Goal: Information Seeking & Learning: Learn about a topic

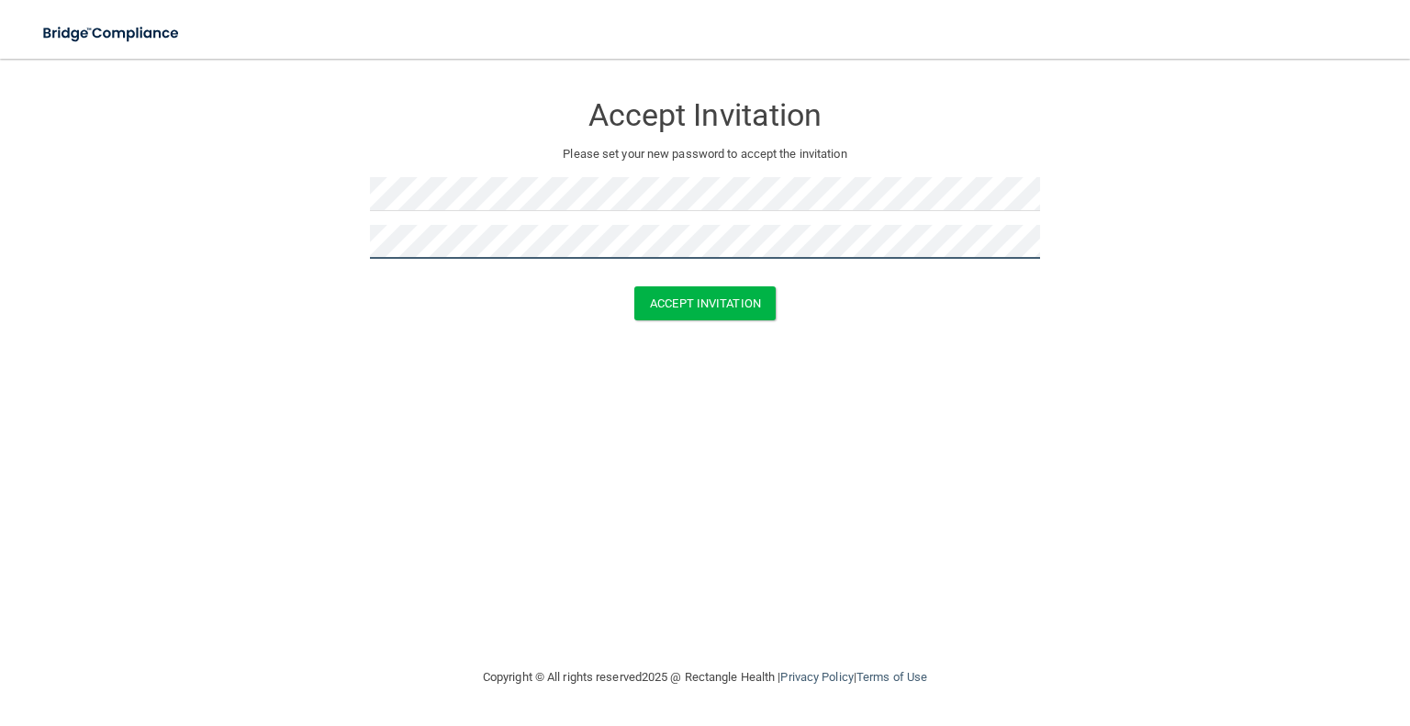
click at [635, 286] on button "Accept Invitation" at bounding box center [705, 303] width 141 height 34
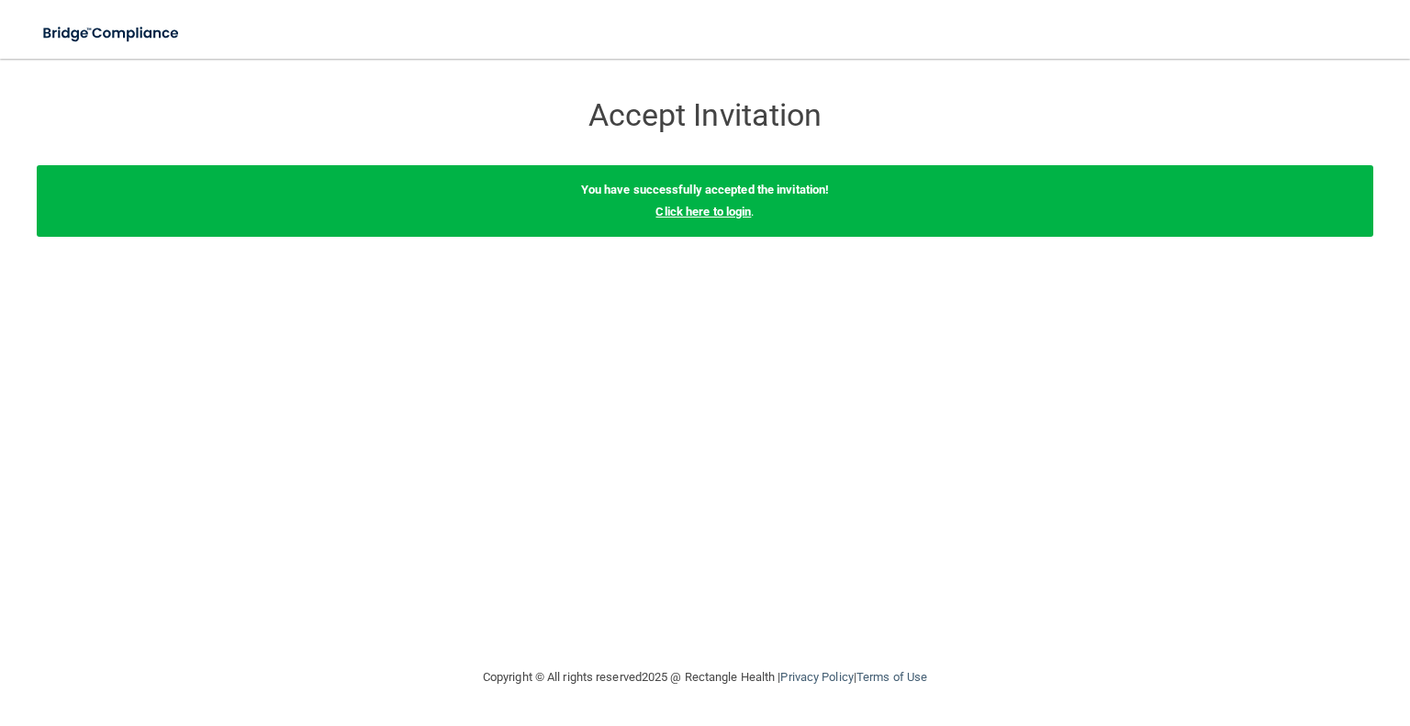
click at [735, 209] on link "Click here to login" at bounding box center [703, 212] width 95 height 14
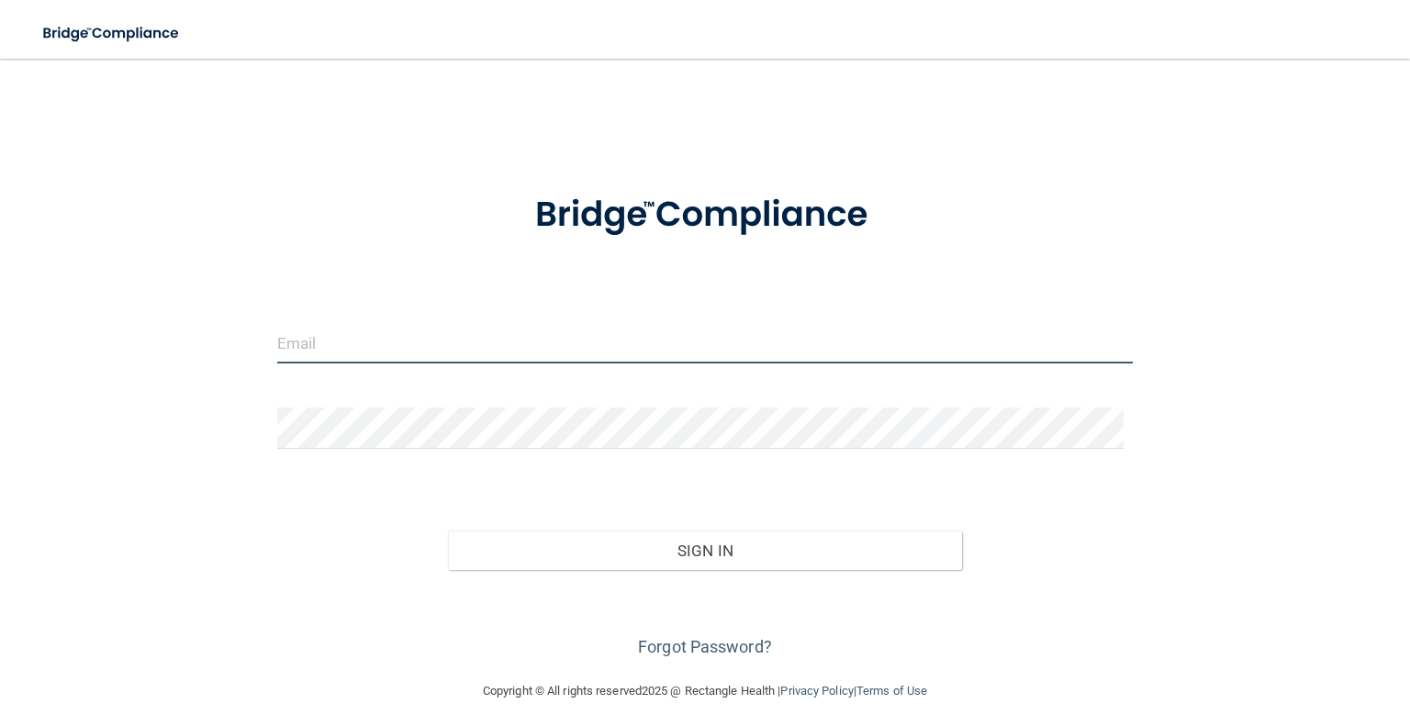
type input "[PERSON_NAME][EMAIL_ADDRESS][DOMAIN_NAME]"
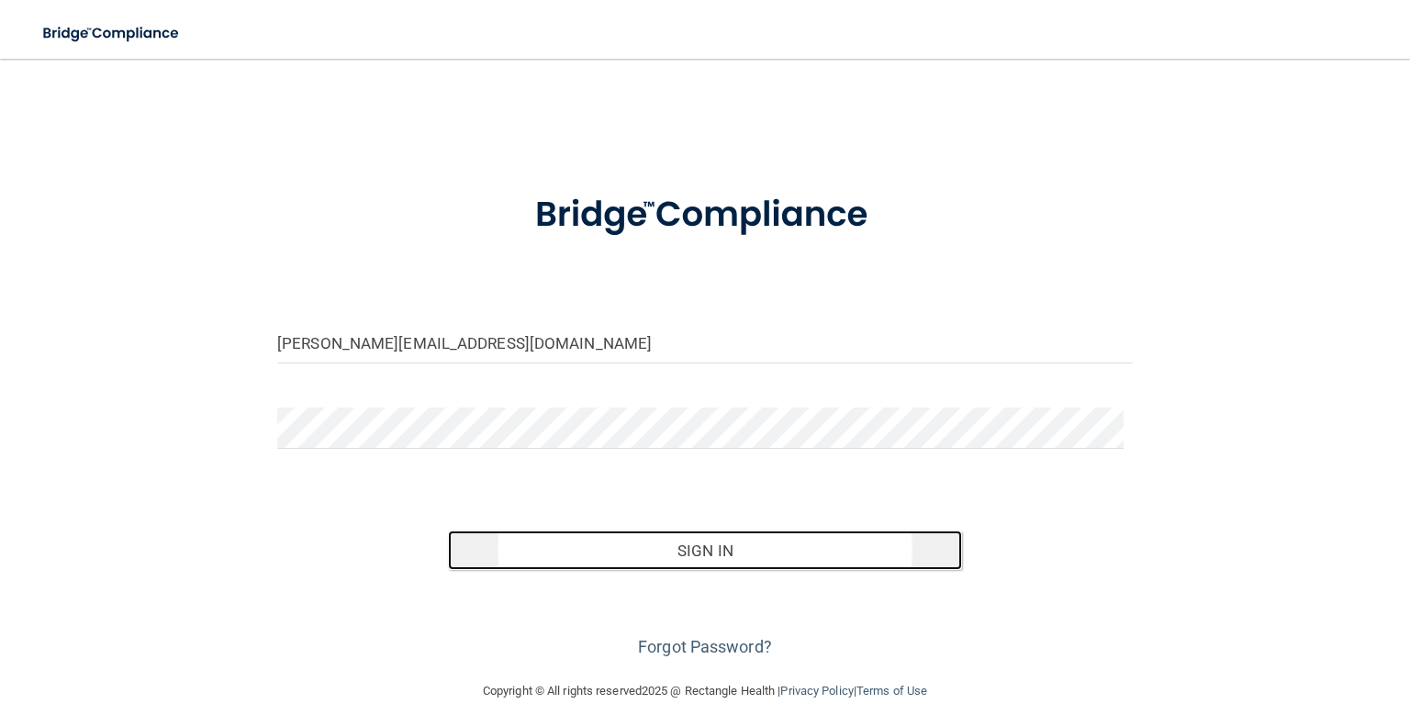
click at [664, 558] on button "Sign In" at bounding box center [704, 551] width 513 height 40
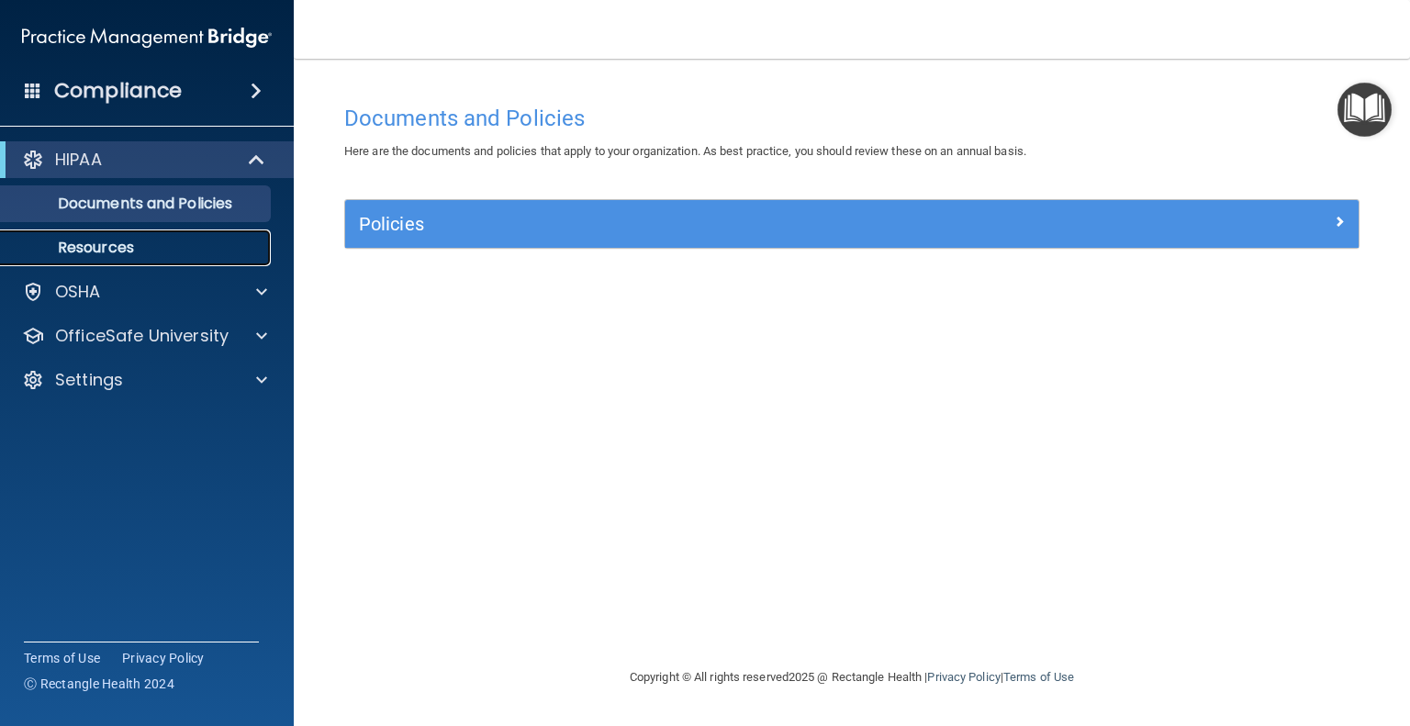
click at [114, 245] on p "Resources" at bounding box center [137, 248] width 251 height 18
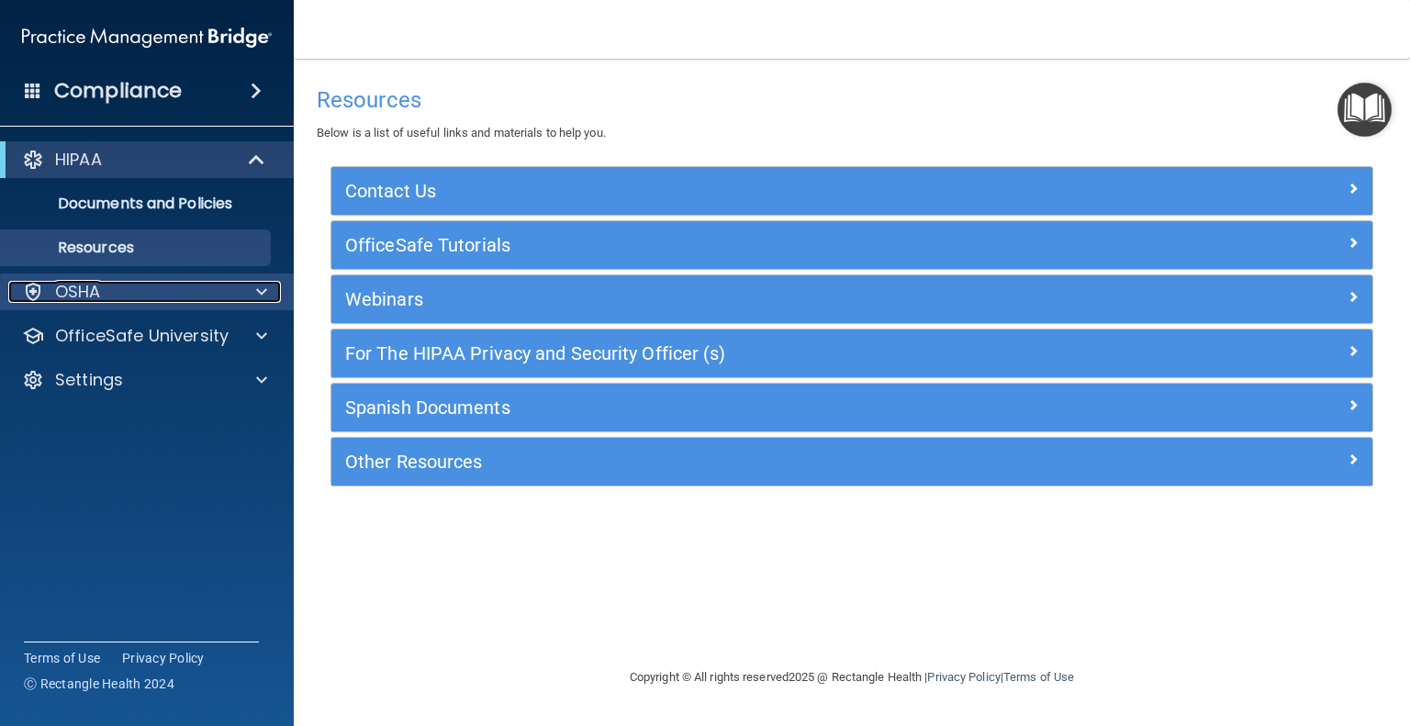
click at [104, 286] on div "OSHA" at bounding box center [122, 292] width 228 height 22
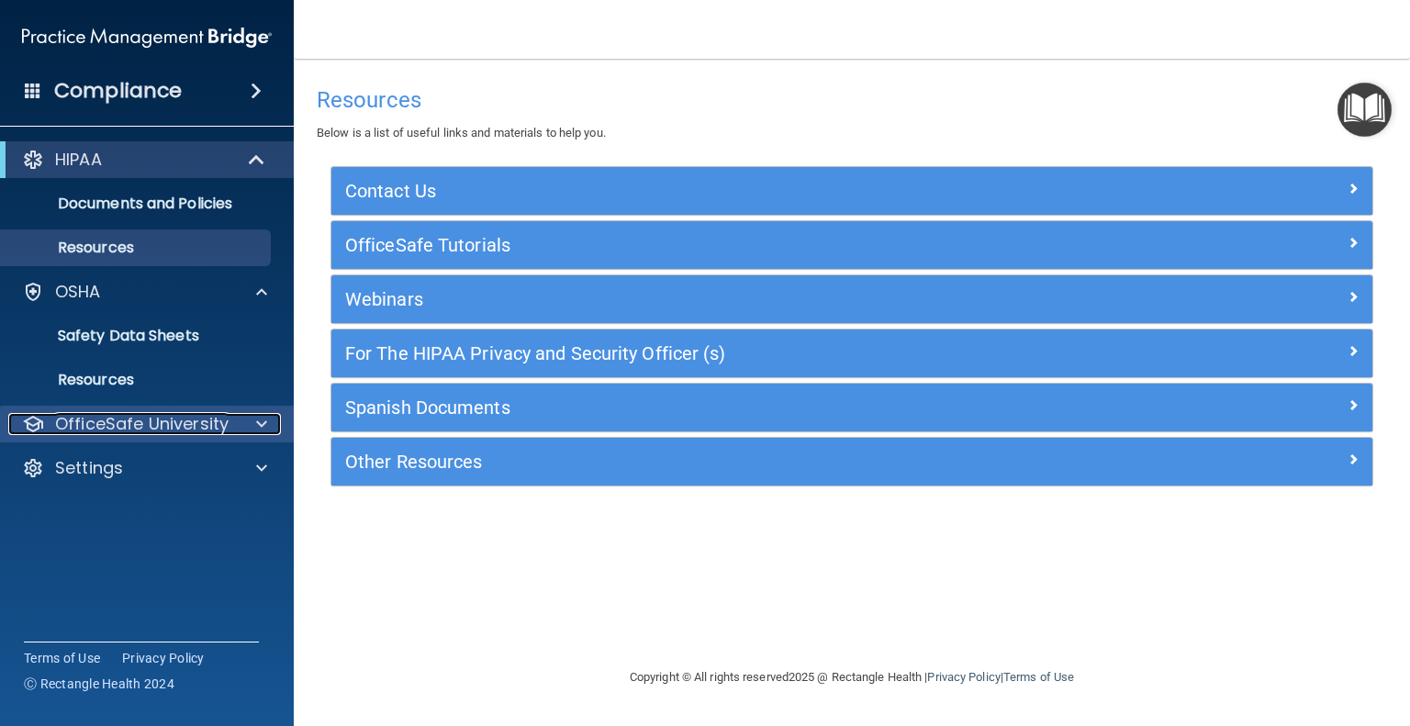
click at [135, 418] on p "OfficeSafe University" at bounding box center [142, 424] width 174 height 22
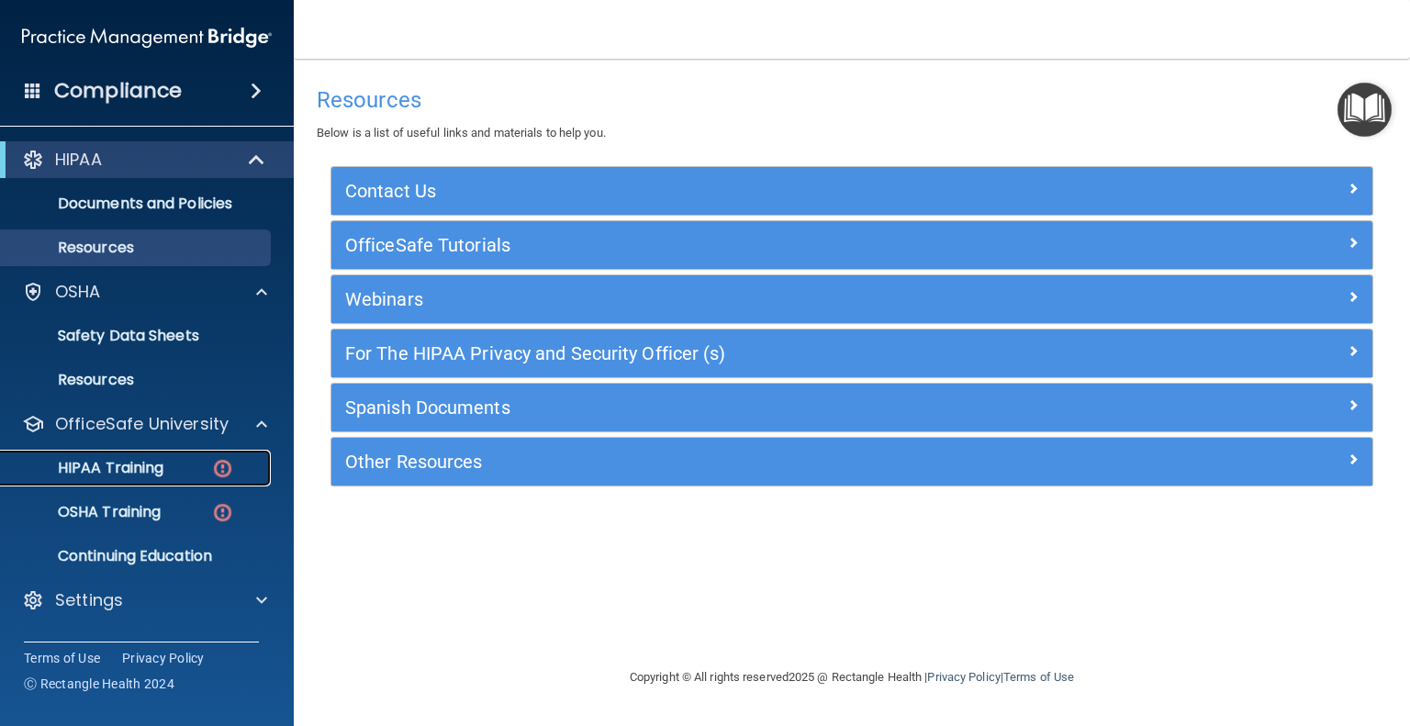
click at [141, 474] on p "HIPAA Training" at bounding box center [88, 468] width 152 height 18
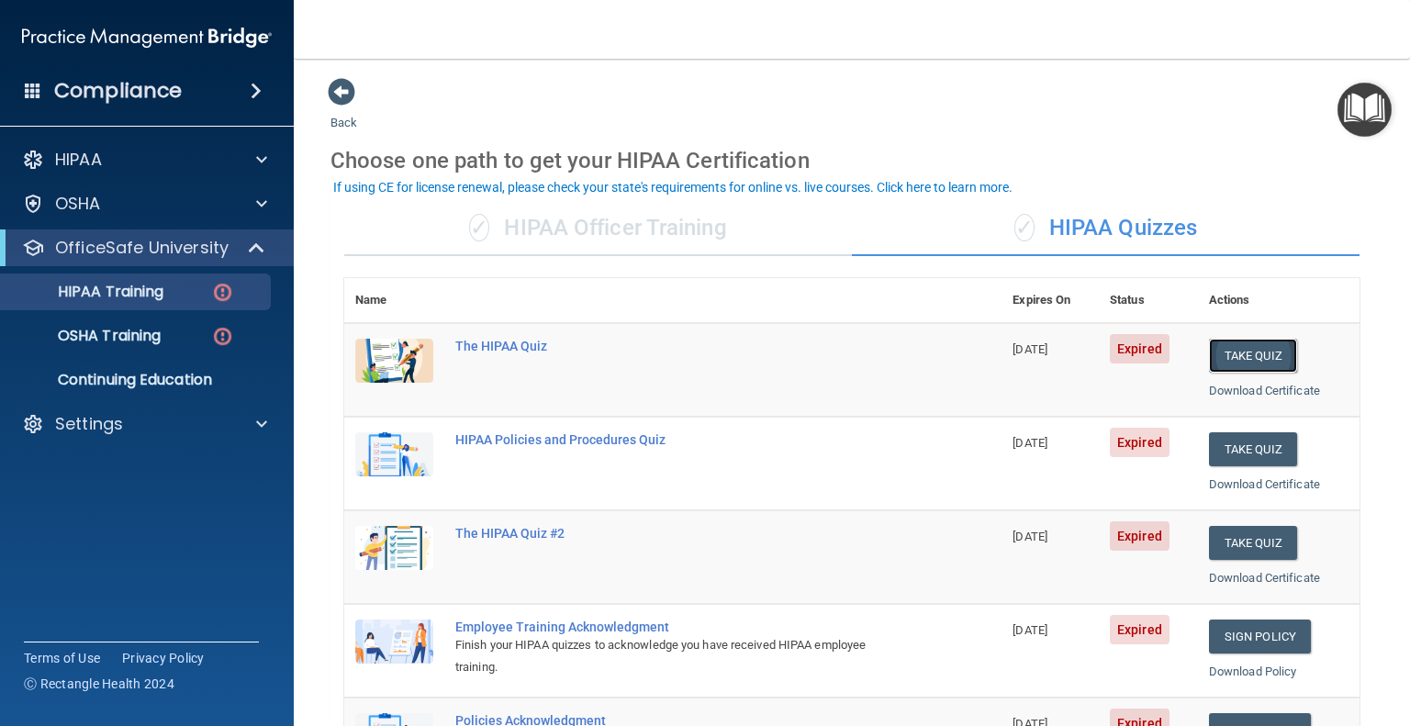
click at [1278, 362] on button "Take Quiz" at bounding box center [1253, 356] width 88 height 34
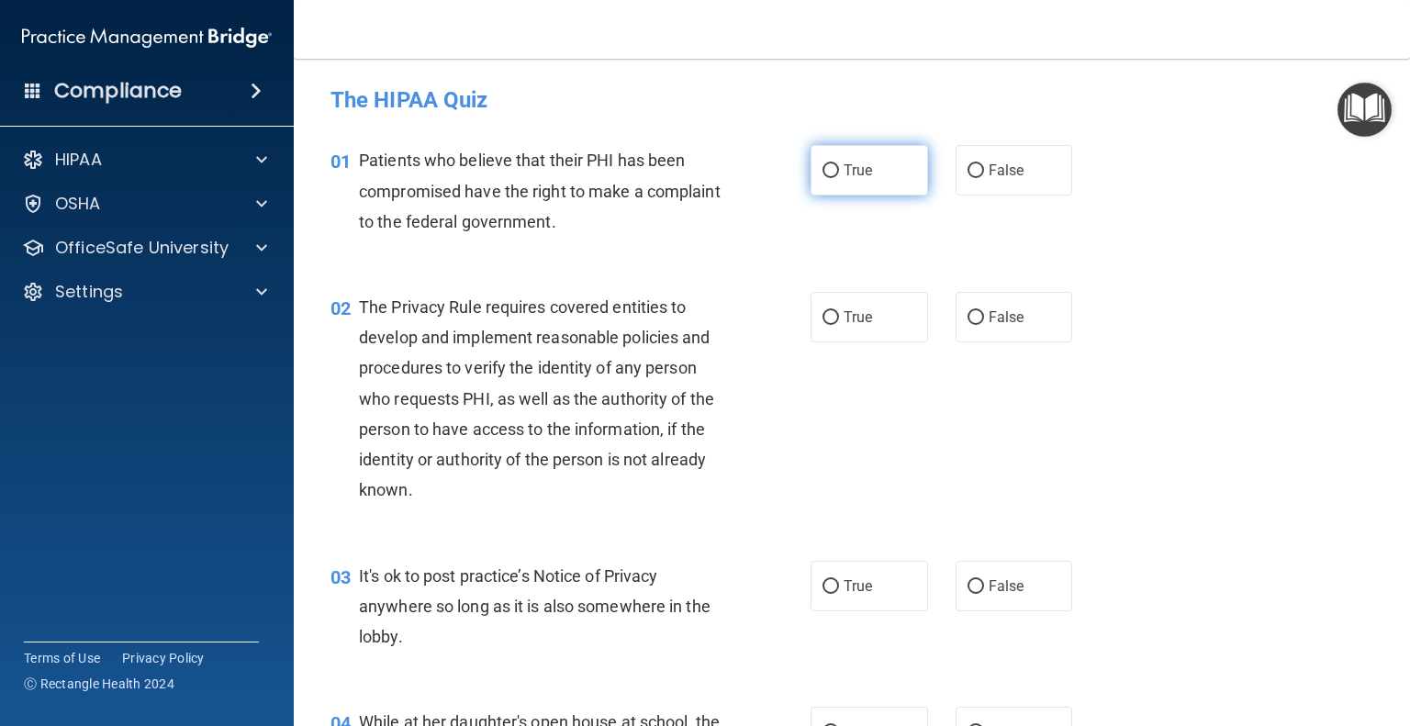
click at [882, 174] on label "True" at bounding box center [870, 170] width 118 height 51
click at [839, 174] on input "True" at bounding box center [831, 171] width 17 height 14
radio input "true"
click at [863, 320] on span "True" at bounding box center [858, 317] width 28 height 17
click at [839, 320] on input "True" at bounding box center [831, 318] width 17 height 14
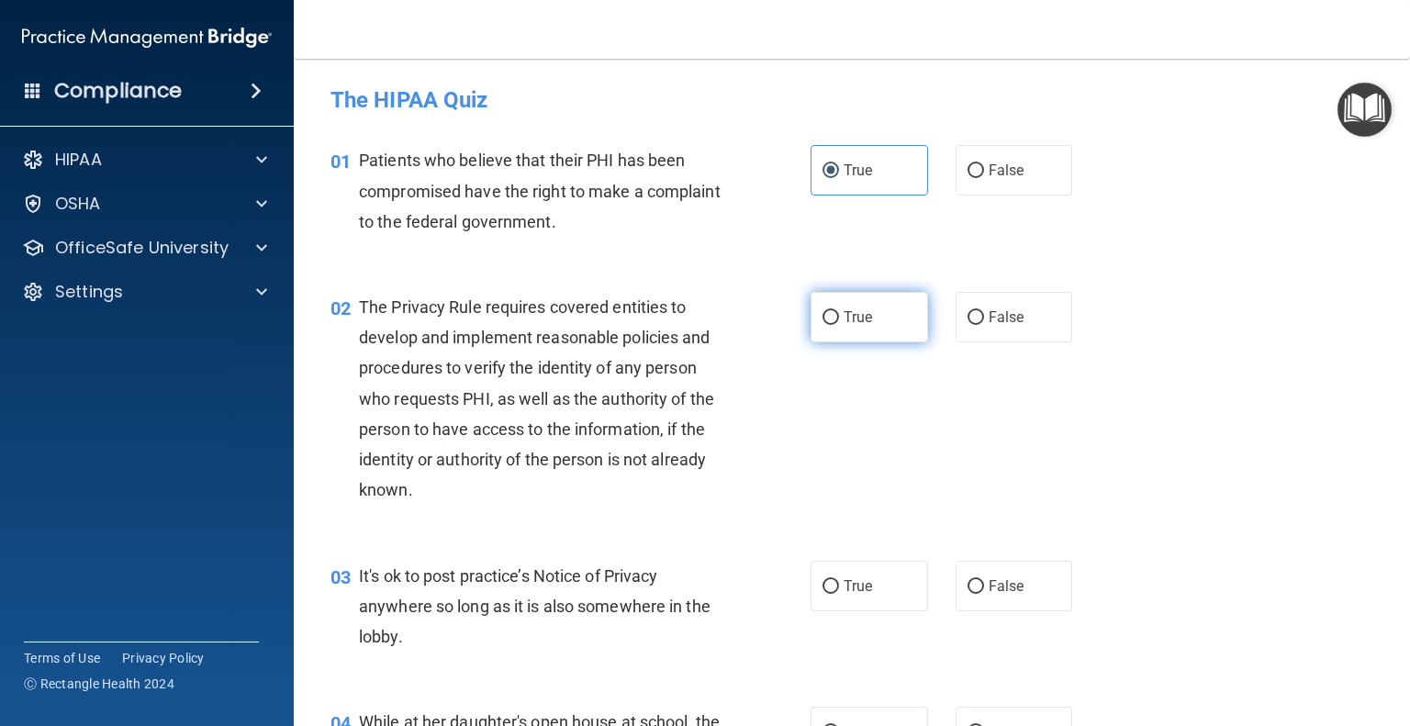
radio input "true"
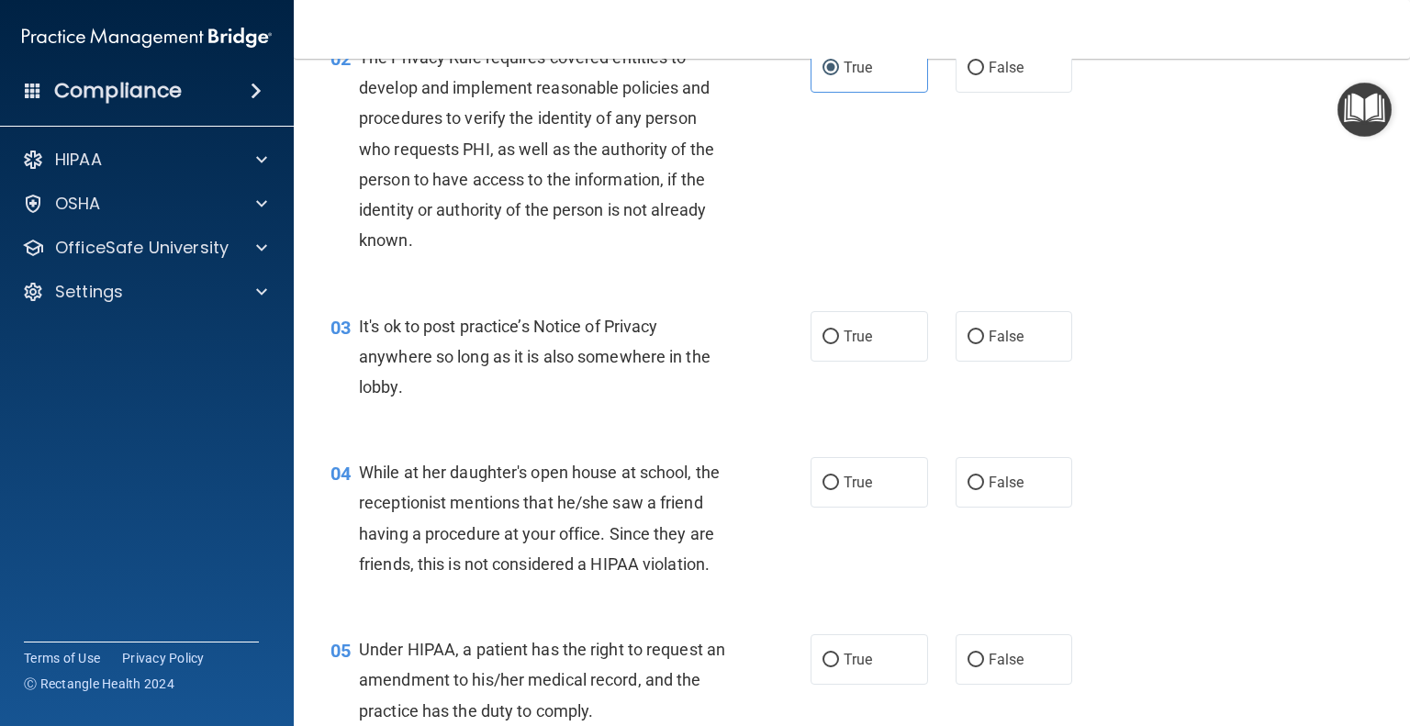
scroll to position [275, 0]
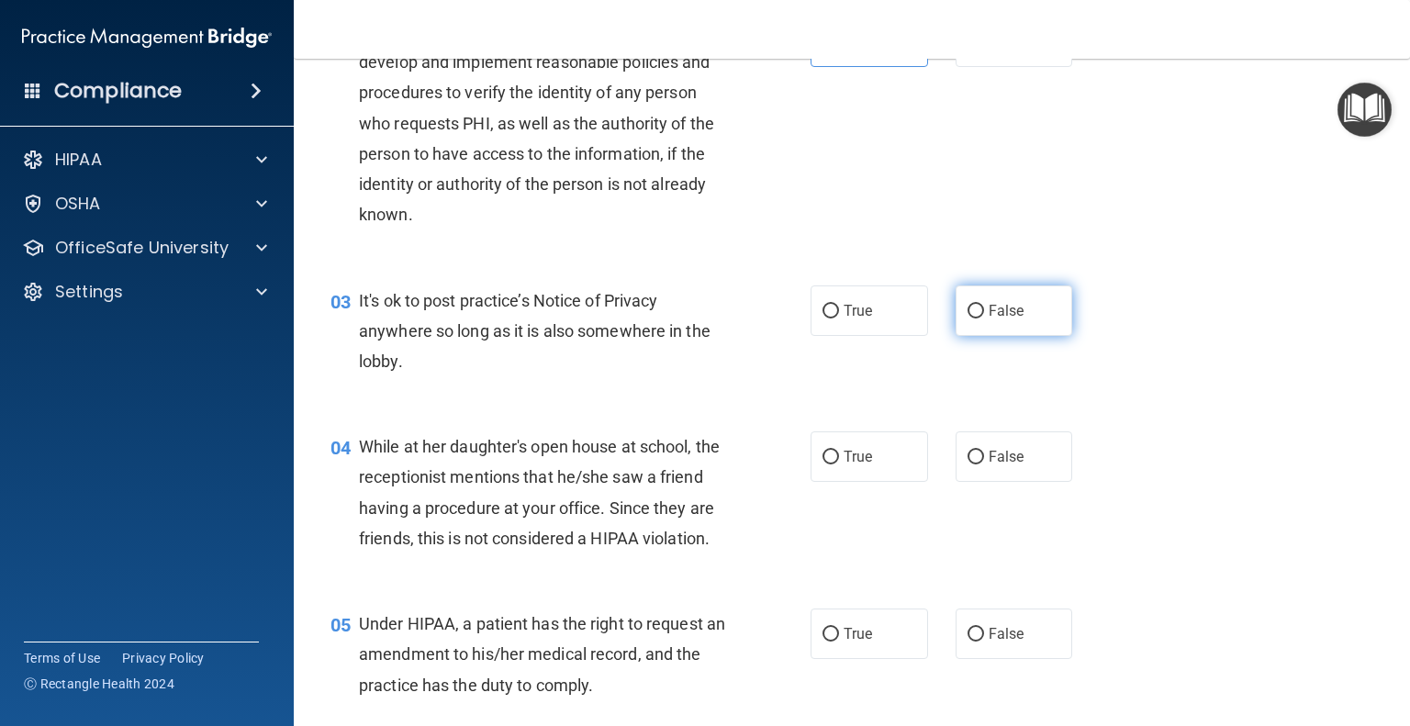
click at [989, 318] on span "False" at bounding box center [1007, 310] width 36 height 17
click at [984, 318] on input "False" at bounding box center [976, 312] width 17 height 14
radio input "true"
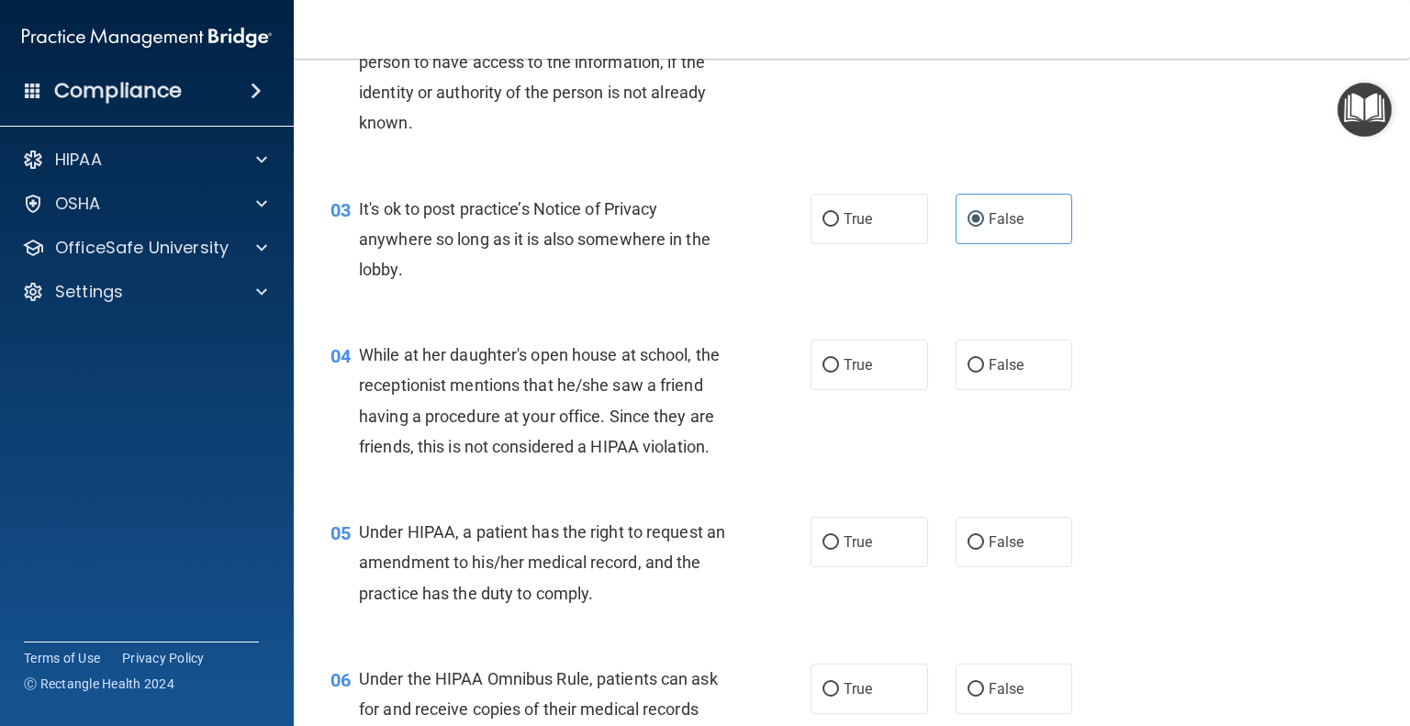
scroll to position [459, 0]
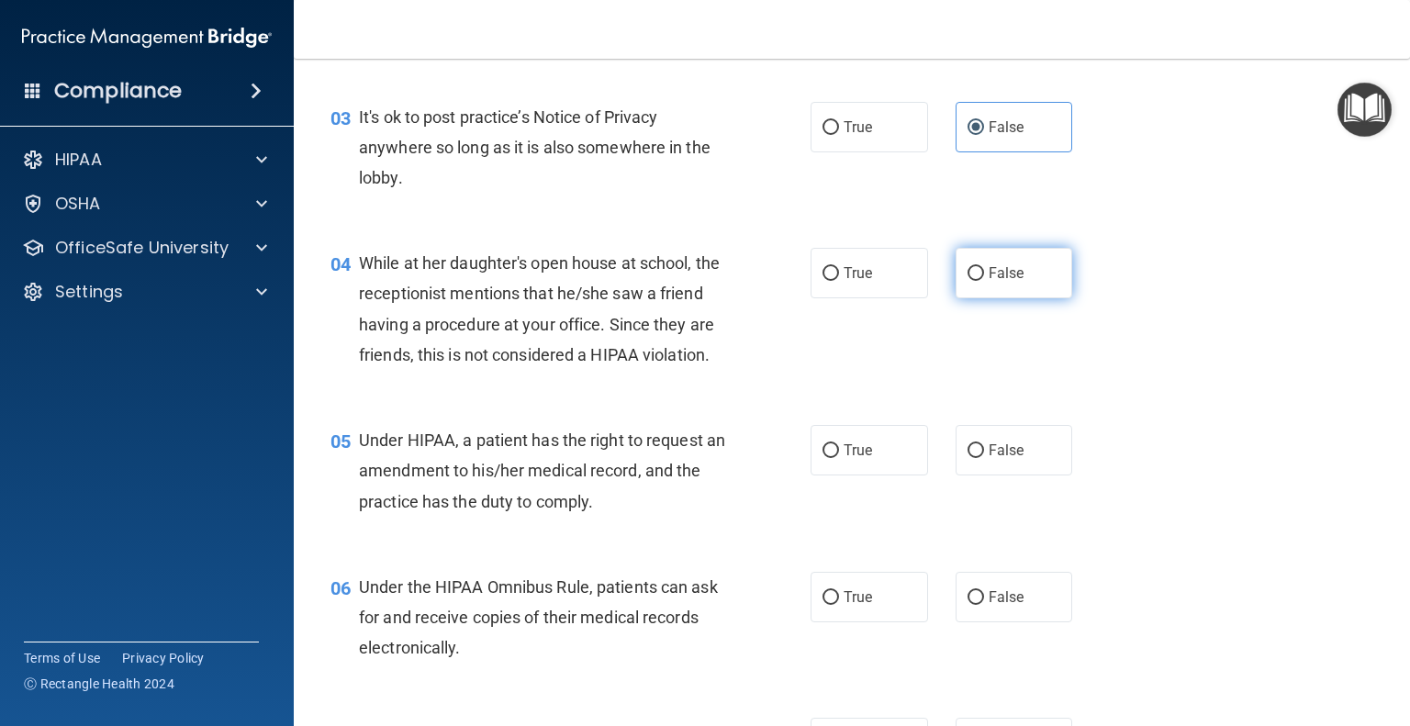
click at [956, 287] on label "False" at bounding box center [1015, 273] width 118 height 51
click at [968, 281] on input "False" at bounding box center [976, 274] width 17 height 14
radio input "true"
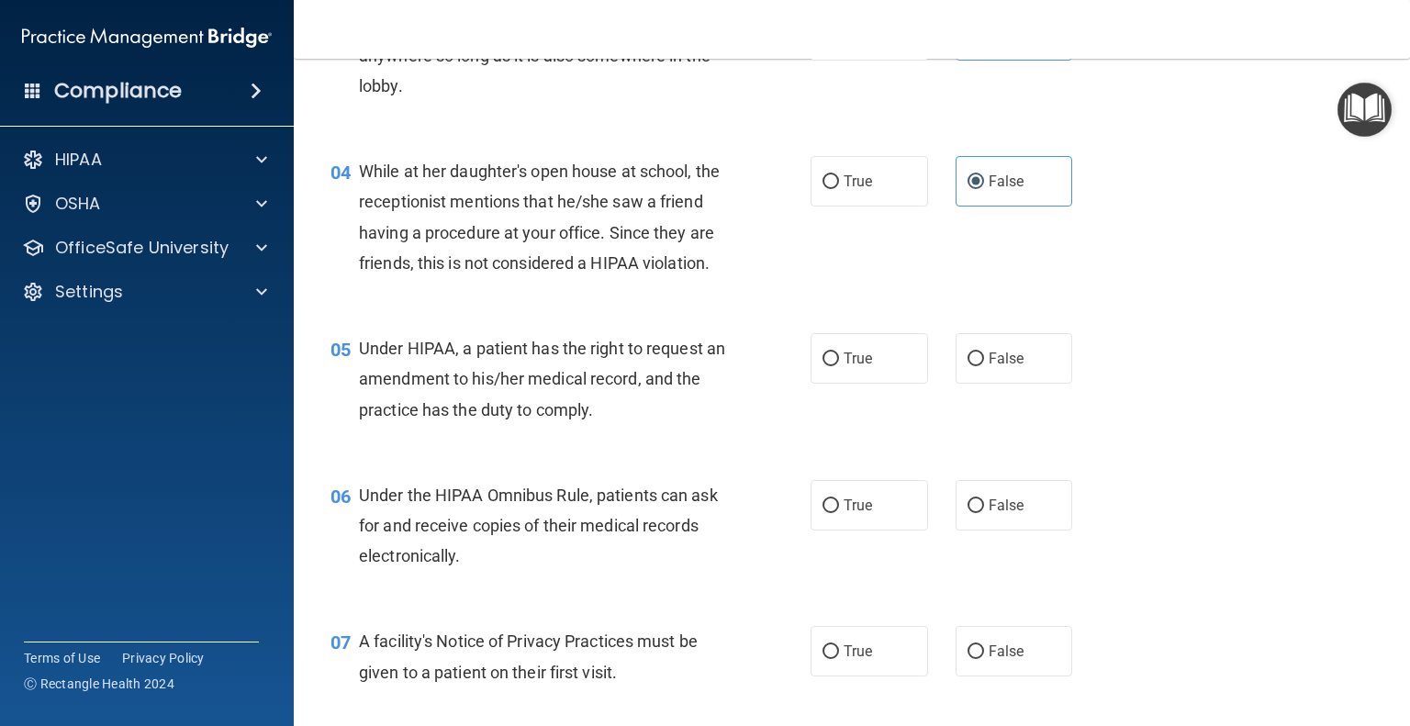
scroll to position [643, 0]
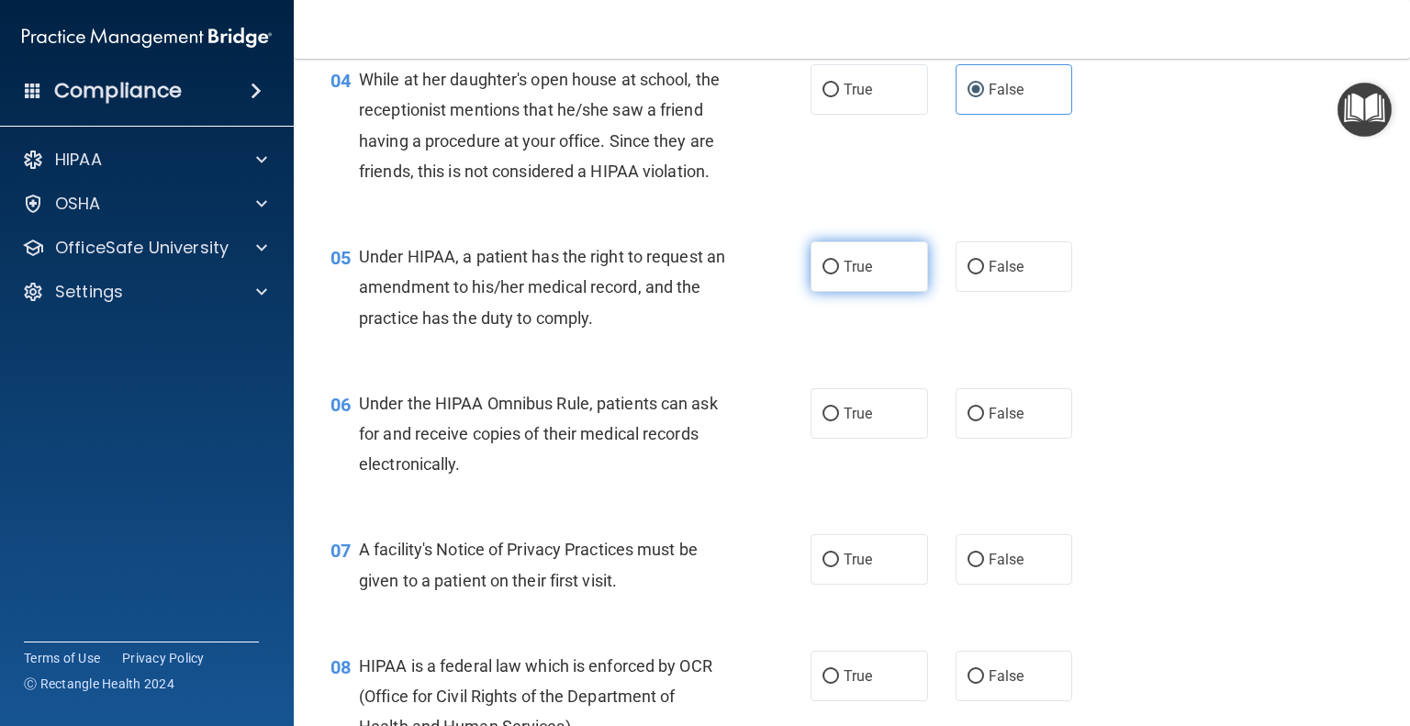
click at [875, 292] on label "True" at bounding box center [870, 267] width 118 height 51
click at [839, 275] on input "True" at bounding box center [831, 268] width 17 height 14
radio input "true"
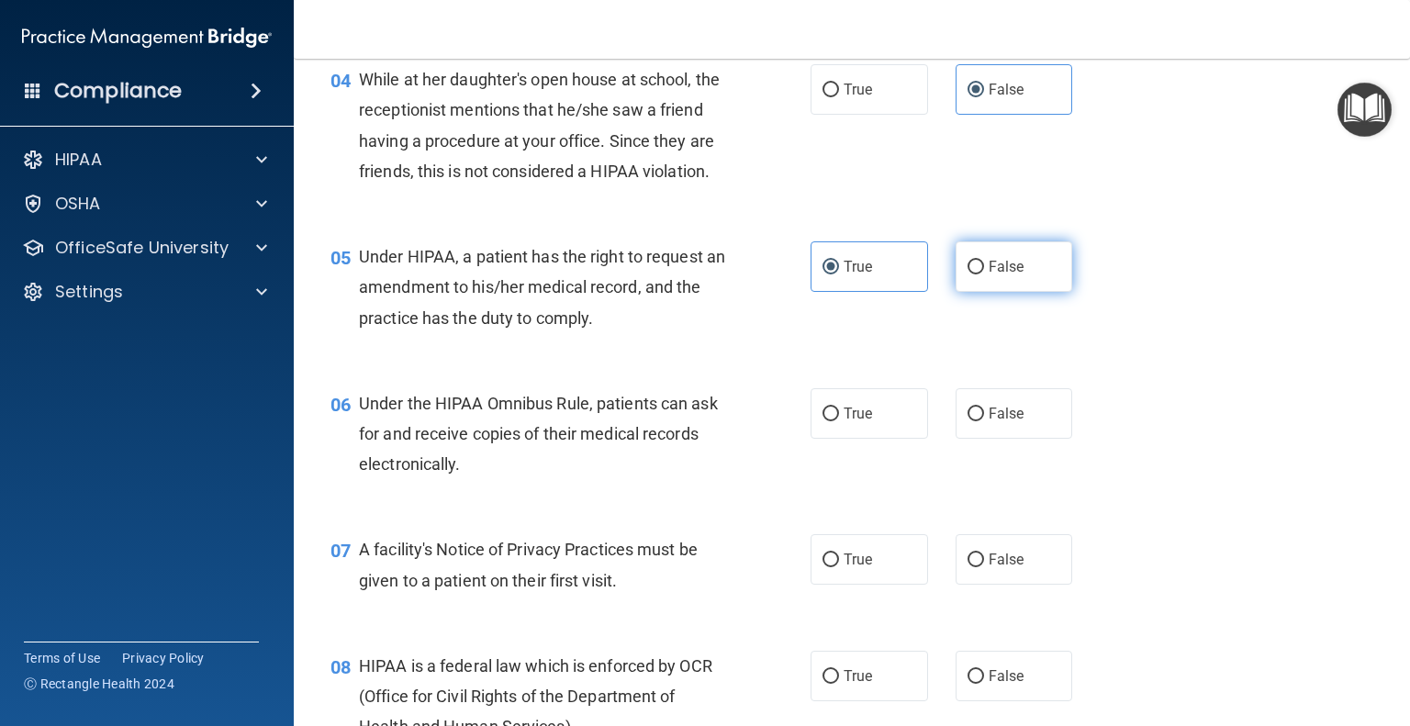
click at [973, 275] on input "False" at bounding box center [976, 268] width 17 height 14
radio input "true"
radio input "false"
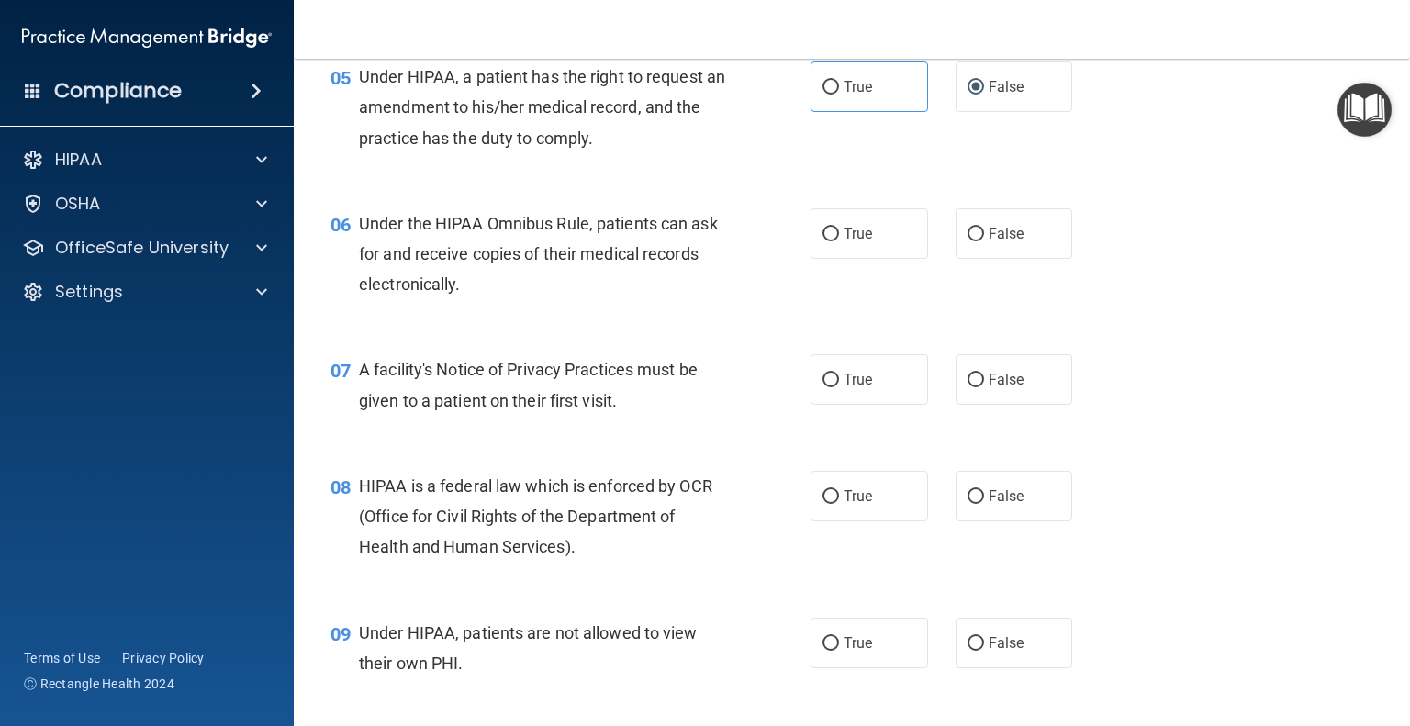
scroll to position [826, 0]
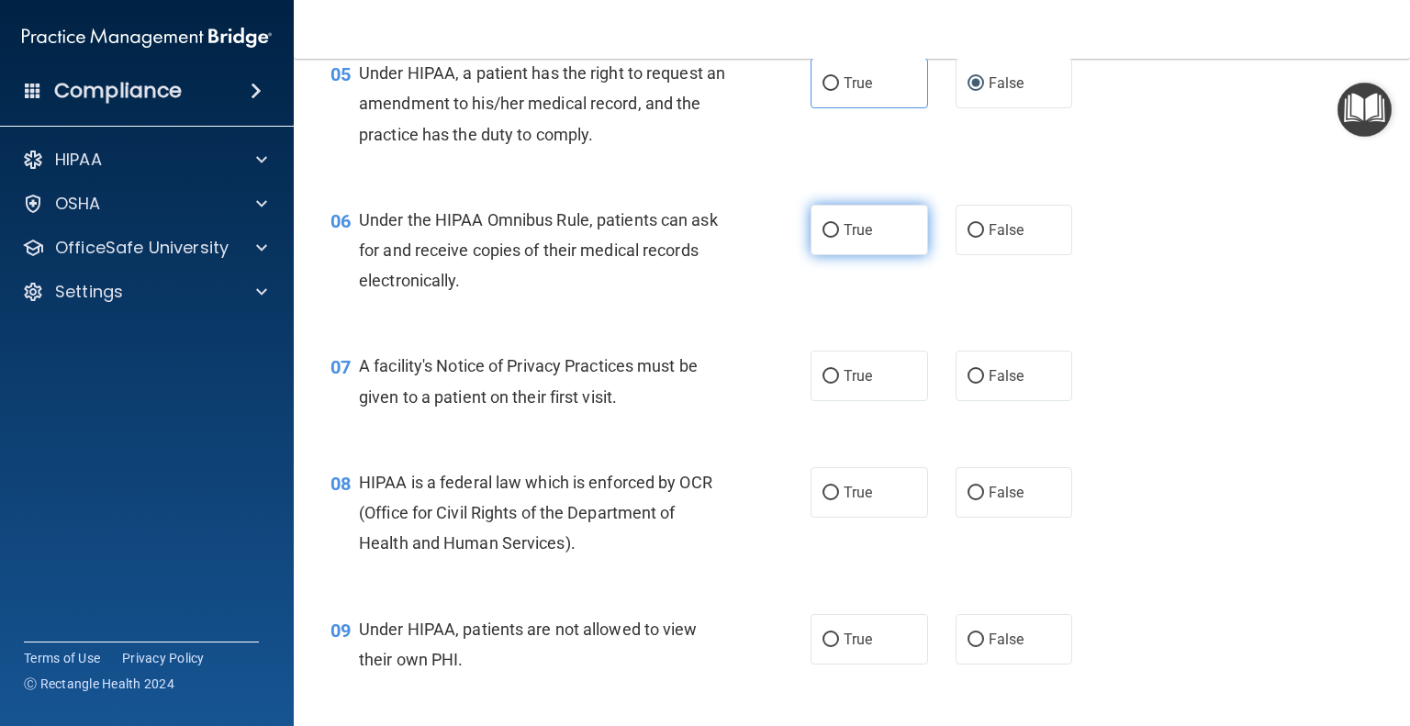
click at [877, 255] on label "True" at bounding box center [870, 230] width 118 height 51
click at [839, 238] on input "True" at bounding box center [831, 231] width 17 height 14
radio input "true"
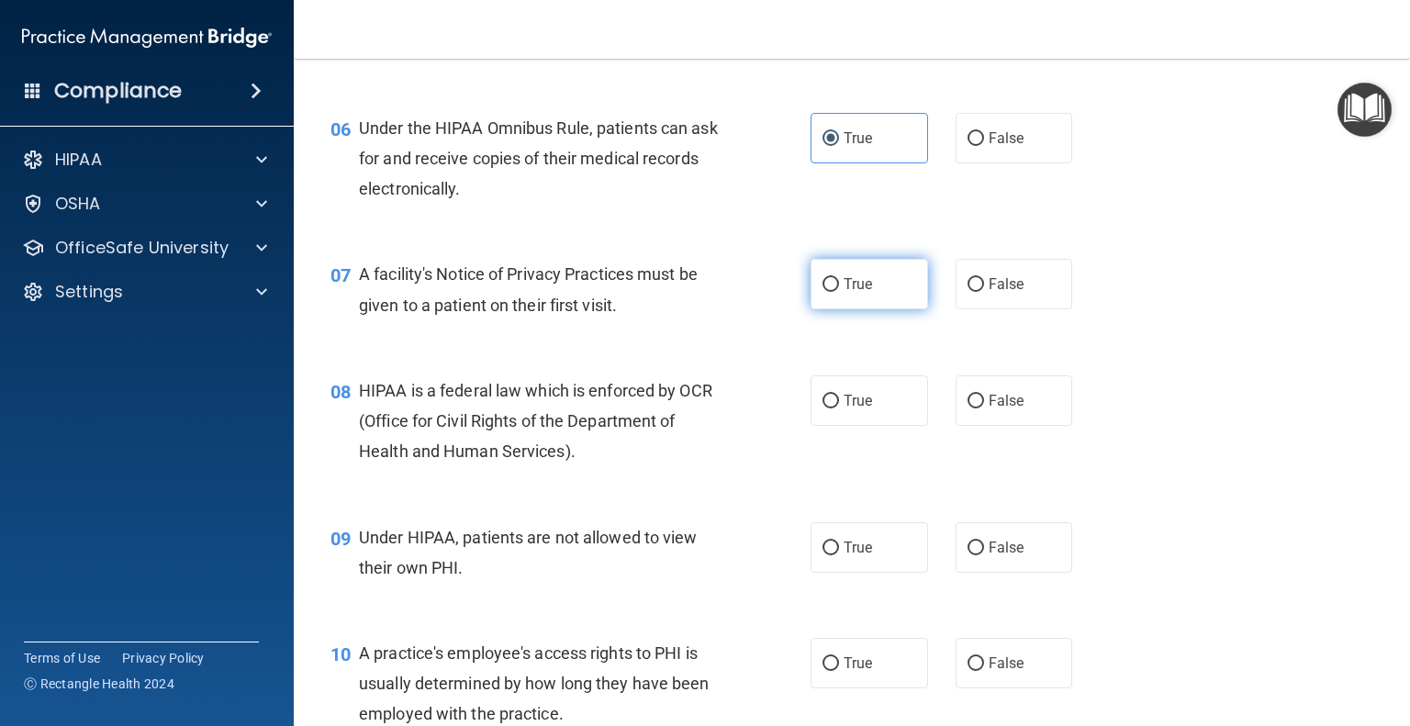
click at [869, 309] on label "True" at bounding box center [870, 284] width 118 height 51
click at [839, 292] on input "True" at bounding box center [831, 285] width 17 height 14
radio input "true"
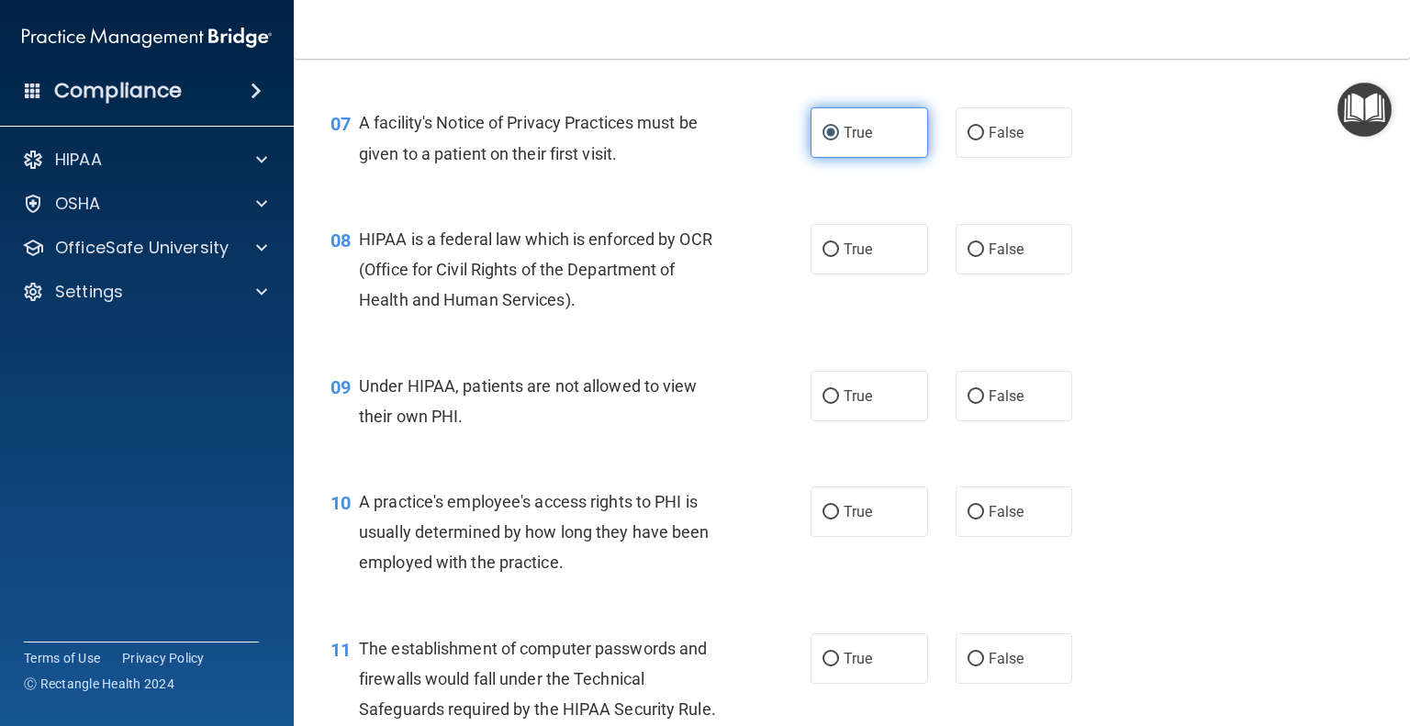
scroll to position [1102, 0]
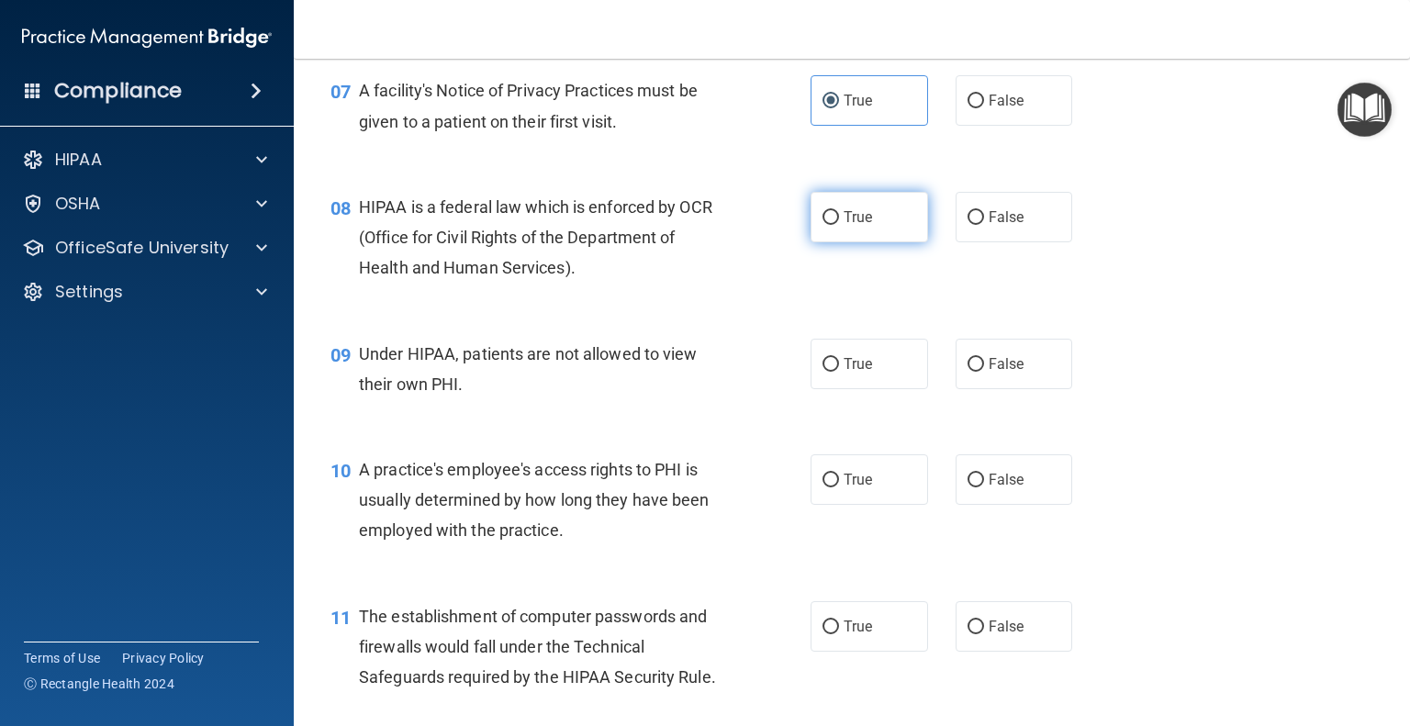
click at [869, 242] on label "True" at bounding box center [870, 217] width 118 height 51
click at [839, 225] on input "True" at bounding box center [831, 218] width 17 height 14
radio input "true"
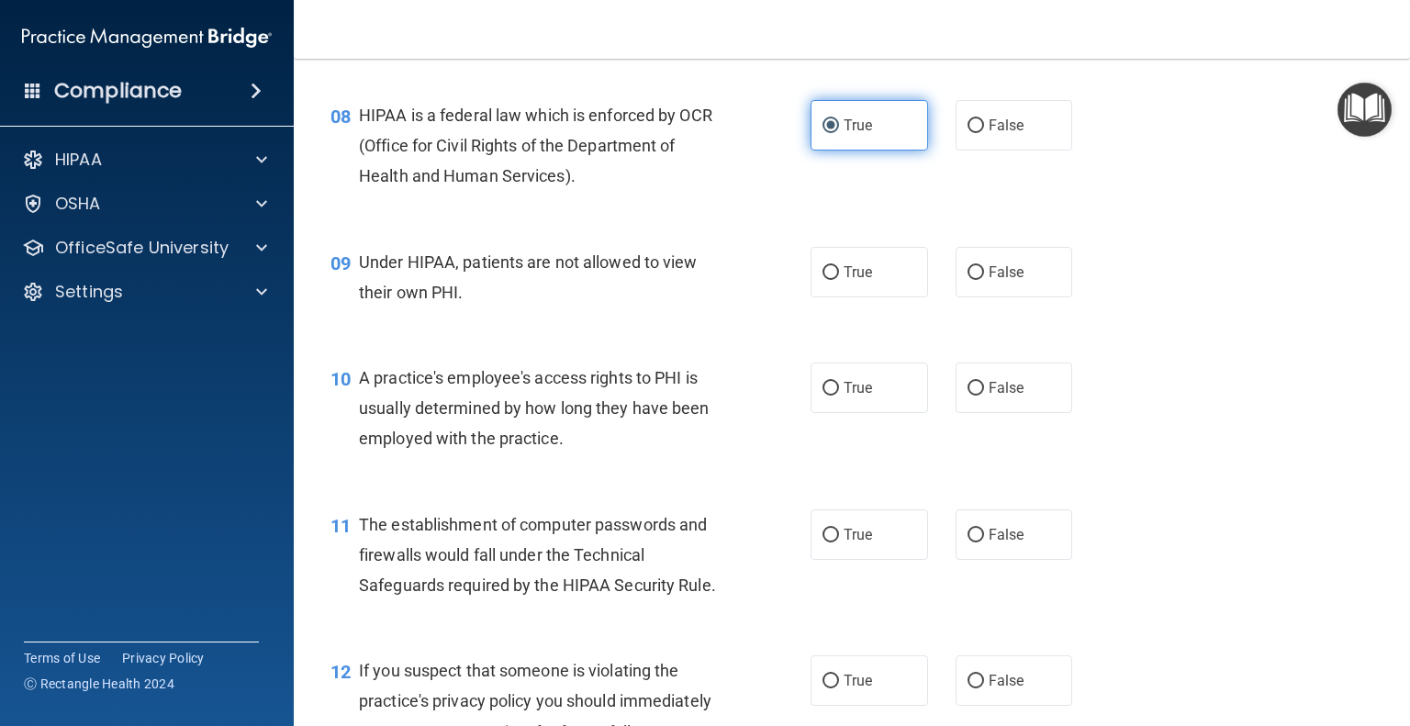
scroll to position [1286, 0]
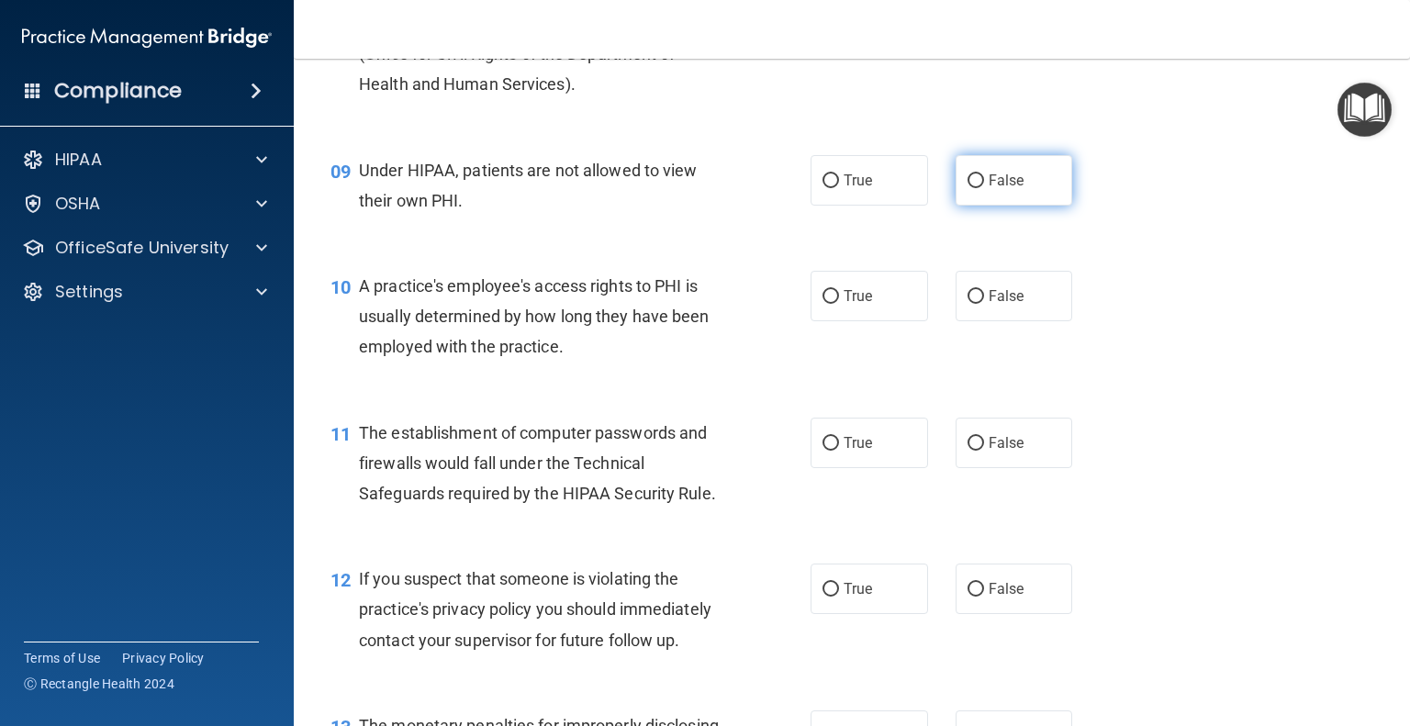
click at [1002, 206] on label "False" at bounding box center [1015, 180] width 118 height 51
click at [984, 188] on input "False" at bounding box center [976, 181] width 17 height 14
radio input "true"
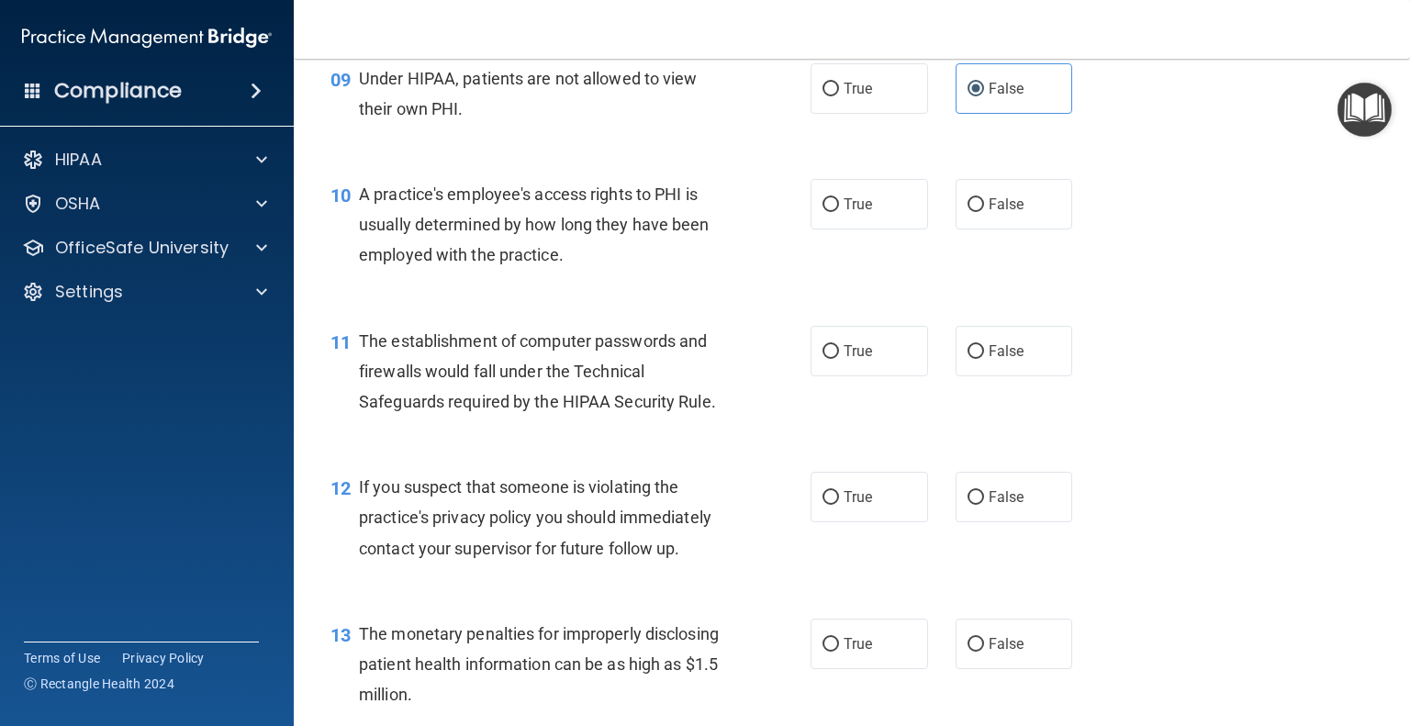
scroll to position [1469, 0]
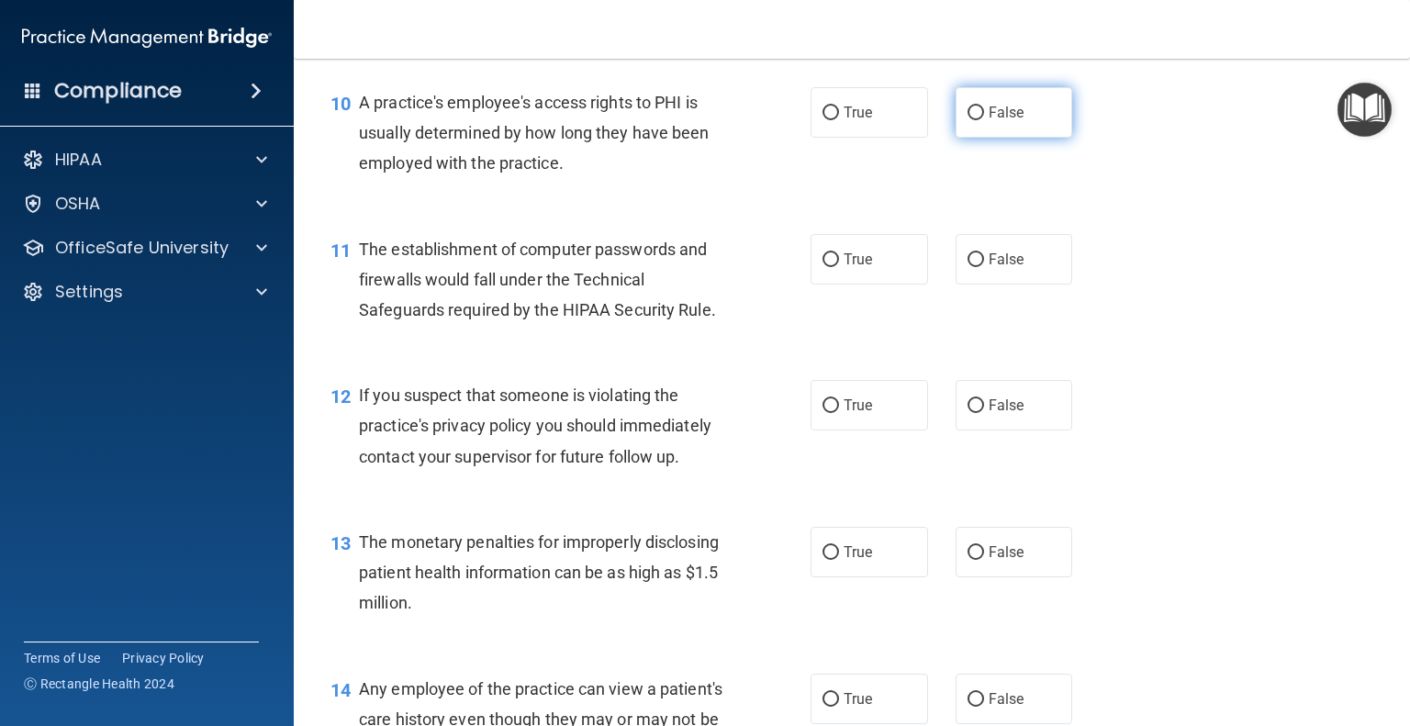
click at [998, 138] on label "False" at bounding box center [1015, 112] width 118 height 51
click at [984, 120] on input "False" at bounding box center [976, 114] width 17 height 14
radio input "true"
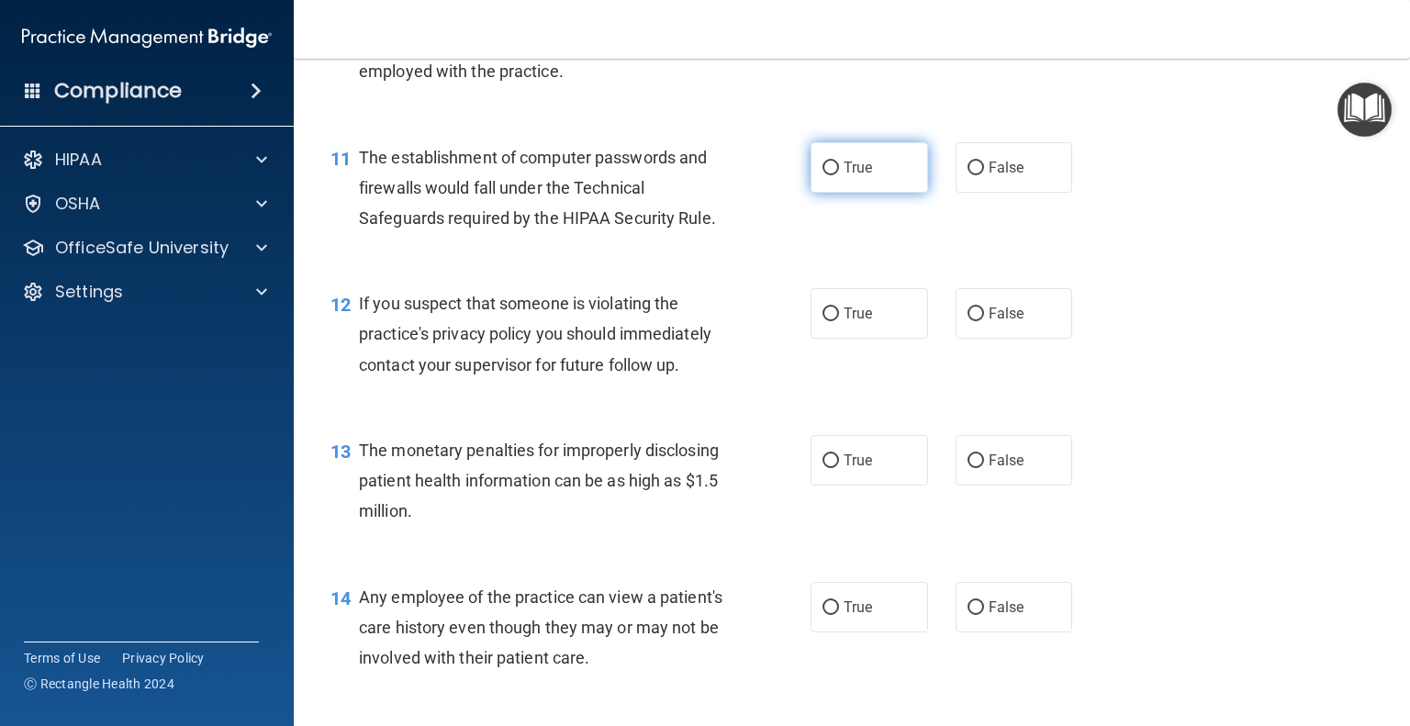
click at [892, 193] on label "True" at bounding box center [870, 167] width 118 height 51
click at [839, 175] on input "True" at bounding box center [831, 169] width 17 height 14
radio input "true"
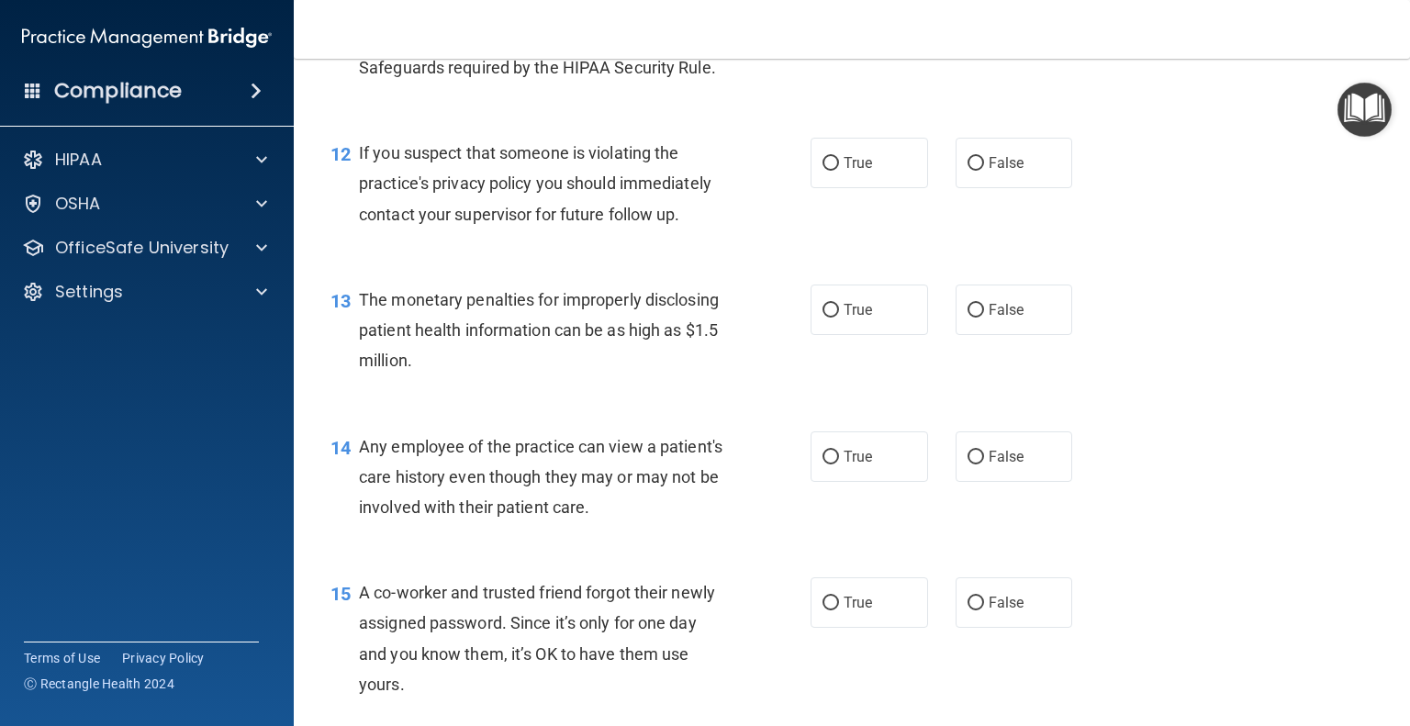
scroll to position [1745, 0]
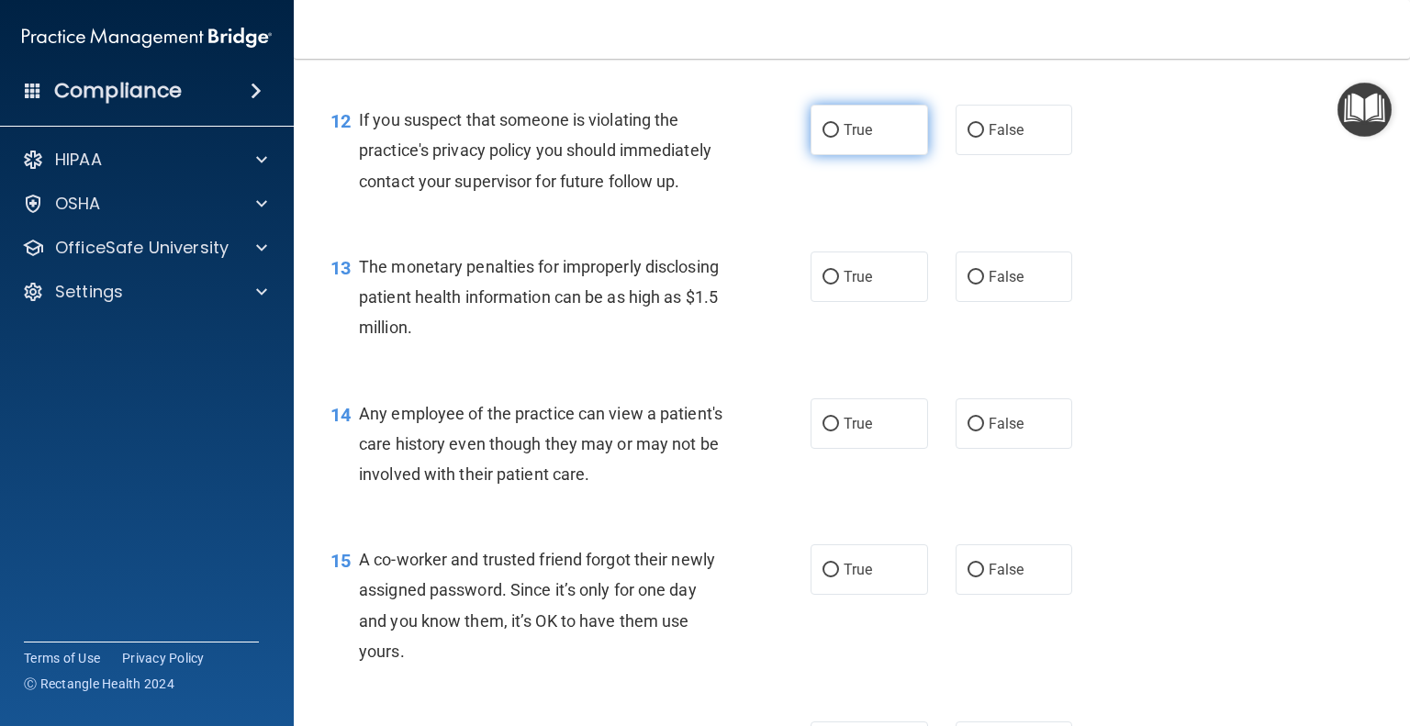
click at [891, 155] on label "True" at bounding box center [870, 130] width 118 height 51
click at [839, 138] on input "True" at bounding box center [831, 131] width 17 height 14
radio input "true"
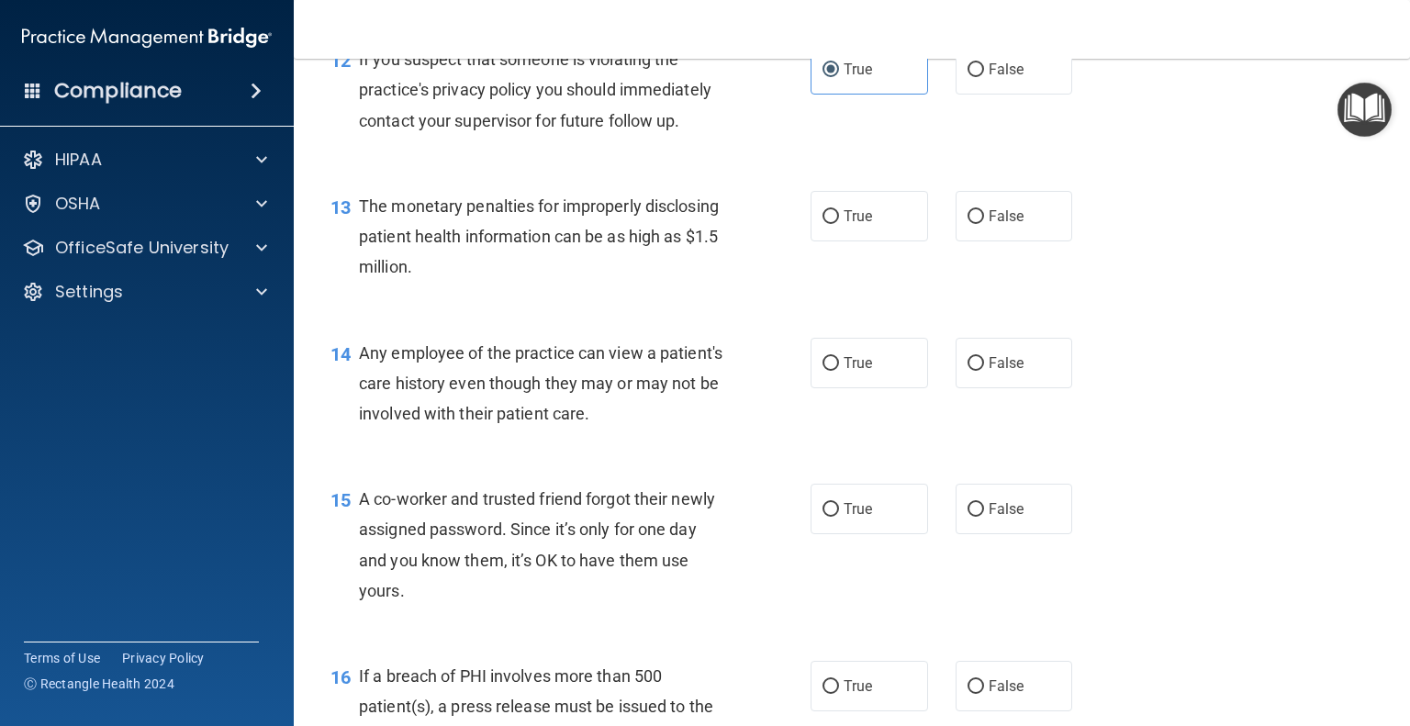
scroll to position [1837, 0]
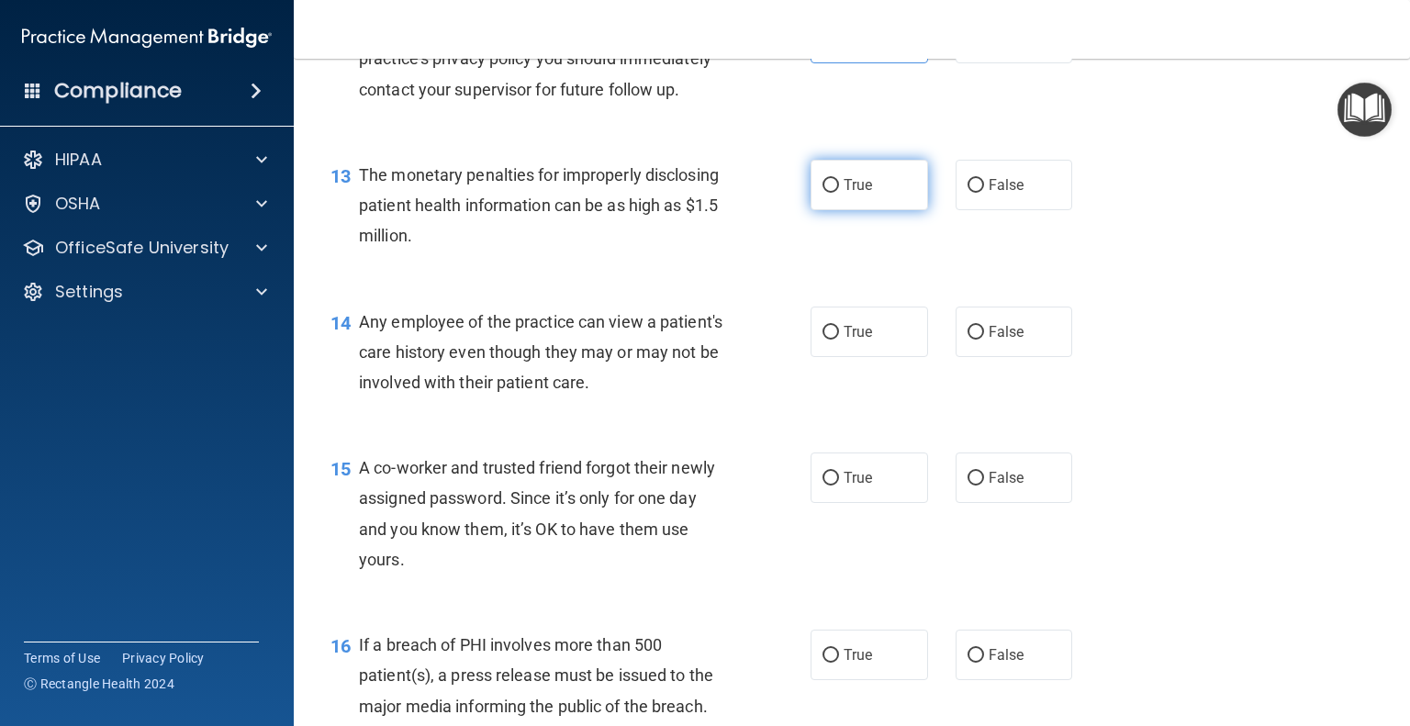
click at [898, 210] on label "True" at bounding box center [870, 185] width 118 height 51
click at [839, 193] on input "True" at bounding box center [831, 186] width 17 height 14
radio input "true"
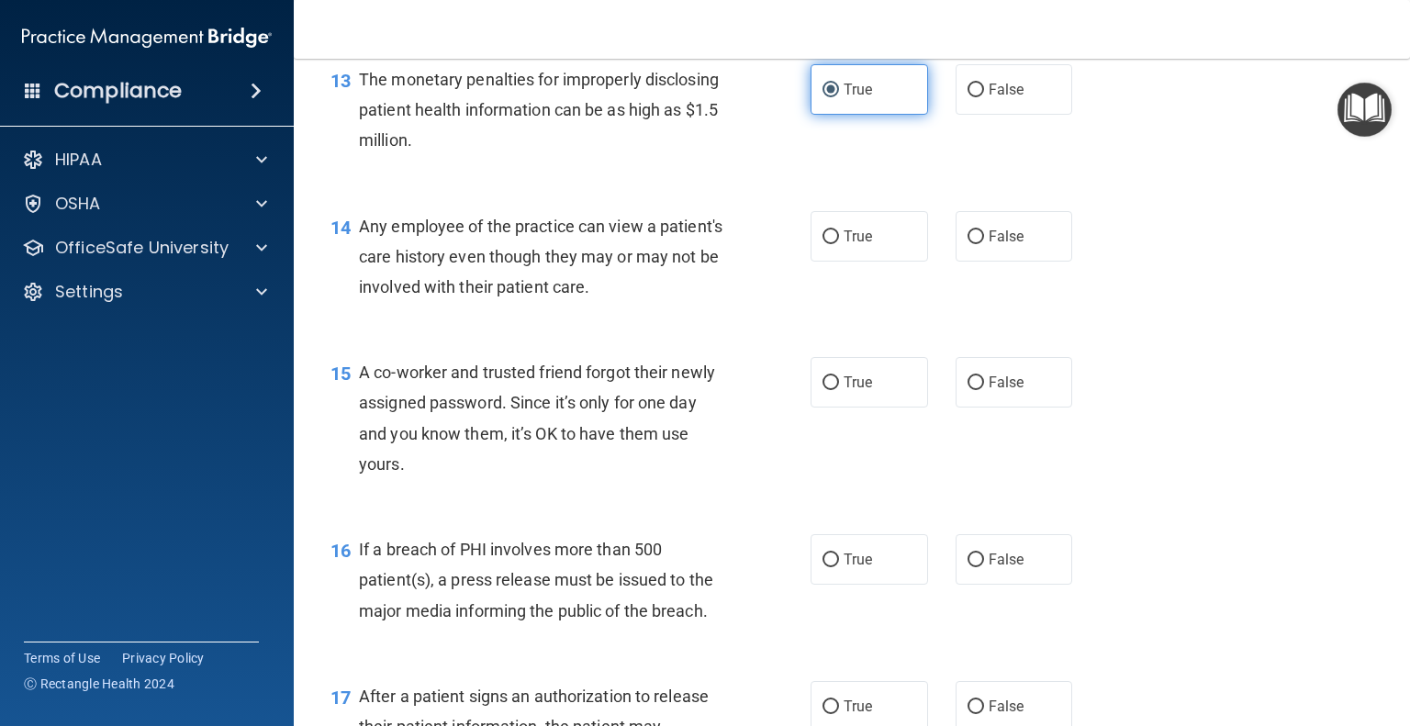
scroll to position [2020, 0]
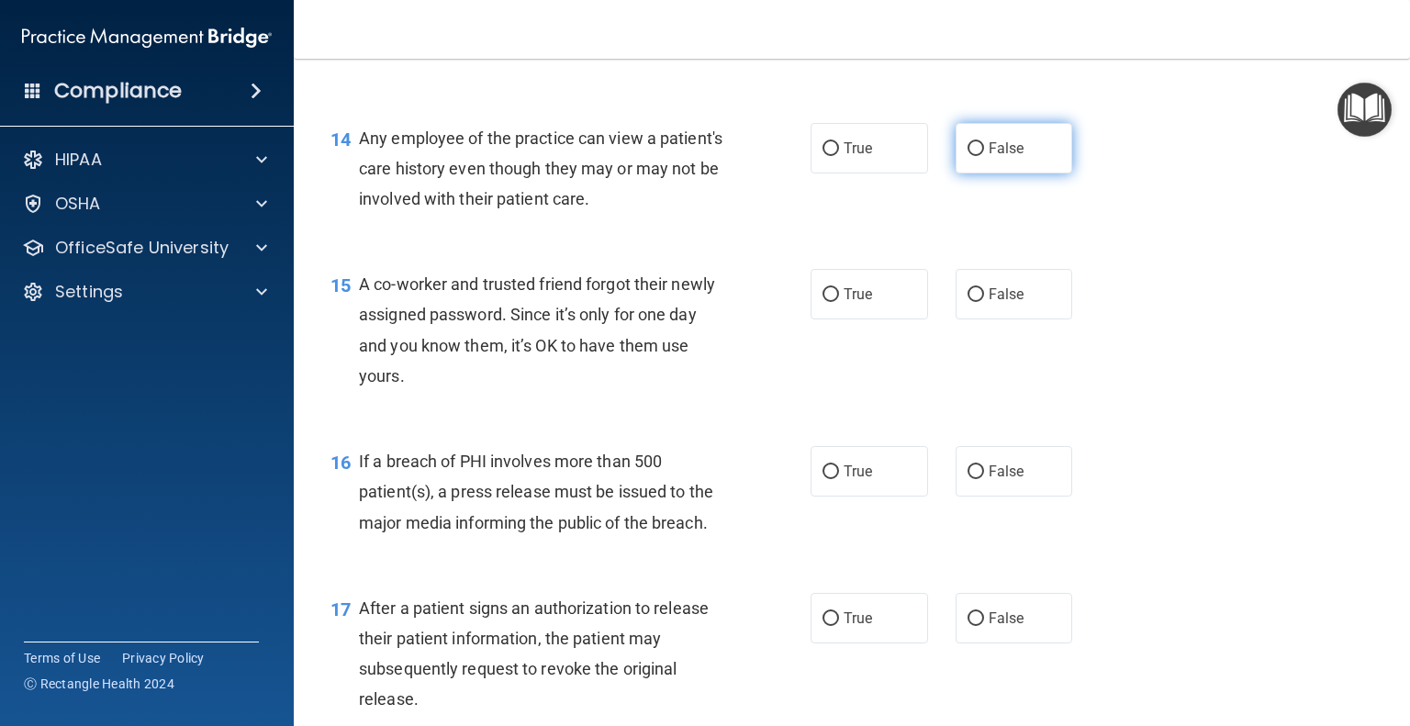
click at [989, 157] on span "False" at bounding box center [1007, 148] width 36 height 17
click at [981, 156] on input "False" at bounding box center [976, 149] width 17 height 14
radio input "true"
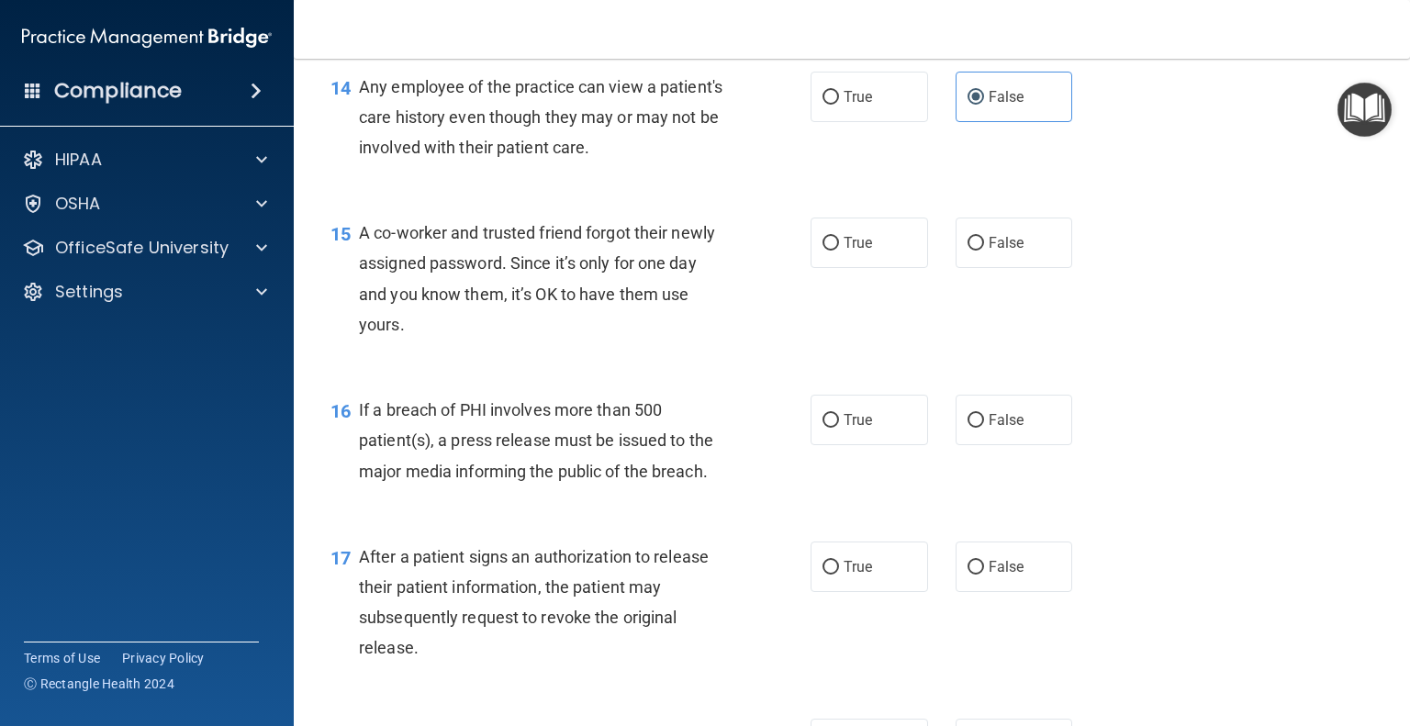
scroll to position [2112, 0]
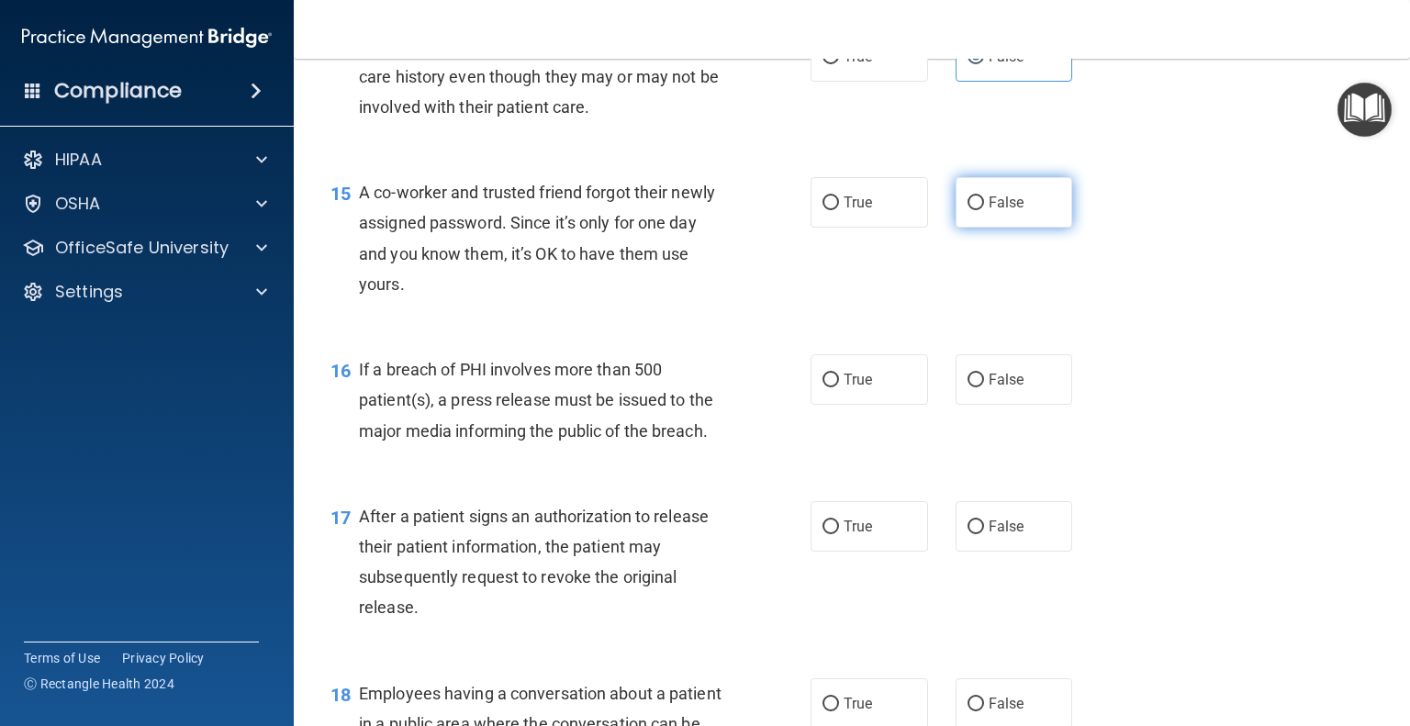
click at [1015, 228] on label "False" at bounding box center [1015, 202] width 118 height 51
click at [984, 210] on input "False" at bounding box center [976, 204] width 17 height 14
radio input "true"
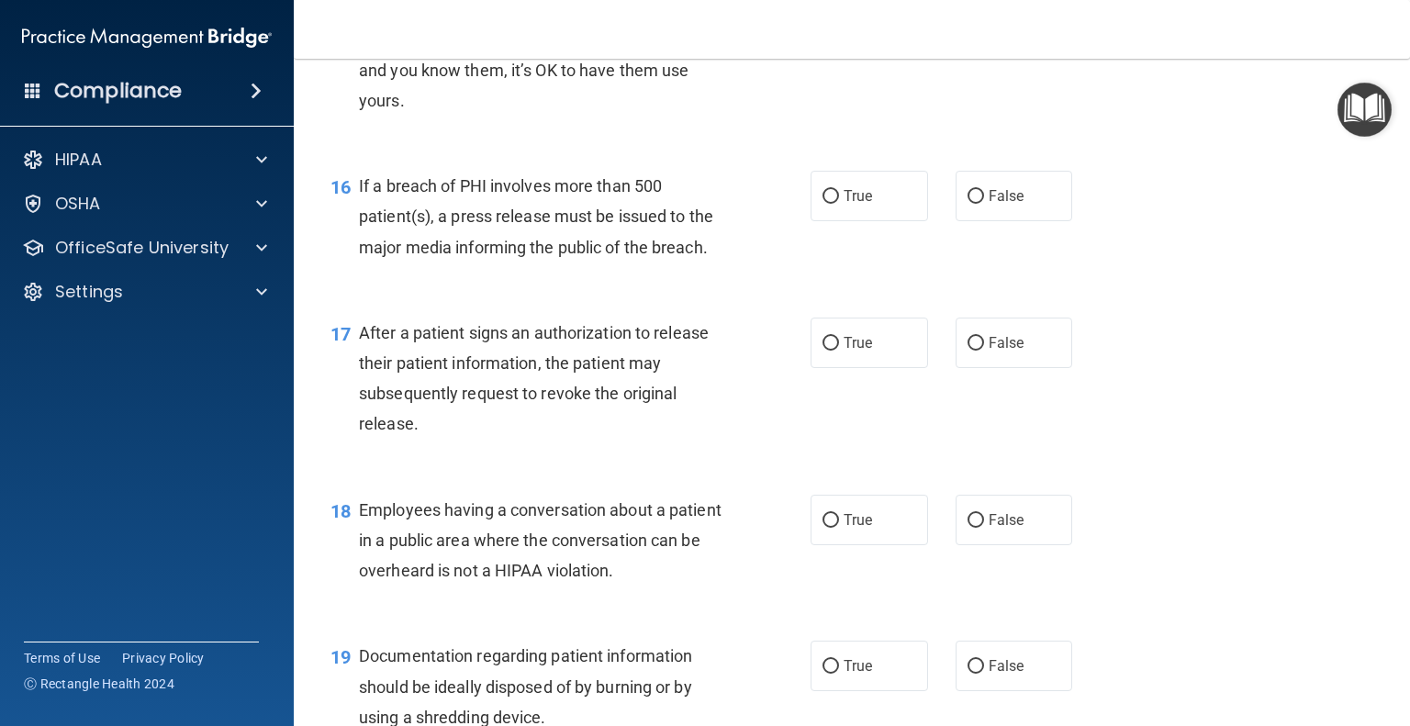
scroll to position [2387, 0]
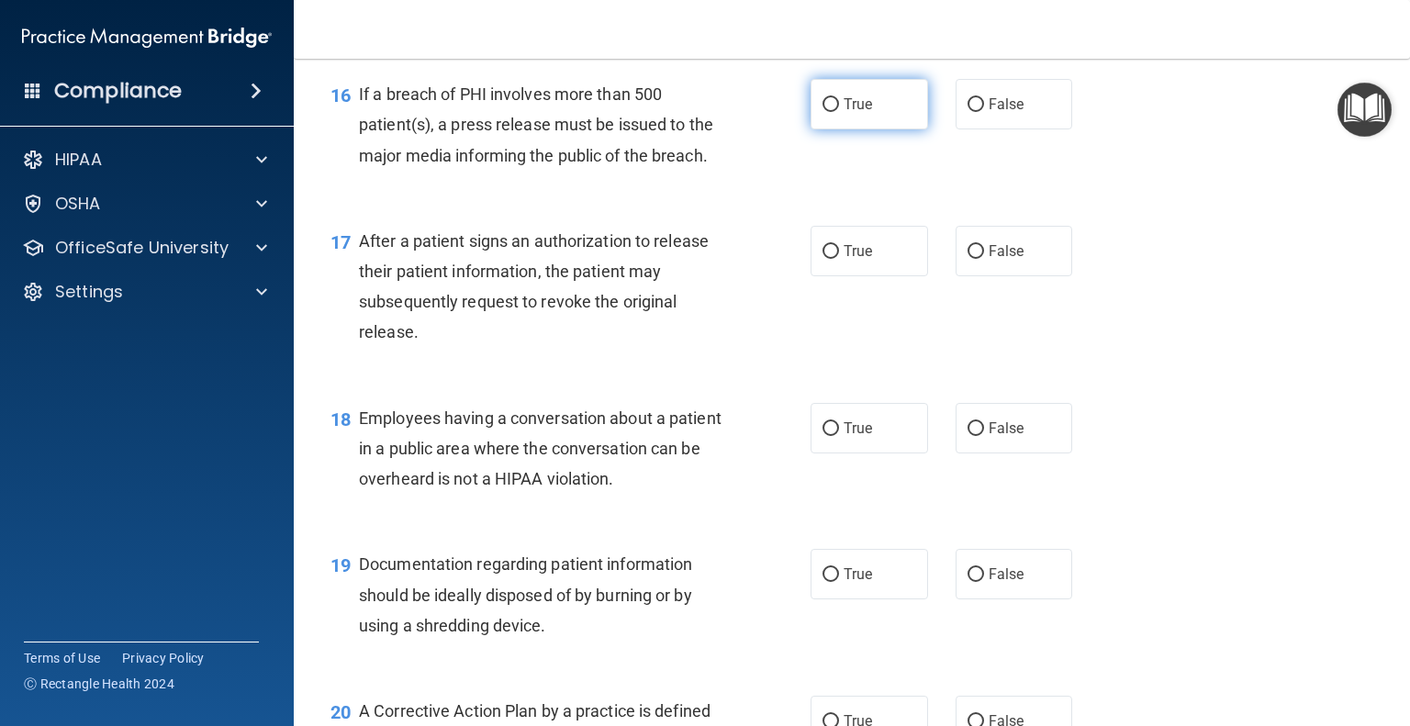
click at [874, 129] on label "True" at bounding box center [870, 104] width 118 height 51
click at [839, 112] on input "True" at bounding box center [831, 105] width 17 height 14
radio input "true"
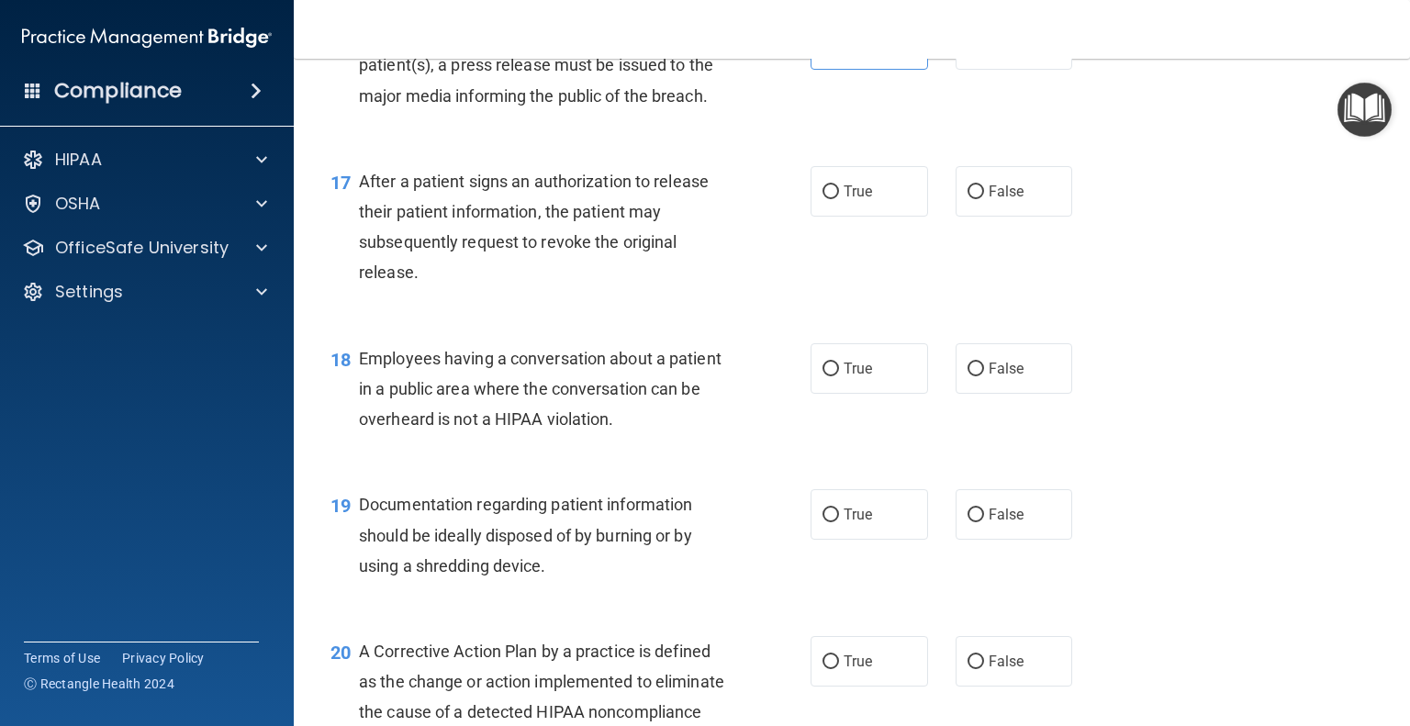
scroll to position [2479, 0]
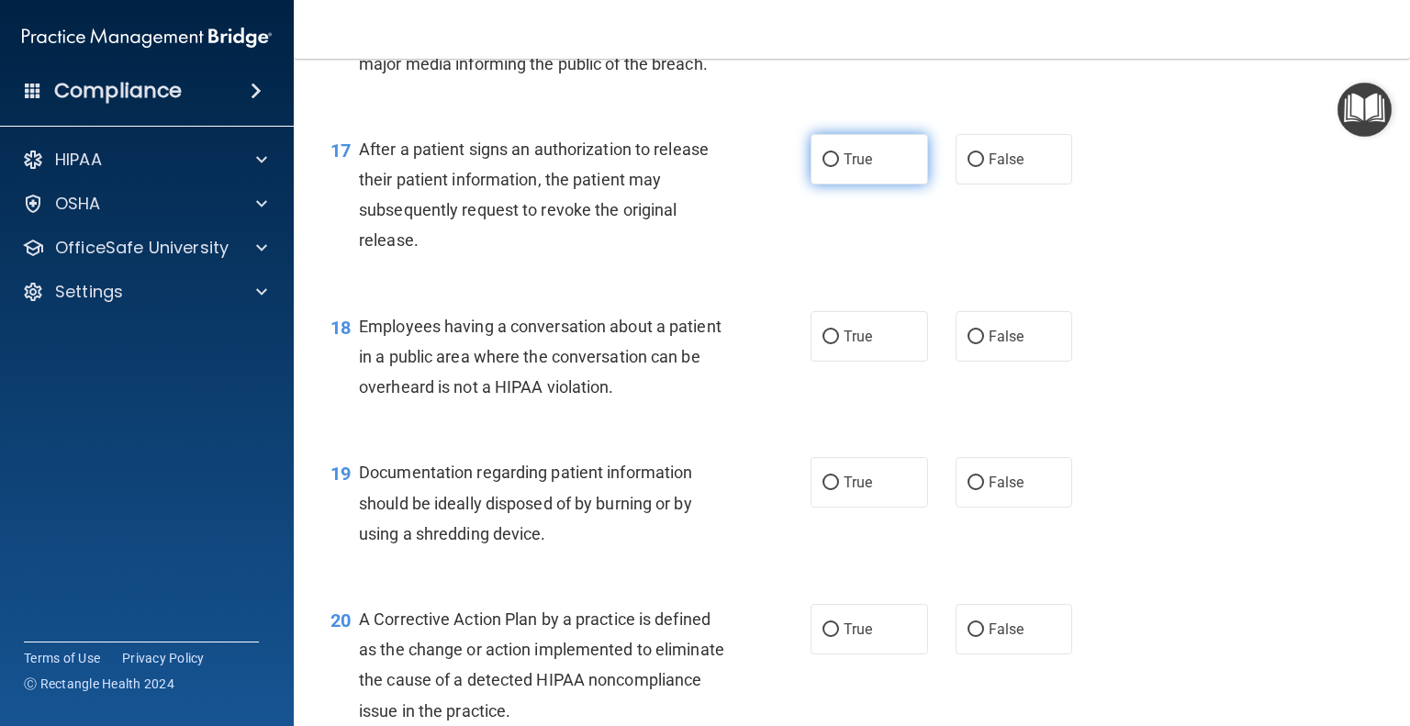
click at [848, 185] on label "True" at bounding box center [870, 159] width 118 height 51
click at [839, 167] on input "True" at bounding box center [831, 160] width 17 height 14
radio input "true"
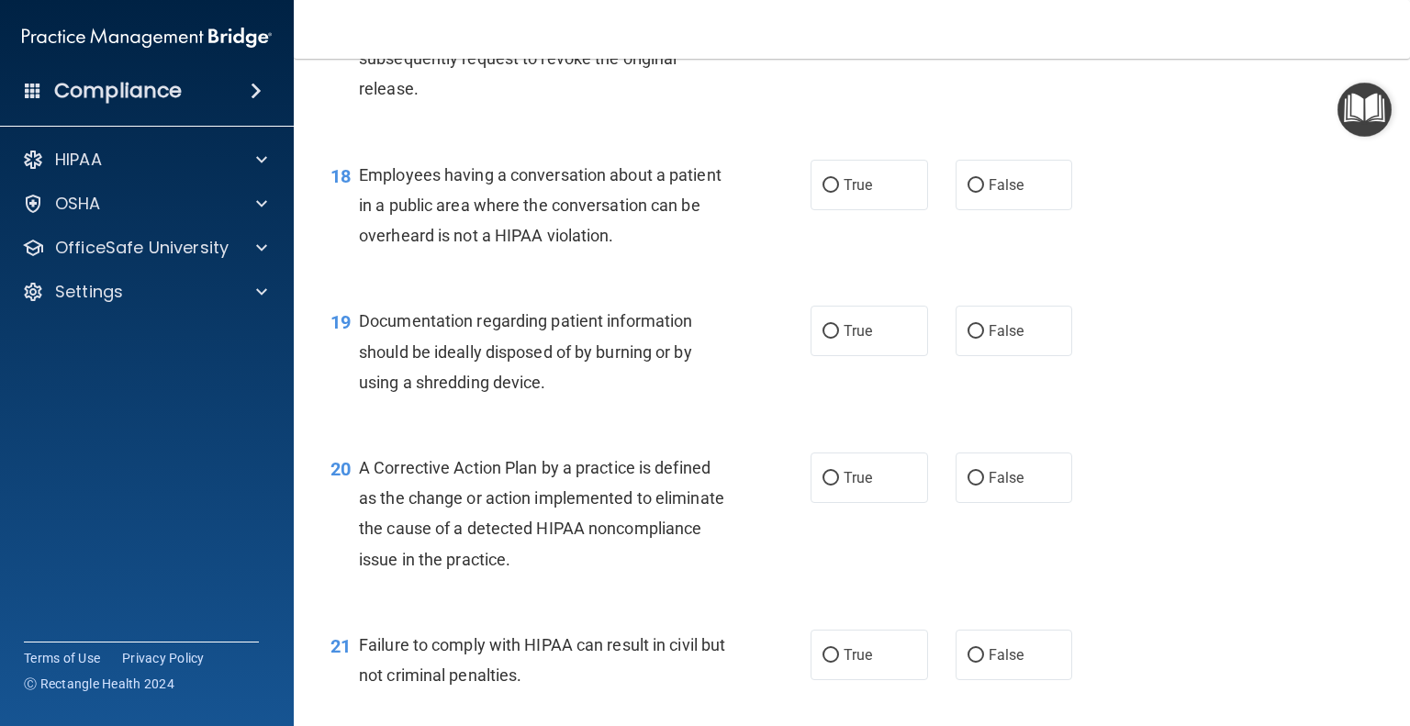
scroll to position [2663, 0]
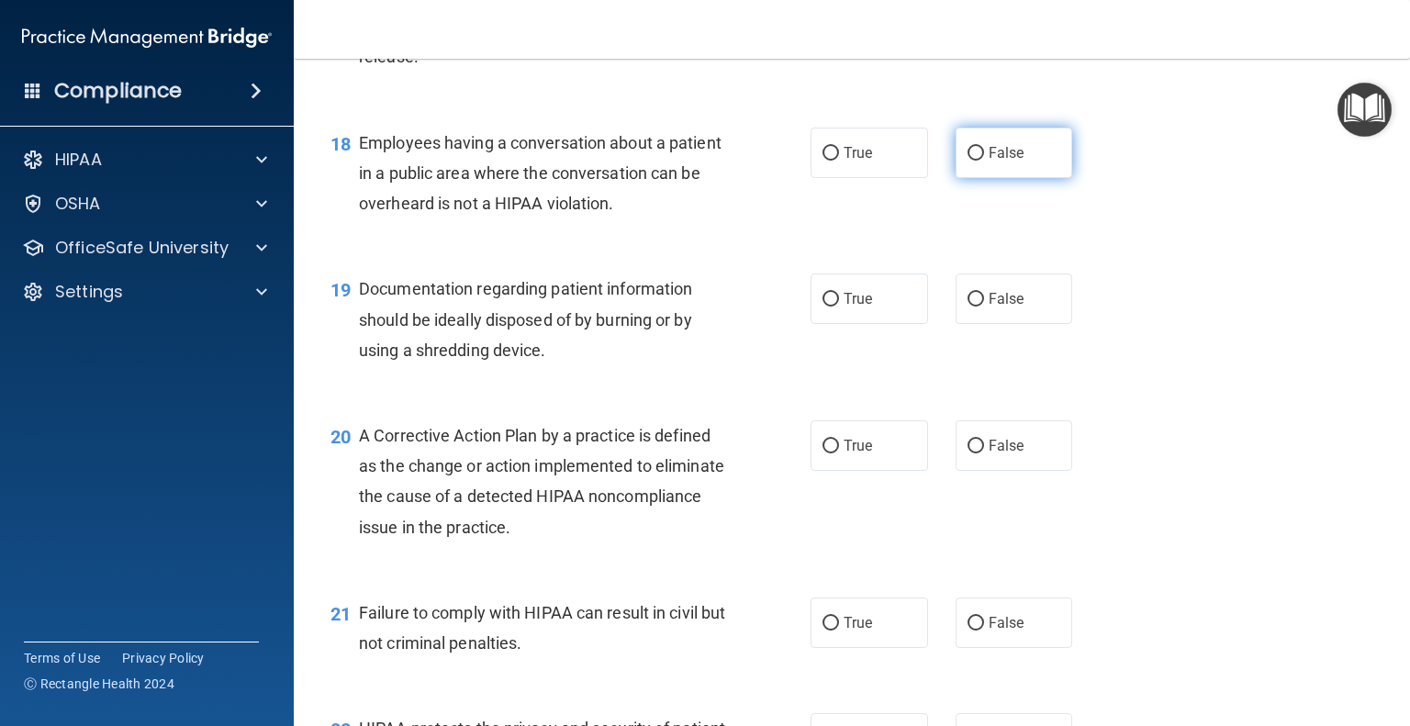
click at [1004, 162] on span "False" at bounding box center [1007, 152] width 36 height 17
click at [984, 161] on input "False" at bounding box center [976, 154] width 17 height 14
radio input "true"
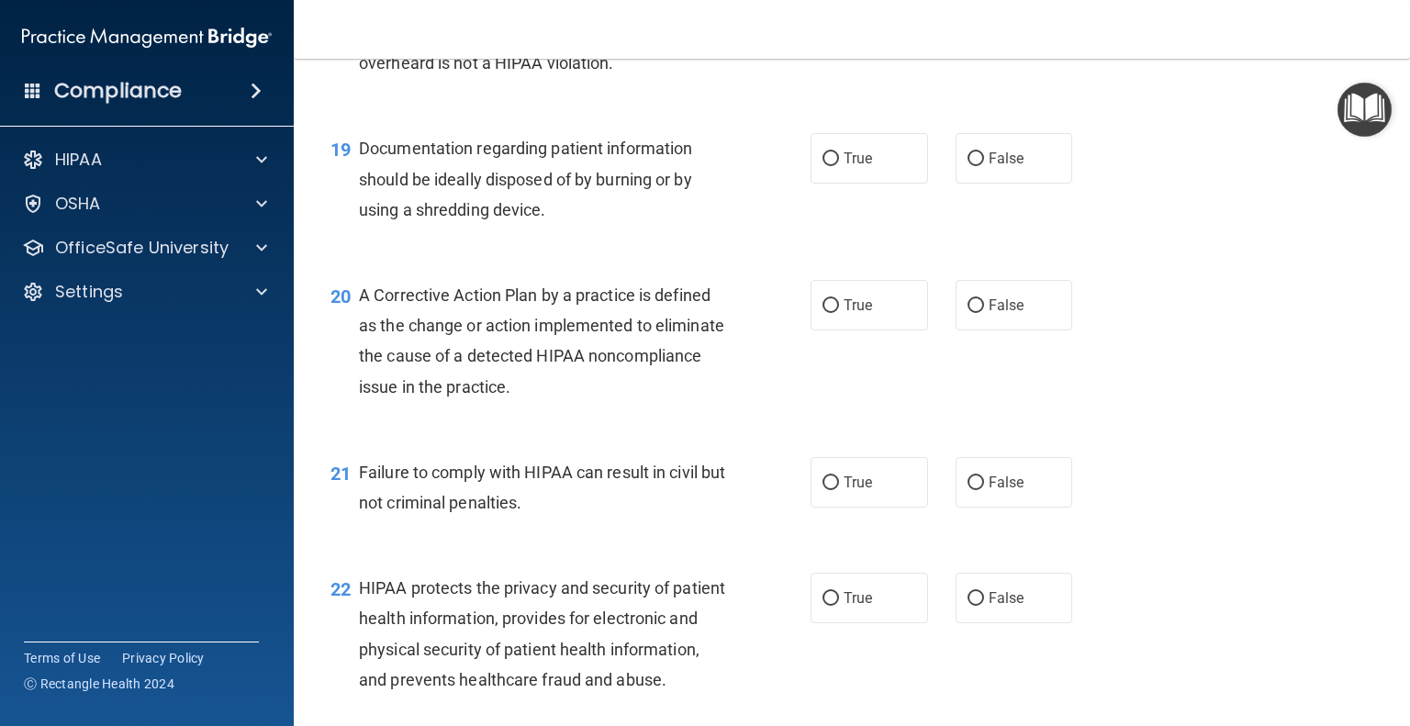
scroll to position [2847, 0]
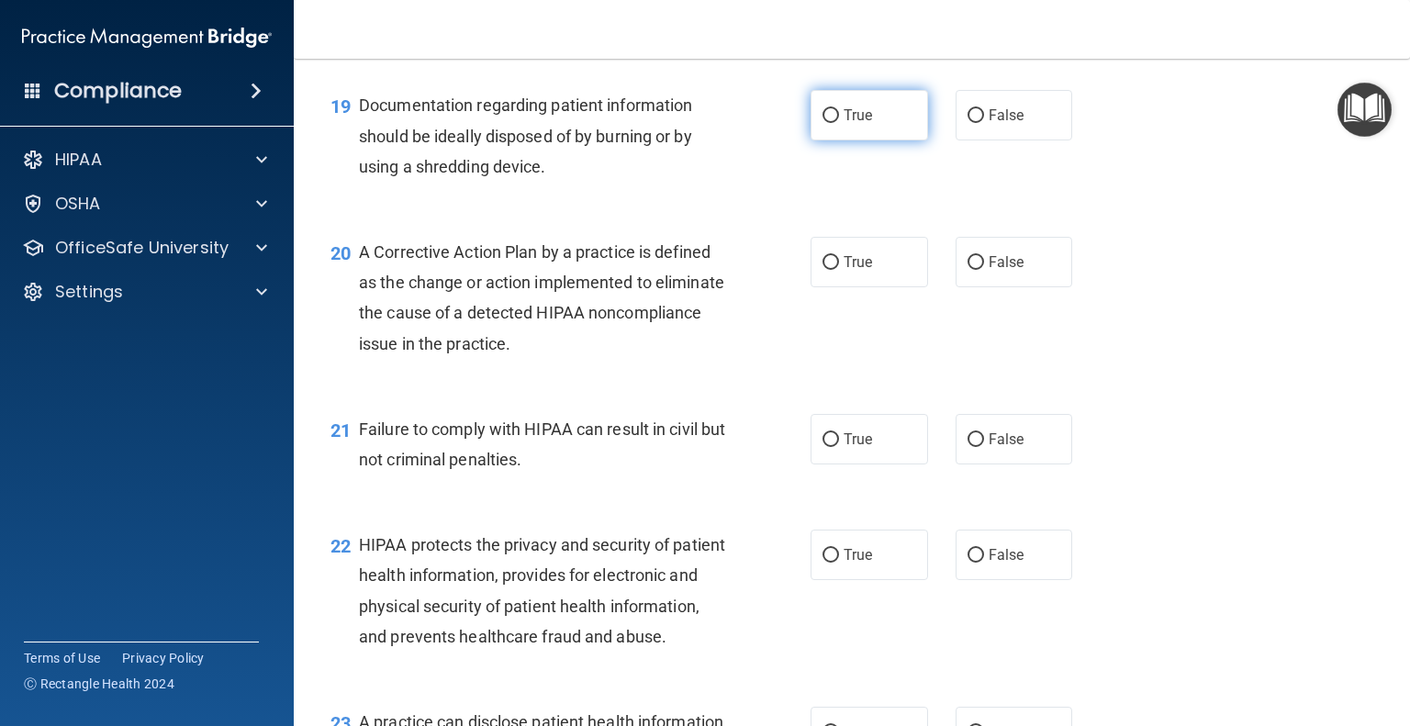
click at [882, 140] on label "True" at bounding box center [870, 115] width 118 height 51
click at [839, 123] on input "True" at bounding box center [831, 116] width 17 height 14
radio input "true"
click at [856, 271] on span "True" at bounding box center [858, 261] width 28 height 17
click at [839, 270] on input "True" at bounding box center [831, 263] width 17 height 14
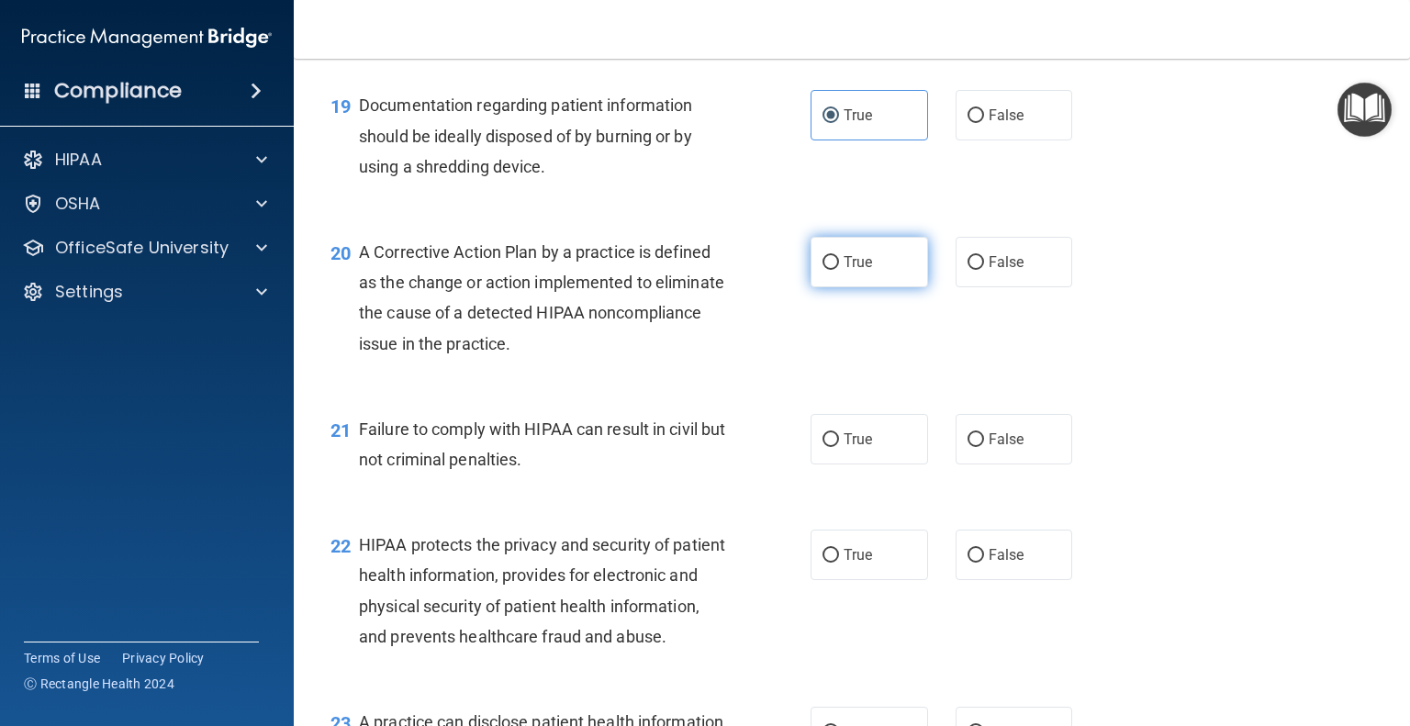
radio input "true"
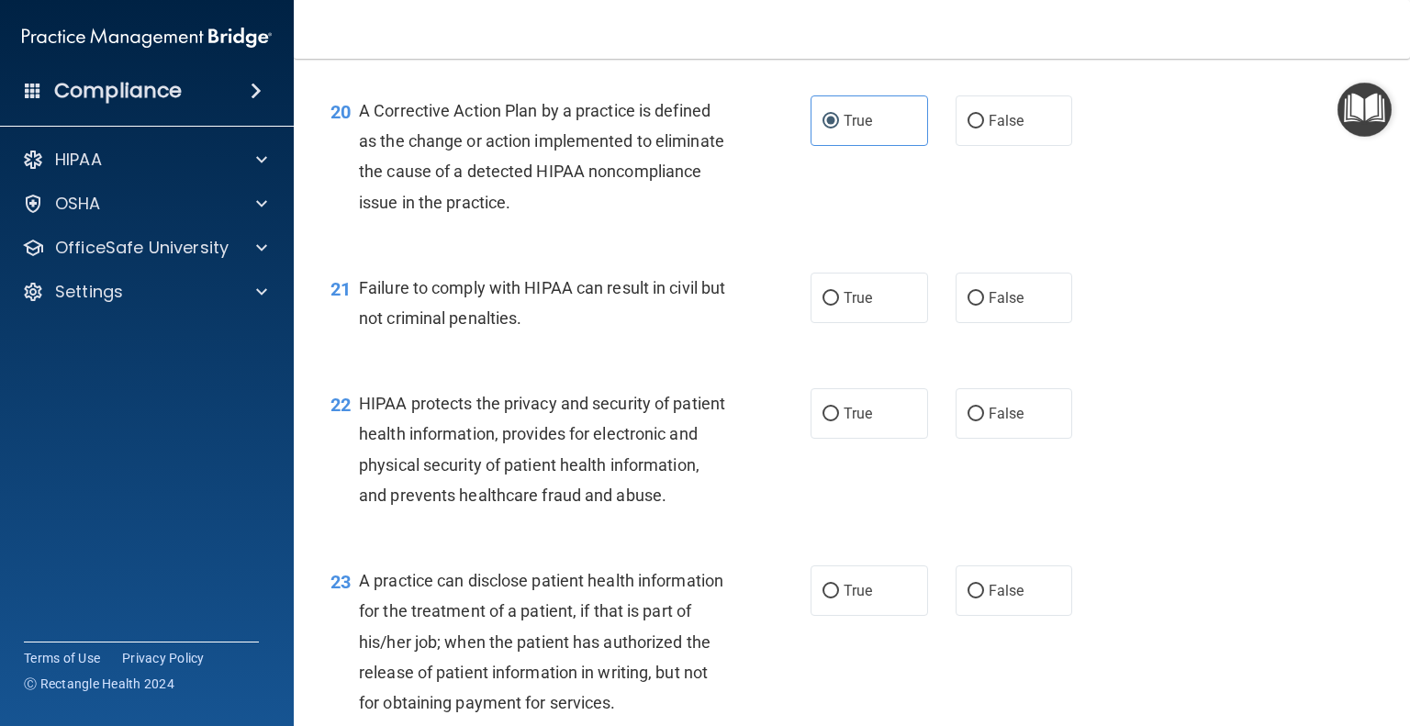
scroll to position [3030, 0]
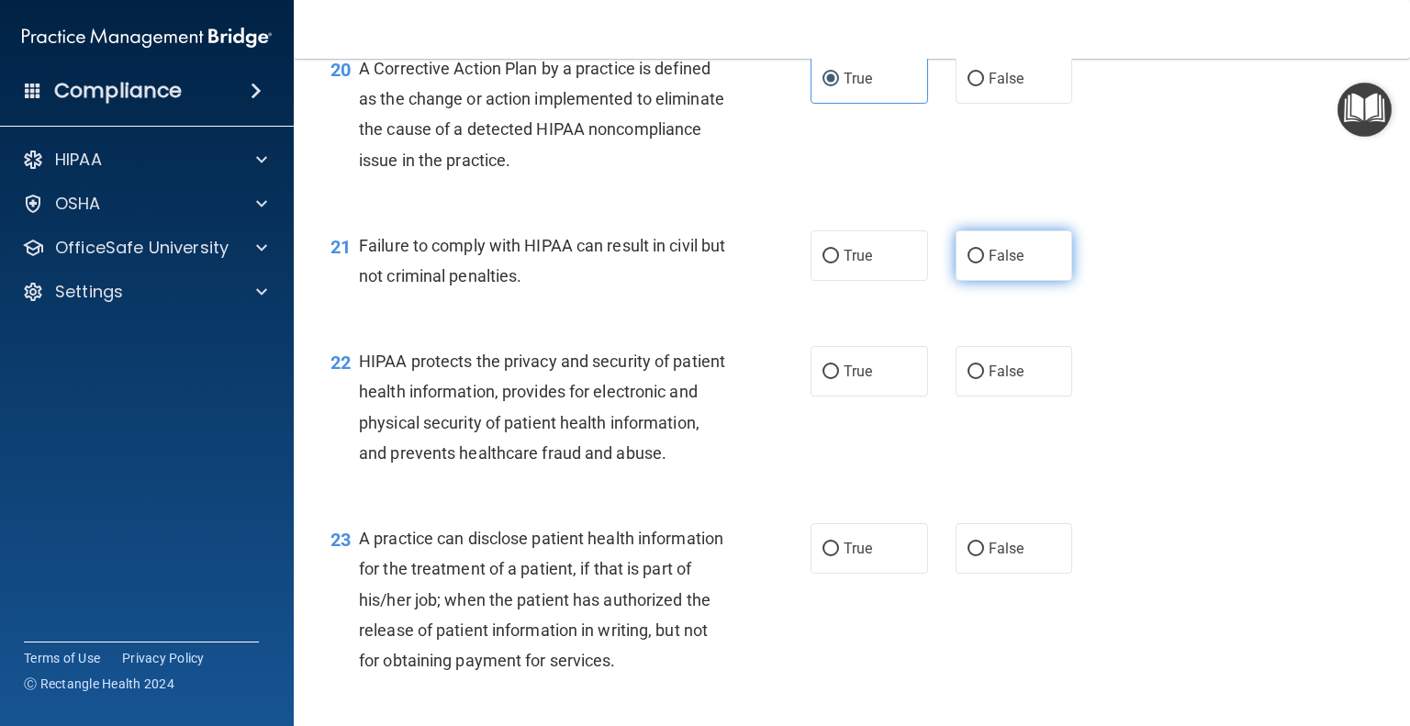
click at [996, 281] on label "False" at bounding box center [1015, 255] width 118 height 51
click at [984, 264] on input "False" at bounding box center [976, 257] width 17 height 14
radio input "true"
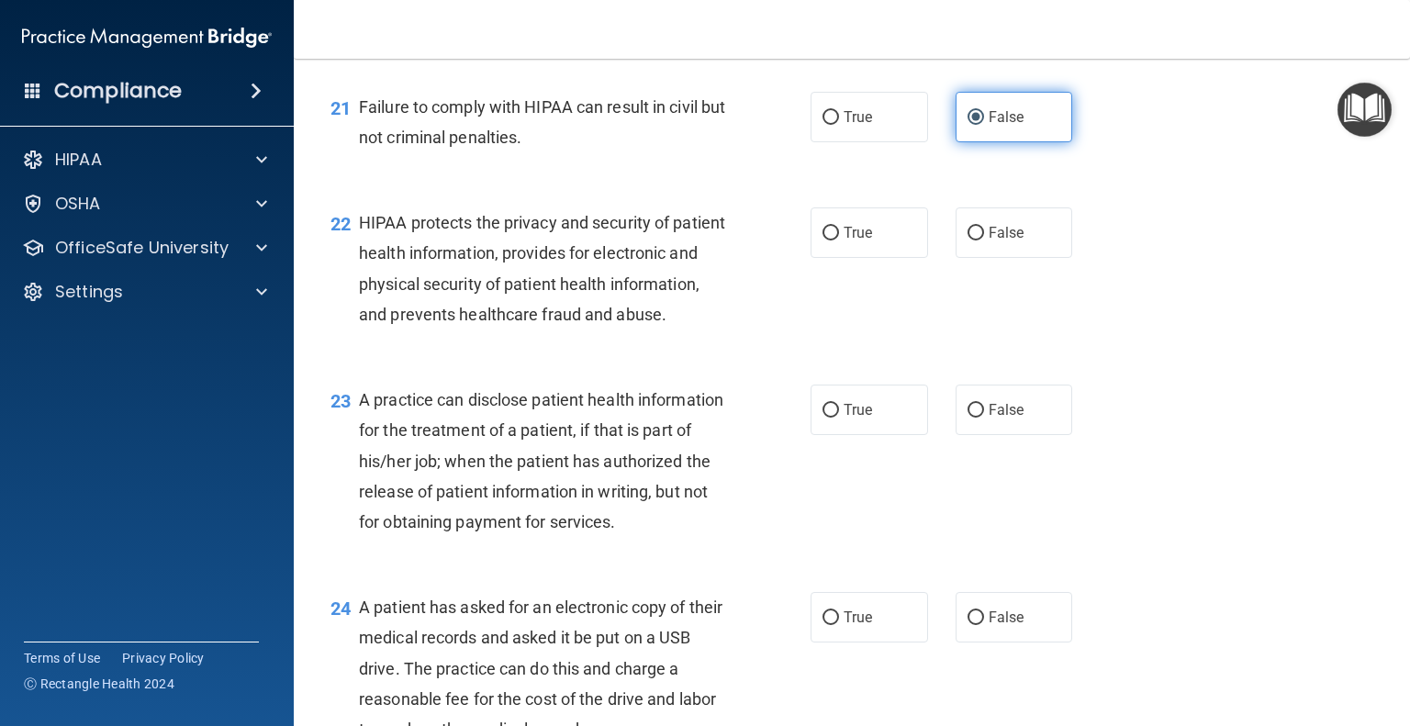
scroll to position [3214, 0]
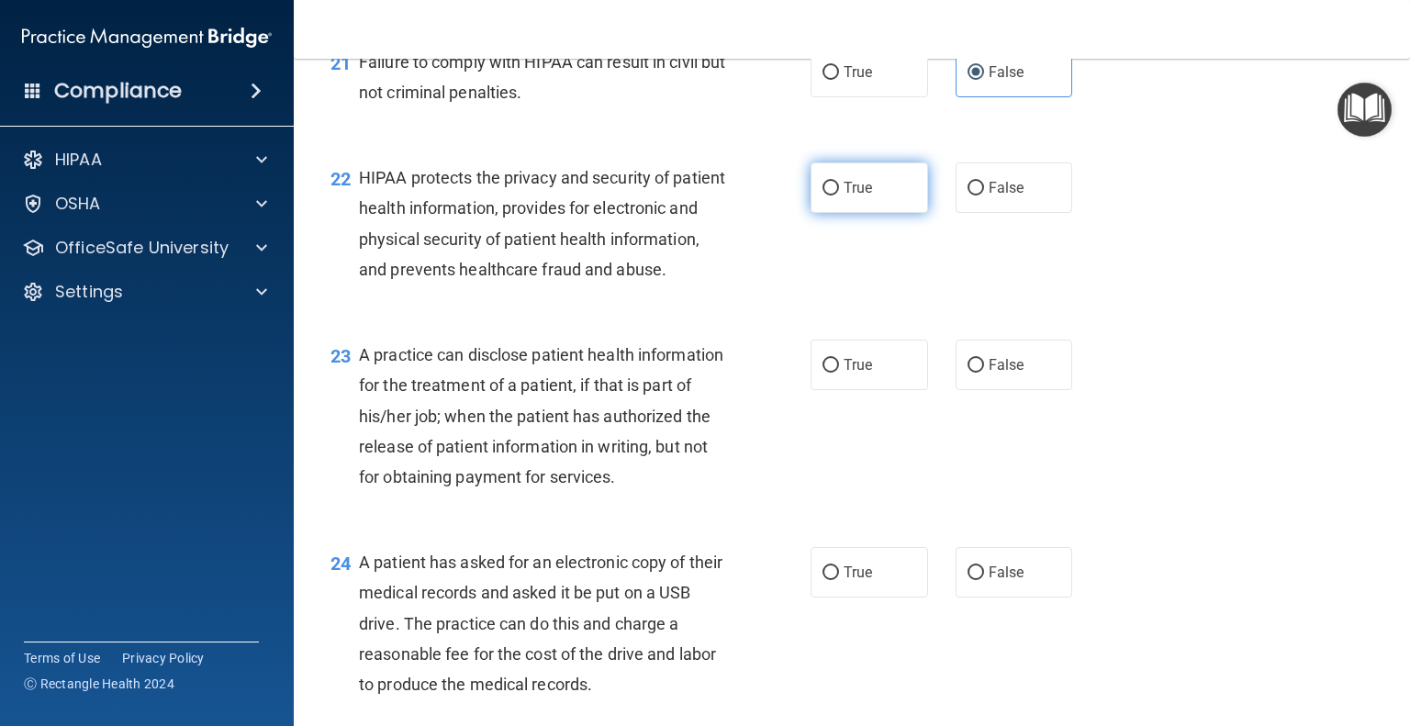
click at [862, 213] on label "True" at bounding box center [870, 188] width 118 height 51
click at [839, 196] on input "True" at bounding box center [831, 189] width 17 height 14
radio input "true"
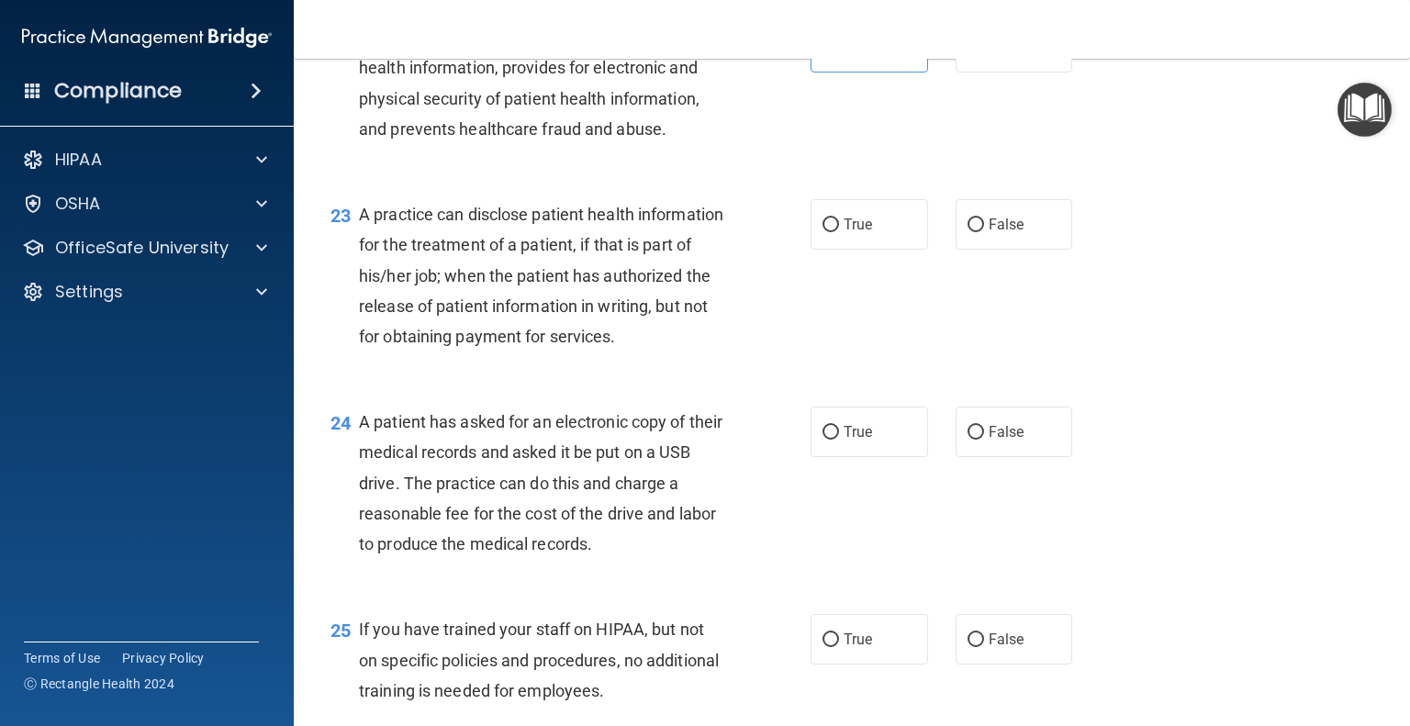
scroll to position [3398, 0]
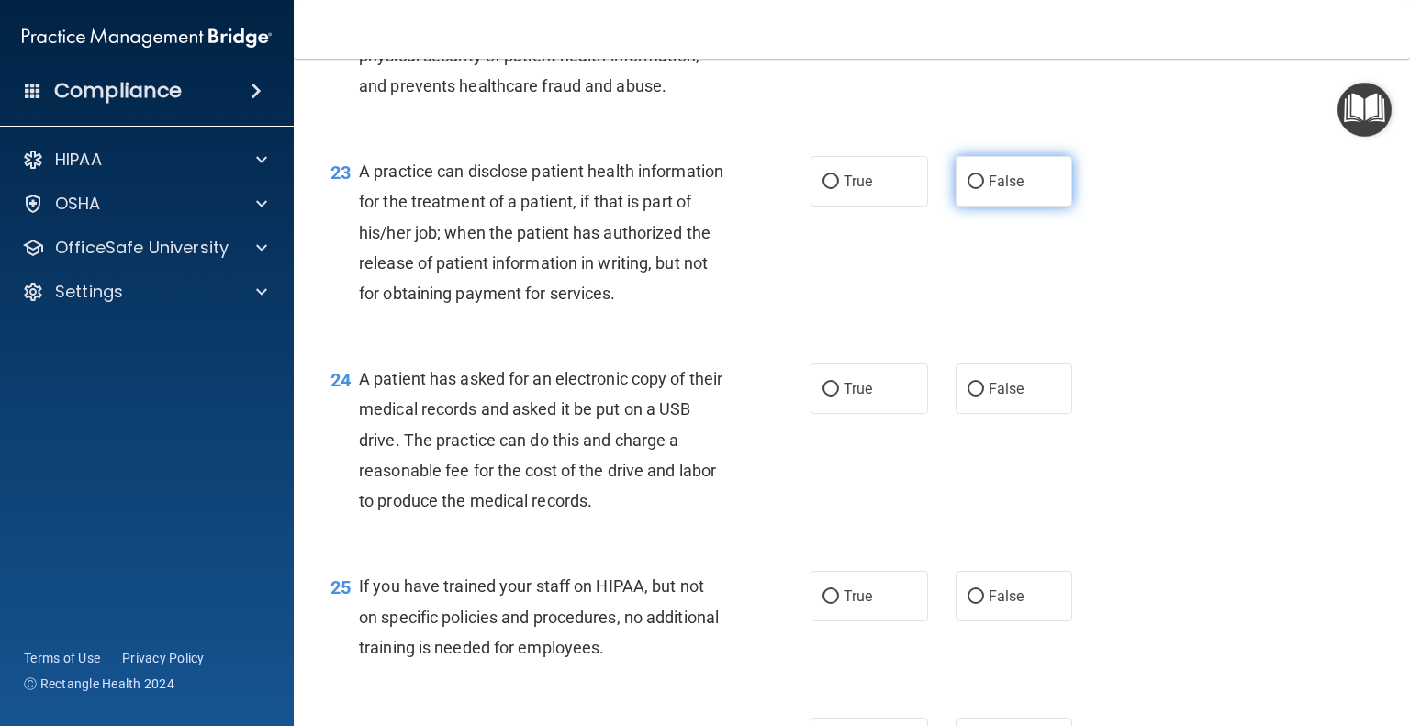
click at [1017, 207] on label "False" at bounding box center [1015, 181] width 118 height 51
click at [984, 189] on input "False" at bounding box center [976, 182] width 17 height 14
radio input "true"
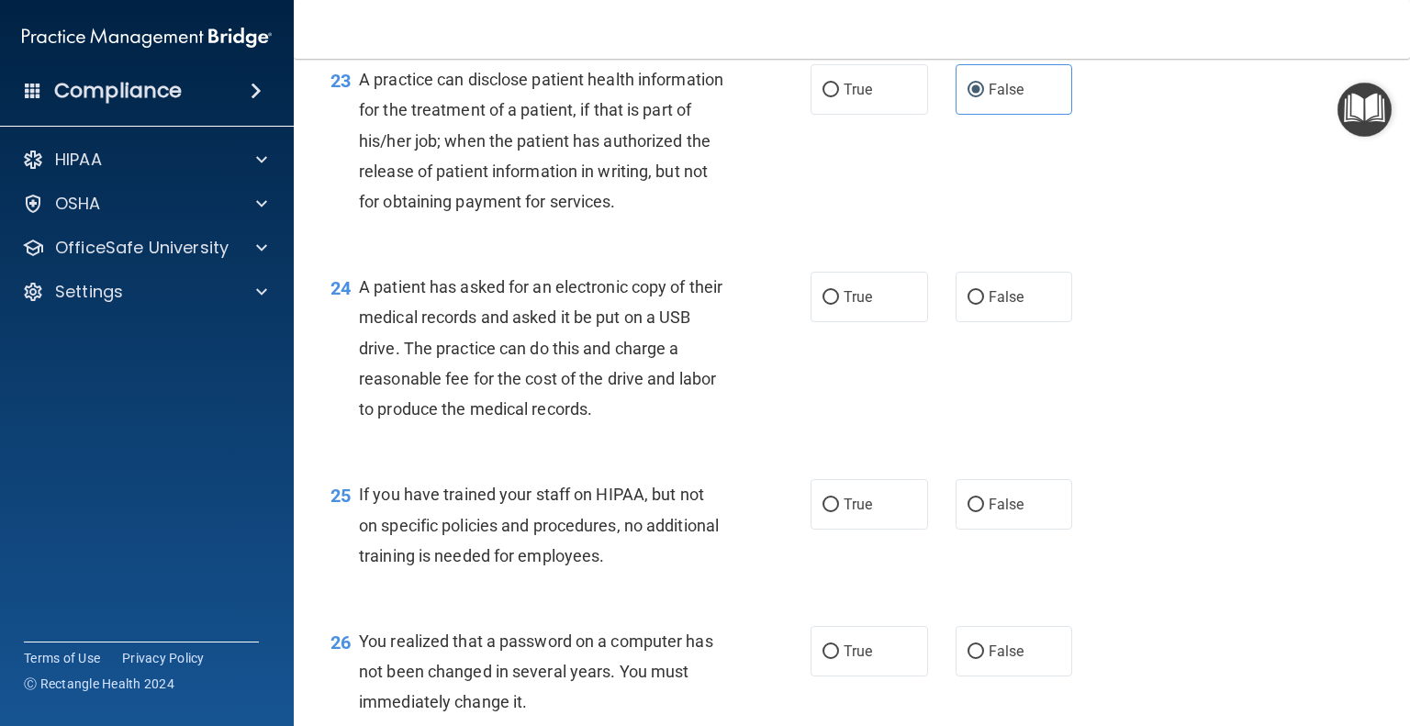
scroll to position [3581, 0]
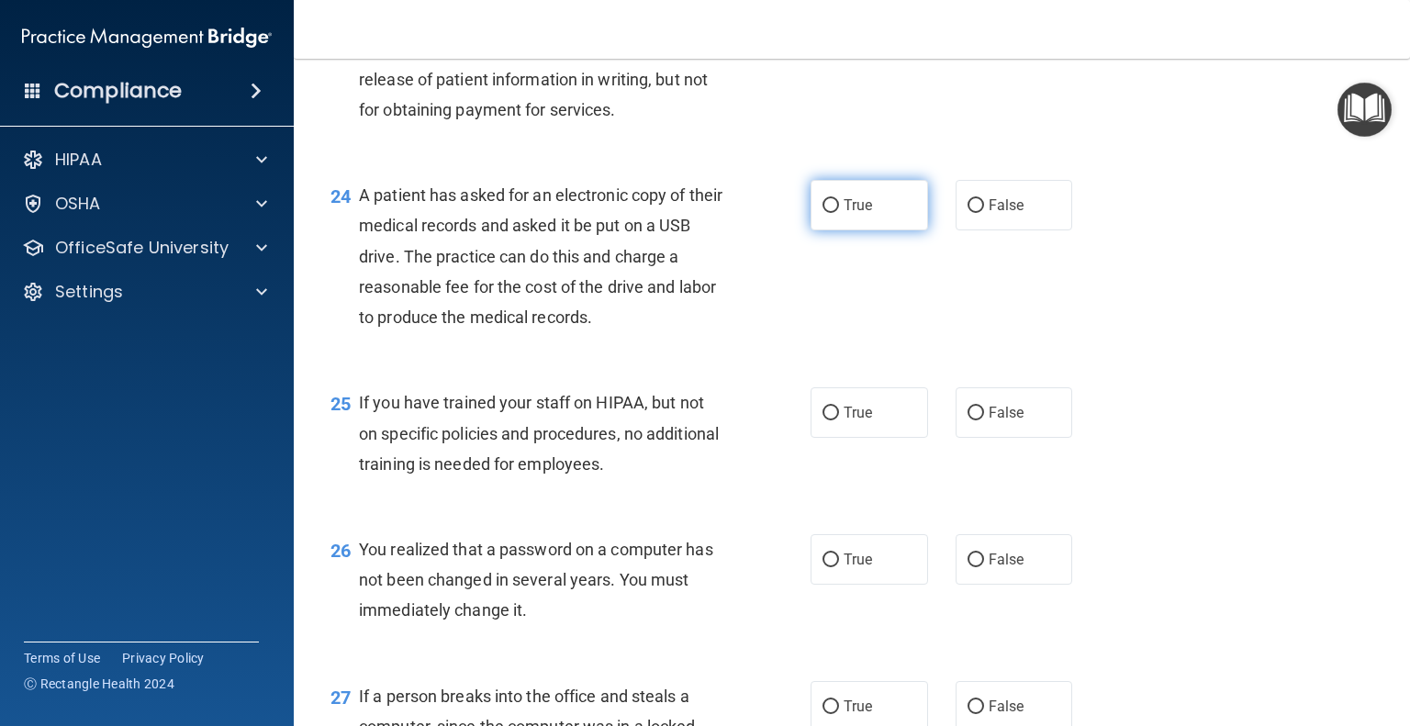
click at [870, 230] on label "True" at bounding box center [870, 205] width 118 height 51
click at [839, 213] on input "True" at bounding box center [831, 206] width 17 height 14
radio input "true"
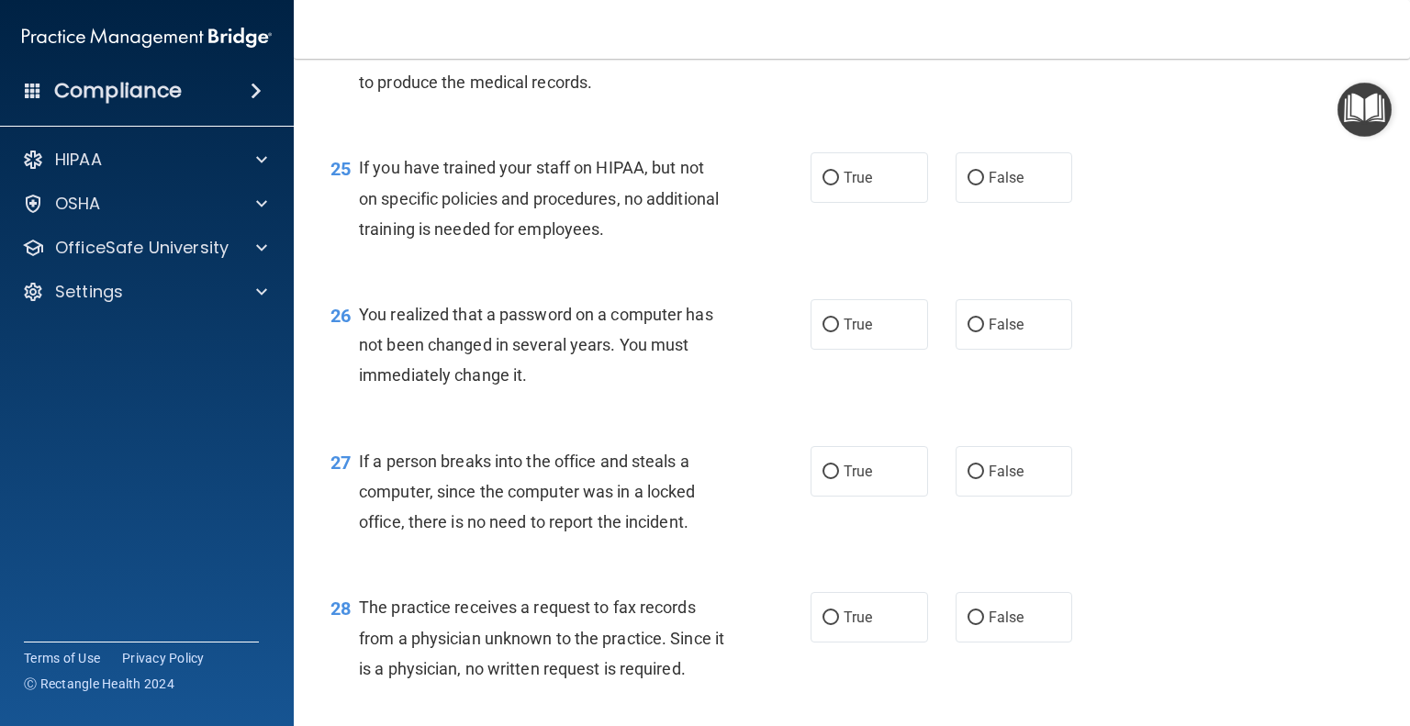
scroll to position [3857, 0]
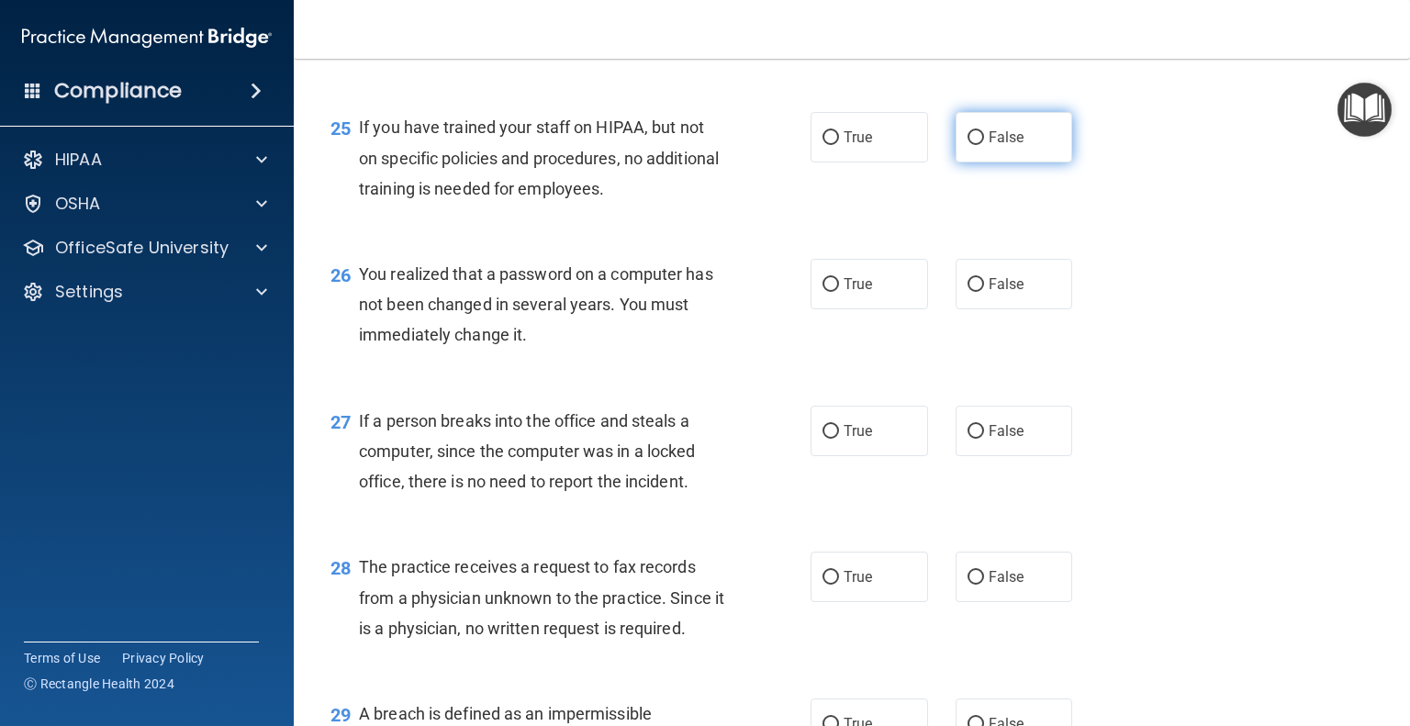
click at [1023, 163] on label "False" at bounding box center [1015, 137] width 118 height 51
click at [984, 145] on input "False" at bounding box center [976, 138] width 17 height 14
radio input "true"
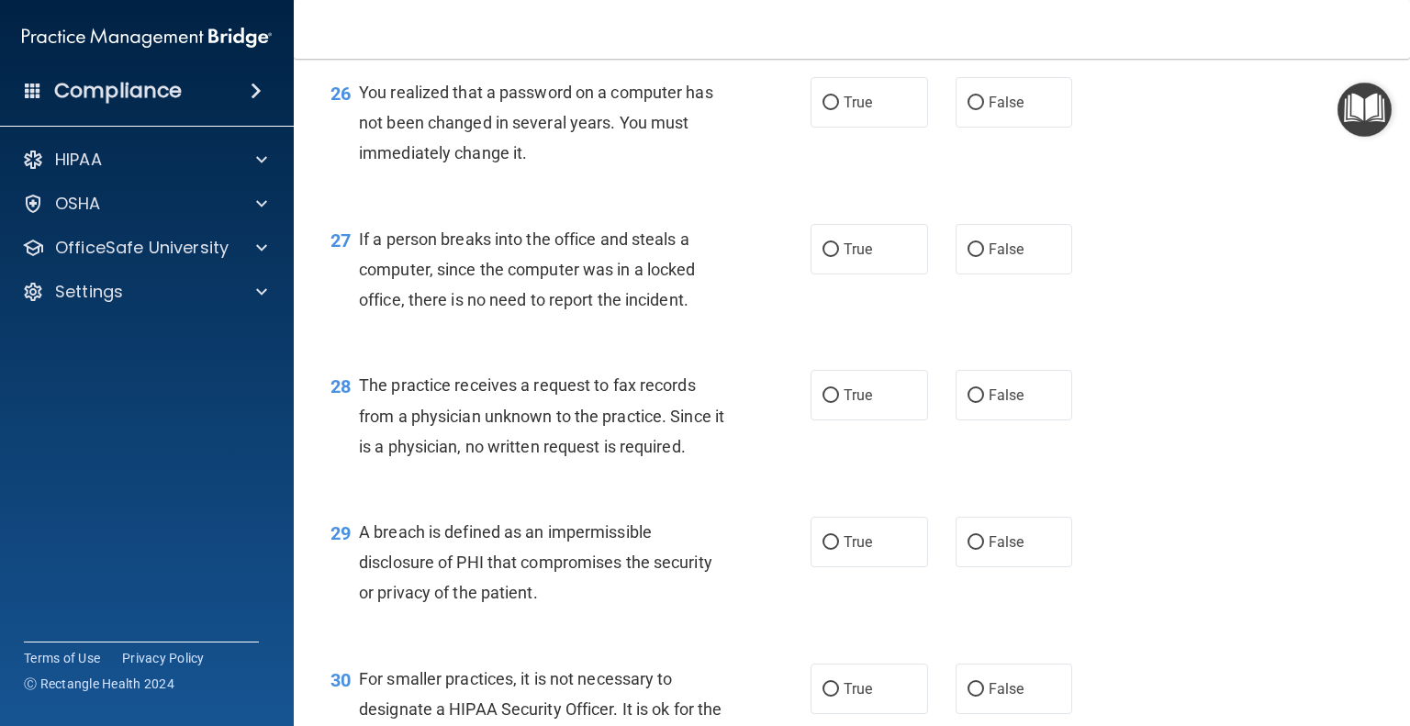
scroll to position [4040, 0]
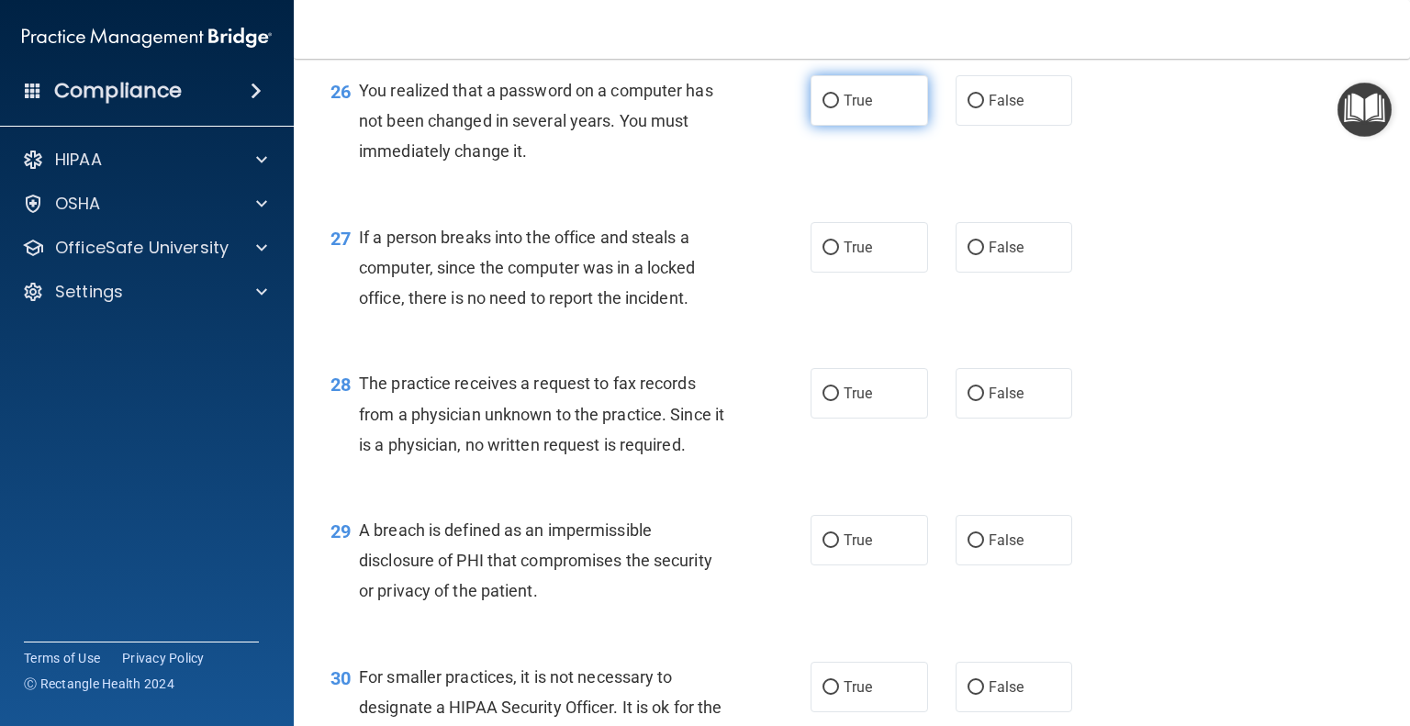
click at [871, 126] on label "True" at bounding box center [870, 100] width 118 height 51
click at [839, 108] on input "True" at bounding box center [831, 102] width 17 height 14
radio input "true"
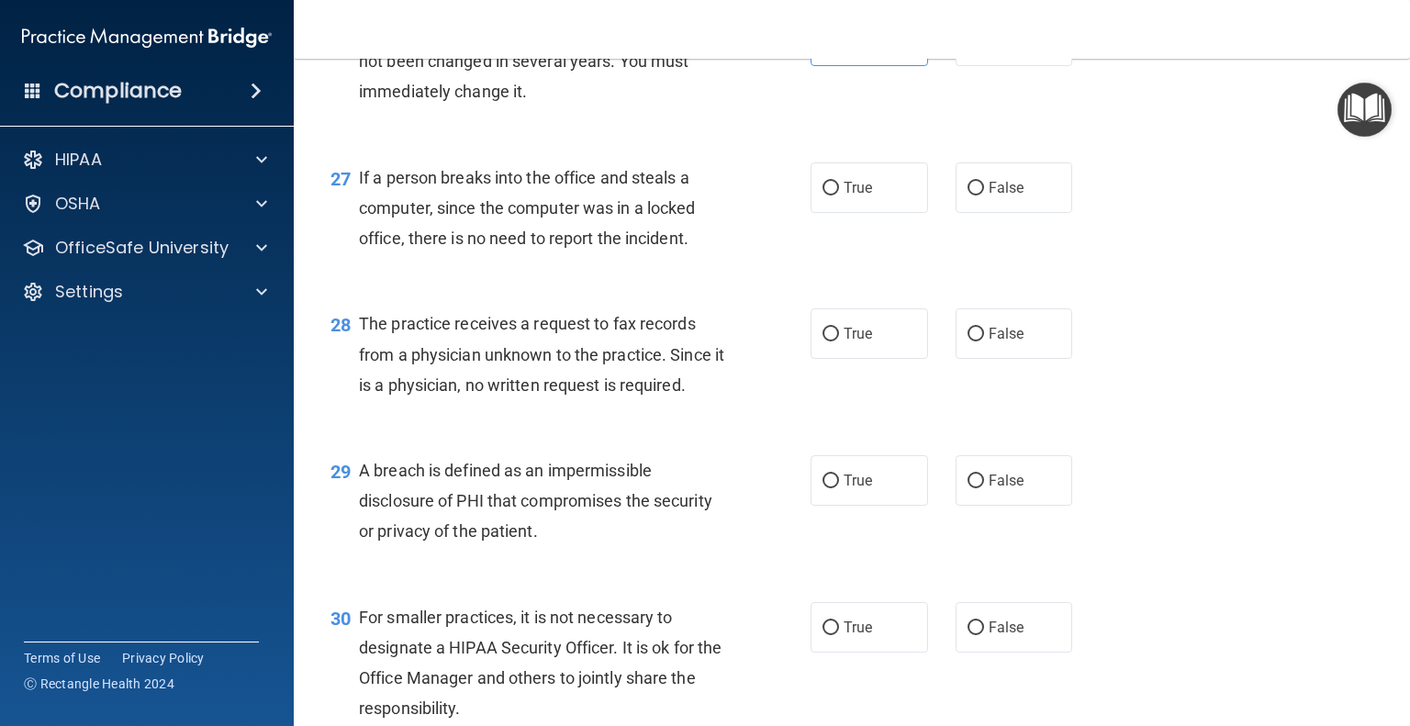
scroll to position [4132, 0]
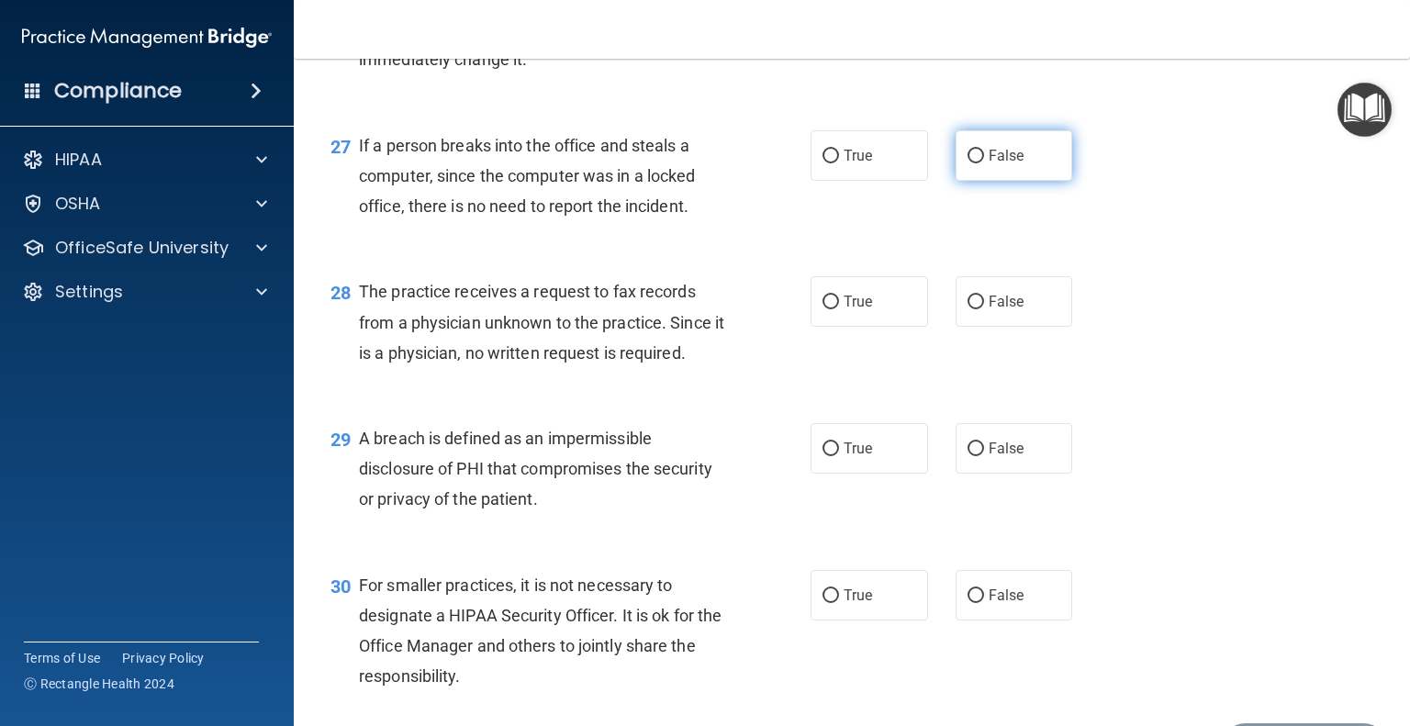
click at [986, 181] on label "False" at bounding box center [1015, 155] width 118 height 51
click at [984, 163] on input "False" at bounding box center [976, 157] width 17 height 14
radio input "true"
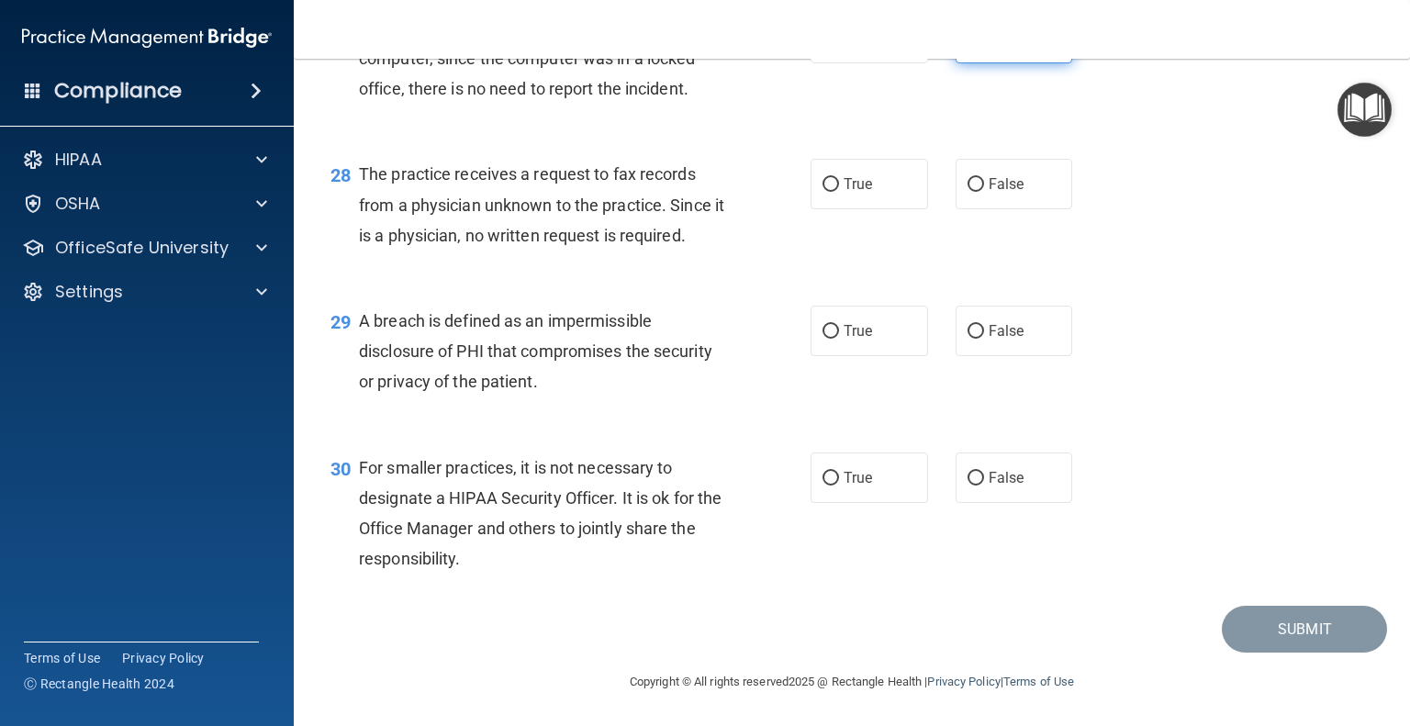
scroll to position [4316, 0]
click at [992, 209] on label "False" at bounding box center [1015, 184] width 118 height 51
click at [984, 192] on input "False" at bounding box center [976, 185] width 17 height 14
radio input "true"
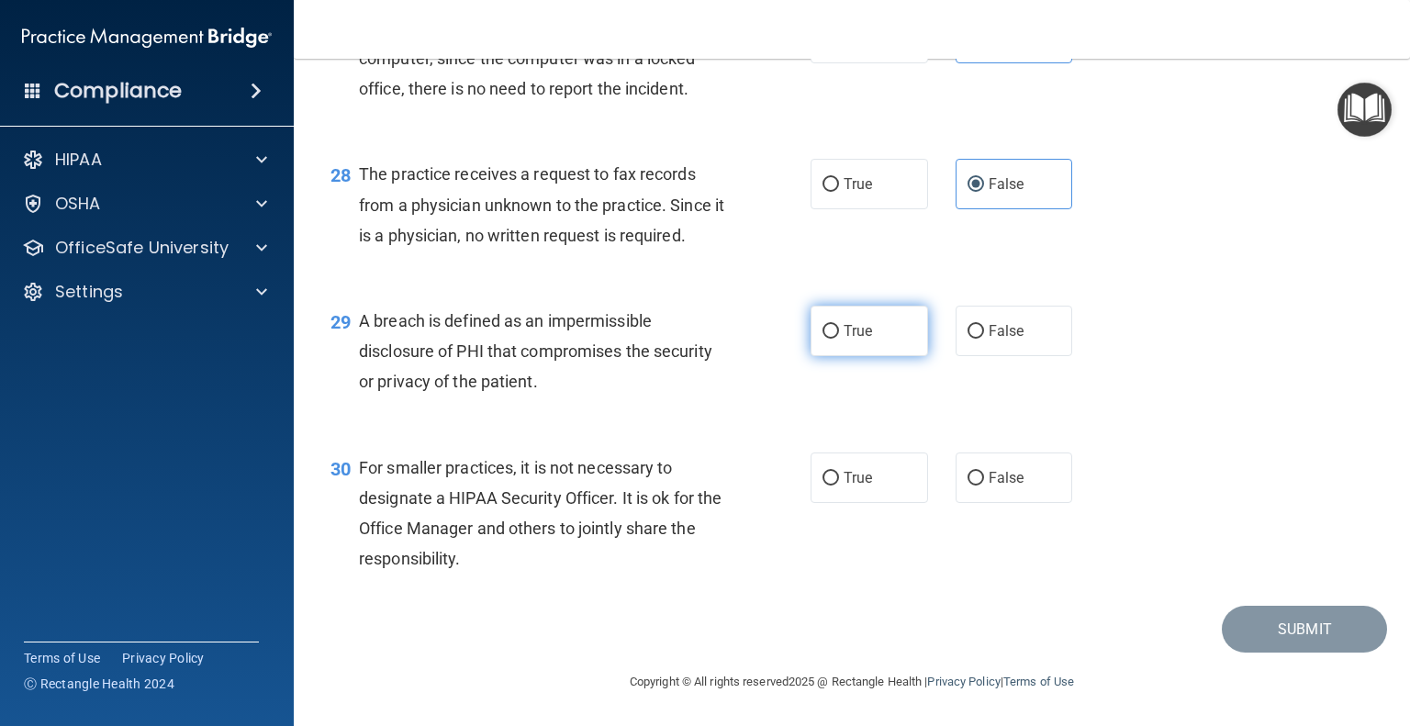
click at [884, 326] on label "True" at bounding box center [870, 331] width 118 height 51
click at [839, 326] on input "True" at bounding box center [831, 332] width 17 height 14
radio input "true"
click at [1010, 480] on span "False" at bounding box center [1007, 477] width 36 height 17
click at [984, 480] on input "False" at bounding box center [976, 479] width 17 height 14
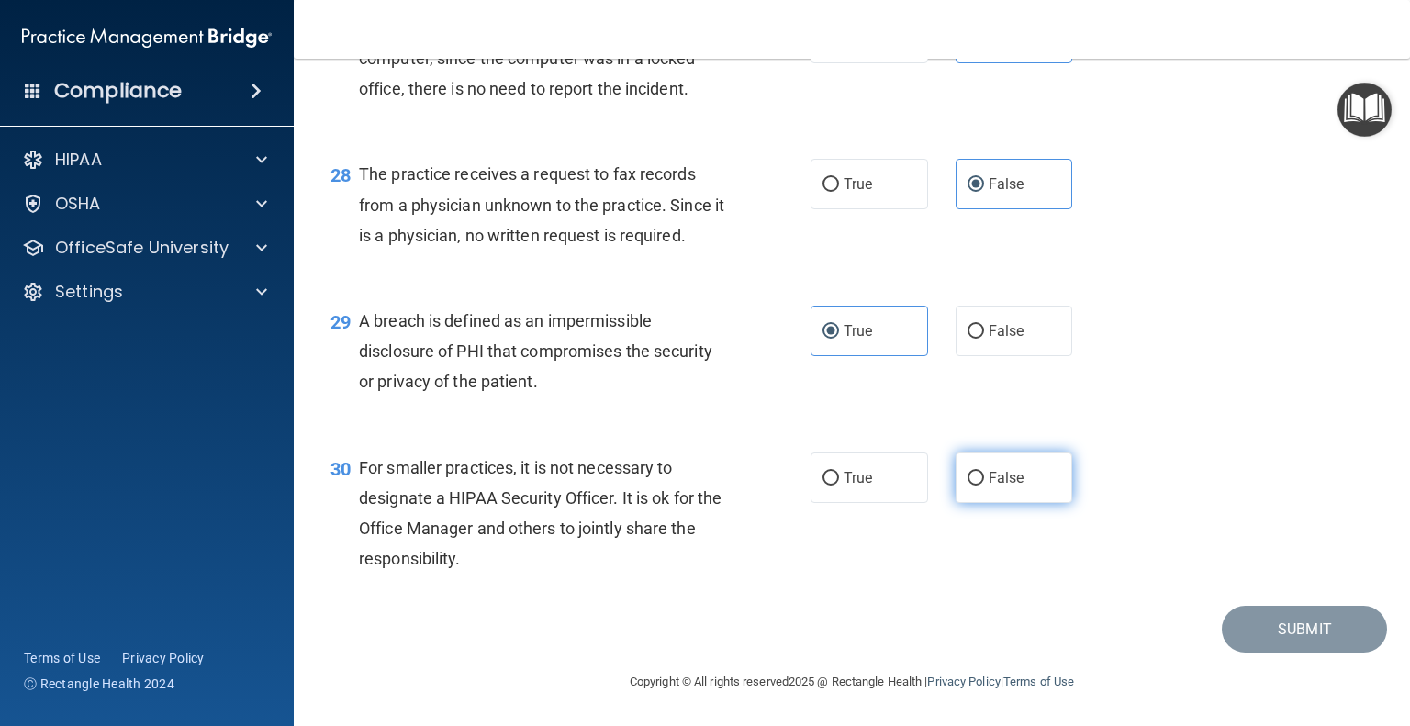
radio input "true"
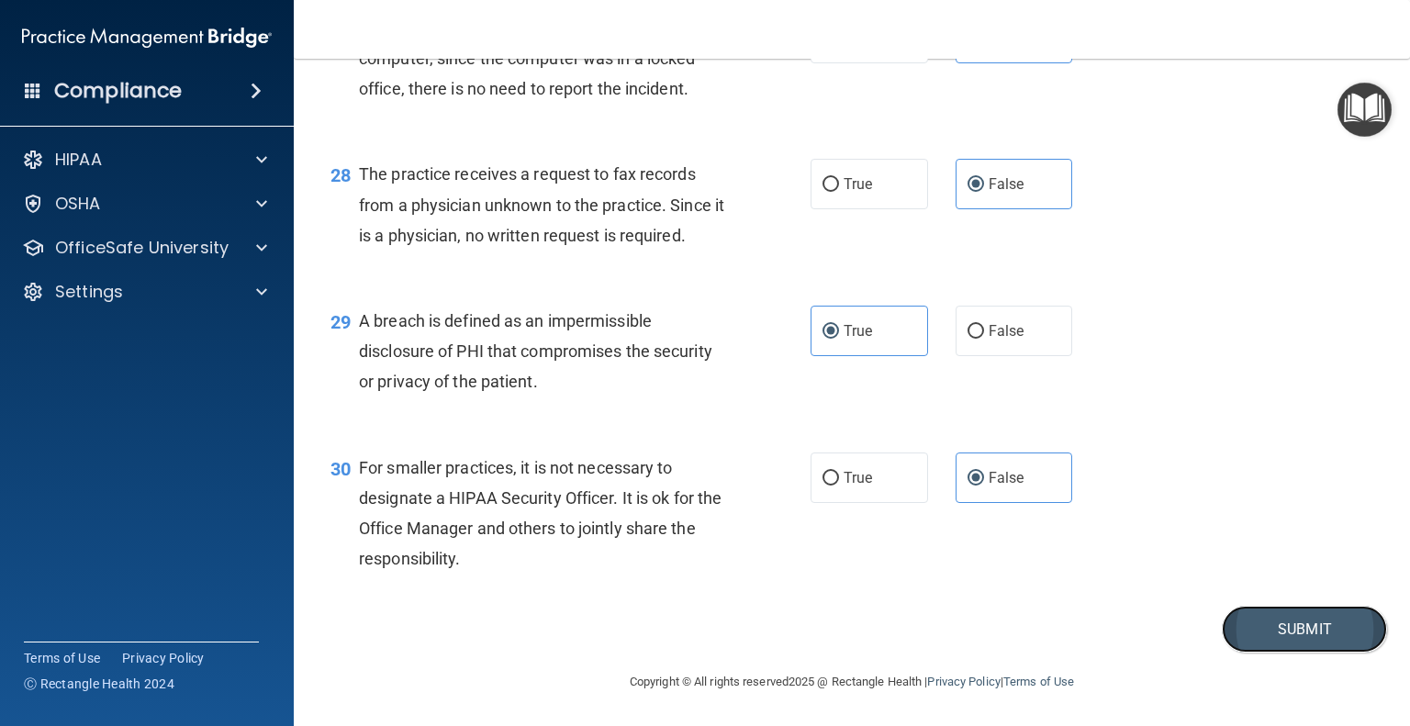
click at [1308, 631] on button "Submit" at bounding box center [1304, 629] width 165 height 47
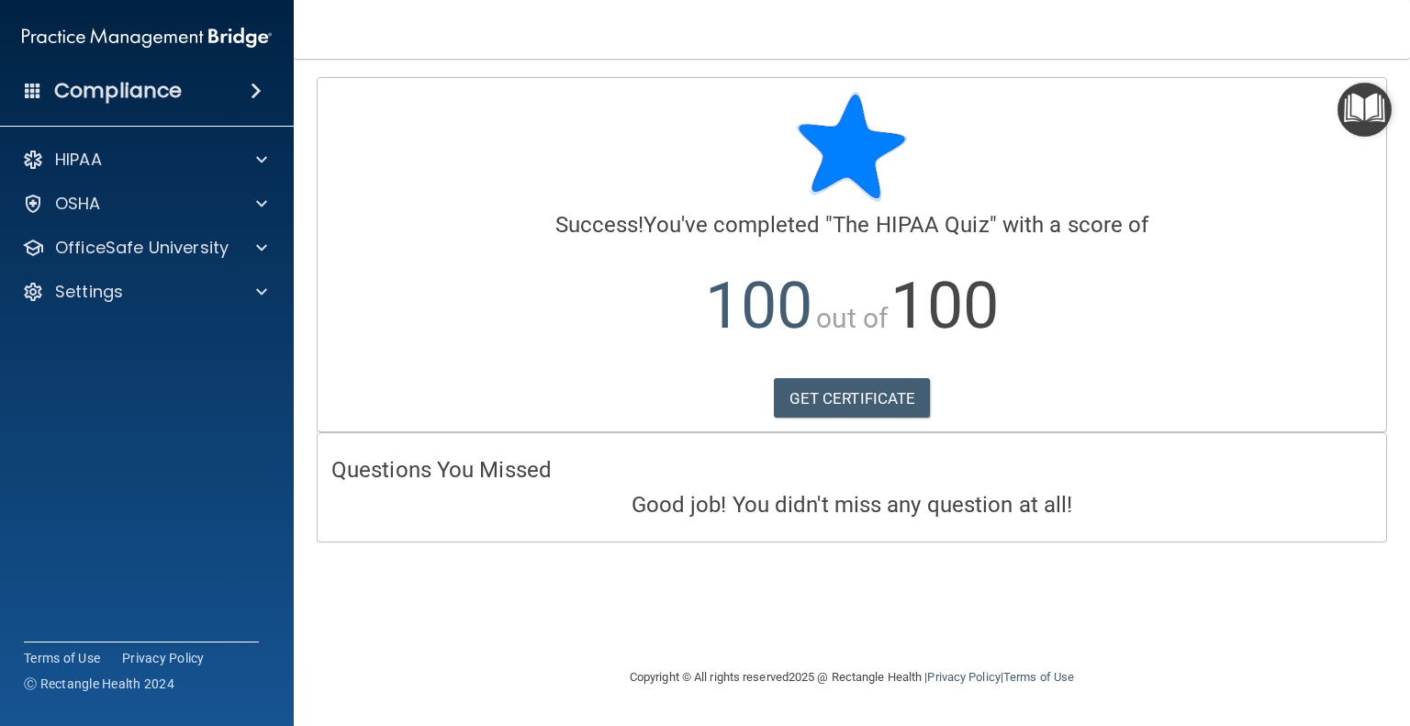
click at [253, 95] on span at bounding box center [256, 91] width 11 height 22
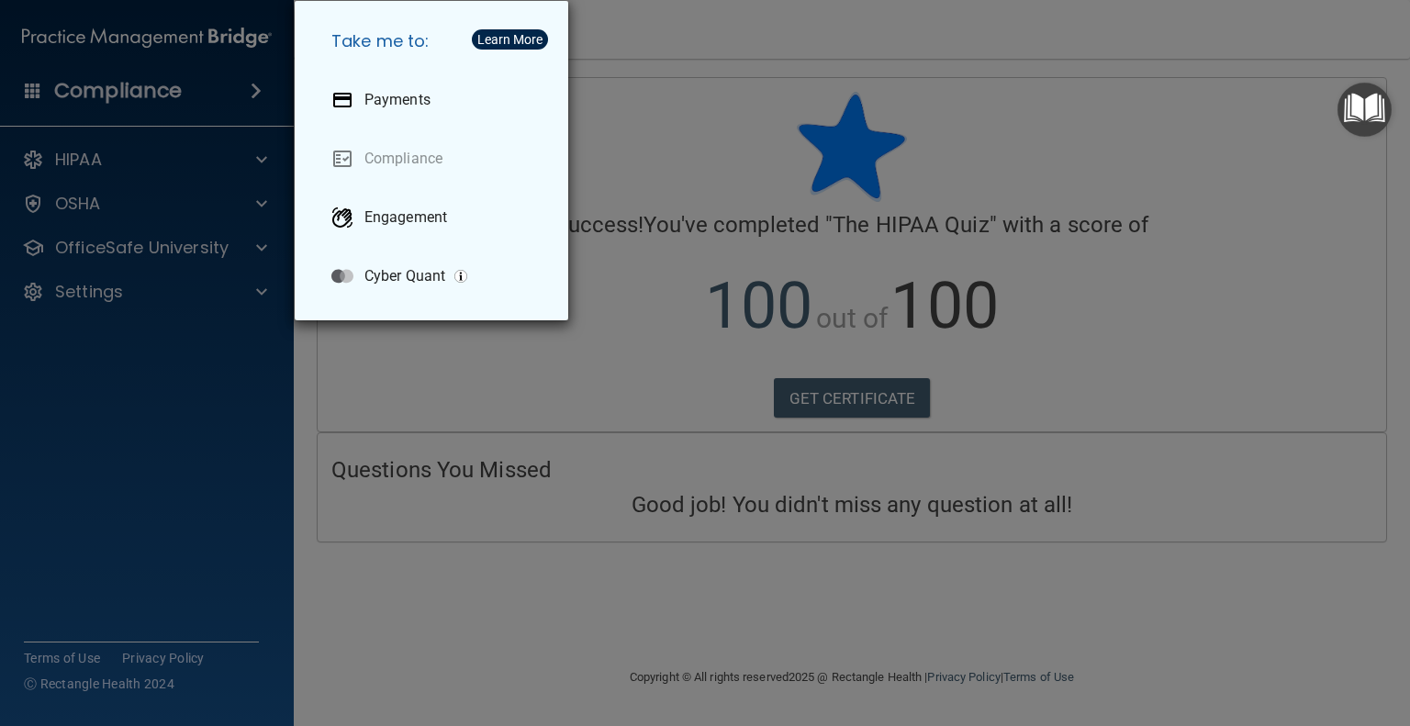
click at [247, 164] on div "Take me to: Payments Compliance Engagement Cyber Quant" at bounding box center [705, 363] width 1410 height 726
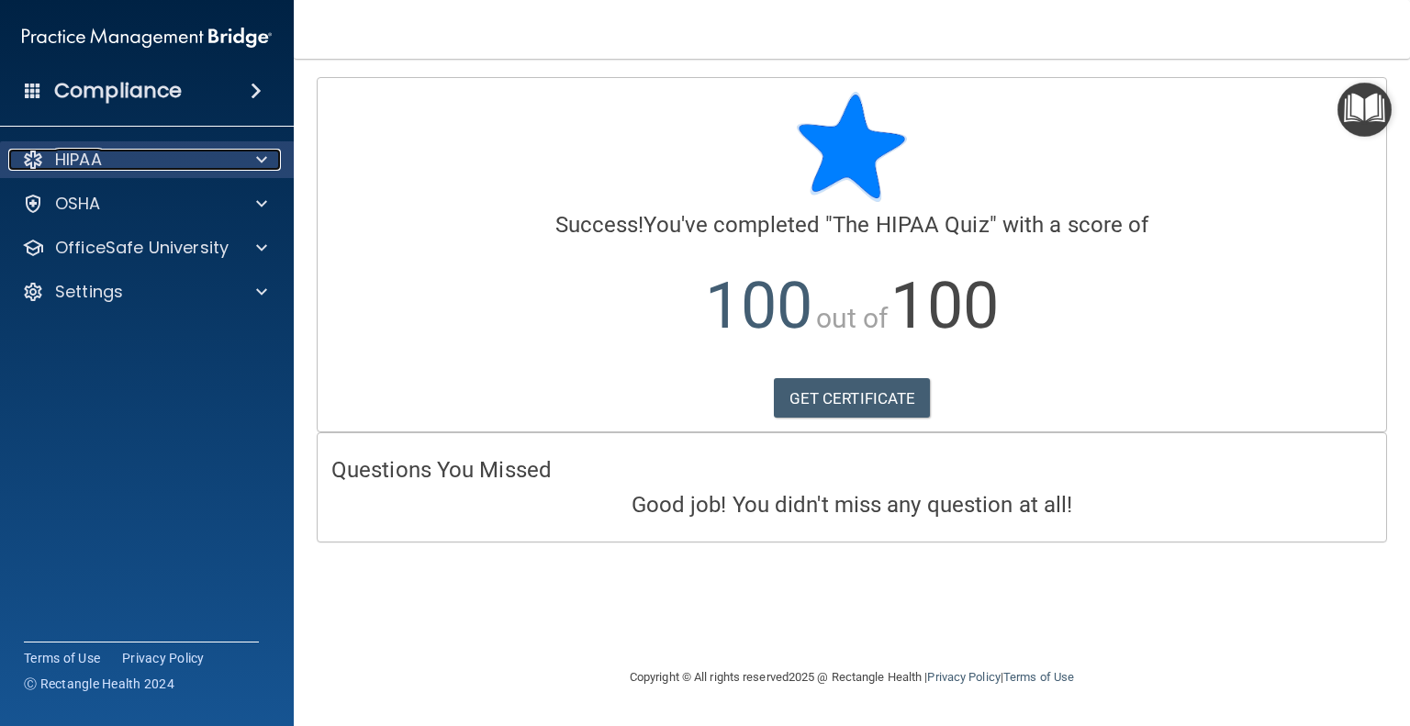
click at [156, 168] on div "HIPAA" at bounding box center [122, 160] width 228 height 22
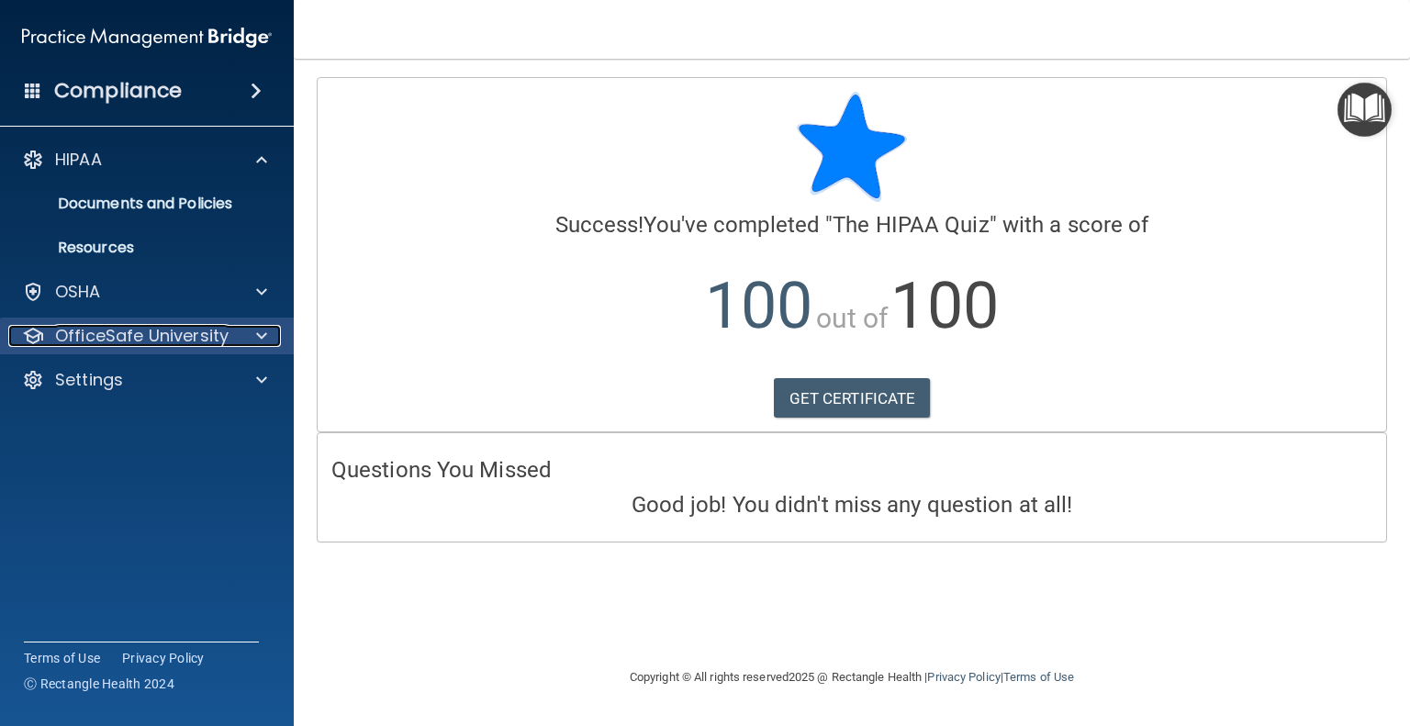
click at [154, 333] on p "OfficeSafe University" at bounding box center [142, 336] width 174 height 22
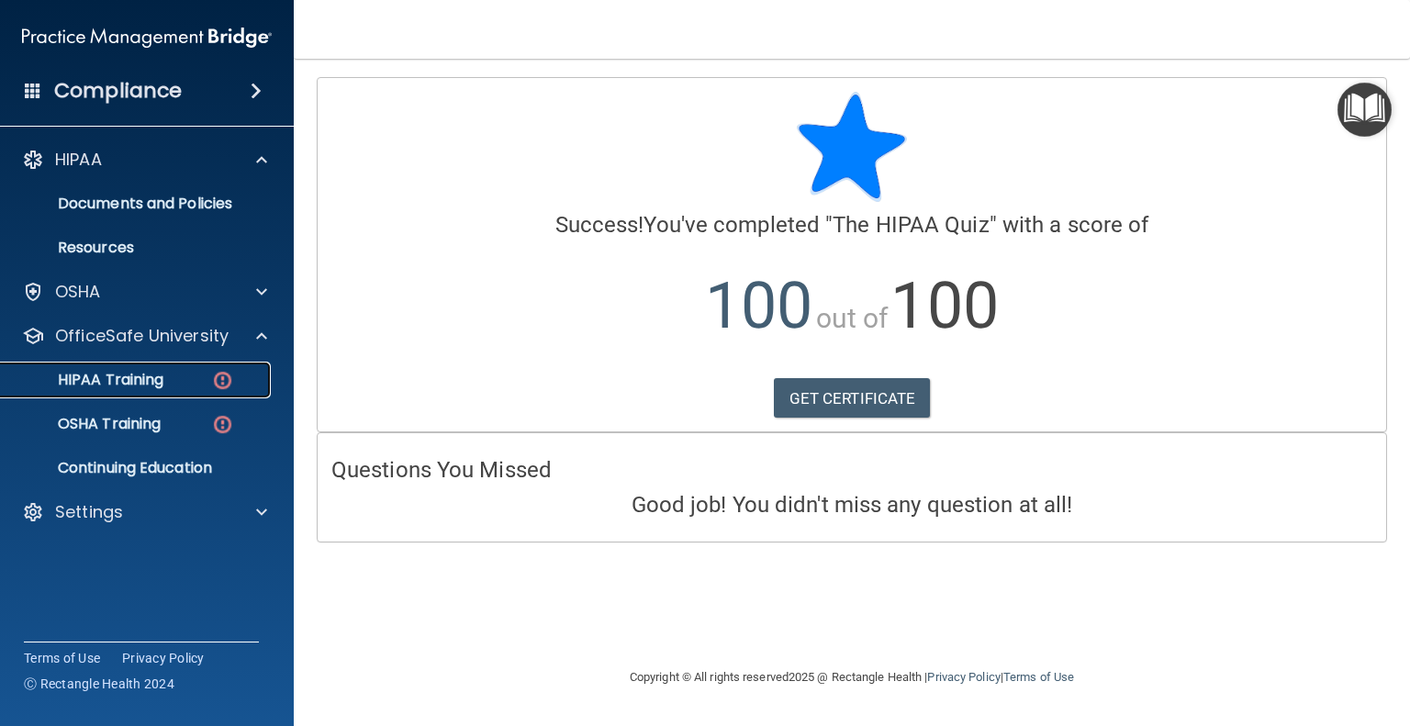
click at [143, 387] on p "HIPAA Training" at bounding box center [88, 380] width 152 height 18
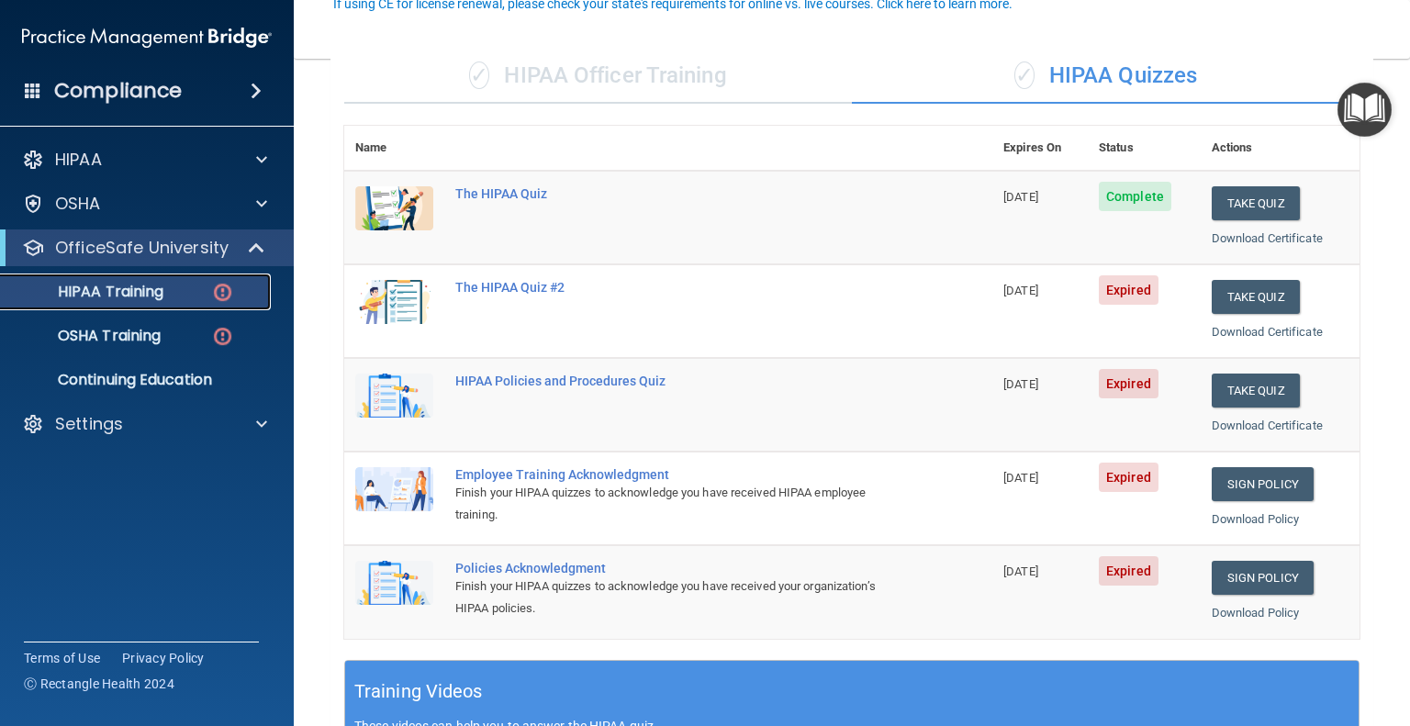
scroll to position [184, 0]
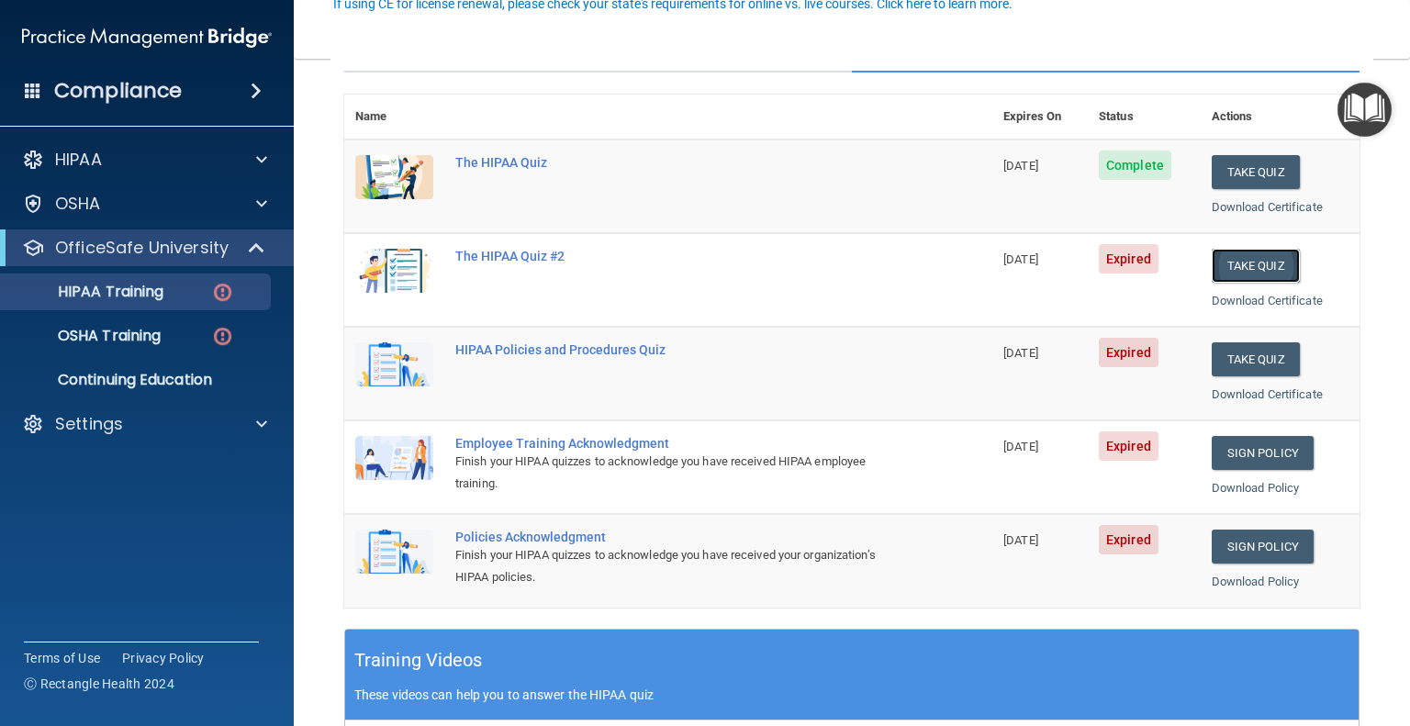
click at [1249, 258] on button "Take Quiz" at bounding box center [1256, 266] width 88 height 34
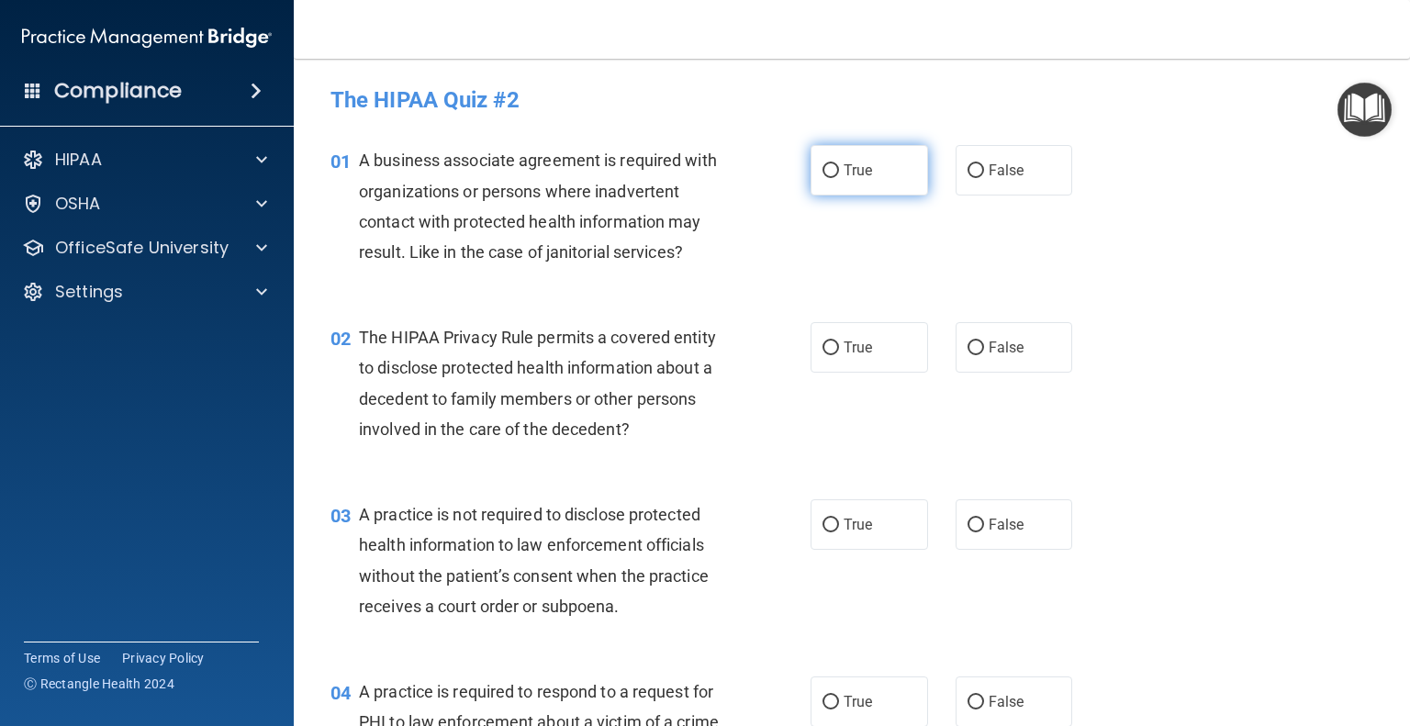
click at [864, 168] on span "True" at bounding box center [858, 170] width 28 height 17
click at [839, 168] on input "True" at bounding box center [831, 171] width 17 height 14
radio input "true"
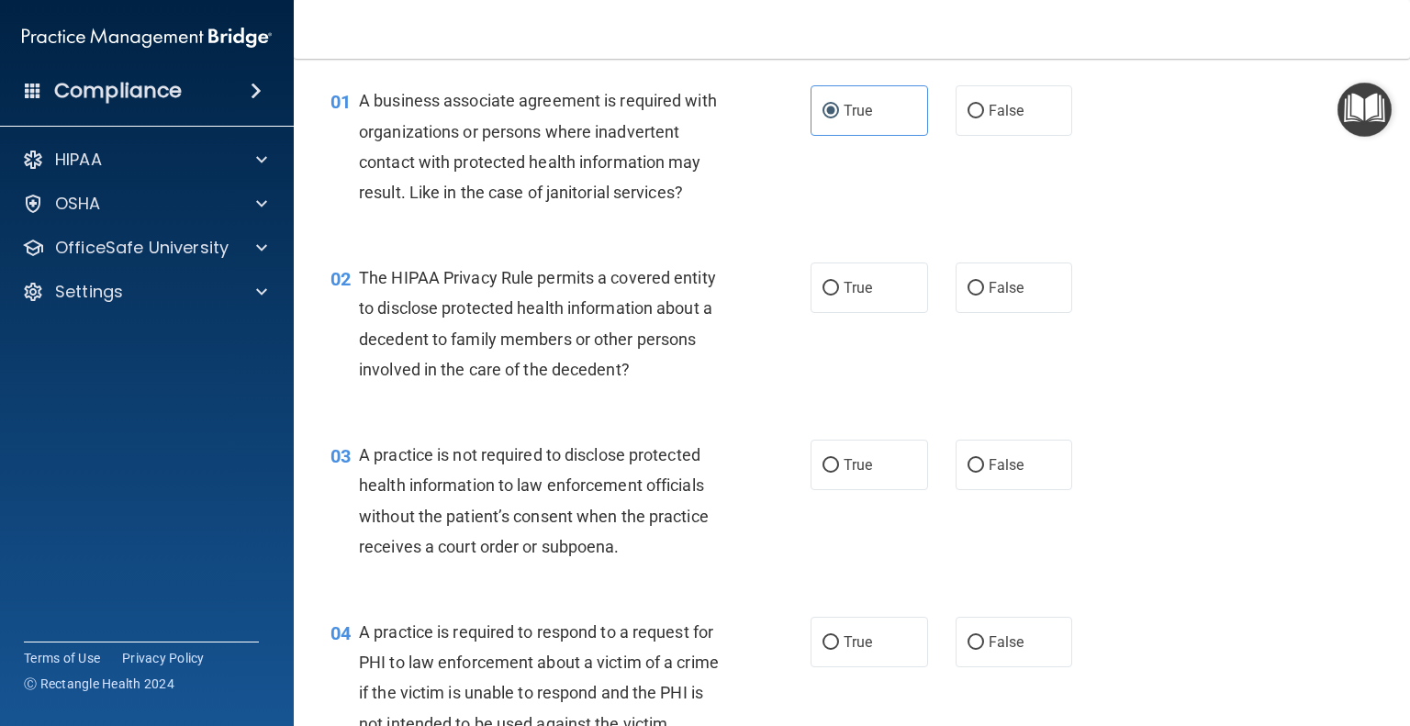
scroll to position [92, 0]
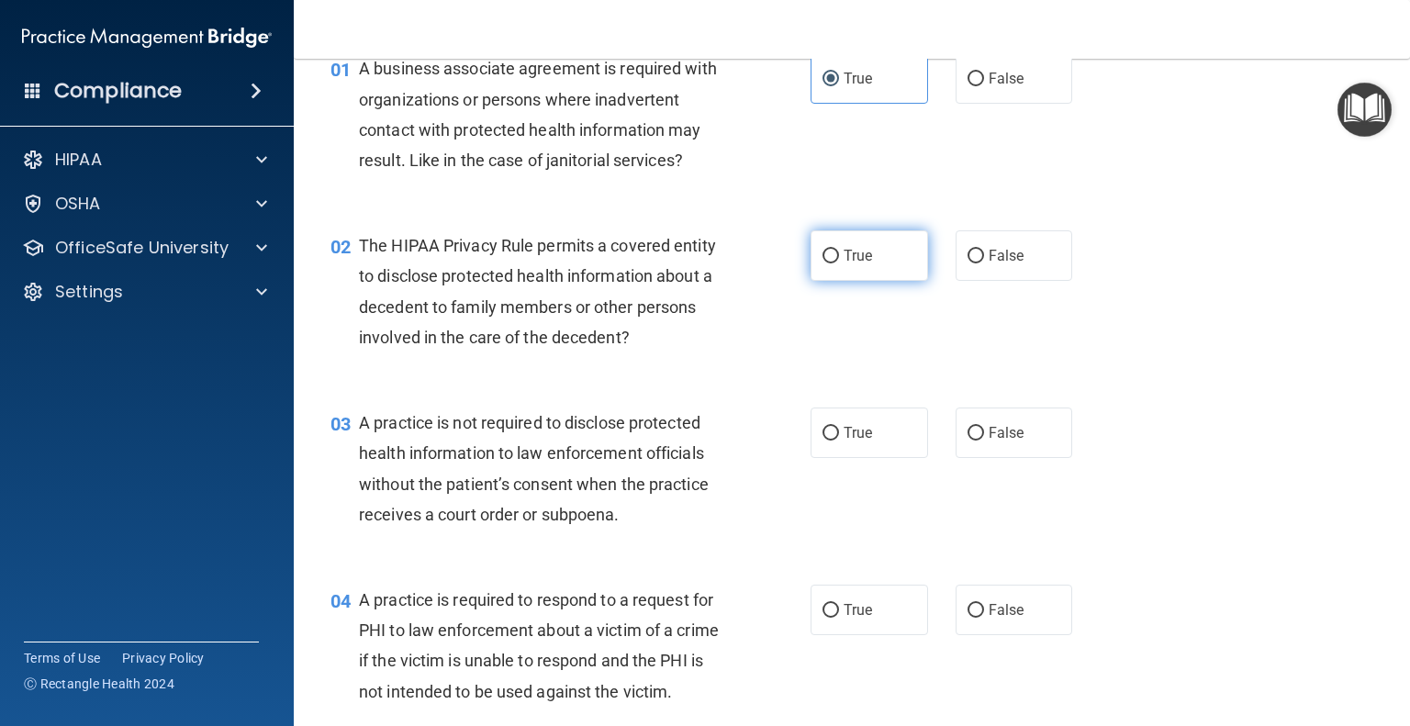
click at [860, 262] on span "True" at bounding box center [858, 255] width 28 height 17
click at [839, 262] on input "True" at bounding box center [831, 257] width 17 height 14
radio input "true"
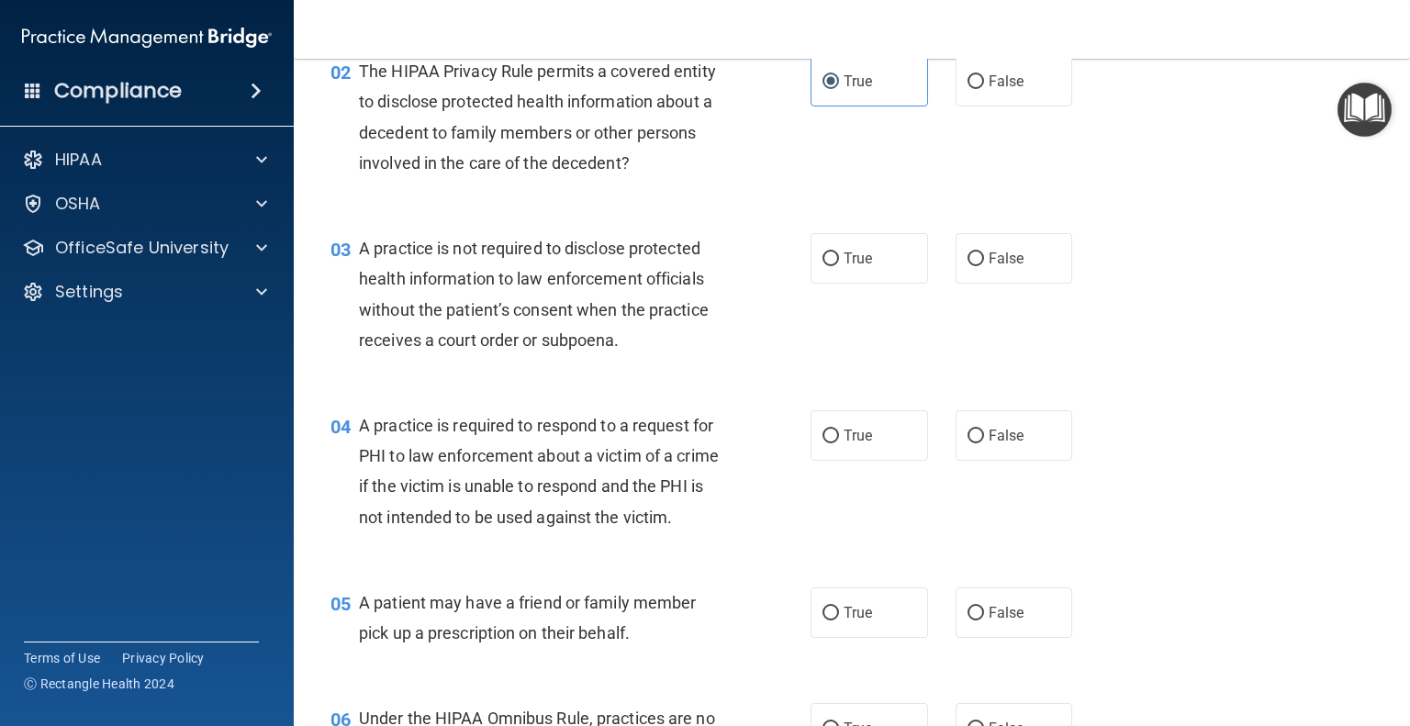
scroll to position [275, 0]
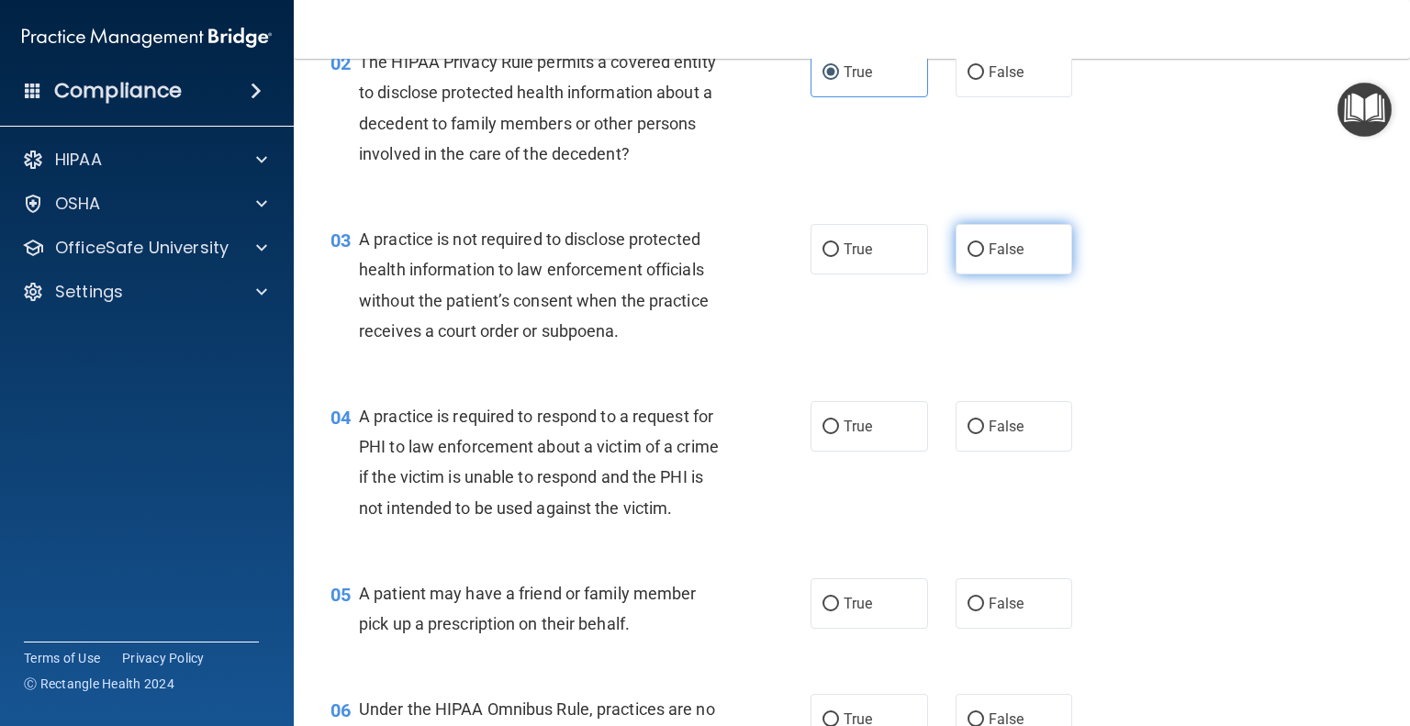
click at [1021, 256] on label "False" at bounding box center [1015, 249] width 118 height 51
click at [984, 256] on input "False" at bounding box center [976, 250] width 17 height 14
radio input "true"
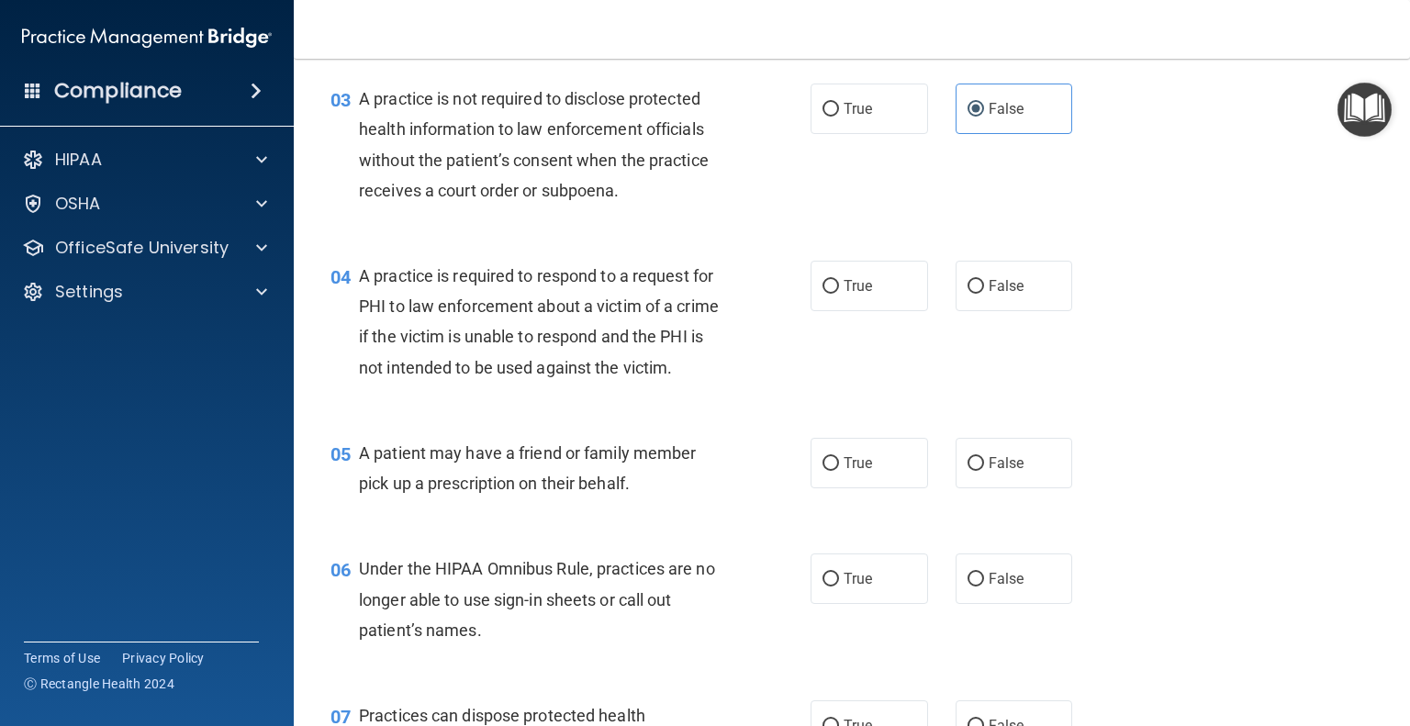
scroll to position [459, 0]
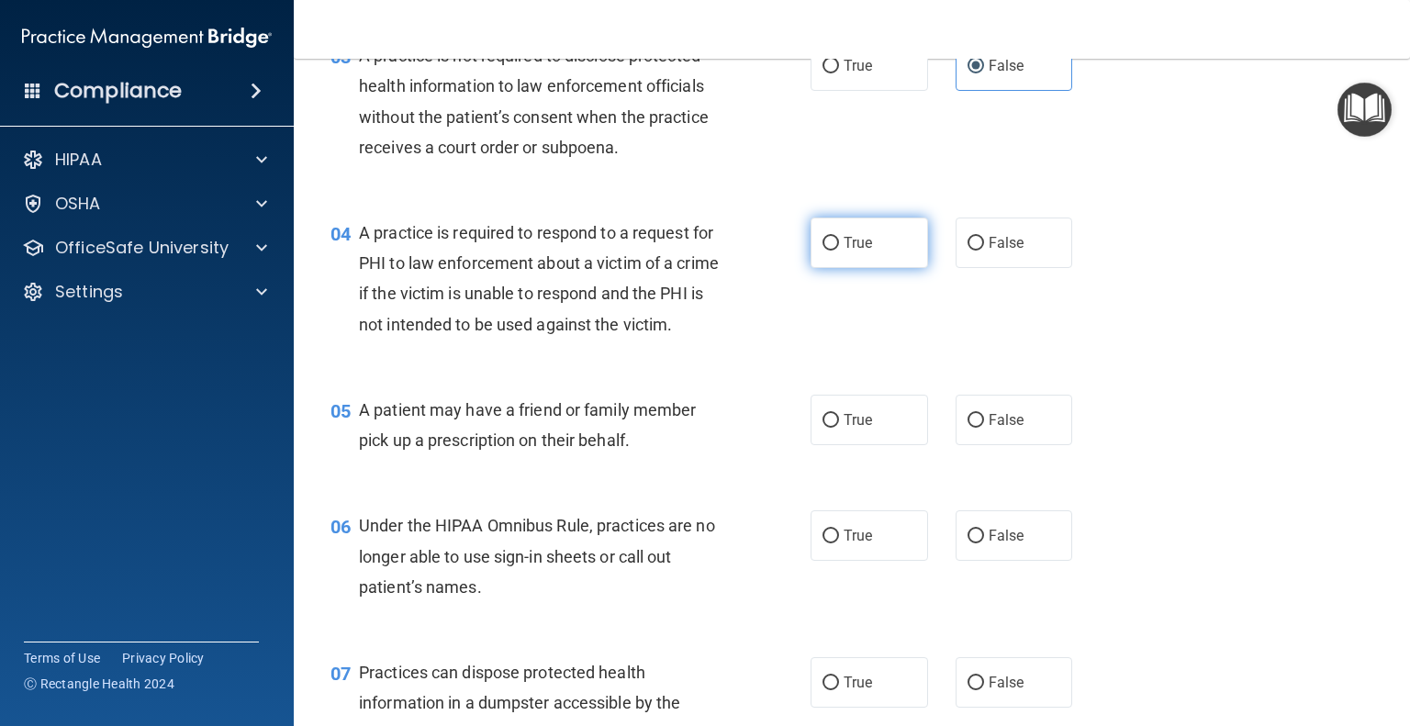
click at [870, 249] on label "True" at bounding box center [870, 243] width 118 height 51
click at [839, 249] on input "True" at bounding box center [831, 244] width 17 height 14
radio input "true"
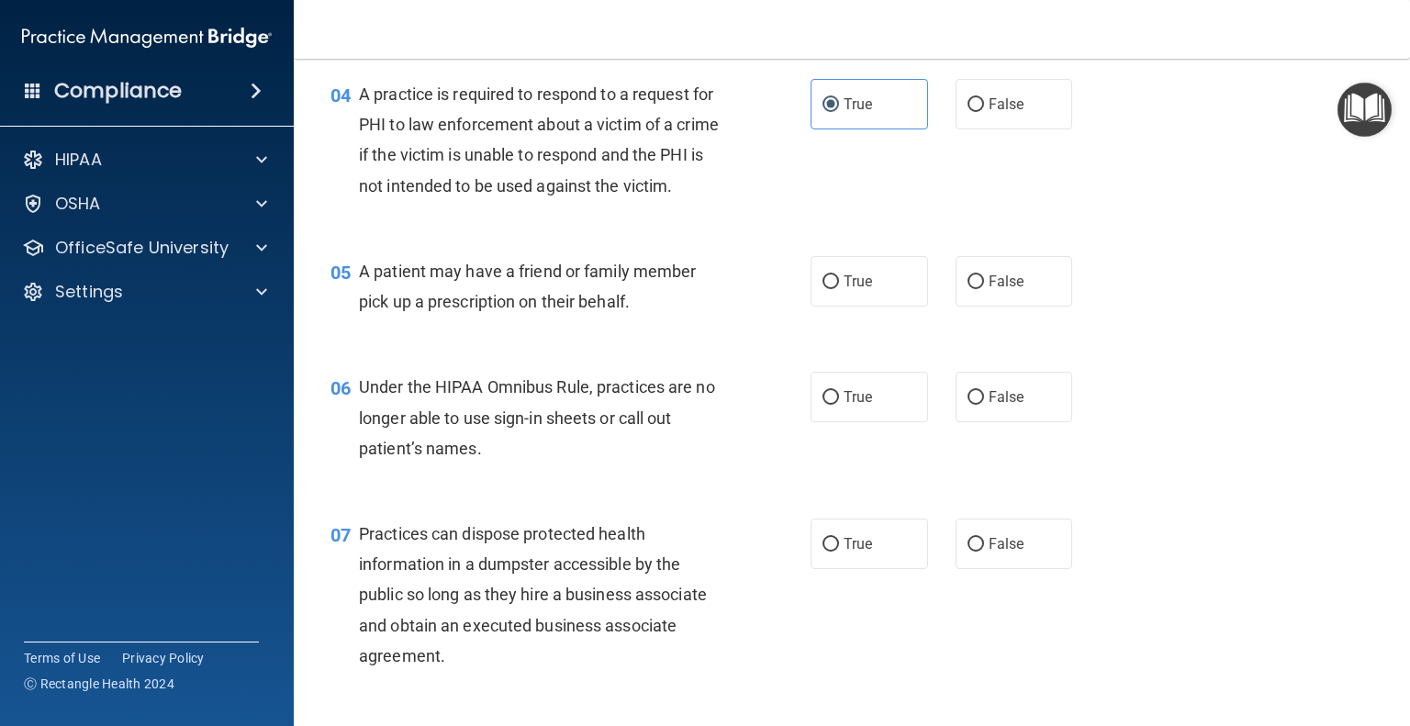
scroll to position [643, 0]
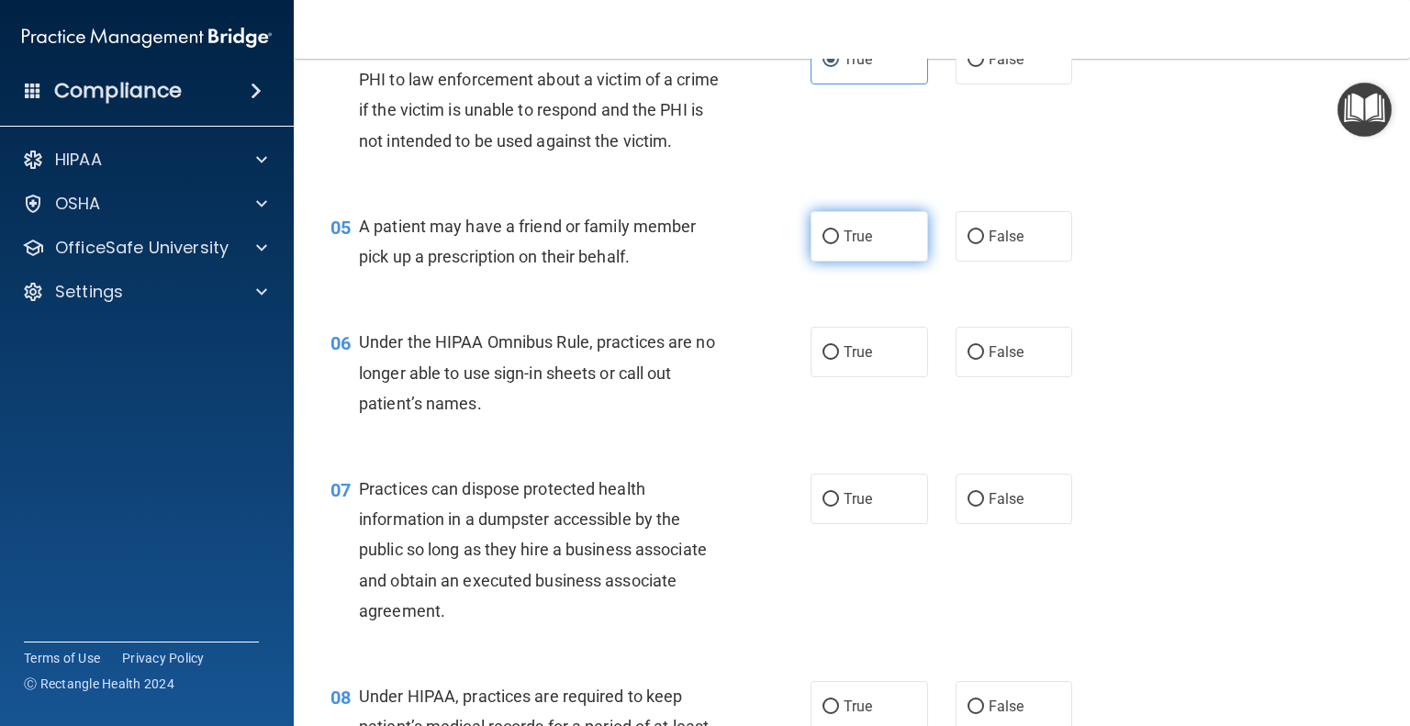
click at [849, 245] on span "True" at bounding box center [858, 236] width 28 height 17
click at [839, 244] on input "True" at bounding box center [831, 237] width 17 height 14
radio input "true"
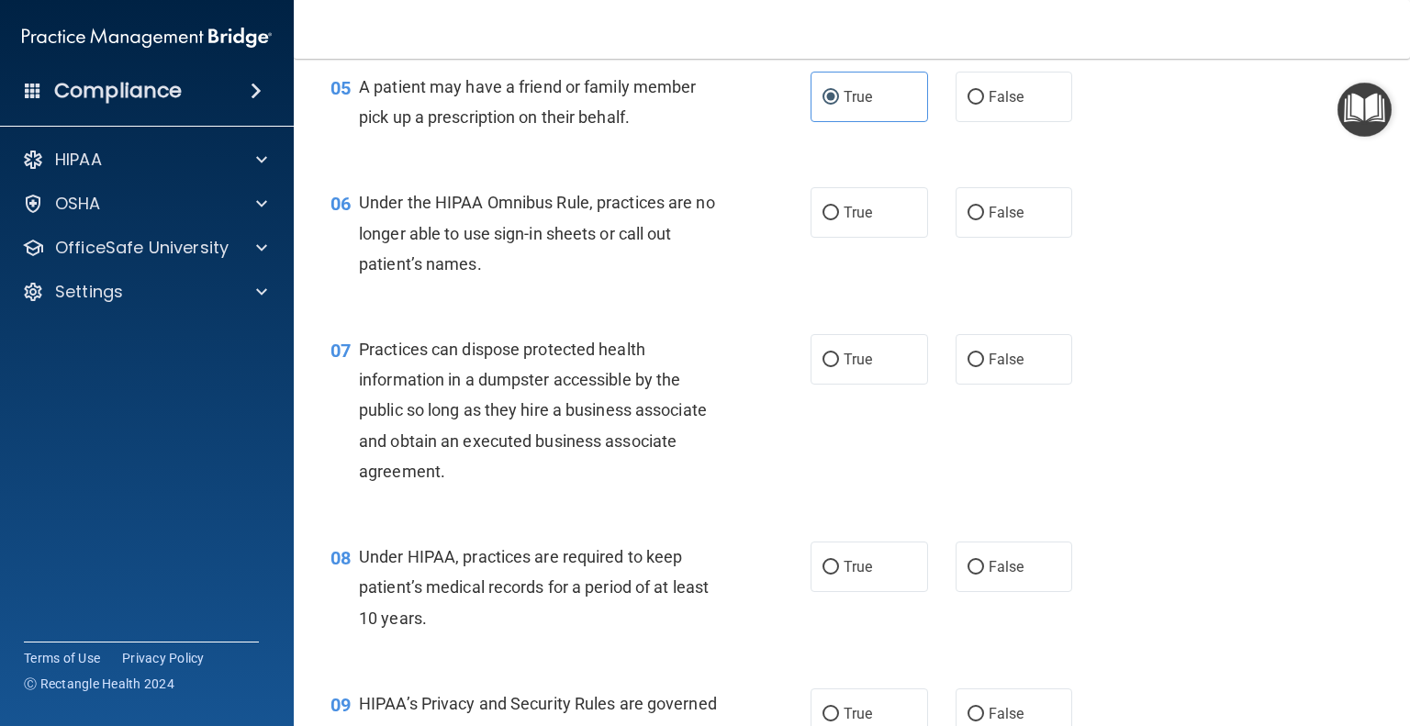
scroll to position [826, 0]
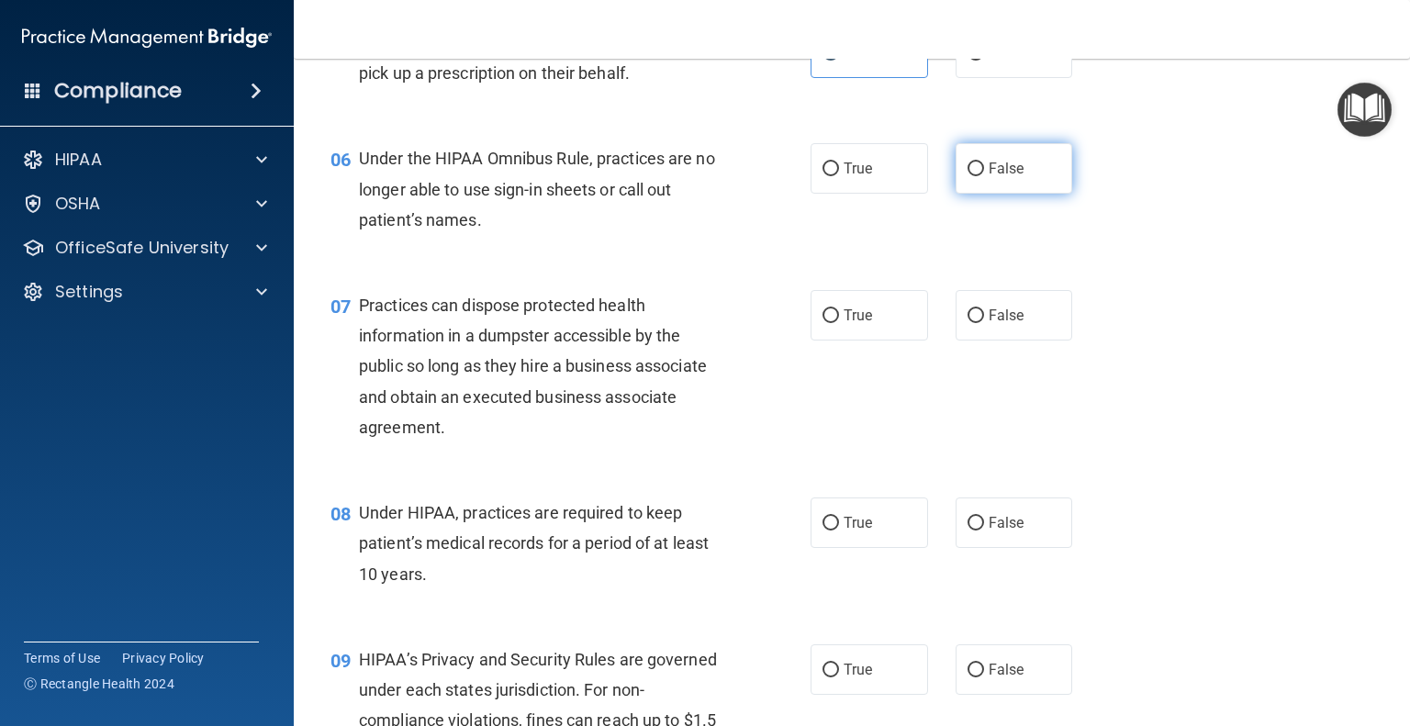
click at [1006, 177] on span "False" at bounding box center [1007, 168] width 36 height 17
click at [984, 176] on input "False" at bounding box center [976, 170] width 17 height 14
radio input "true"
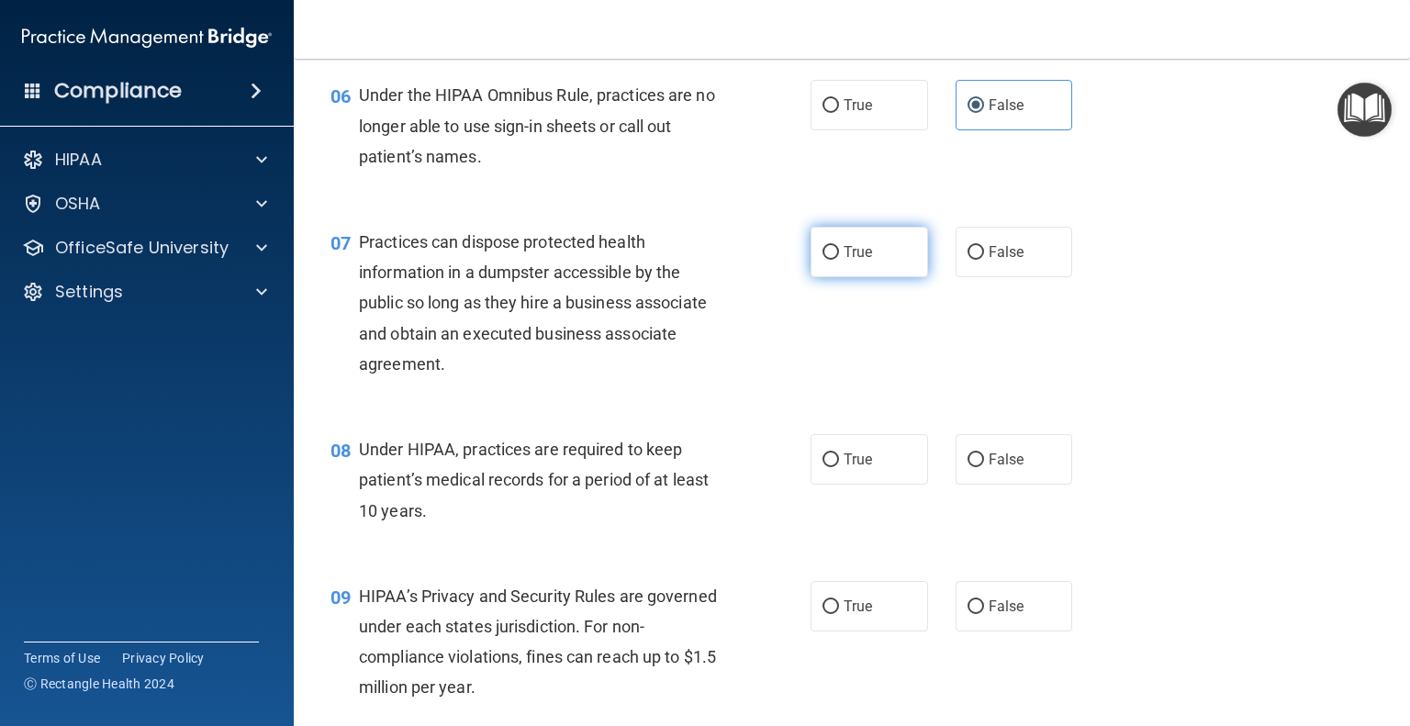
scroll to position [918, 0]
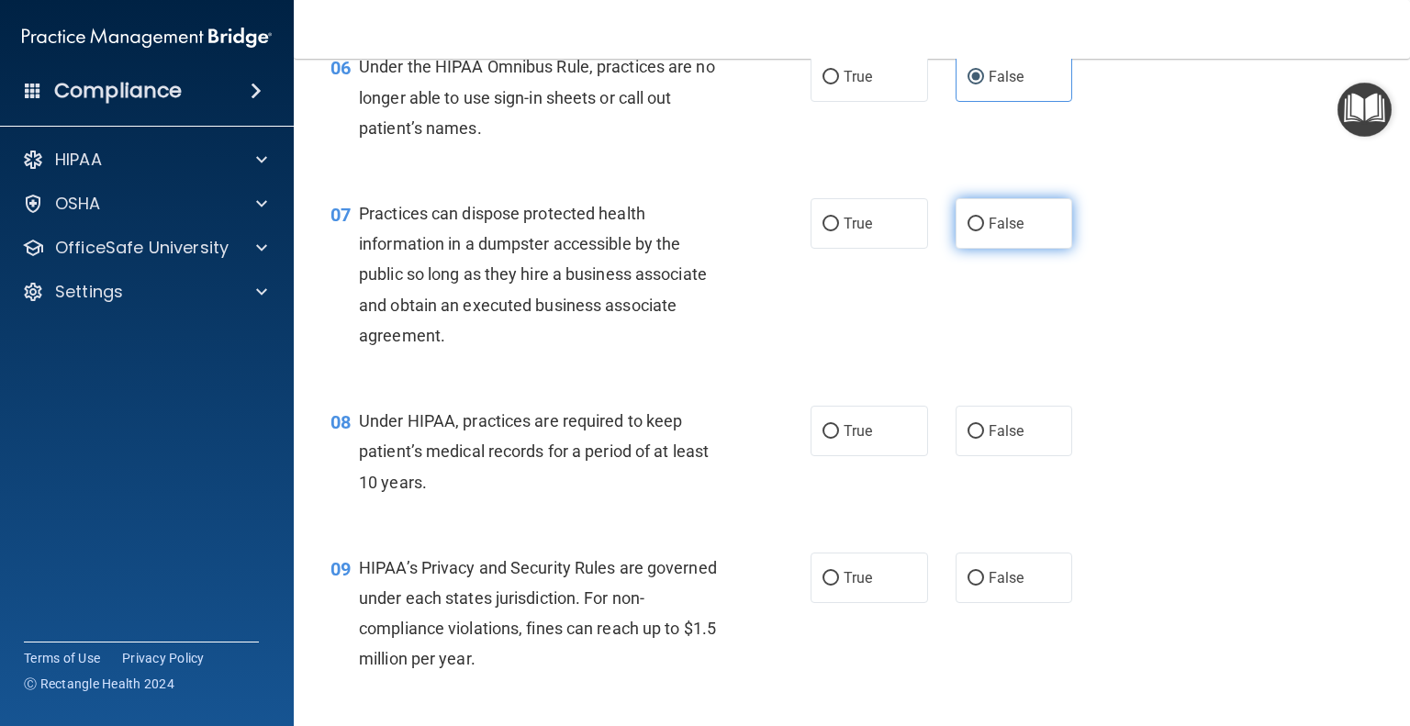
click at [981, 249] on label "False" at bounding box center [1015, 223] width 118 height 51
click at [981, 231] on input "False" at bounding box center [976, 225] width 17 height 14
radio input "true"
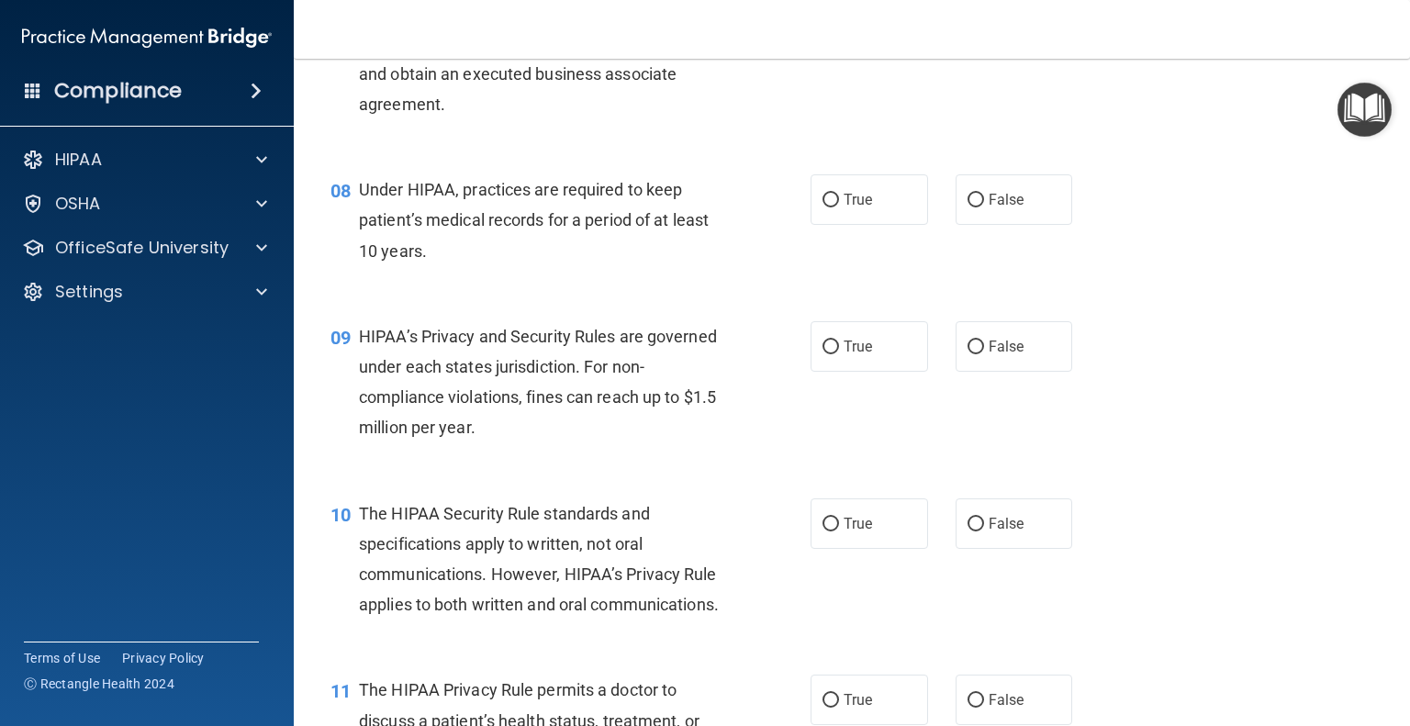
scroll to position [1194, 0]
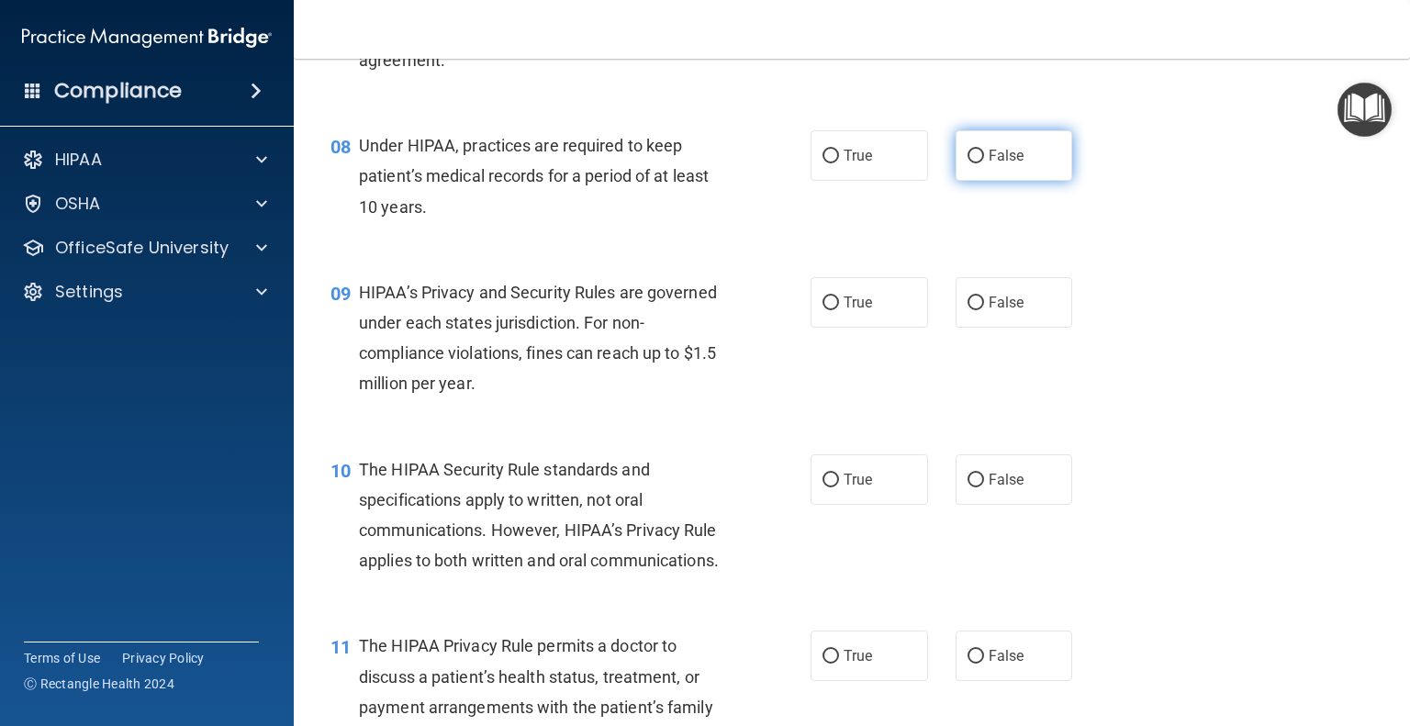
click at [1020, 181] on label "False" at bounding box center [1015, 155] width 118 height 51
click at [984, 163] on input "False" at bounding box center [976, 157] width 17 height 14
radio input "true"
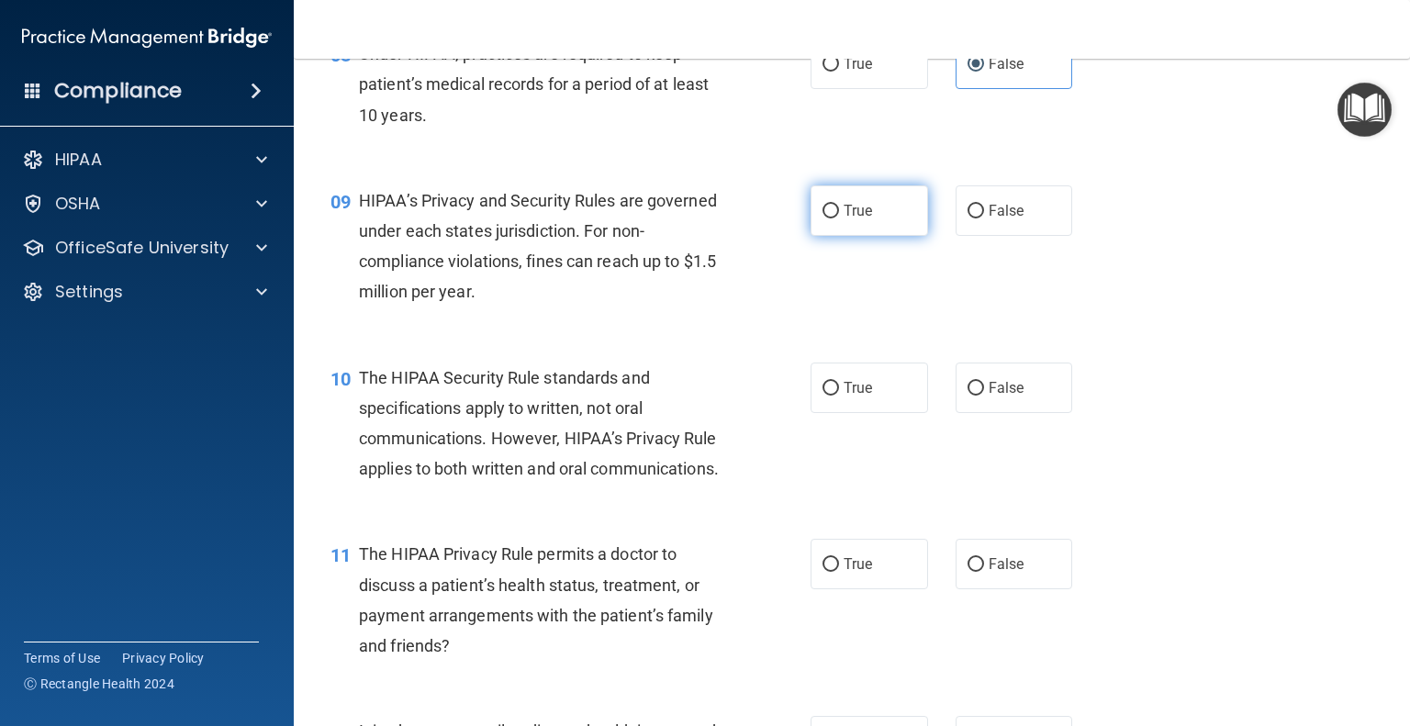
click at [862, 236] on label "True" at bounding box center [870, 210] width 118 height 51
click at [839, 219] on input "True" at bounding box center [831, 212] width 17 height 14
radio input "true"
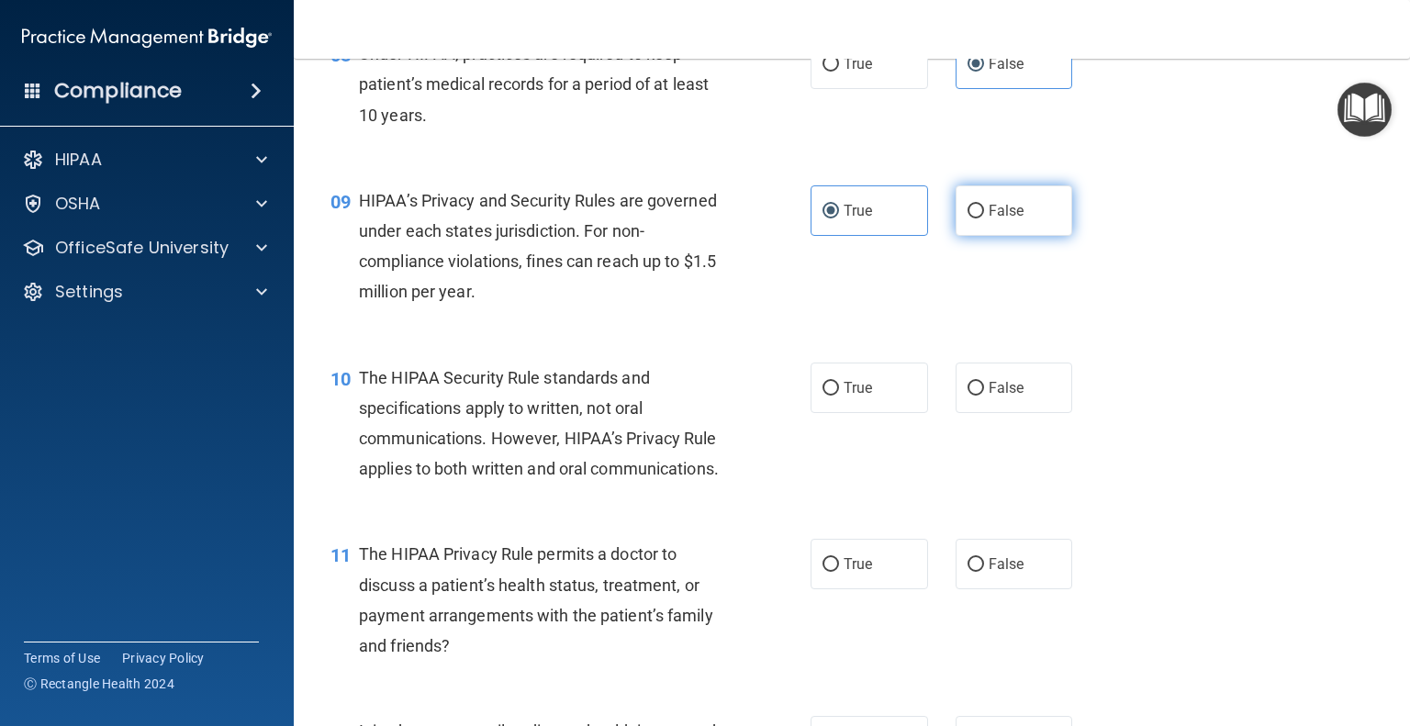
click at [973, 236] on label "False" at bounding box center [1015, 210] width 118 height 51
click at [973, 219] on input "False" at bounding box center [976, 212] width 17 height 14
radio input "true"
radio input "false"
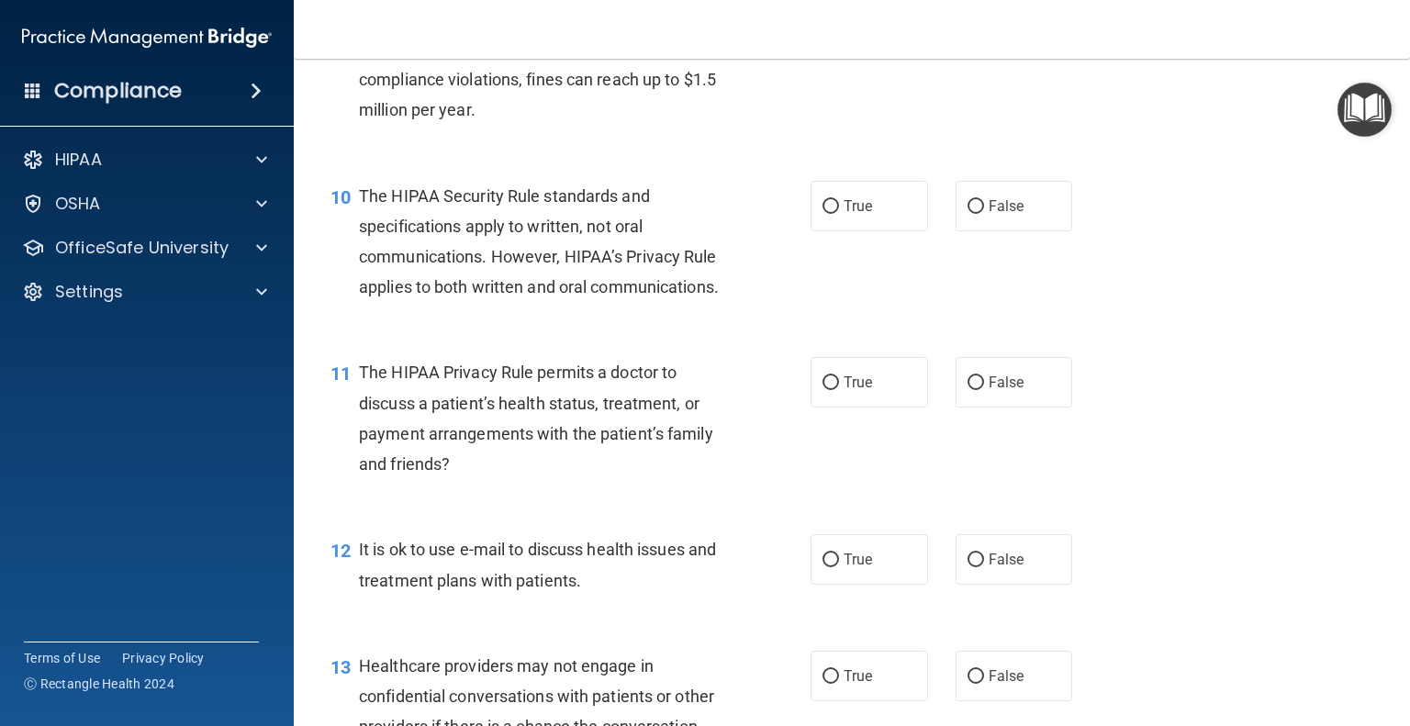
scroll to position [1469, 0]
click at [887, 230] on label "True" at bounding box center [870, 204] width 118 height 51
click at [839, 212] on input "True" at bounding box center [831, 205] width 17 height 14
radio input "true"
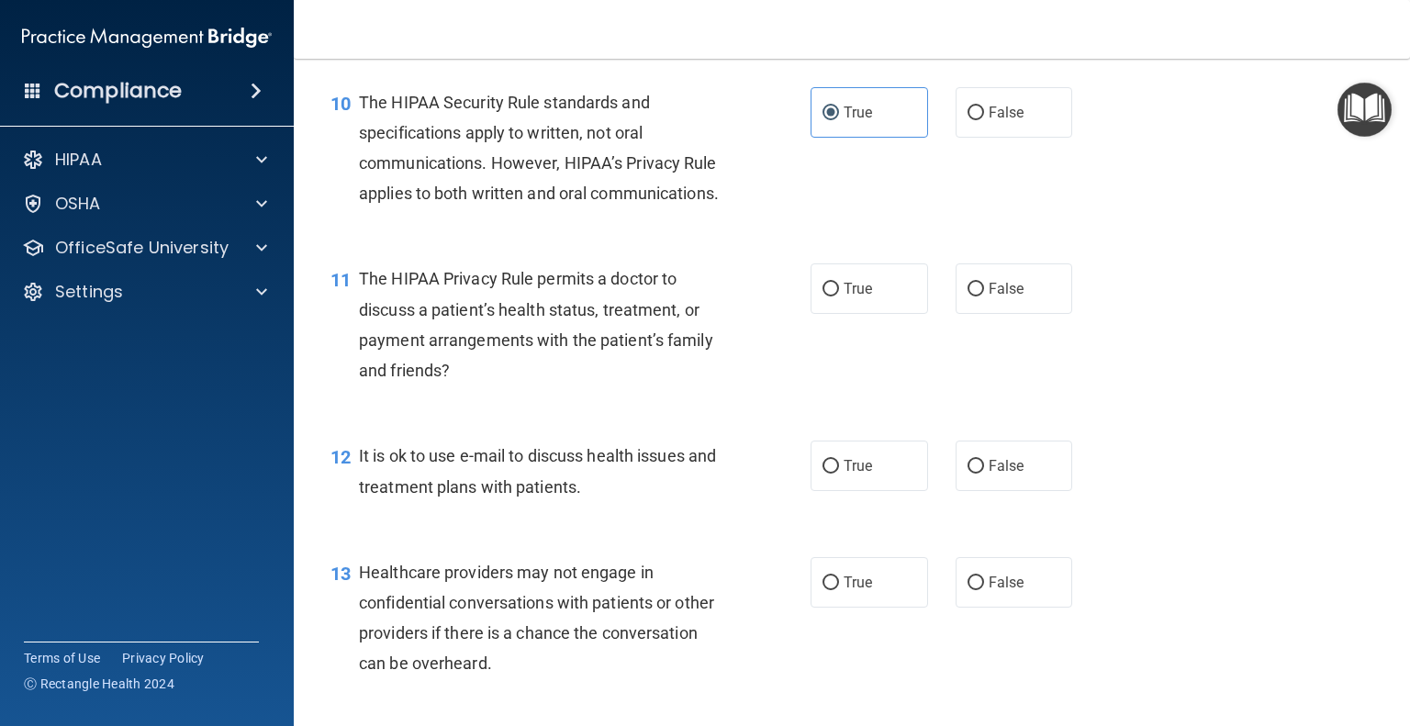
scroll to position [1653, 0]
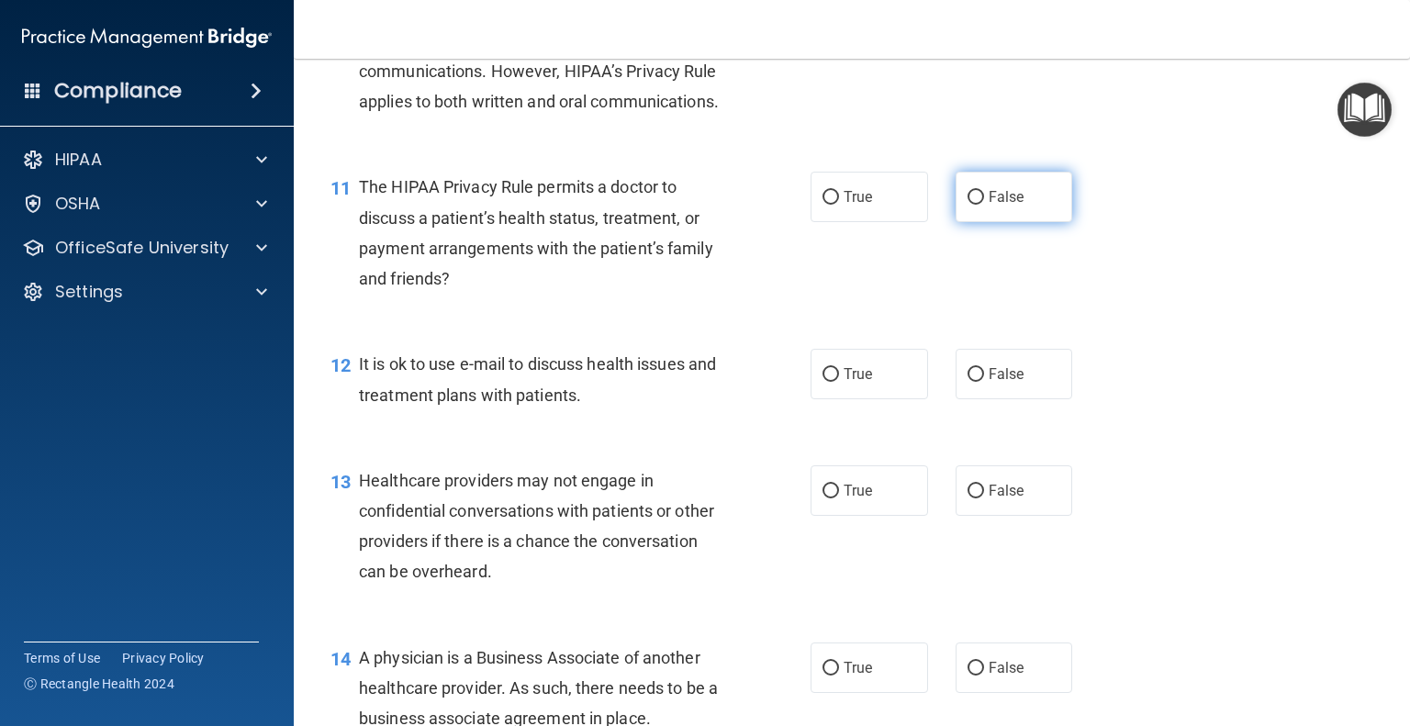
click at [1020, 222] on label "False" at bounding box center [1015, 197] width 118 height 51
click at [984, 205] on input "False" at bounding box center [976, 198] width 17 height 14
radio input "true"
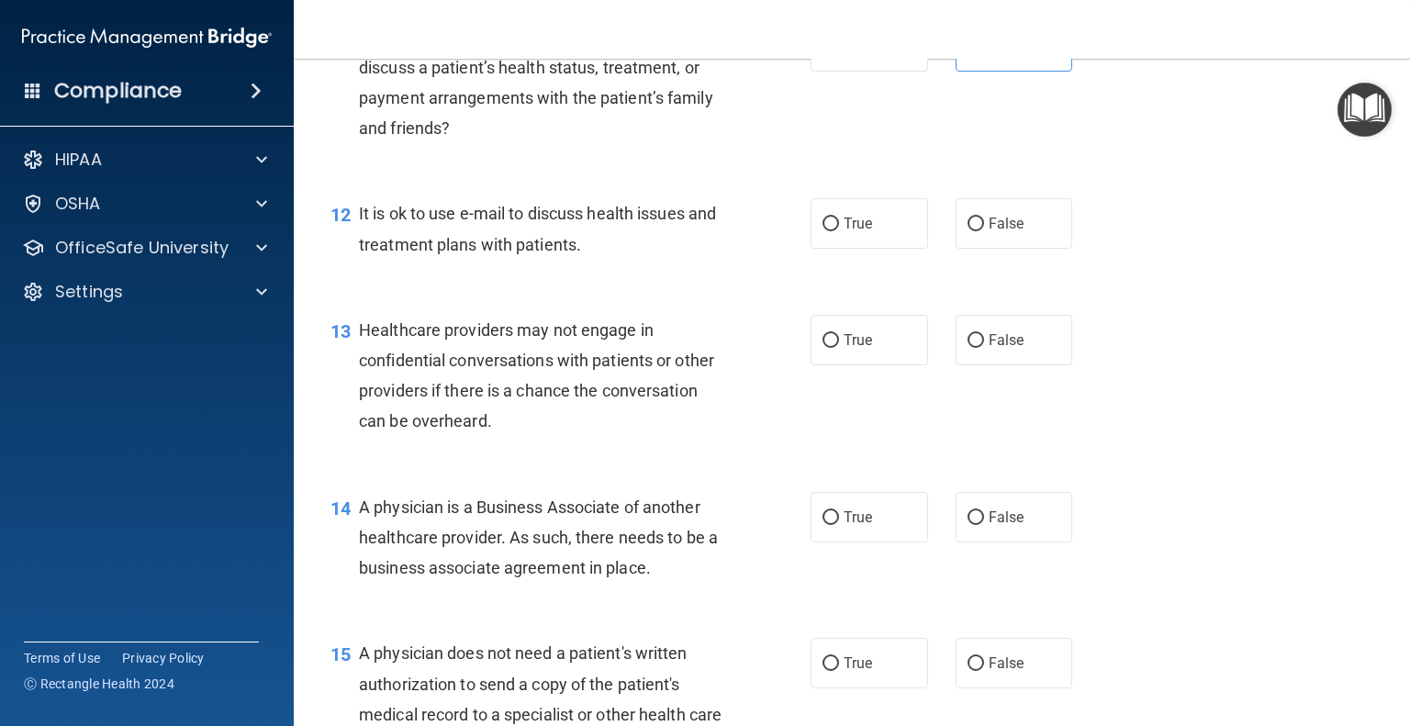
scroll to position [1837, 0]
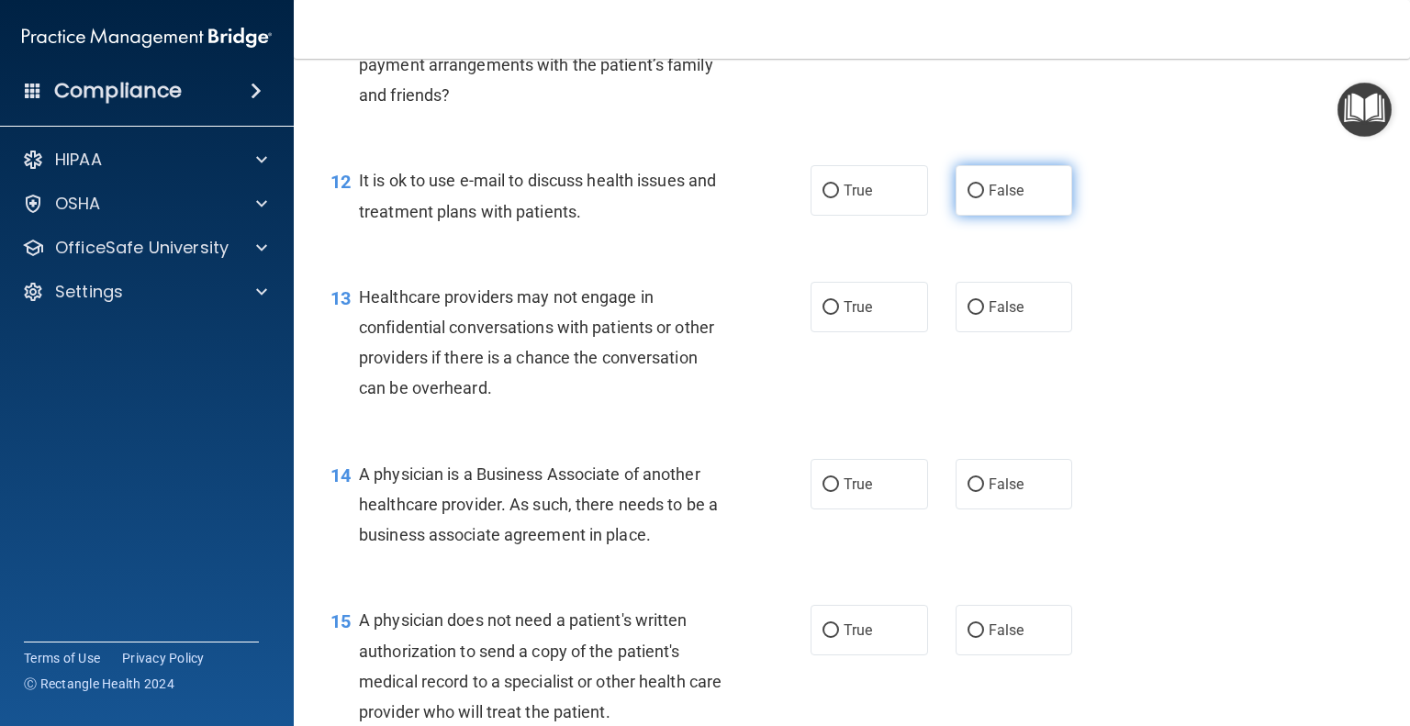
click at [1019, 216] on label "False" at bounding box center [1015, 190] width 118 height 51
click at [984, 198] on input "False" at bounding box center [976, 192] width 17 height 14
radio input "true"
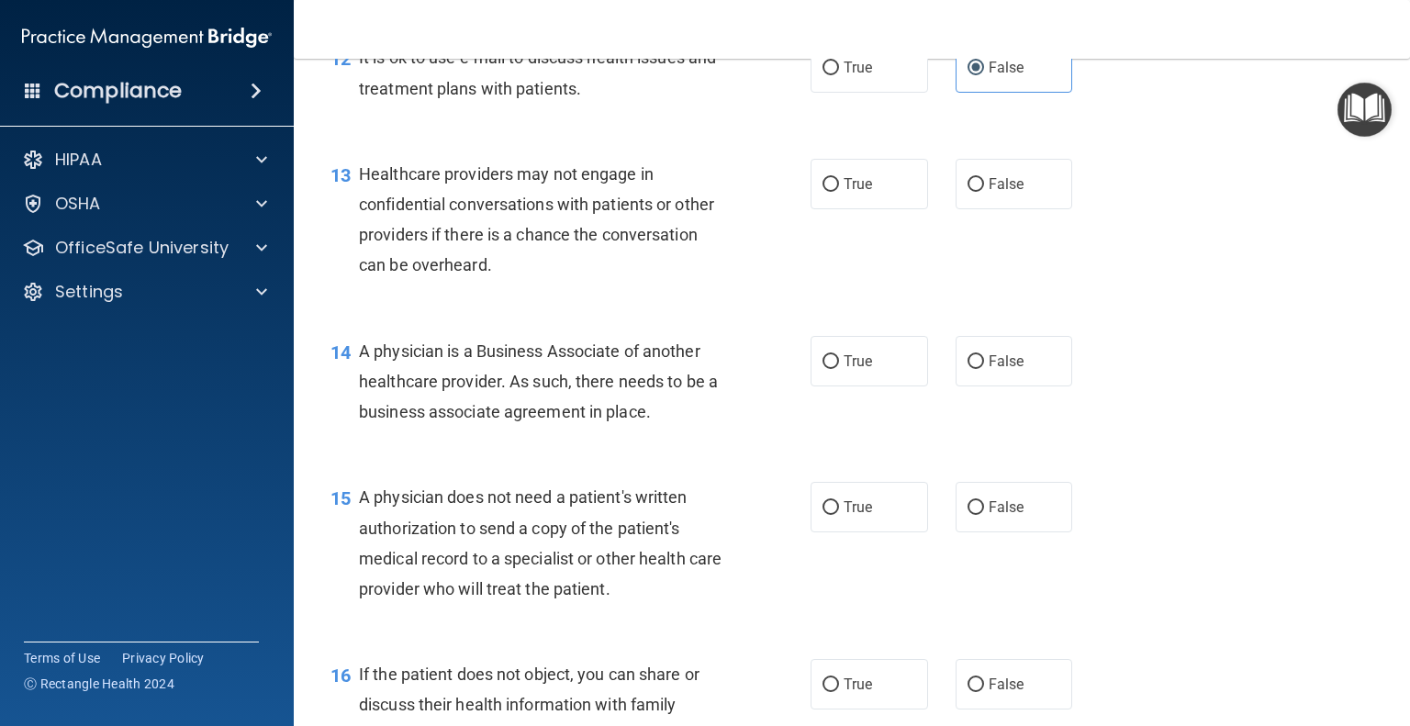
scroll to position [1928, 0]
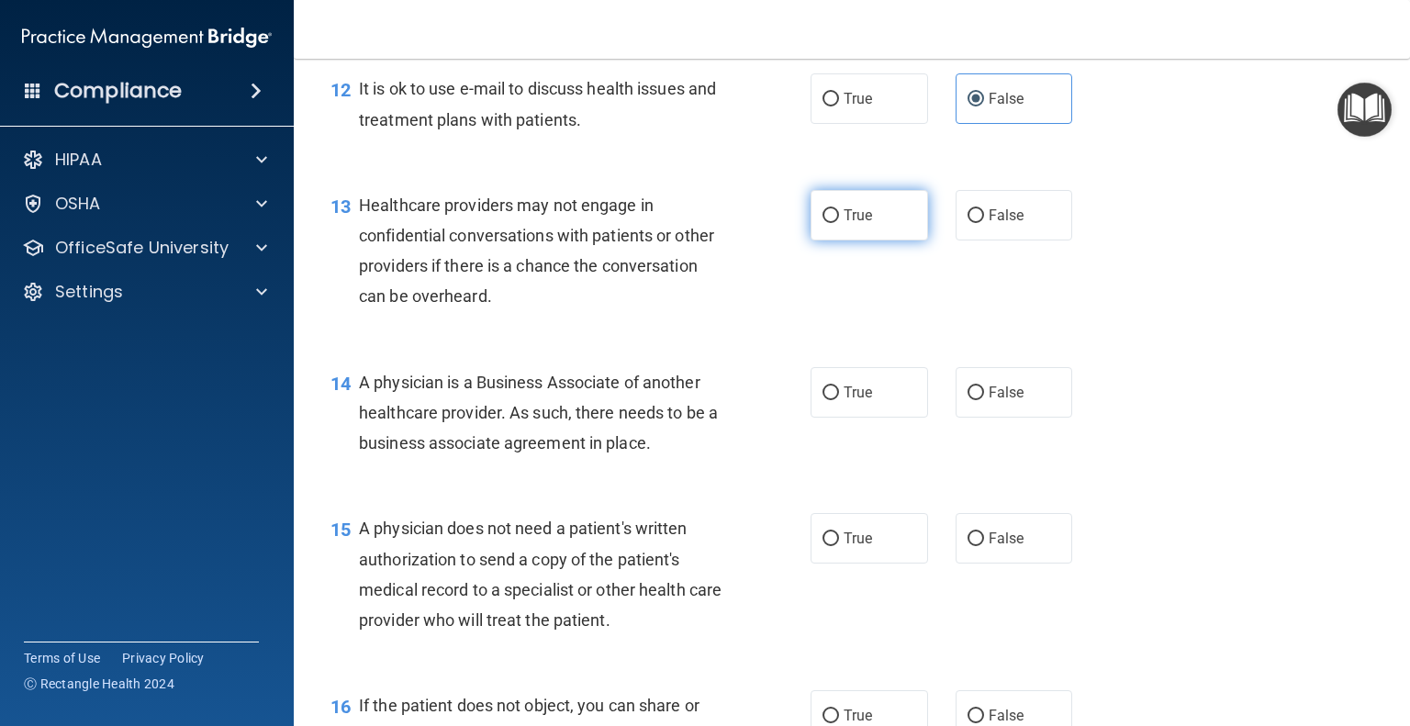
click at [882, 241] on label "True" at bounding box center [870, 215] width 118 height 51
click at [839, 223] on input "True" at bounding box center [831, 216] width 17 height 14
radio input "true"
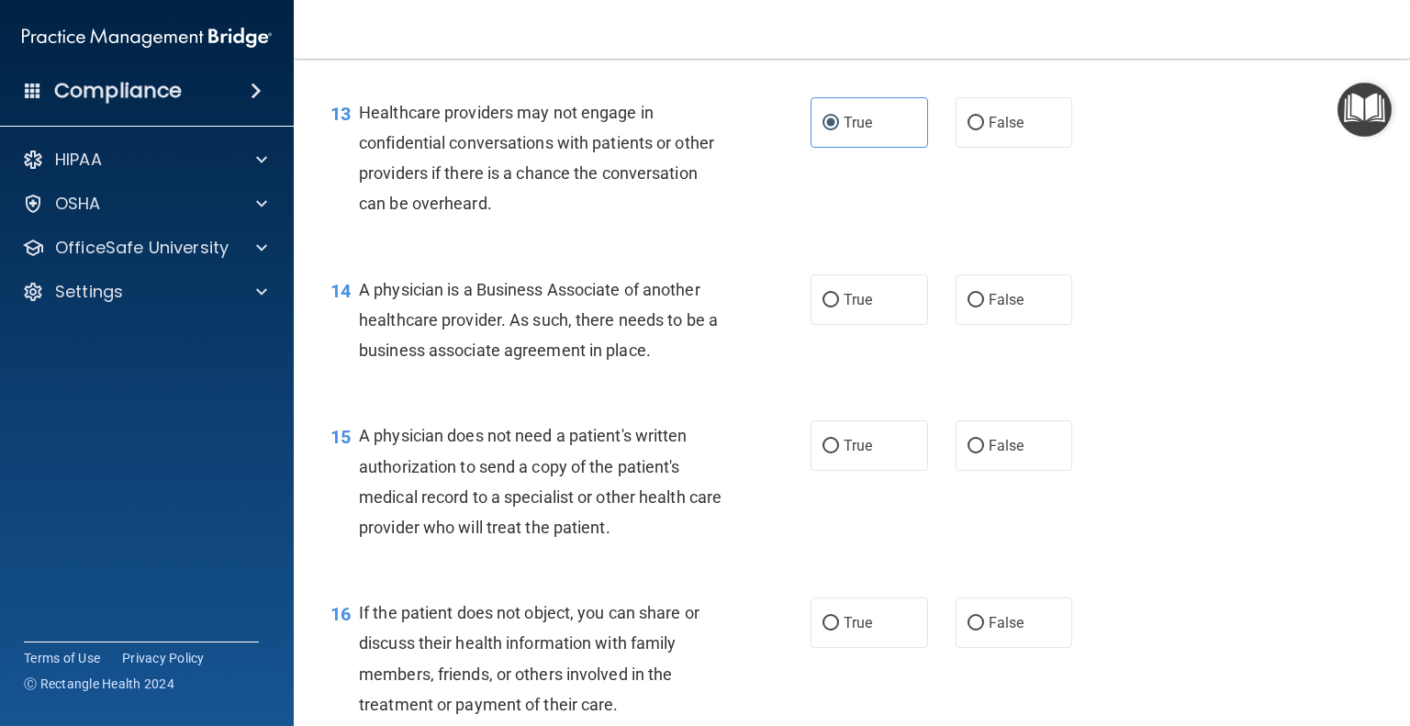
scroll to position [2112, 0]
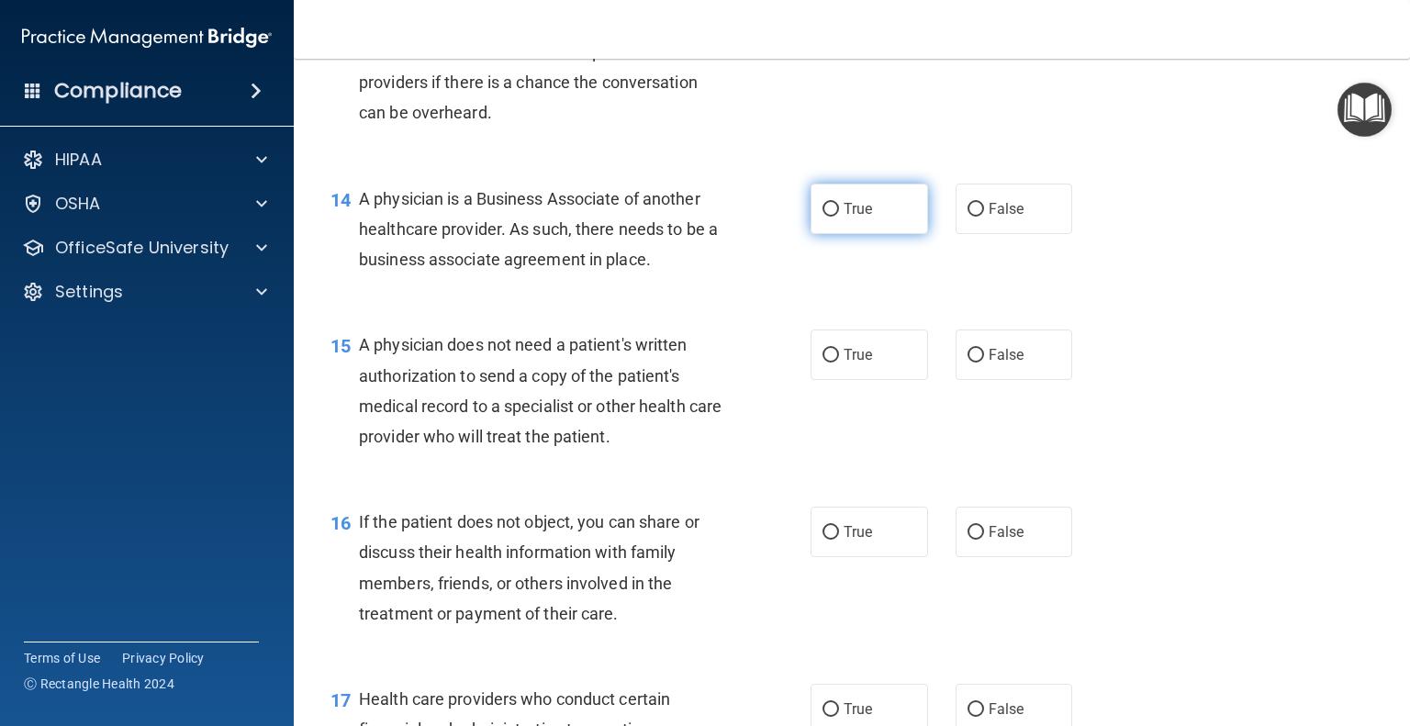
click at [830, 234] on label "True" at bounding box center [870, 209] width 118 height 51
click at [830, 217] on input "True" at bounding box center [831, 210] width 17 height 14
radio input "true"
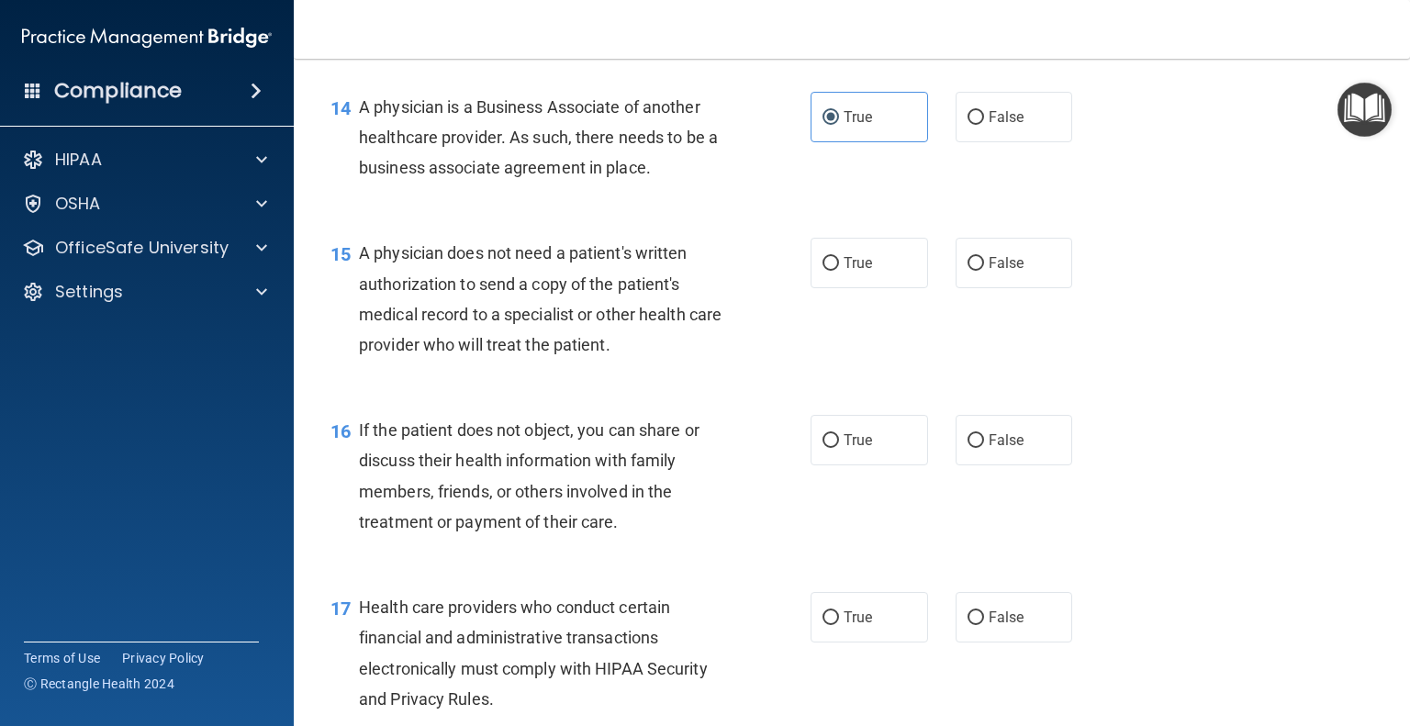
scroll to position [2296, 0]
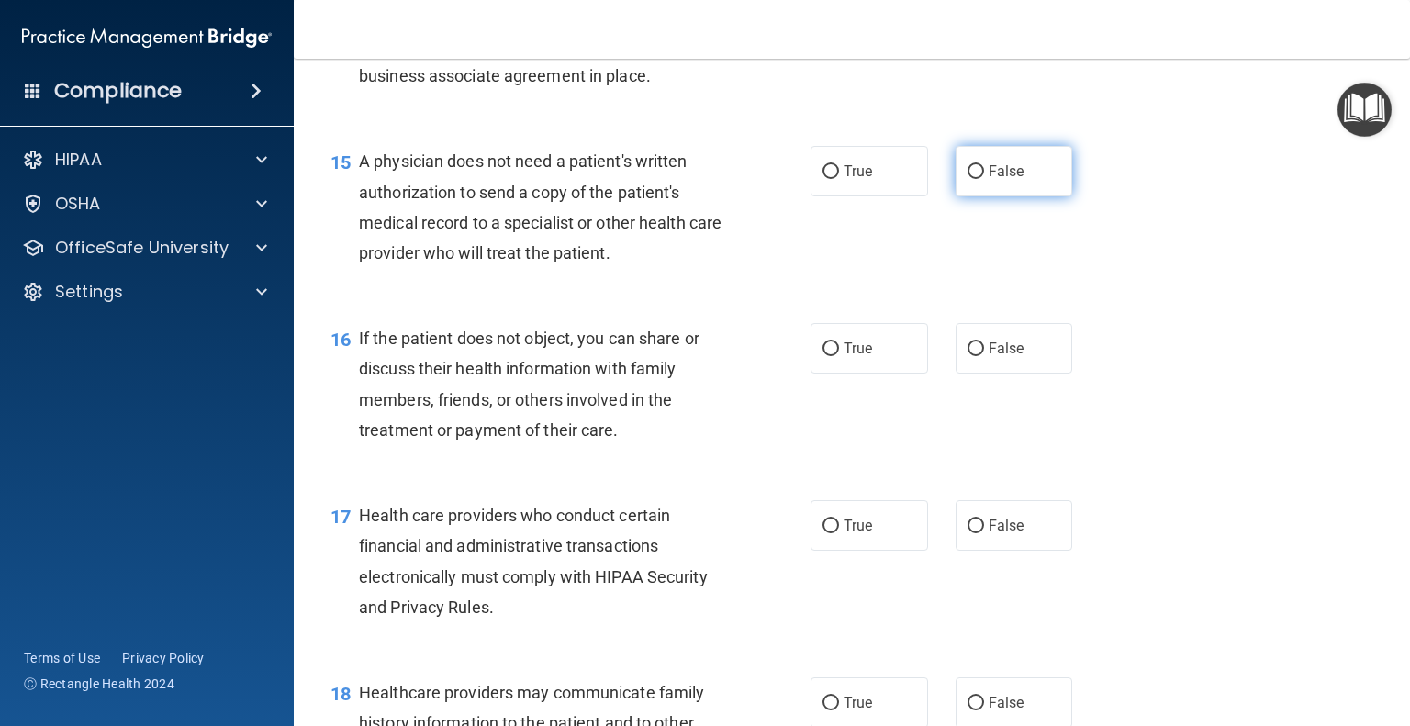
click at [1010, 197] on label "False" at bounding box center [1015, 171] width 118 height 51
click at [984, 179] on input "False" at bounding box center [976, 172] width 17 height 14
radio input "true"
click at [855, 197] on label "True" at bounding box center [870, 171] width 118 height 51
click at [839, 179] on input "True" at bounding box center [831, 172] width 17 height 14
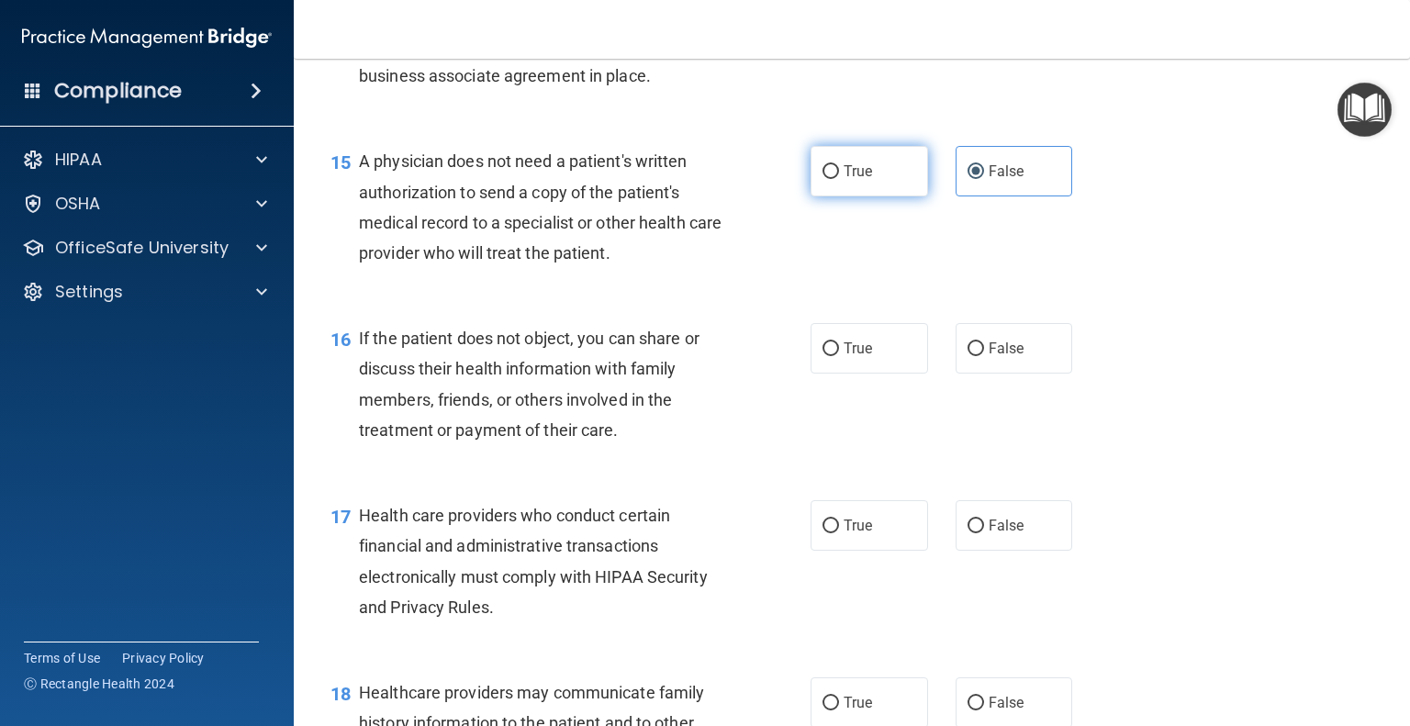
radio input "true"
radio input "false"
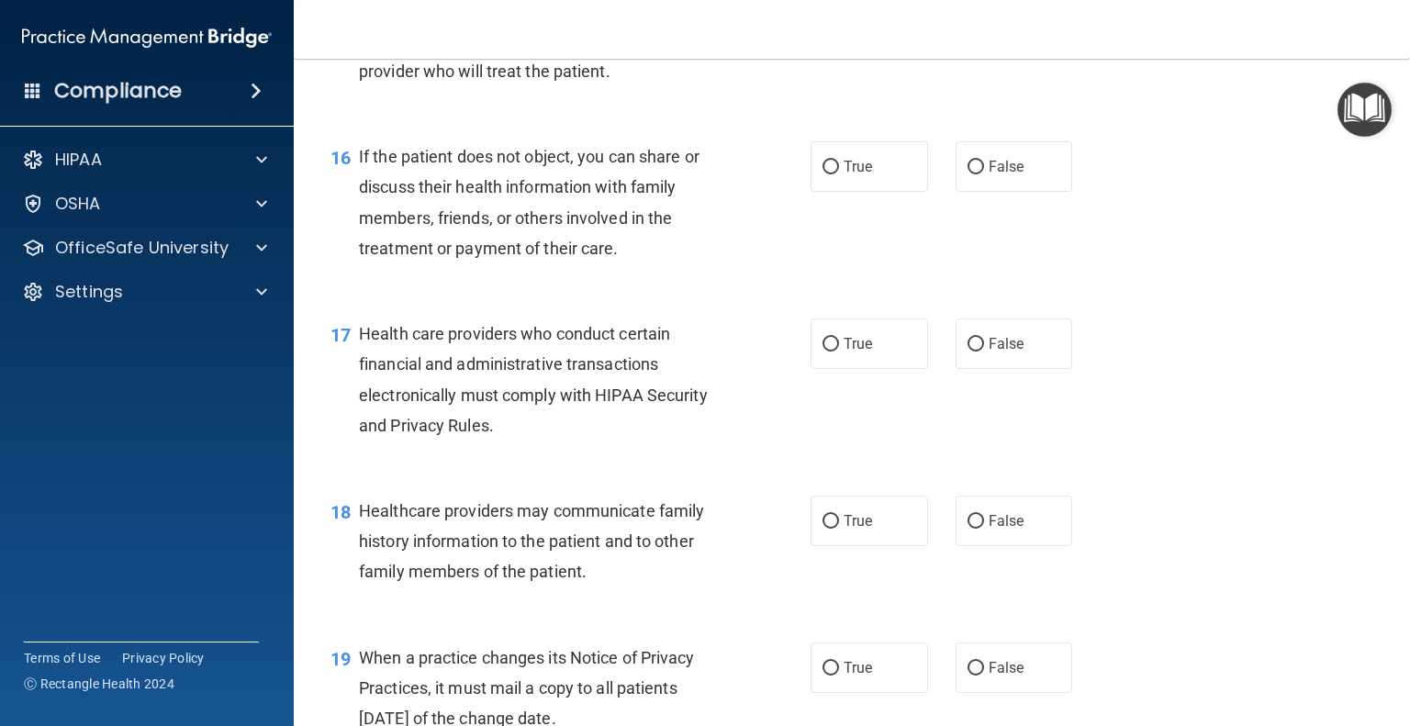
scroll to position [2479, 0]
click at [1011, 174] on span "False" at bounding box center [1007, 164] width 36 height 17
click at [984, 173] on input "False" at bounding box center [976, 166] width 17 height 14
radio input "true"
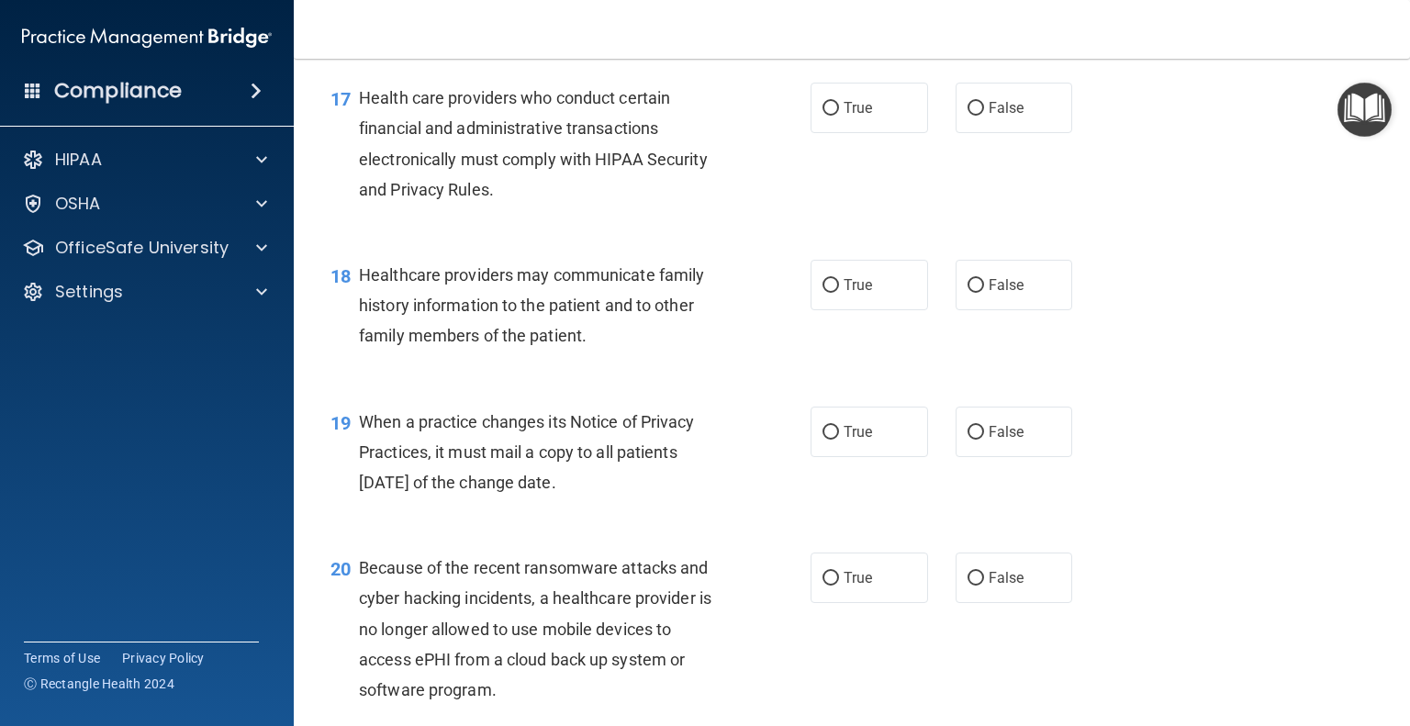
scroll to position [2755, 0]
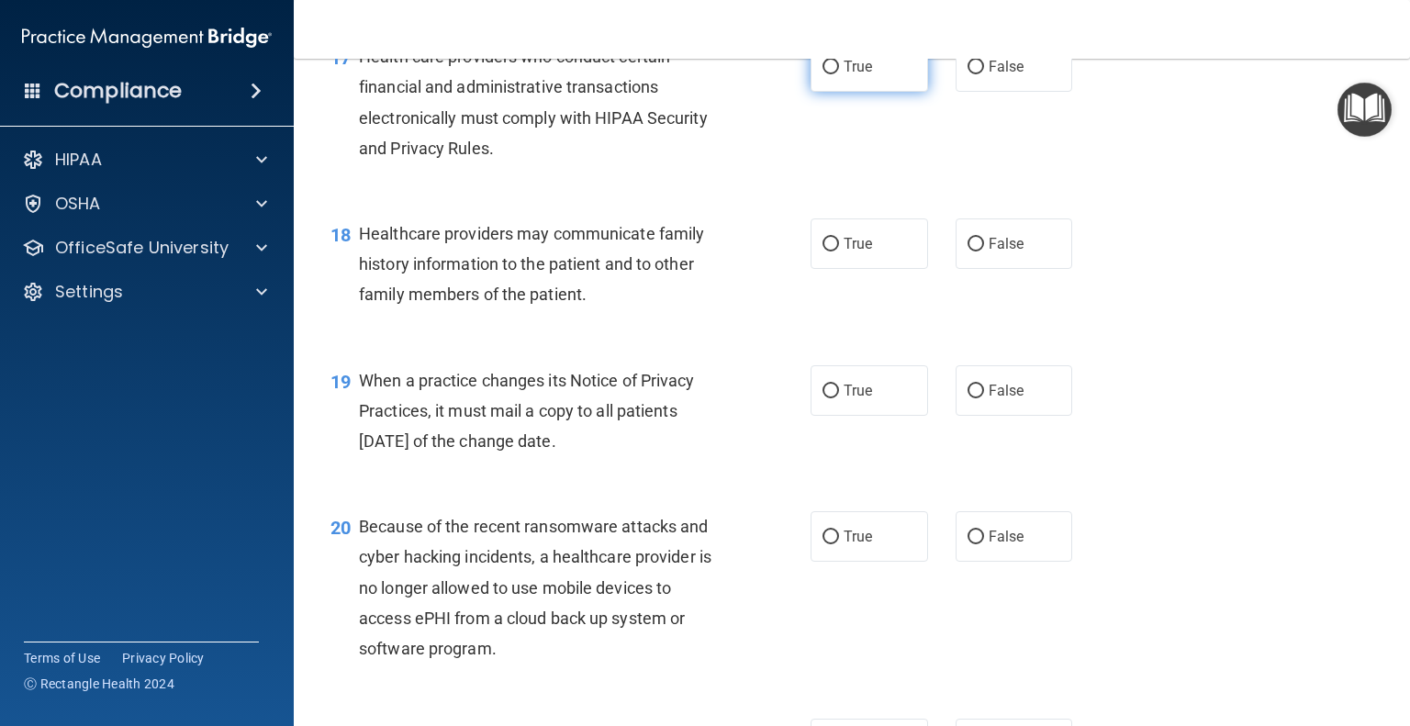
click at [850, 92] on label "True" at bounding box center [870, 66] width 118 height 51
click at [839, 74] on input "True" at bounding box center [831, 68] width 17 height 14
radio input "true"
click at [990, 269] on label "False" at bounding box center [1015, 244] width 118 height 51
click at [984, 252] on input "False" at bounding box center [976, 245] width 17 height 14
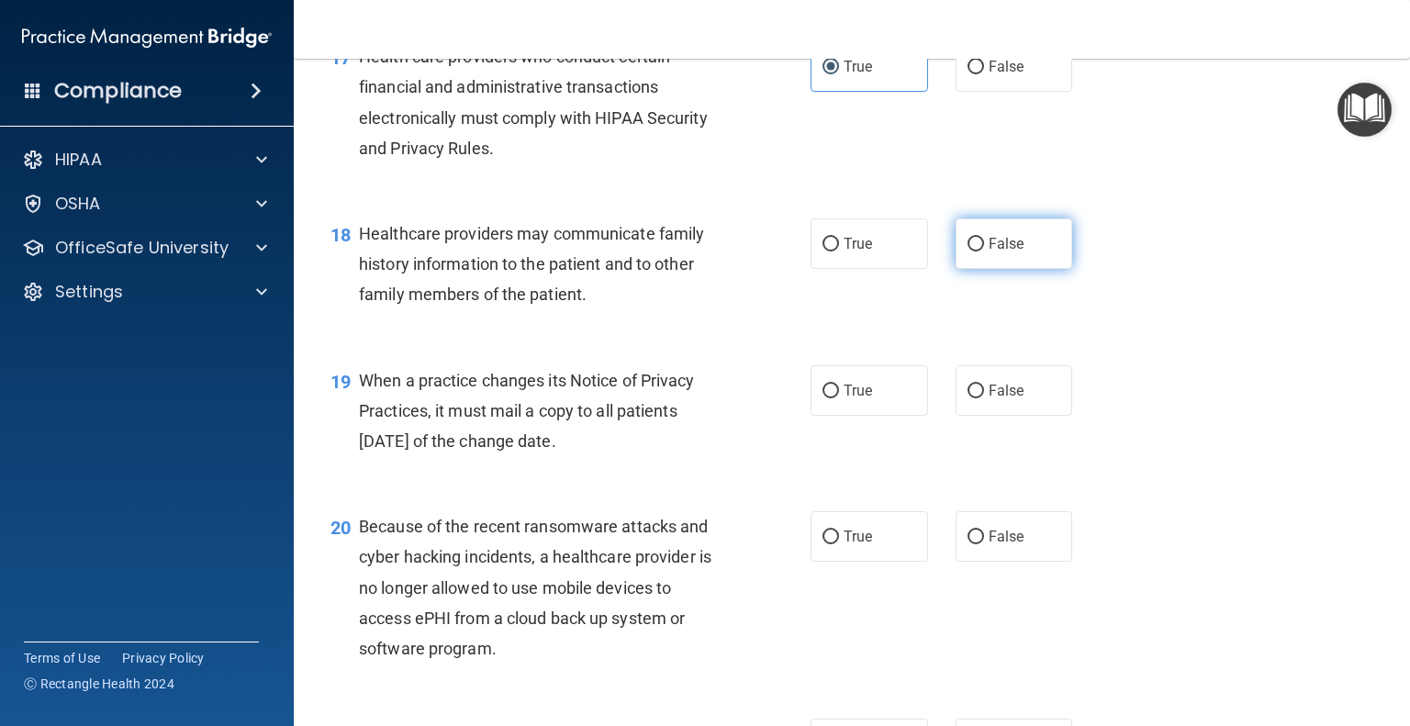
radio input "true"
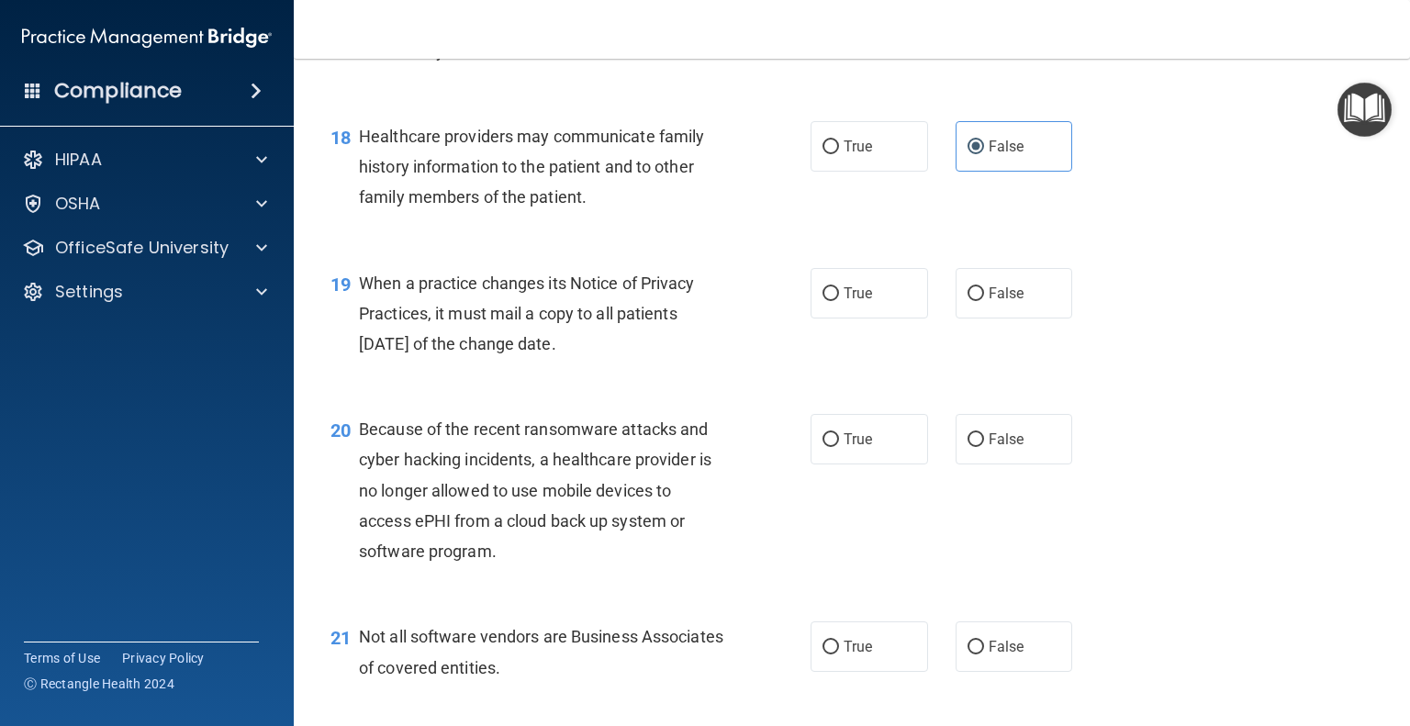
scroll to position [2938, 0]
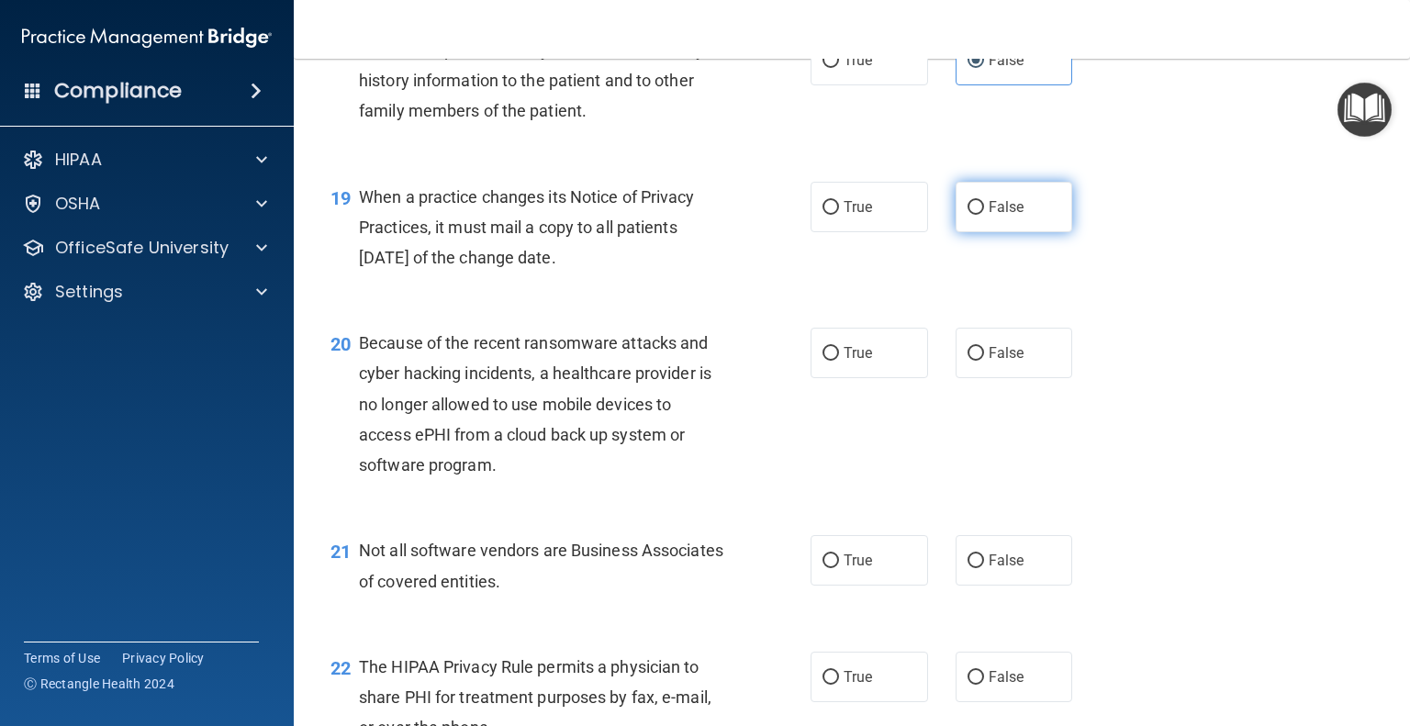
click at [1024, 232] on label "False" at bounding box center [1015, 207] width 118 height 51
click at [984, 215] on input "False" at bounding box center [976, 208] width 17 height 14
radio input "true"
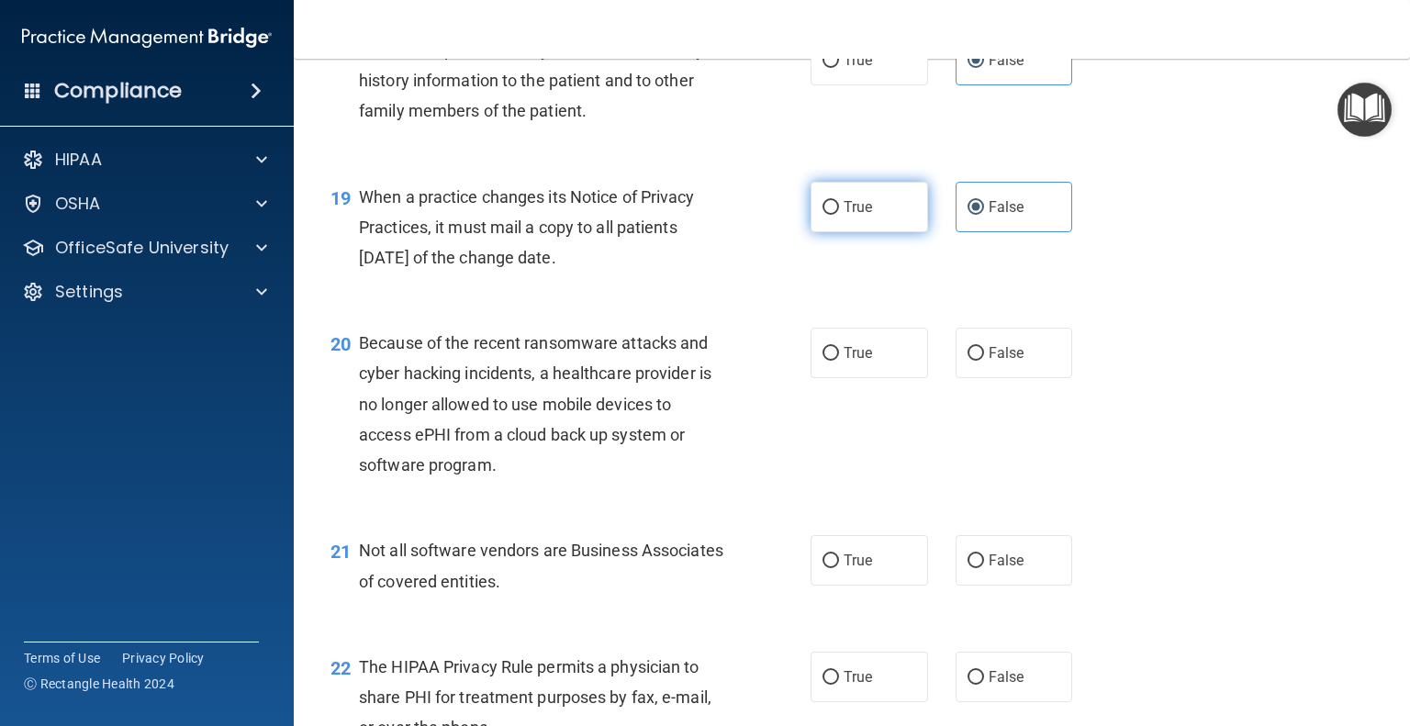
click at [882, 232] on label "True" at bounding box center [870, 207] width 118 height 51
click at [839, 215] on input "True" at bounding box center [831, 208] width 17 height 14
radio input "true"
radio input "false"
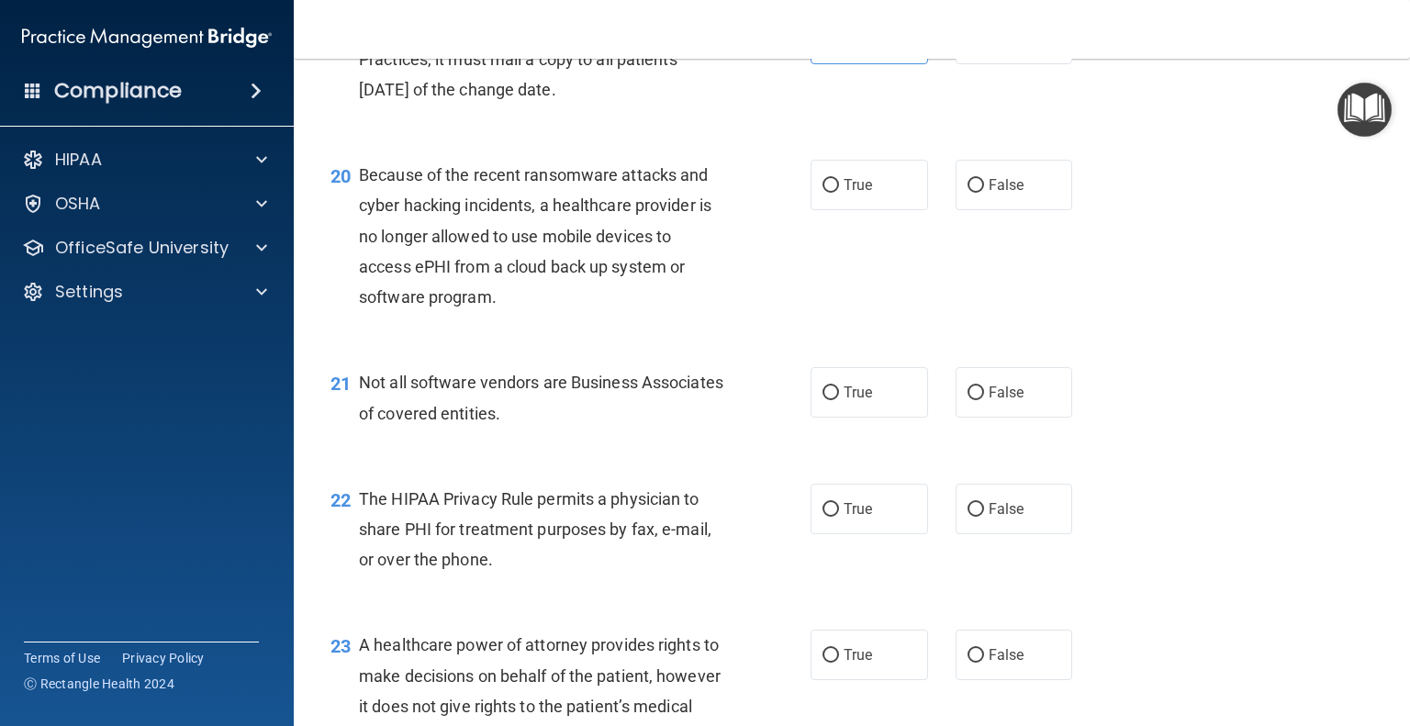
scroll to position [3122, 0]
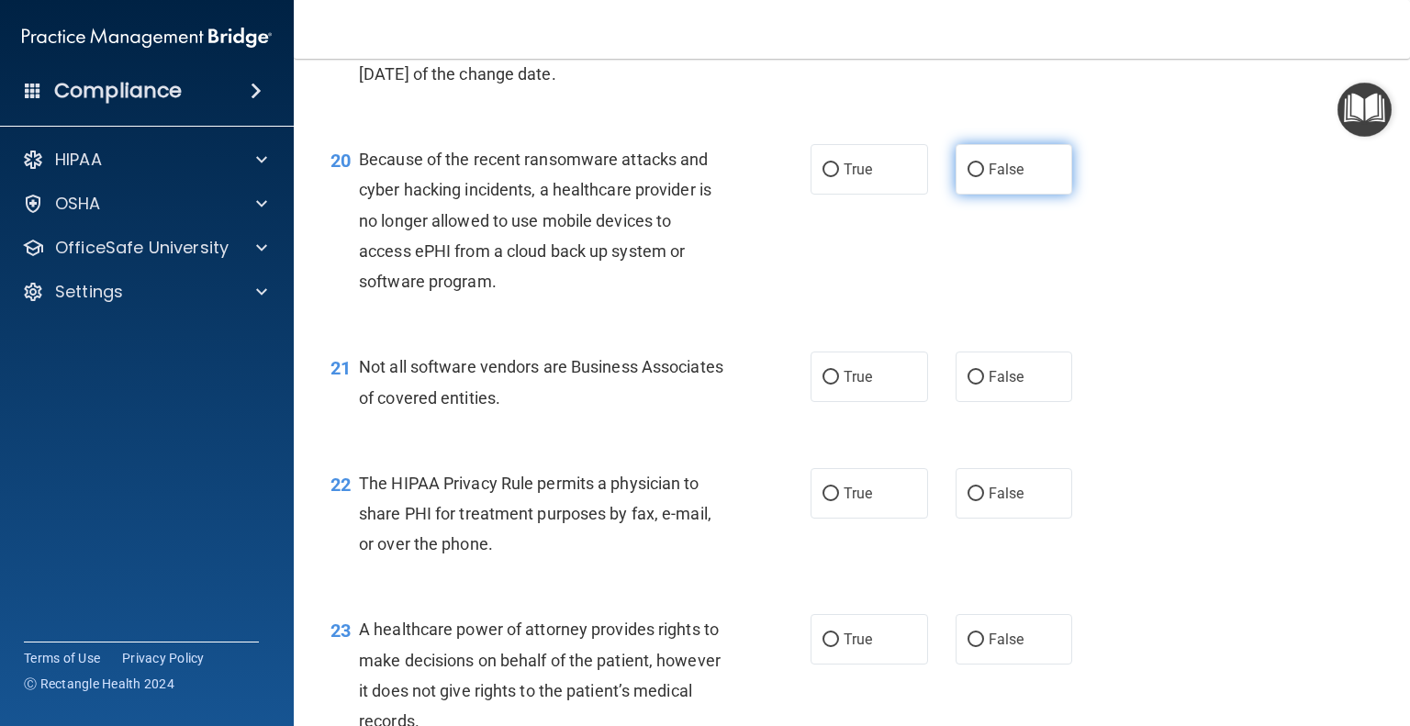
click at [1007, 195] on label "False" at bounding box center [1015, 169] width 118 height 51
click at [984, 177] on input "False" at bounding box center [976, 170] width 17 height 14
radio input "true"
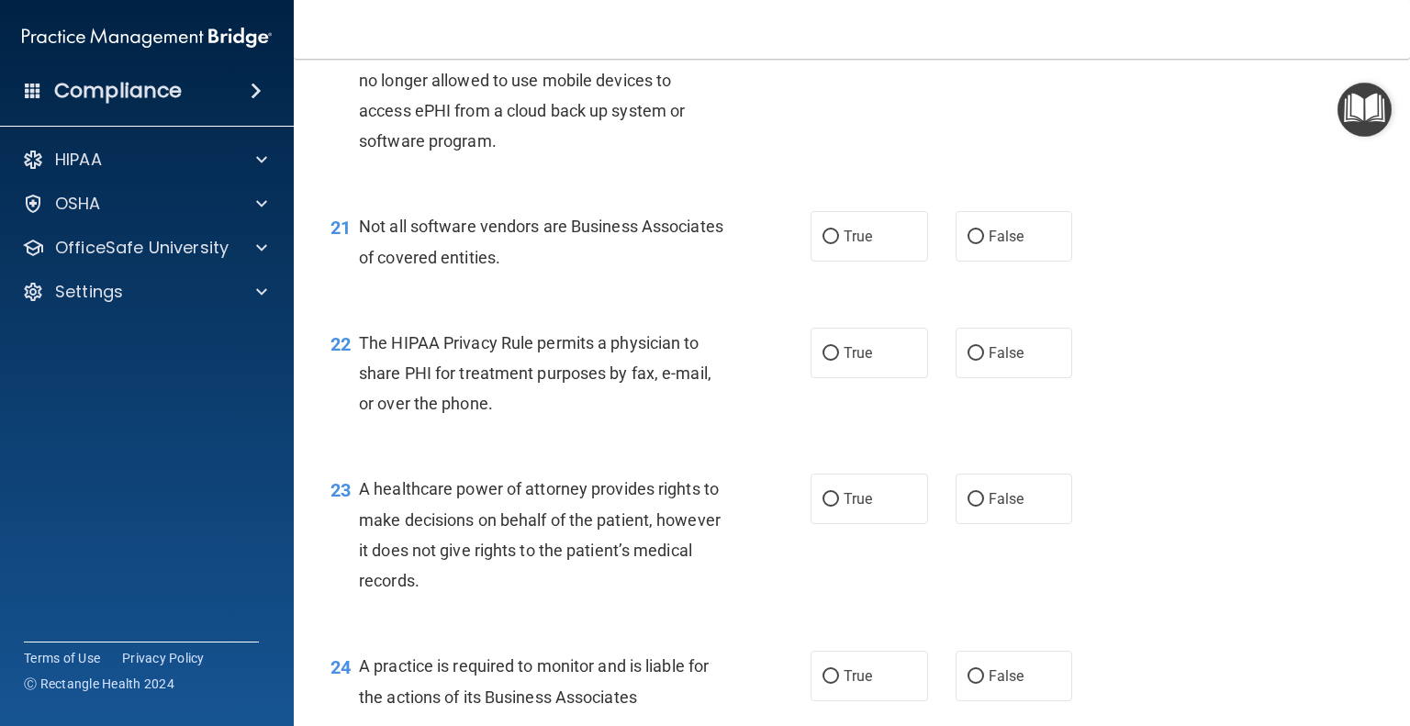
scroll to position [3306, 0]
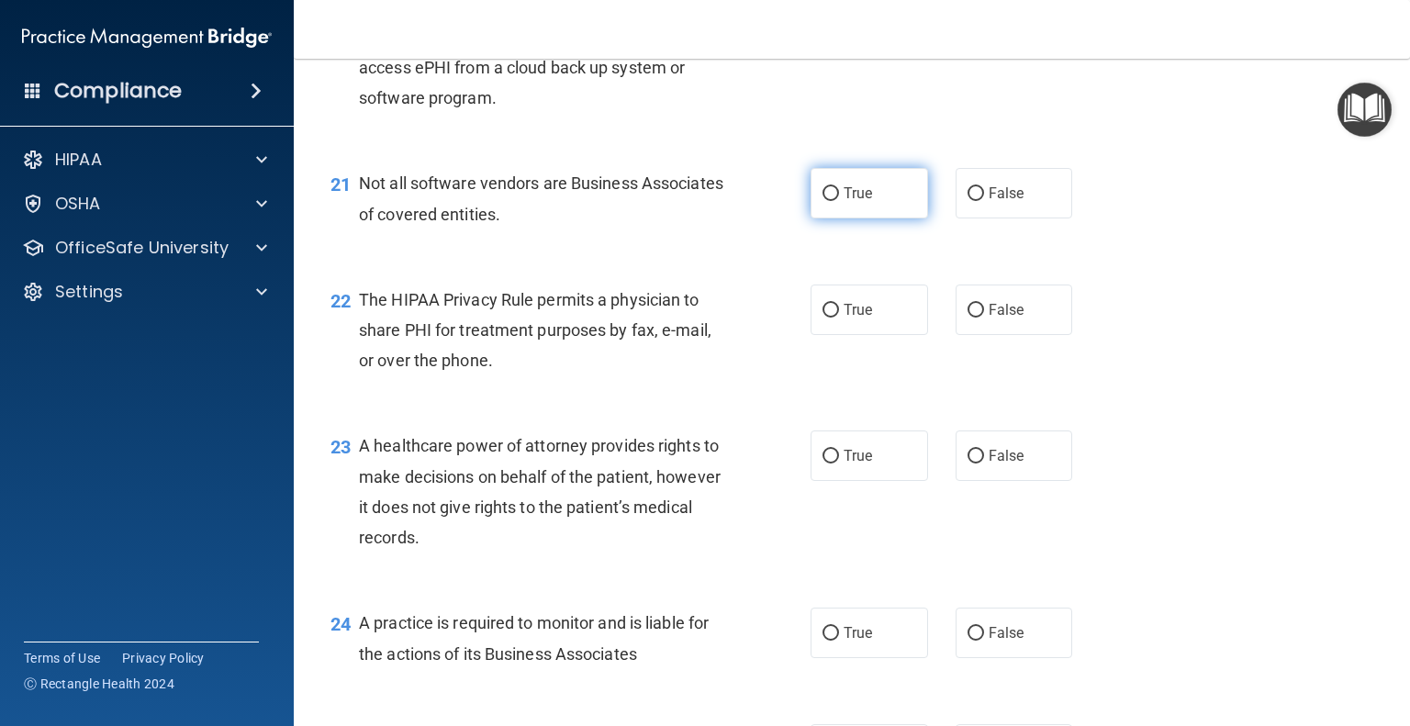
click at [868, 219] on label "True" at bounding box center [870, 193] width 118 height 51
click at [839, 201] on input "True" at bounding box center [831, 194] width 17 height 14
radio input "true"
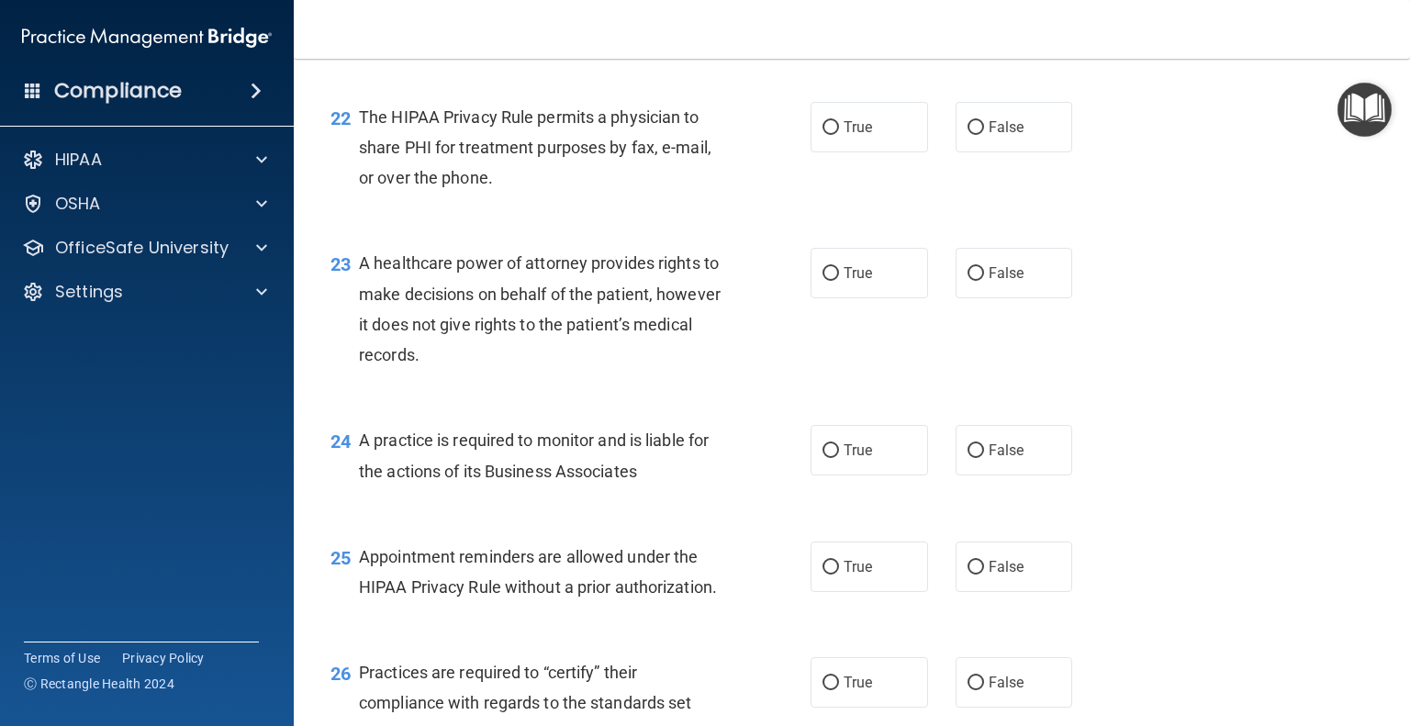
scroll to position [3489, 0]
click at [852, 135] on span "True" at bounding box center [858, 126] width 28 height 17
click at [839, 134] on input "True" at bounding box center [831, 127] width 17 height 14
radio input "true"
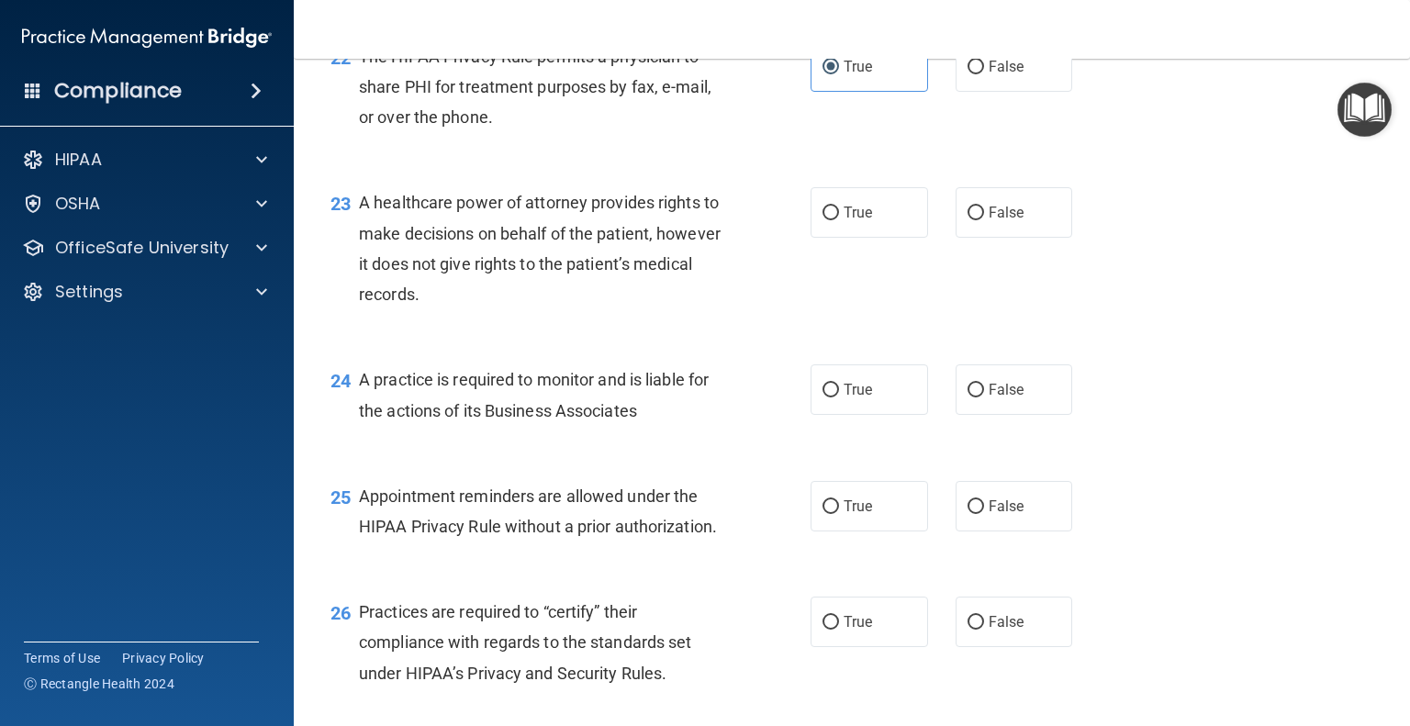
scroll to position [3581, 0]
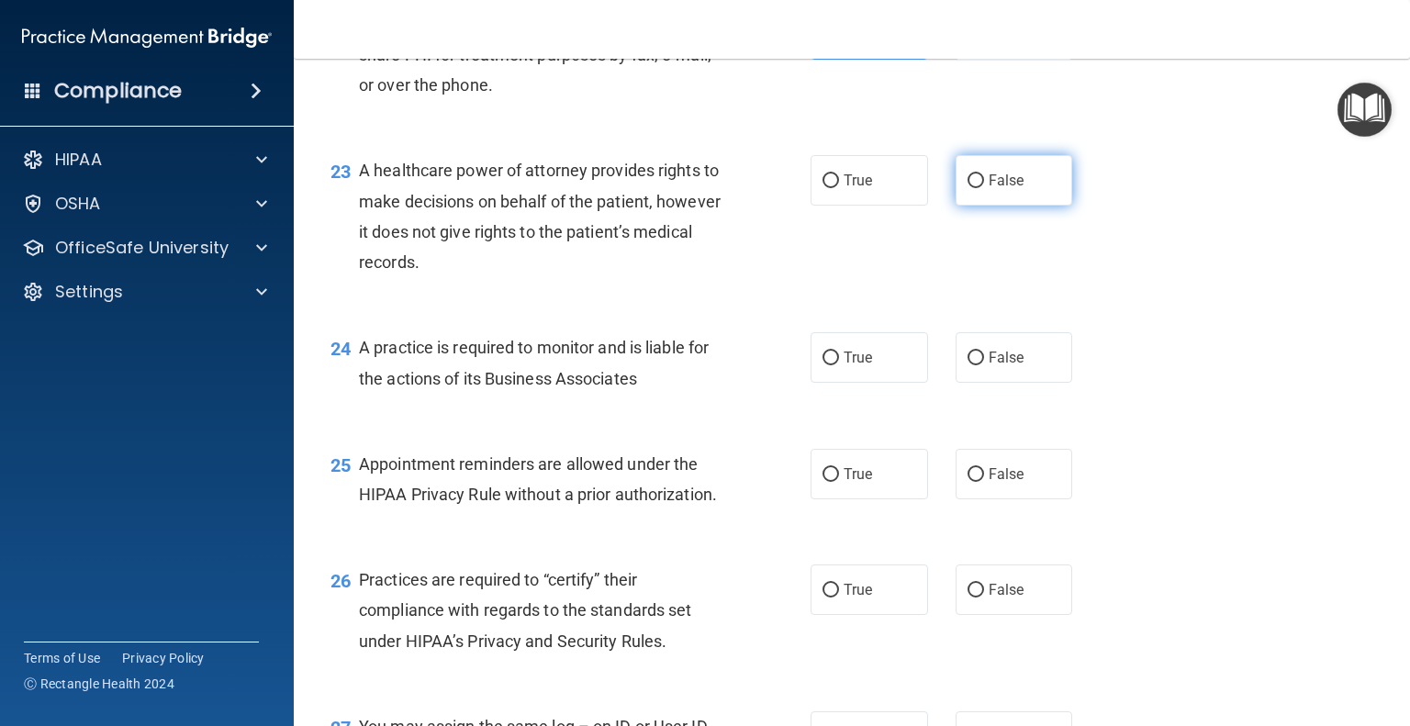
click at [999, 206] on label "False" at bounding box center [1015, 180] width 118 height 51
click at [984, 188] on input "False" at bounding box center [976, 181] width 17 height 14
radio input "true"
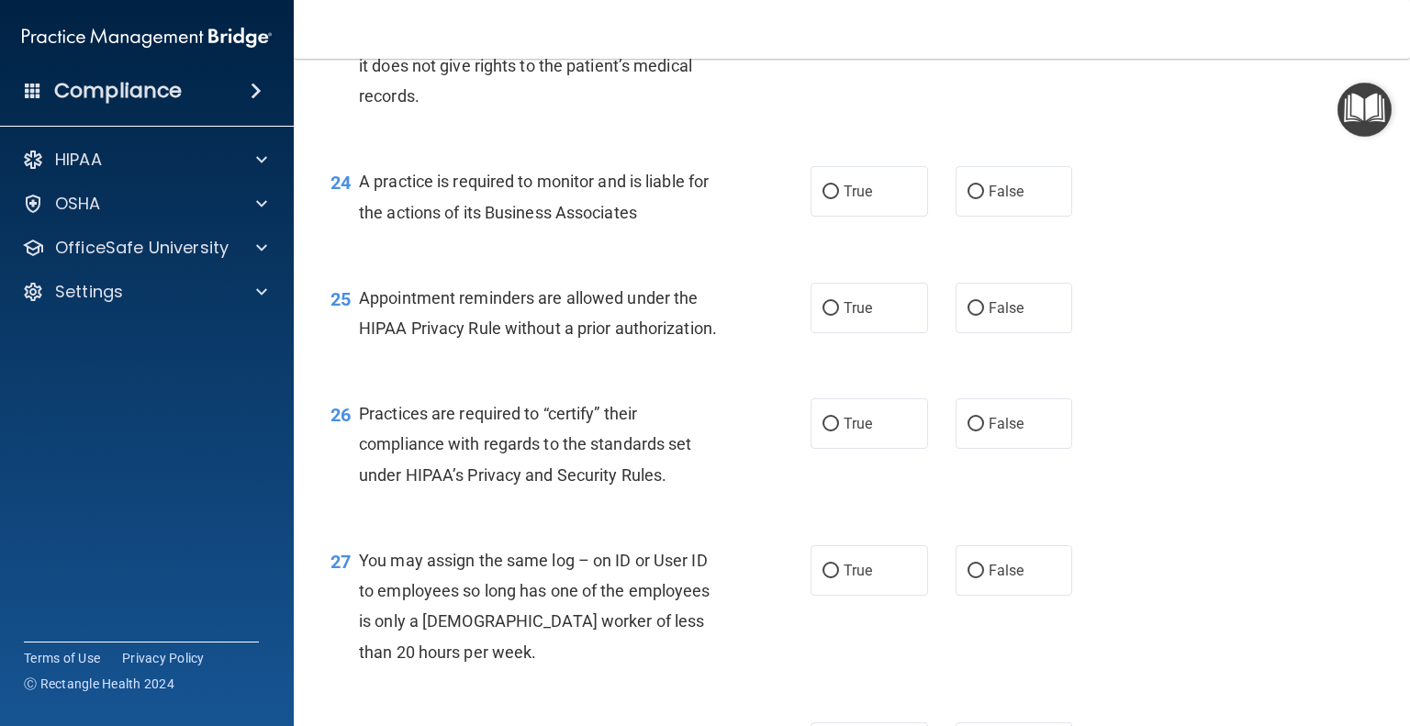
scroll to position [3765, 0]
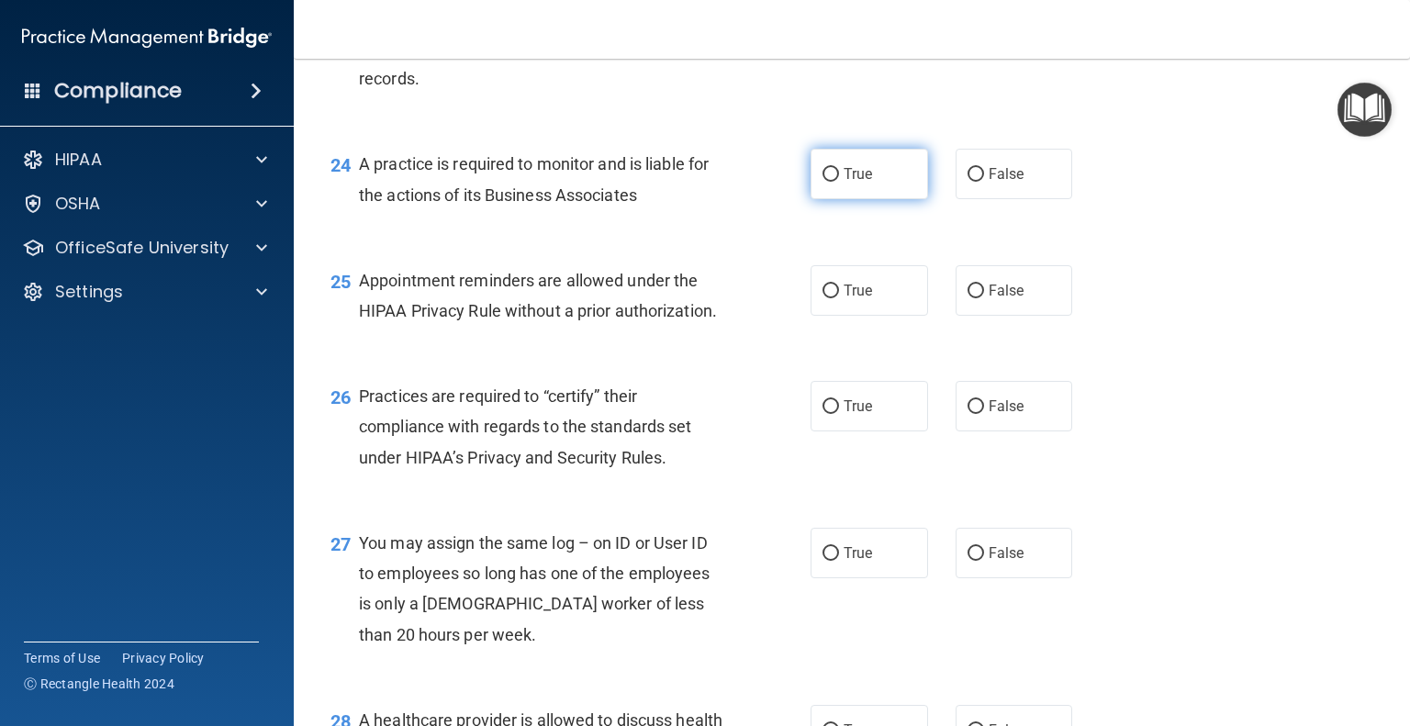
click at [855, 183] on span "True" at bounding box center [858, 173] width 28 height 17
click at [839, 182] on input "True" at bounding box center [831, 175] width 17 height 14
radio input "true"
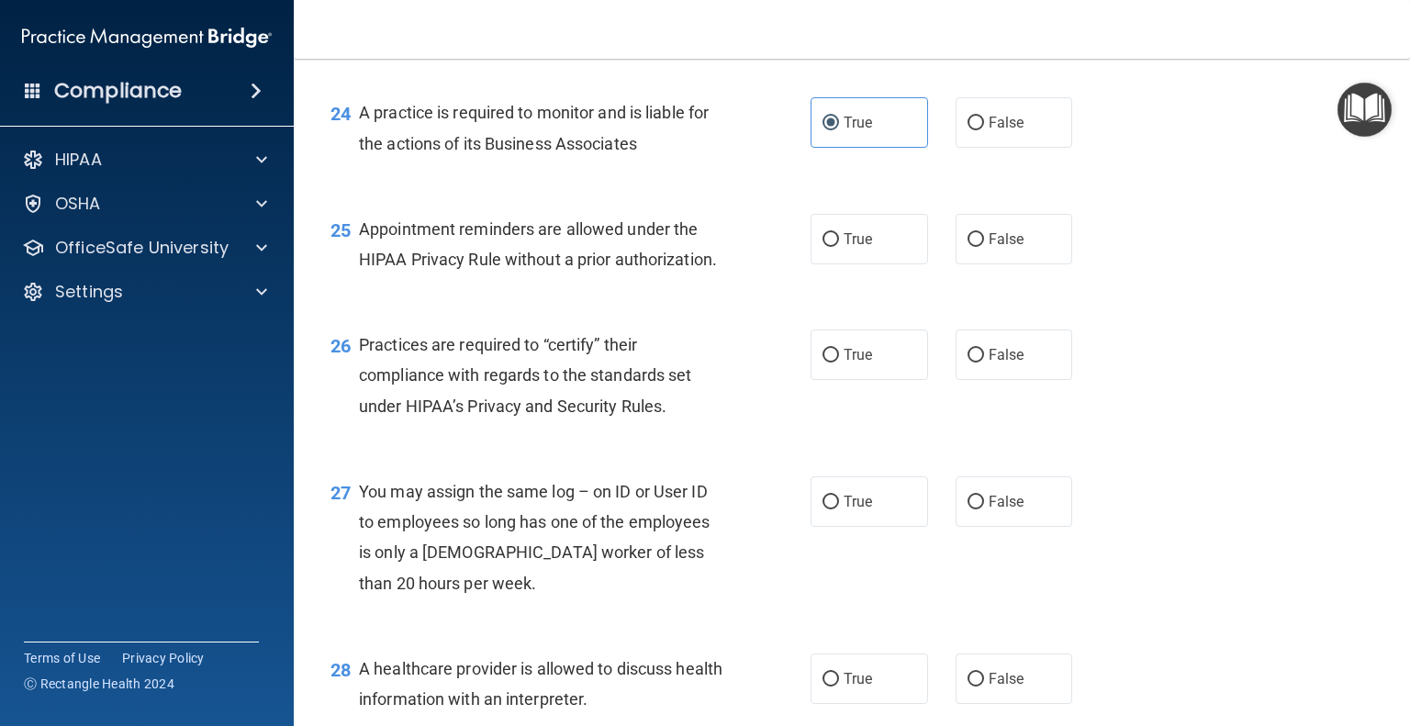
scroll to position [3857, 0]
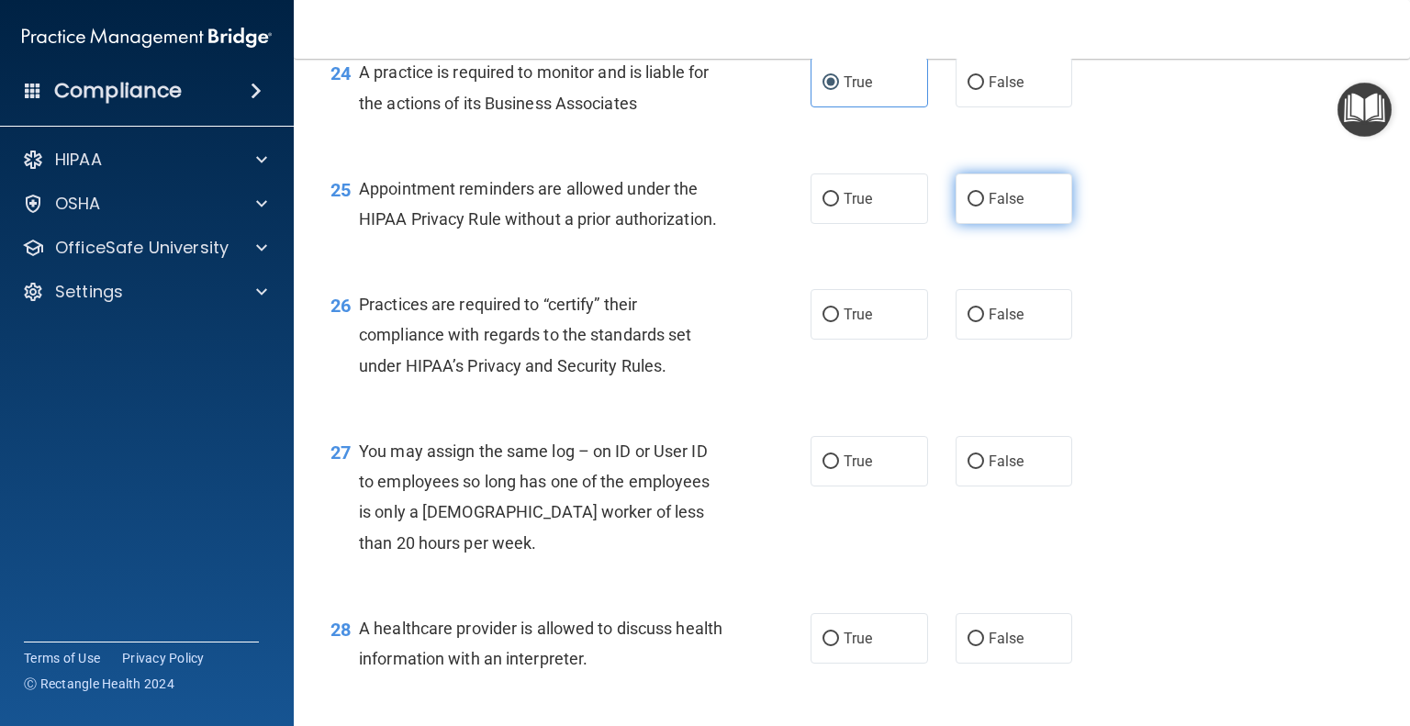
click at [984, 224] on label "False" at bounding box center [1015, 199] width 118 height 51
click at [984, 207] on input "False" at bounding box center [976, 200] width 17 height 14
radio input "true"
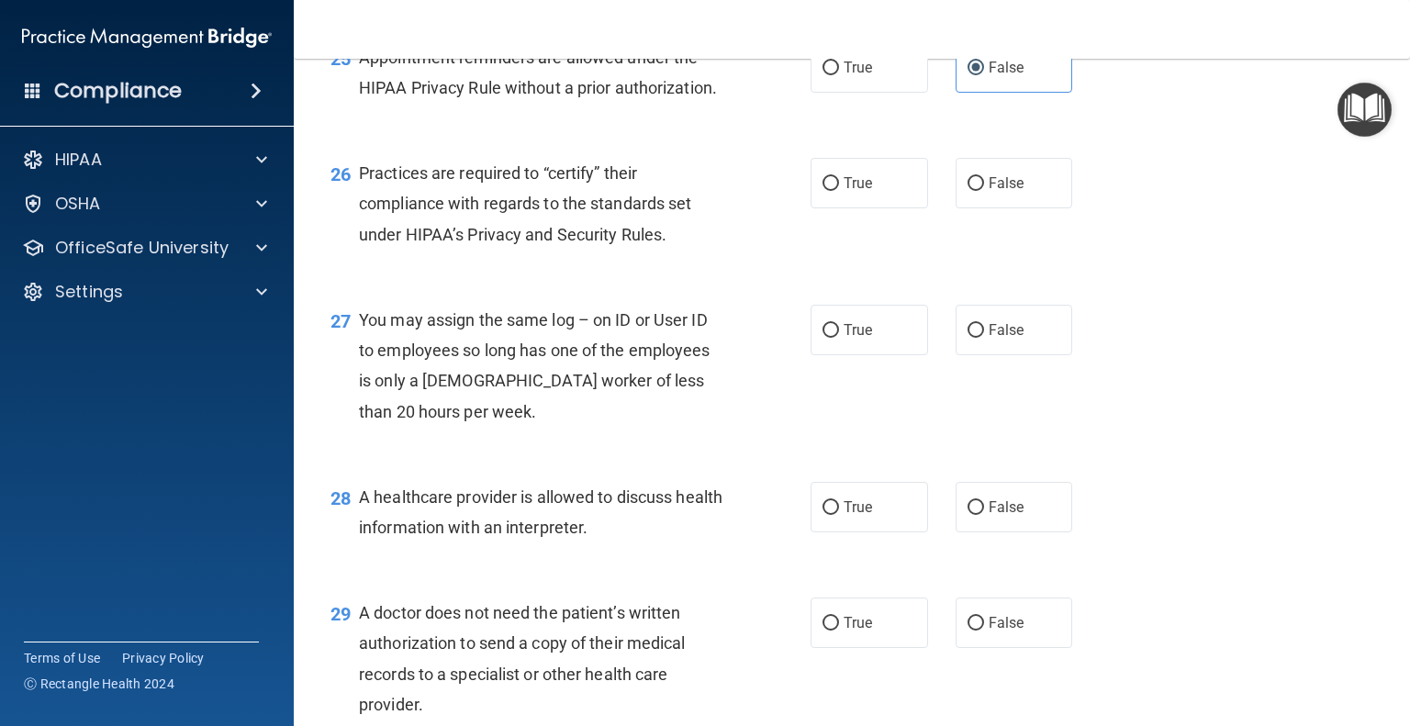
scroll to position [4040, 0]
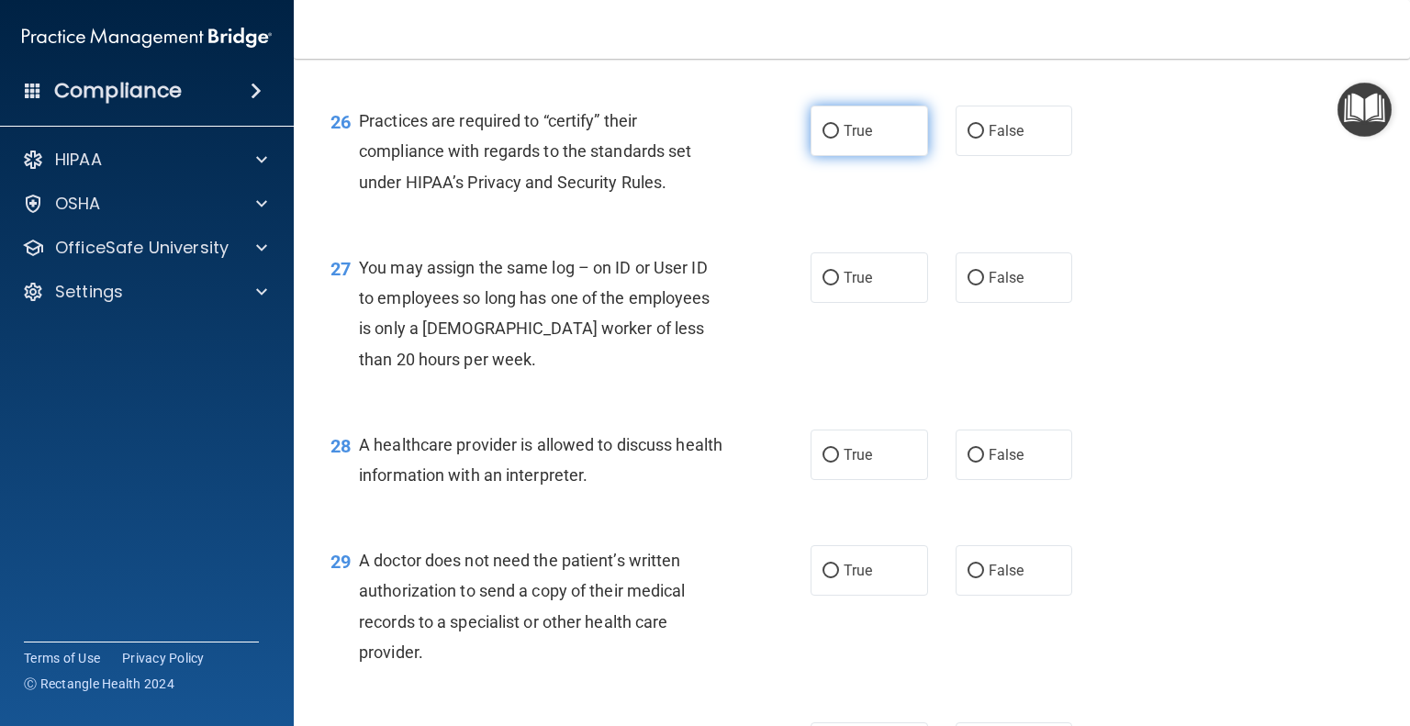
click at [853, 140] on span "True" at bounding box center [858, 130] width 28 height 17
click at [839, 139] on input "True" at bounding box center [831, 132] width 17 height 14
radio input "true"
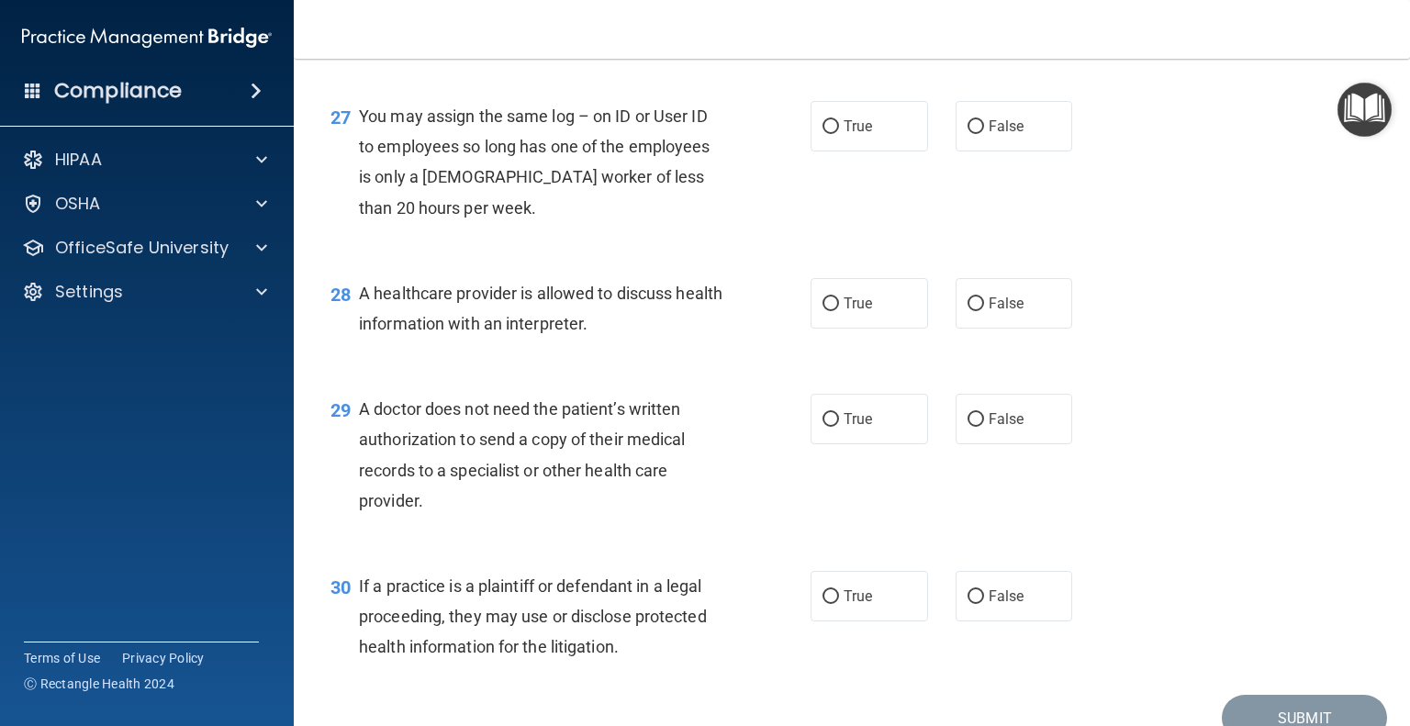
scroll to position [4224, 0]
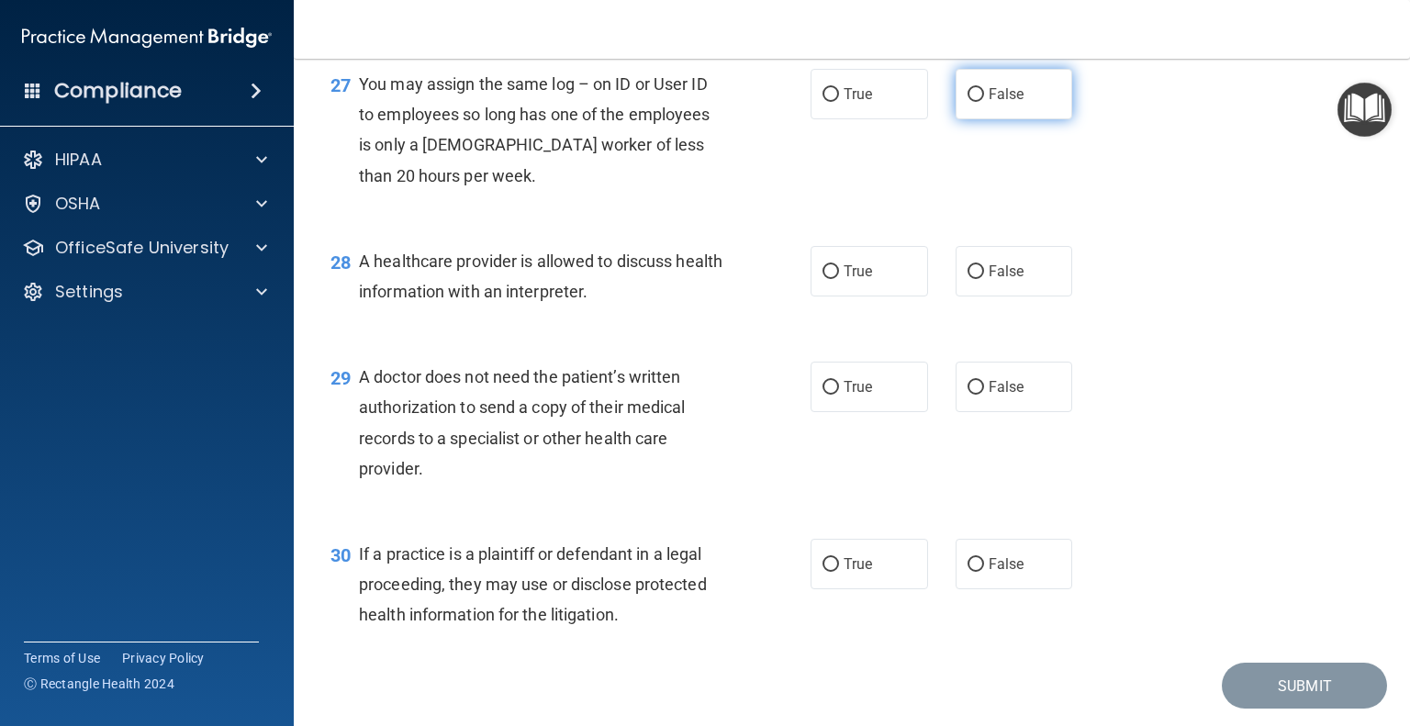
click at [987, 119] on label "False" at bounding box center [1015, 94] width 118 height 51
click at [984, 102] on input "False" at bounding box center [976, 95] width 17 height 14
radio input "true"
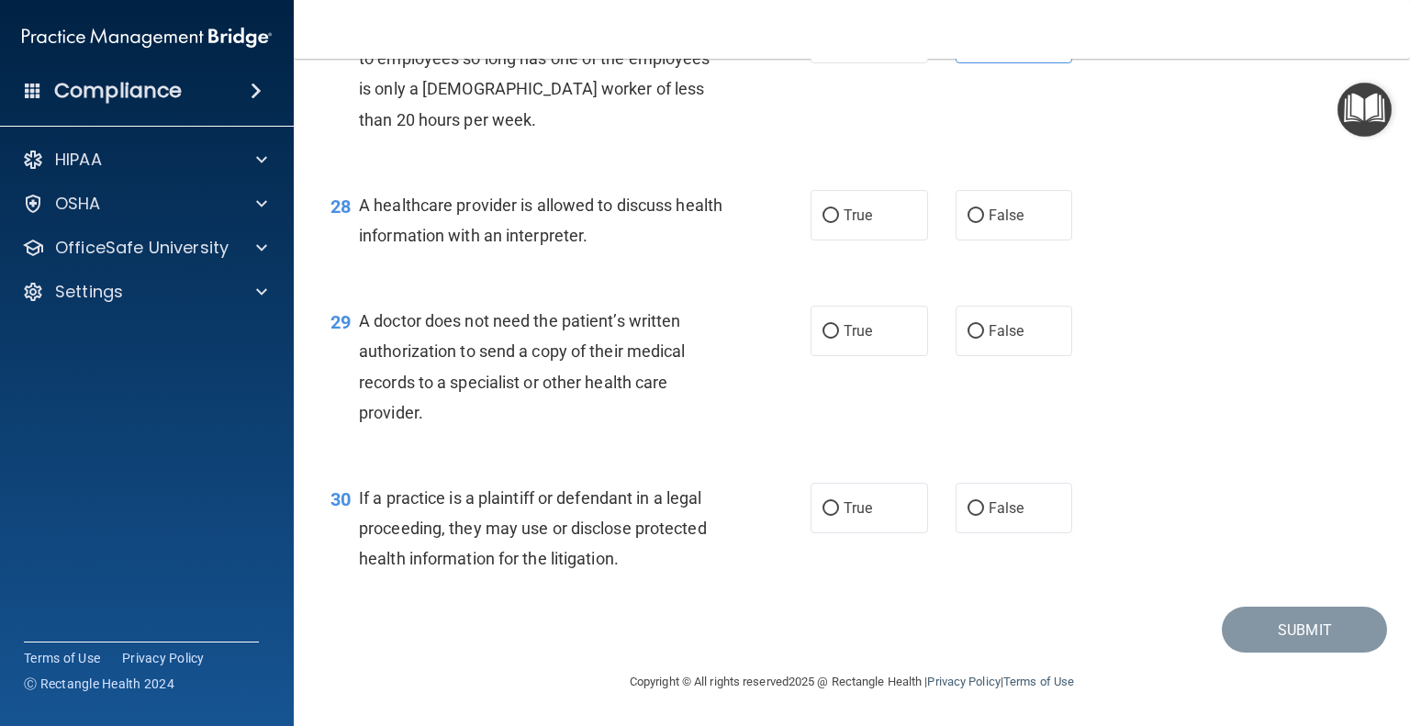
scroll to position [4342, 0]
click at [873, 216] on label "True" at bounding box center [870, 215] width 118 height 51
click at [839, 216] on input "True" at bounding box center [831, 216] width 17 height 14
radio input "true"
click at [848, 338] on span "True" at bounding box center [858, 330] width 28 height 17
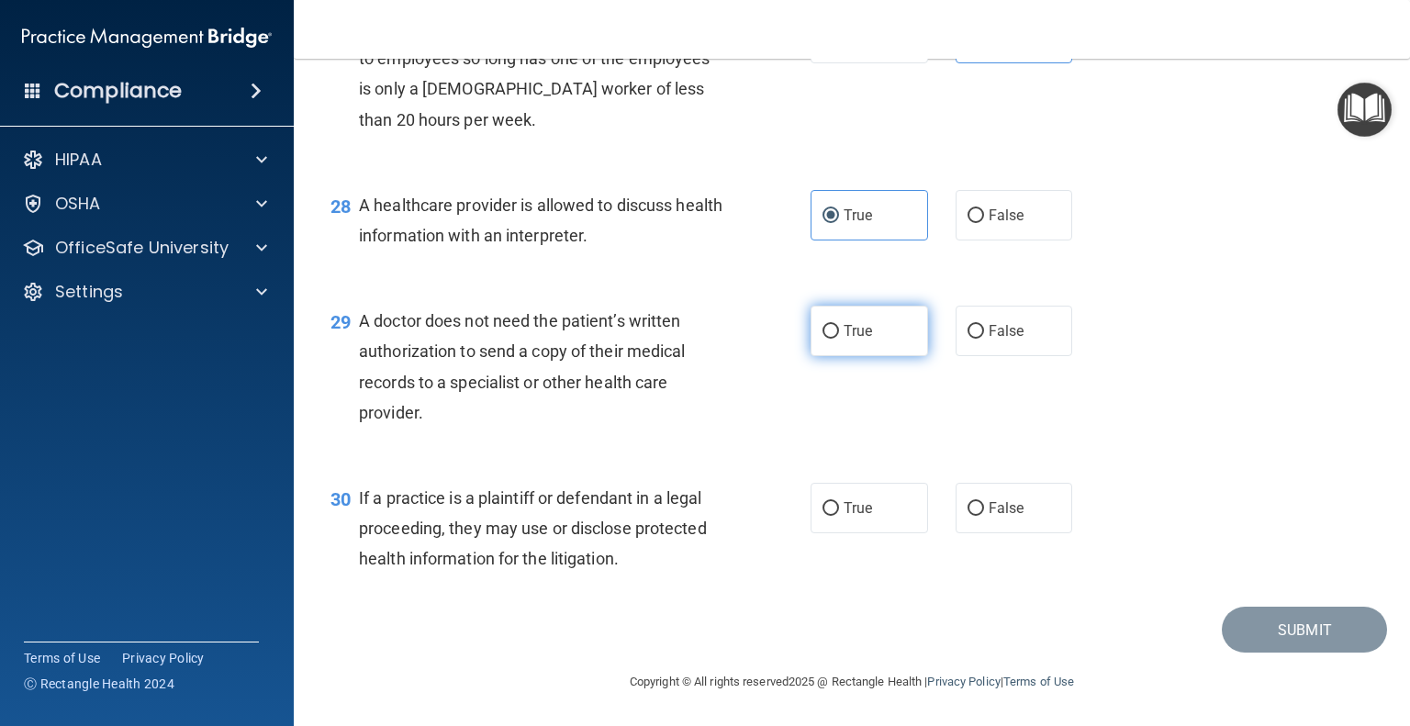
click at [839, 338] on input "True" at bounding box center [831, 332] width 17 height 14
radio input "true"
click at [1003, 503] on span "False" at bounding box center [1007, 508] width 36 height 17
click at [984, 503] on input "False" at bounding box center [976, 509] width 17 height 14
radio input "true"
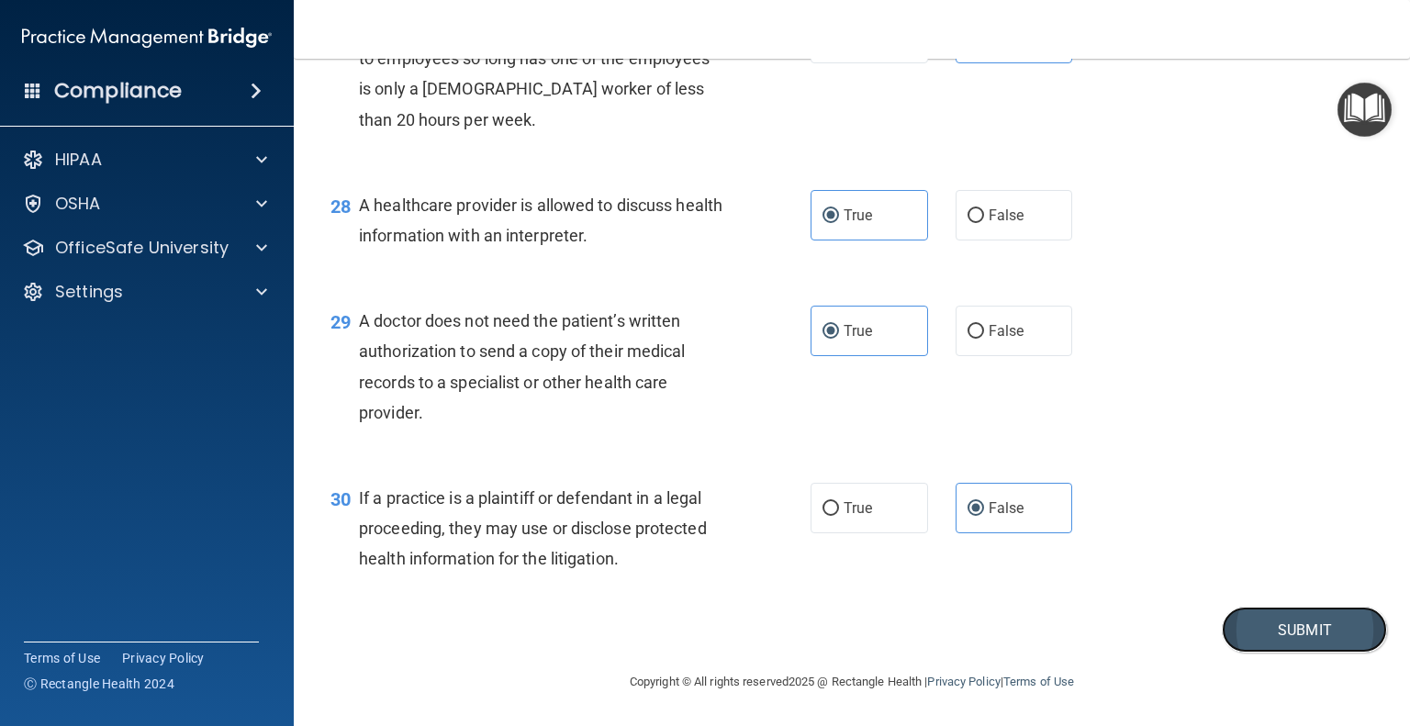
click at [1319, 629] on button "Submit" at bounding box center [1304, 630] width 165 height 47
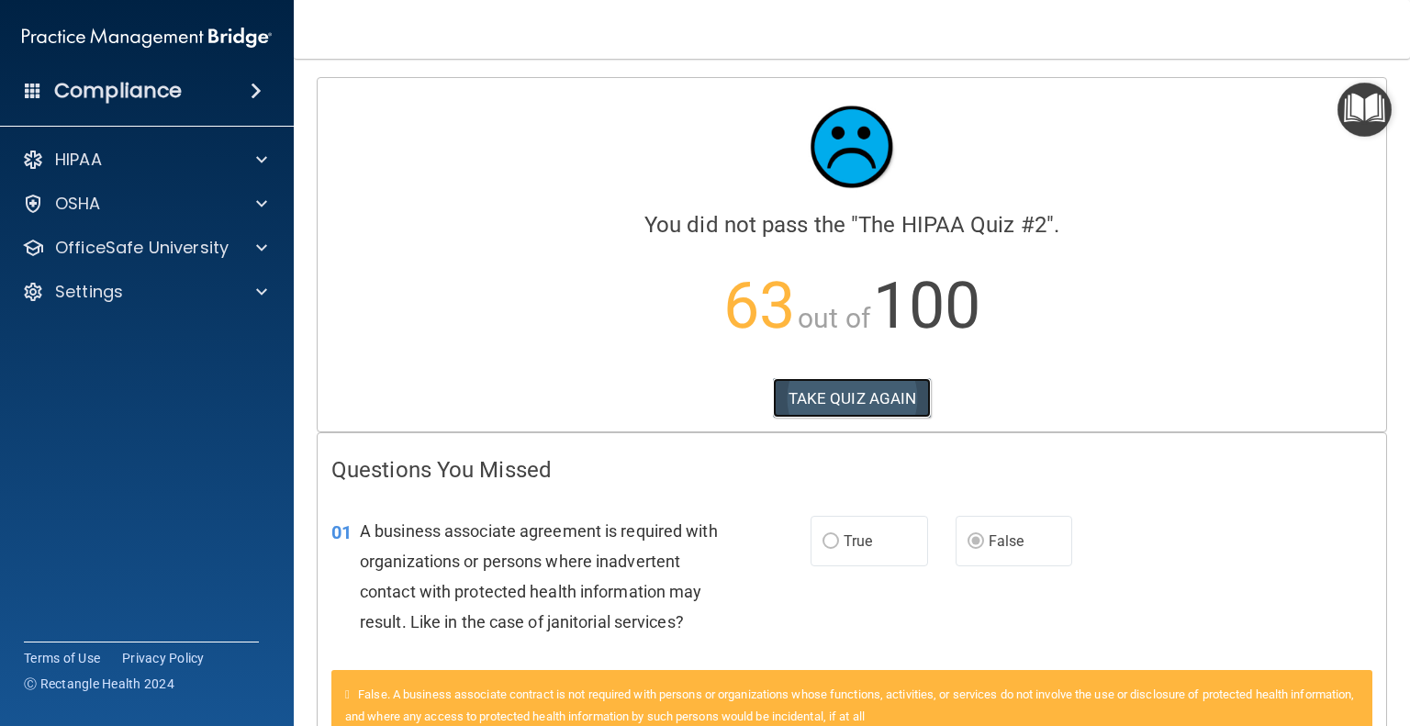
click at [853, 394] on button "TAKE QUIZ AGAIN" at bounding box center [852, 398] width 159 height 40
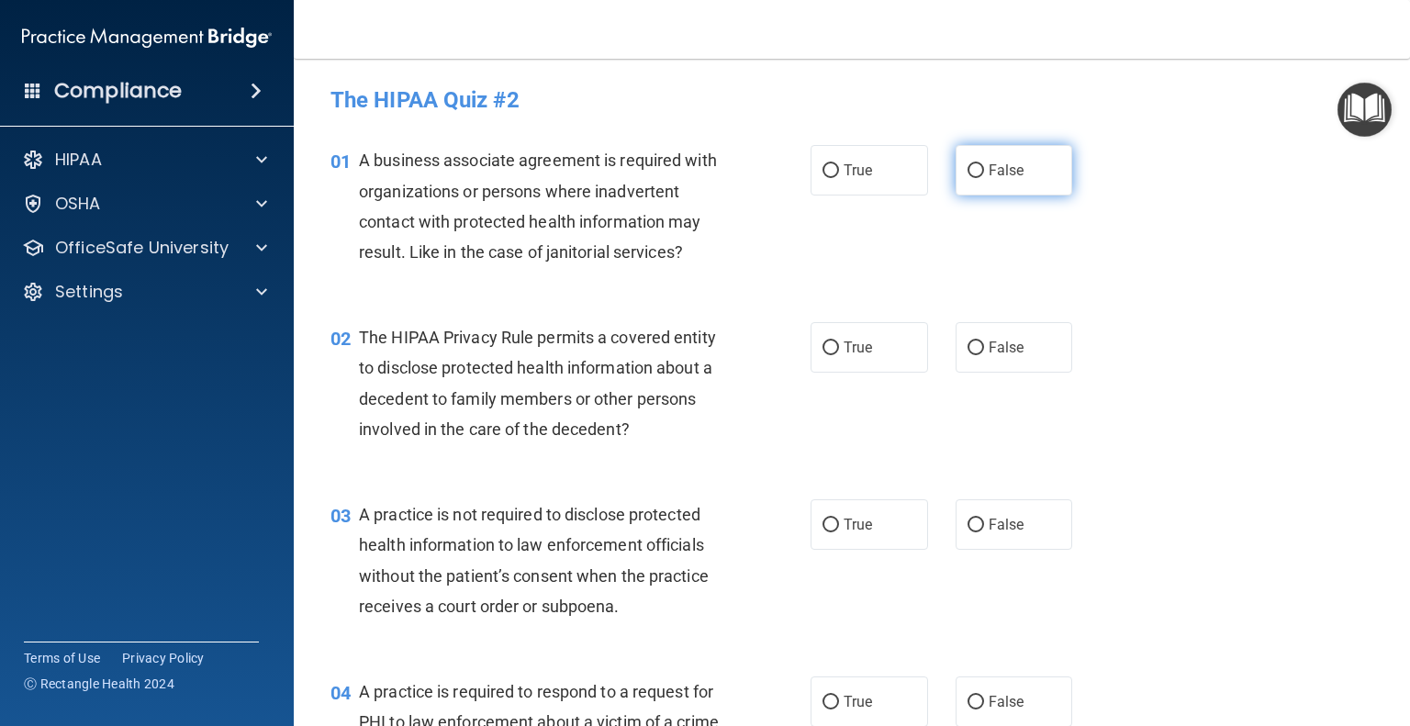
click at [989, 177] on span "False" at bounding box center [1007, 170] width 36 height 17
click at [981, 177] on input "False" at bounding box center [976, 171] width 17 height 14
radio input "true"
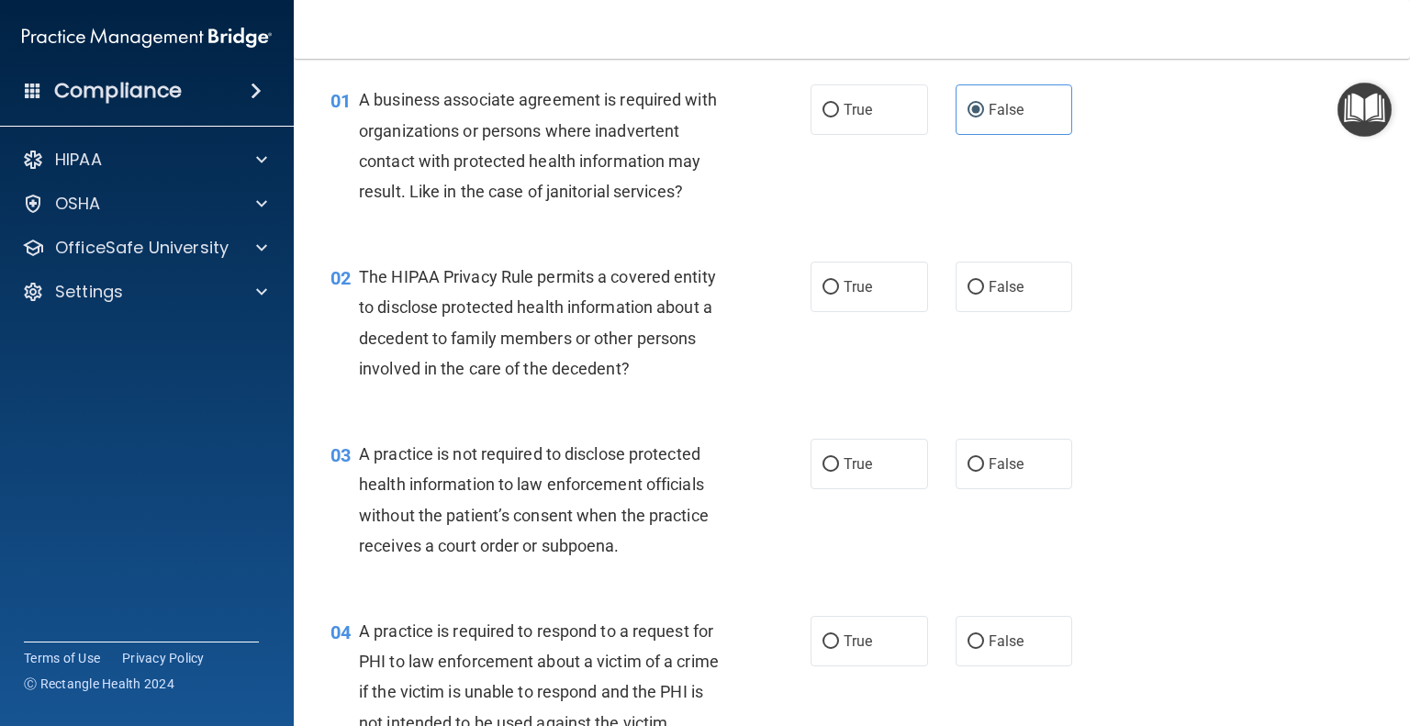
scroll to position [92, 0]
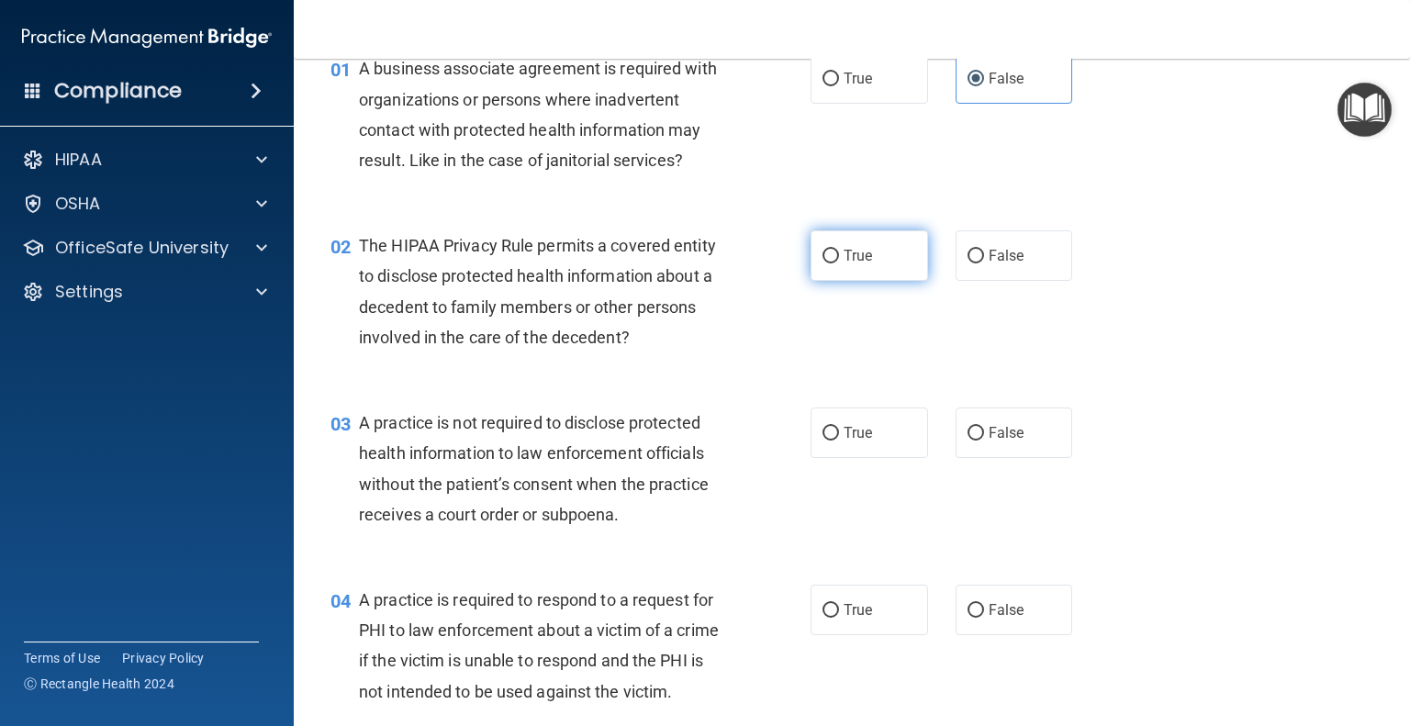
click at [879, 265] on label "True" at bounding box center [870, 255] width 118 height 51
click at [839, 264] on input "True" at bounding box center [831, 257] width 17 height 14
radio input "true"
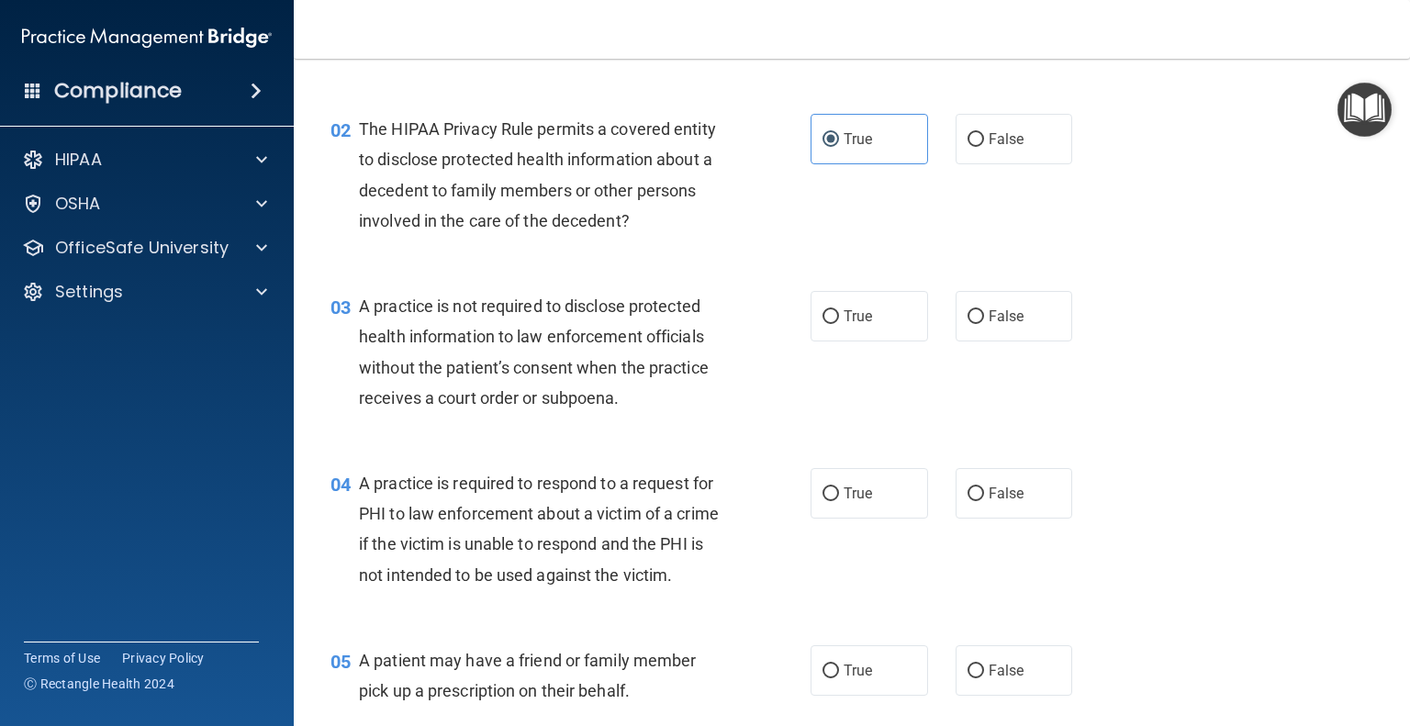
scroll to position [275, 0]
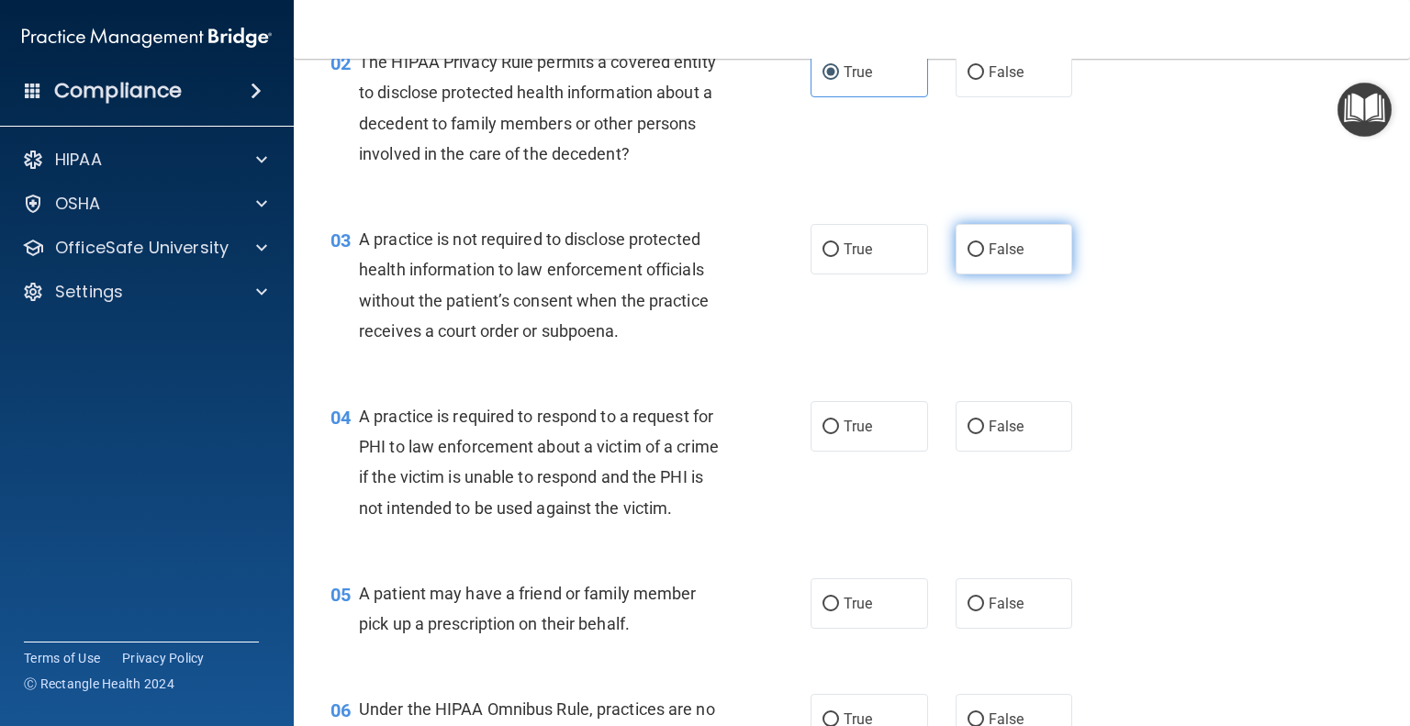
click at [989, 253] on span "False" at bounding box center [1007, 249] width 36 height 17
click at [983, 253] on input "False" at bounding box center [976, 250] width 17 height 14
radio input "true"
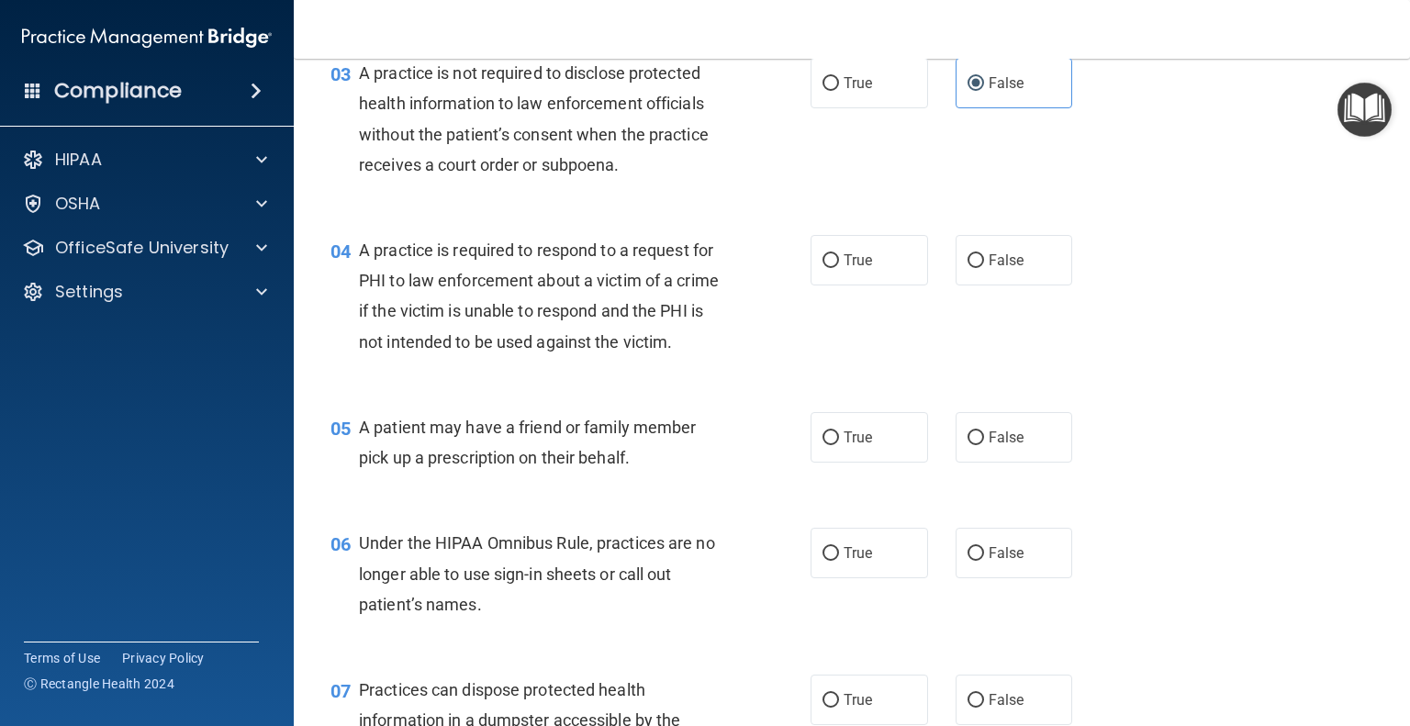
scroll to position [459, 0]
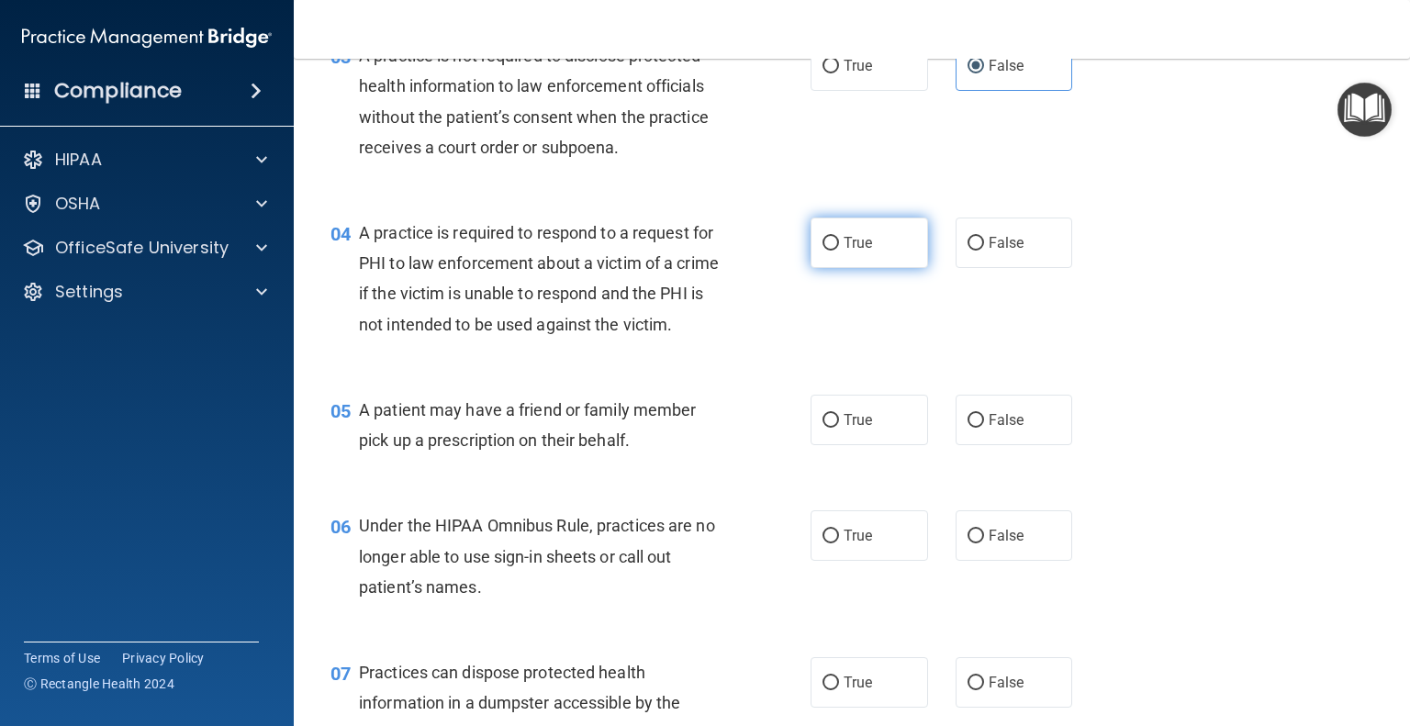
click at [885, 251] on label "True" at bounding box center [870, 243] width 118 height 51
click at [839, 251] on input "True" at bounding box center [831, 244] width 17 height 14
radio input "true"
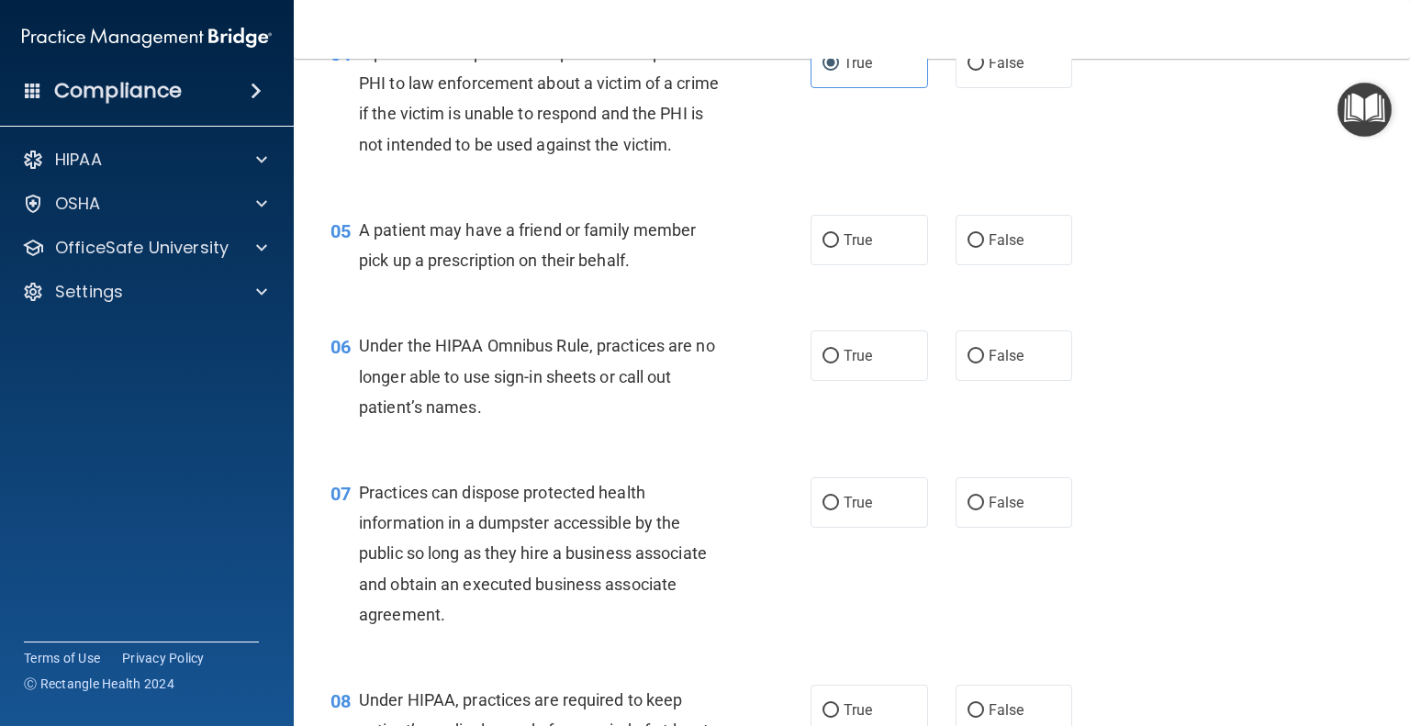
scroll to position [643, 0]
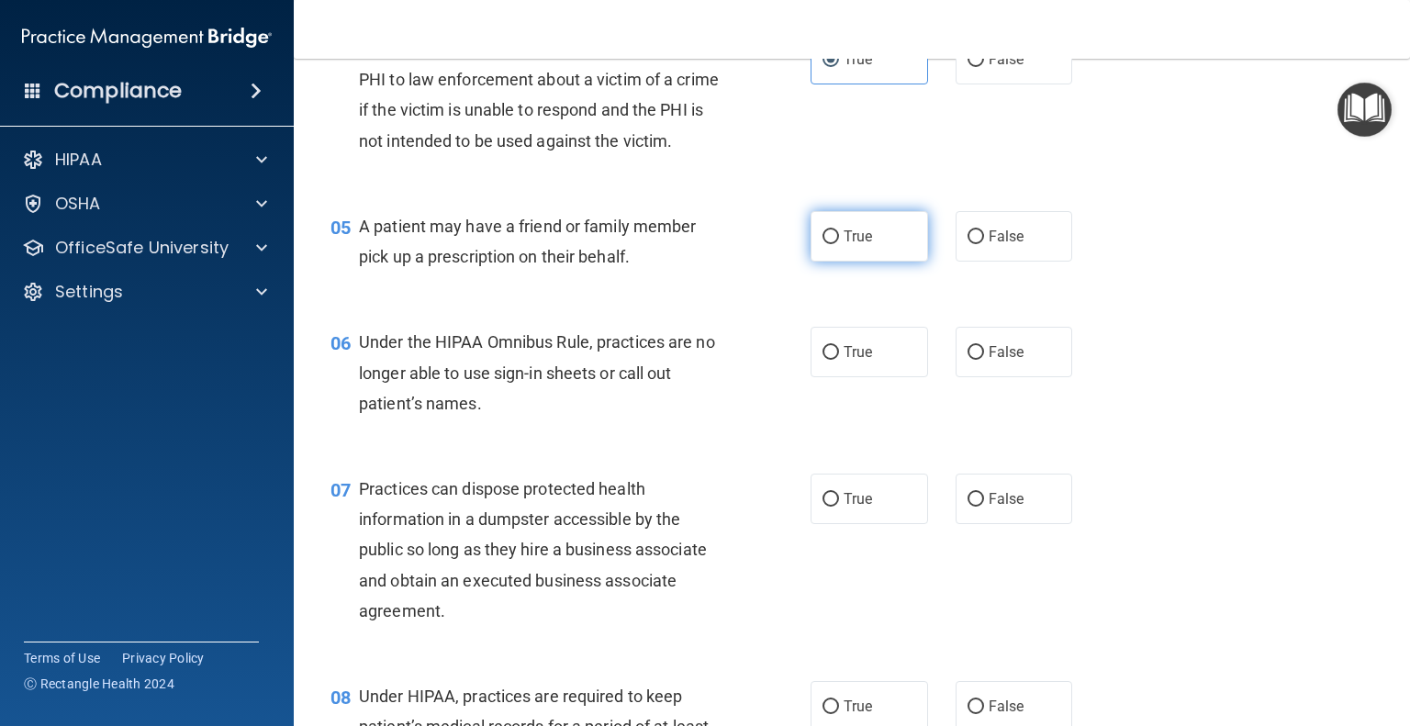
click at [856, 245] on span "True" at bounding box center [858, 236] width 28 height 17
click at [839, 244] on input "True" at bounding box center [831, 237] width 17 height 14
radio input "true"
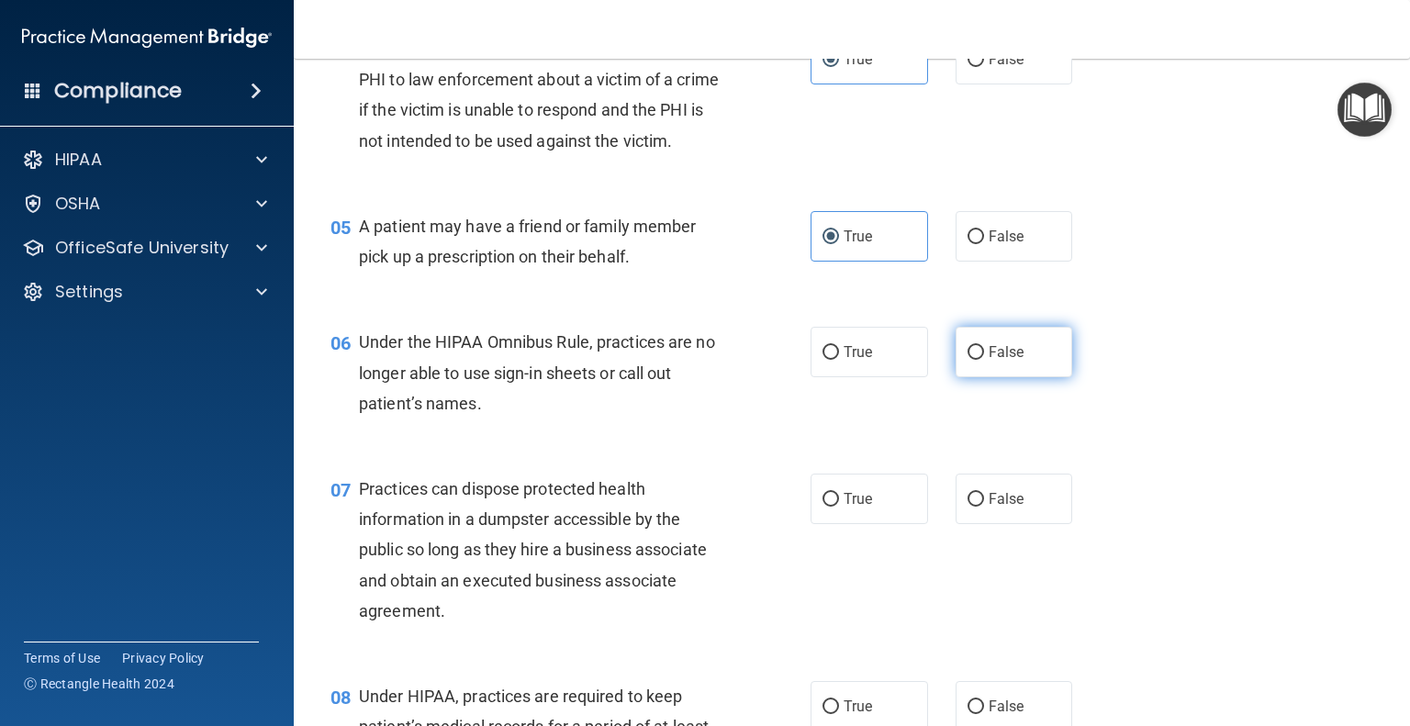
click at [995, 361] on span "False" at bounding box center [1007, 351] width 36 height 17
click at [984, 360] on input "False" at bounding box center [976, 353] width 17 height 14
radio input "true"
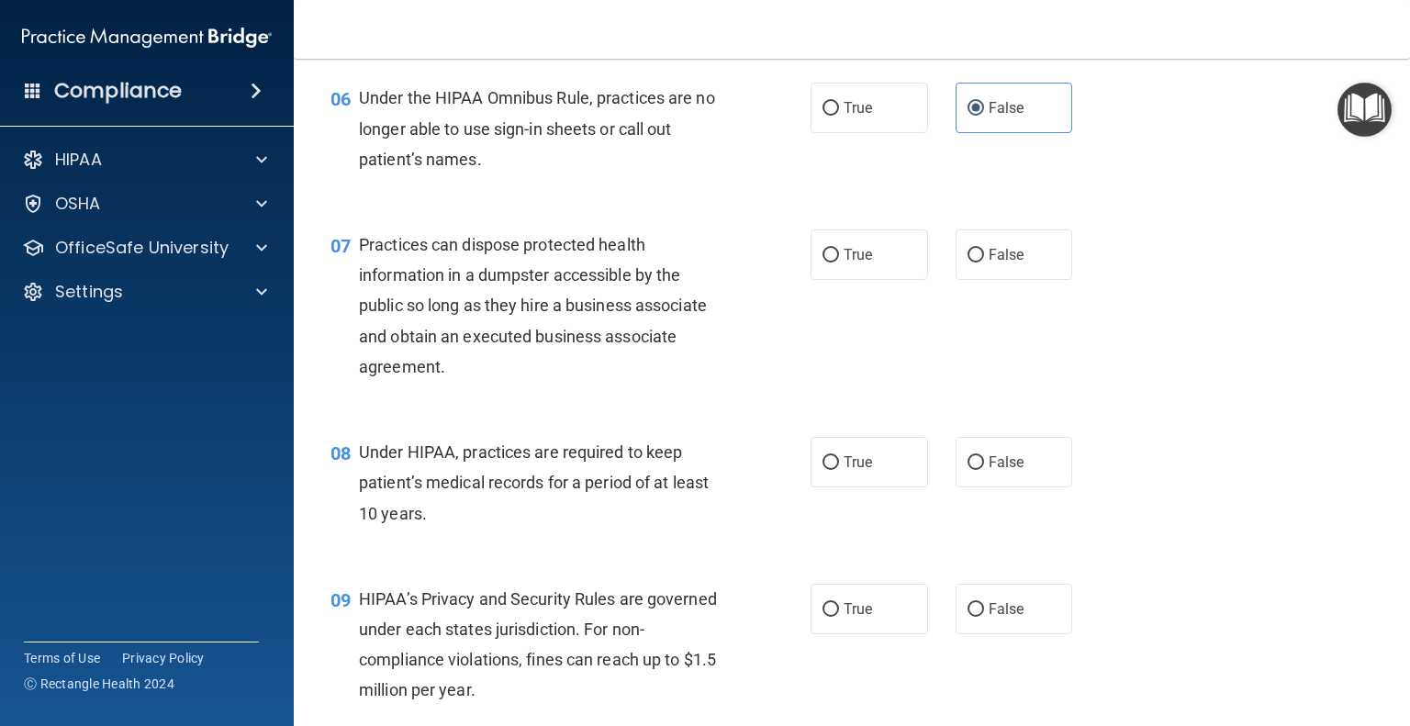
scroll to position [918, 0]
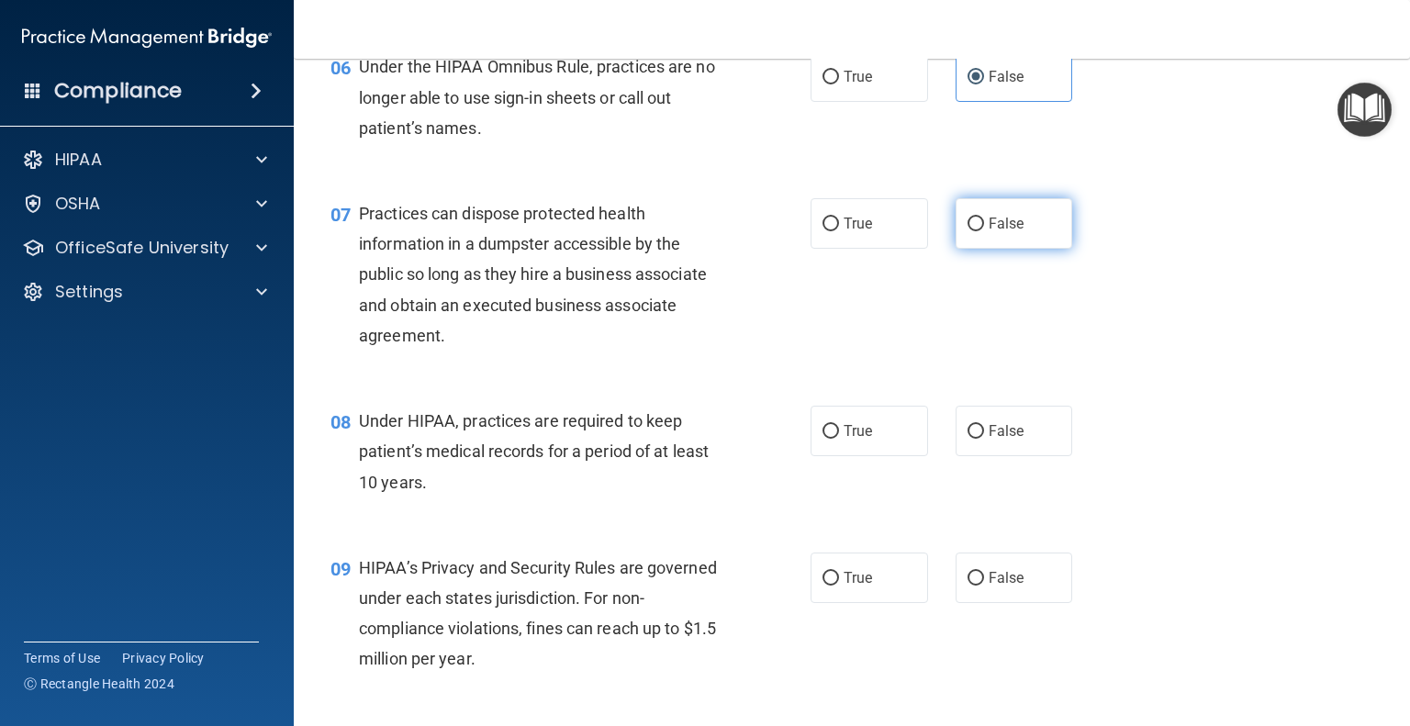
click at [1007, 232] on span "False" at bounding box center [1007, 223] width 36 height 17
click at [984, 231] on input "False" at bounding box center [976, 225] width 17 height 14
radio input "true"
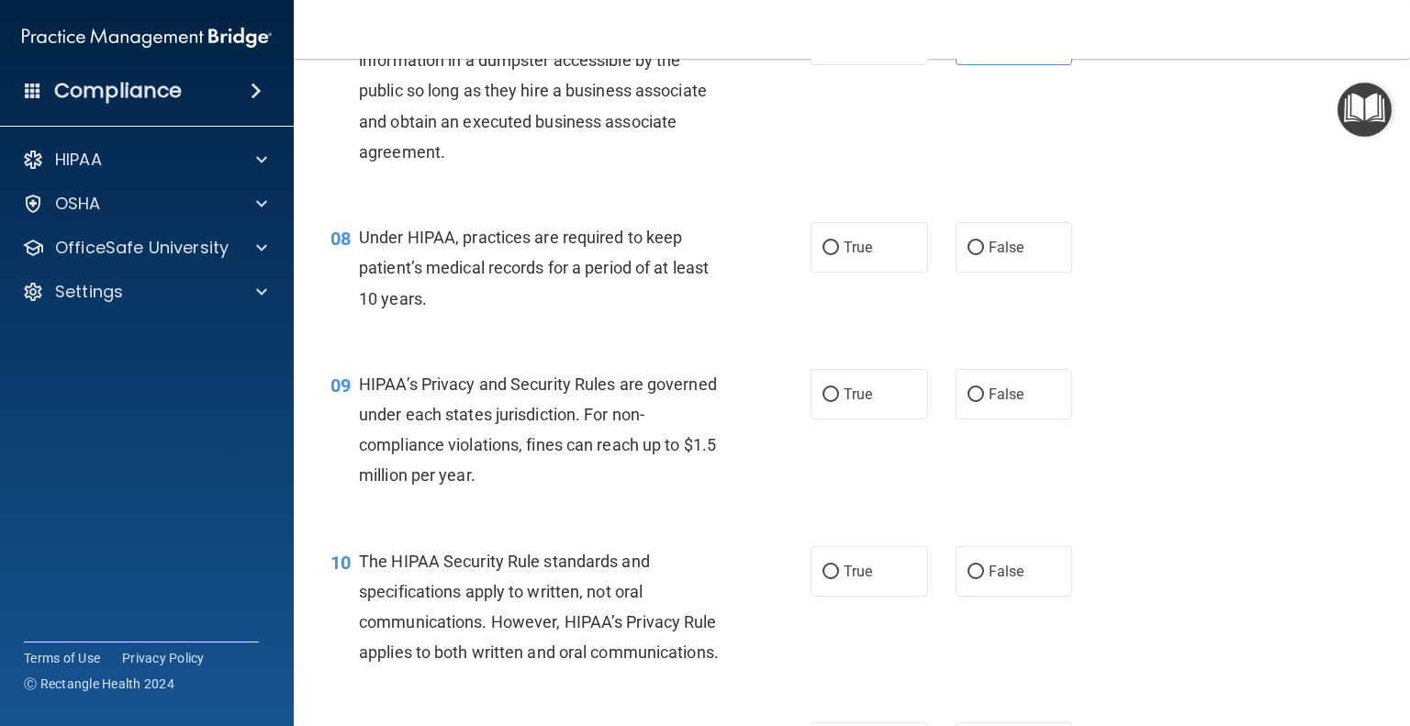
scroll to position [1194, 0]
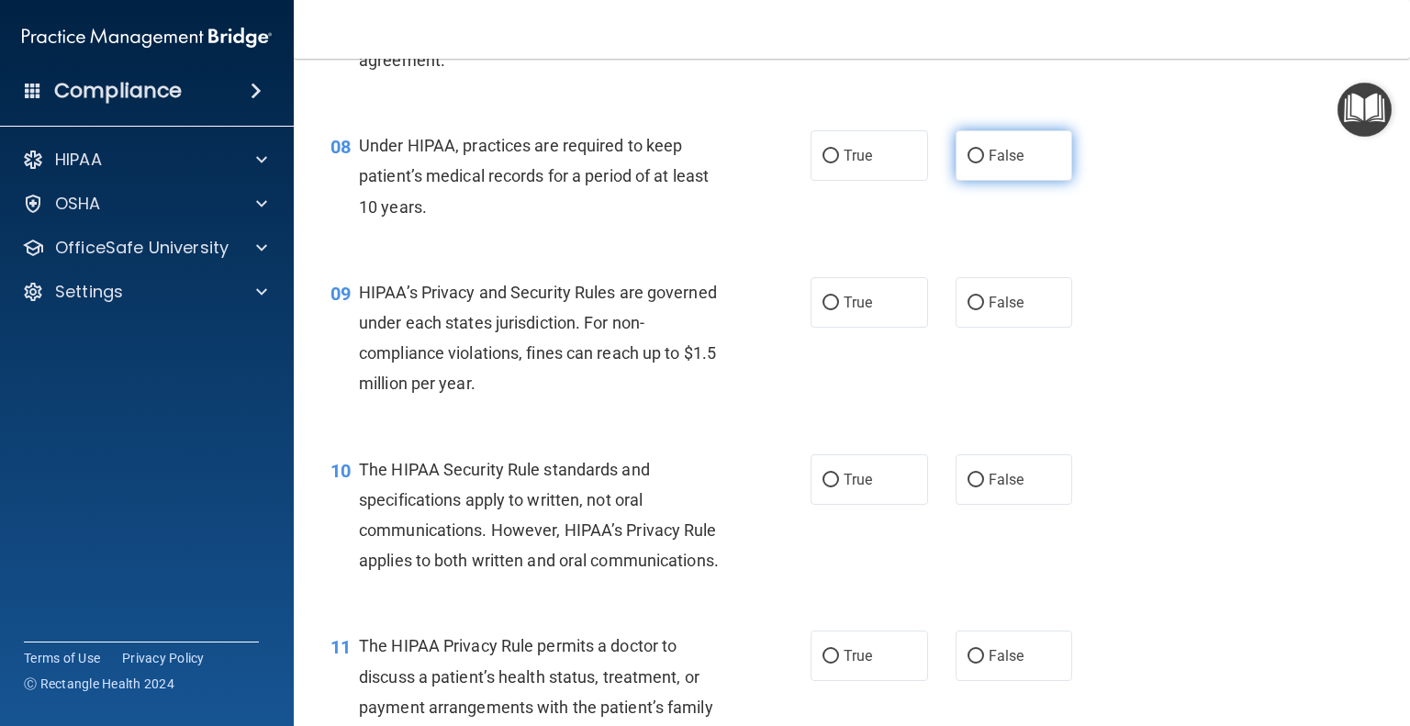
click at [1012, 164] on span "False" at bounding box center [1007, 155] width 36 height 17
click at [984, 163] on input "False" at bounding box center [976, 157] width 17 height 14
radio input "true"
click at [1017, 328] on label "False" at bounding box center [1015, 302] width 118 height 51
click at [984, 310] on input "False" at bounding box center [976, 304] width 17 height 14
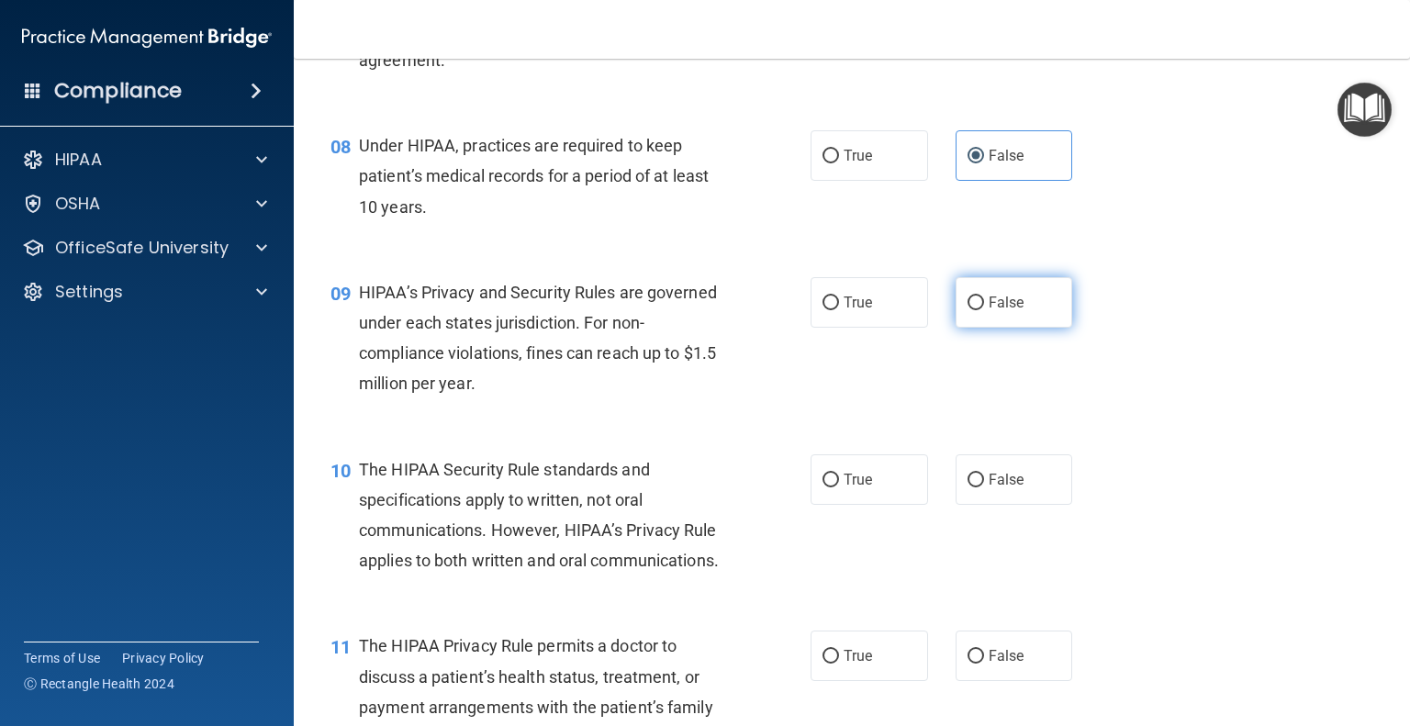
radio input "true"
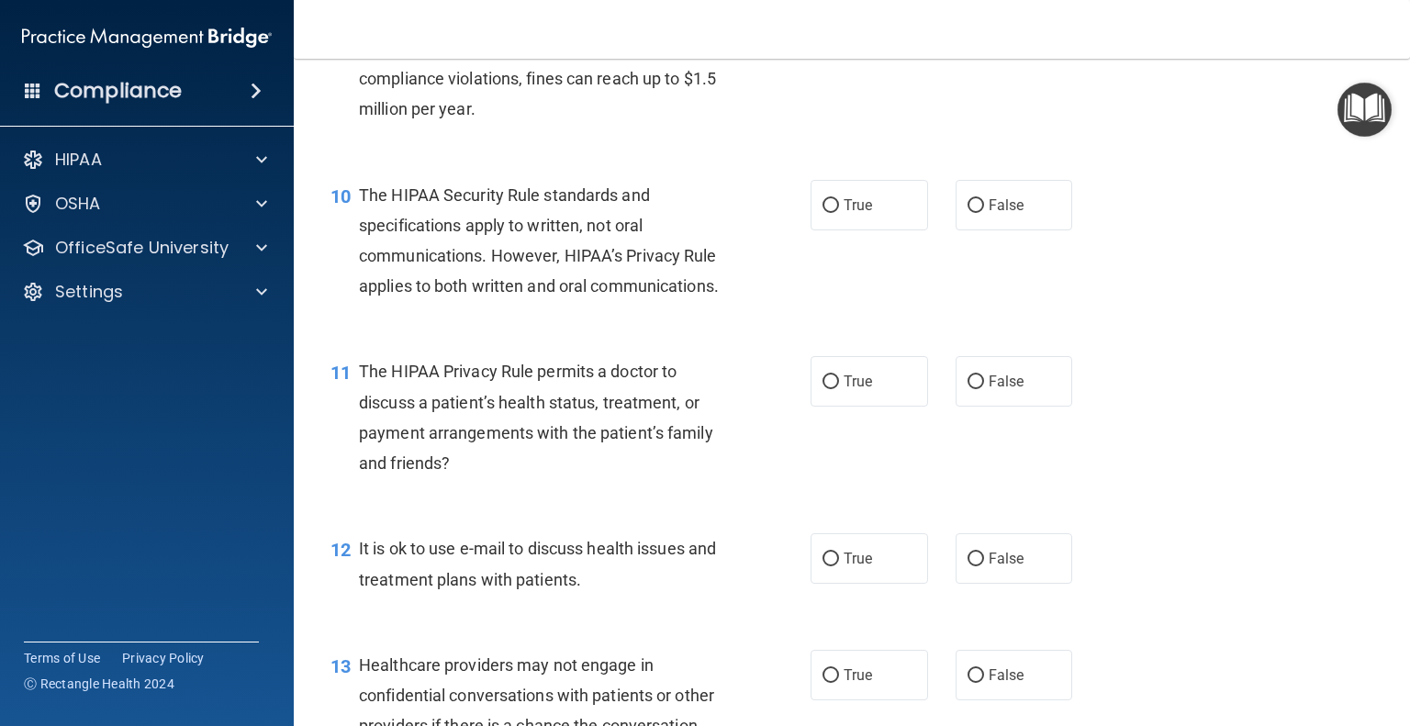
scroll to position [1469, 0]
click at [889, 230] on label "True" at bounding box center [870, 204] width 118 height 51
click at [839, 212] on input "True" at bounding box center [831, 205] width 17 height 14
radio input "true"
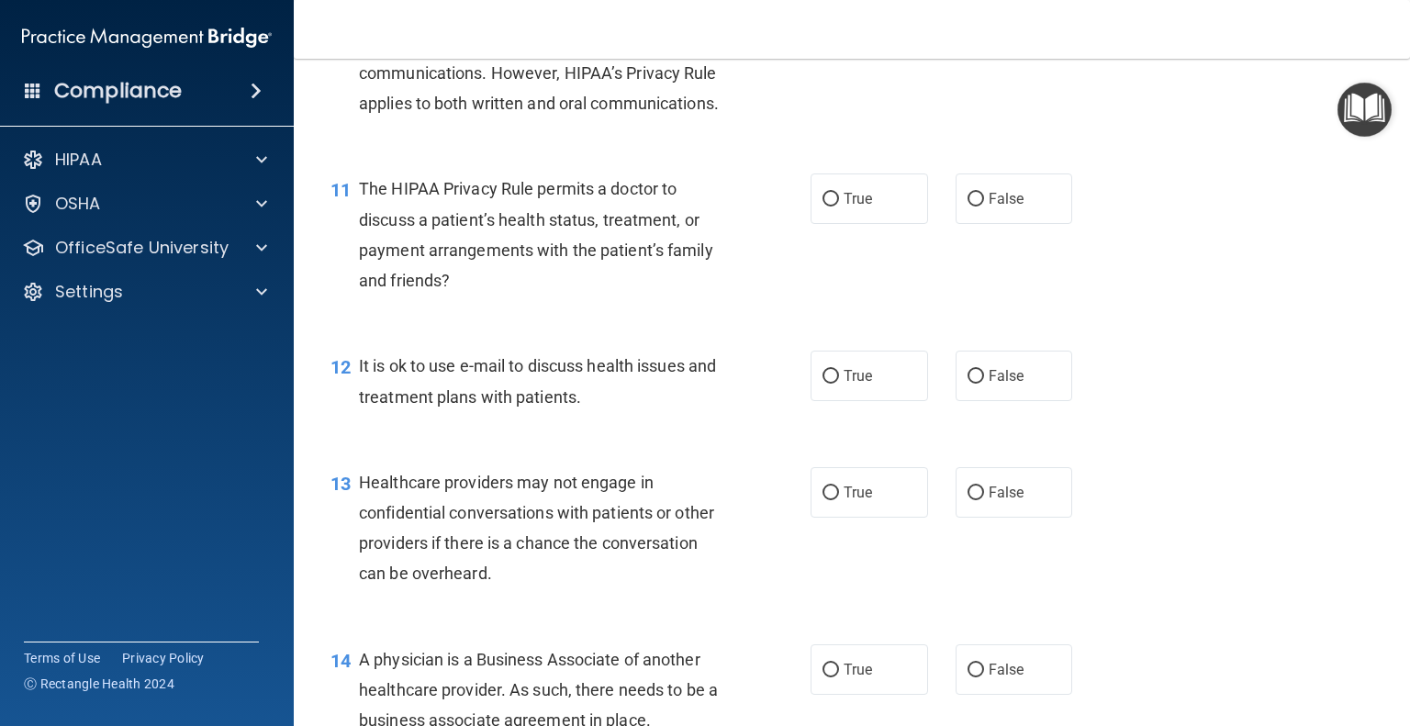
scroll to position [1653, 0]
click at [851, 222] on label "True" at bounding box center [870, 197] width 118 height 51
click at [839, 205] on input "True" at bounding box center [831, 198] width 17 height 14
radio input "true"
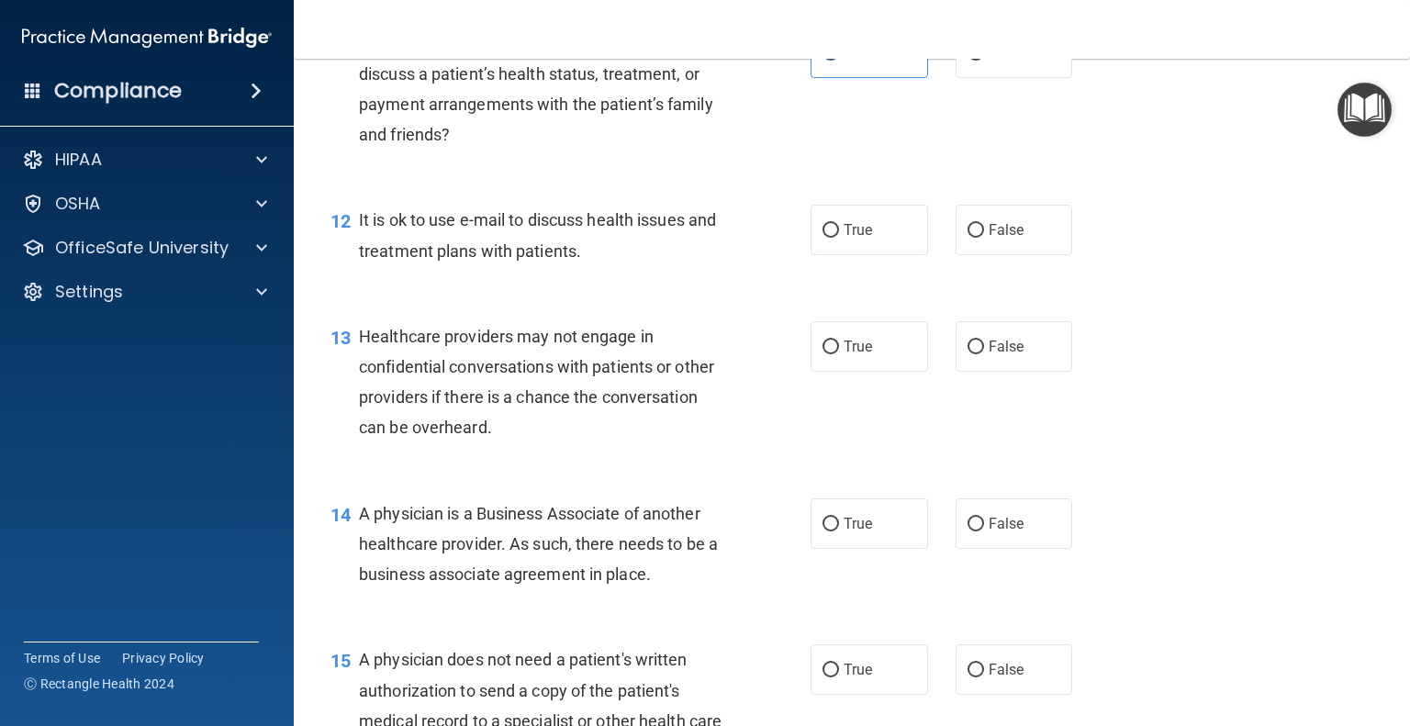
scroll to position [1837, 0]
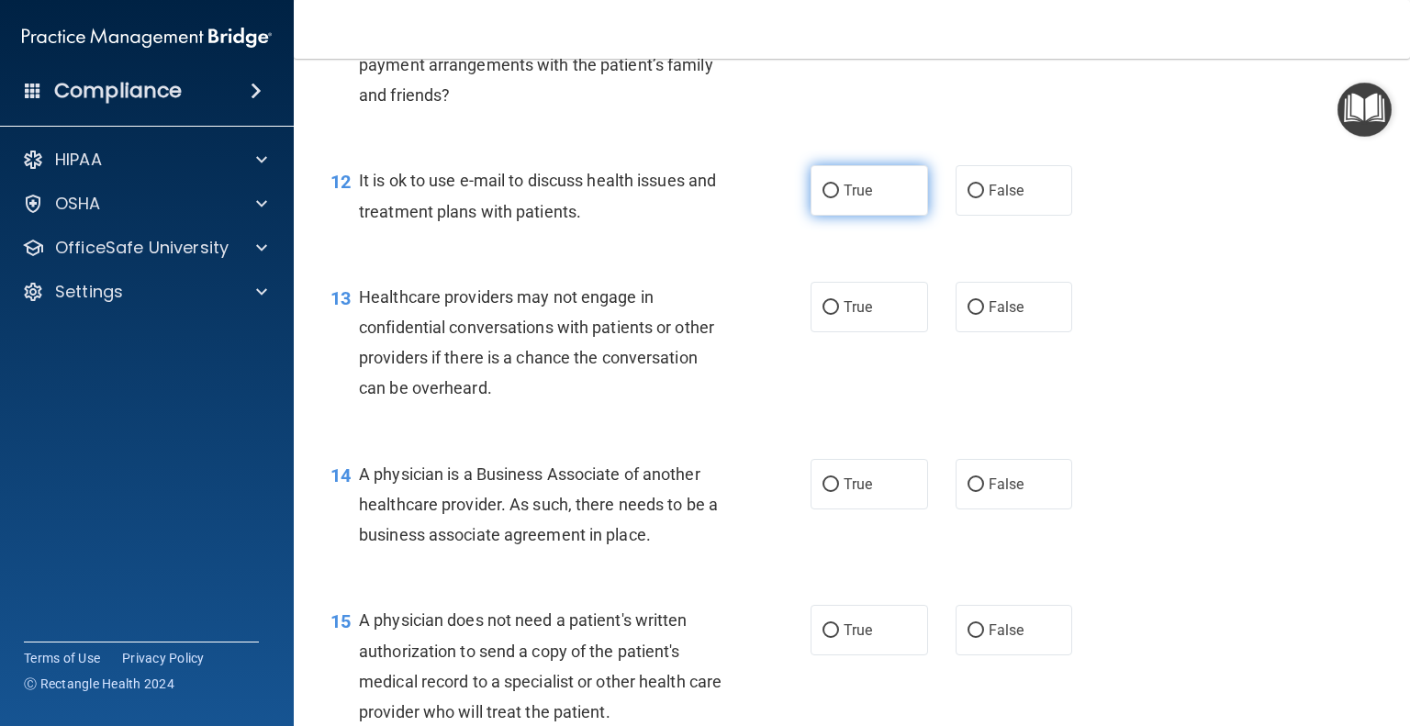
click at [867, 216] on label "True" at bounding box center [870, 190] width 118 height 51
click at [839, 198] on input "True" at bounding box center [831, 192] width 17 height 14
radio input "true"
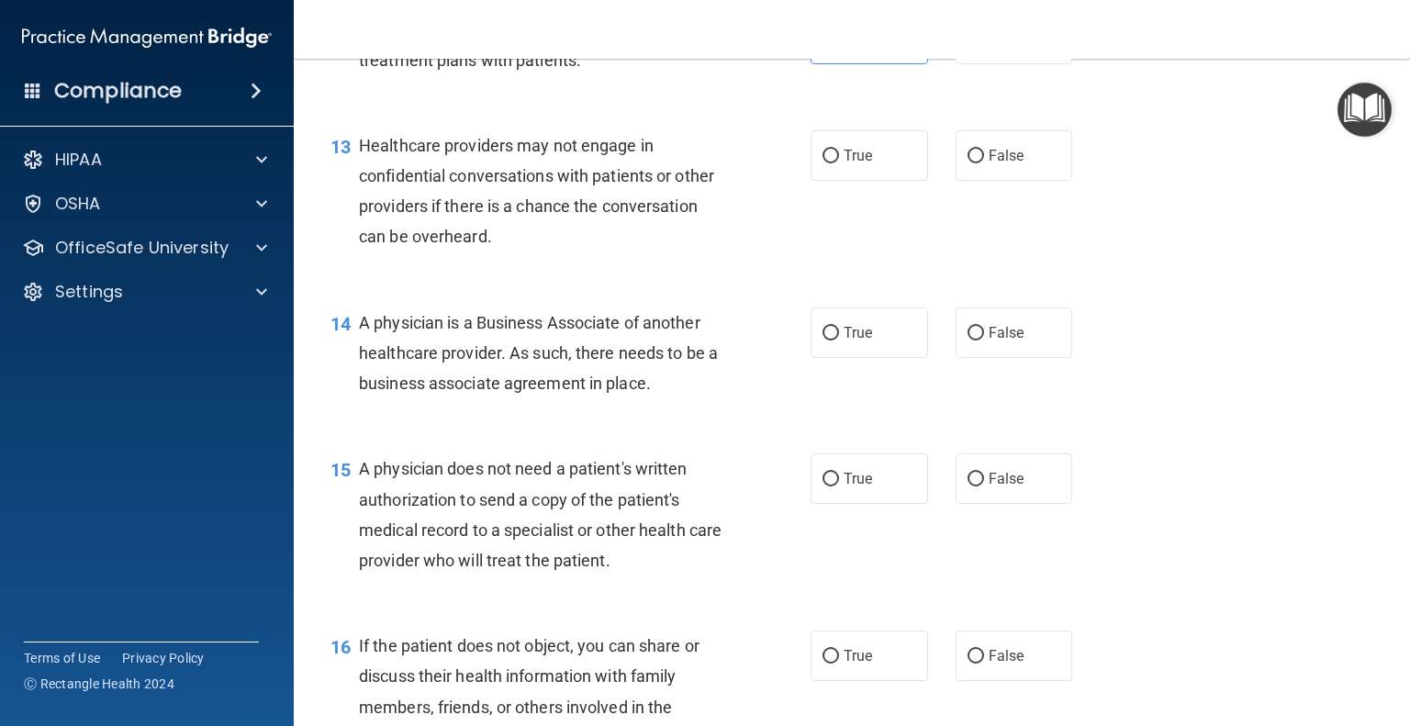
scroll to position [2020, 0]
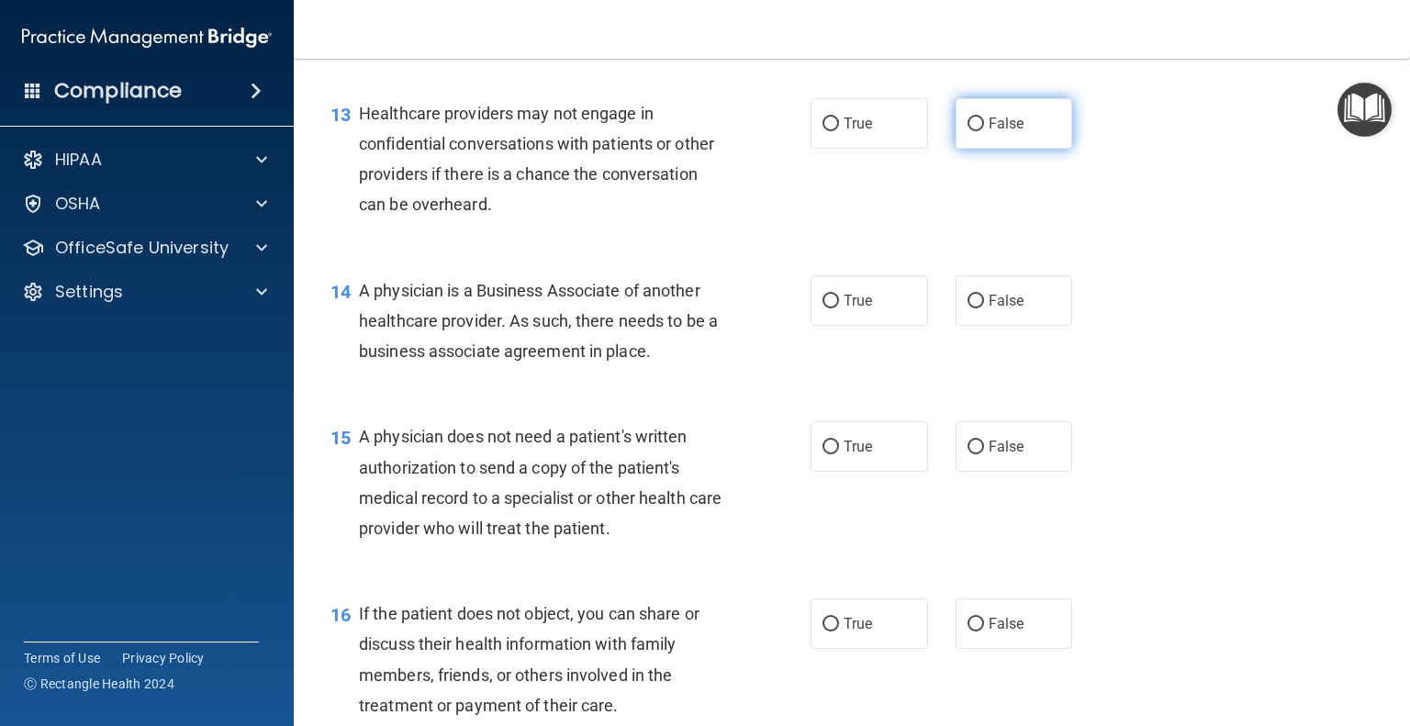
click at [1020, 149] on label "False" at bounding box center [1015, 123] width 118 height 51
click at [984, 131] on input "False" at bounding box center [976, 125] width 17 height 14
radio input "true"
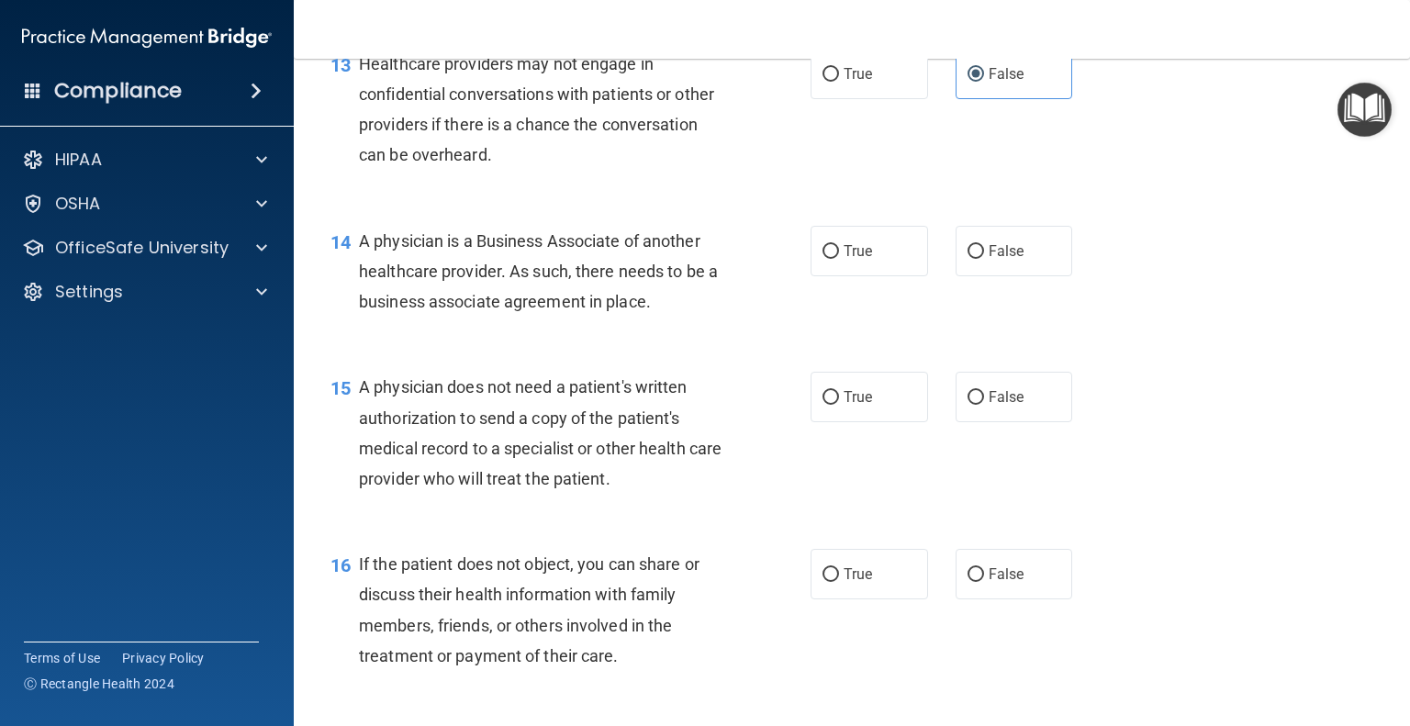
scroll to position [2112, 0]
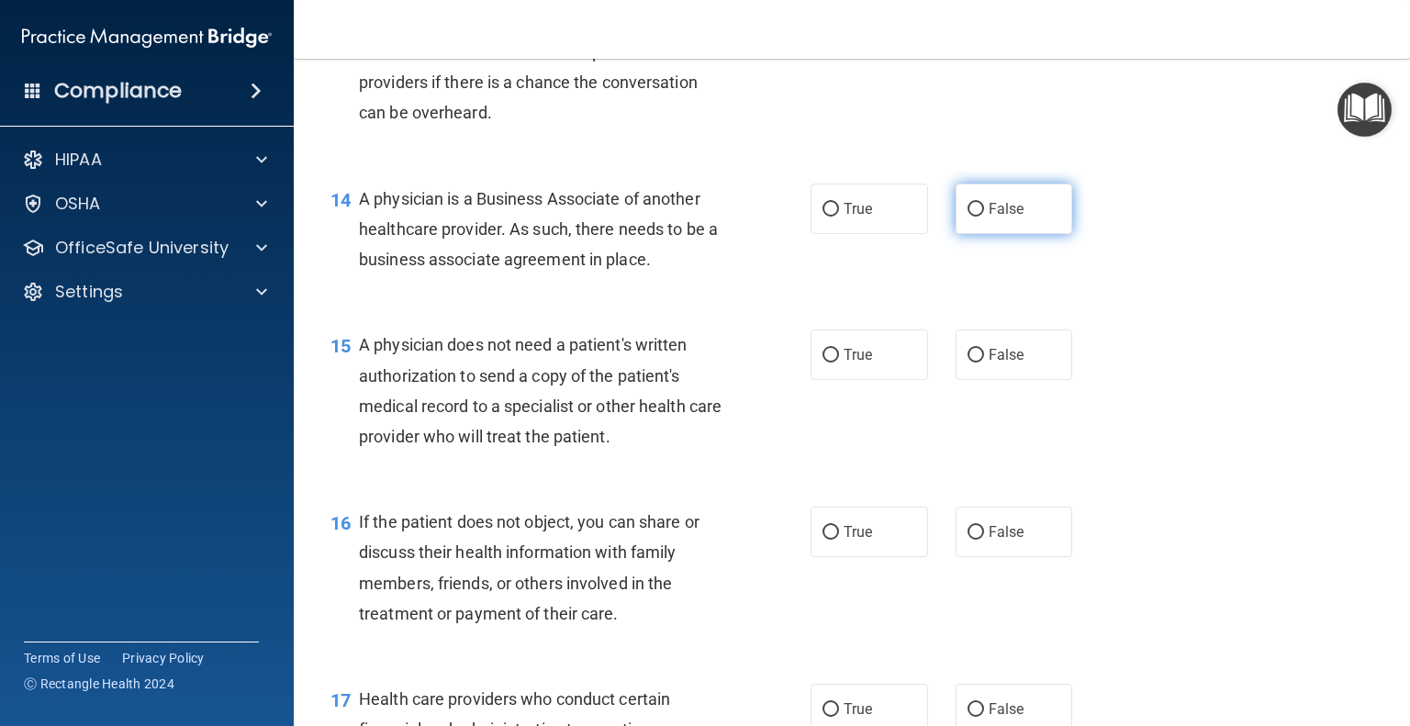
click at [1039, 234] on label "False" at bounding box center [1015, 209] width 118 height 51
click at [984, 217] on input "False" at bounding box center [976, 210] width 17 height 14
radio input "true"
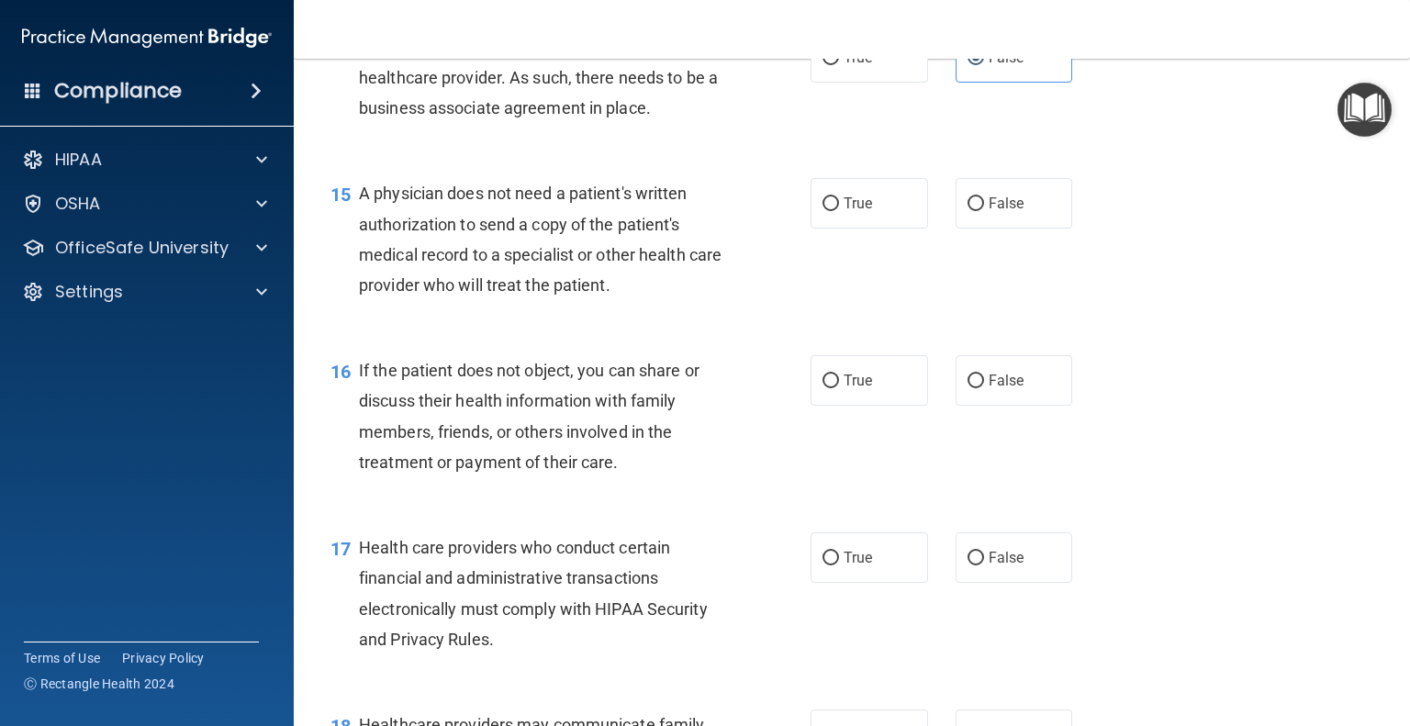
scroll to position [2296, 0]
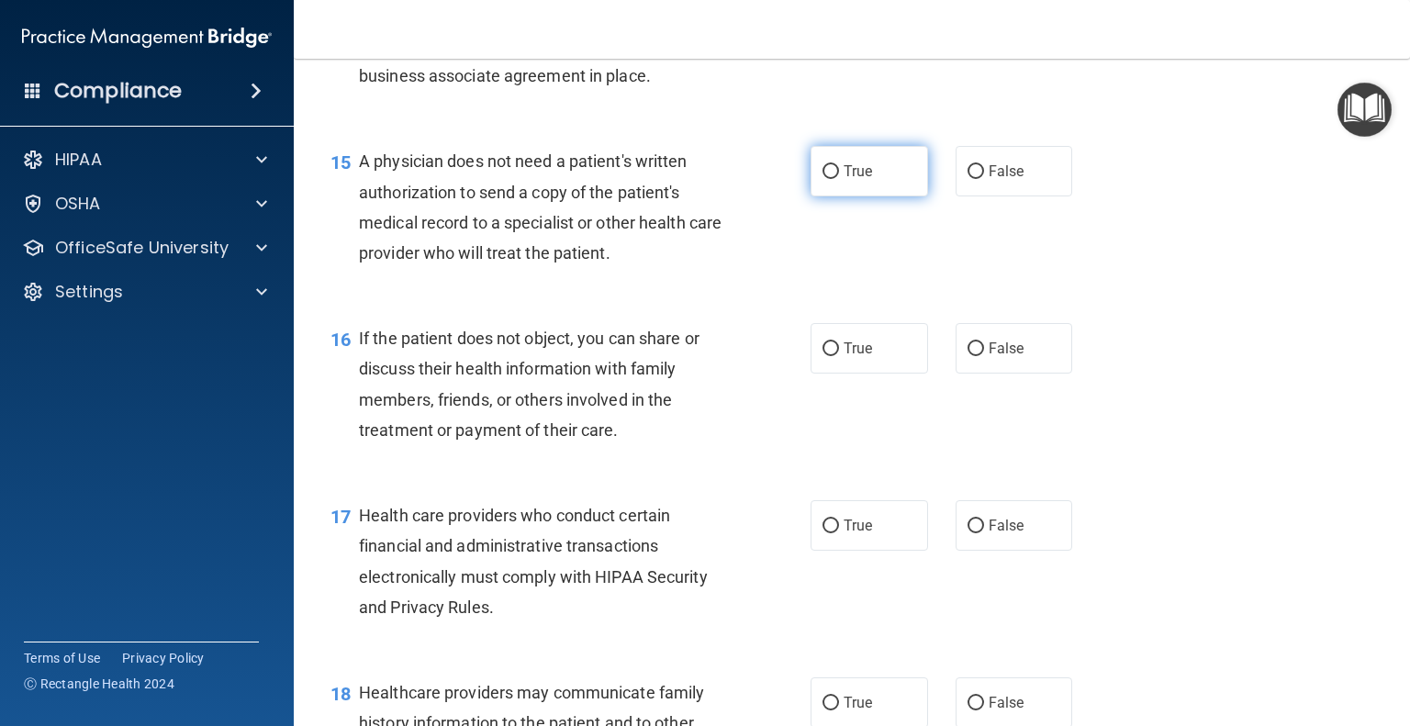
click at [881, 197] on label "True" at bounding box center [870, 171] width 118 height 51
click at [839, 179] on input "True" at bounding box center [831, 172] width 17 height 14
radio input "true"
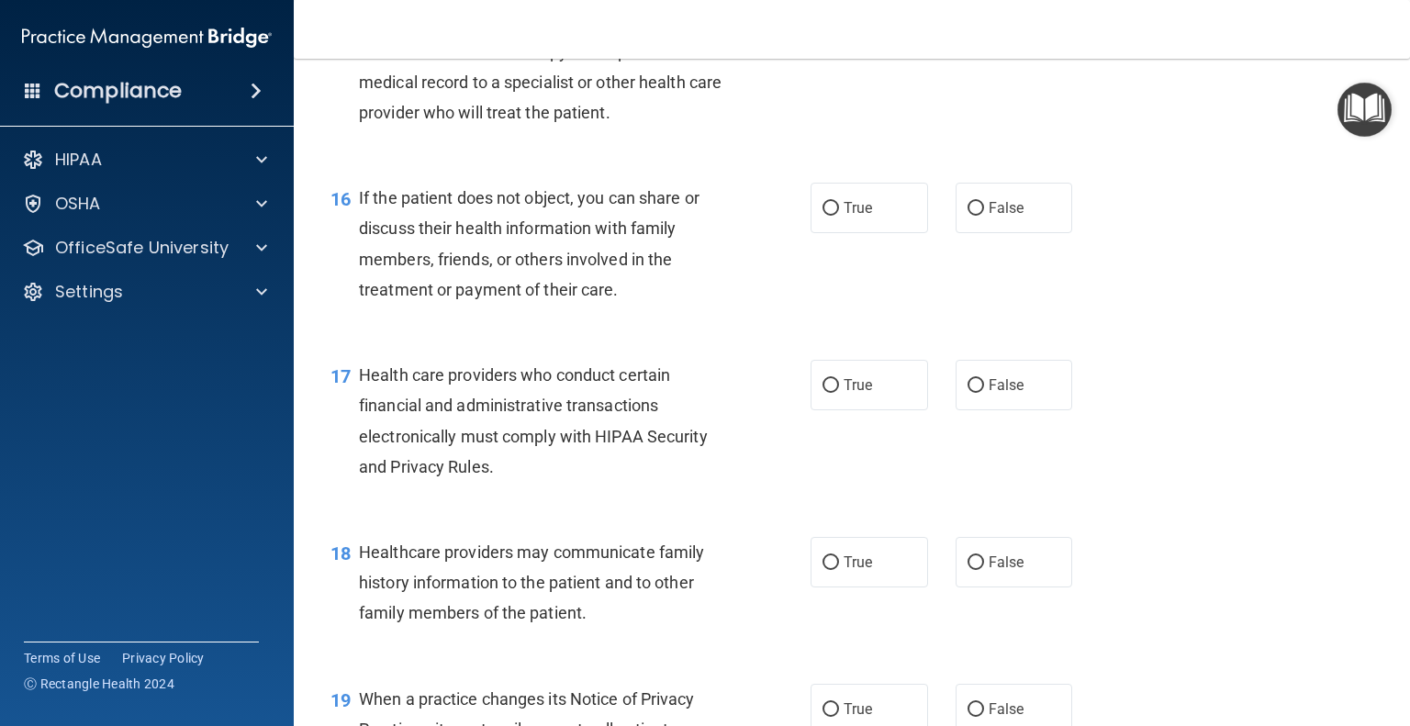
scroll to position [2479, 0]
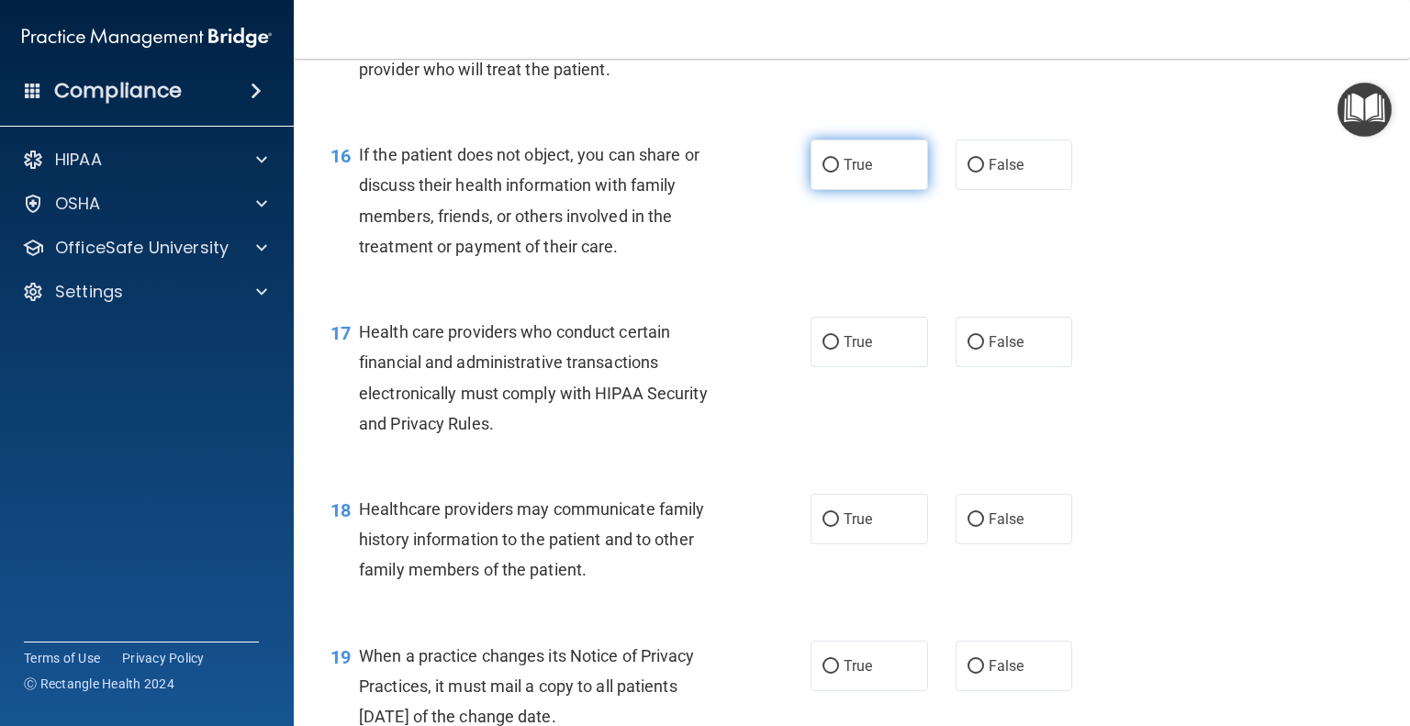
click at [859, 174] on span "True" at bounding box center [858, 164] width 28 height 17
click at [839, 173] on input "True" at bounding box center [831, 166] width 17 height 14
radio input "true"
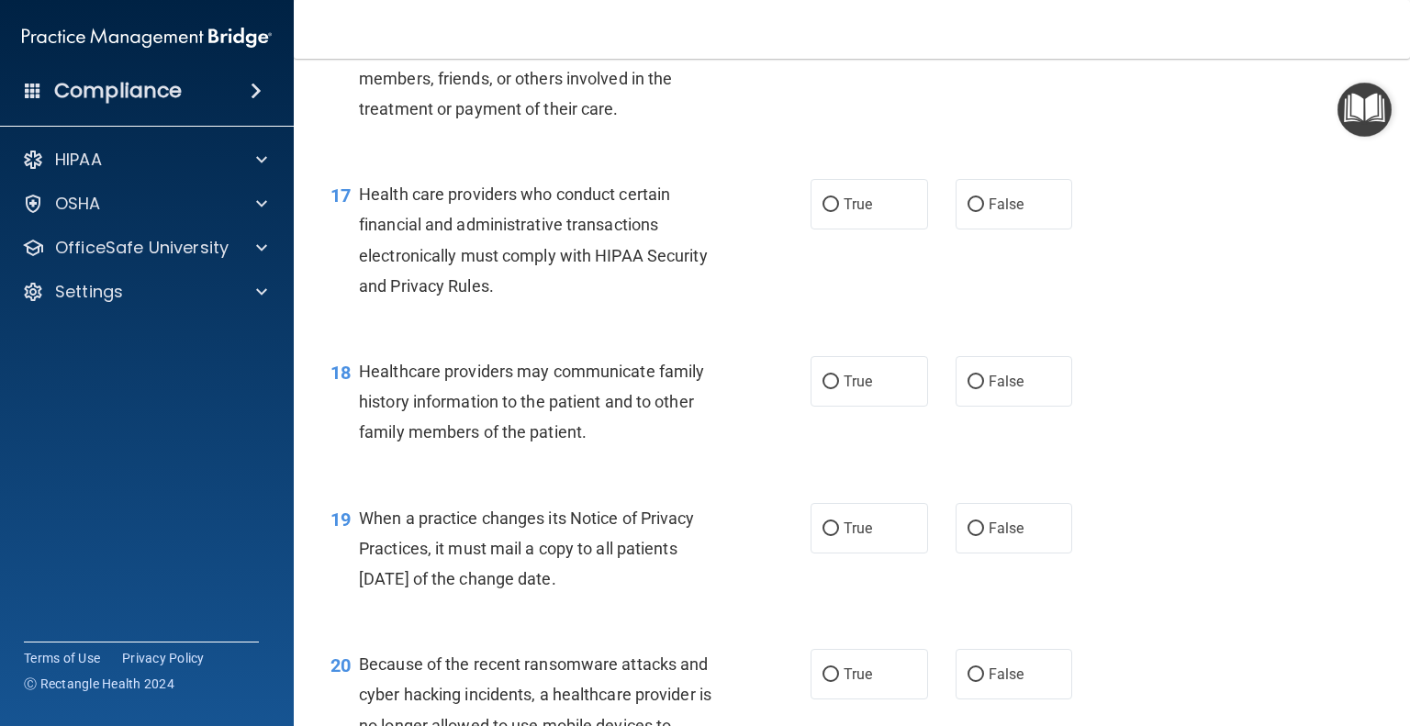
scroll to position [2663, 0]
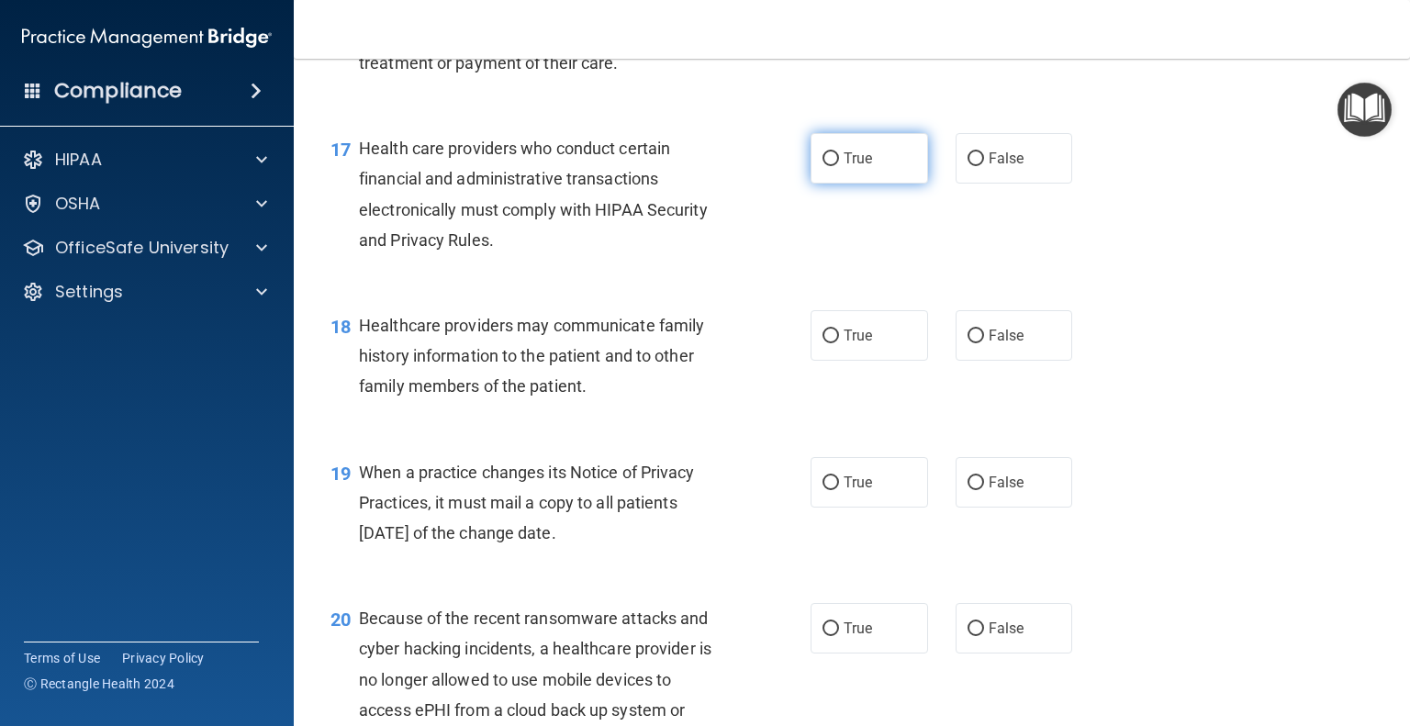
click at [830, 166] on input "True" at bounding box center [831, 159] width 17 height 14
radio input "true"
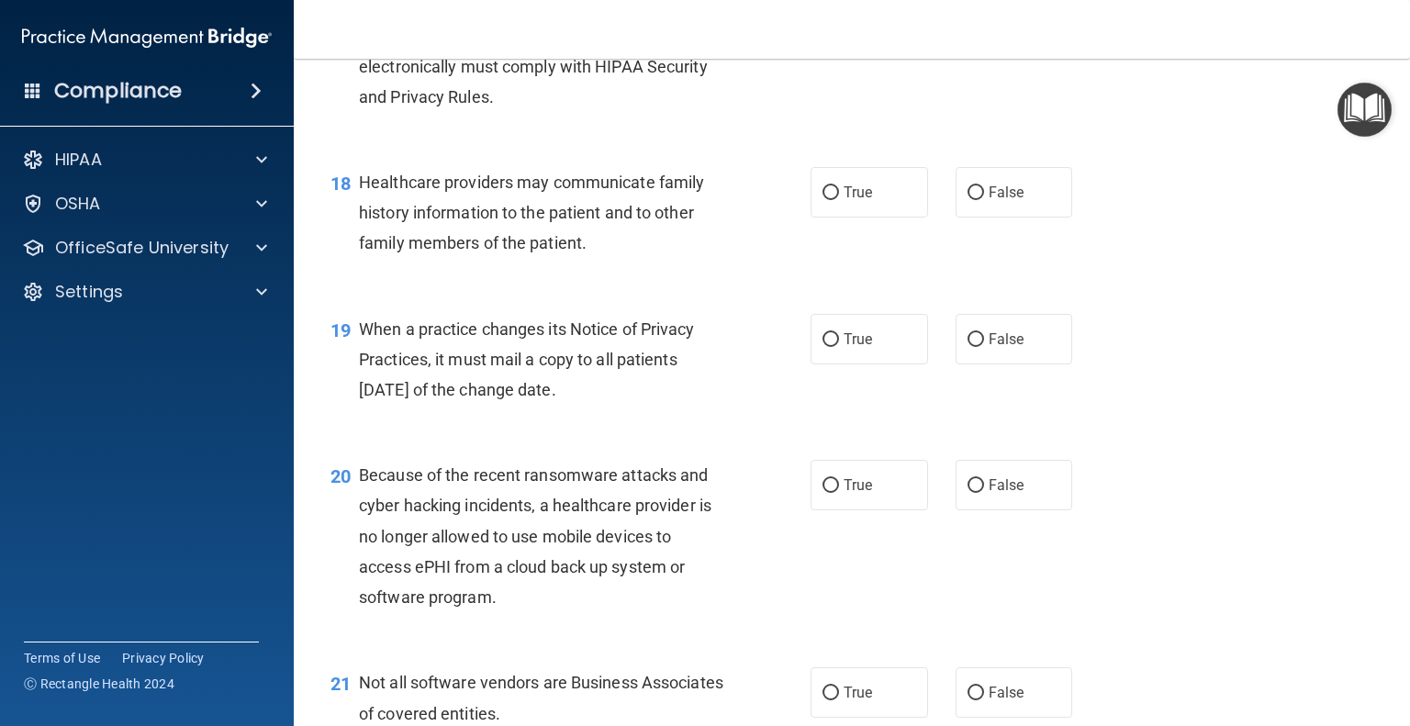
scroll to position [2847, 0]
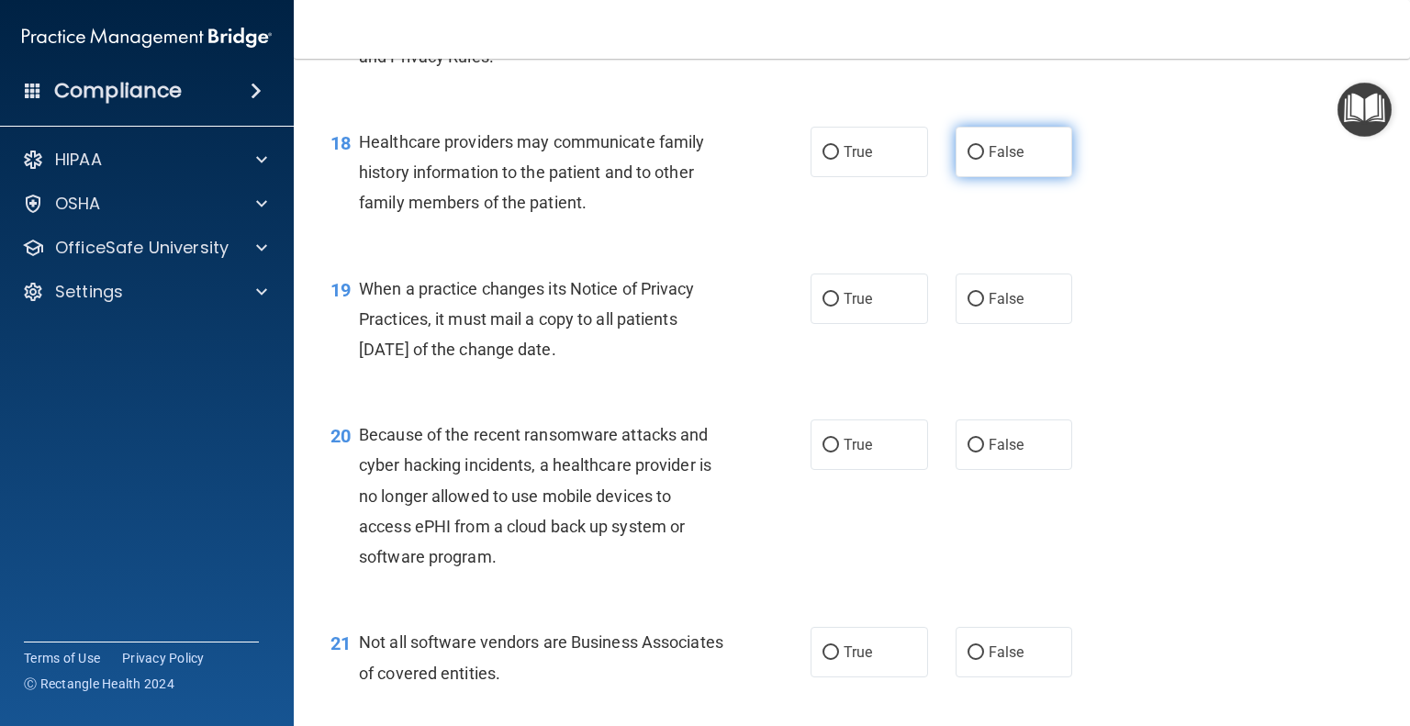
click at [1009, 161] on span "False" at bounding box center [1007, 151] width 36 height 17
click at [984, 160] on input "False" at bounding box center [976, 153] width 17 height 14
radio input "true"
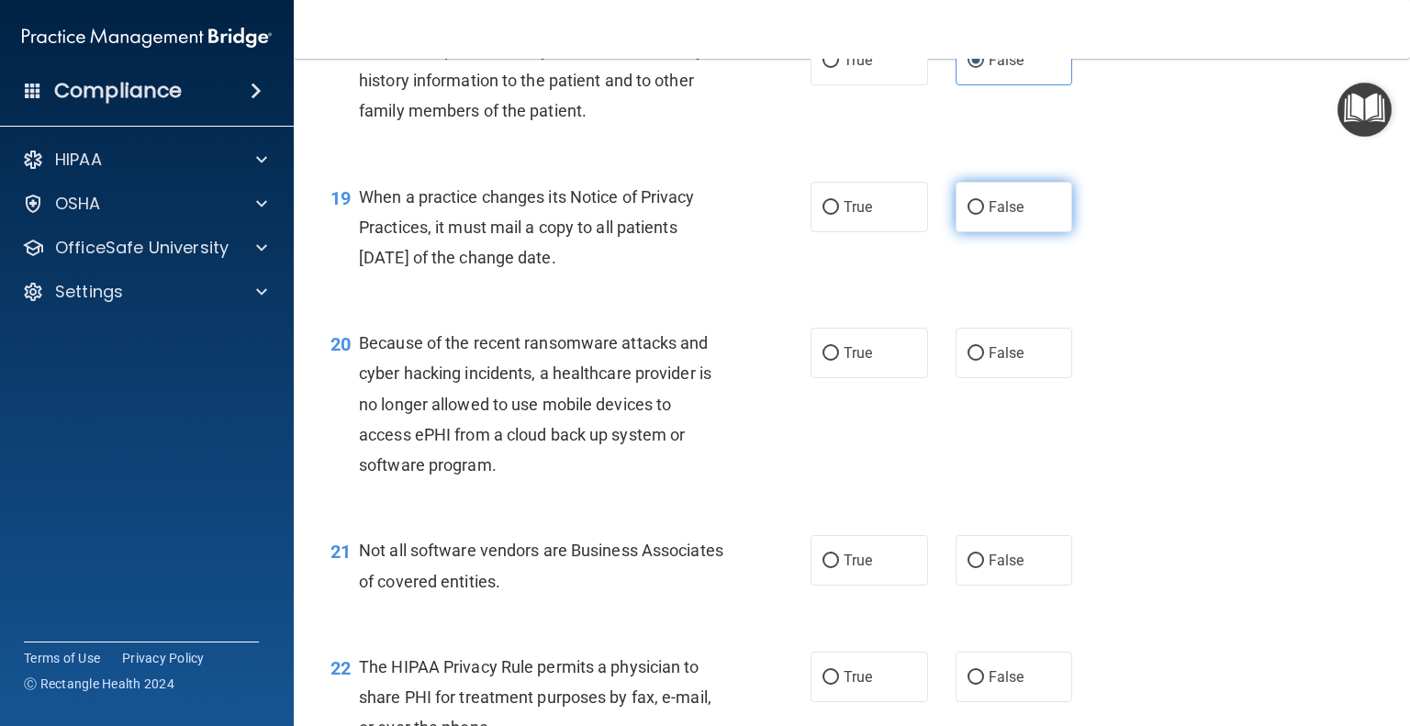
click at [1020, 232] on label "False" at bounding box center [1015, 207] width 118 height 51
click at [984, 215] on input "False" at bounding box center [976, 208] width 17 height 14
radio input "true"
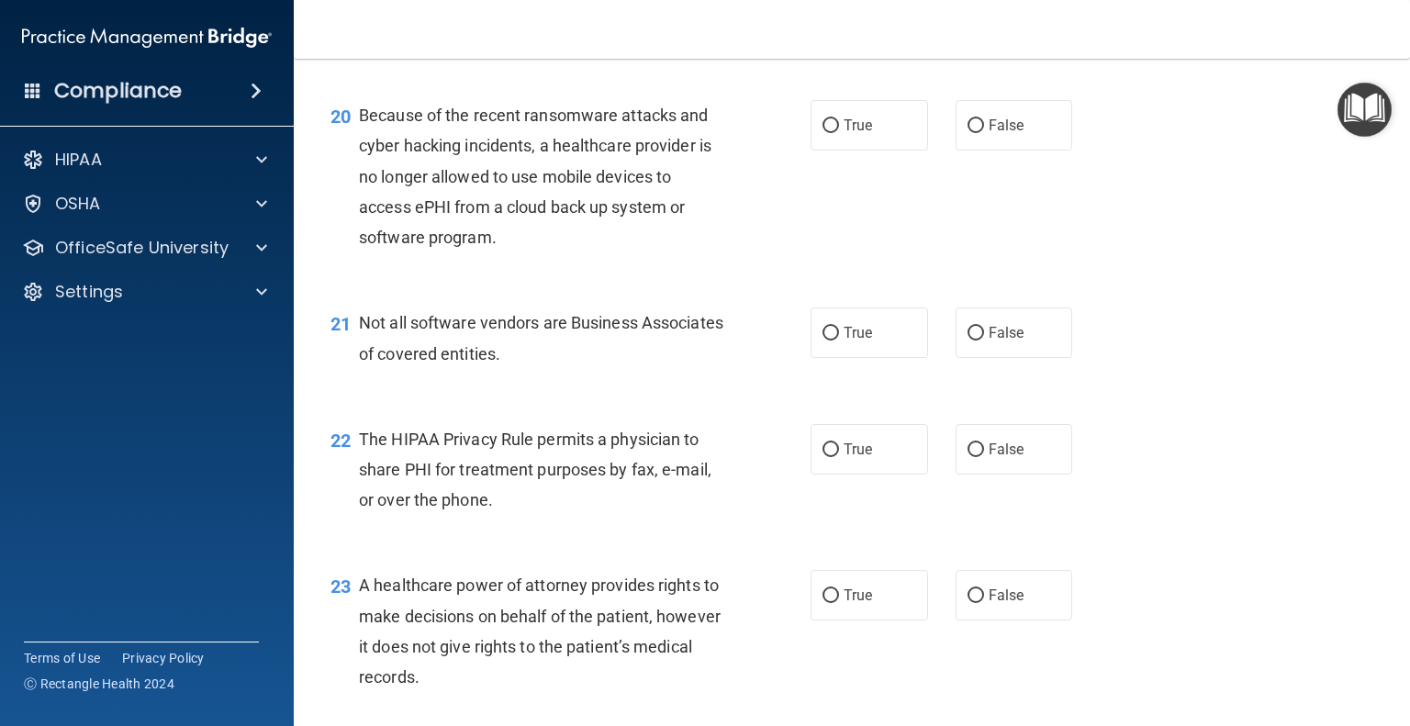
scroll to position [3214, 0]
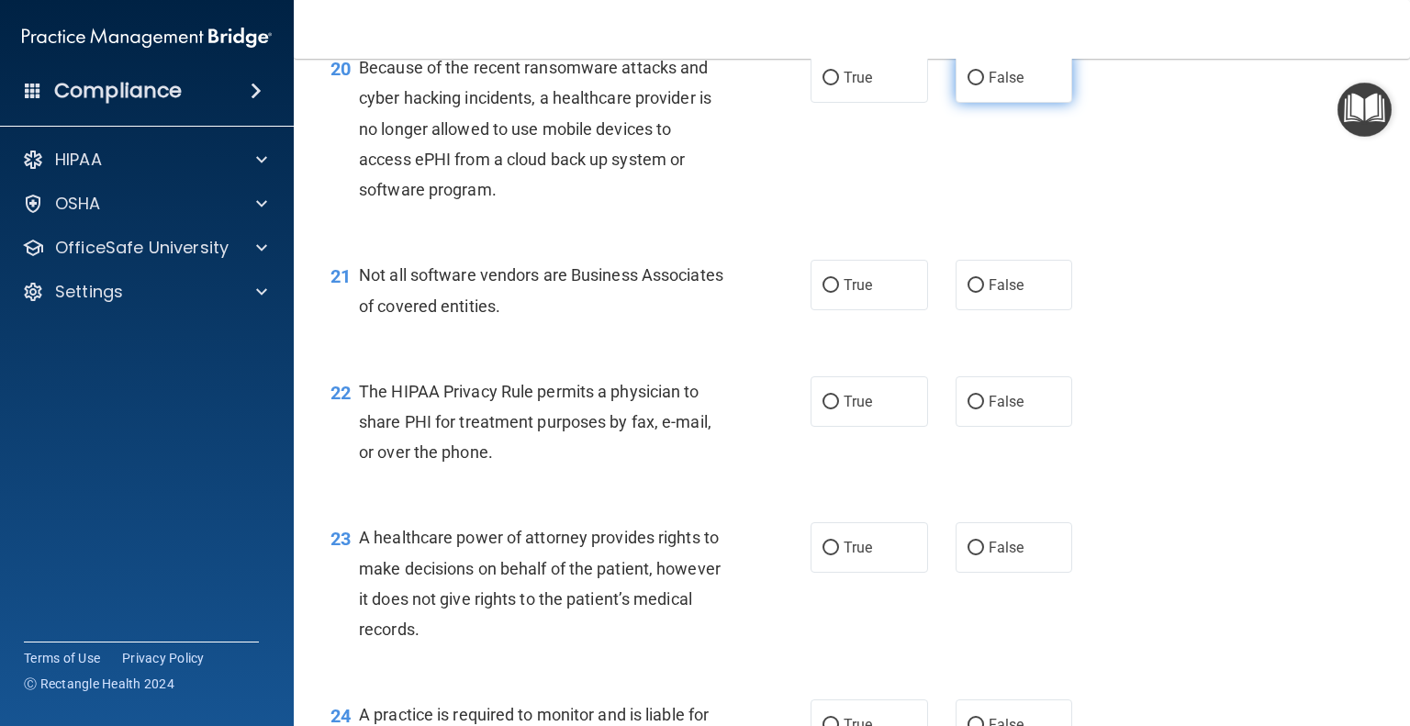
click at [1000, 86] on span "False" at bounding box center [1007, 77] width 36 height 17
click at [984, 85] on input "False" at bounding box center [976, 79] width 17 height 14
radio input "true"
click at [874, 310] on label "True" at bounding box center [870, 285] width 118 height 51
click at [839, 293] on input "True" at bounding box center [831, 286] width 17 height 14
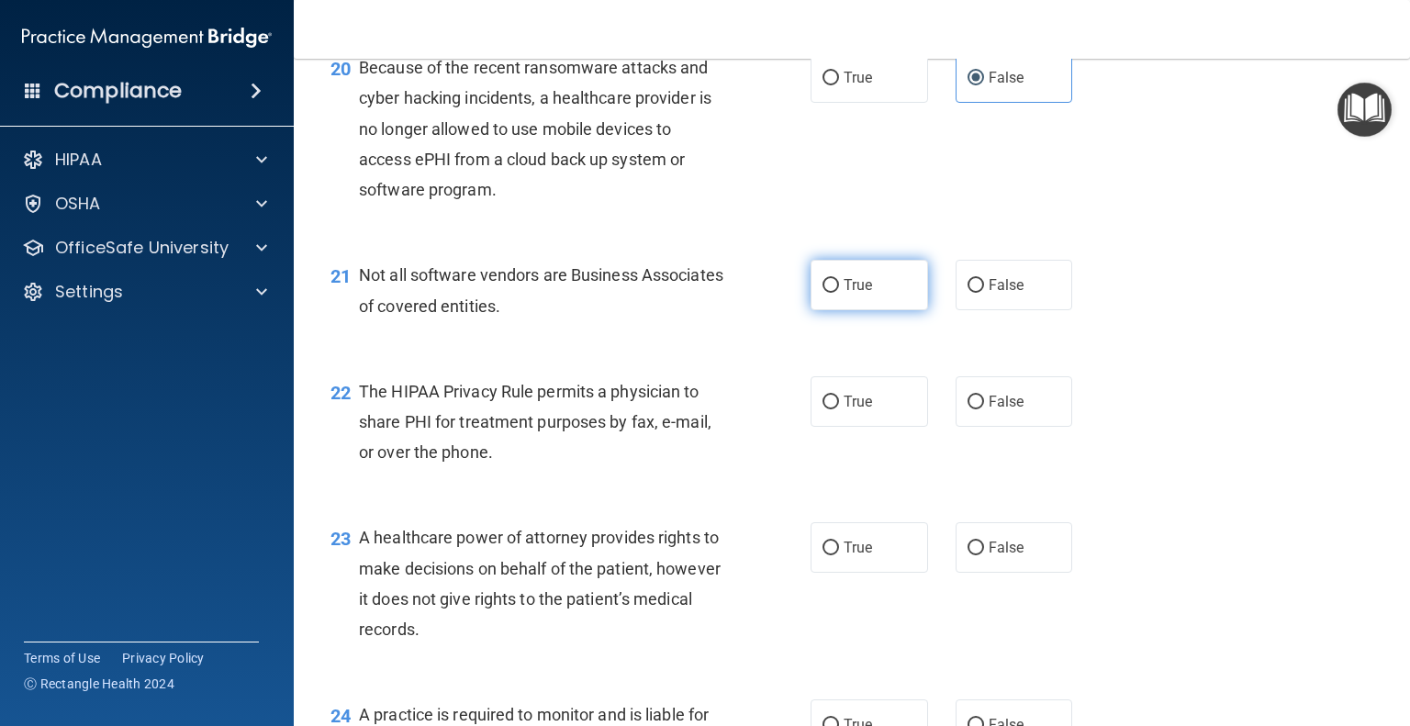
radio input "true"
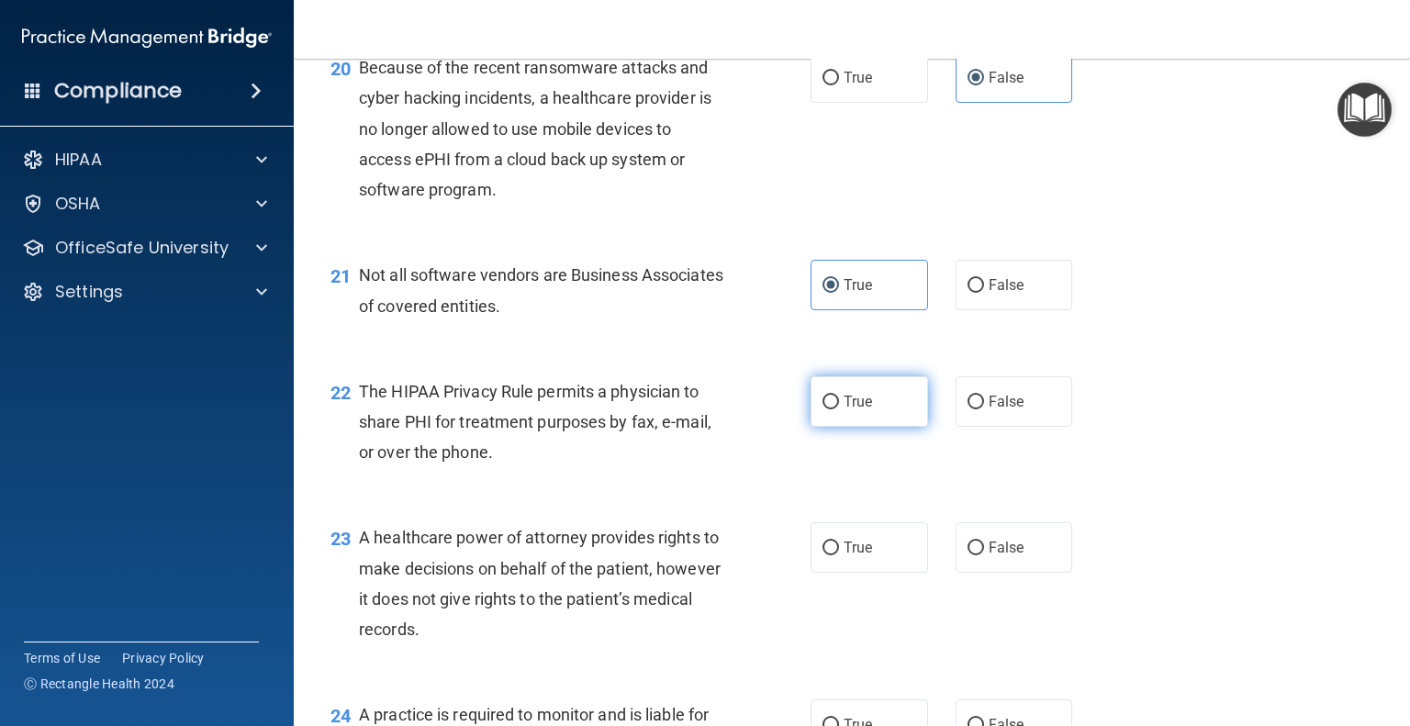
click at [885, 427] on label "True" at bounding box center [870, 401] width 118 height 51
click at [839, 410] on input "True" at bounding box center [831, 403] width 17 height 14
radio input "true"
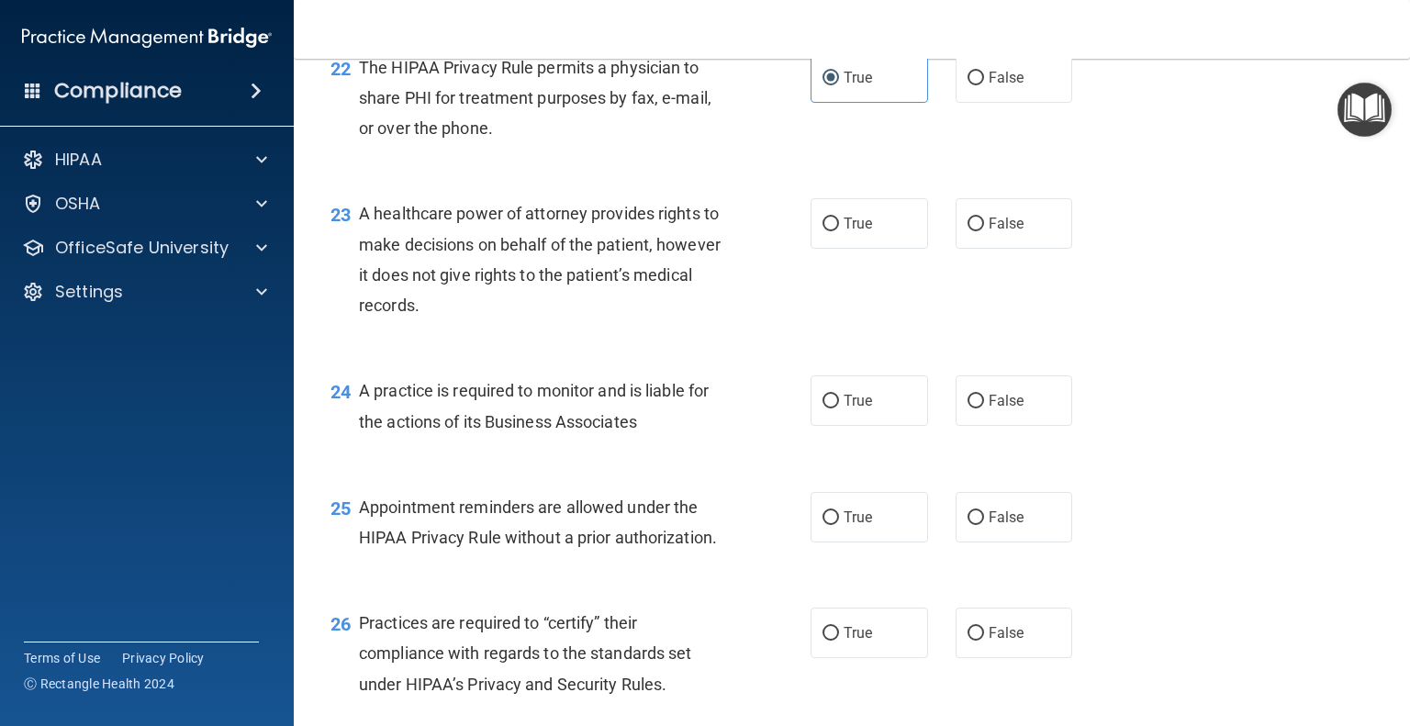
scroll to position [3581, 0]
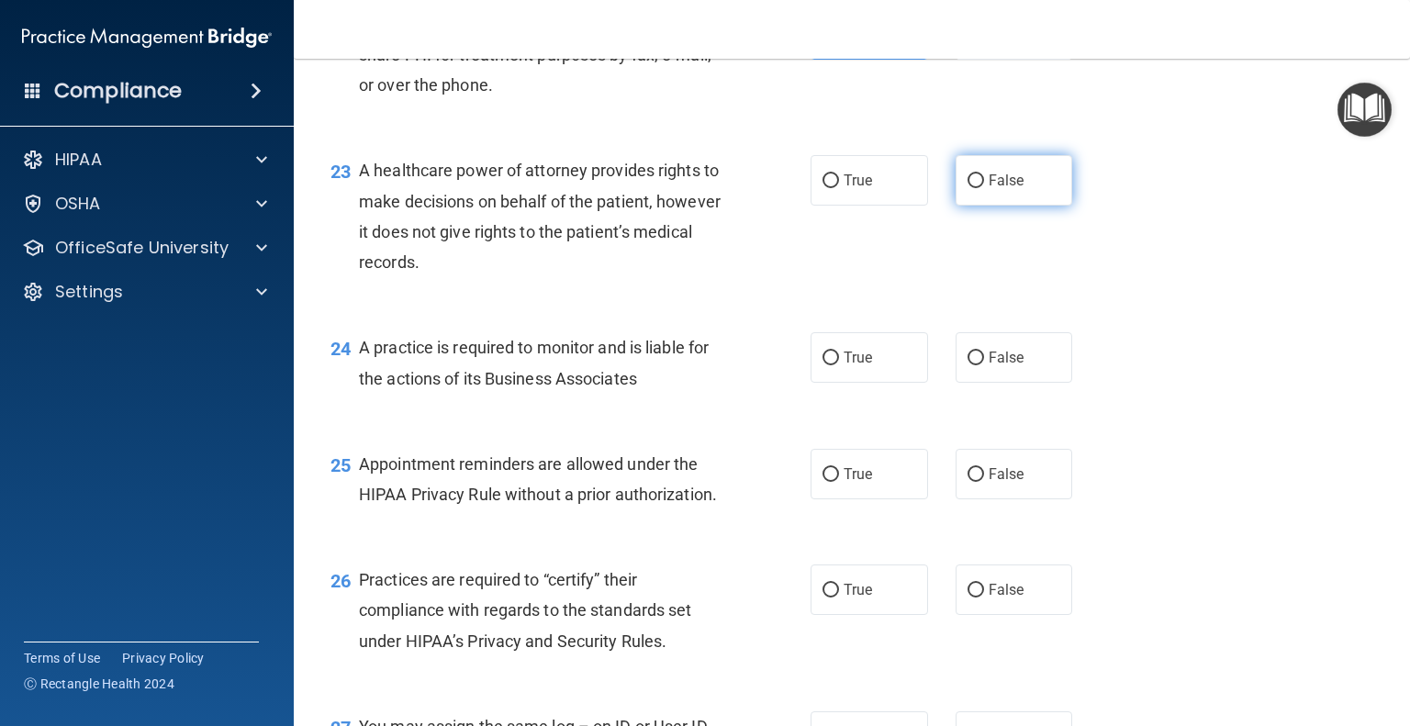
click at [1025, 206] on label "False" at bounding box center [1015, 180] width 118 height 51
click at [984, 188] on input "False" at bounding box center [976, 181] width 17 height 14
radio input "true"
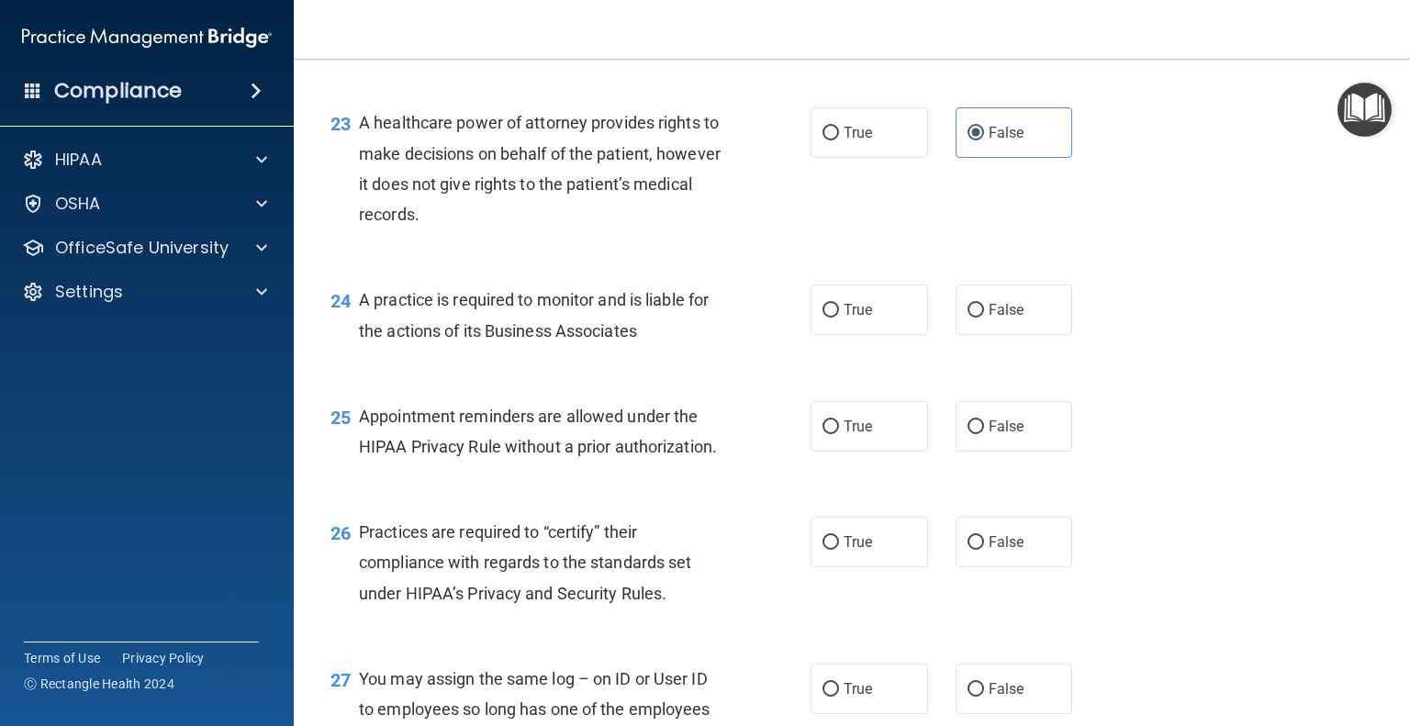
scroll to position [3765, 0]
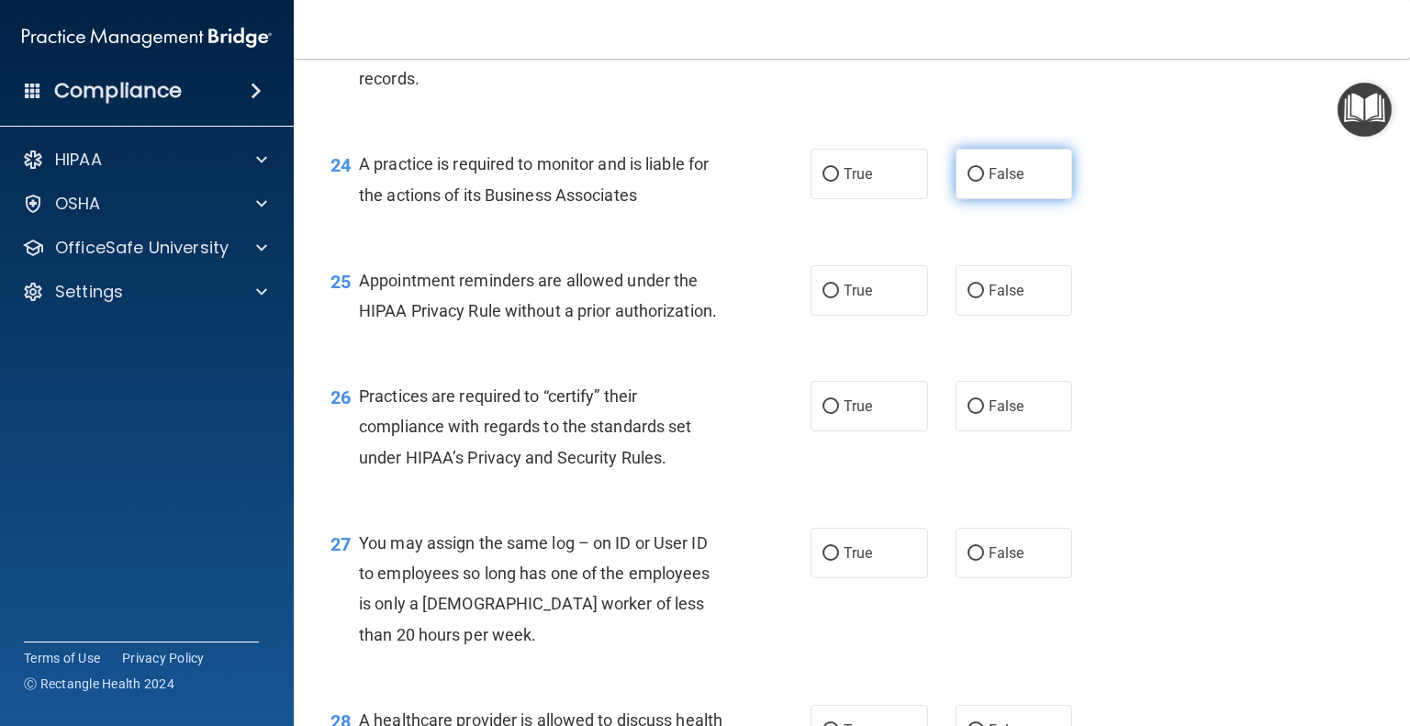
click at [1020, 199] on label "False" at bounding box center [1015, 174] width 118 height 51
click at [984, 182] on input "False" at bounding box center [976, 175] width 17 height 14
radio input "true"
click at [868, 316] on label "True" at bounding box center [870, 290] width 118 height 51
click at [839, 298] on input "True" at bounding box center [831, 292] width 17 height 14
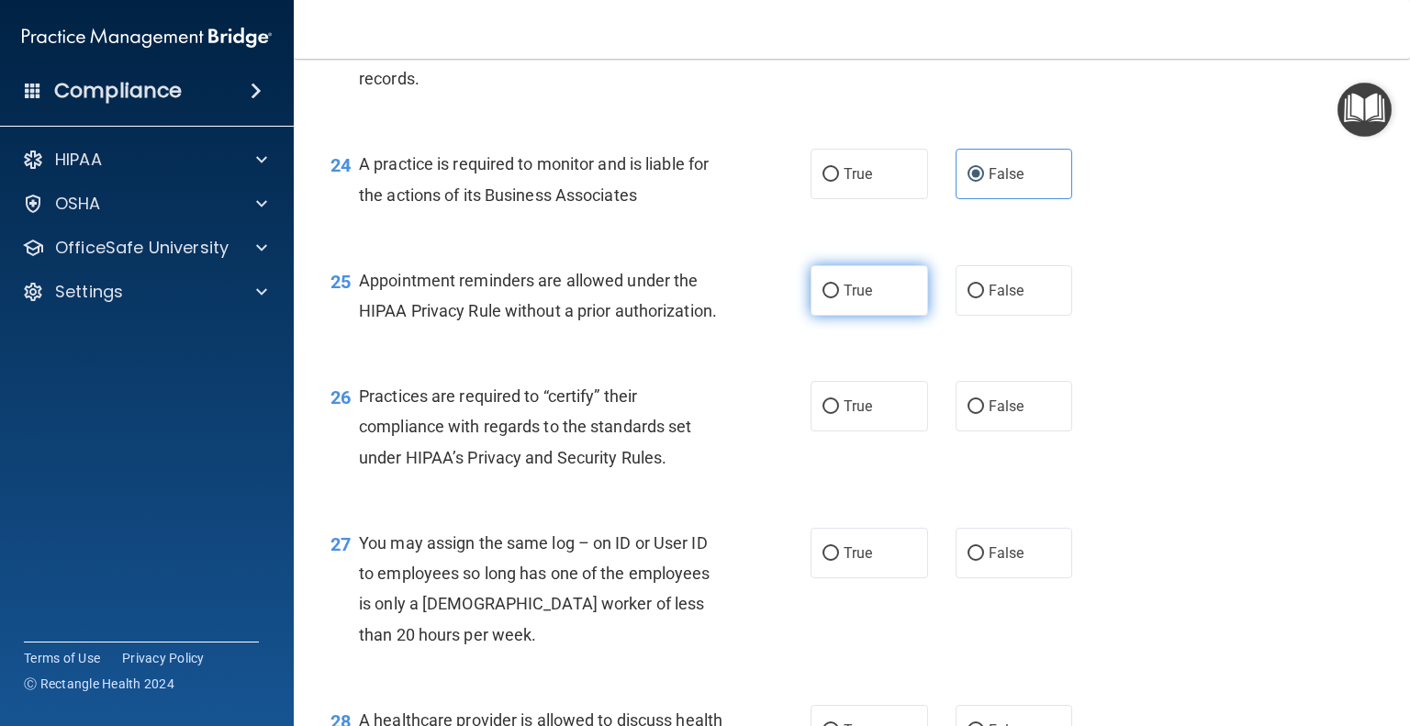
radio input "true"
click at [1018, 432] on label "False" at bounding box center [1015, 406] width 118 height 51
click at [984, 414] on input "False" at bounding box center [976, 407] width 17 height 14
radio input "true"
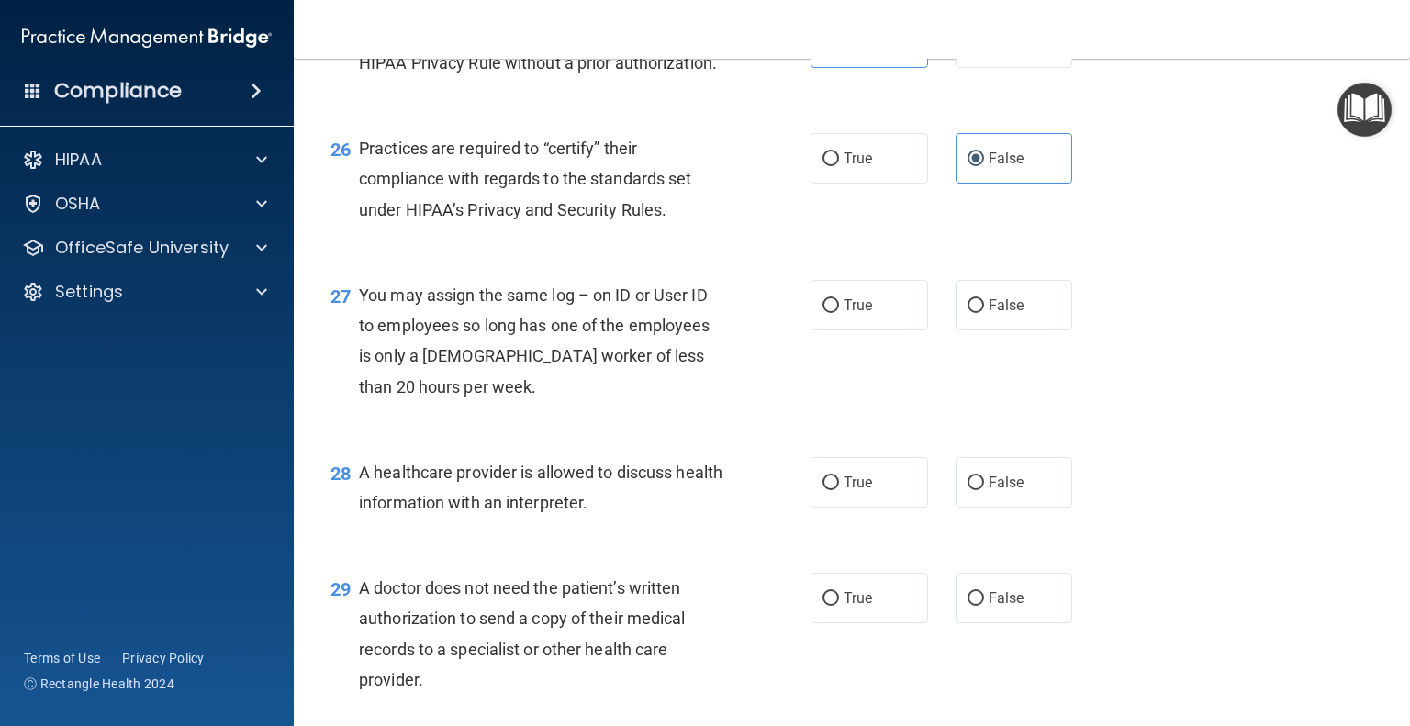
scroll to position [4040, 0]
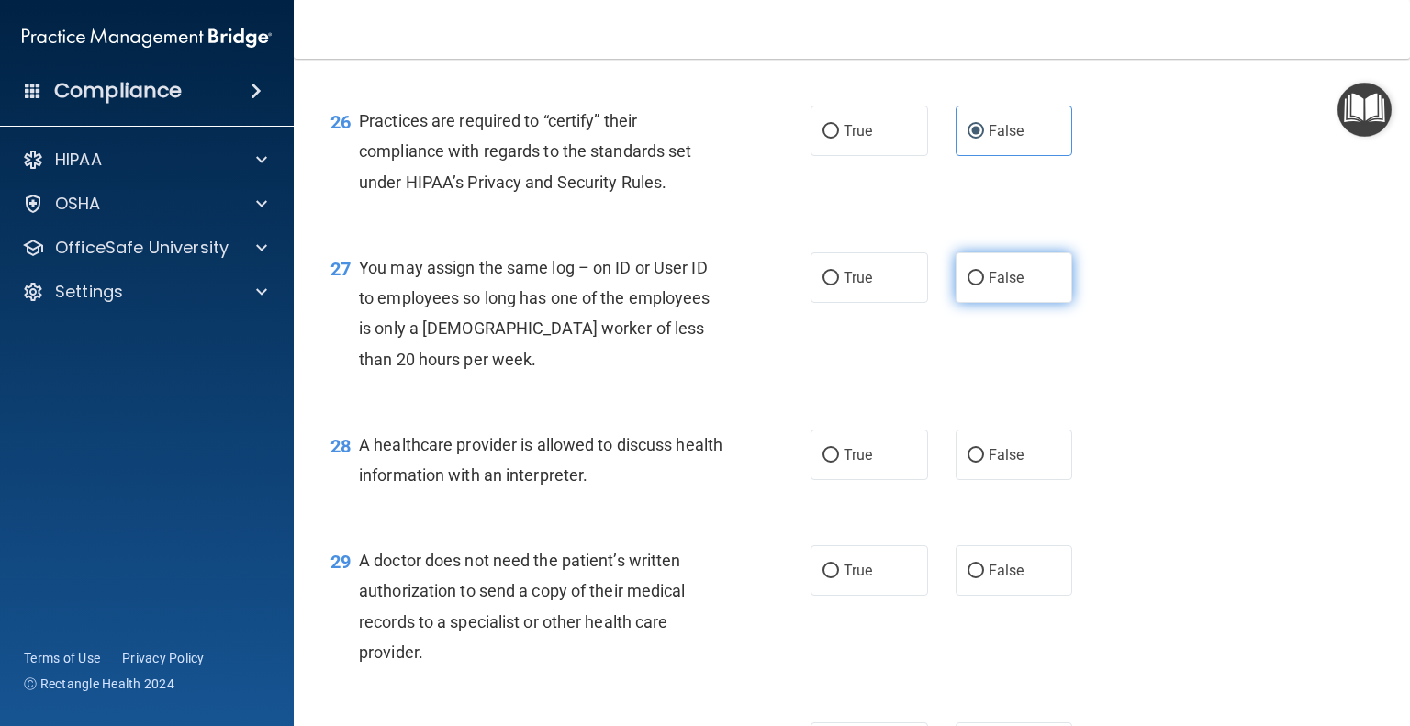
click at [1017, 303] on label "False" at bounding box center [1015, 278] width 118 height 51
click at [984, 286] on input "False" at bounding box center [976, 279] width 17 height 14
radio input "true"
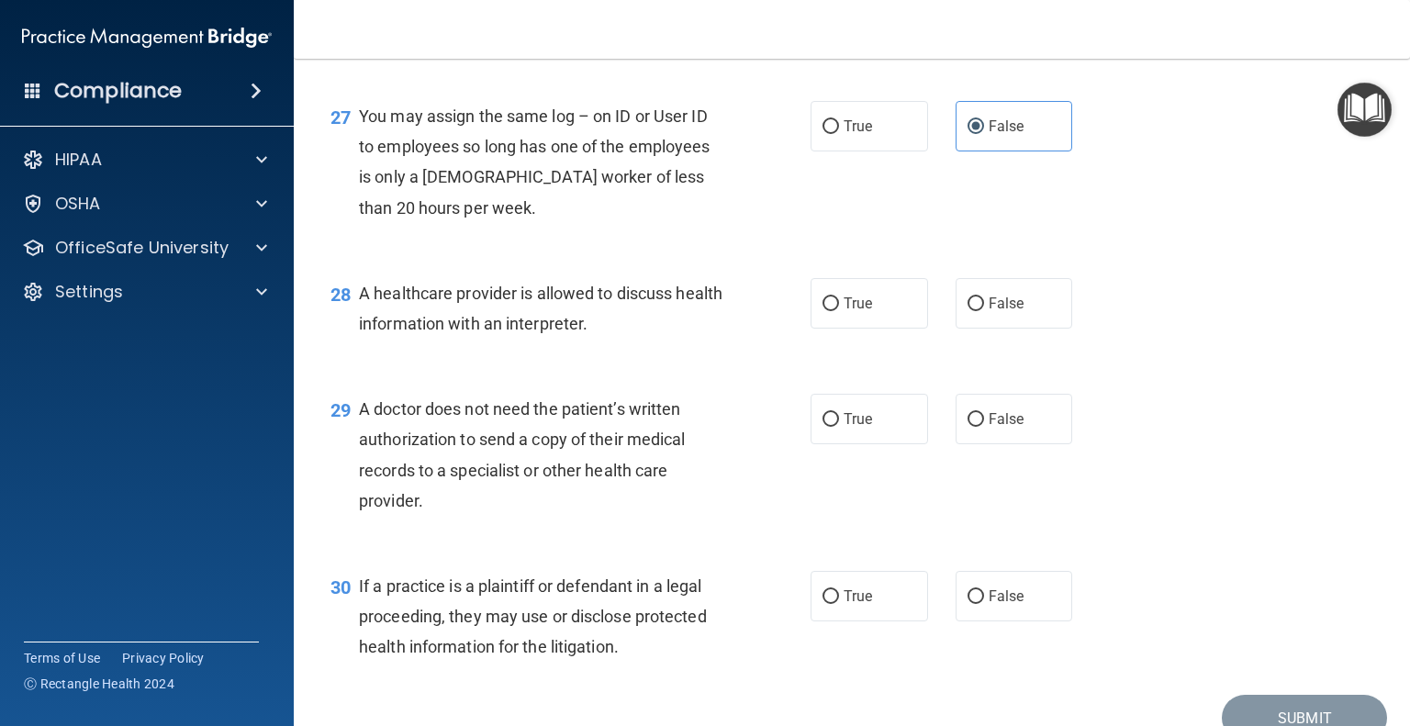
scroll to position [4224, 0]
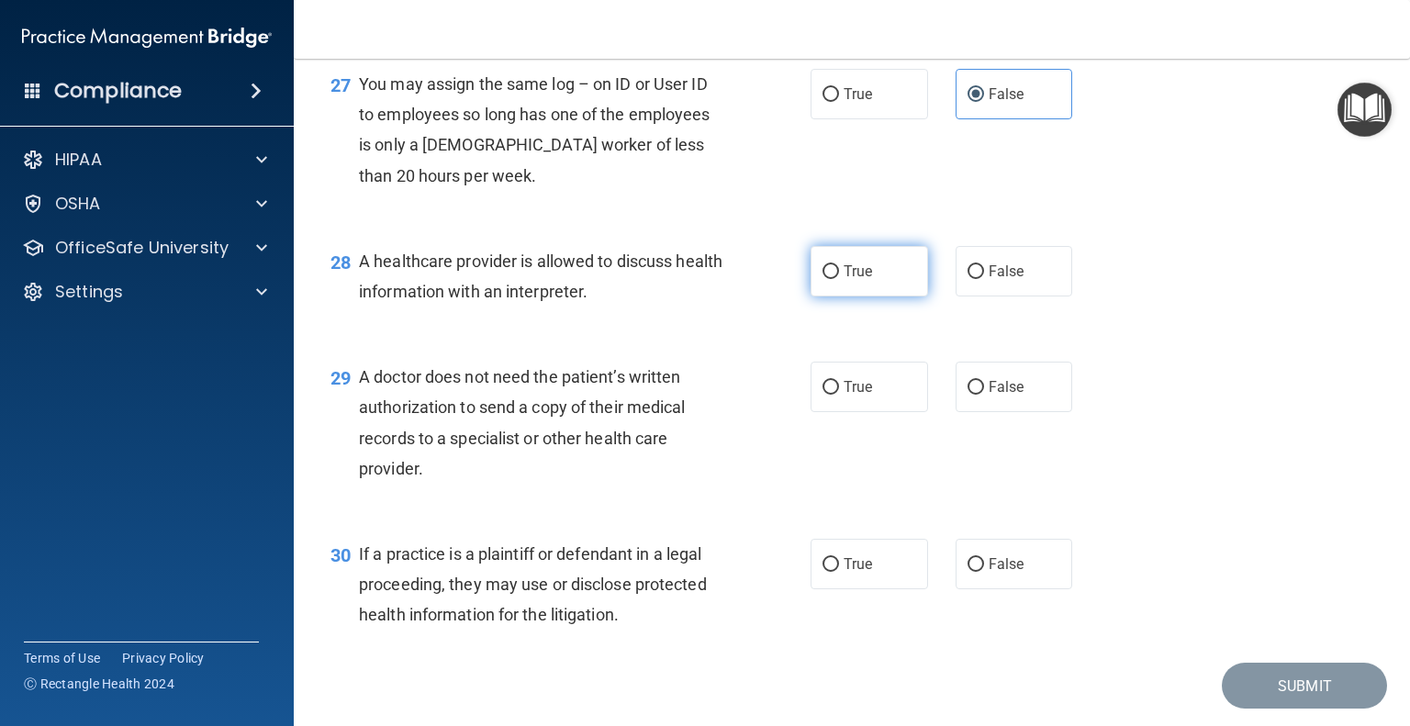
click at [882, 297] on label "True" at bounding box center [870, 271] width 118 height 51
click at [839, 279] on input "True" at bounding box center [831, 272] width 17 height 14
radio input "true"
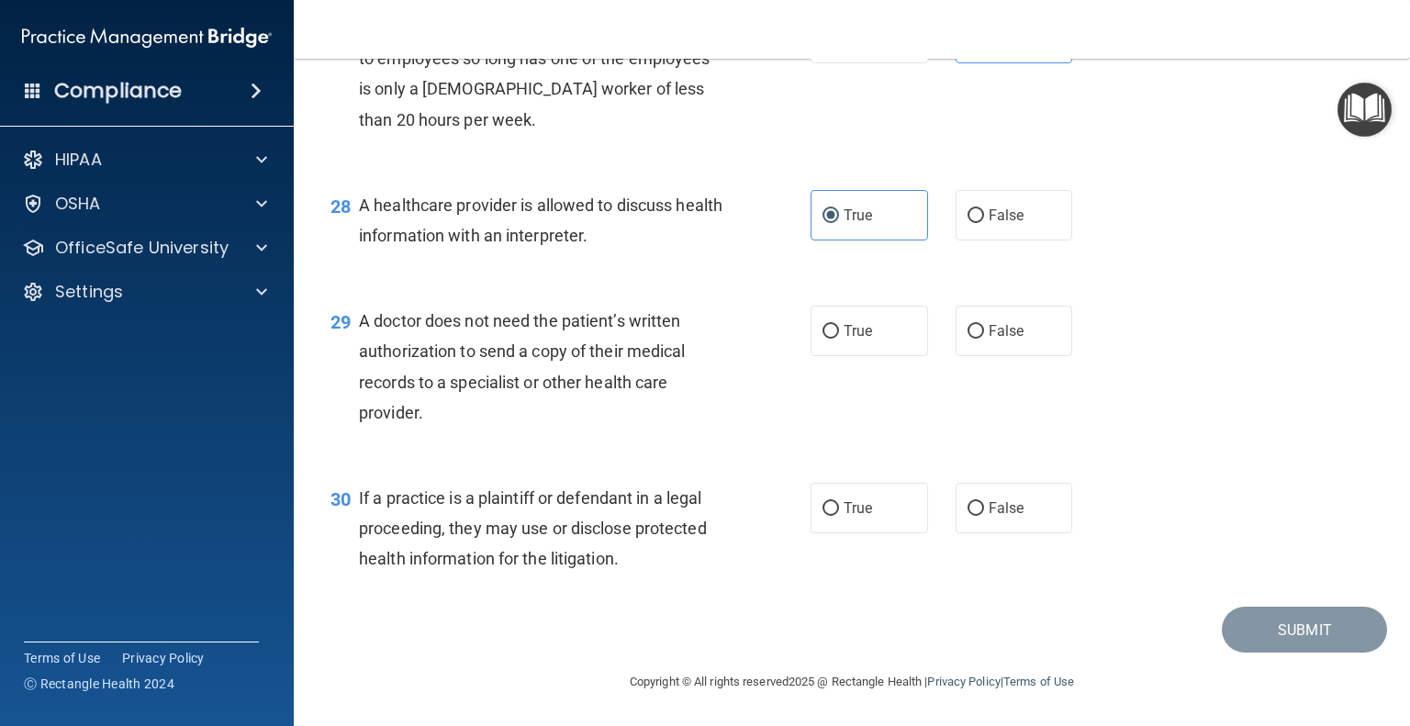
scroll to position [4342, 0]
click at [882, 335] on label "True" at bounding box center [870, 331] width 118 height 51
click at [839, 335] on input "True" at bounding box center [831, 332] width 17 height 14
radio input "true"
click at [1017, 502] on label "False" at bounding box center [1015, 508] width 118 height 51
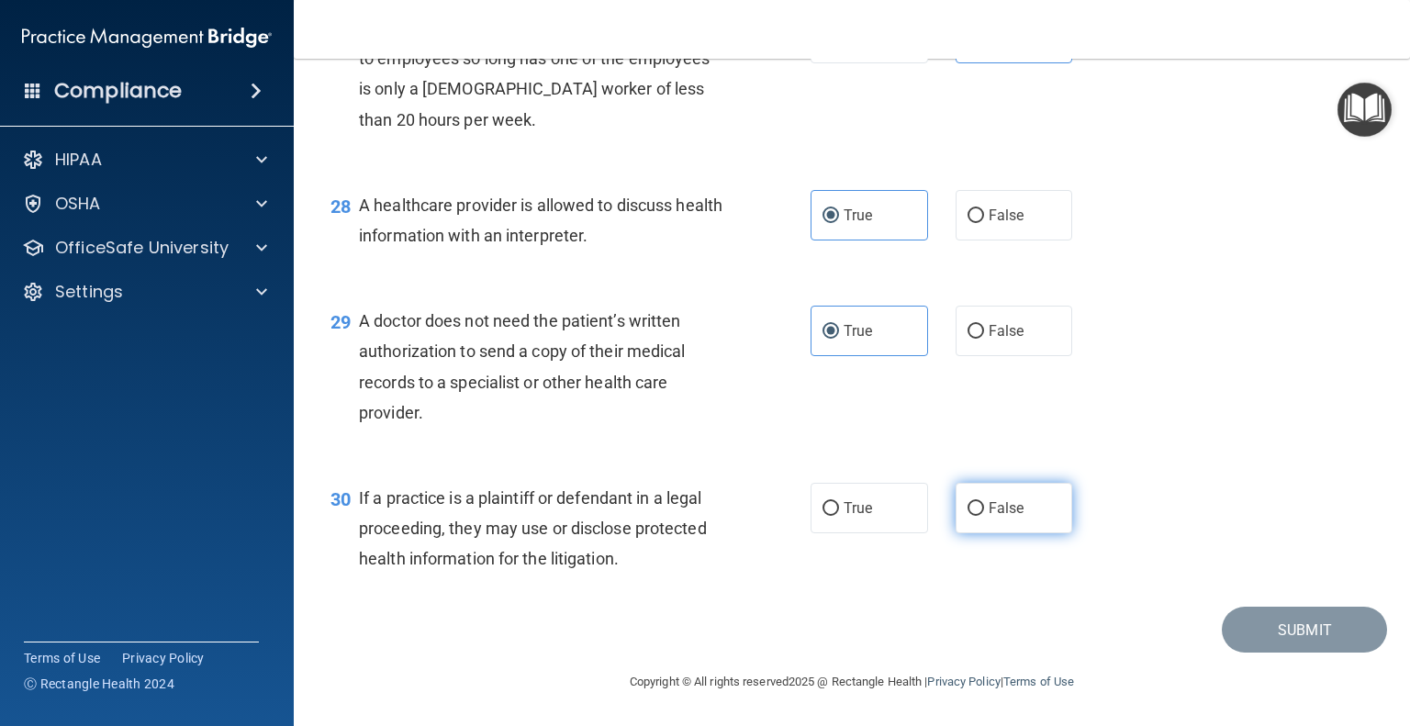
click at [984, 502] on input "False" at bounding box center [976, 509] width 17 height 14
radio input "true"
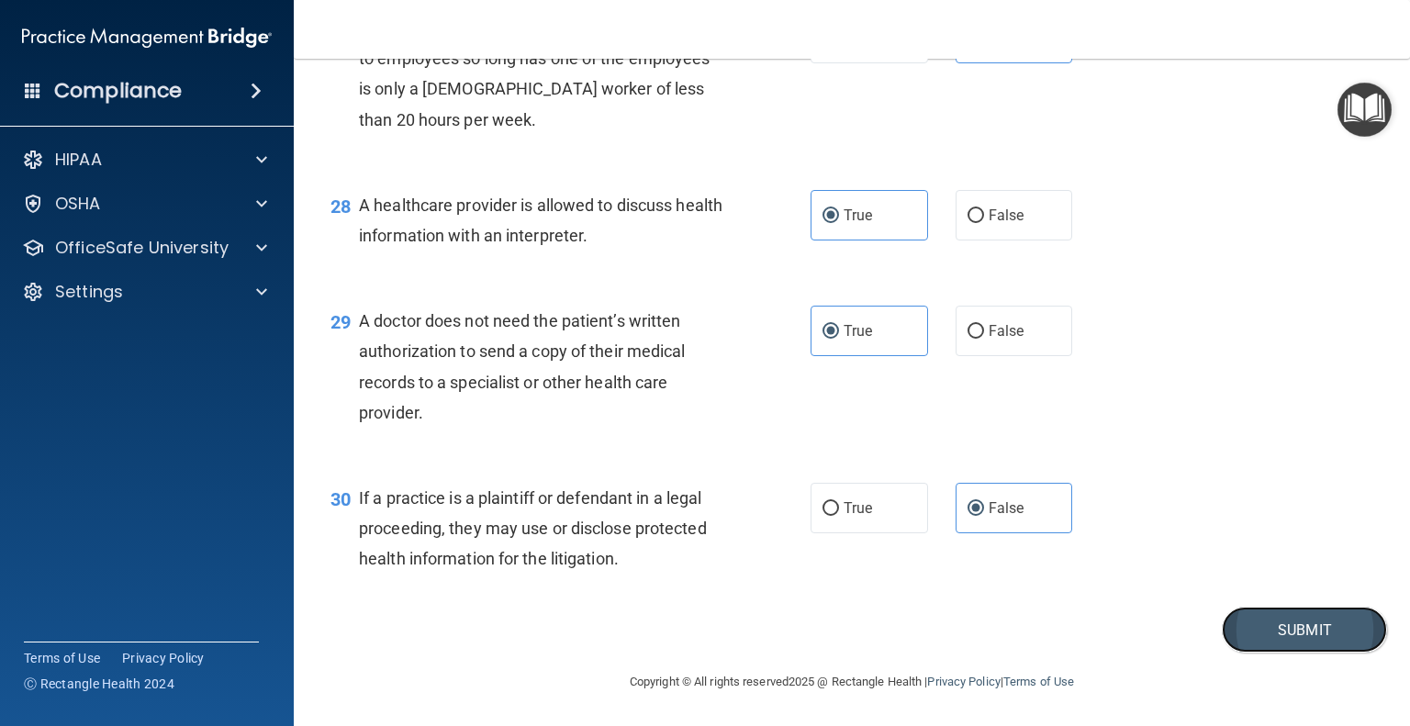
click at [1311, 621] on button "Submit" at bounding box center [1304, 630] width 165 height 47
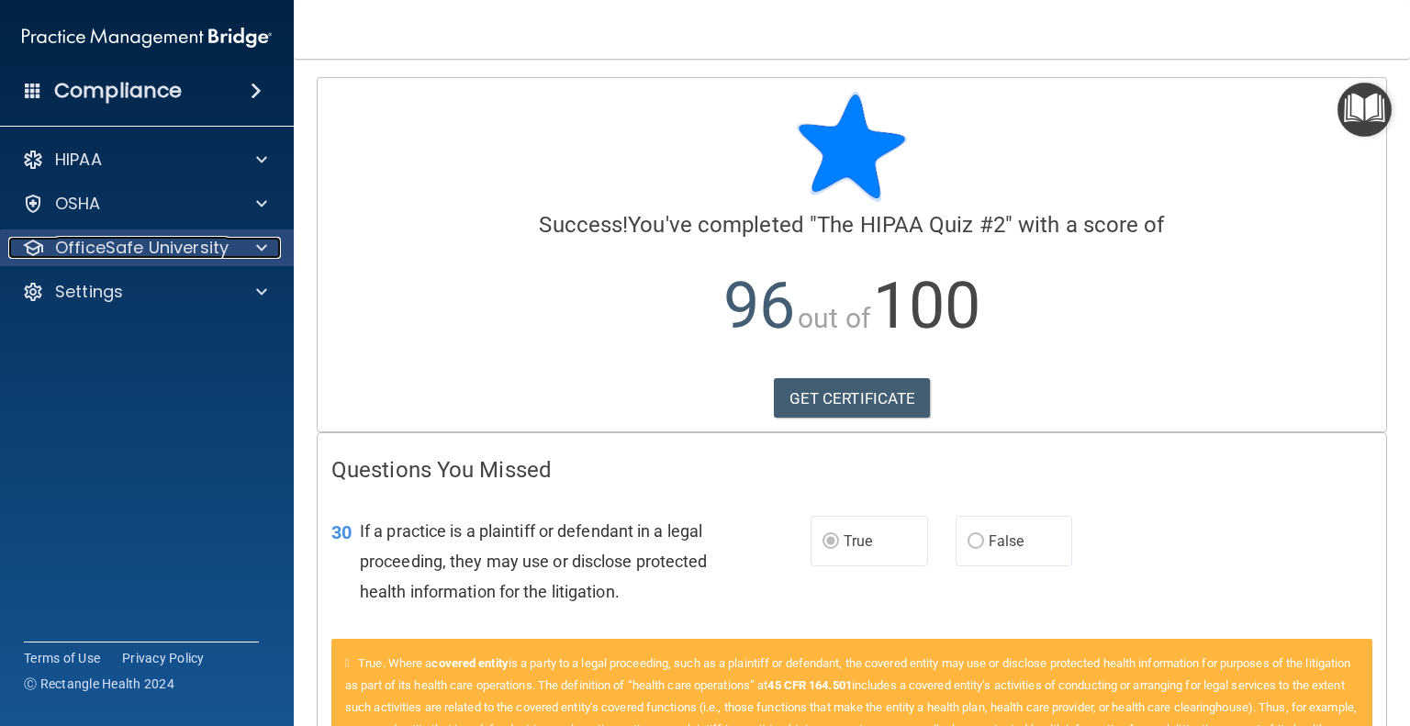
click at [187, 245] on p "OfficeSafe University" at bounding box center [142, 248] width 174 height 22
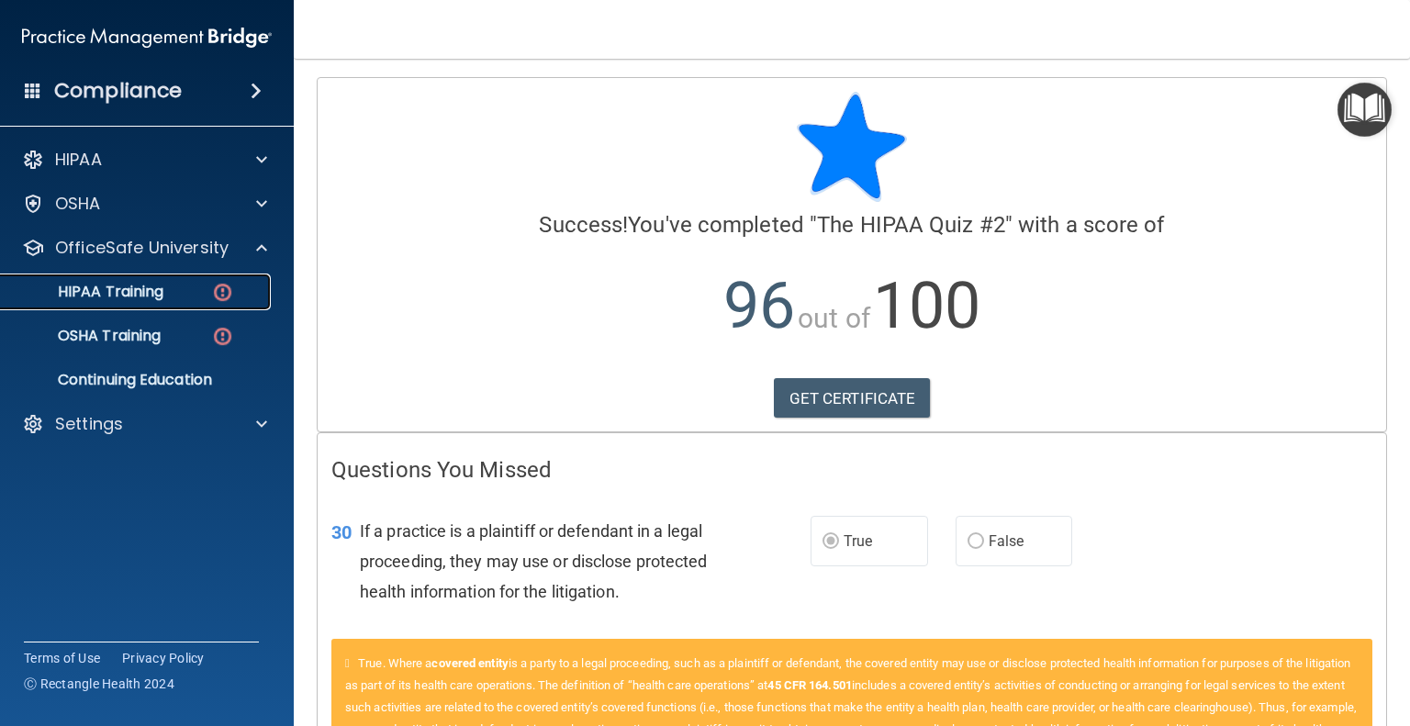
click at [177, 288] on div "HIPAA Training" at bounding box center [137, 292] width 251 height 18
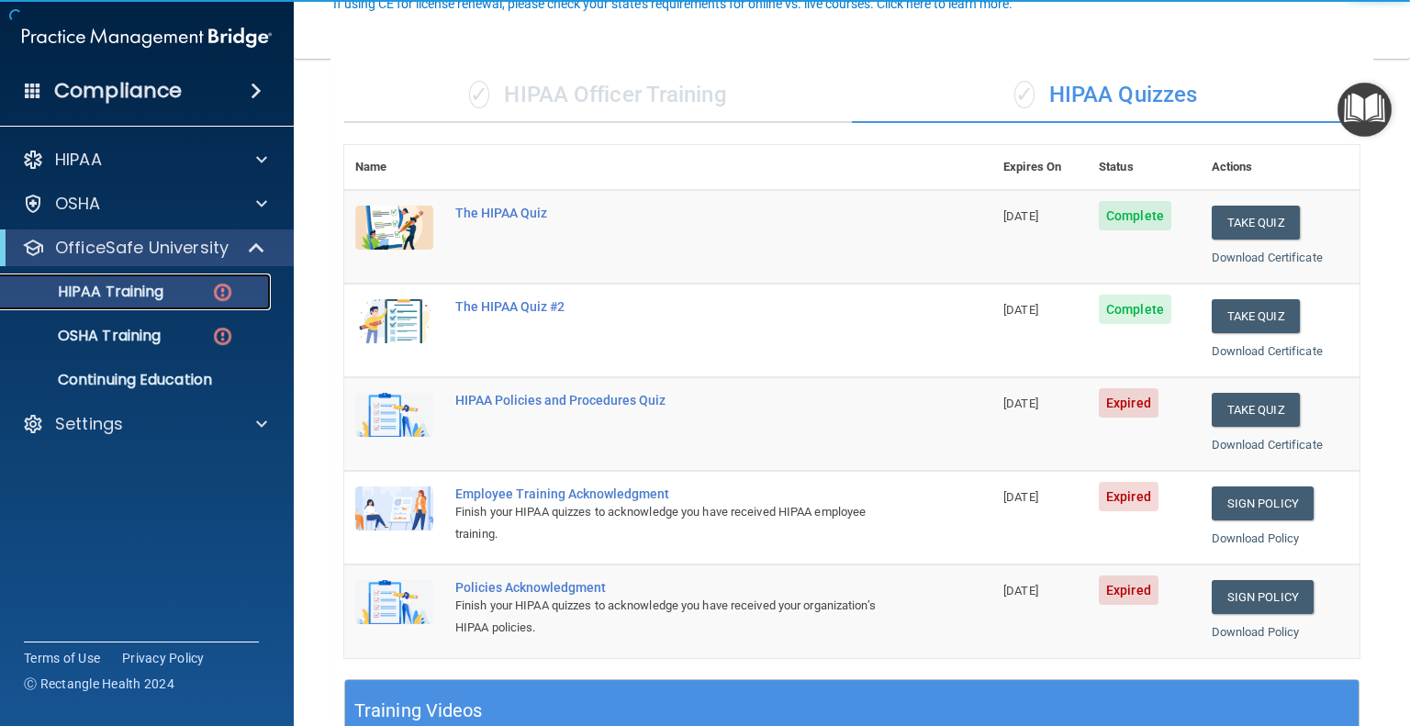
scroll to position [184, 0]
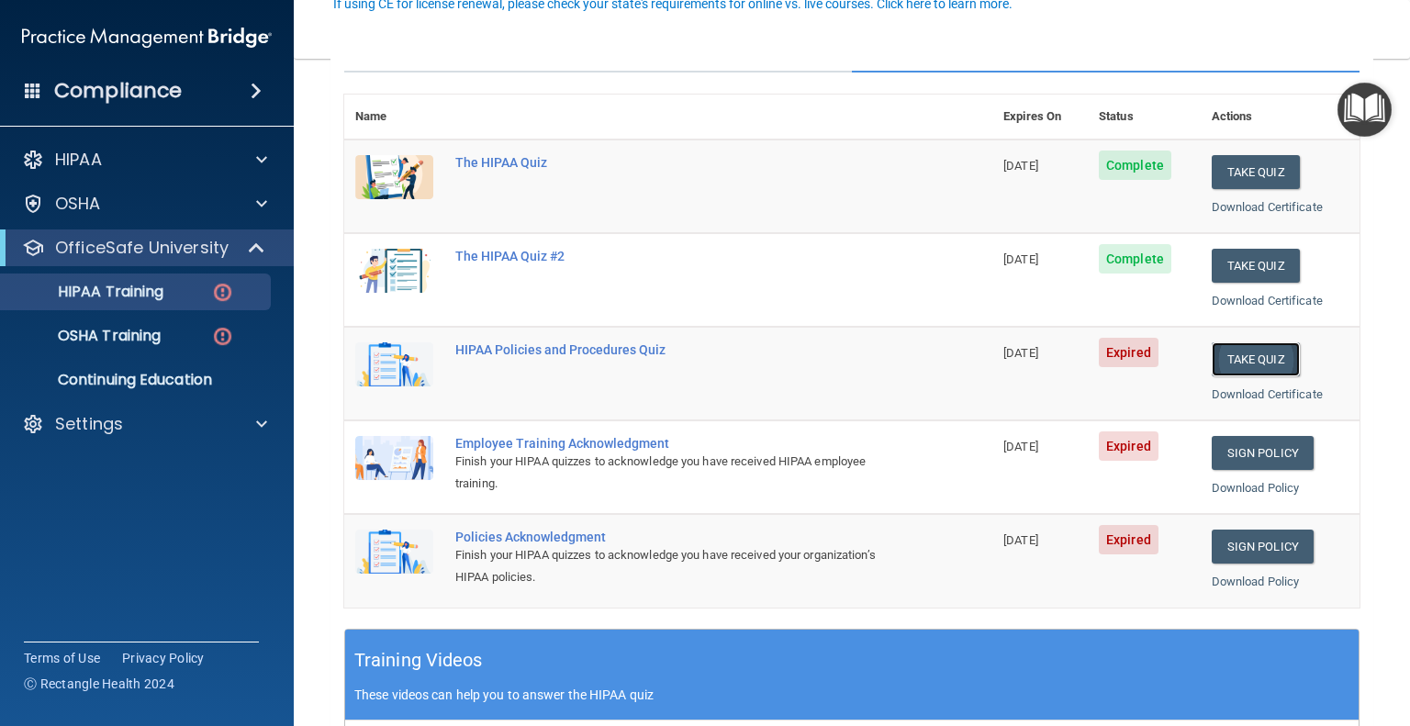
click at [1234, 361] on button "Take Quiz" at bounding box center [1256, 360] width 88 height 34
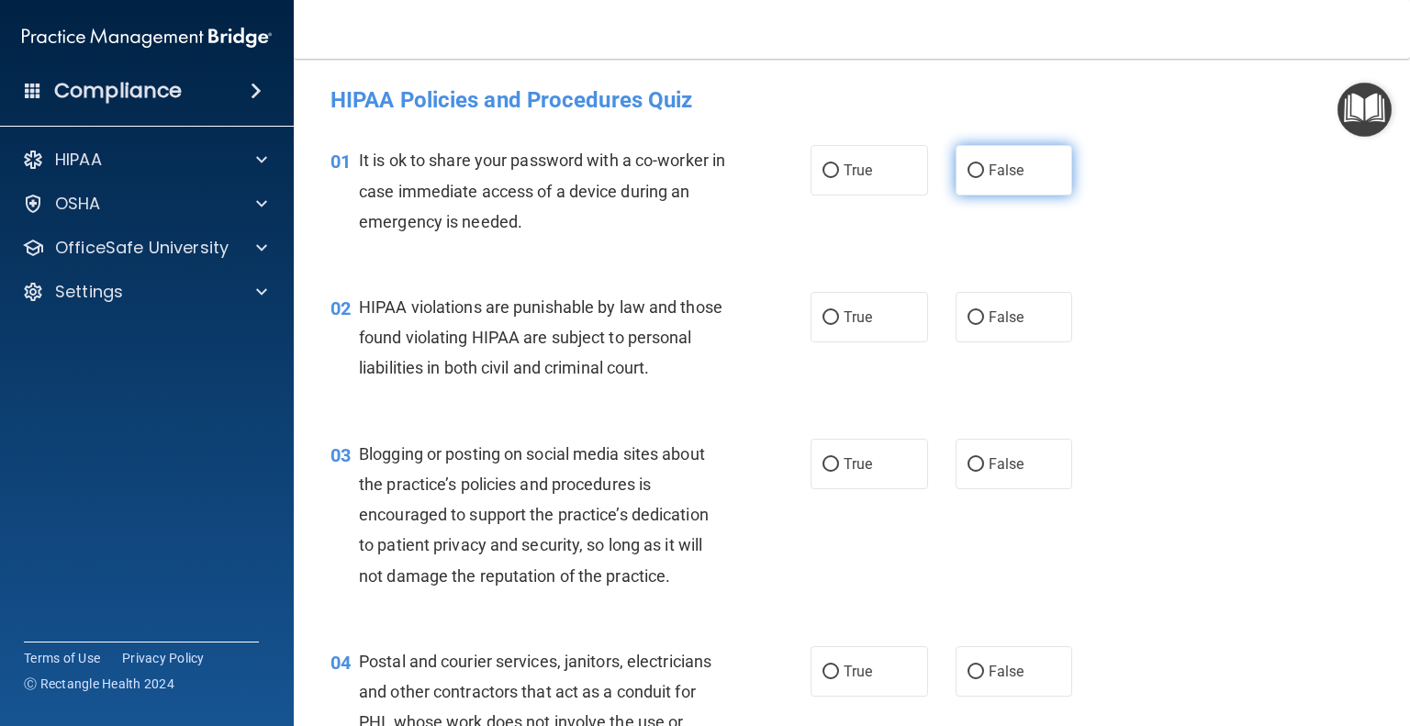
click at [983, 185] on label "False" at bounding box center [1015, 170] width 118 height 51
click at [983, 178] on input "False" at bounding box center [976, 171] width 17 height 14
radio input "true"
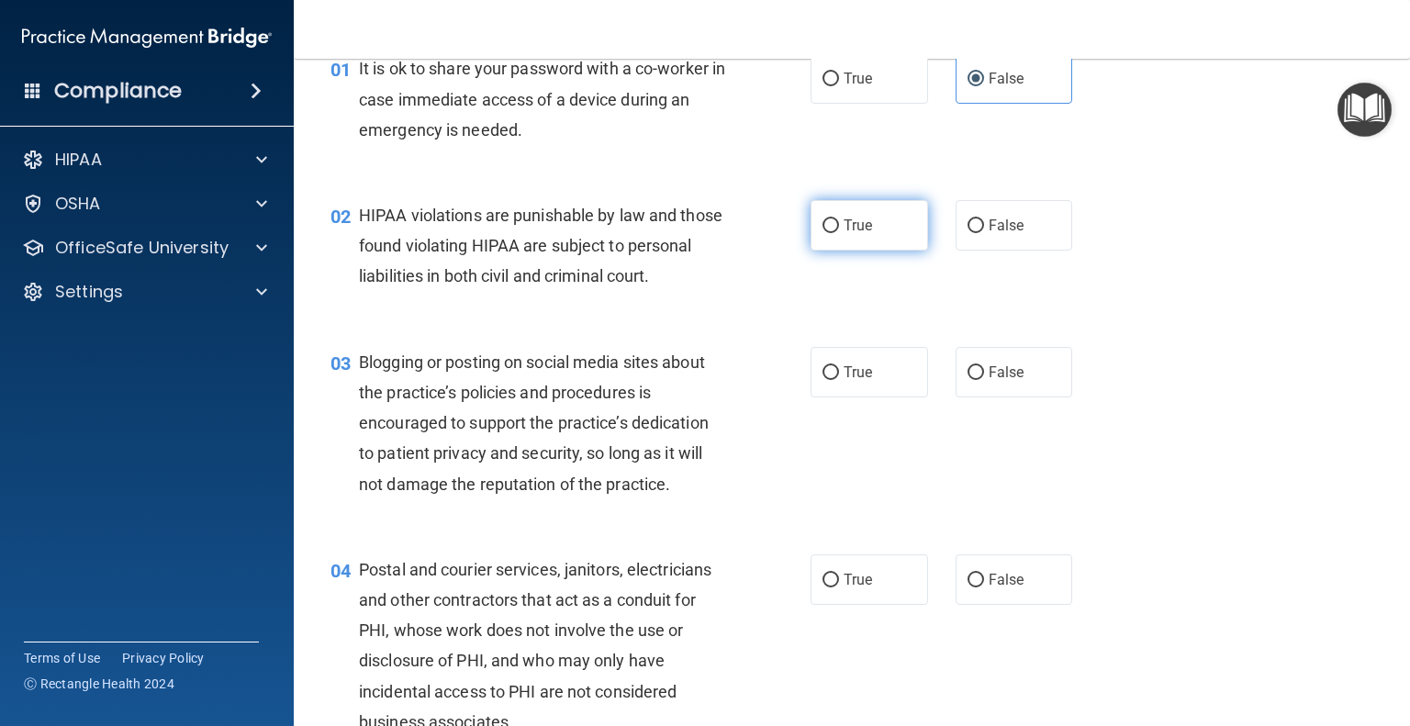
click at [854, 247] on label "True" at bounding box center [870, 225] width 118 height 51
click at [839, 233] on input "True" at bounding box center [831, 226] width 17 height 14
radio input "true"
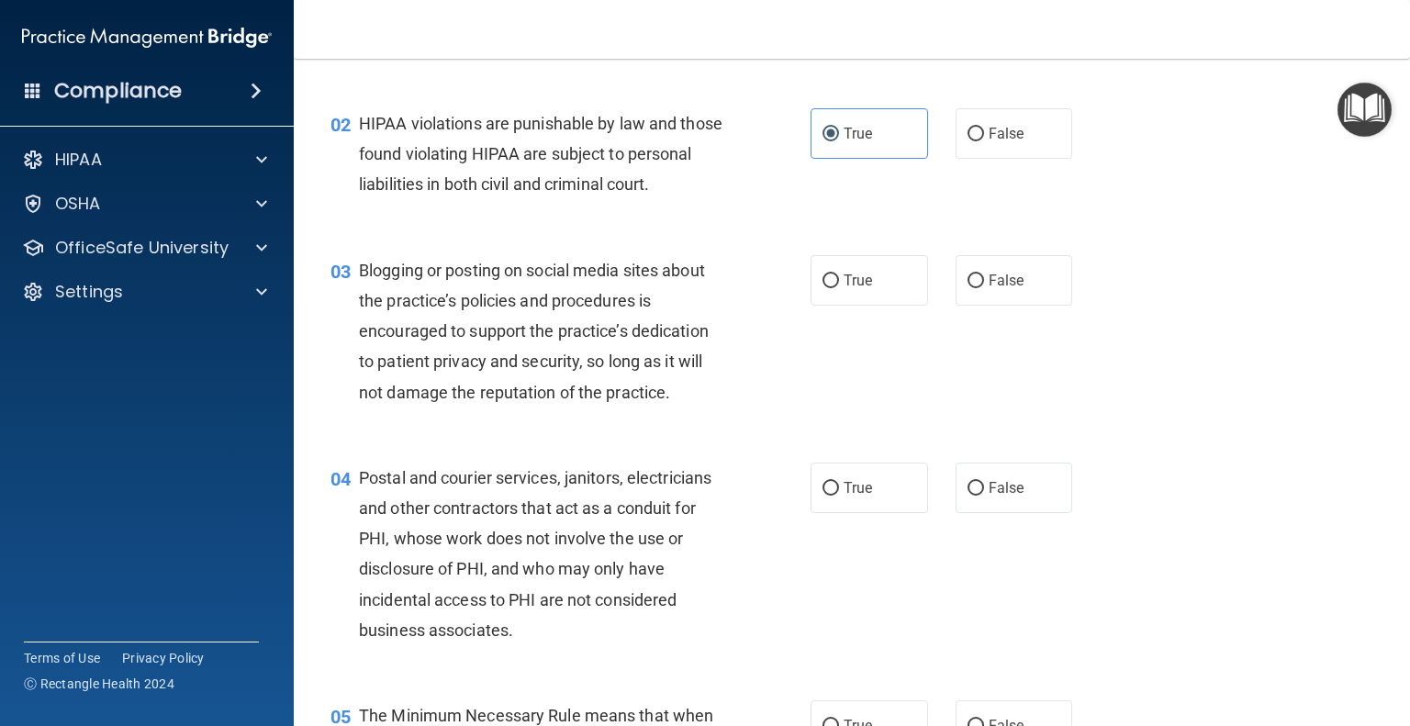
scroll to position [275, 0]
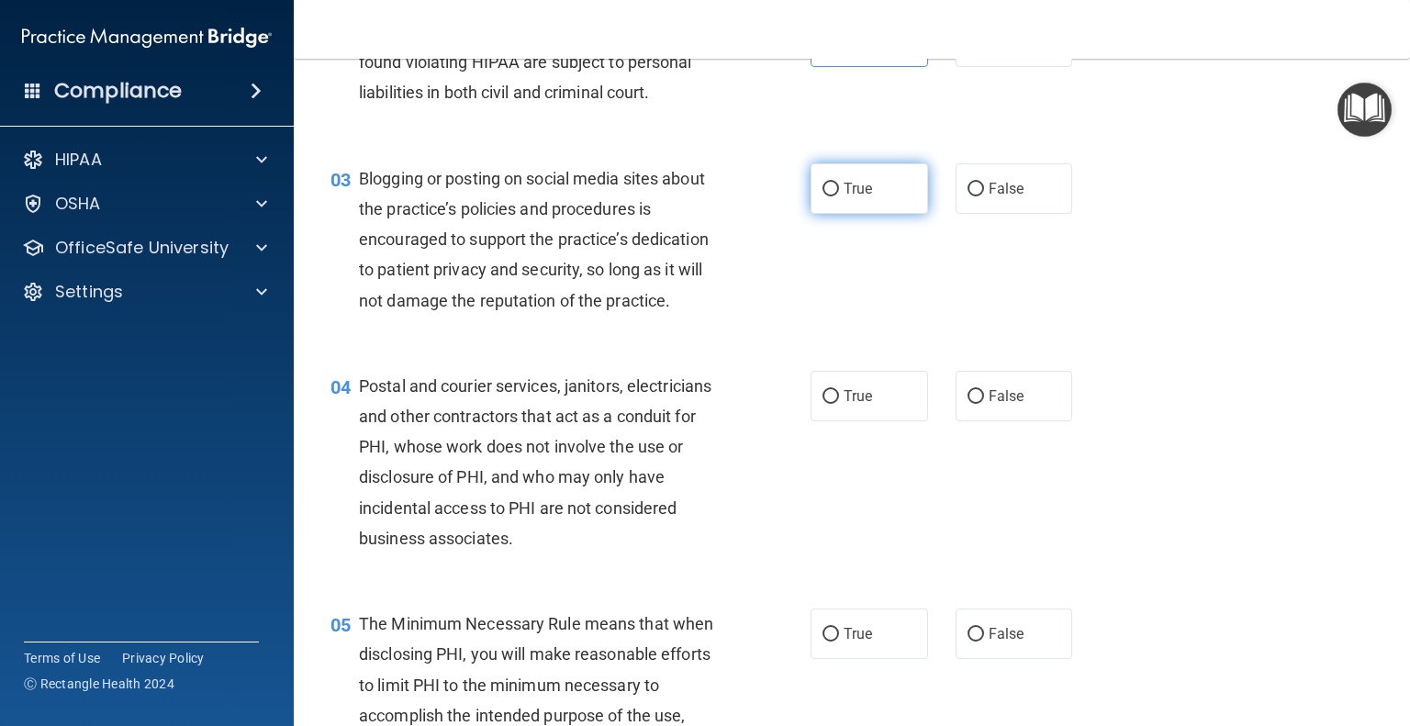
click at [871, 214] on label "True" at bounding box center [870, 188] width 118 height 51
click at [839, 197] on input "True" at bounding box center [831, 190] width 17 height 14
radio input "true"
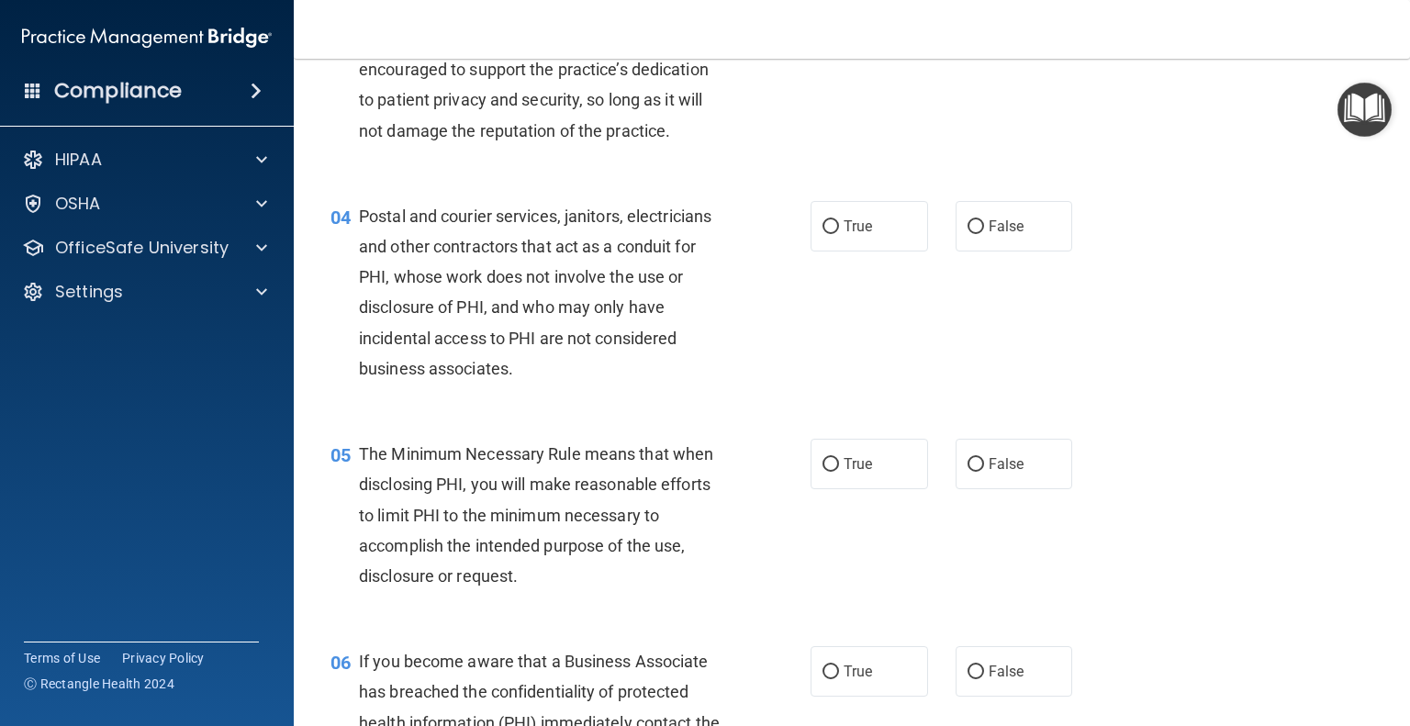
scroll to position [459, 0]
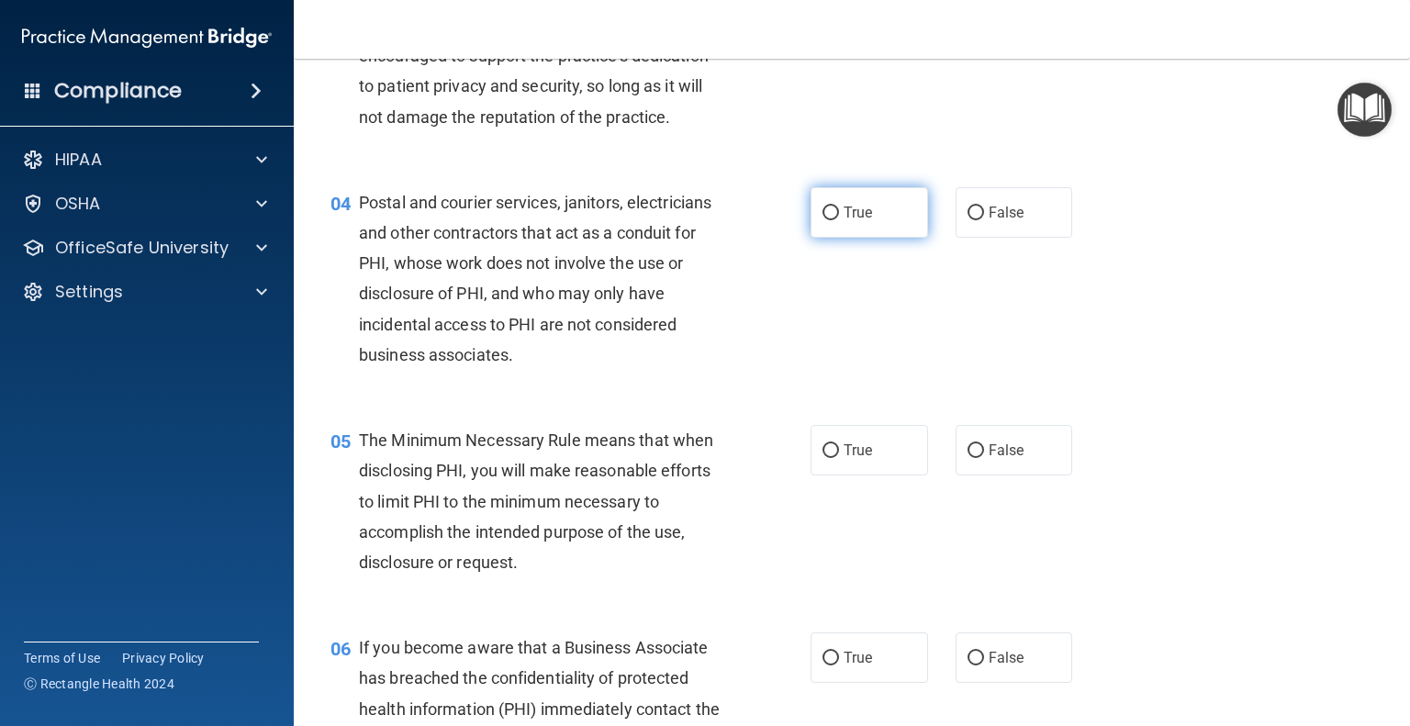
click at [844, 221] on span "True" at bounding box center [858, 212] width 28 height 17
click at [839, 220] on input "True" at bounding box center [831, 214] width 17 height 14
radio input "true"
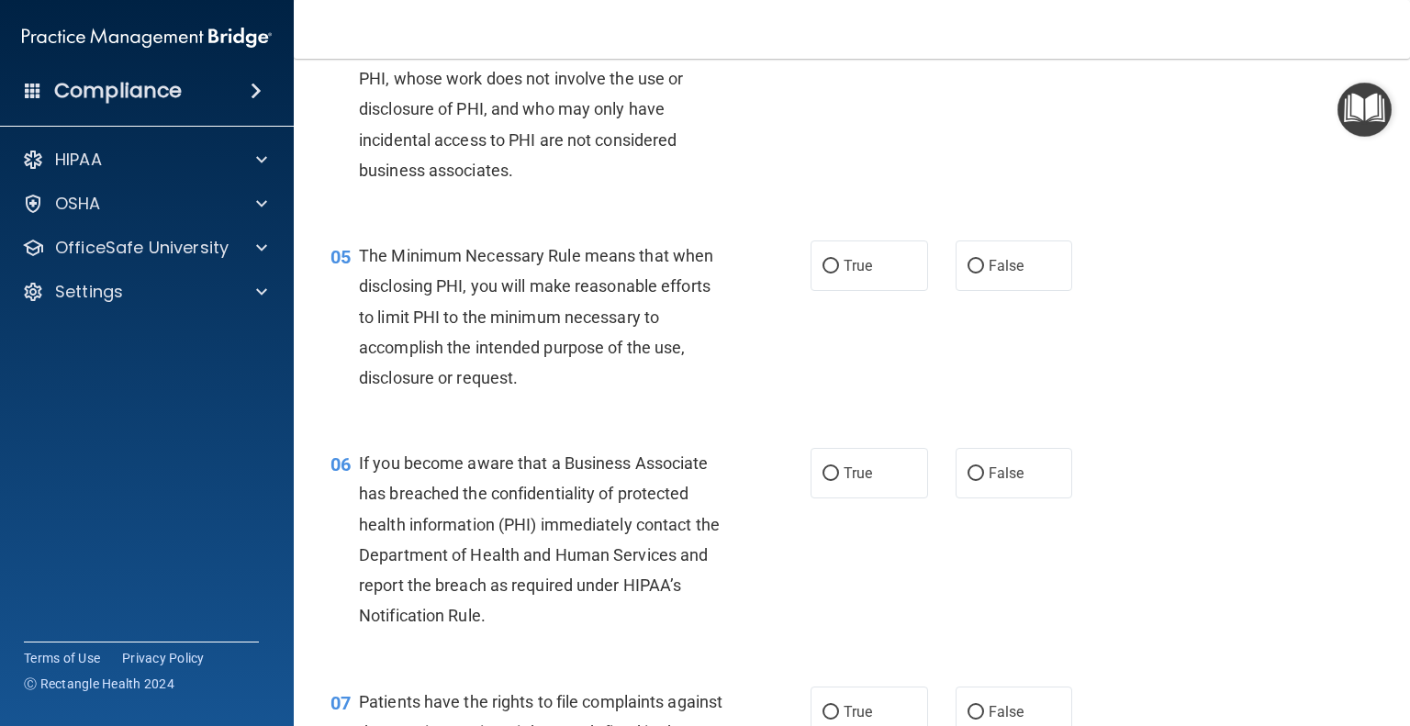
scroll to position [735, 0]
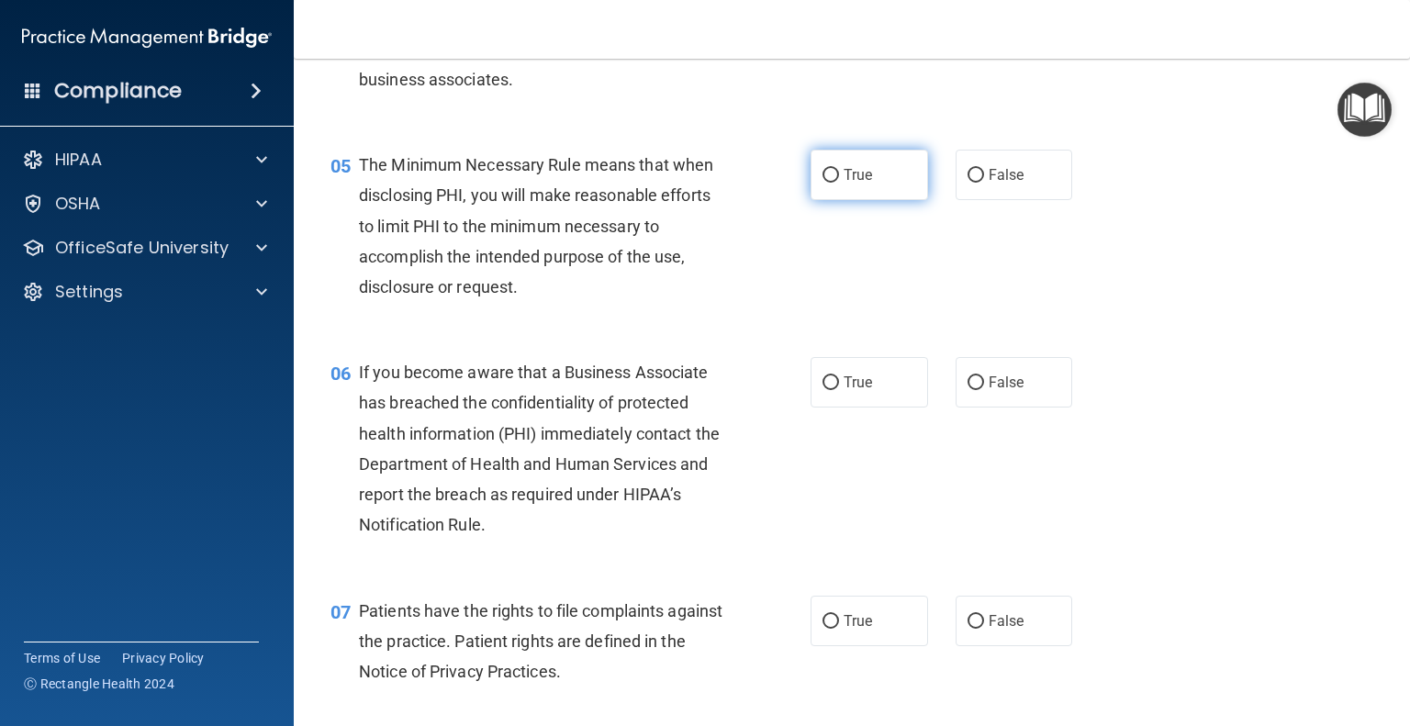
click at [843, 200] on label "True" at bounding box center [870, 175] width 118 height 51
click at [839, 183] on input "True" at bounding box center [831, 176] width 17 height 14
radio input "true"
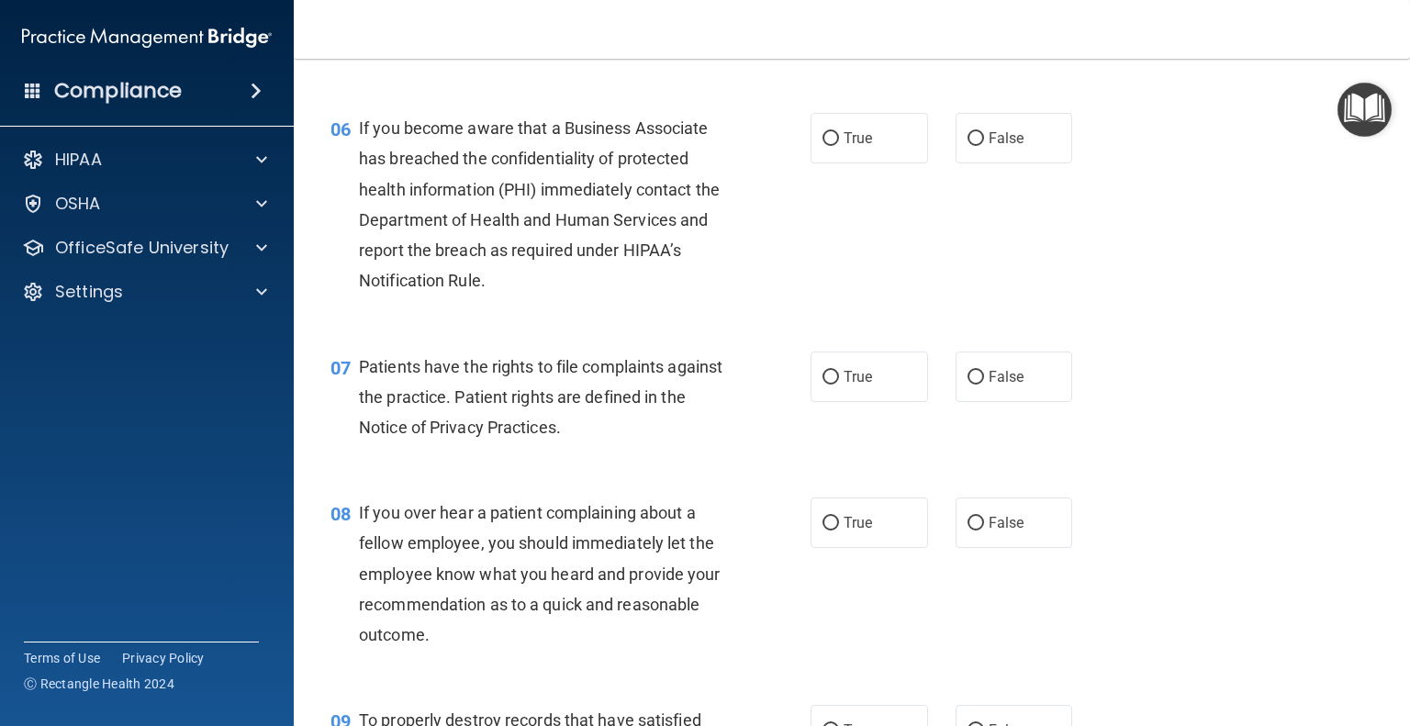
scroll to position [1010, 0]
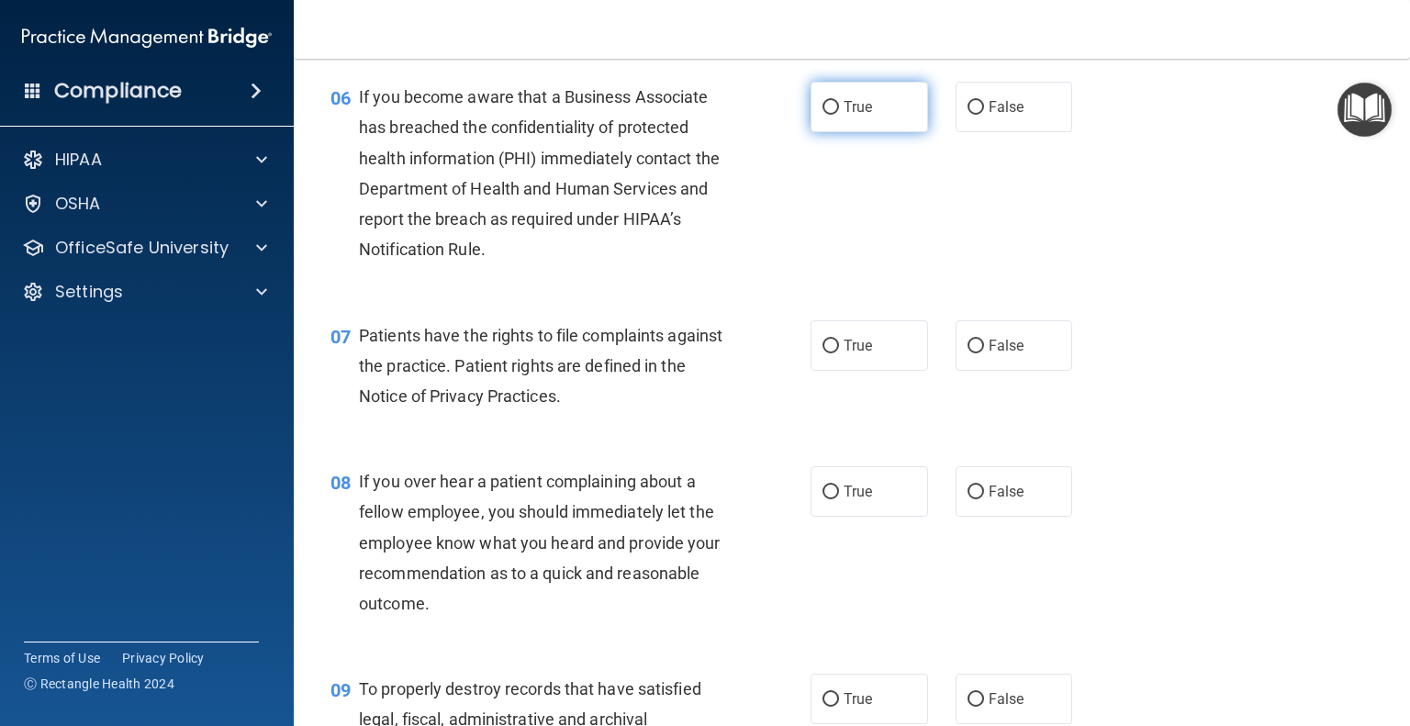
click at [866, 132] on label "True" at bounding box center [870, 107] width 118 height 51
click at [839, 115] on input "True" at bounding box center [831, 108] width 17 height 14
radio input "true"
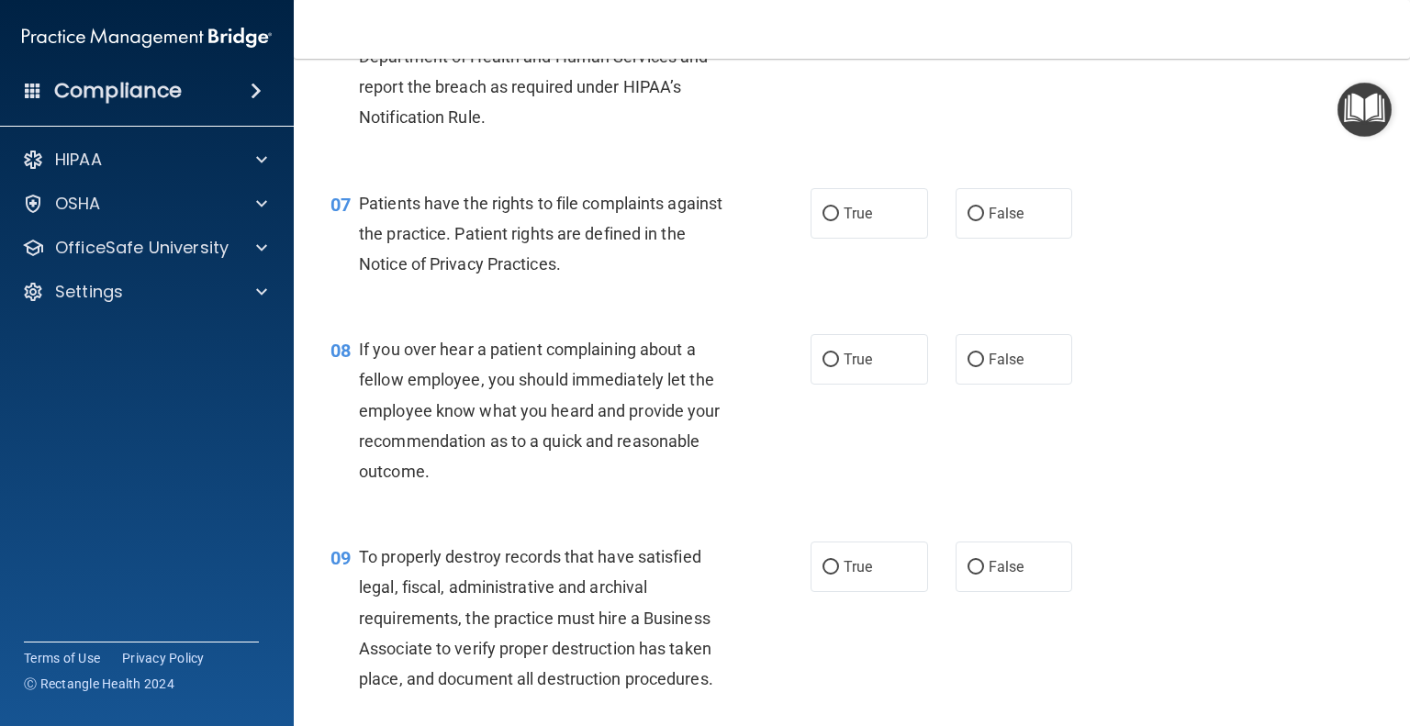
scroll to position [1194, 0]
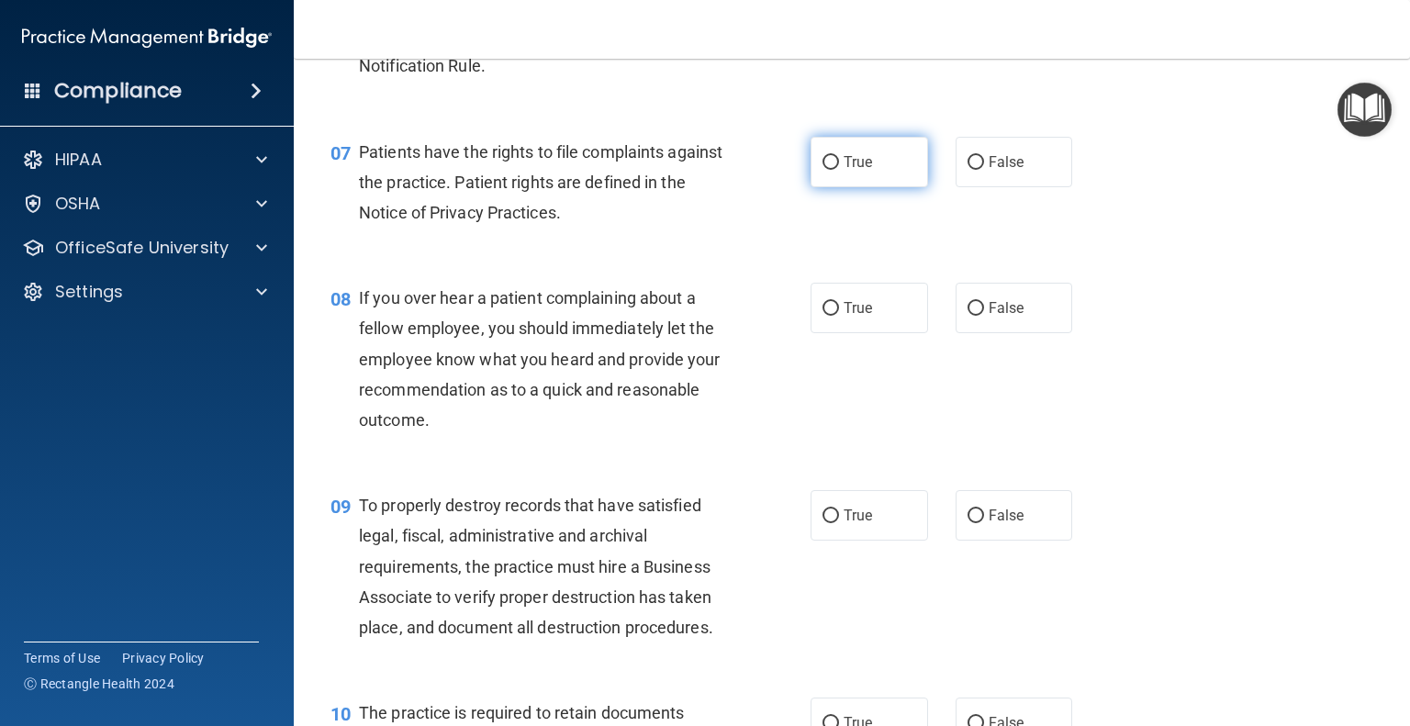
click at [890, 187] on label "True" at bounding box center [870, 162] width 118 height 51
click at [839, 170] on input "True" at bounding box center [831, 163] width 17 height 14
radio input "true"
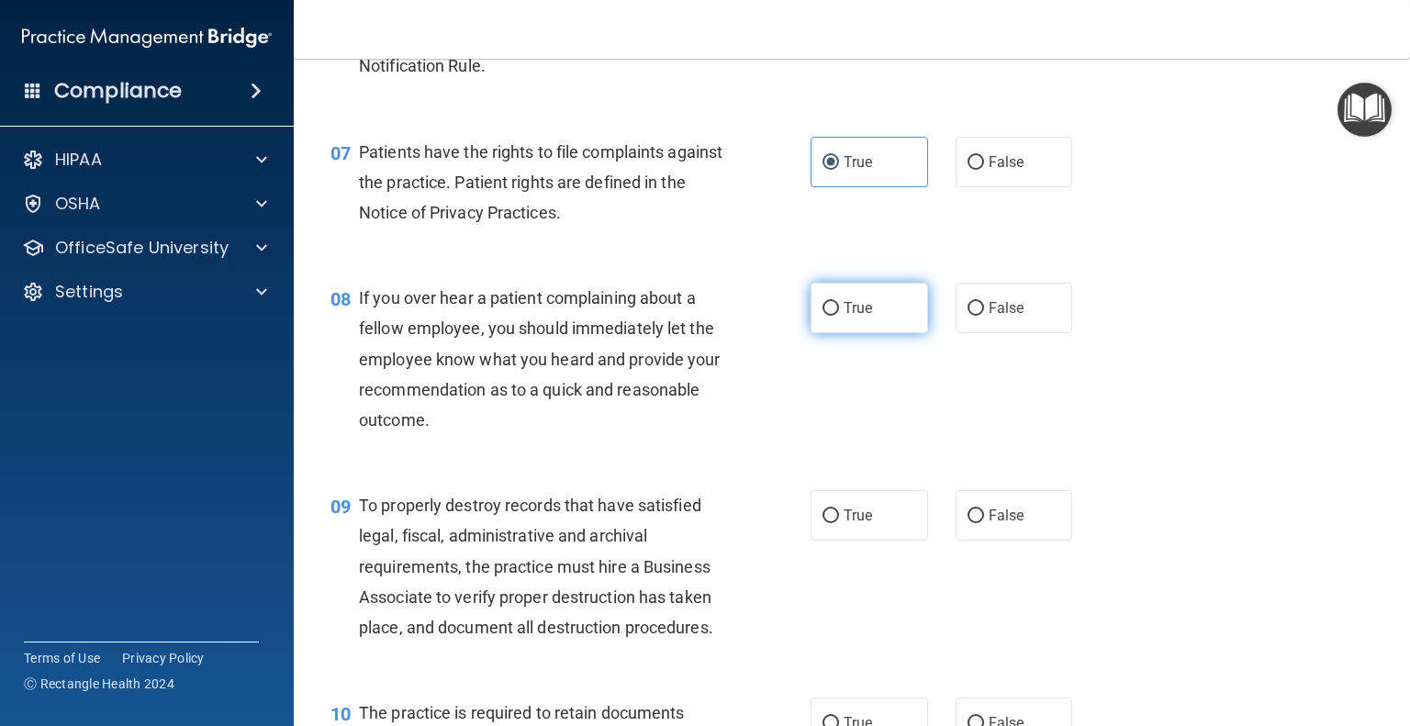
click at [882, 333] on label "True" at bounding box center [870, 308] width 118 height 51
click at [839, 316] on input "True" at bounding box center [831, 309] width 17 height 14
radio input "true"
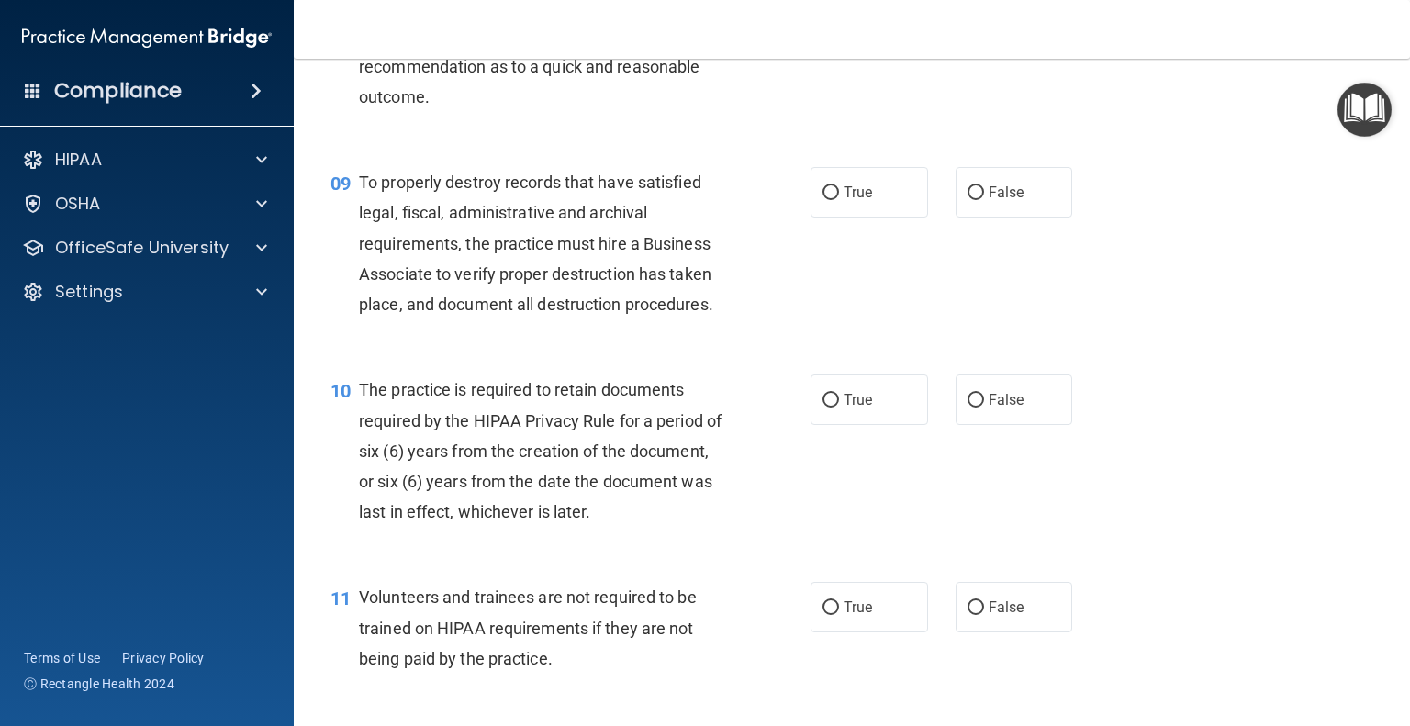
scroll to position [1561, 0]
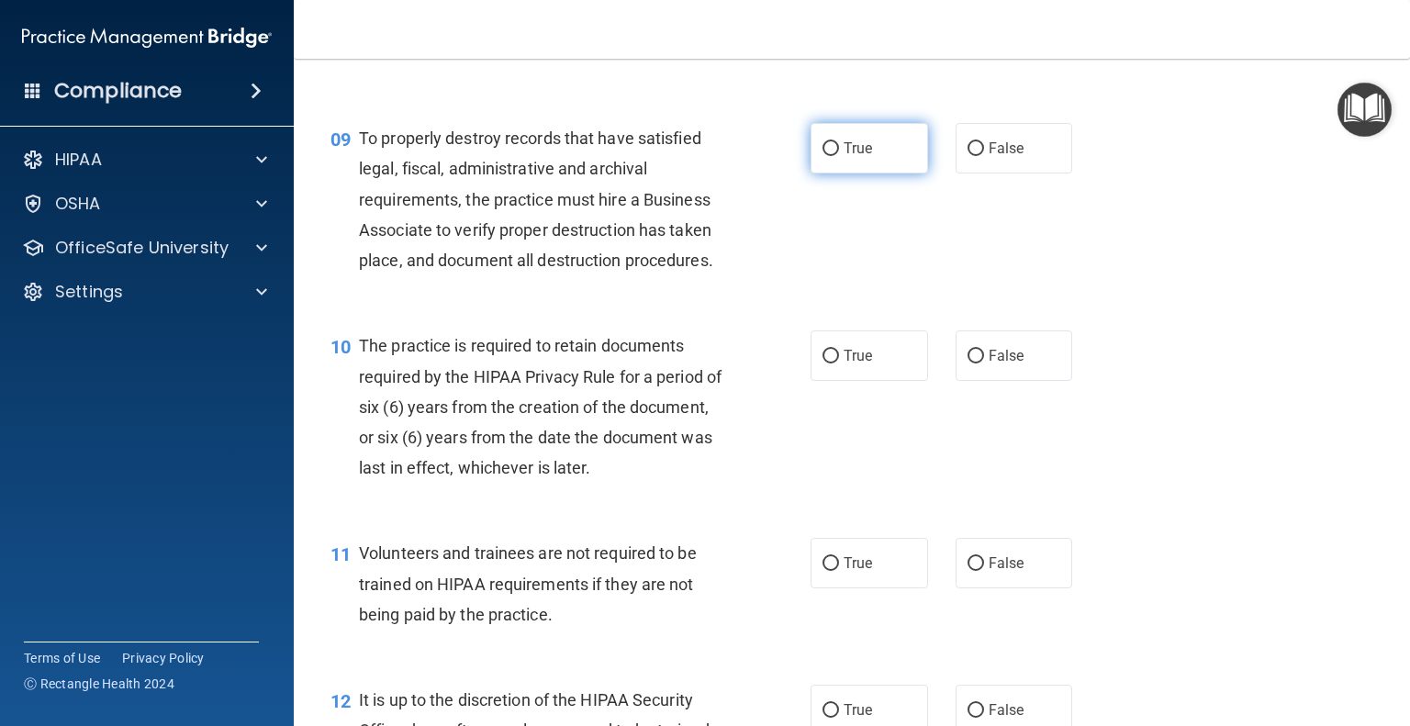
click at [859, 157] on span "True" at bounding box center [858, 148] width 28 height 17
click at [839, 156] on input "True" at bounding box center [831, 149] width 17 height 14
radio input "true"
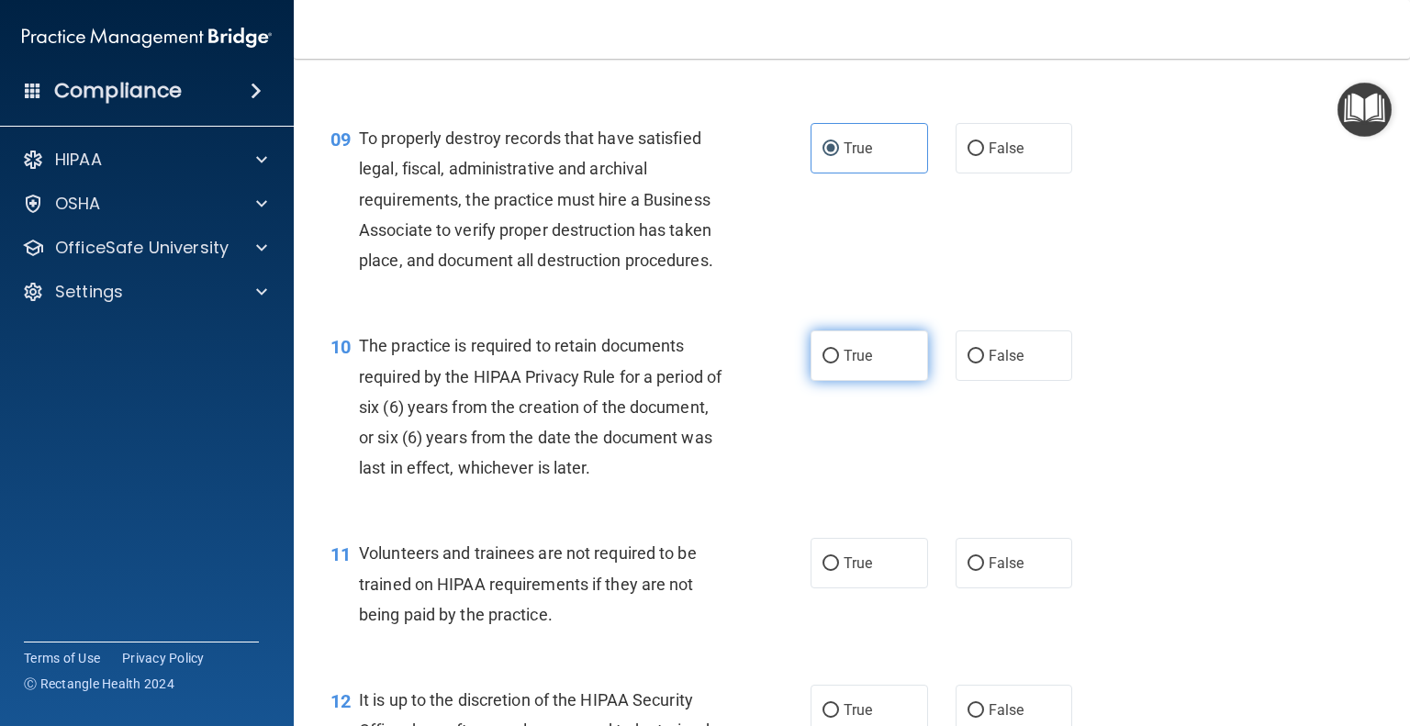
click at [856, 365] on span "True" at bounding box center [858, 355] width 28 height 17
click at [839, 364] on input "True" at bounding box center [831, 357] width 17 height 14
radio input "true"
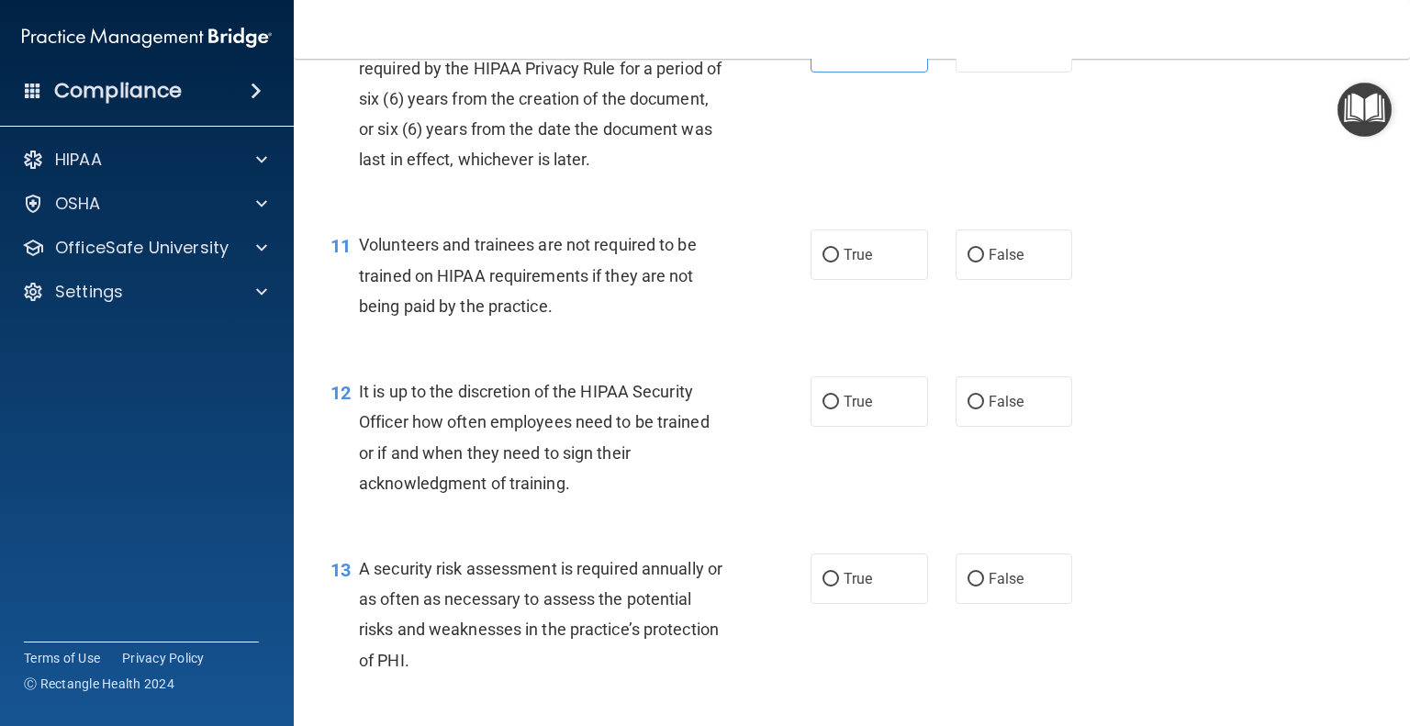
scroll to position [1928, 0]
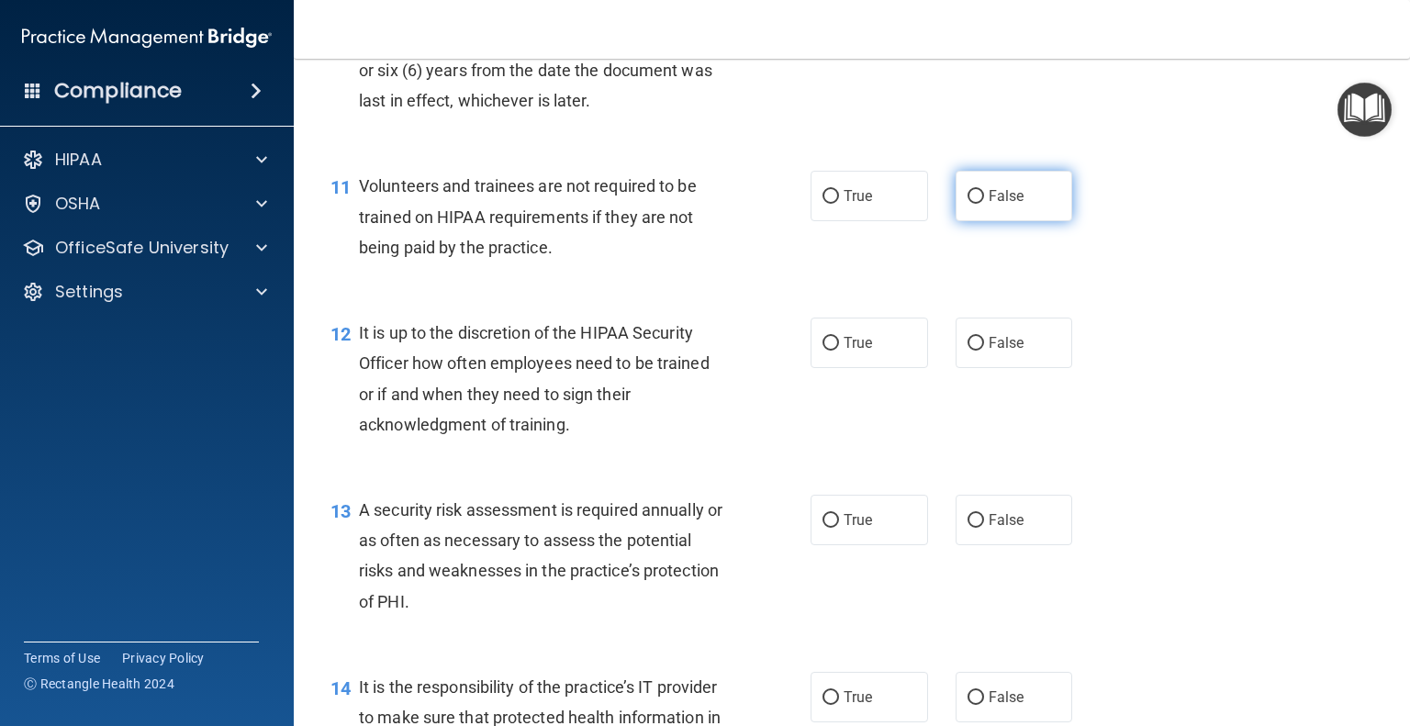
click at [970, 204] on input "False" at bounding box center [976, 197] width 17 height 14
radio input "true"
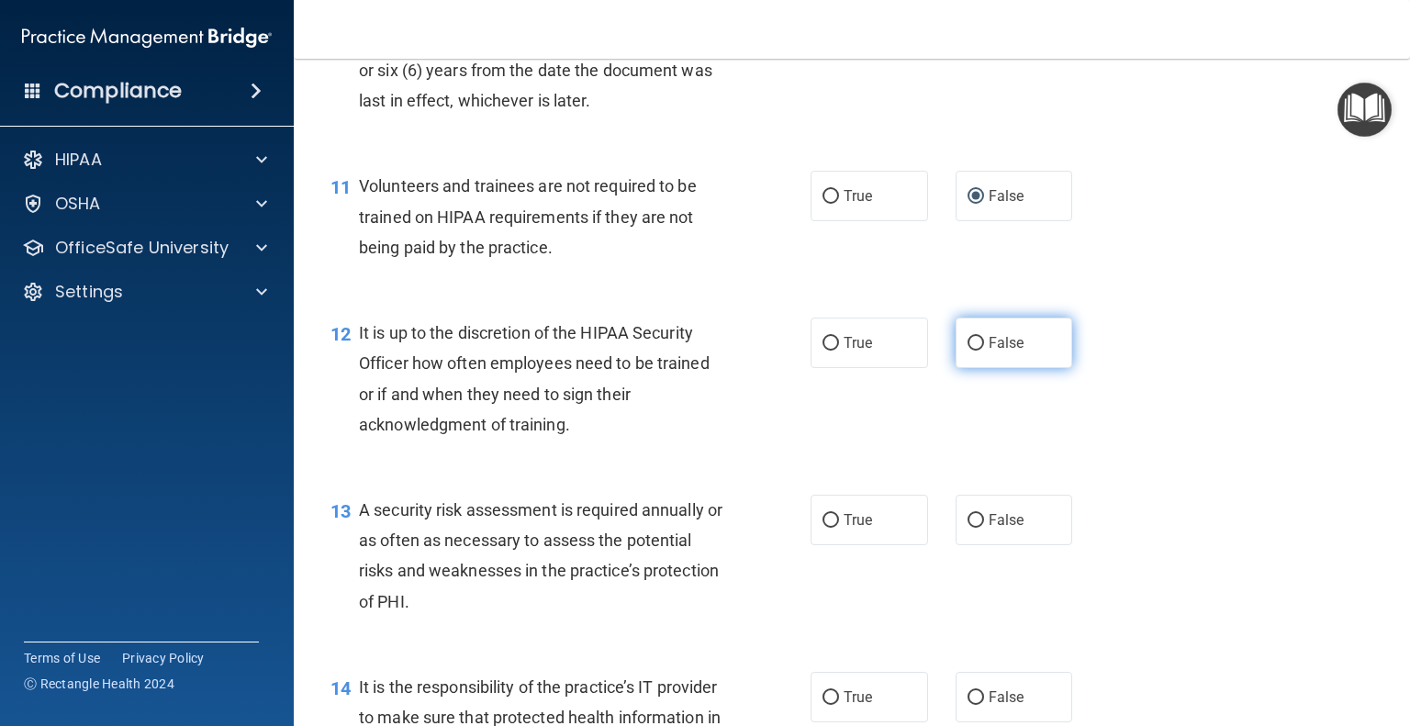
click at [994, 352] on span "False" at bounding box center [1007, 342] width 36 height 17
click at [984, 351] on input "False" at bounding box center [976, 344] width 17 height 14
radio input "true"
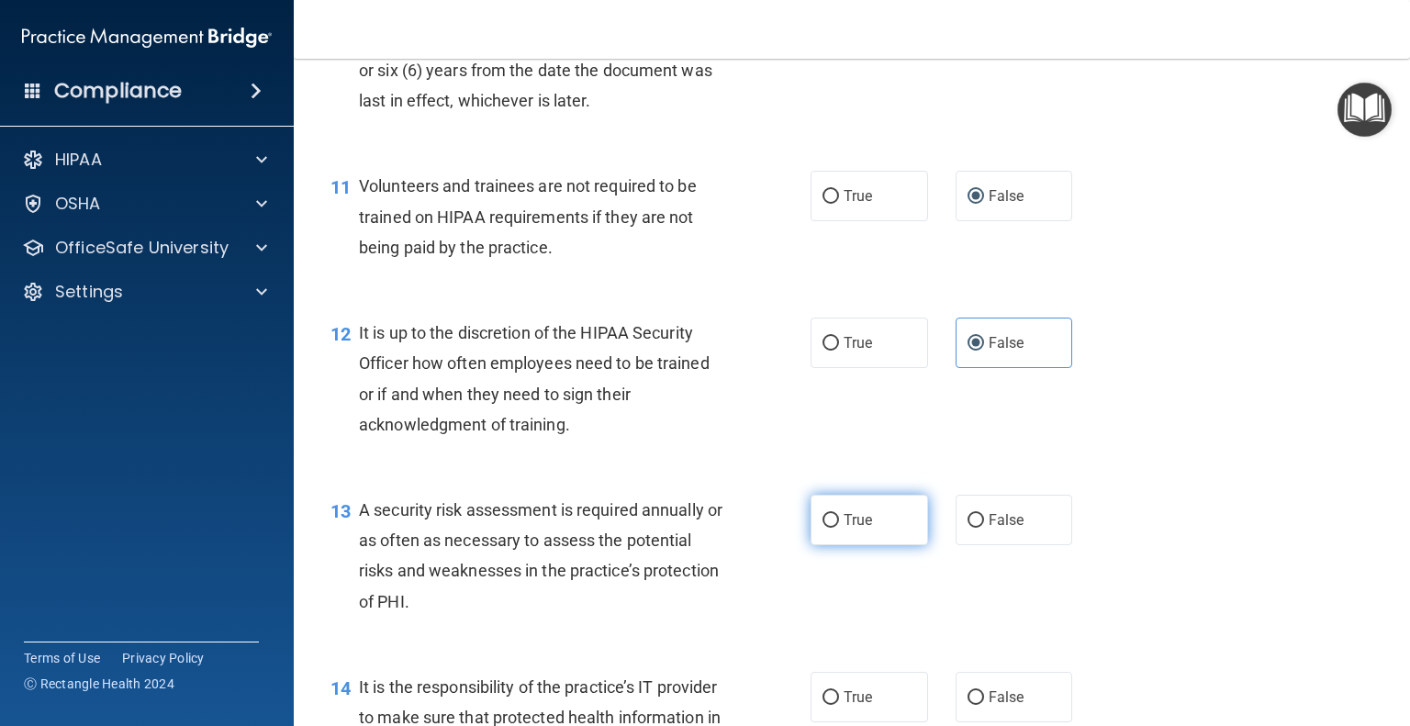
click at [850, 529] on span "True" at bounding box center [858, 519] width 28 height 17
click at [839, 528] on input "True" at bounding box center [831, 521] width 17 height 14
radio input "true"
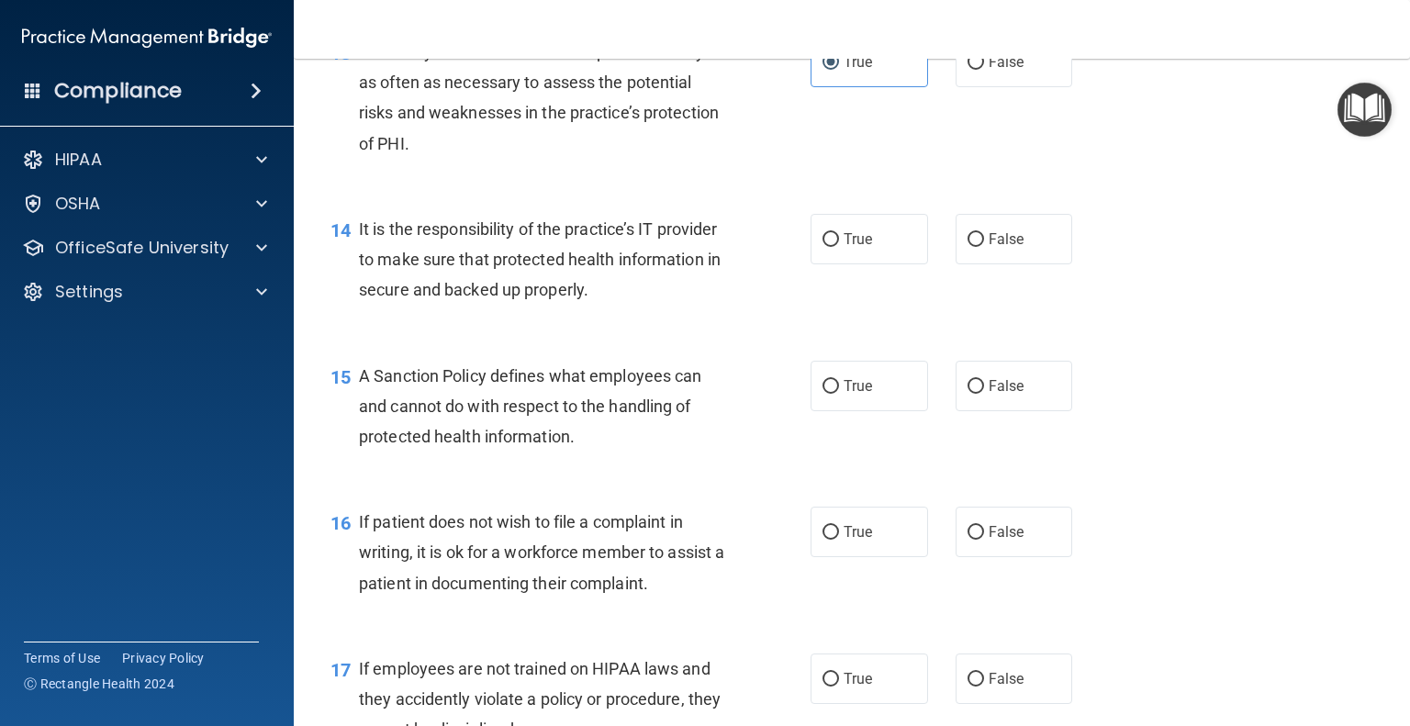
scroll to position [2387, 0]
click at [869, 264] on label "True" at bounding box center [870, 238] width 118 height 51
click at [839, 246] on input "True" at bounding box center [831, 239] width 17 height 14
radio input "true"
click at [876, 410] on label "True" at bounding box center [870, 385] width 118 height 51
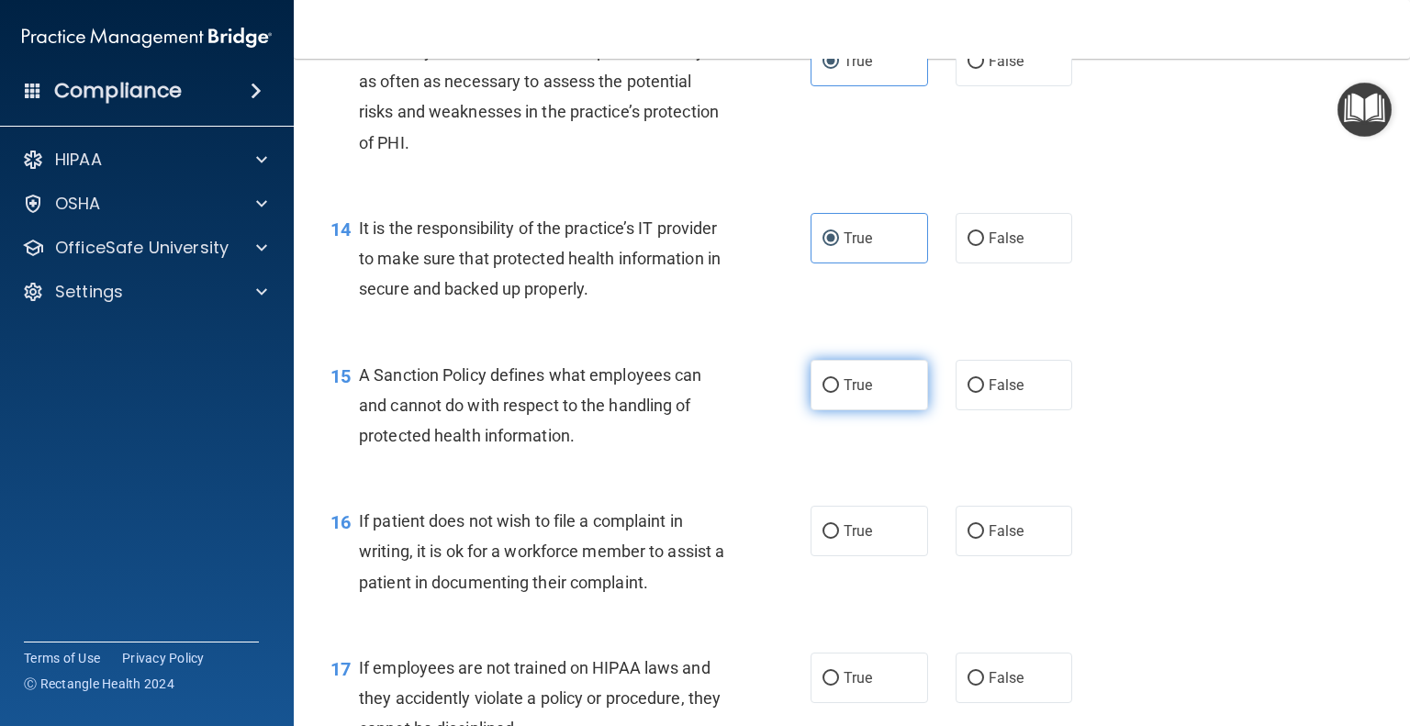
click at [839, 393] on input "True" at bounding box center [831, 386] width 17 height 14
radio input "true"
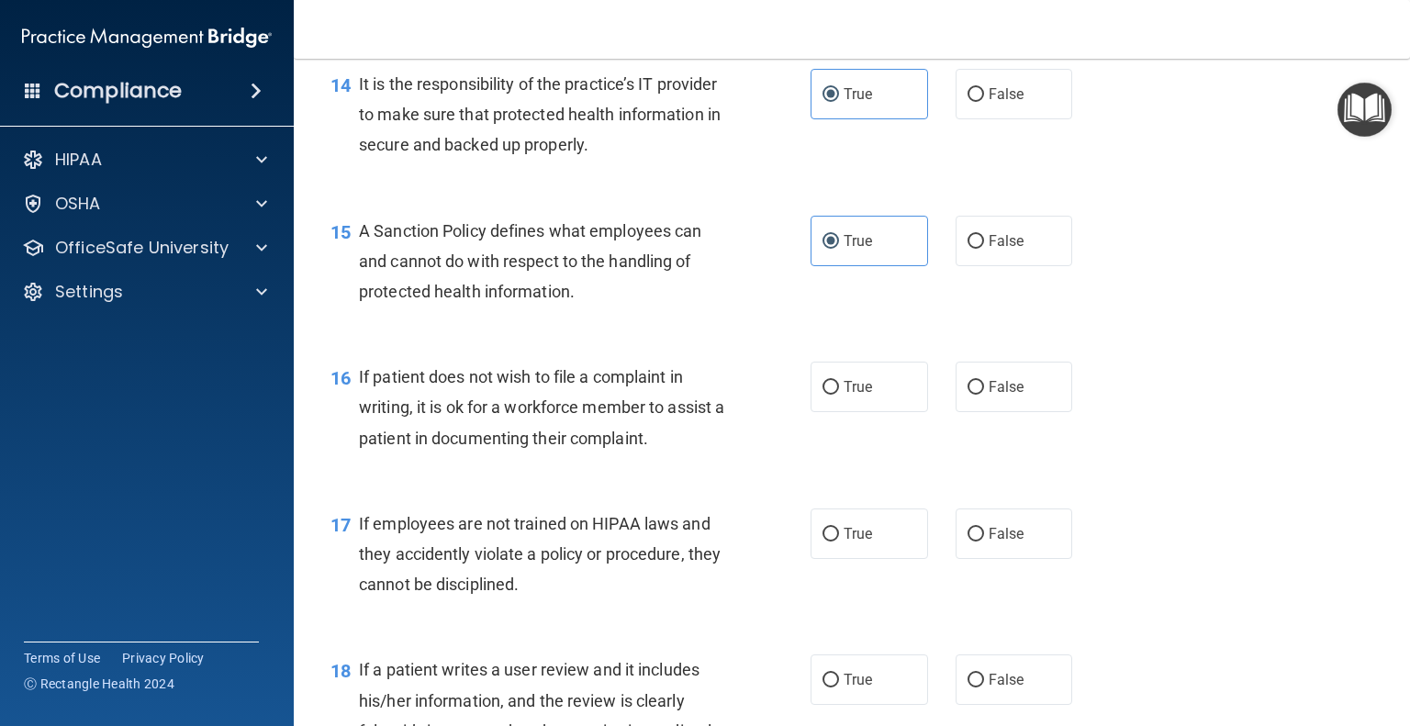
scroll to position [2571, 0]
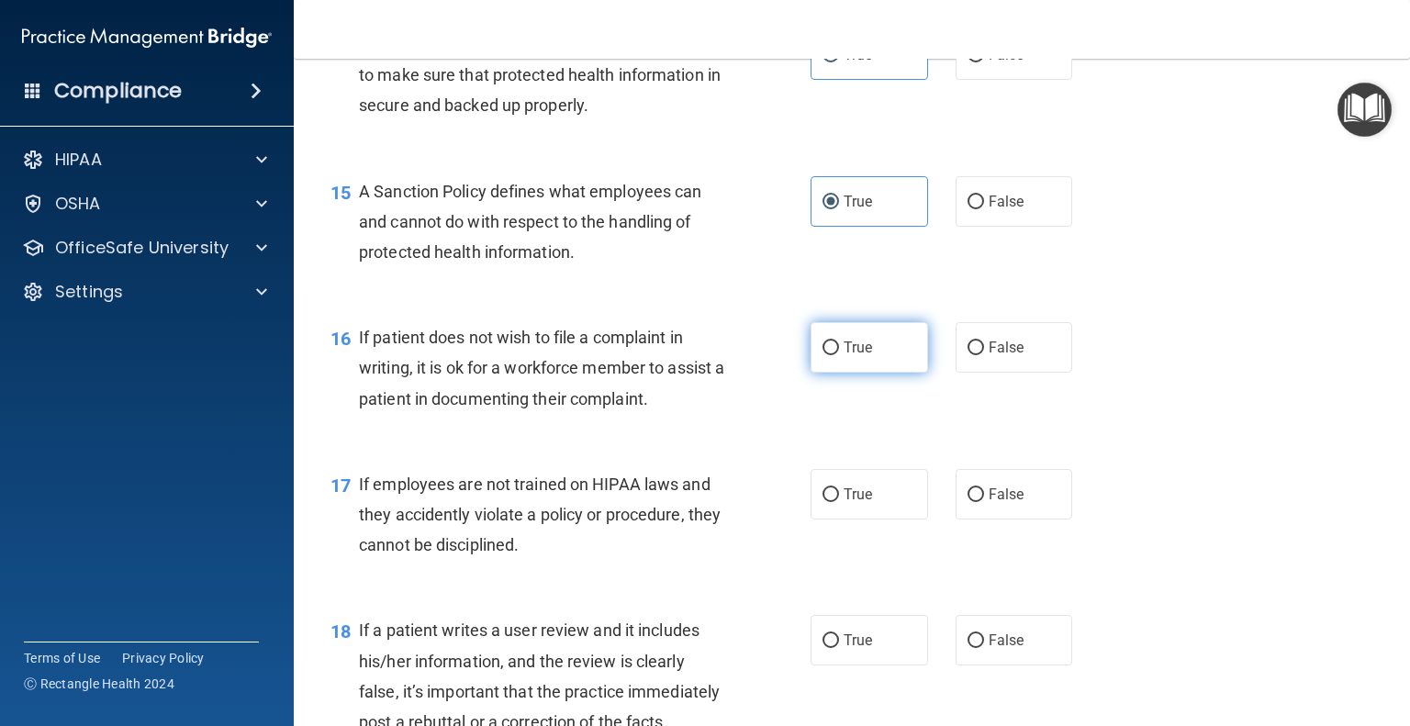
click at [867, 373] on label "True" at bounding box center [870, 347] width 118 height 51
click at [839, 355] on input "True" at bounding box center [831, 349] width 17 height 14
radio input "true"
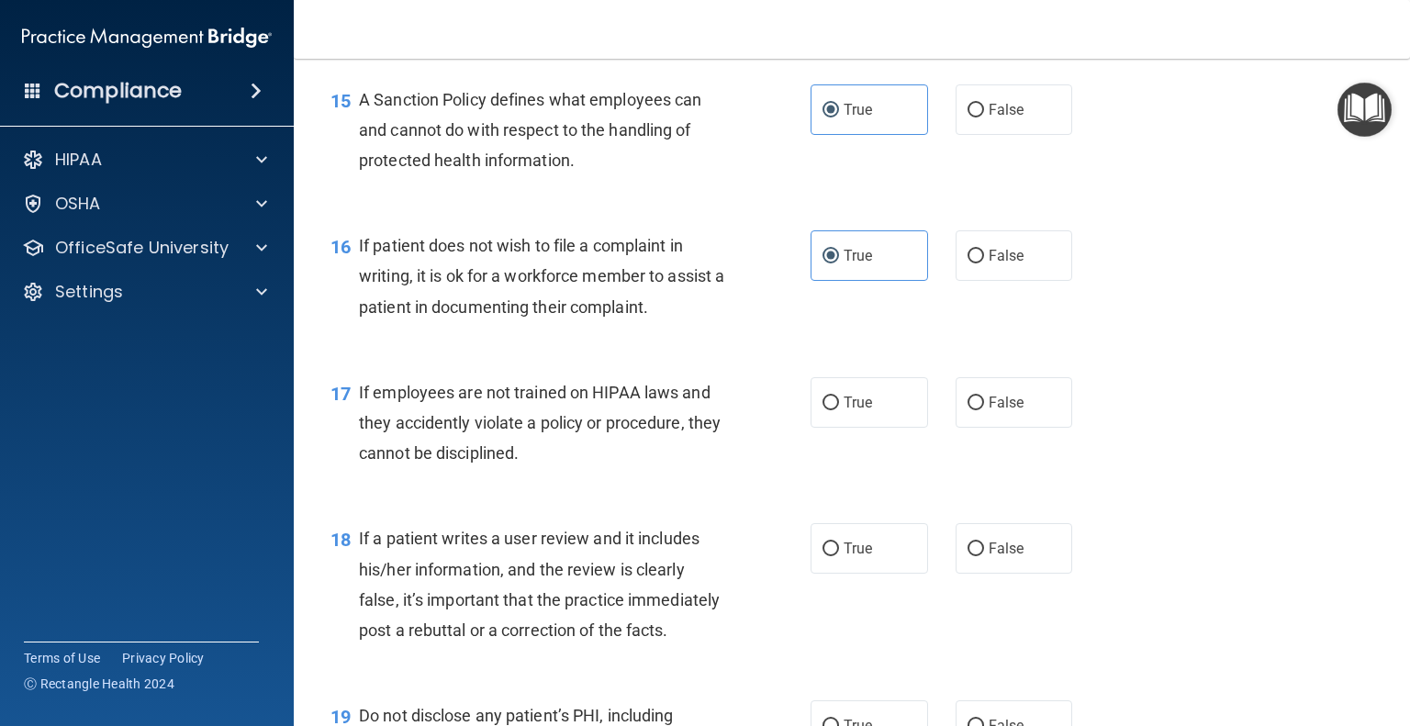
scroll to position [2755, 0]
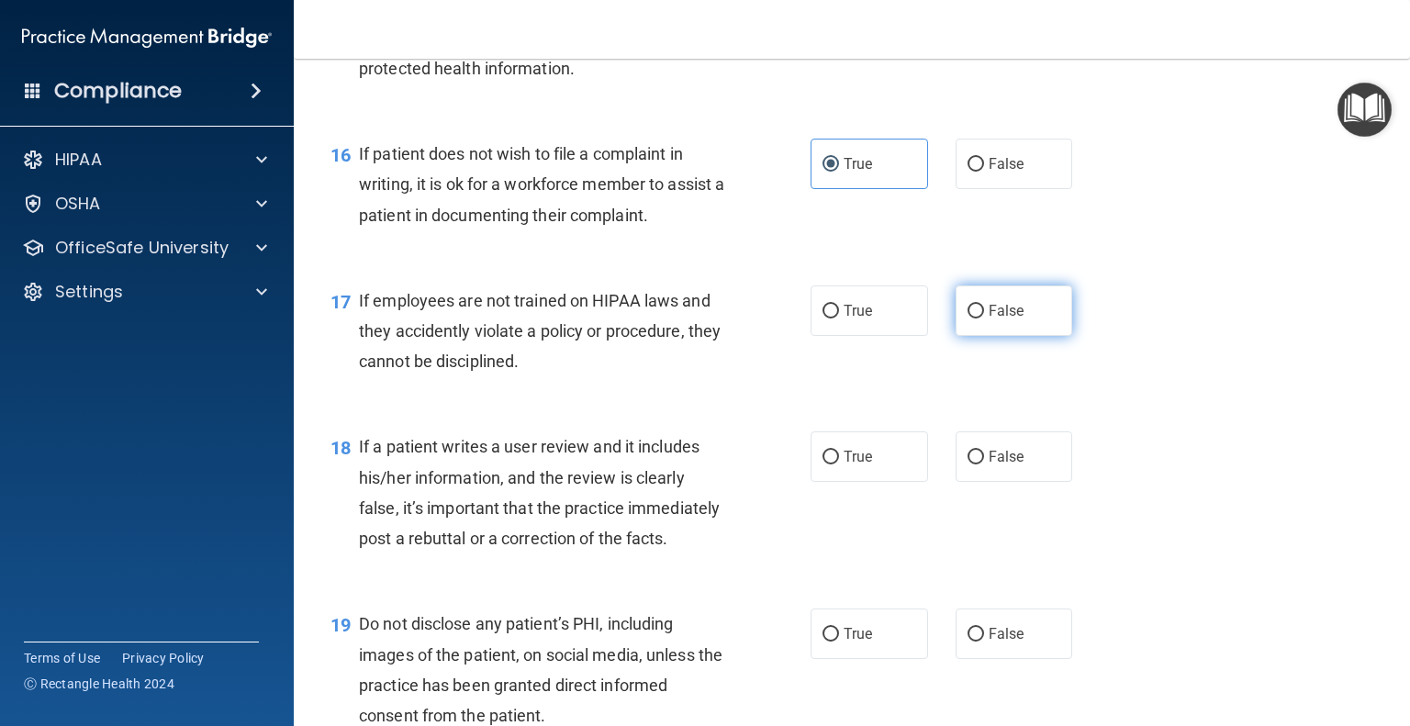
click at [989, 320] on span "False" at bounding box center [1007, 310] width 36 height 17
click at [984, 319] on input "False" at bounding box center [976, 312] width 17 height 14
radio input "true"
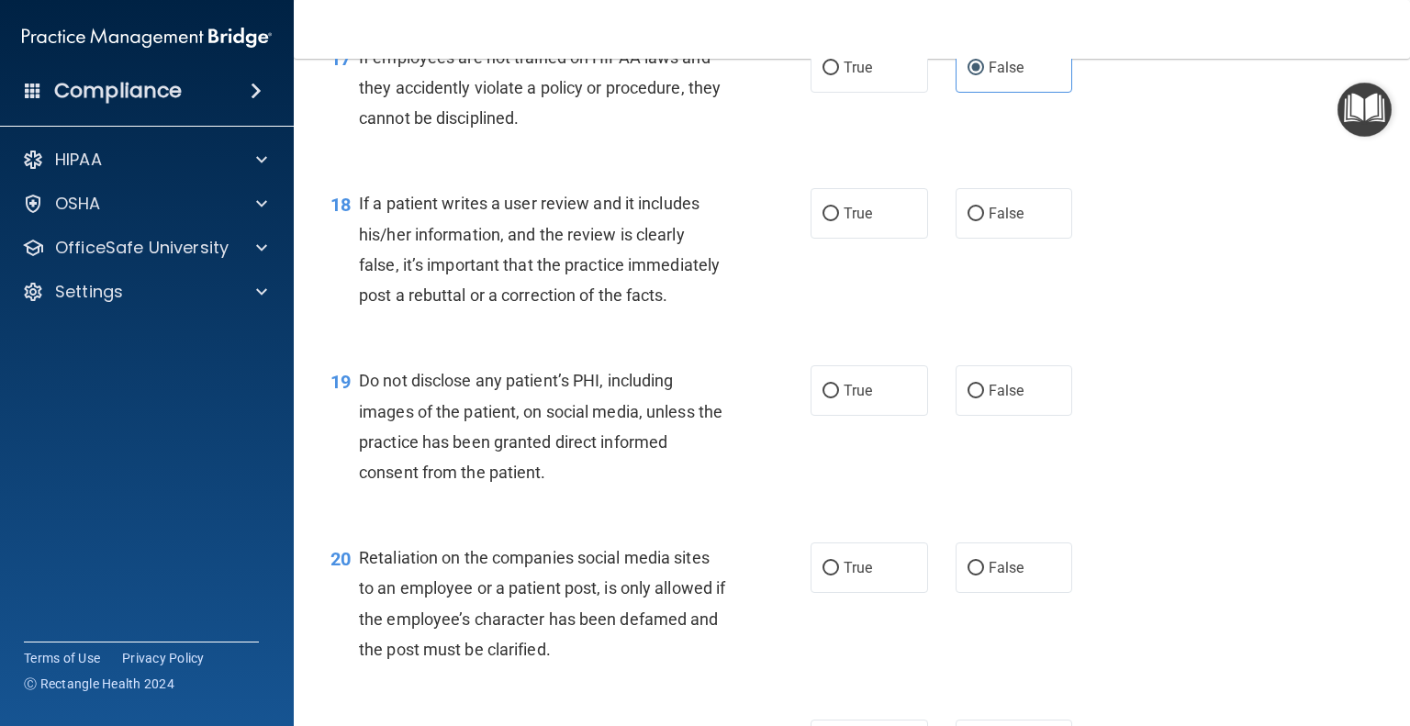
scroll to position [3030, 0]
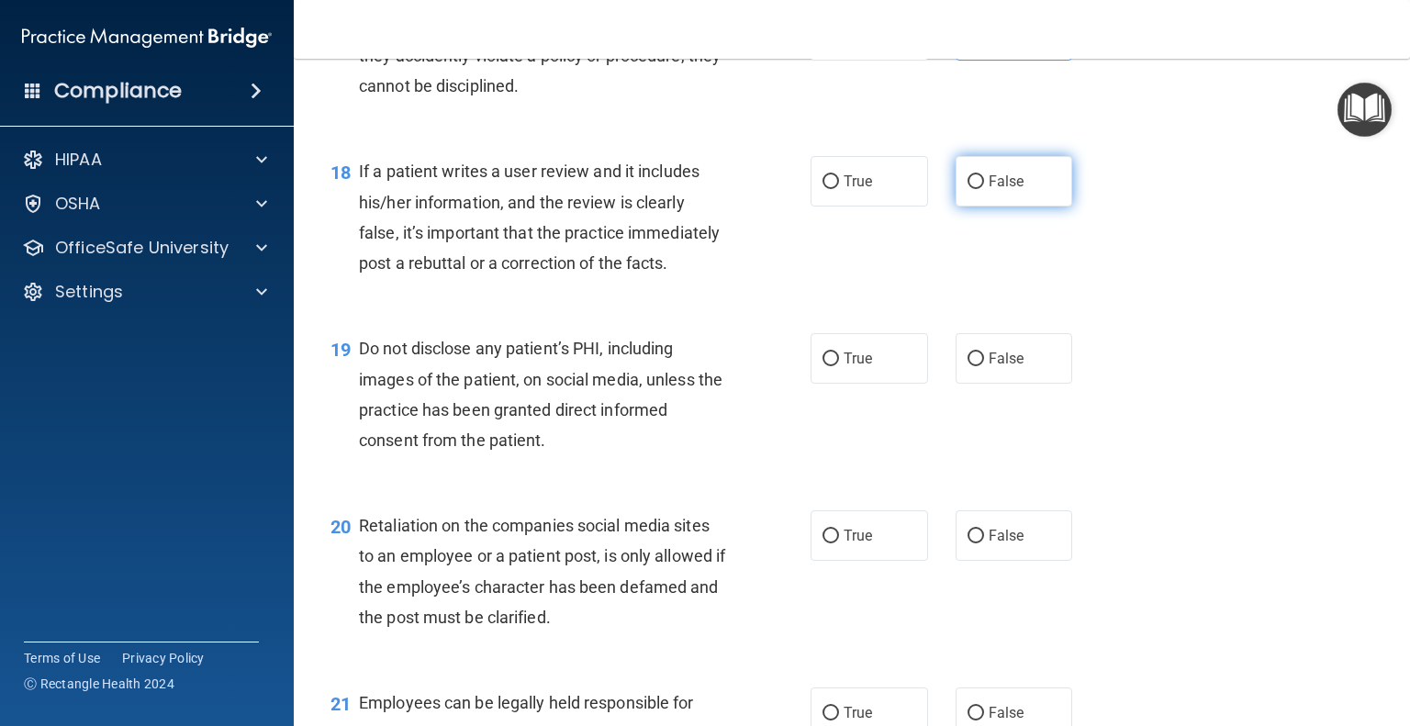
click at [1017, 207] on label "False" at bounding box center [1015, 181] width 118 height 51
click at [984, 189] on input "False" at bounding box center [976, 182] width 17 height 14
radio input "true"
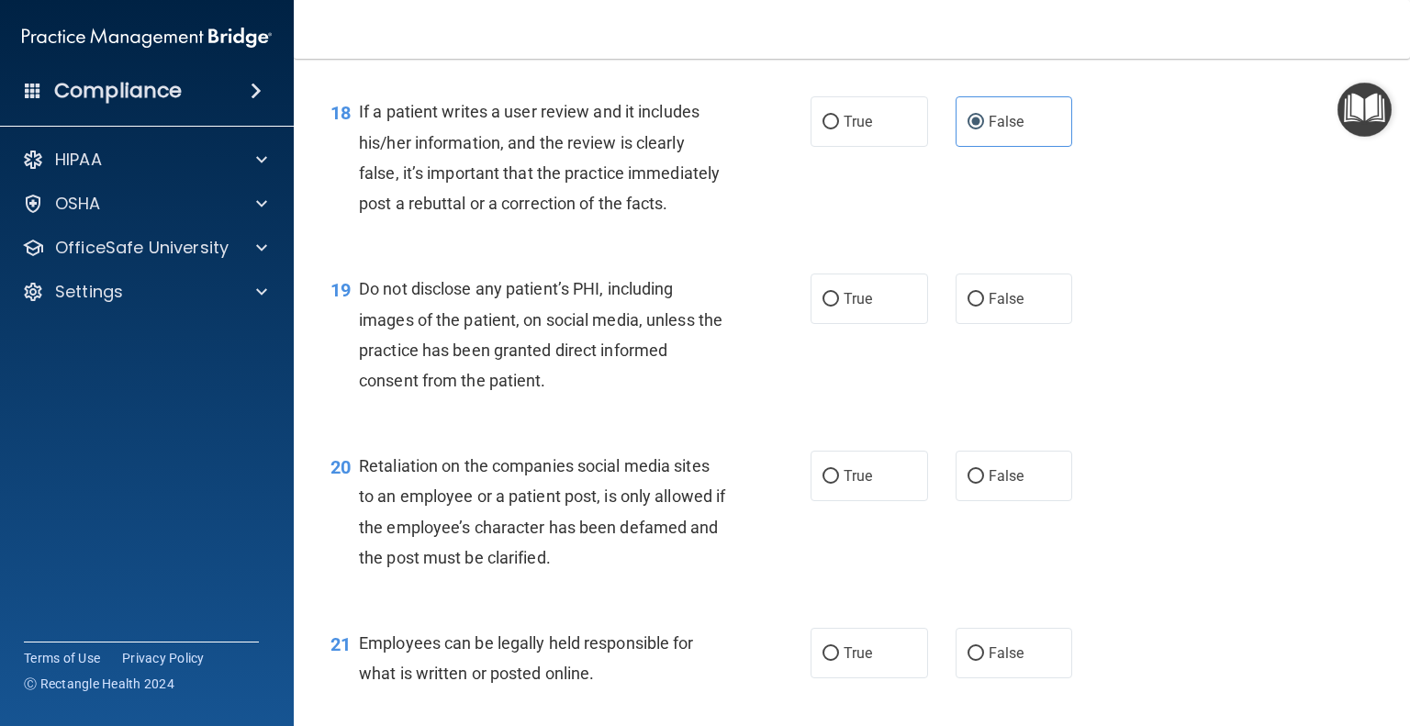
scroll to position [3122, 0]
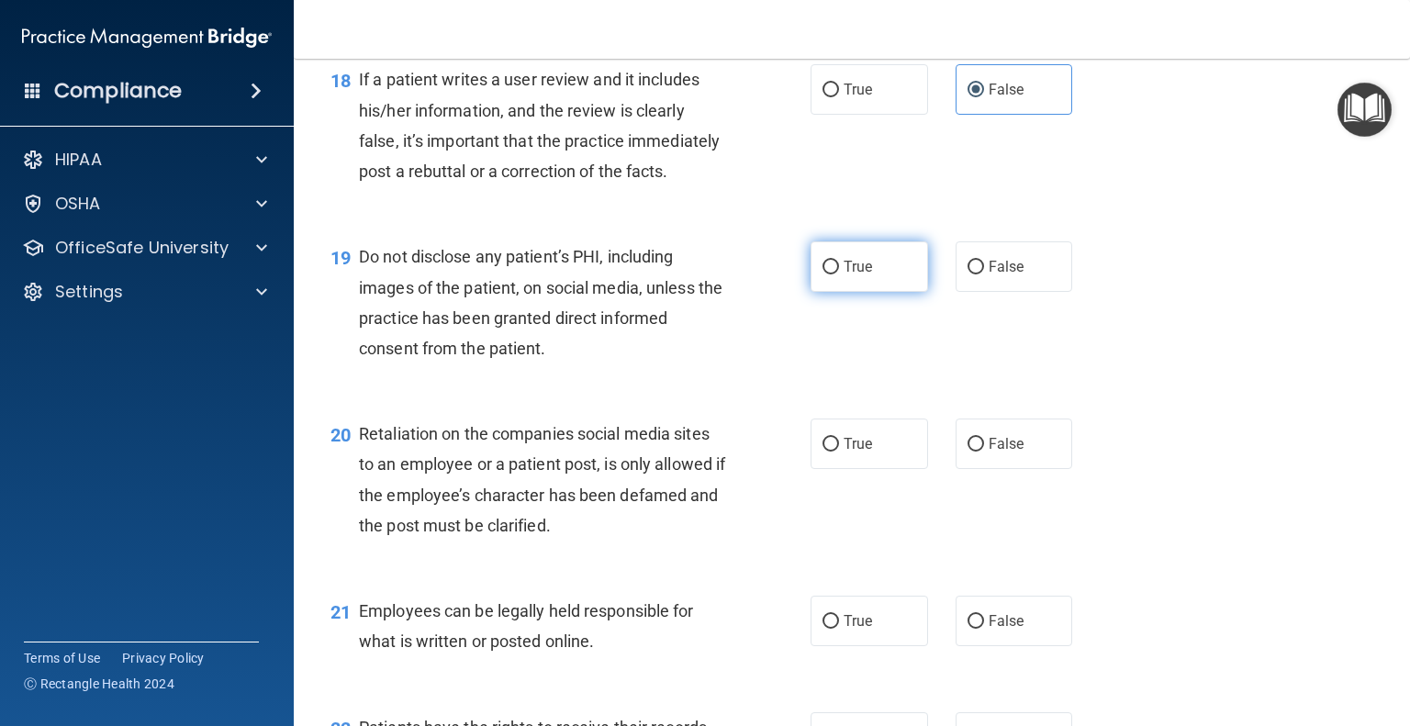
click at [851, 275] on span "True" at bounding box center [858, 266] width 28 height 17
click at [839, 275] on input "True" at bounding box center [831, 268] width 17 height 14
radio input "true"
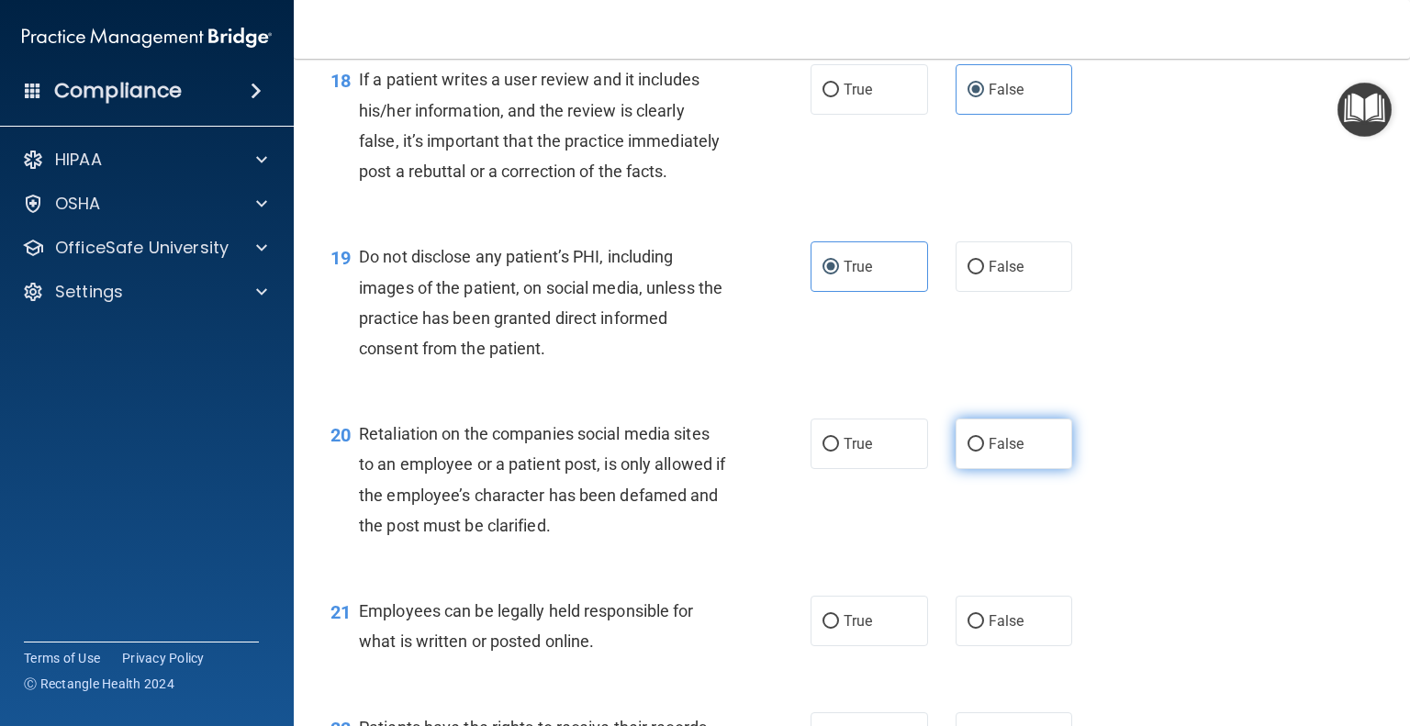
click at [992, 453] on span "False" at bounding box center [1007, 443] width 36 height 17
click at [984, 452] on input "False" at bounding box center [976, 445] width 17 height 14
radio input "true"
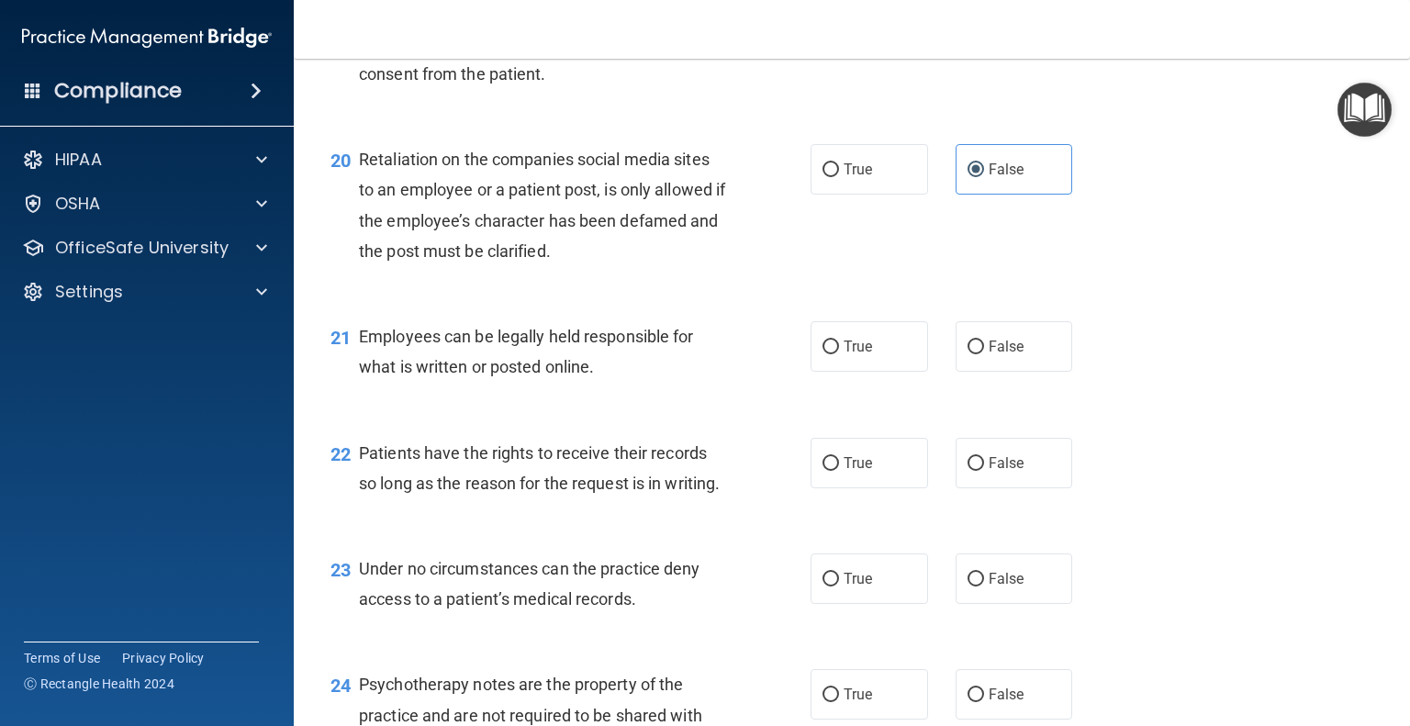
scroll to position [3398, 0]
click at [862, 371] on label "True" at bounding box center [870, 345] width 118 height 51
click at [839, 354] on input "True" at bounding box center [831, 347] width 17 height 14
radio input "true"
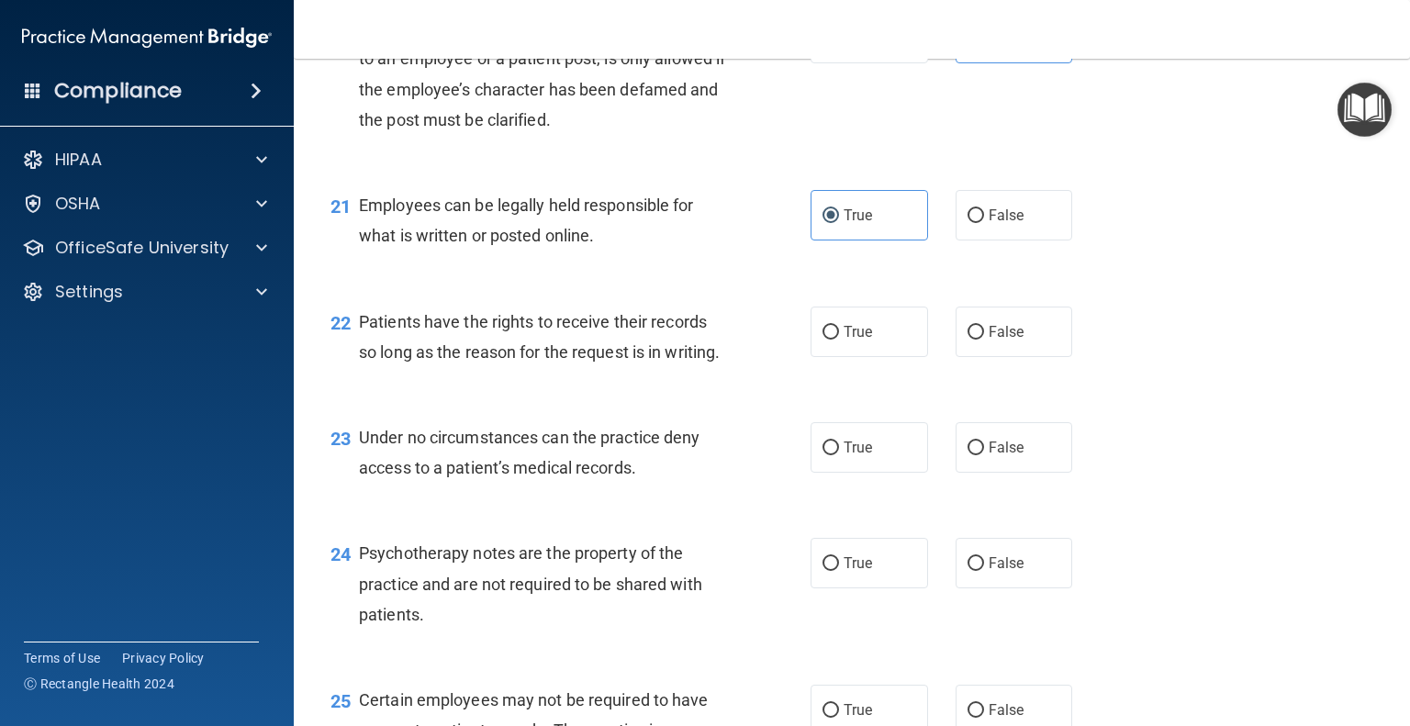
scroll to position [3581, 0]
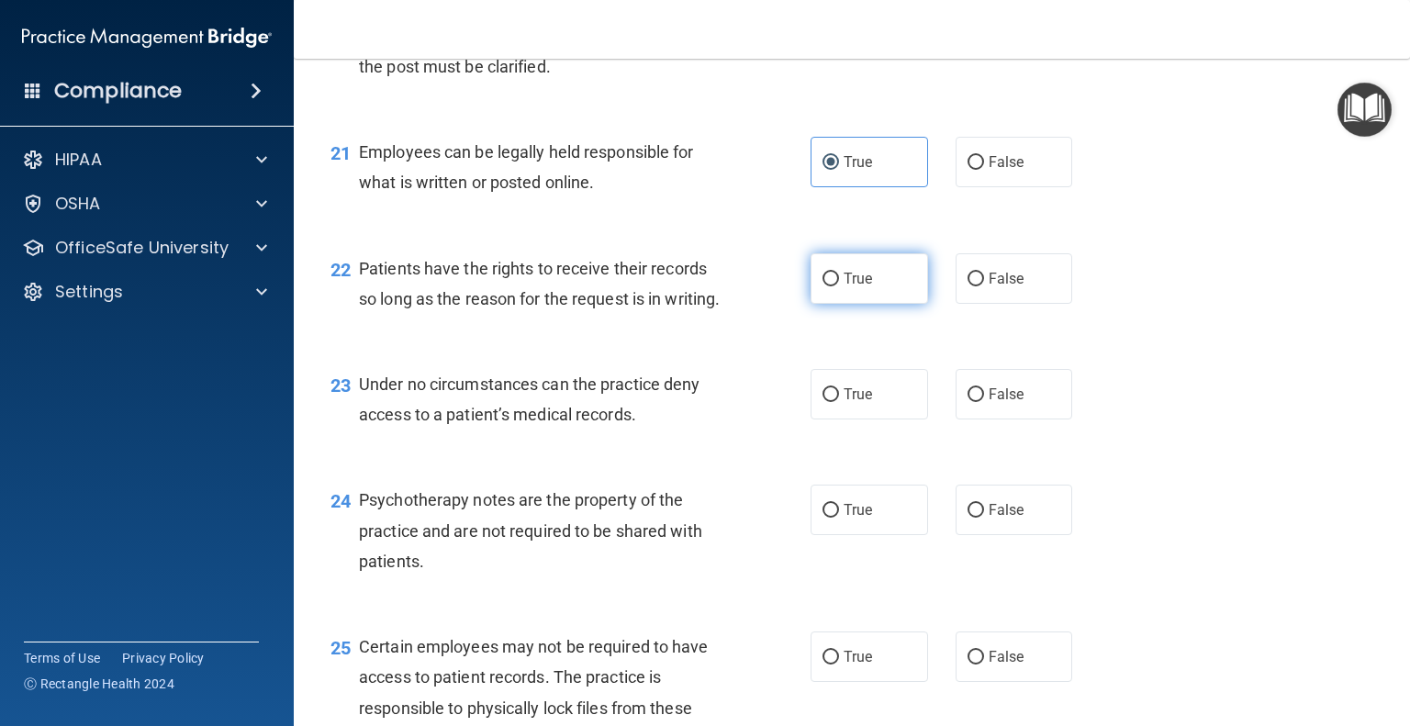
click at [850, 304] on label "True" at bounding box center [870, 278] width 118 height 51
click at [839, 286] on input "True" at bounding box center [831, 280] width 17 height 14
radio input "true"
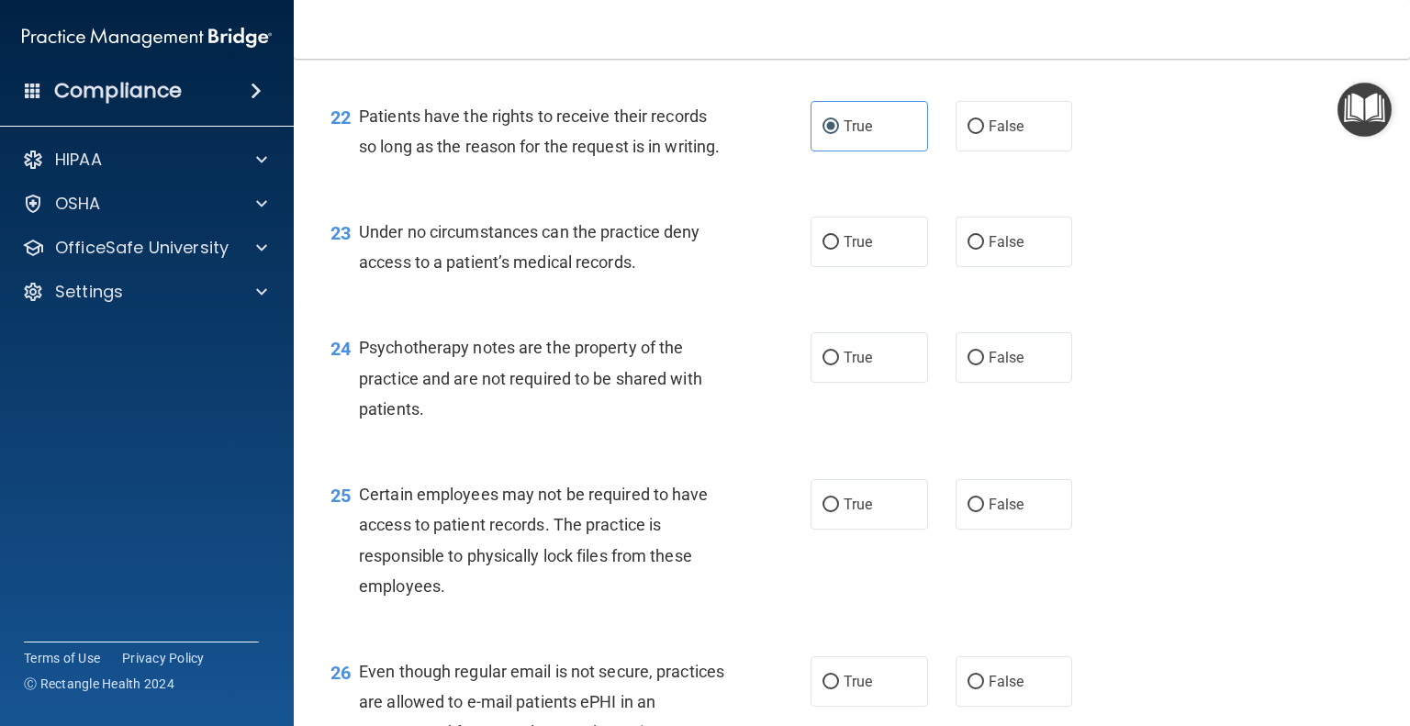
scroll to position [3765, 0]
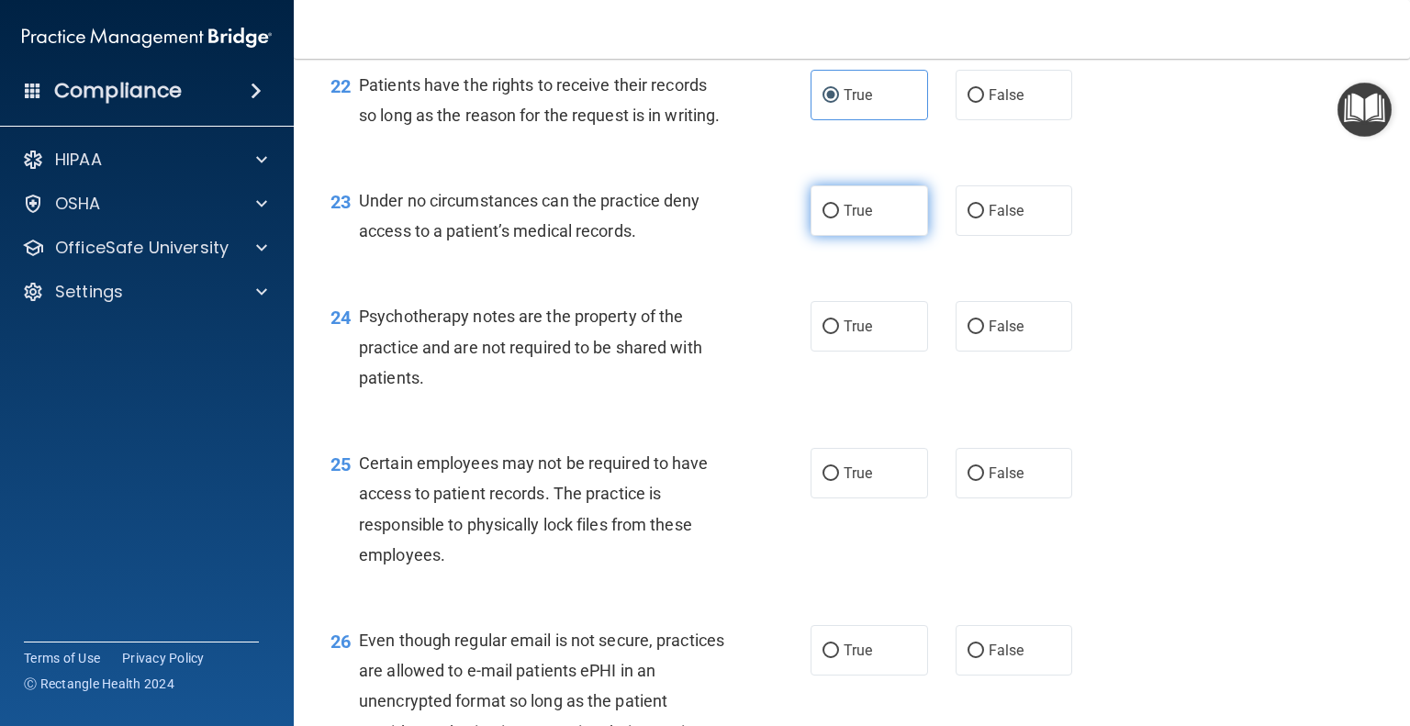
click at [884, 236] on label "True" at bounding box center [870, 210] width 118 height 51
click at [839, 219] on input "True" at bounding box center [831, 212] width 17 height 14
radio input "true"
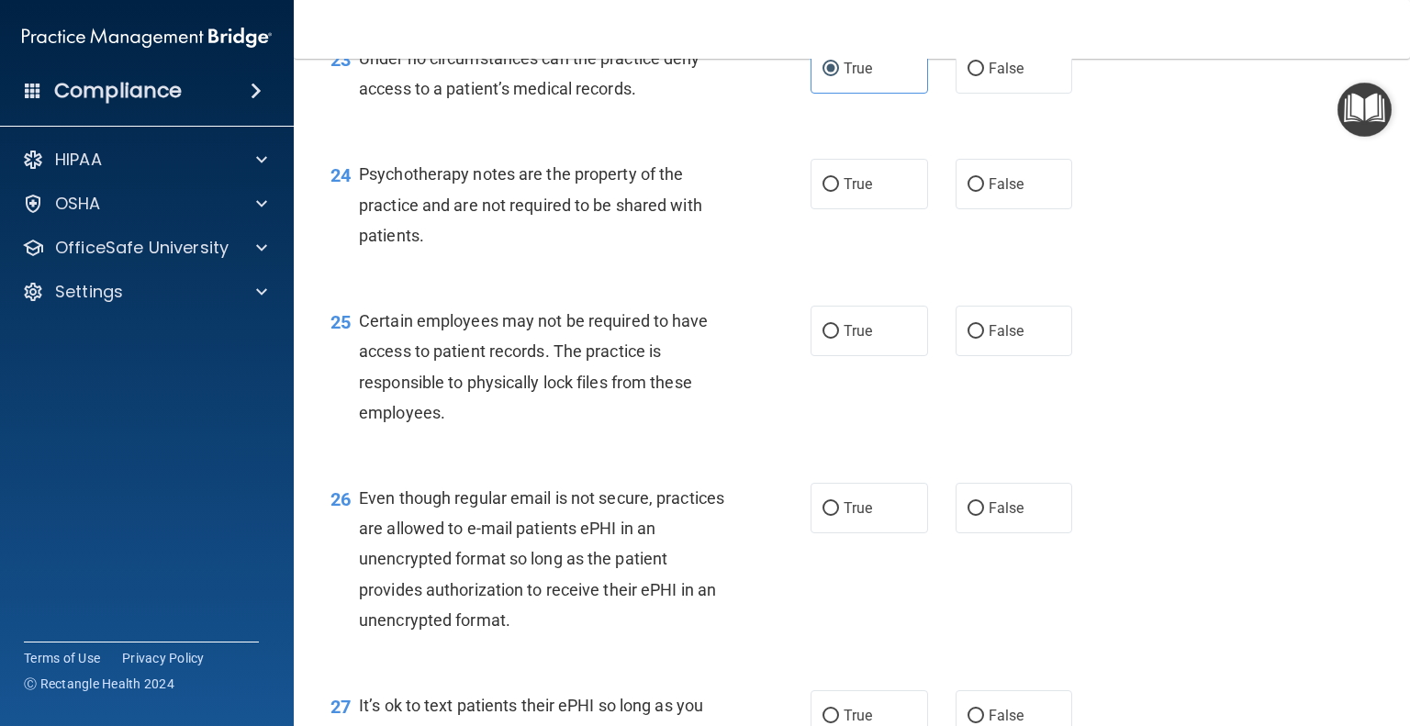
scroll to position [3949, 0]
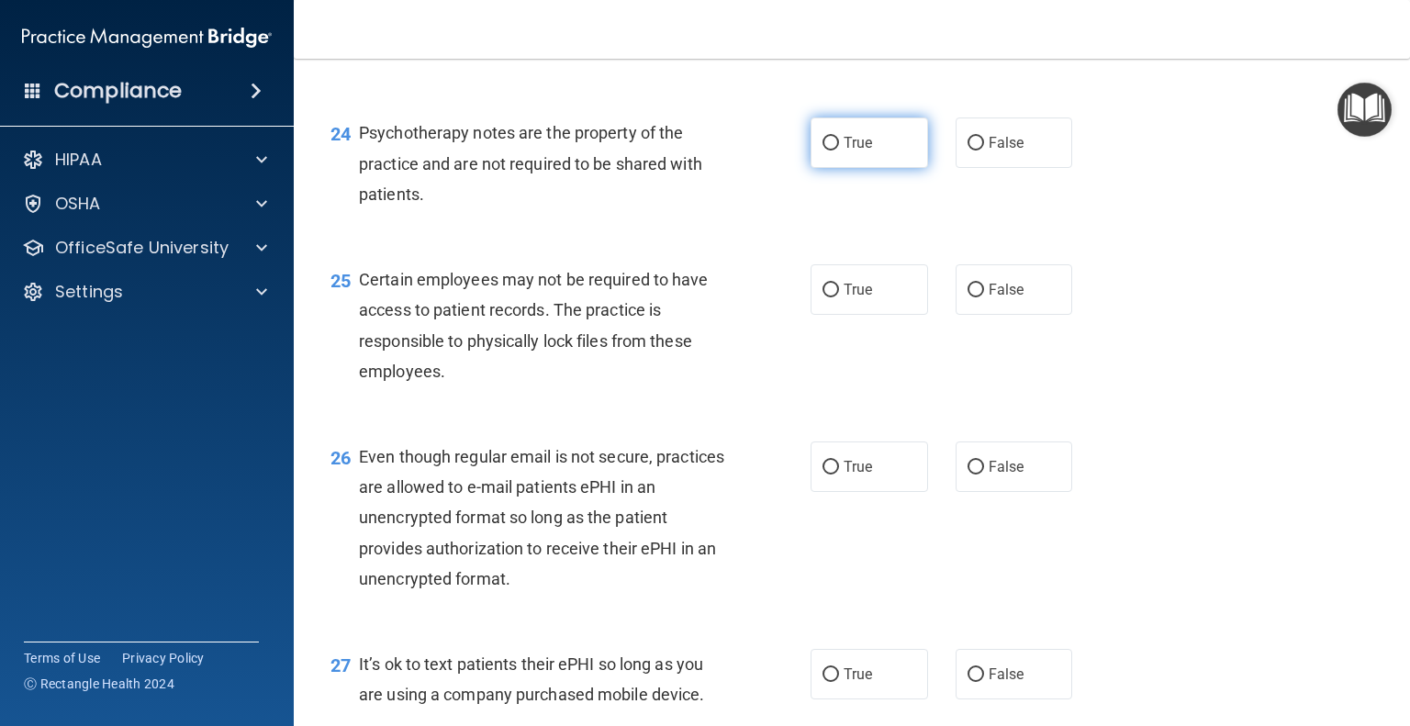
click at [870, 168] on label "True" at bounding box center [870, 143] width 118 height 51
click at [839, 151] on input "True" at bounding box center [831, 144] width 17 height 14
radio input "true"
click at [994, 315] on label "False" at bounding box center [1015, 289] width 118 height 51
click at [984, 298] on input "False" at bounding box center [976, 291] width 17 height 14
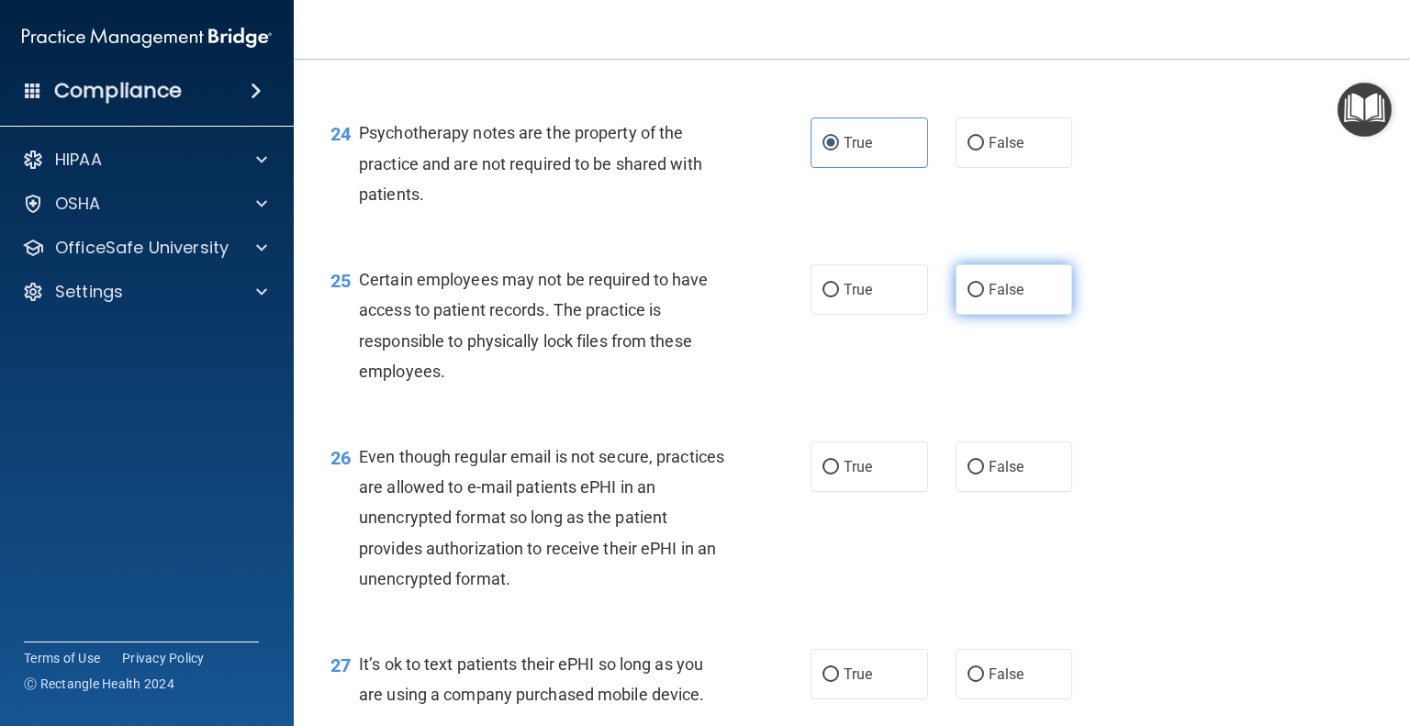
radio input "true"
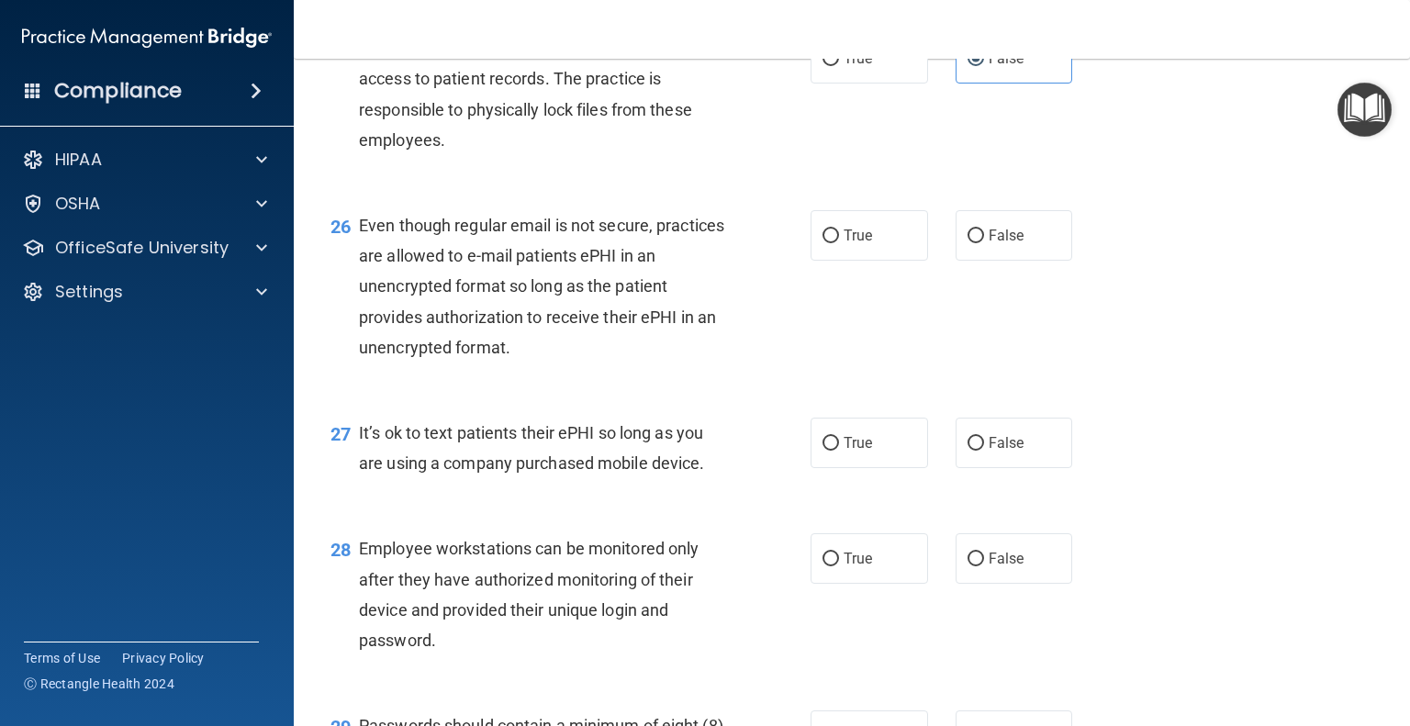
scroll to position [4224, 0]
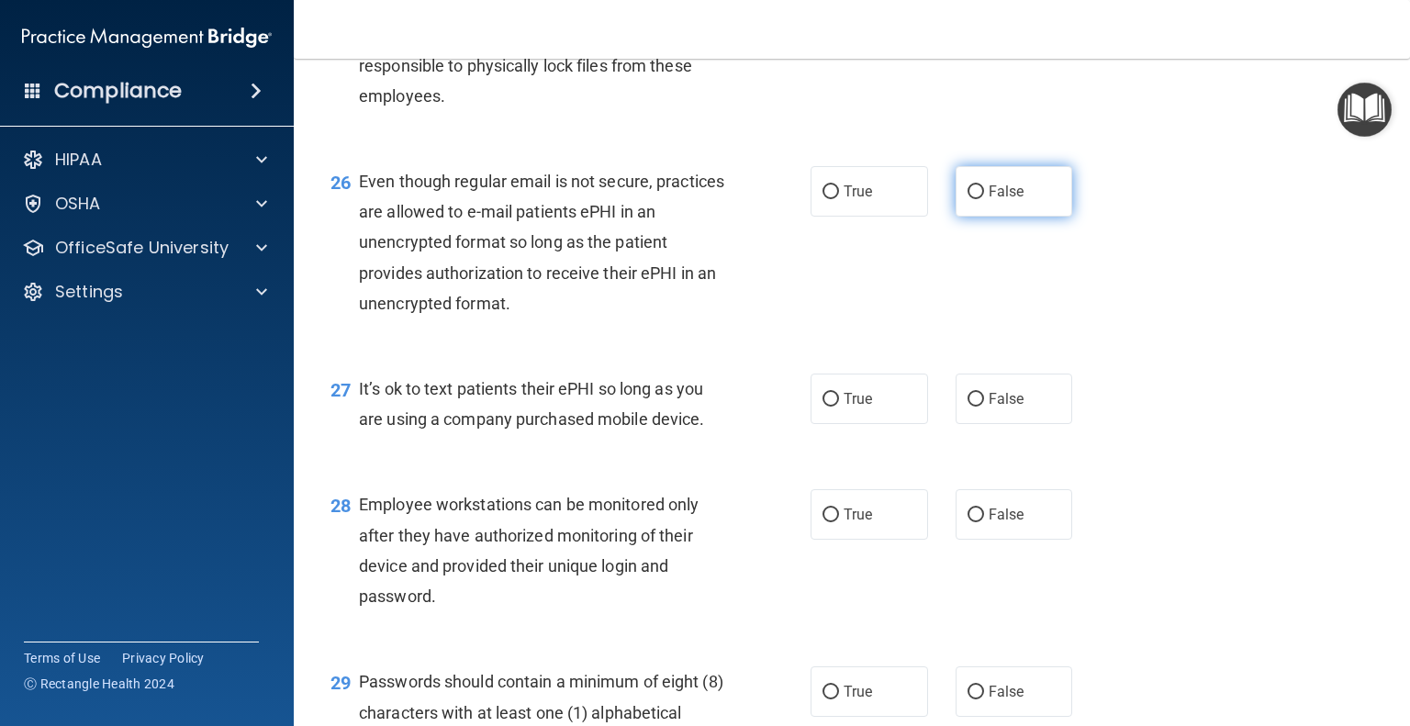
click at [997, 200] on span "False" at bounding box center [1007, 191] width 36 height 17
click at [984, 199] on input "False" at bounding box center [976, 192] width 17 height 14
radio input "true"
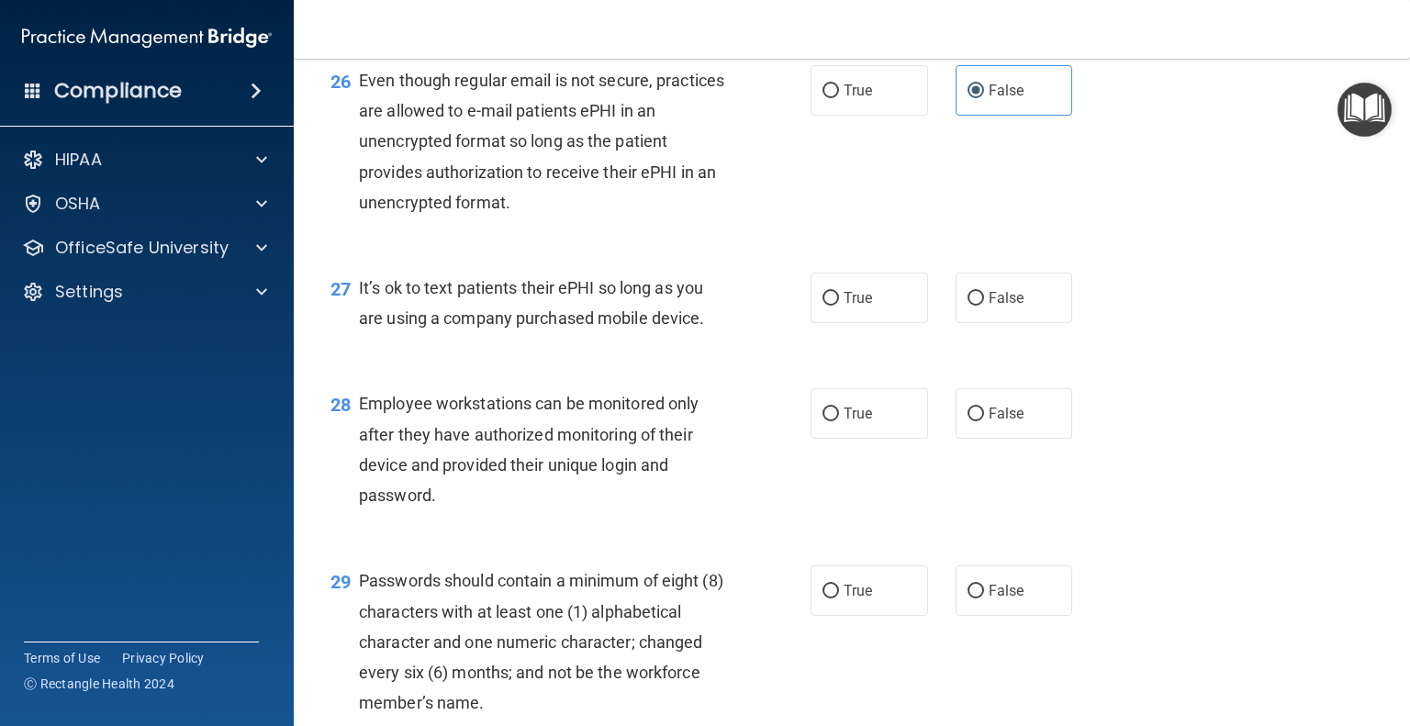
scroll to position [4408, 0]
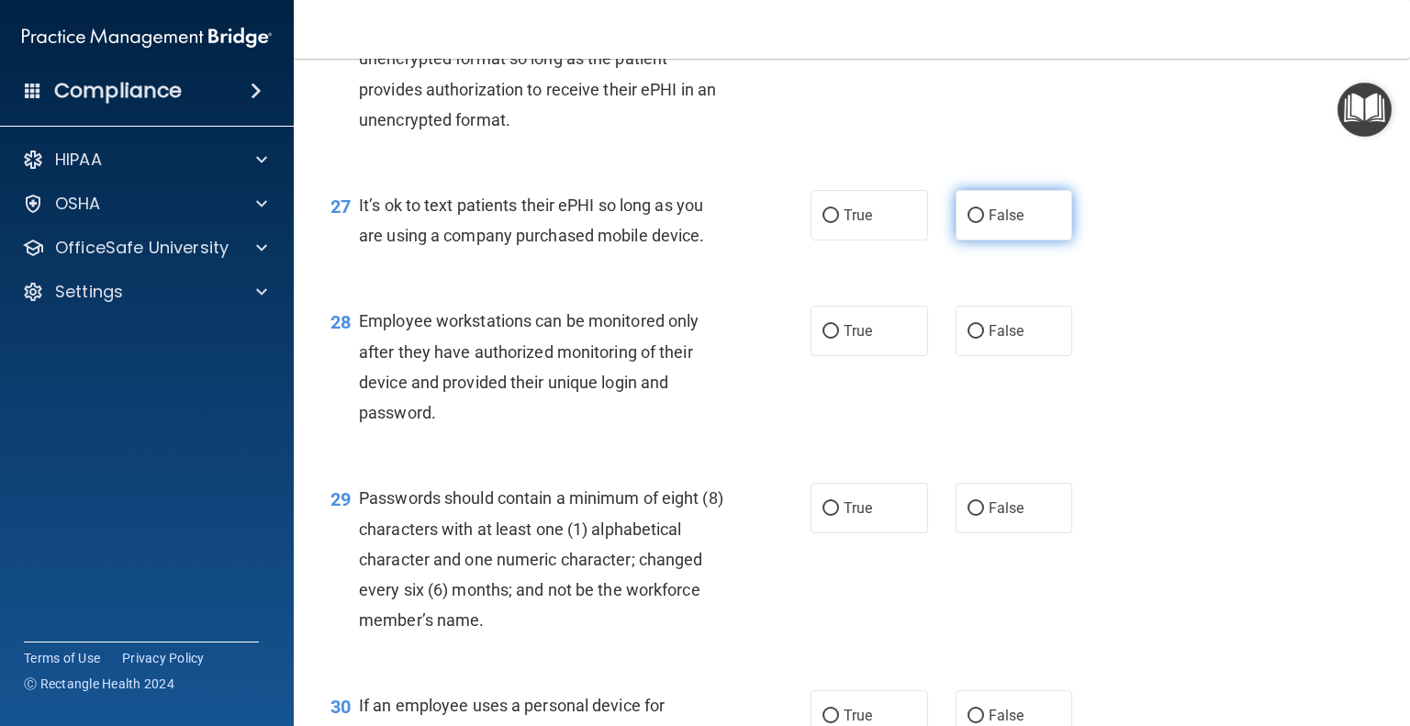
click at [1028, 241] on label "False" at bounding box center [1015, 215] width 118 height 51
click at [984, 223] on input "False" at bounding box center [976, 216] width 17 height 14
radio input "true"
click at [1006, 340] on span "False" at bounding box center [1007, 330] width 36 height 17
click at [984, 339] on input "False" at bounding box center [976, 332] width 17 height 14
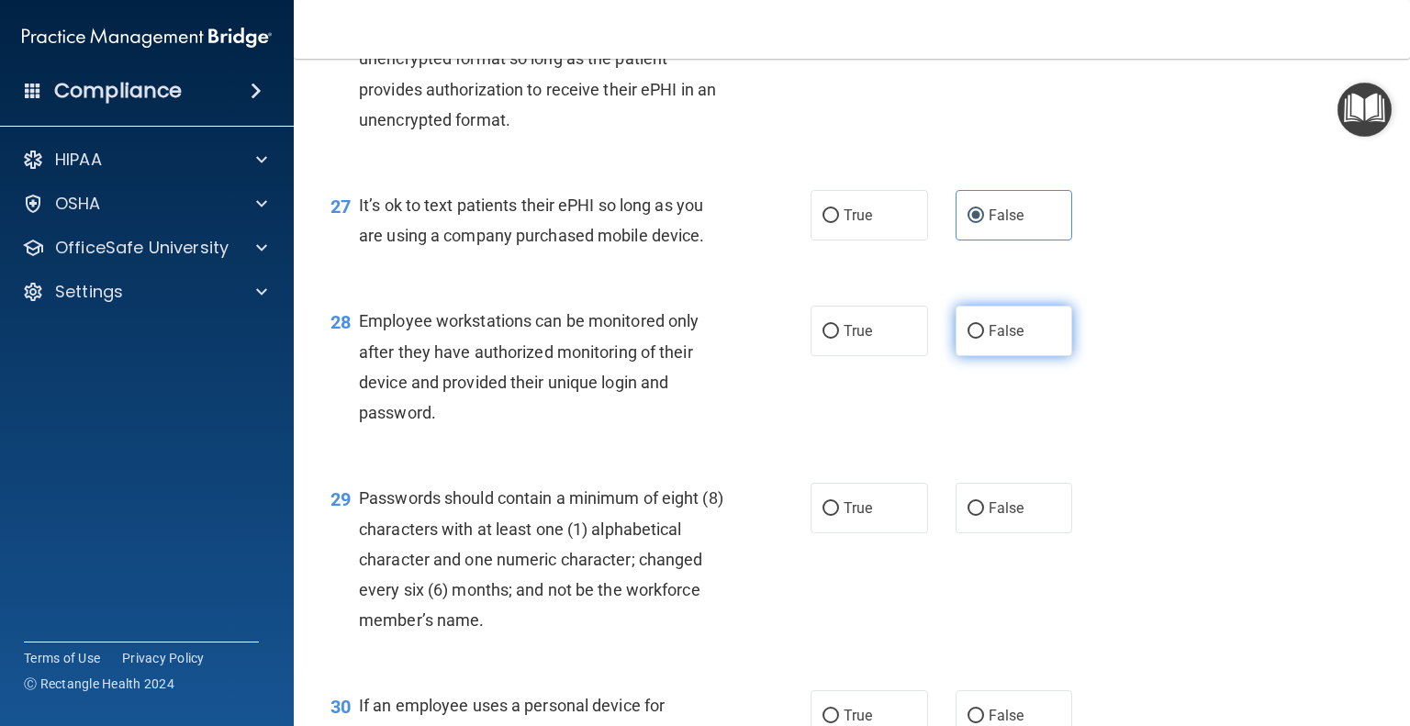
radio input "true"
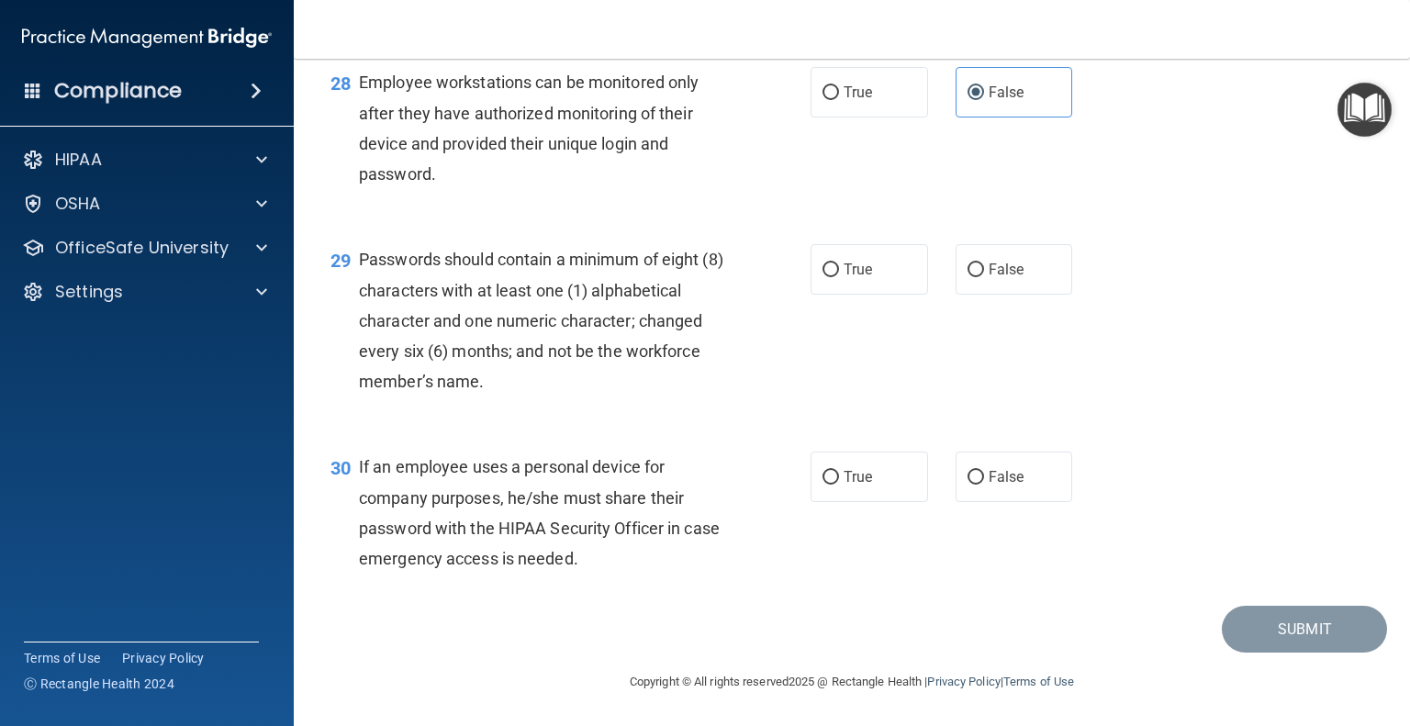
scroll to position [4738, 0]
click at [1003, 274] on span "False" at bounding box center [1007, 269] width 36 height 17
click at [984, 274] on input "False" at bounding box center [976, 271] width 17 height 14
radio input "true"
click at [1003, 483] on span "False" at bounding box center [1007, 476] width 36 height 17
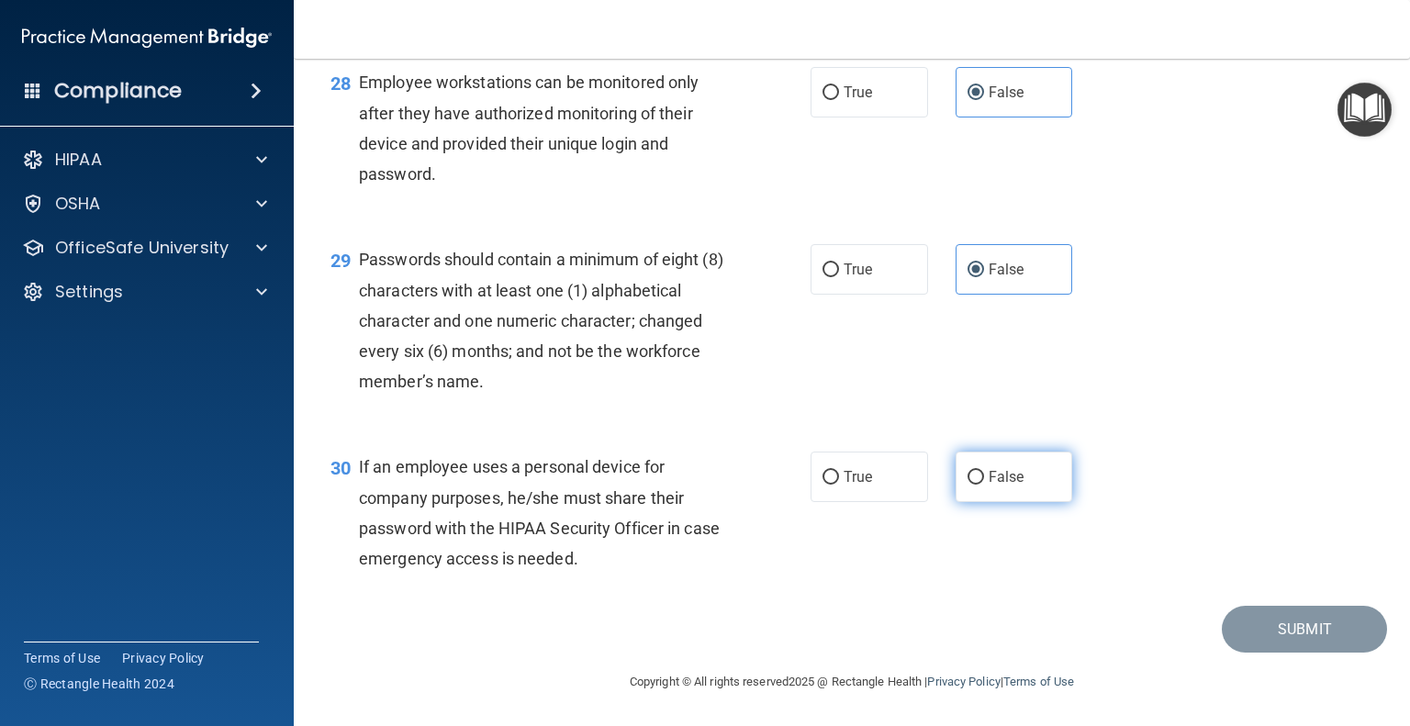
click at [984, 483] on input "False" at bounding box center [976, 478] width 17 height 14
radio input "true"
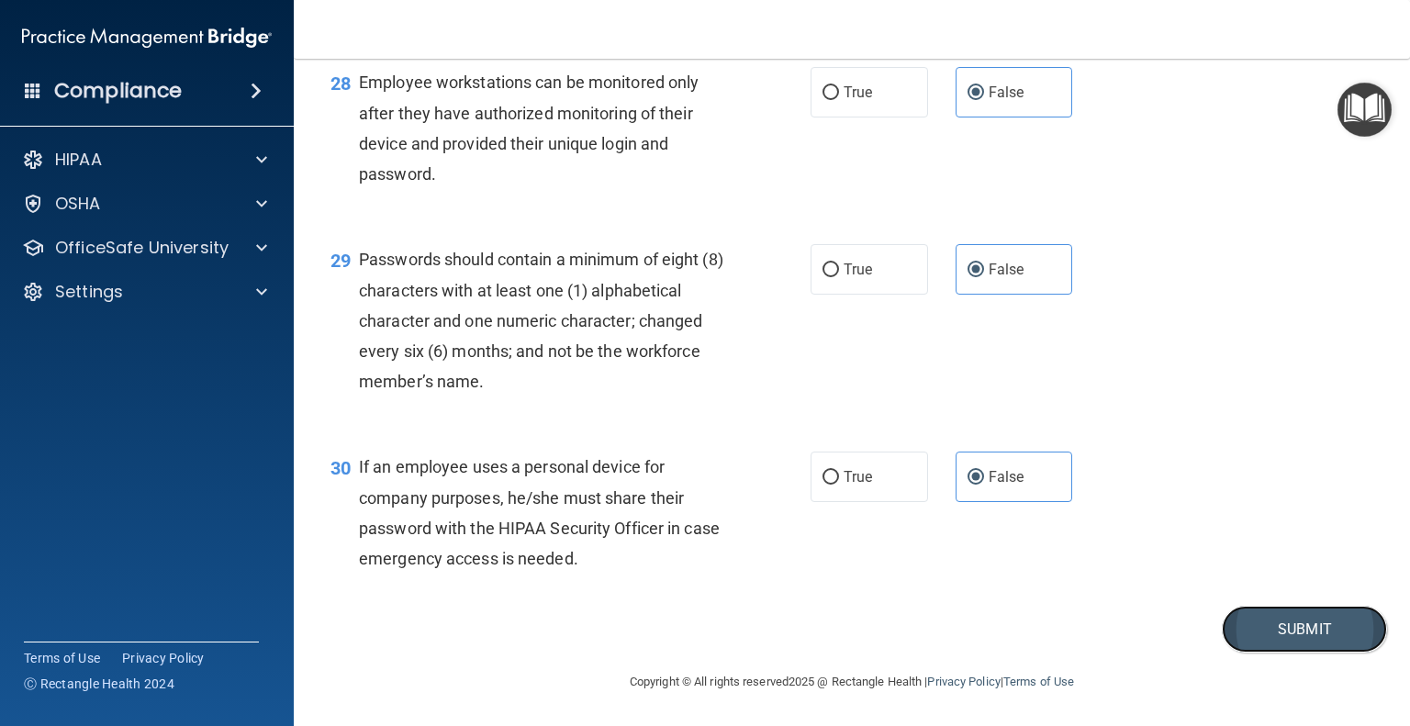
click at [1297, 622] on button "Submit" at bounding box center [1304, 629] width 165 height 47
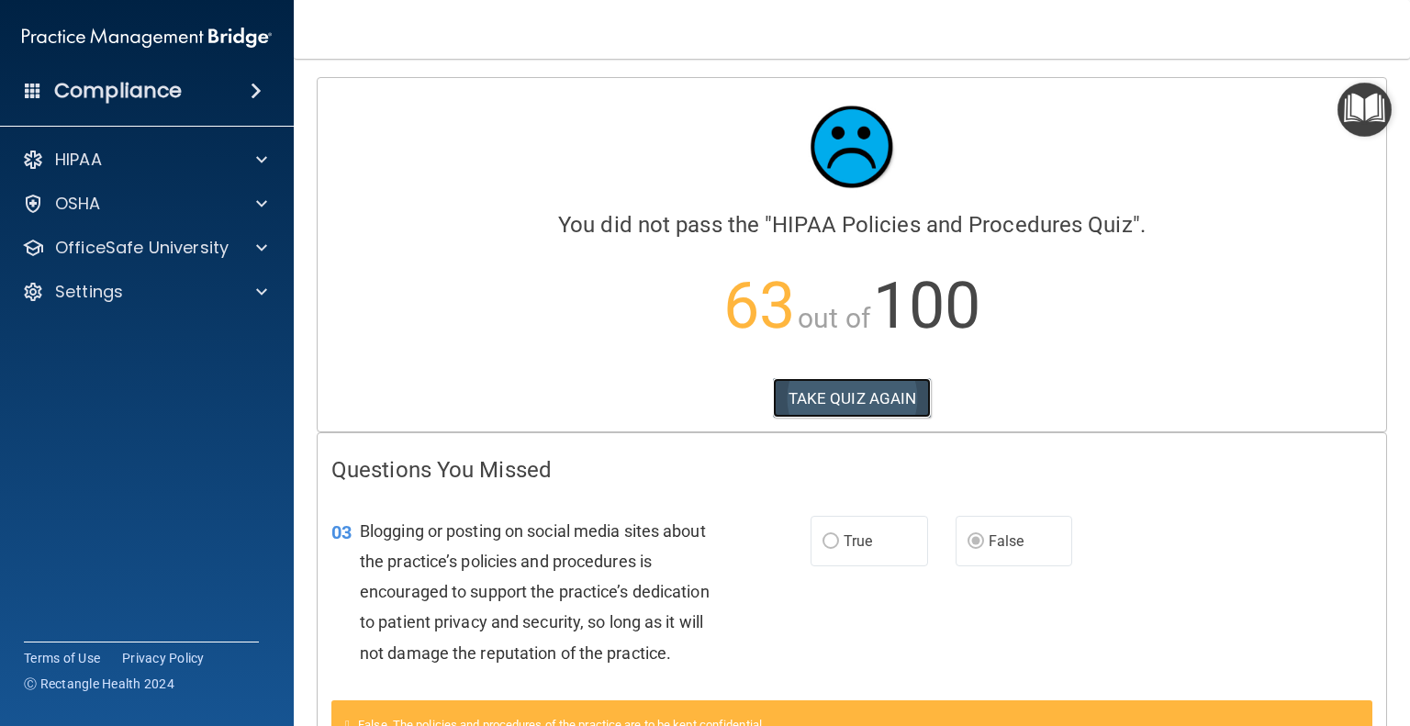
click at [863, 400] on button "TAKE QUIZ AGAIN" at bounding box center [852, 398] width 159 height 40
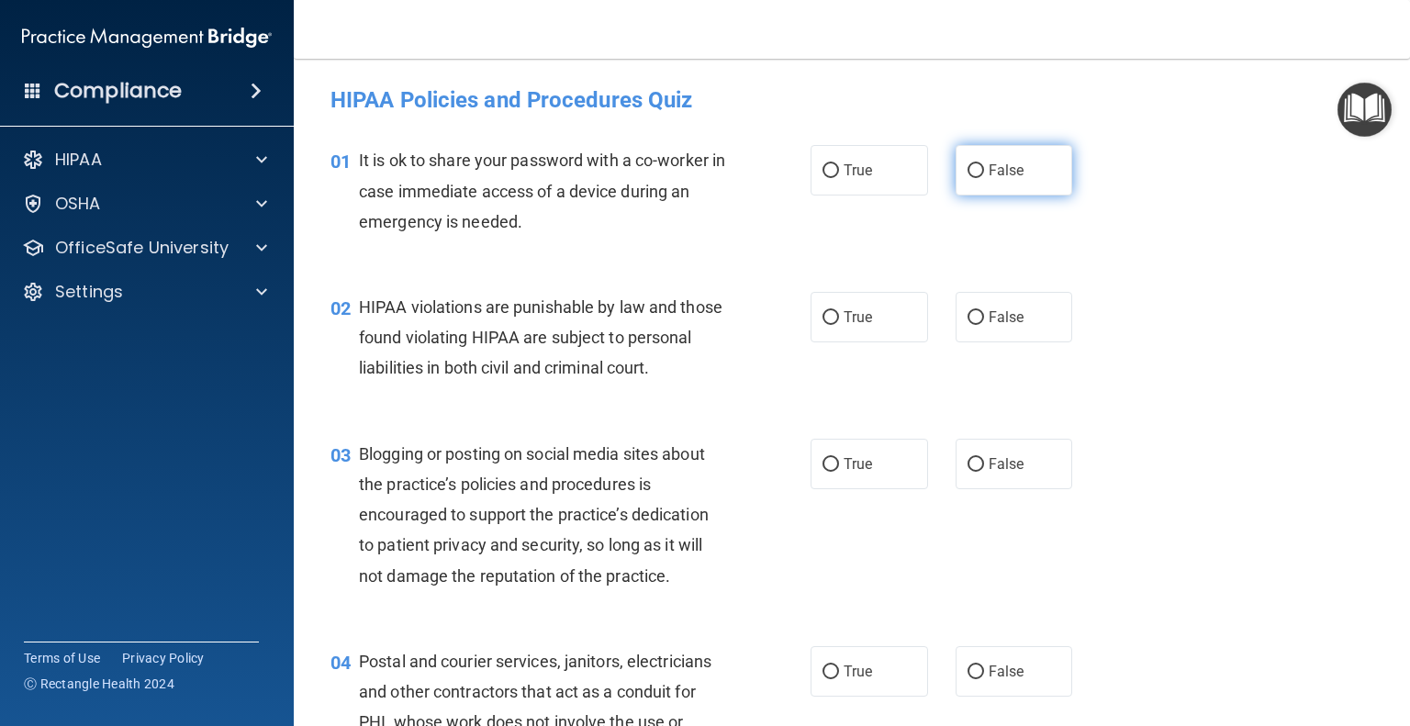
click at [978, 179] on label "False" at bounding box center [1015, 170] width 118 height 51
click at [978, 178] on input "False" at bounding box center [976, 171] width 17 height 14
radio input "true"
click at [852, 310] on span "True" at bounding box center [858, 317] width 28 height 17
click at [839, 311] on input "True" at bounding box center [831, 318] width 17 height 14
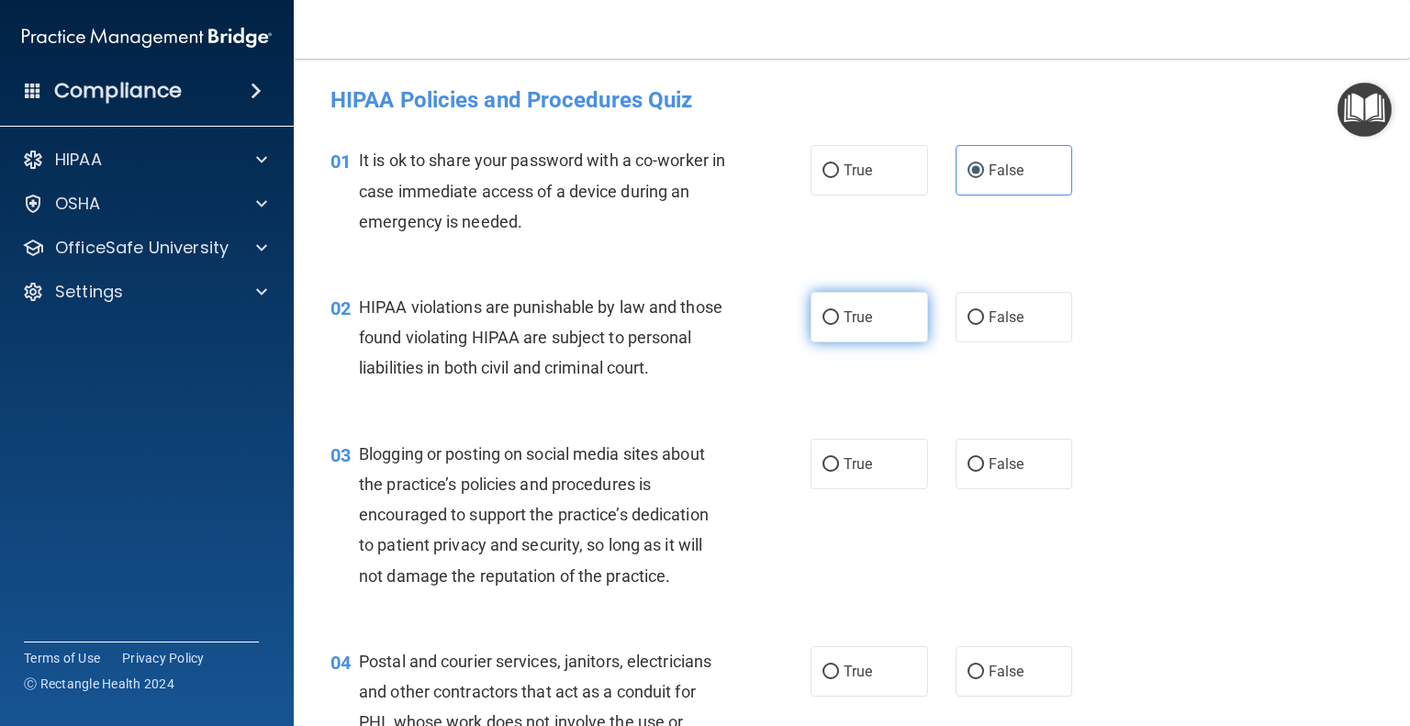
radio input "true"
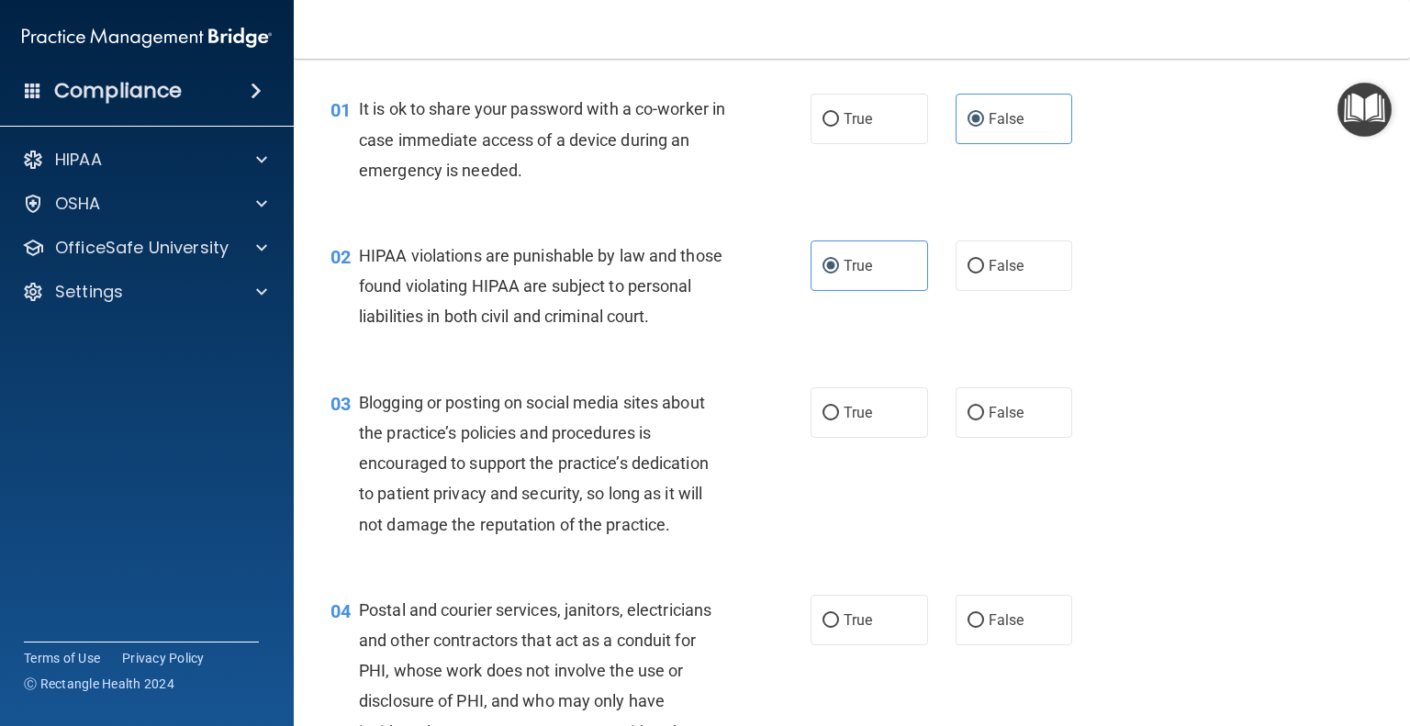
scroll to position [92, 0]
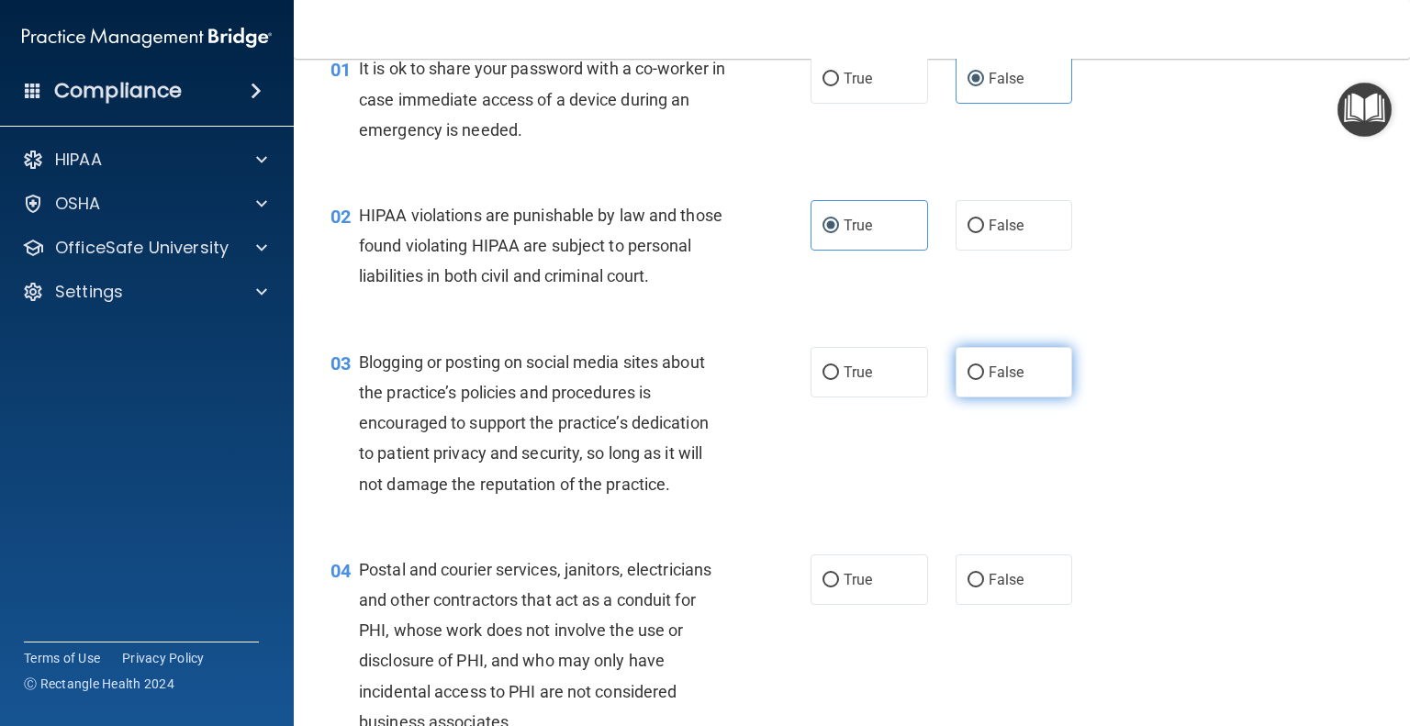
click at [1010, 381] on span "False" at bounding box center [1007, 372] width 36 height 17
click at [984, 380] on input "False" at bounding box center [976, 373] width 17 height 14
radio input "true"
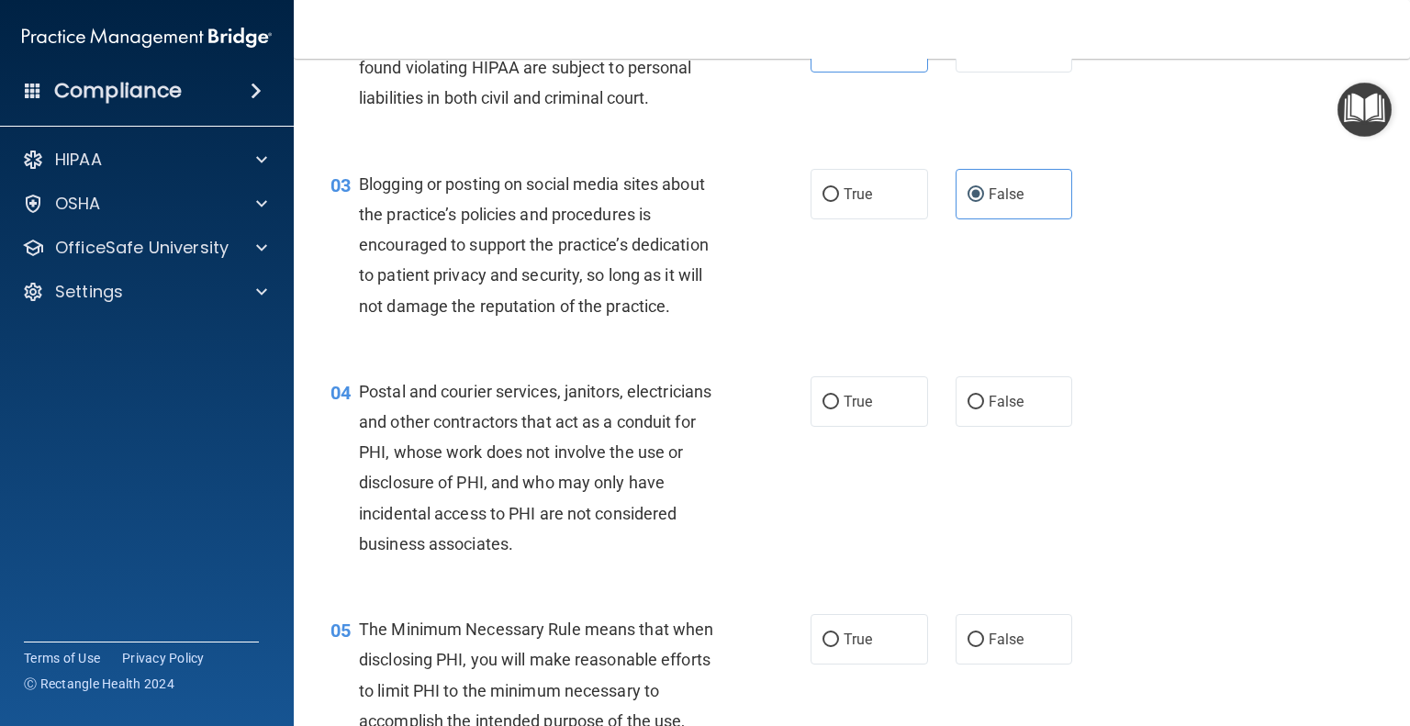
scroll to position [367, 0]
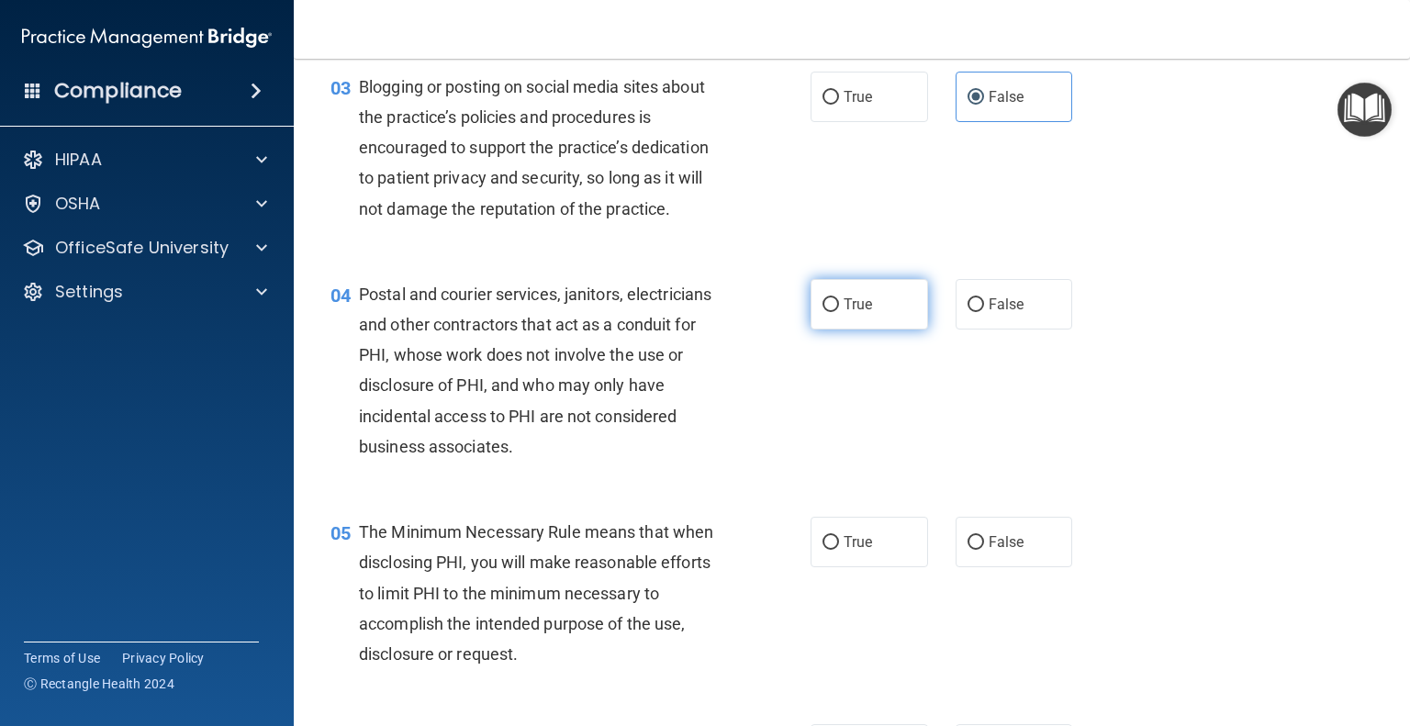
click at [869, 330] on label "True" at bounding box center [870, 304] width 118 height 51
click at [839, 312] on input "True" at bounding box center [831, 305] width 17 height 14
radio input "true"
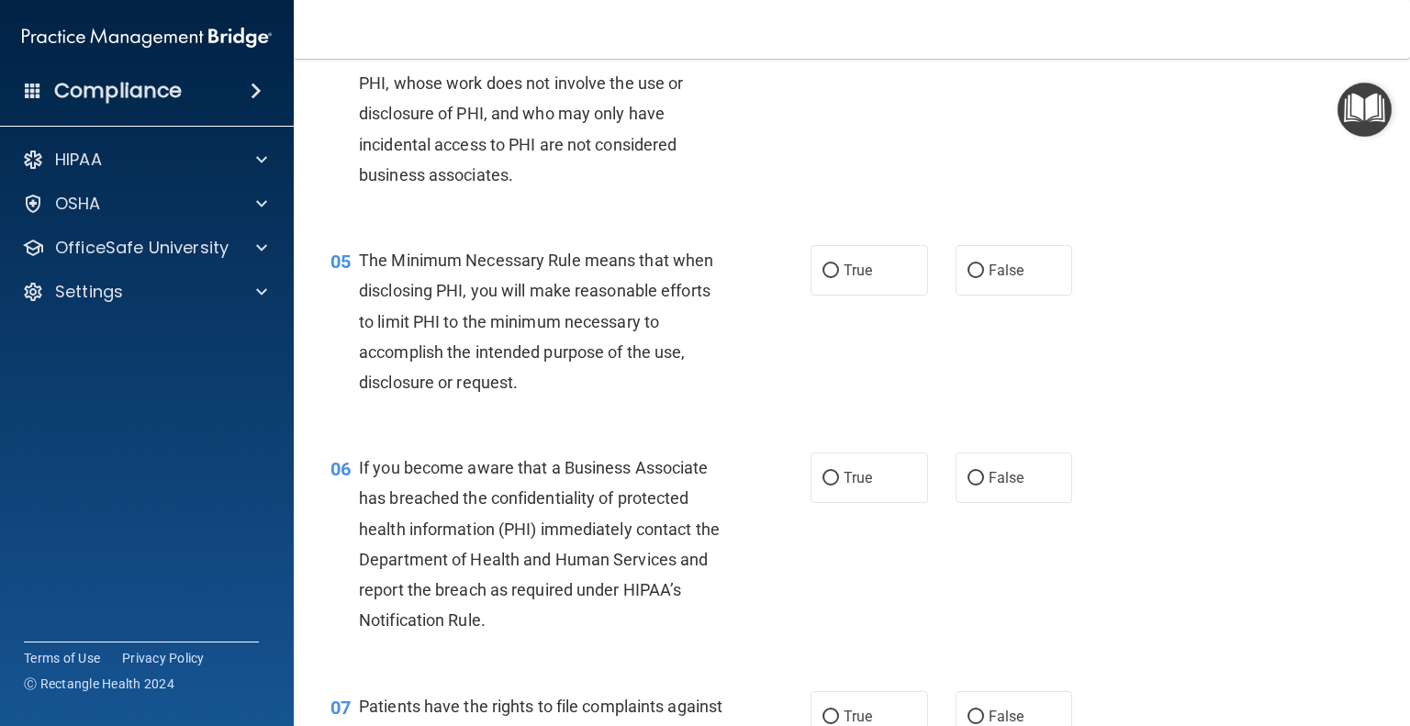
scroll to position [643, 0]
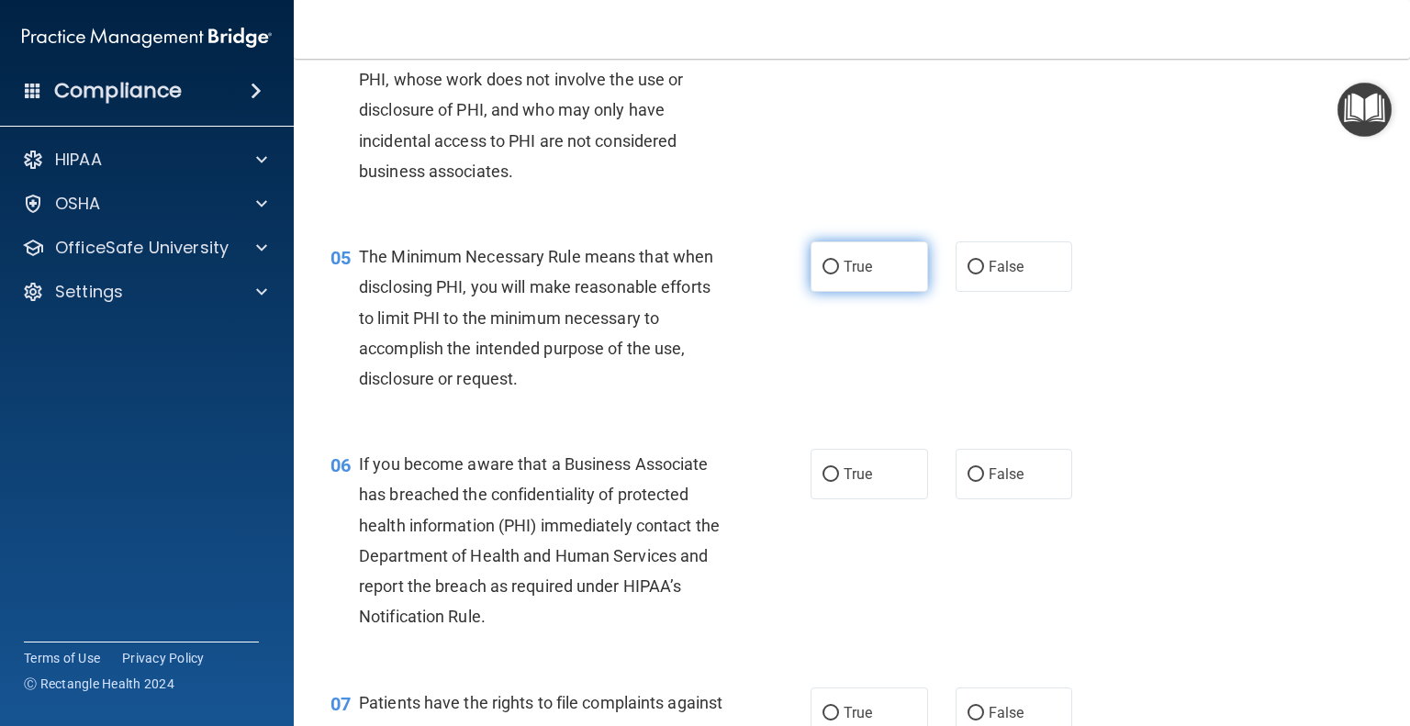
click at [845, 292] on label "True" at bounding box center [870, 267] width 118 height 51
click at [839, 275] on input "True" at bounding box center [831, 268] width 17 height 14
radio input "true"
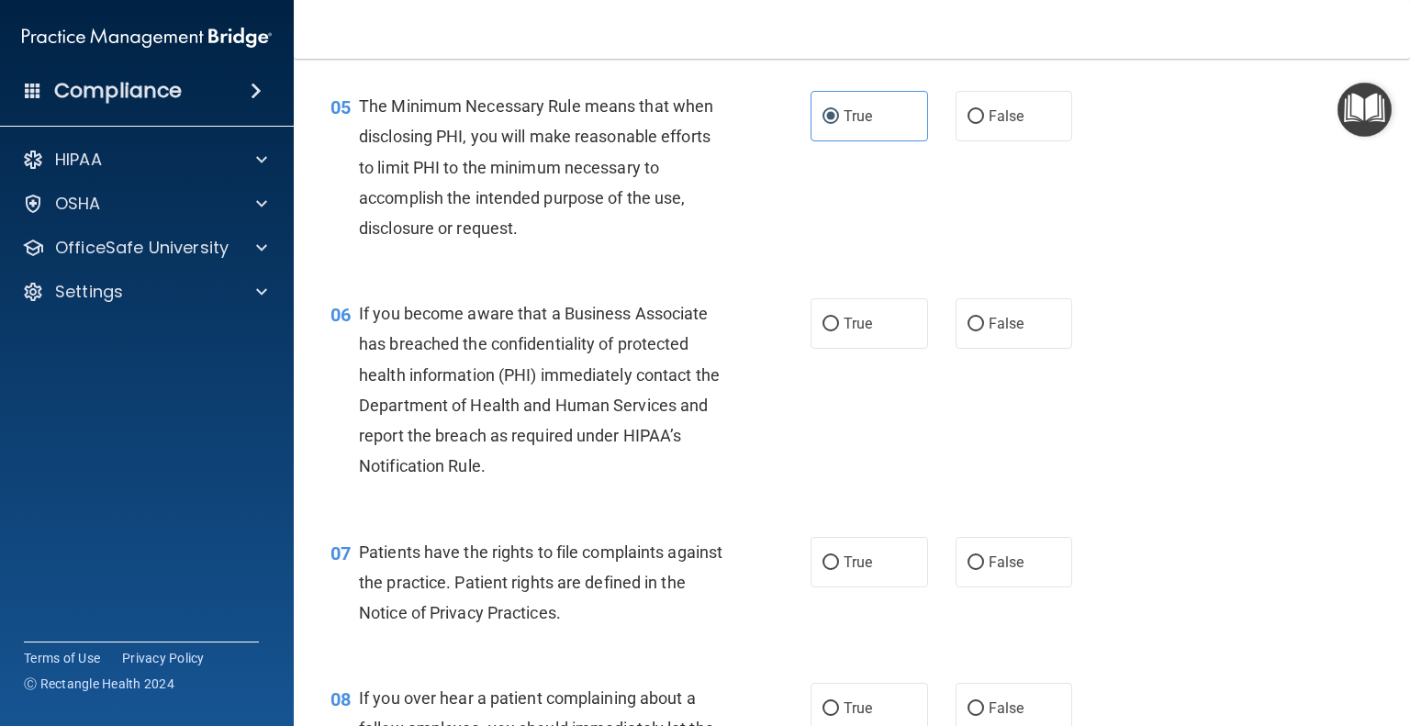
scroll to position [826, 0]
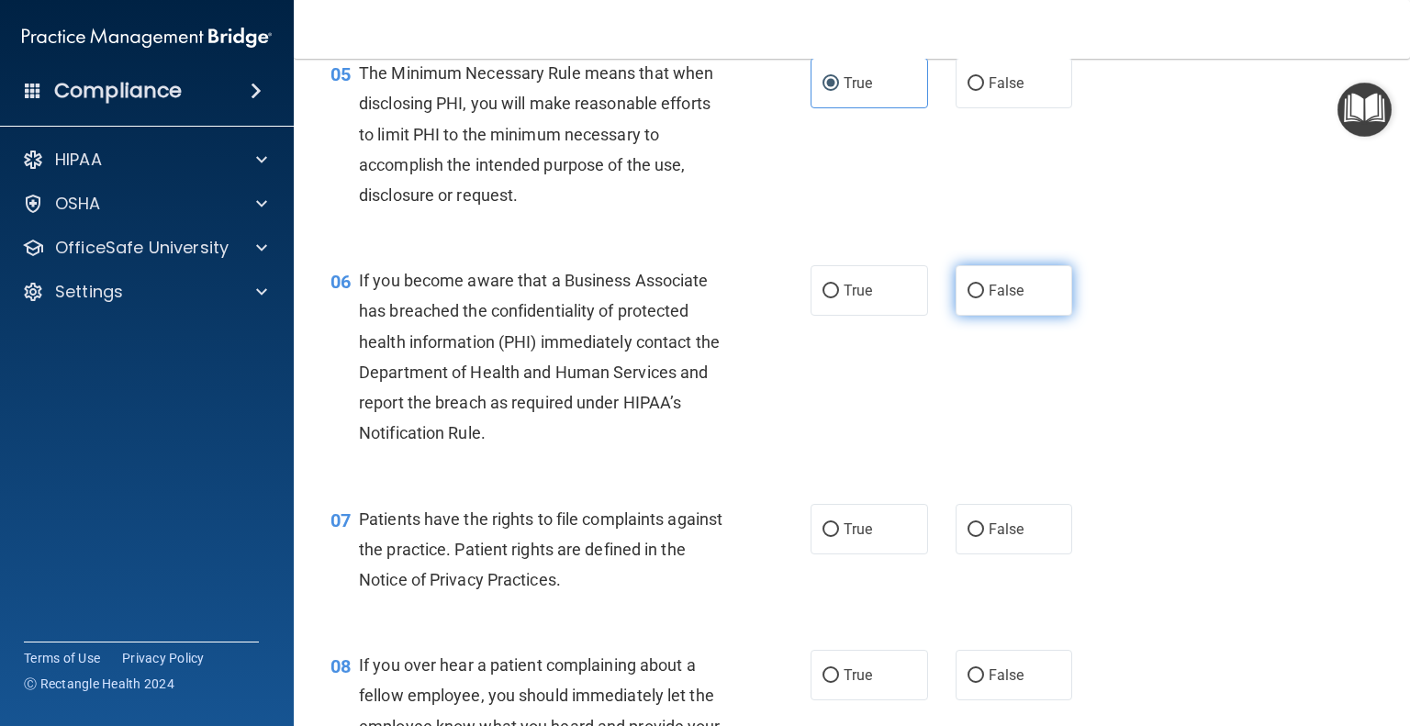
click at [1006, 300] on label "False" at bounding box center [1015, 290] width 118 height 51
click at [984, 298] on input "False" at bounding box center [976, 292] width 17 height 14
radio input "true"
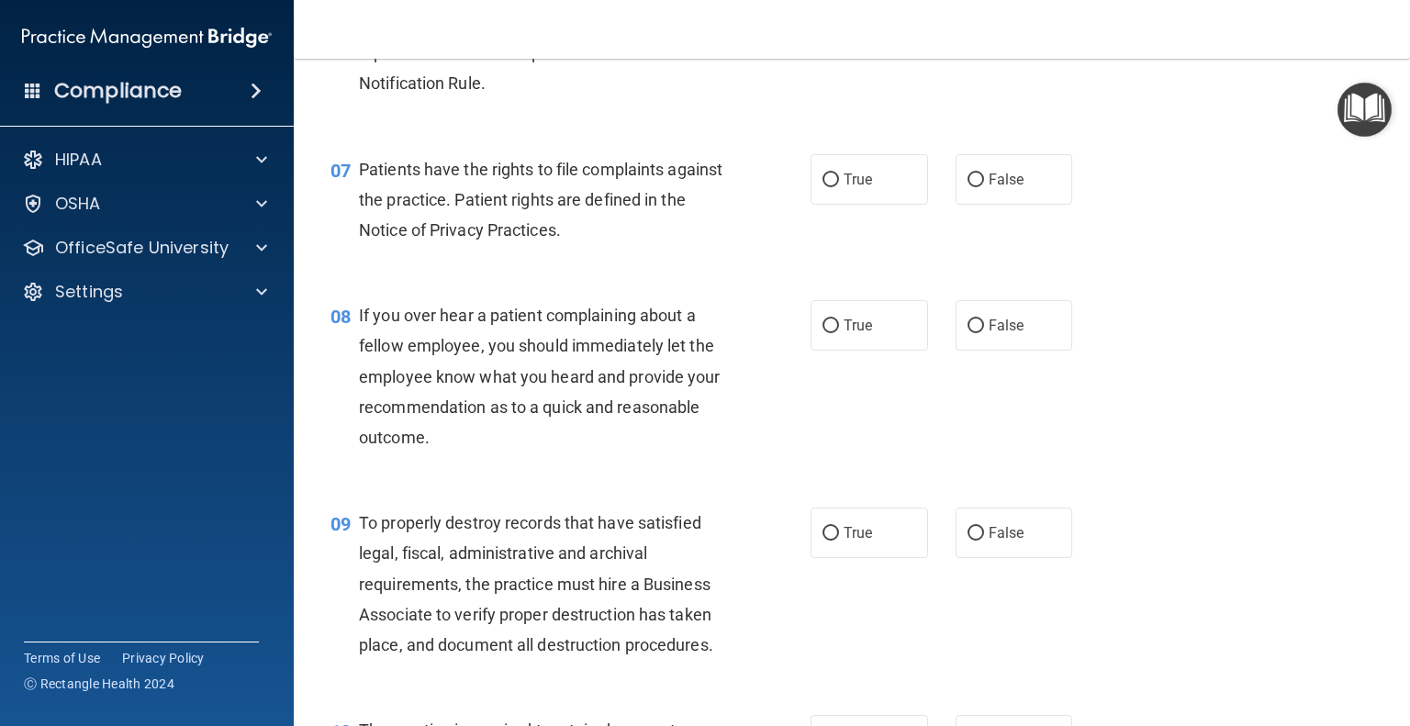
scroll to position [1194, 0]
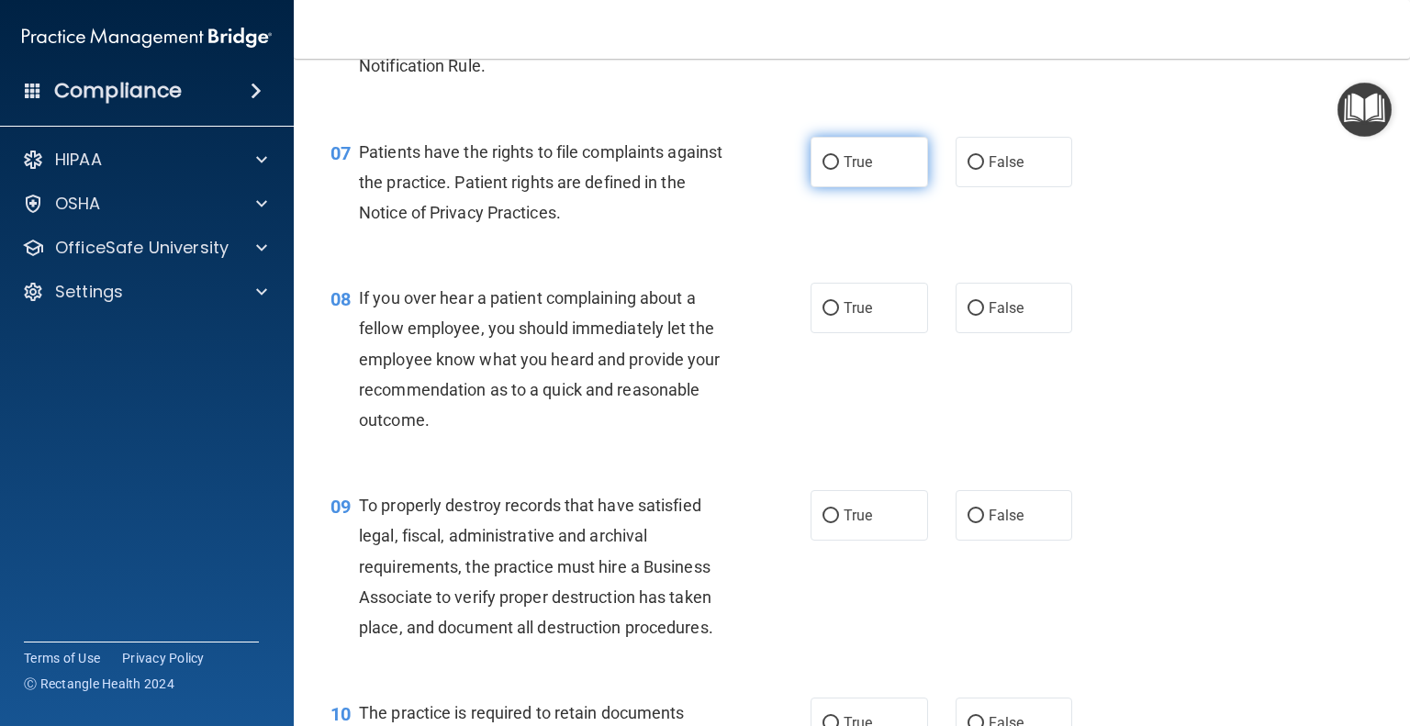
click at [860, 187] on label "True" at bounding box center [870, 162] width 118 height 51
click at [839, 170] on input "True" at bounding box center [831, 163] width 17 height 14
radio input "true"
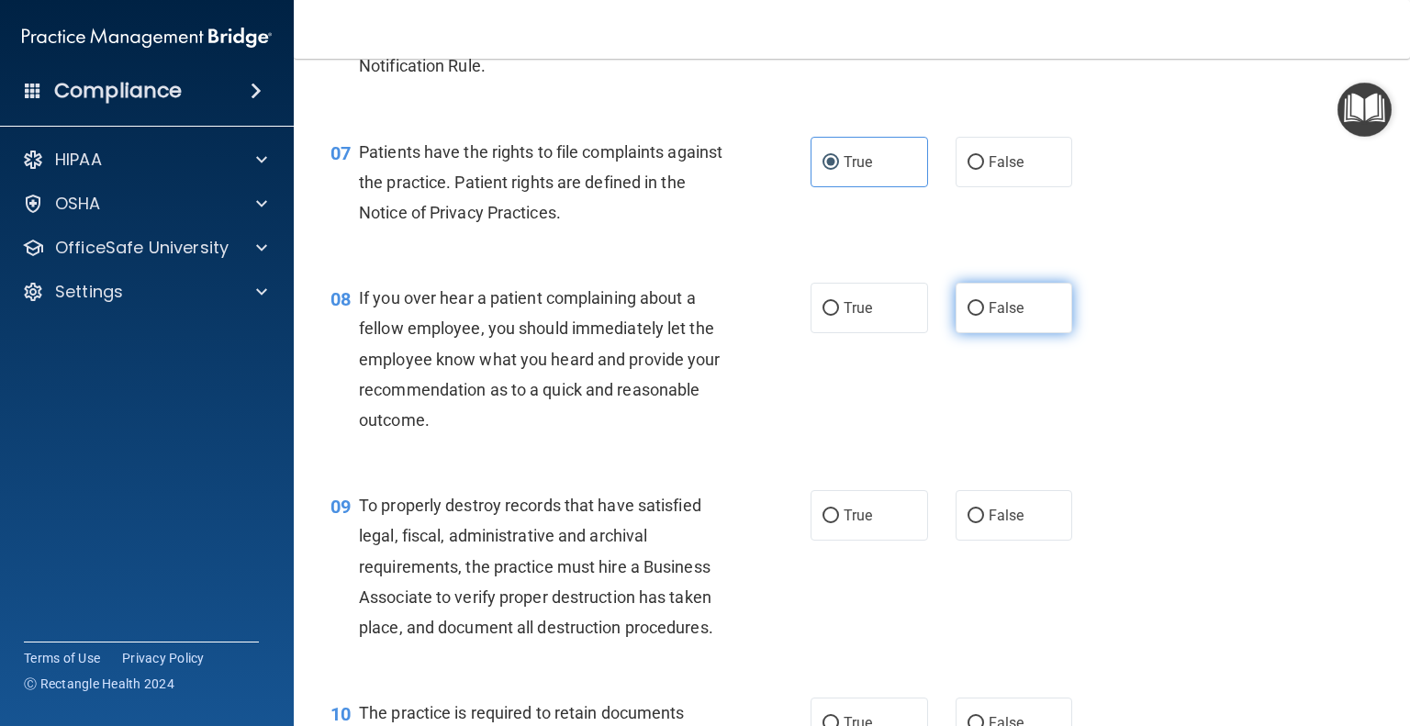
click at [998, 317] on span "False" at bounding box center [1007, 307] width 36 height 17
click at [984, 316] on input "False" at bounding box center [976, 309] width 17 height 14
radio input "true"
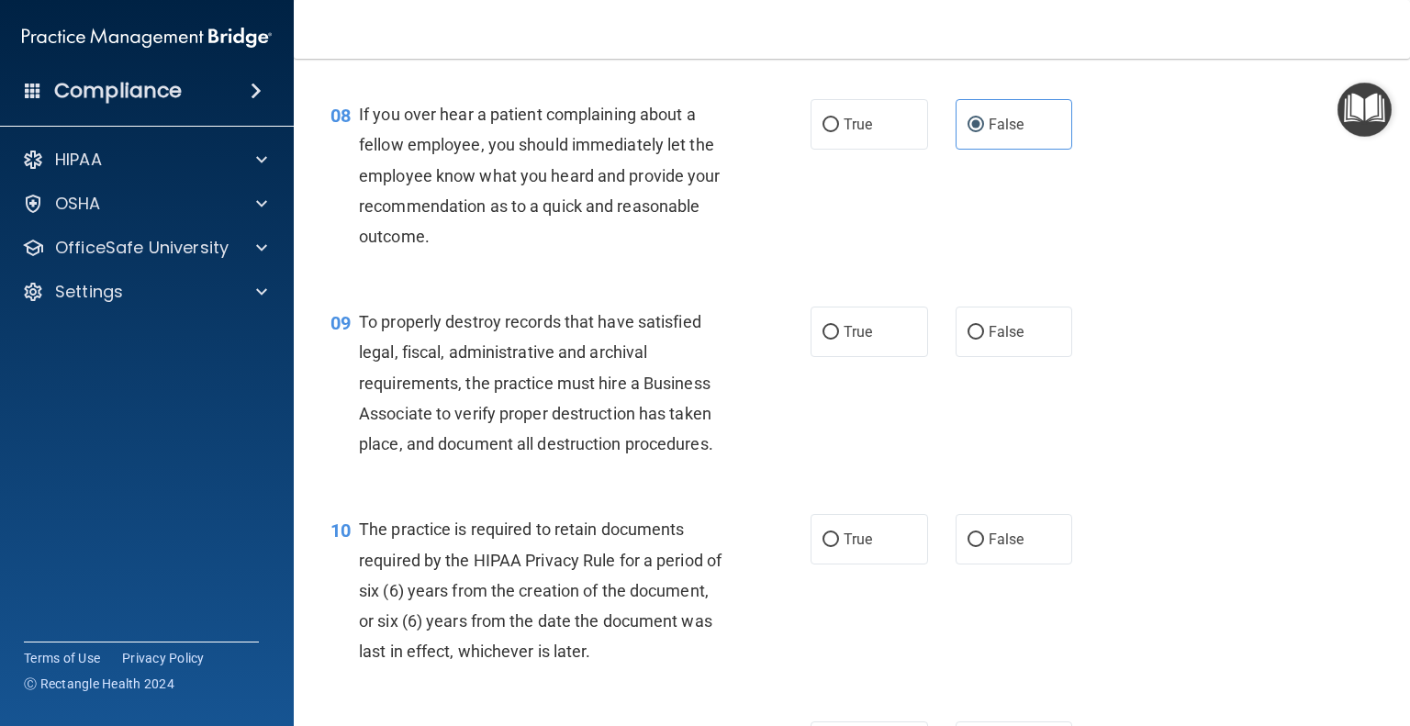
scroll to position [1469, 0]
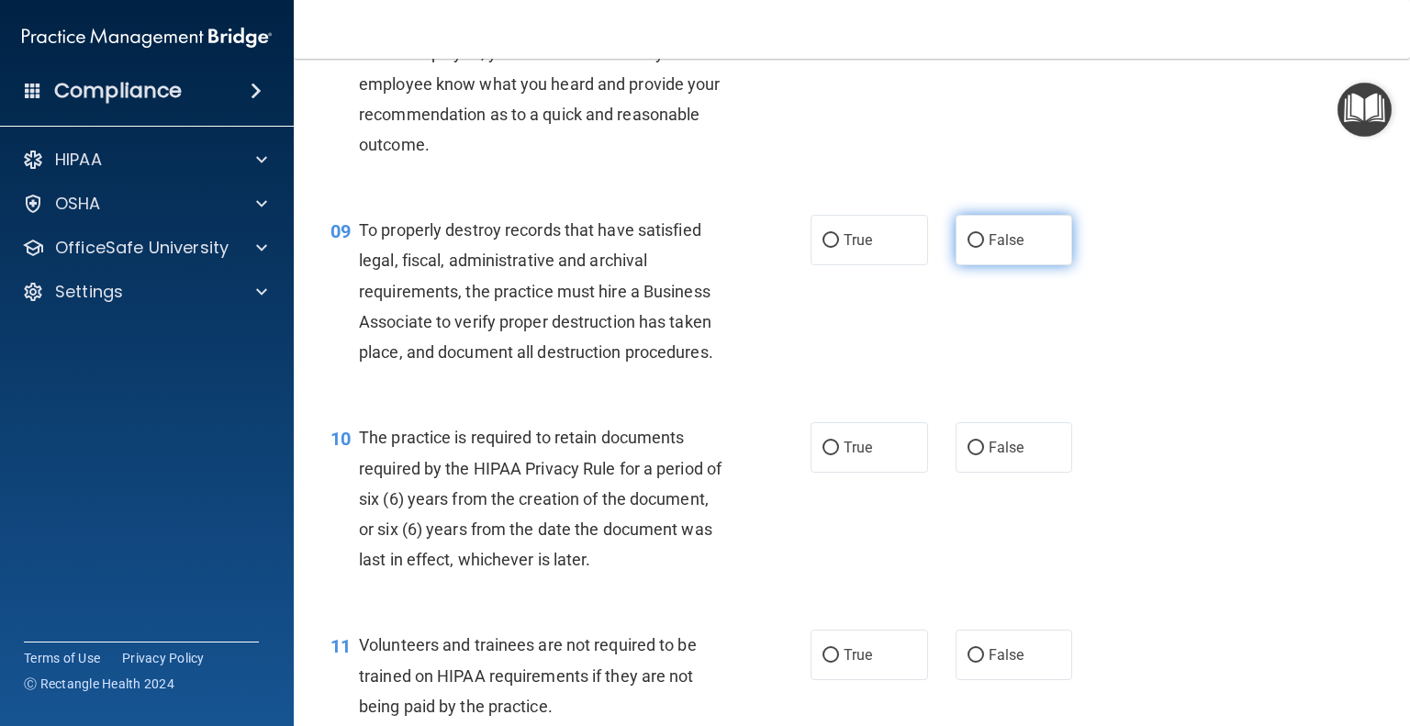
click at [976, 265] on label "False" at bounding box center [1015, 240] width 118 height 51
click at [976, 248] on input "False" at bounding box center [976, 241] width 17 height 14
radio input "true"
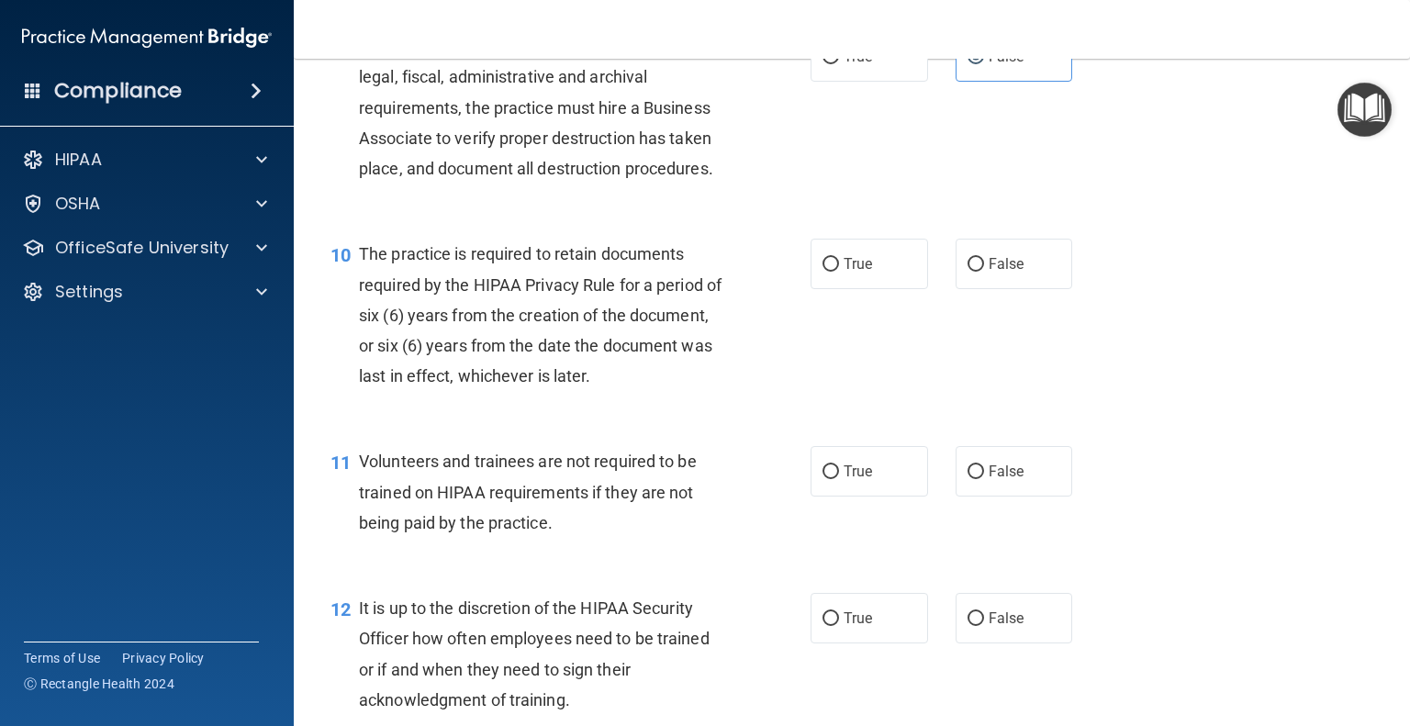
scroll to position [1745, 0]
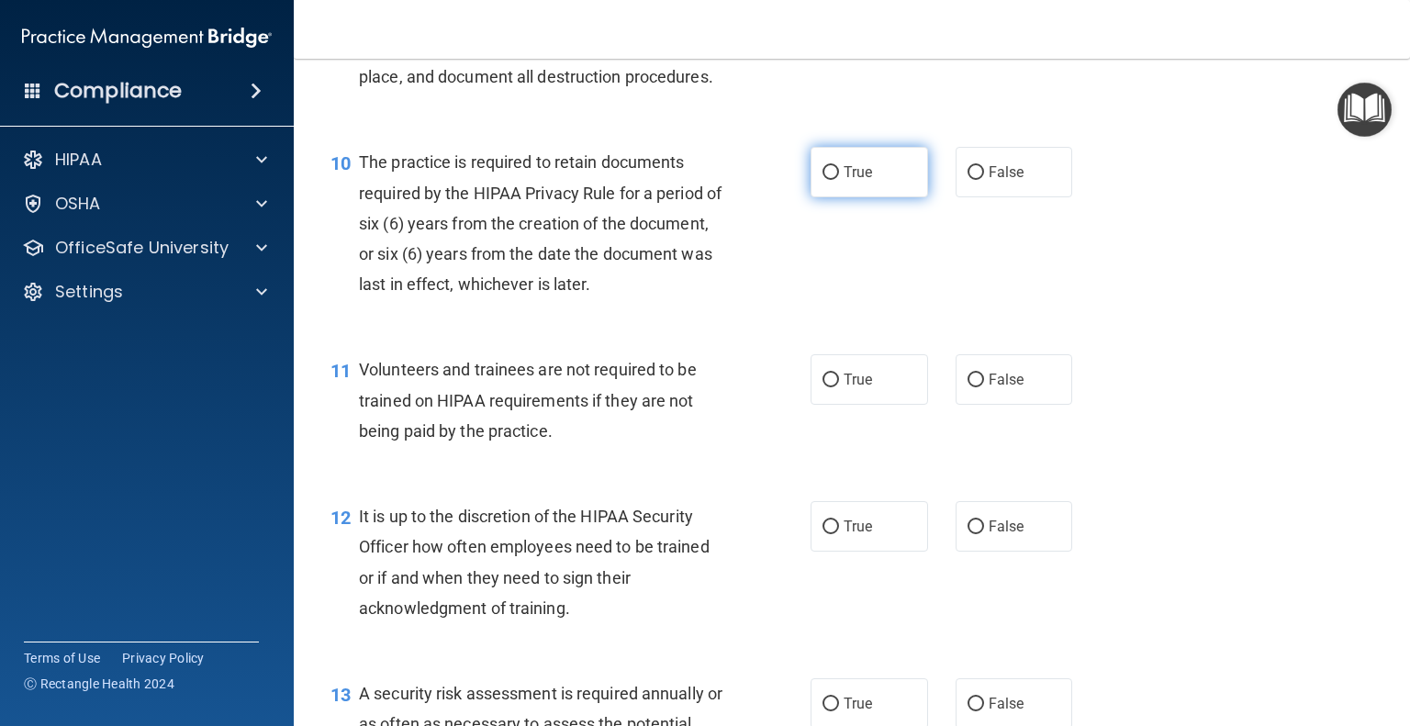
click at [859, 197] on label "True" at bounding box center [870, 172] width 118 height 51
click at [839, 180] on input "True" at bounding box center [831, 173] width 17 height 14
radio input "true"
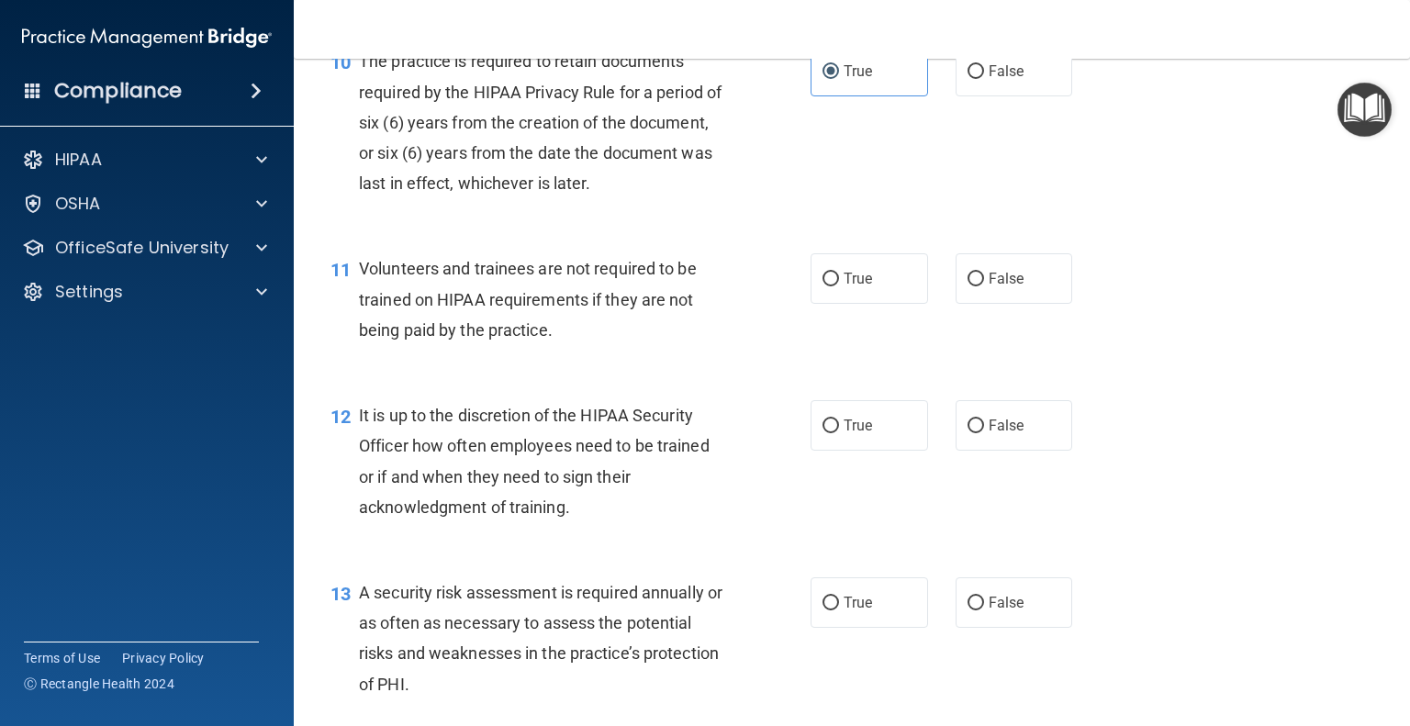
scroll to position [1928, 0]
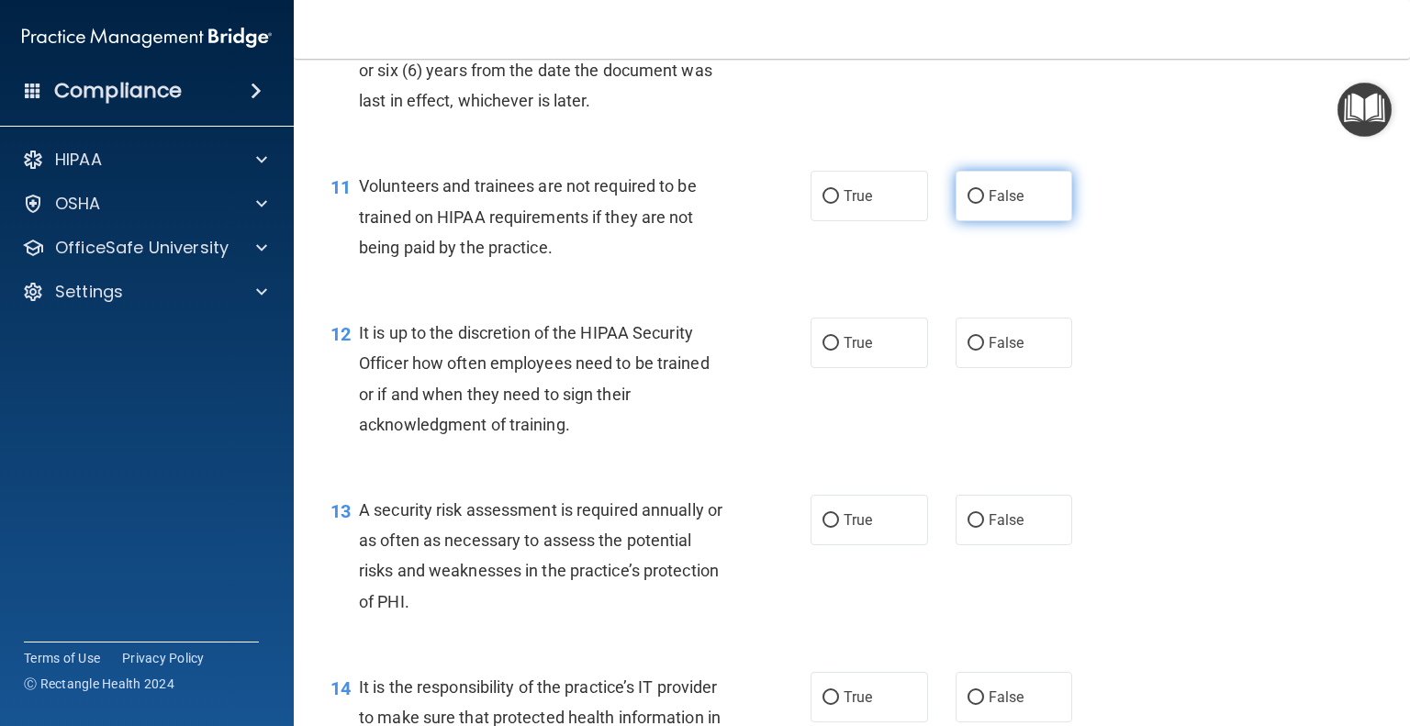
click at [1017, 221] on label "False" at bounding box center [1015, 196] width 118 height 51
click at [984, 204] on input "False" at bounding box center [976, 197] width 17 height 14
radio input "true"
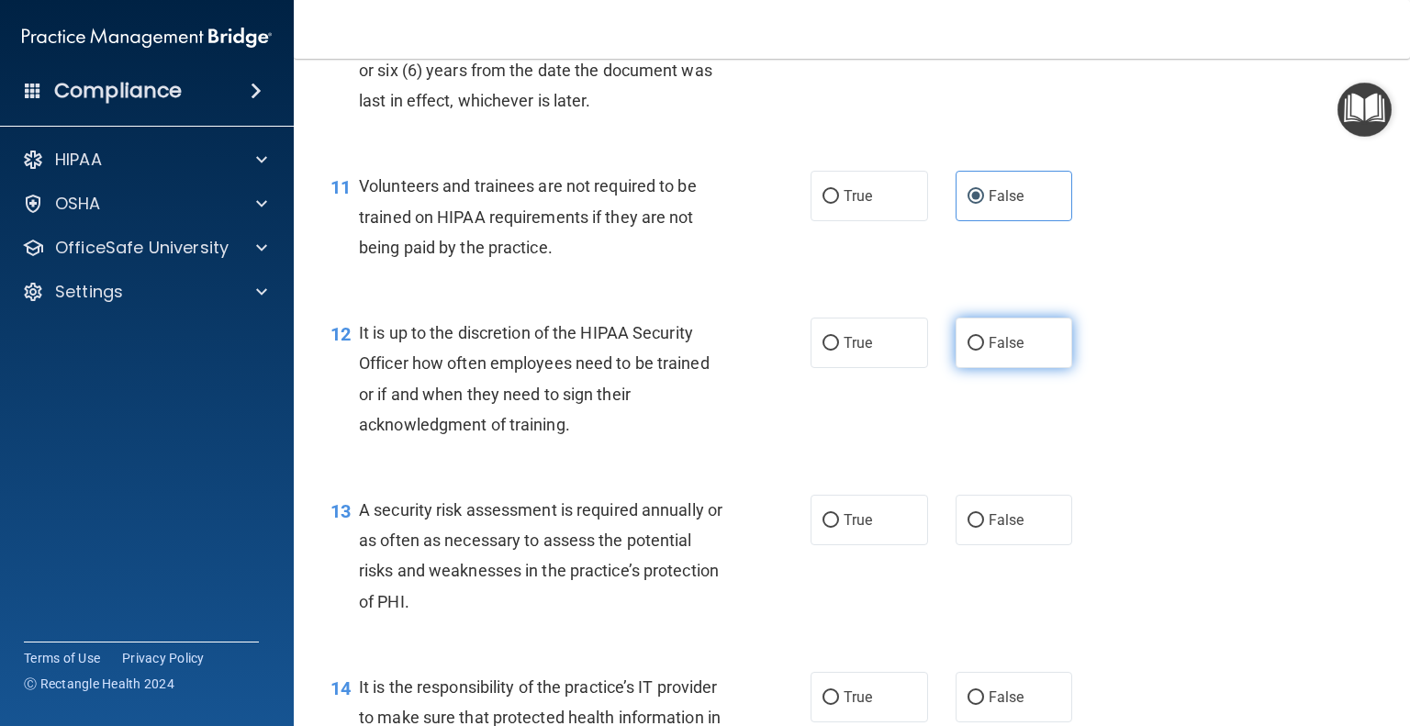
click at [1006, 368] on label "False" at bounding box center [1015, 343] width 118 height 51
click at [984, 351] on input "False" at bounding box center [976, 344] width 17 height 14
radio input "true"
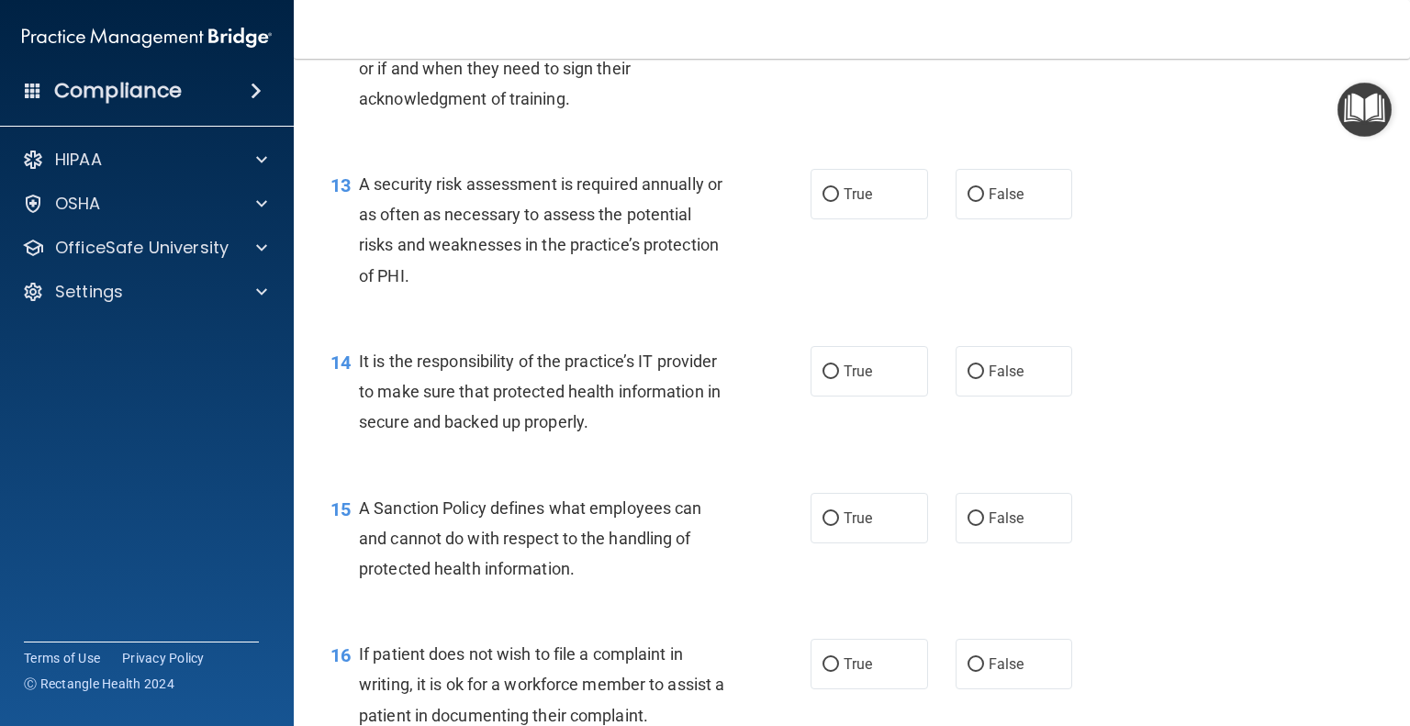
scroll to position [2296, 0]
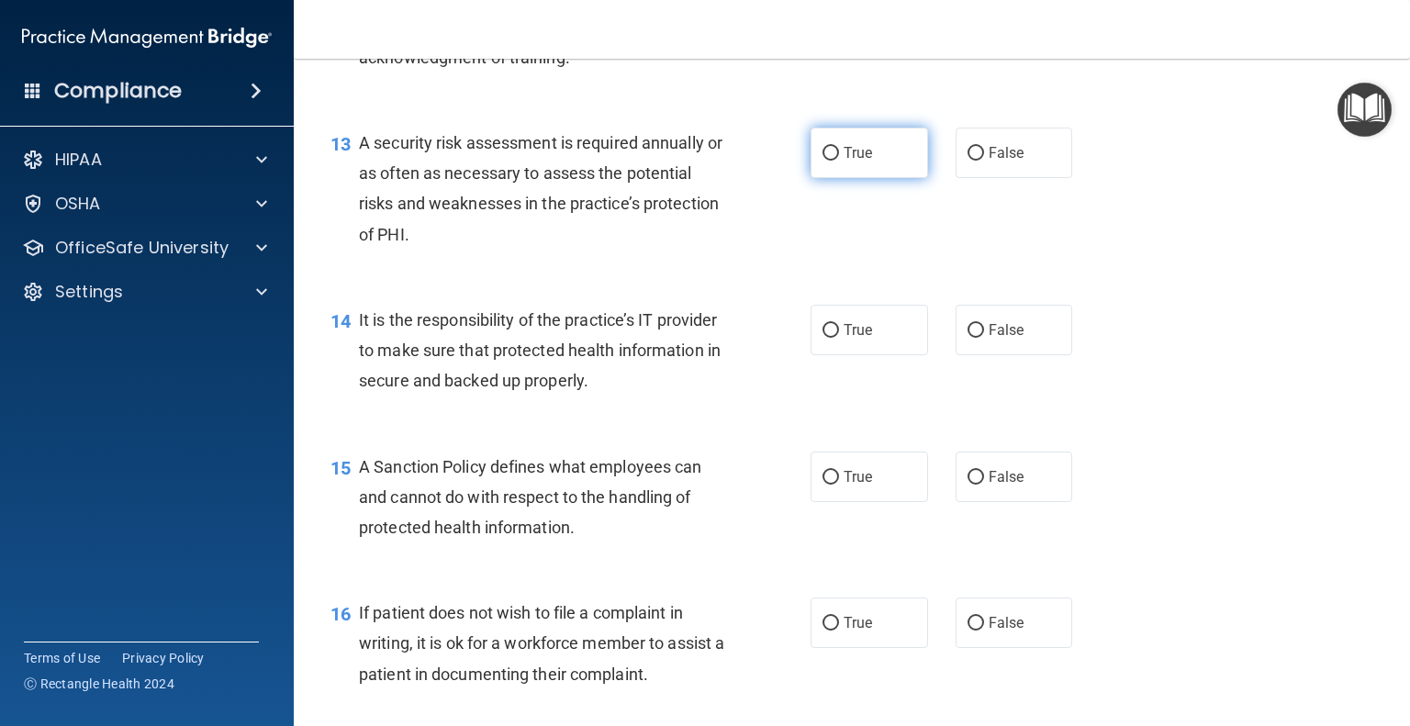
click at [872, 178] on label "True" at bounding box center [870, 153] width 118 height 51
click at [839, 161] on input "True" at bounding box center [831, 154] width 17 height 14
radio input "true"
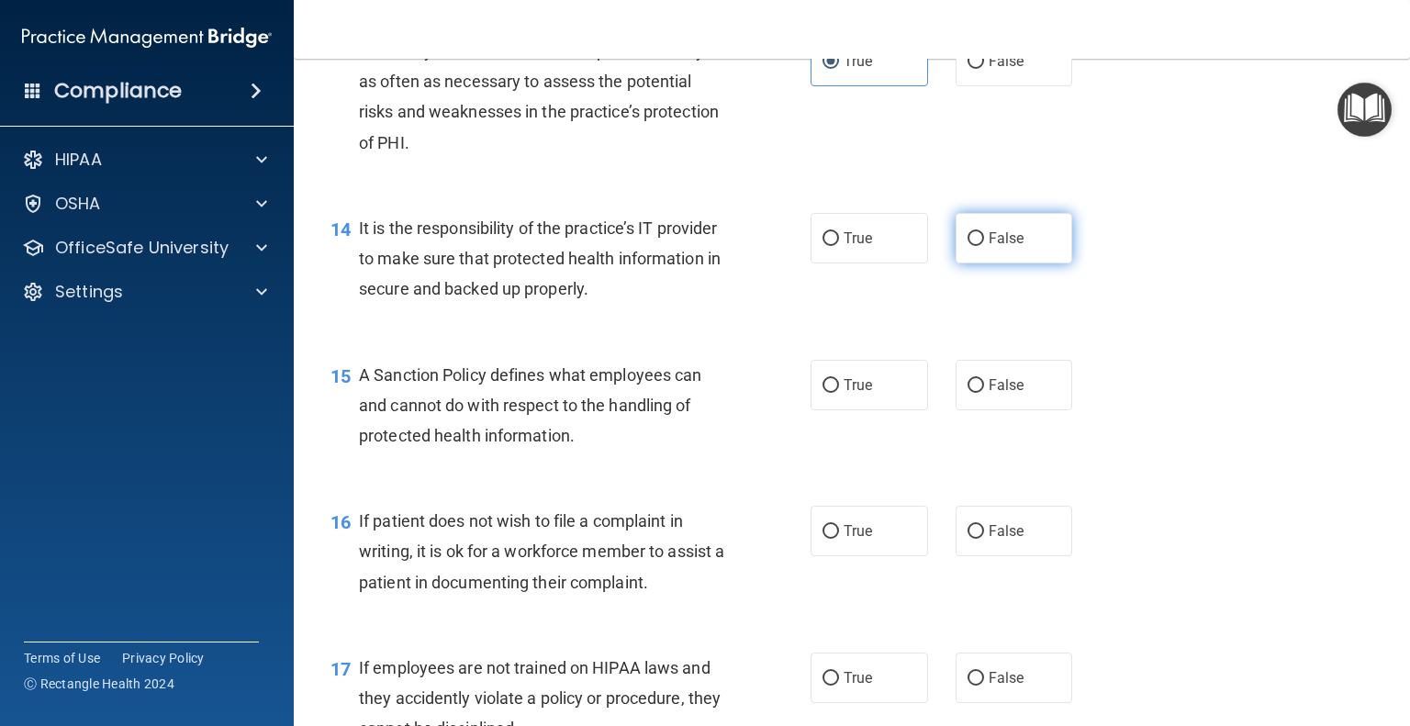
click at [1018, 264] on label "False" at bounding box center [1015, 238] width 118 height 51
click at [984, 246] on input "False" at bounding box center [976, 239] width 17 height 14
radio input "true"
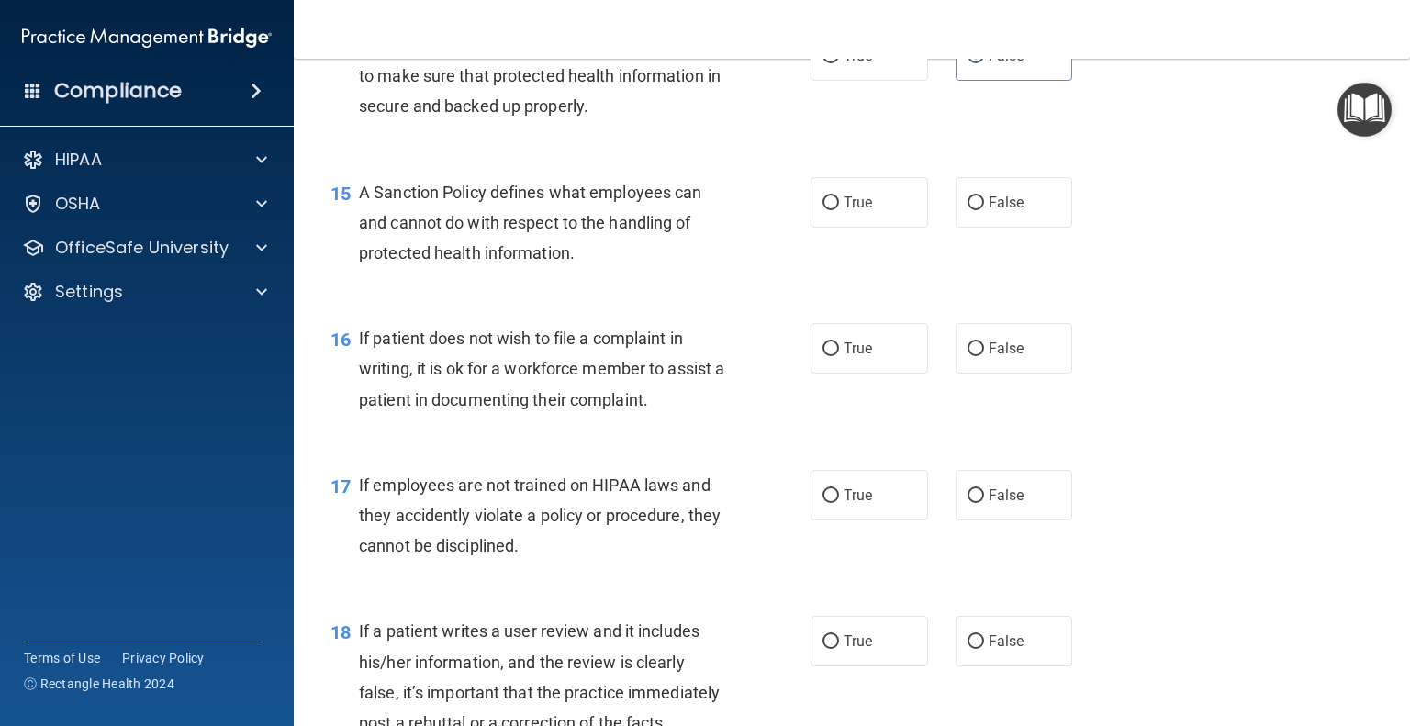
scroll to position [2571, 0]
click at [1011, 227] on label "False" at bounding box center [1015, 201] width 118 height 51
click at [984, 209] on input "False" at bounding box center [976, 203] width 17 height 14
radio input "true"
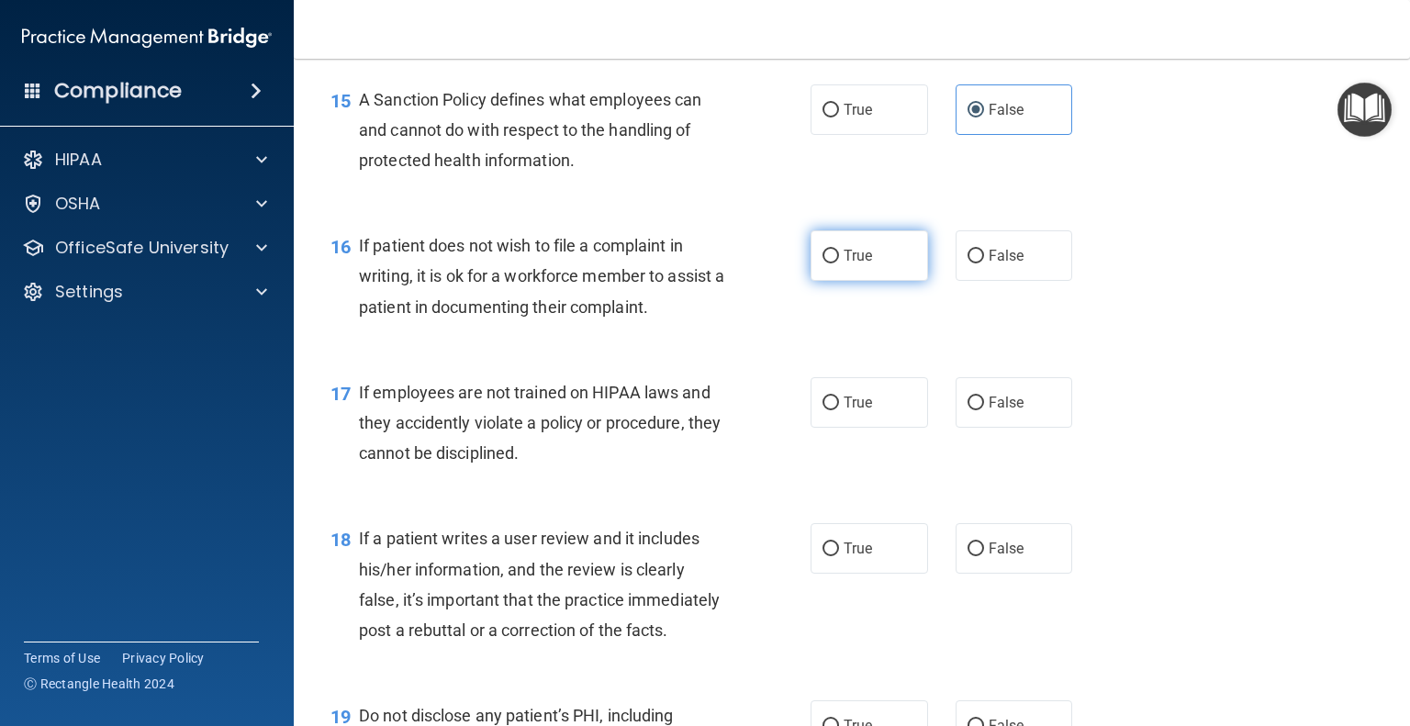
click at [854, 264] on span "True" at bounding box center [858, 255] width 28 height 17
click at [839, 264] on input "True" at bounding box center [831, 257] width 17 height 14
radio input "true"
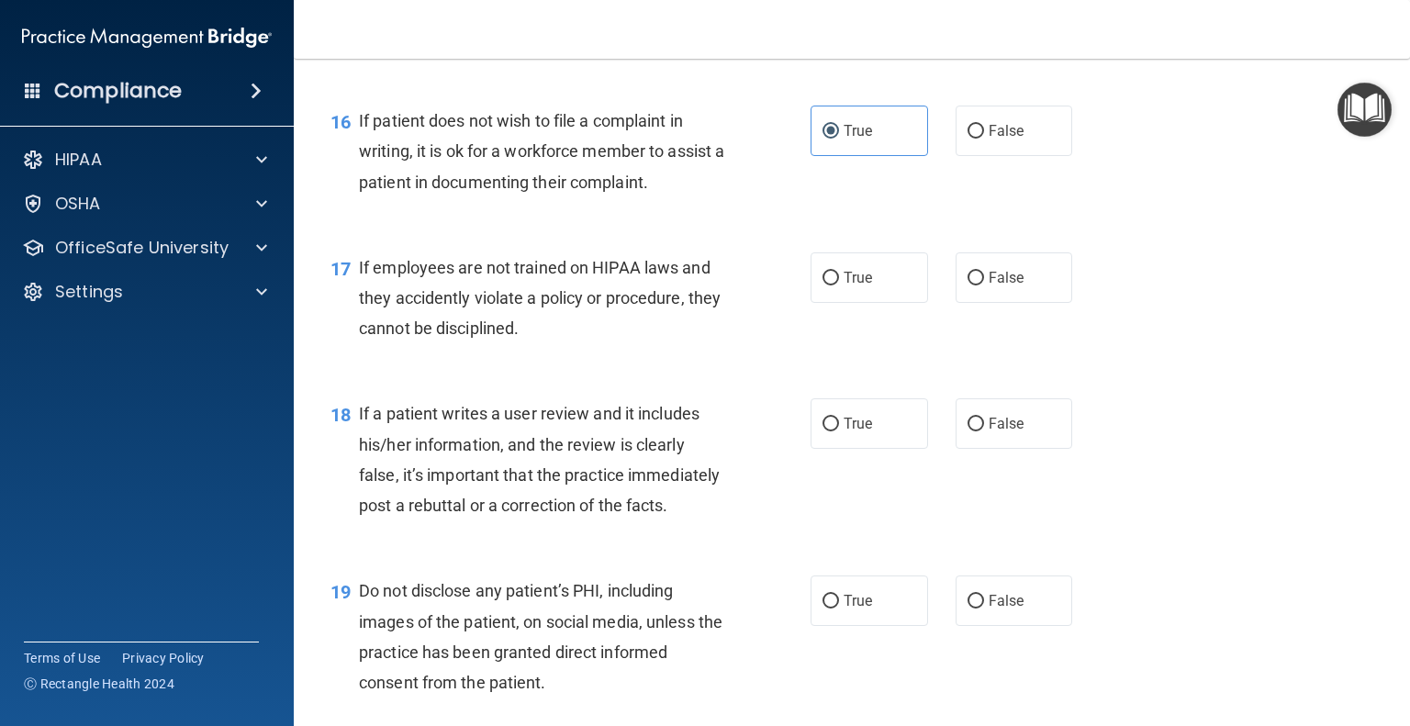
scroll to position [2847, 0]
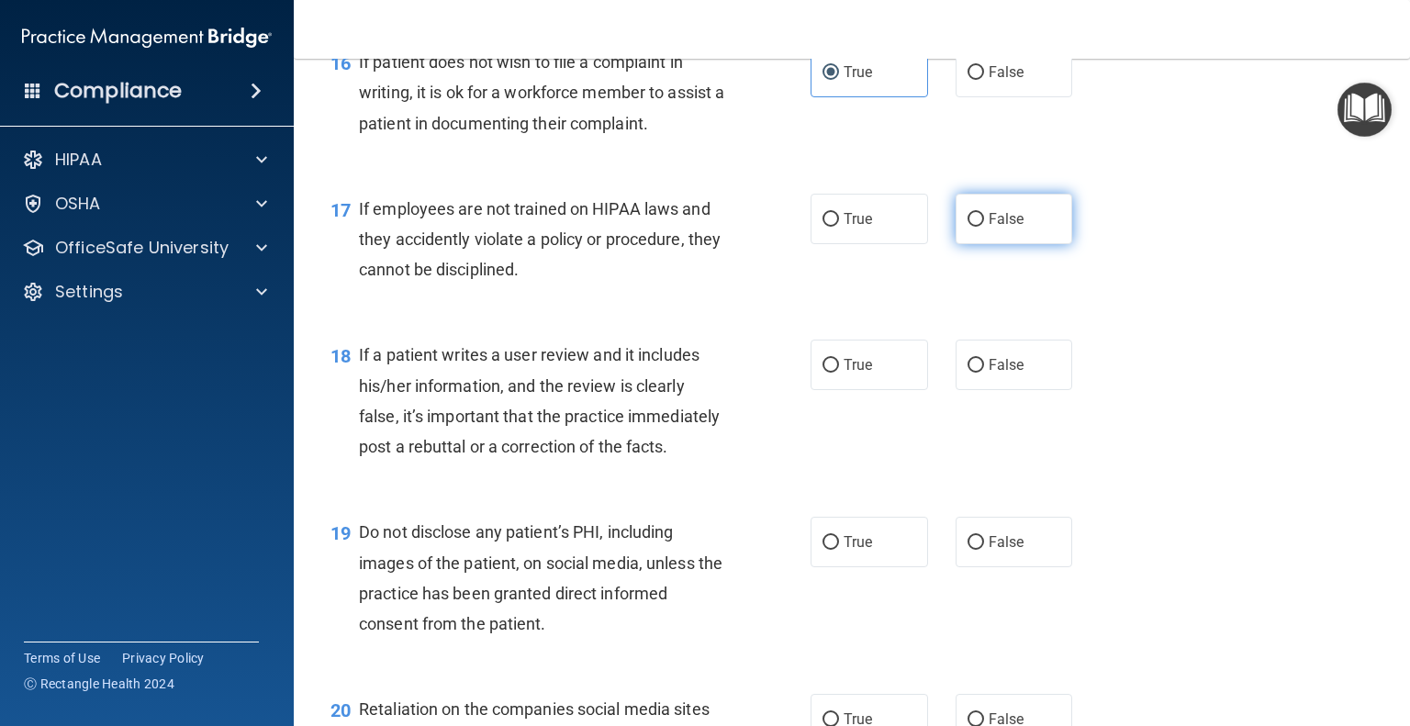
click at [994, 228] on span "False" at bounding box center [1007, 218] width 36 height 17
click at [984, 227] on input "False" at bounding box center [976, 220] width 17 height 14
radio input "true"
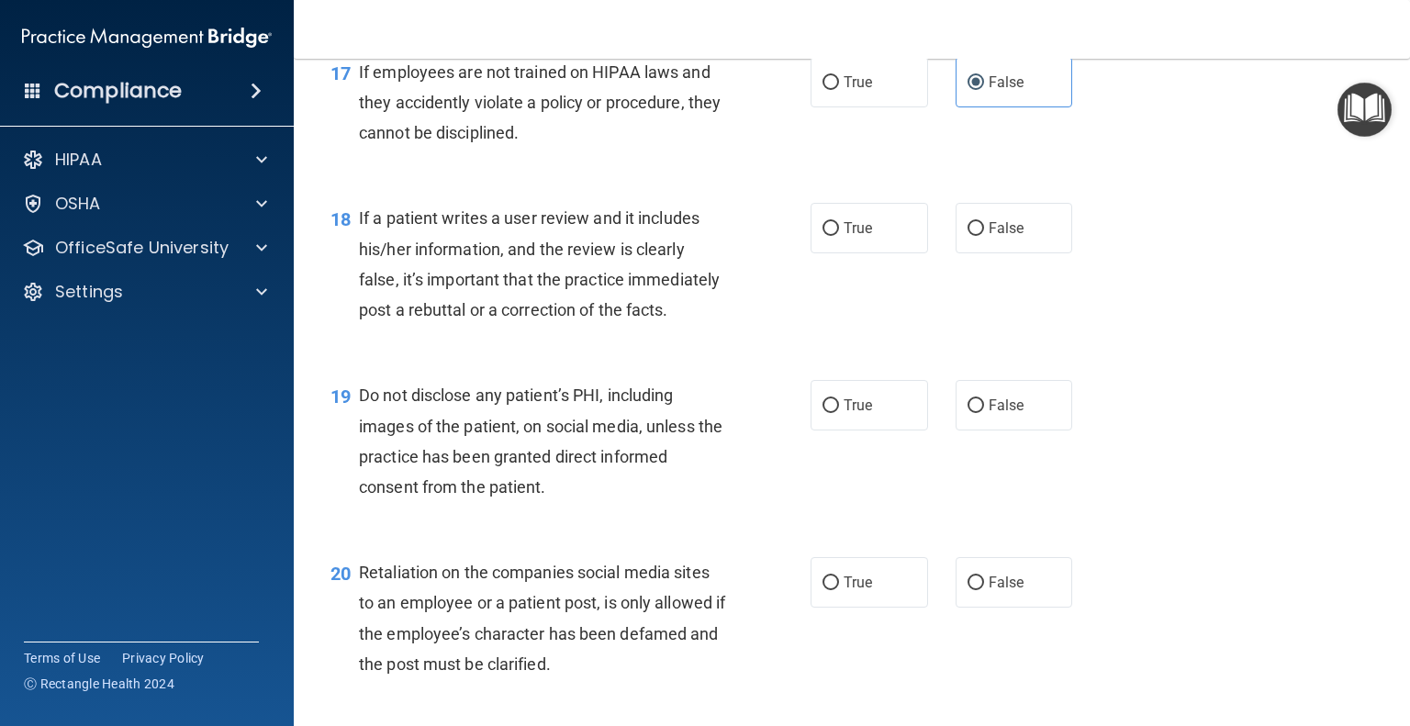
scroll to position [3030, 0]
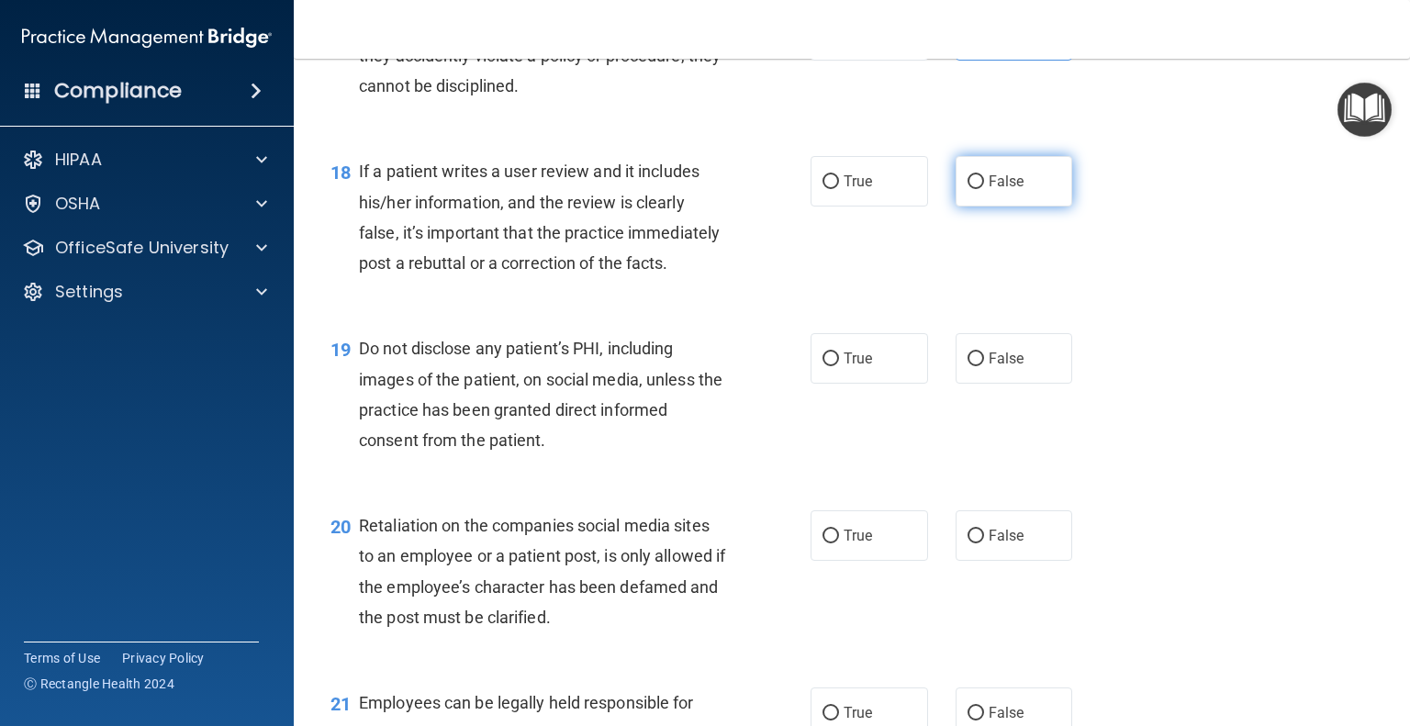
click at [989, 190] on span "False" at bounding box center [1007, 181] width 36 height 17
click at [984, 189] on input "False" at bounding box center [976, 182] width 17 height 14
radio input "true"
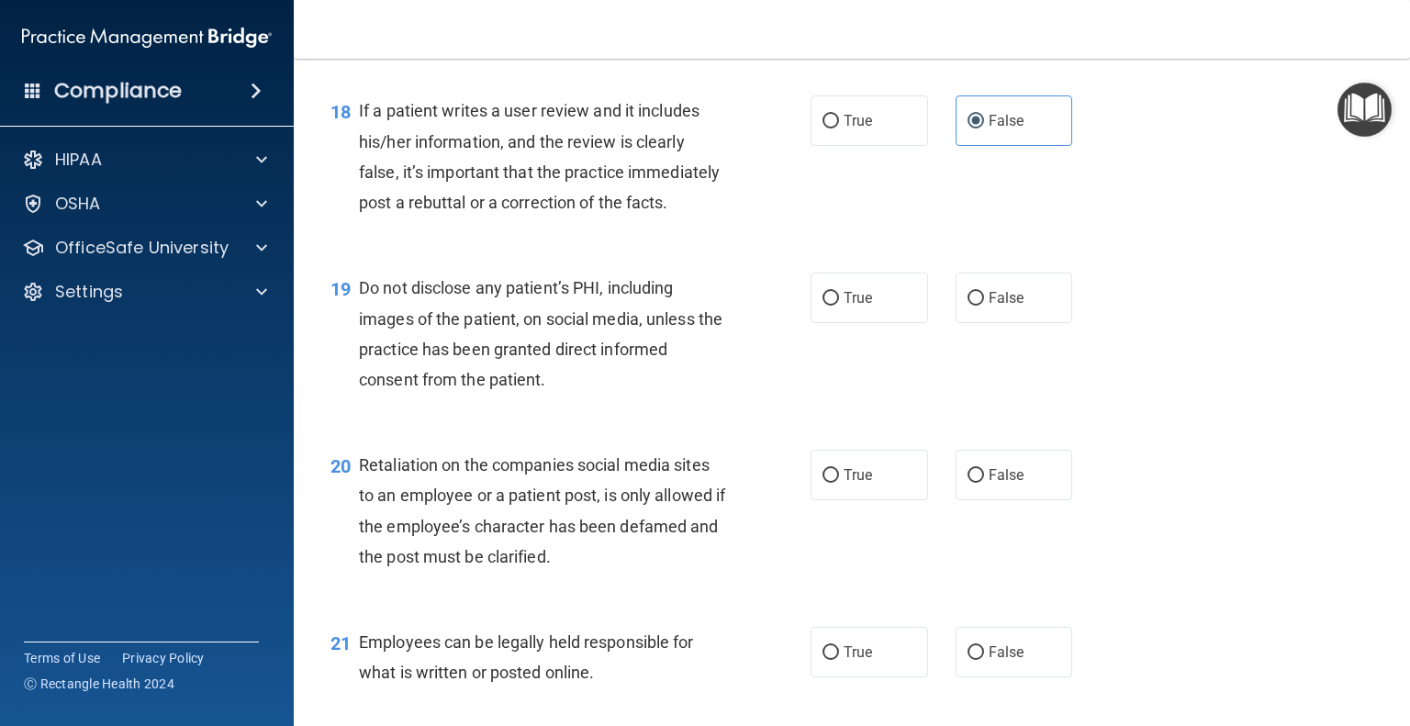
scroll to position [3122, 0]
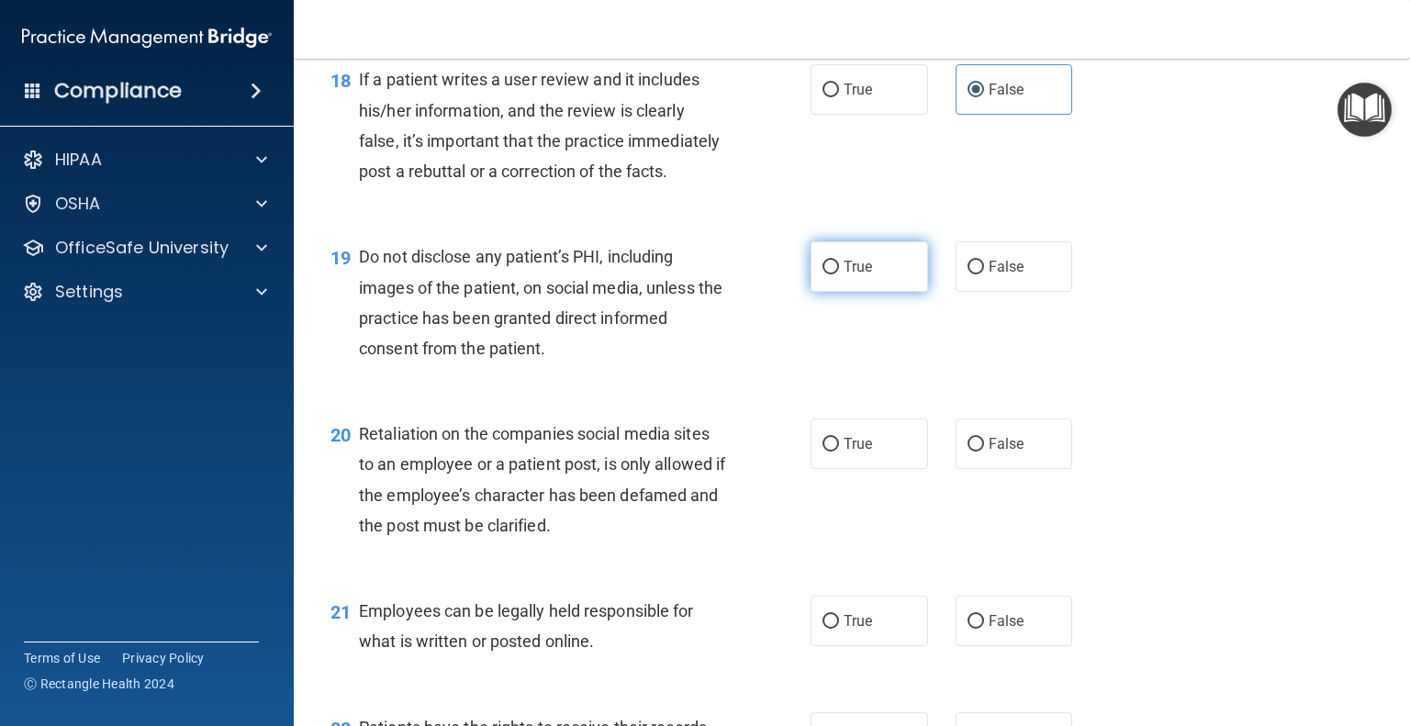
click at [857, 292] on label "True" at bounding box center [870, 267] width 118 height 51
click at [839, 275] on input "True" at bounding box center [831, 268] width 17 height 14
radio input "true"
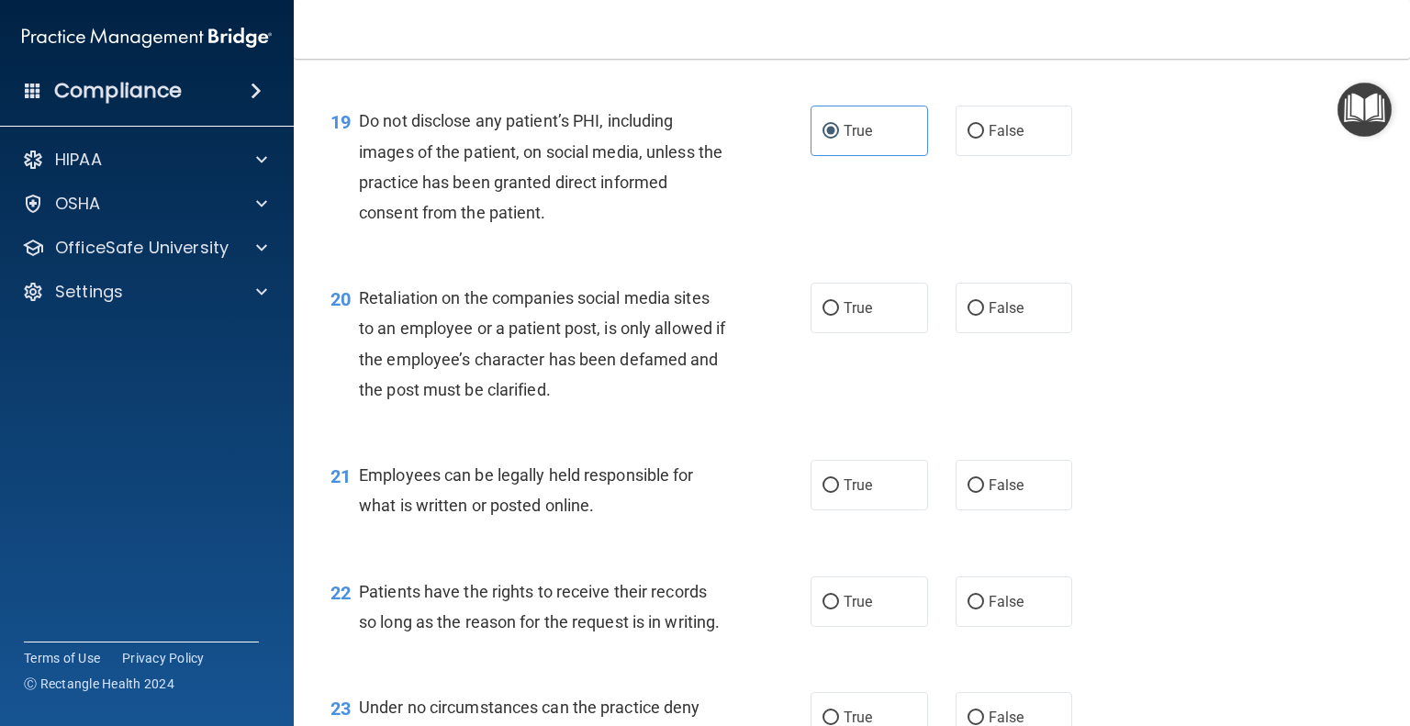
scroll to position [3306, 0]
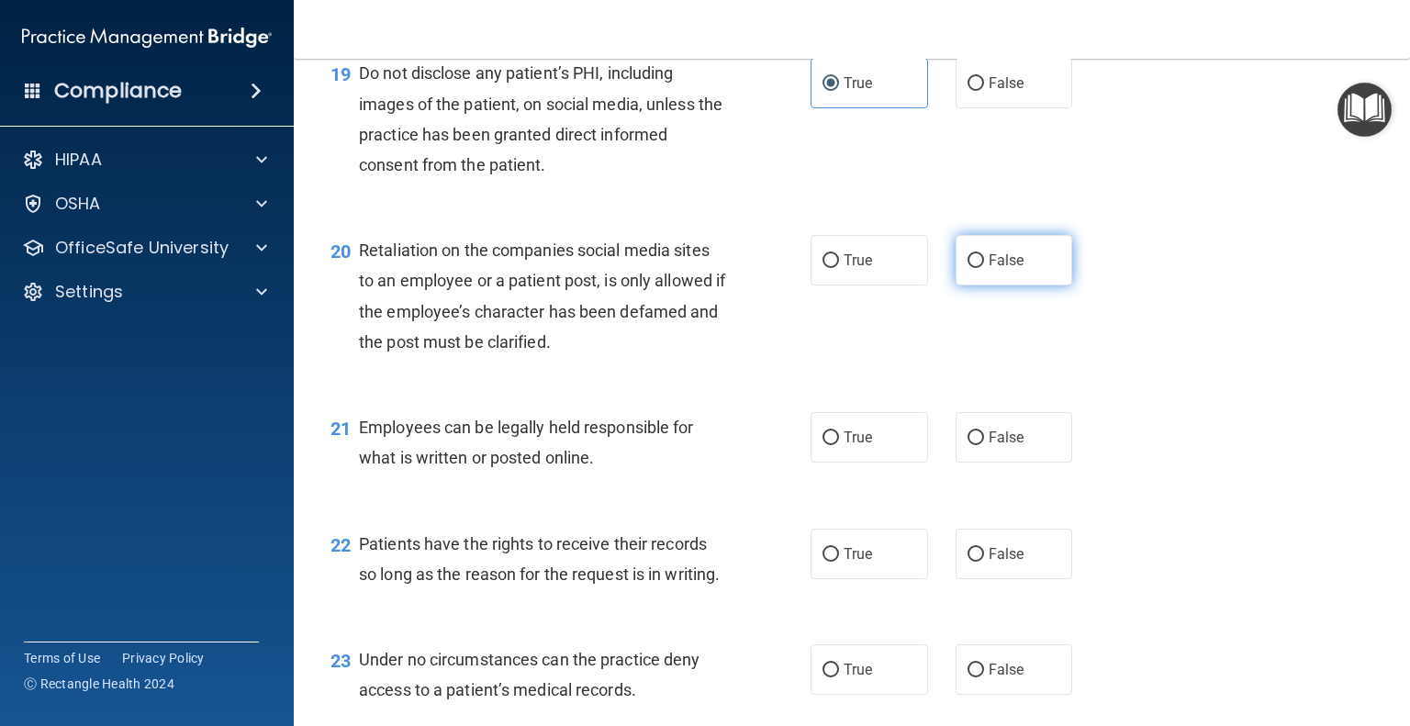
click at [995, 269] on span "False" at bounding box center [1007, 260] width 36 height 17
click at [984, 268] on input "False" at bounding box center [976, 261] width 17 height 14
radio input "true"
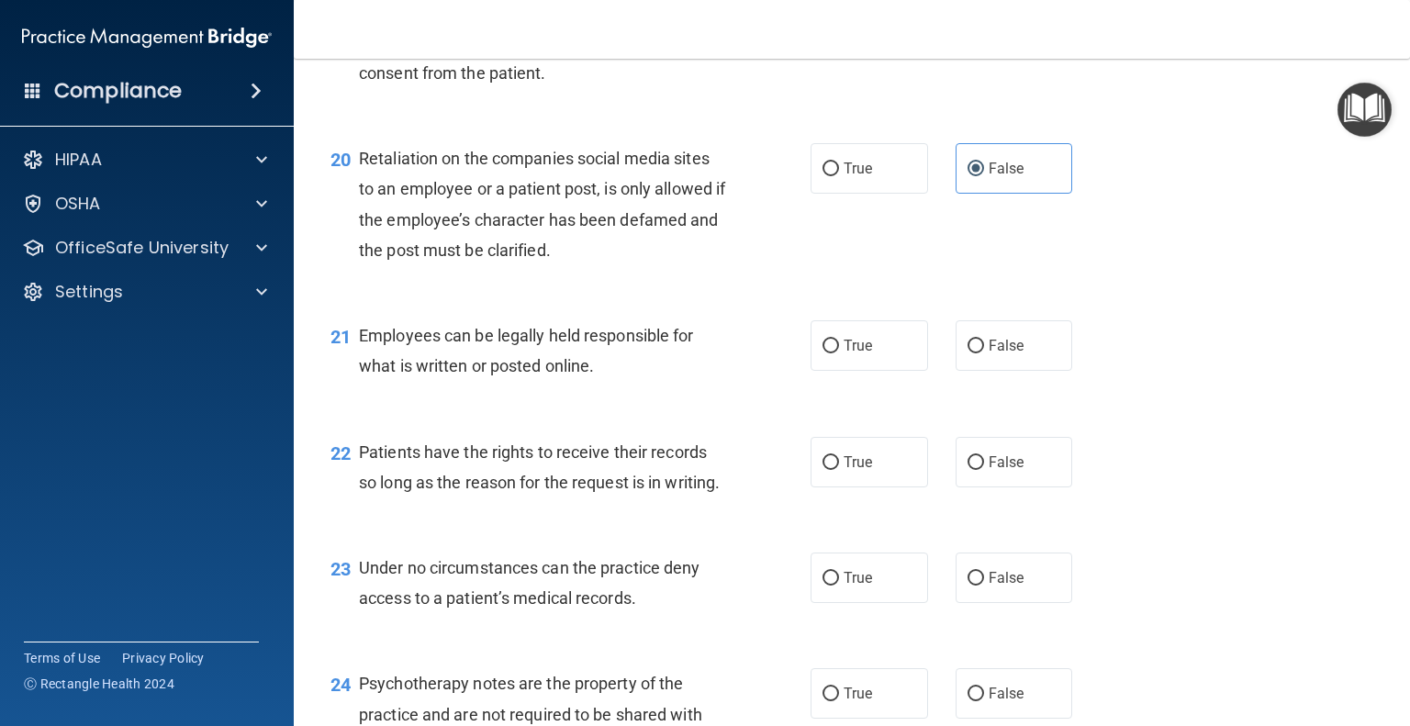
scroll to position [3489, 0]
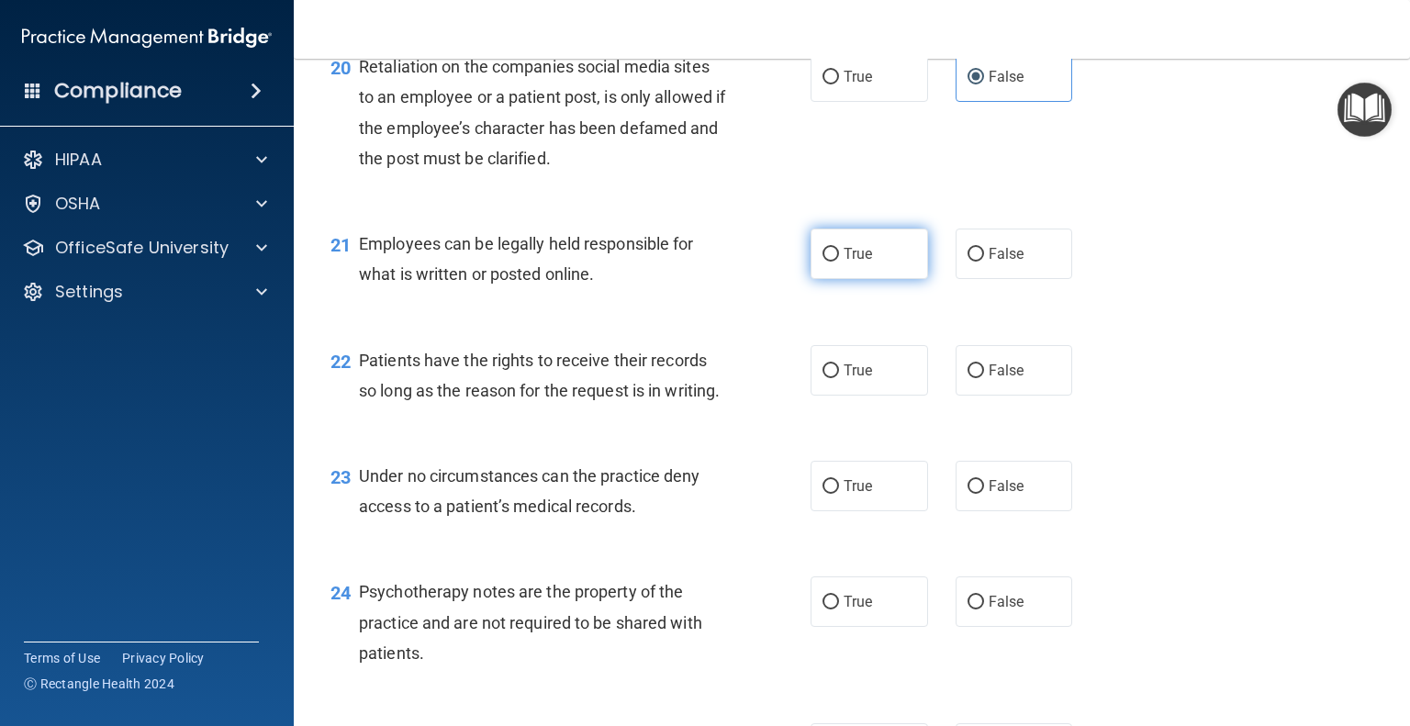
click at [852, 279] on label "True" at bounding box center [870, 254] width 118 height 51
click at [839, 262] on input "True" at bounding box center [831, 255] width 17 height 14
radio input "true"
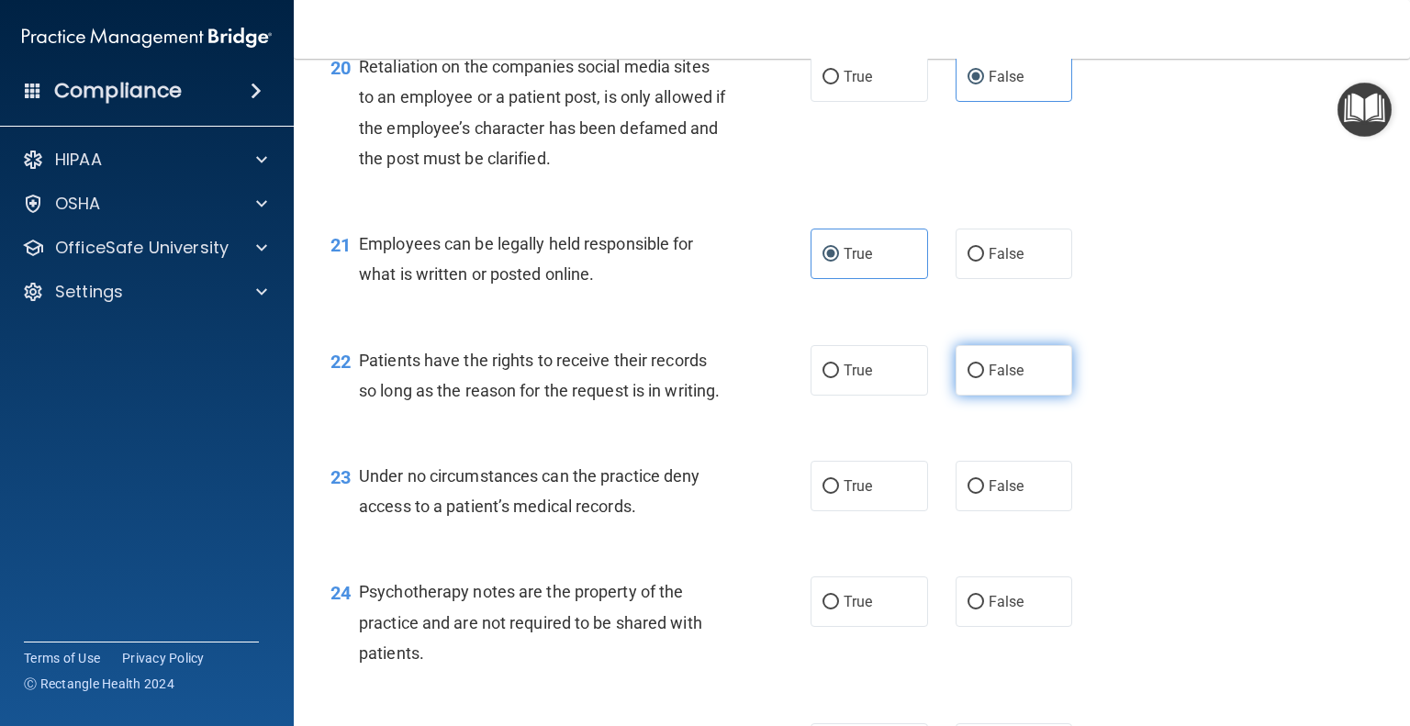
click at [989, 379] on span "False" at bounding box center [1007, 370] width 36 height 17
click at [984, 378] on input "False" at bounding box center [976, 372] width 17 height 14
radio input "true"
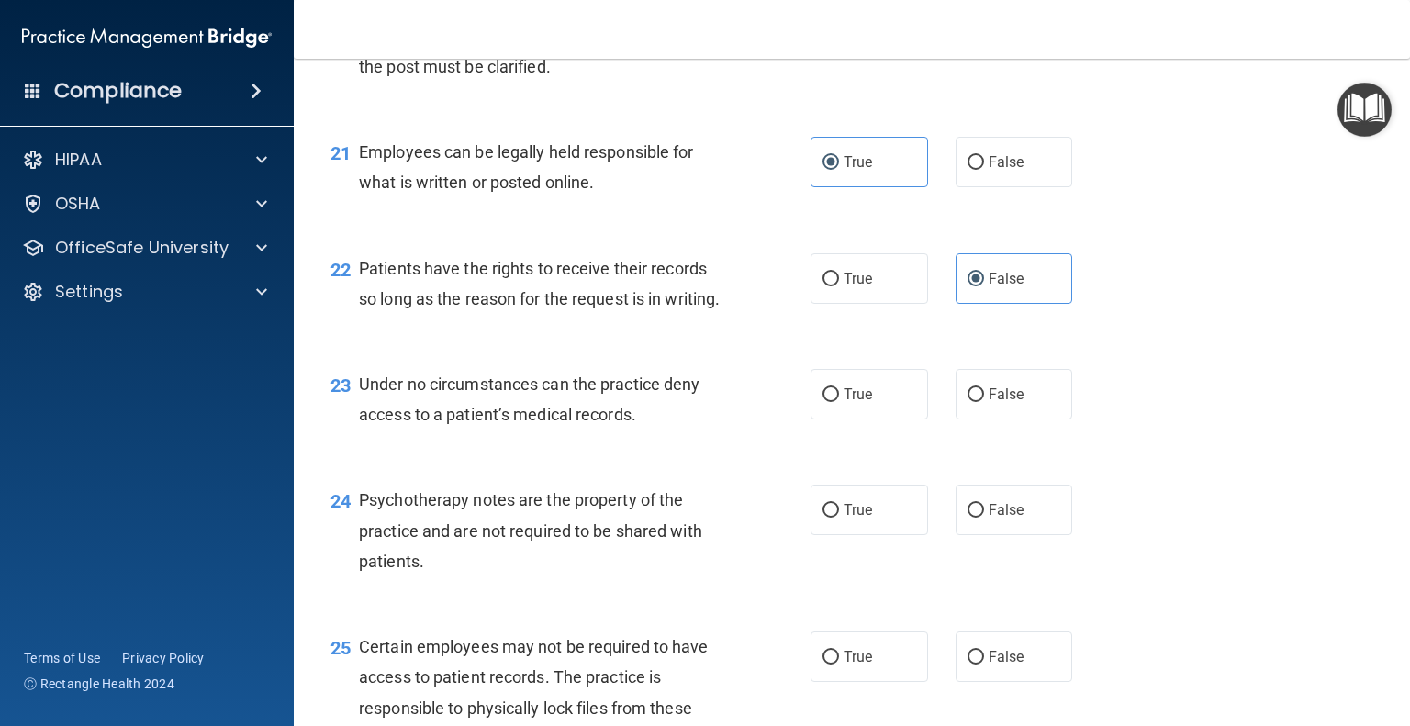
scroll to position [3673, 0]
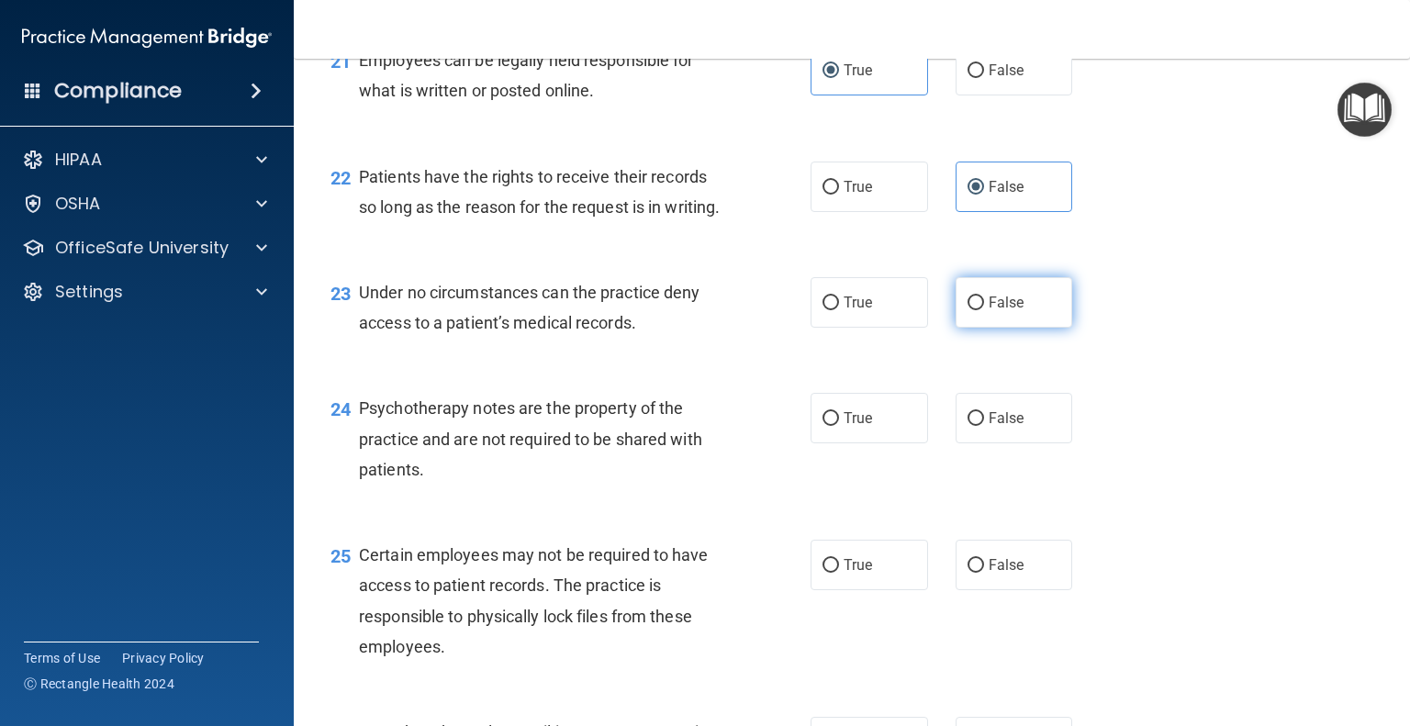
click at [1007, 311] on span "False" at bounding box center [1007, 302] width 36 height 17
click at [984, 310] on input "False" at bounding box center [976, 304] width 17 height 14
radio input "true"
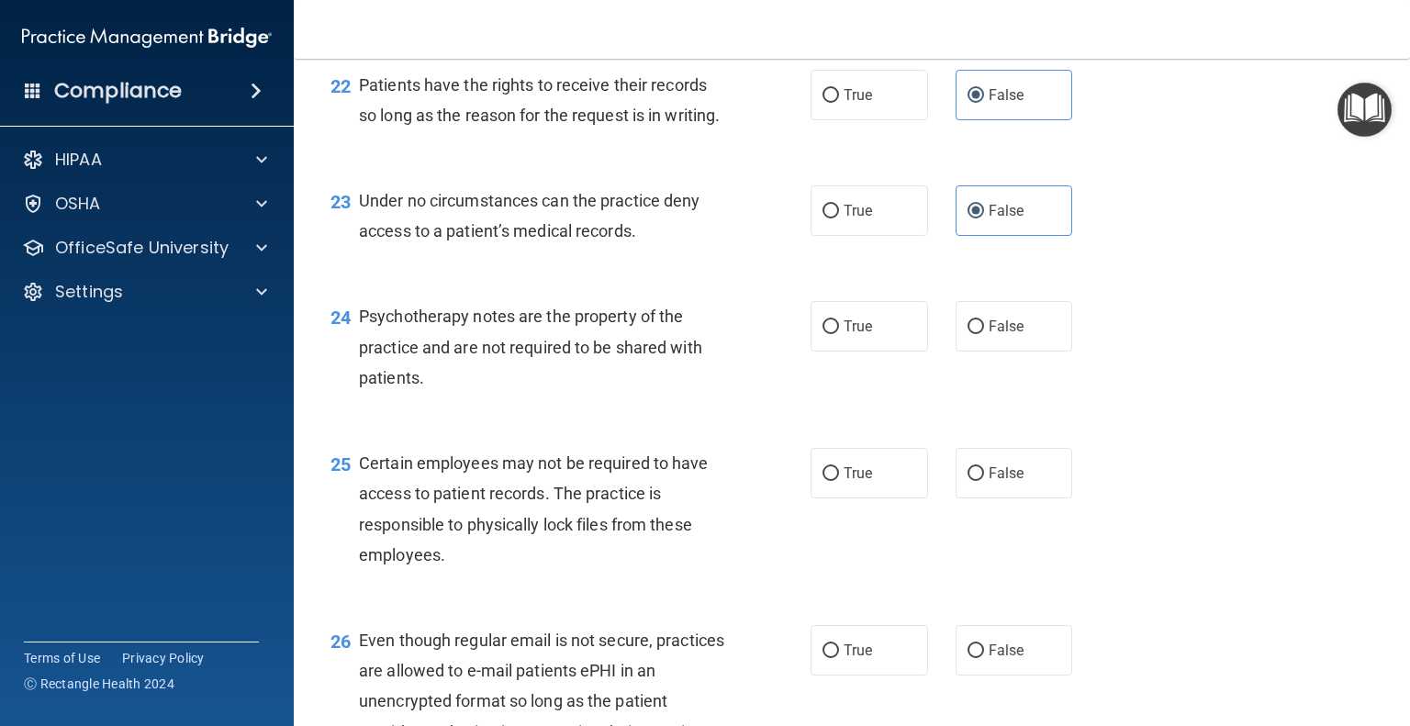
scroll to position [3857, 0]
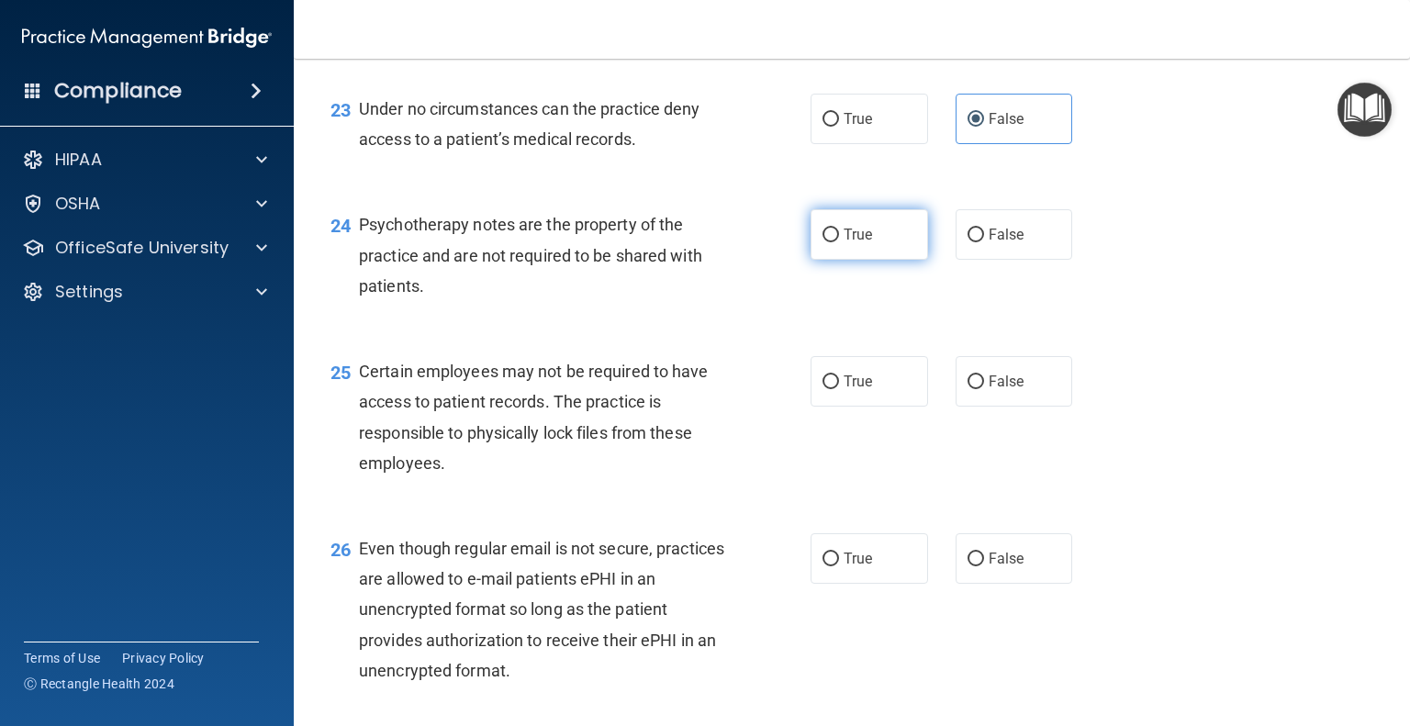
click at [844, 243] on span "True" at bounding box center [858, 234] width 28 height 17
click at [838, 242] on input "True" at bounding box center [831, 236] width 17 height 14
radio input "true"
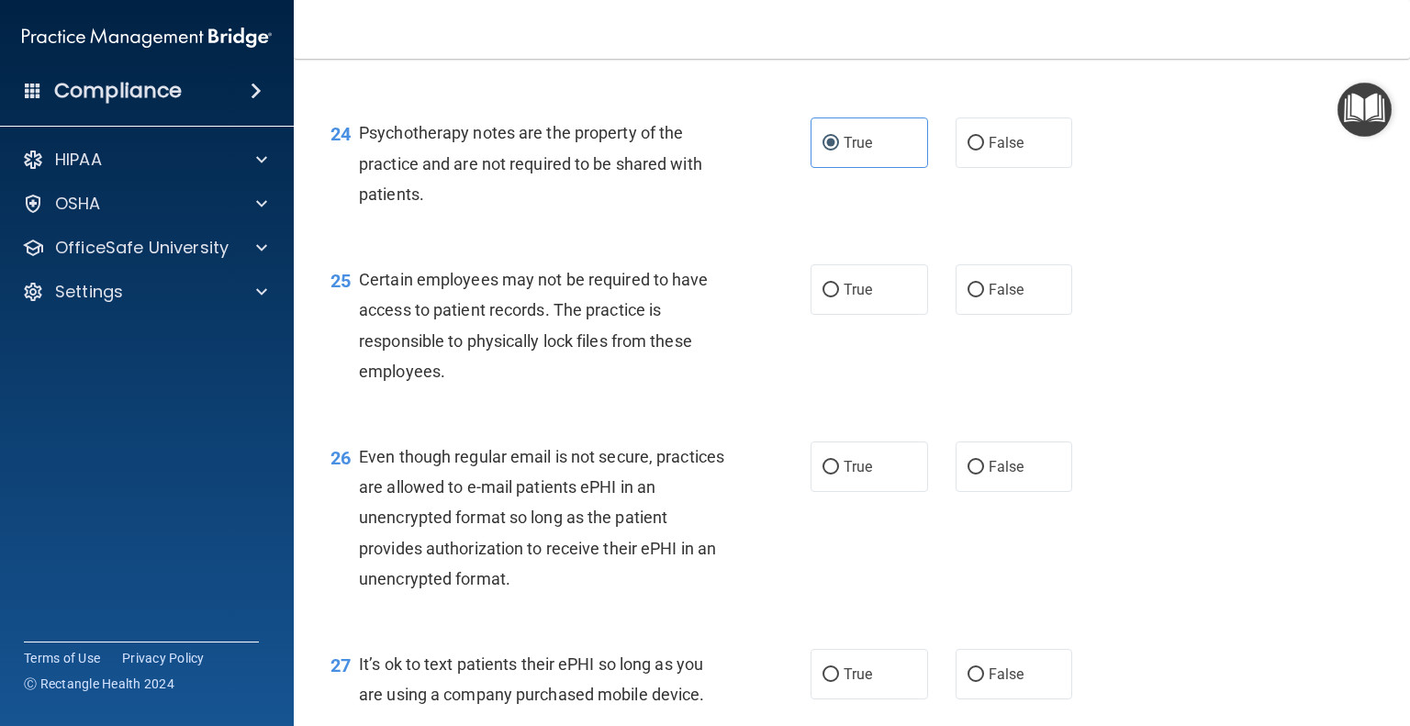
scroll to position [4040, 0]
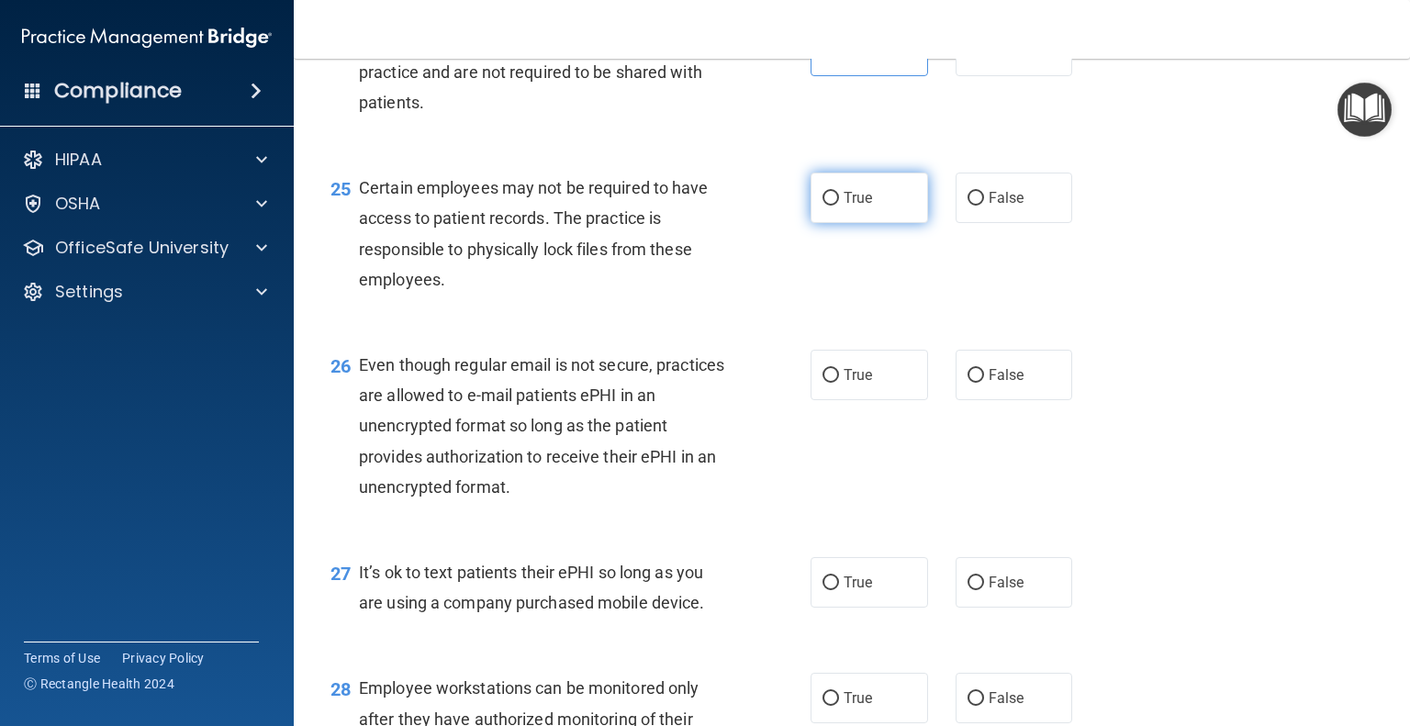
click at [863, 223] on label "True" at bounding box center [870, 198] width 118 height 51
click at [839, 206] on input "True" at bounding box center [831, 199] width 17 height 14
radio input "true"
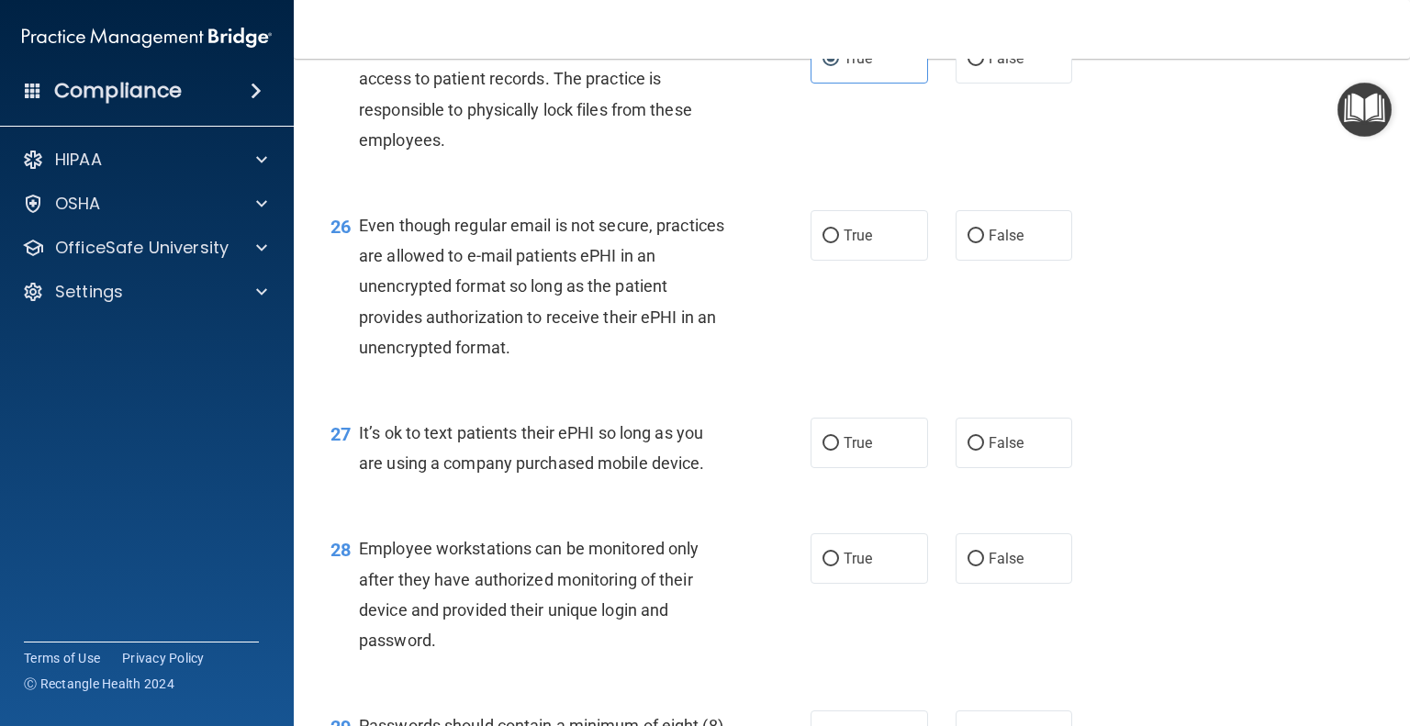
scroll to position [4224, 0]
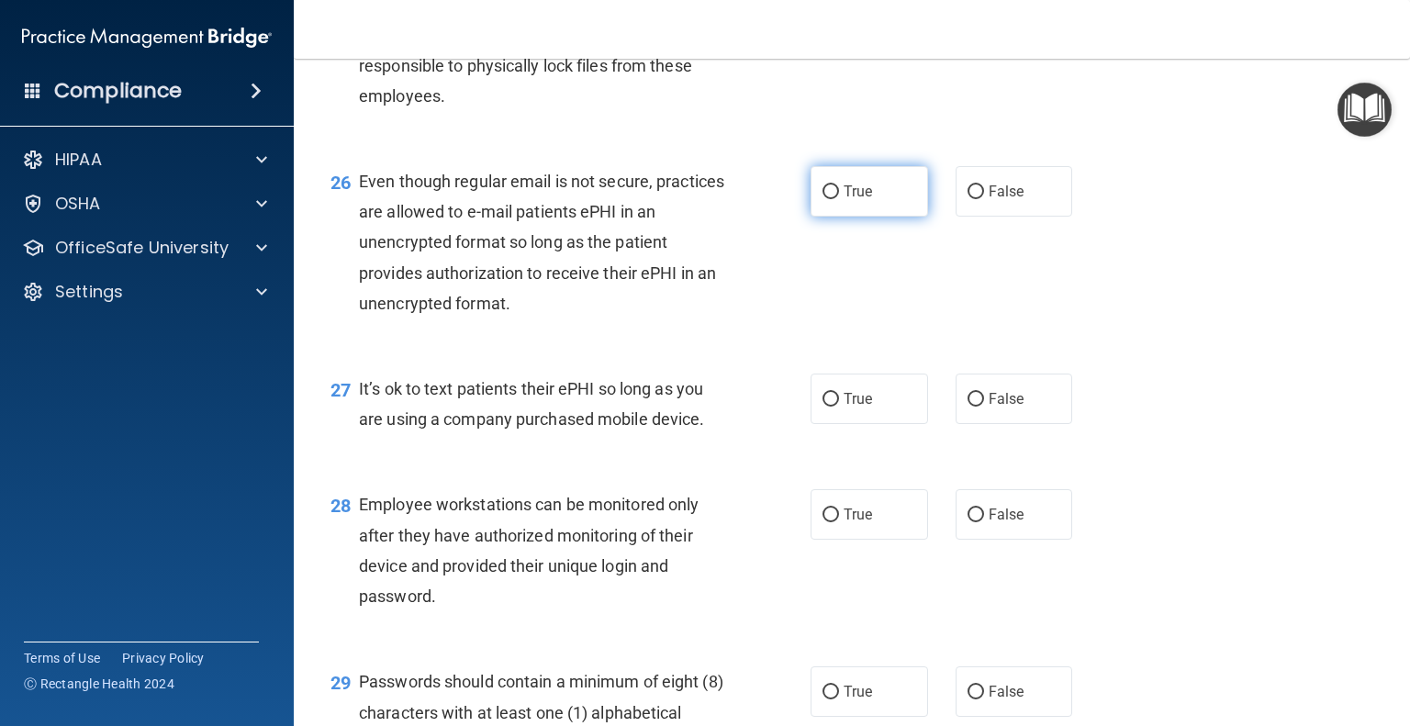
click at [849, 217] on label "True" at bounding box center [870, 191] width 118 height 51
click at [839, 199] on input "True" at bounding box center [831, 192] width 17 height 14
radio input "true"
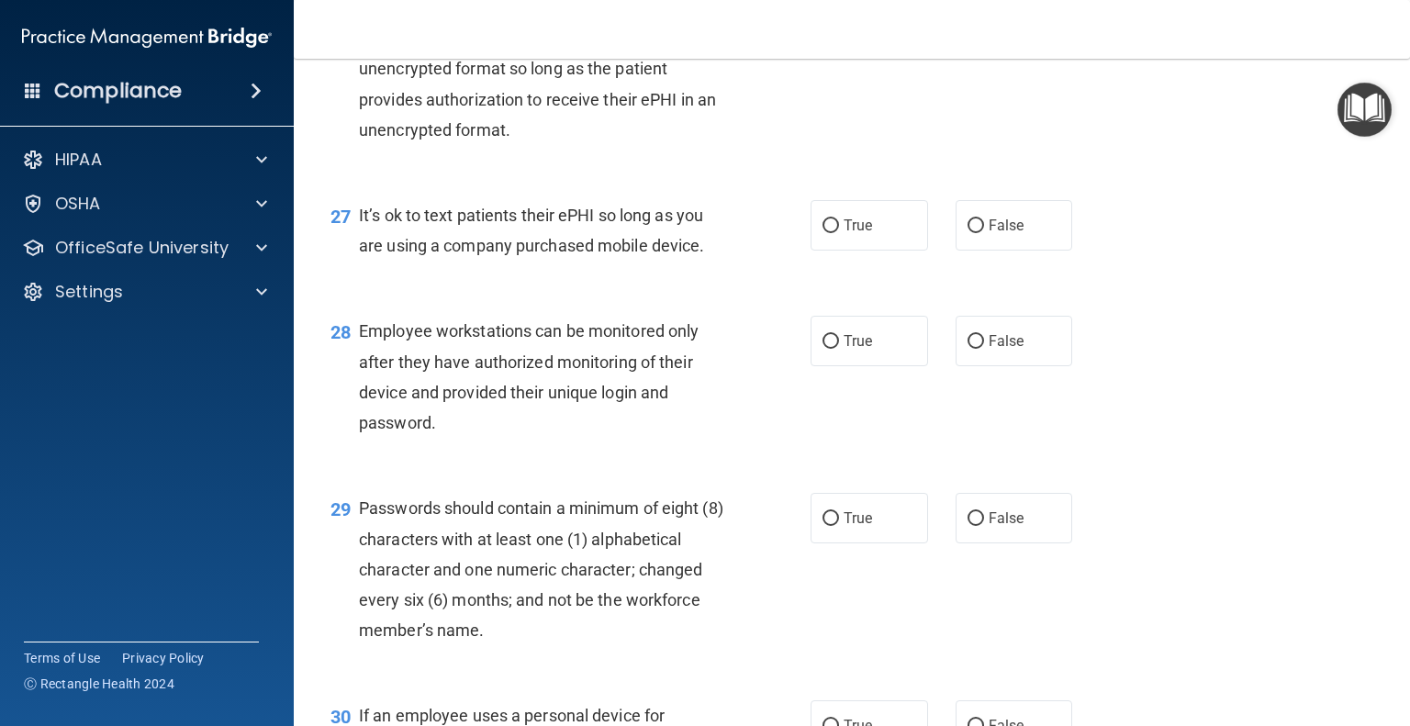
scroll to position [4408, 0]
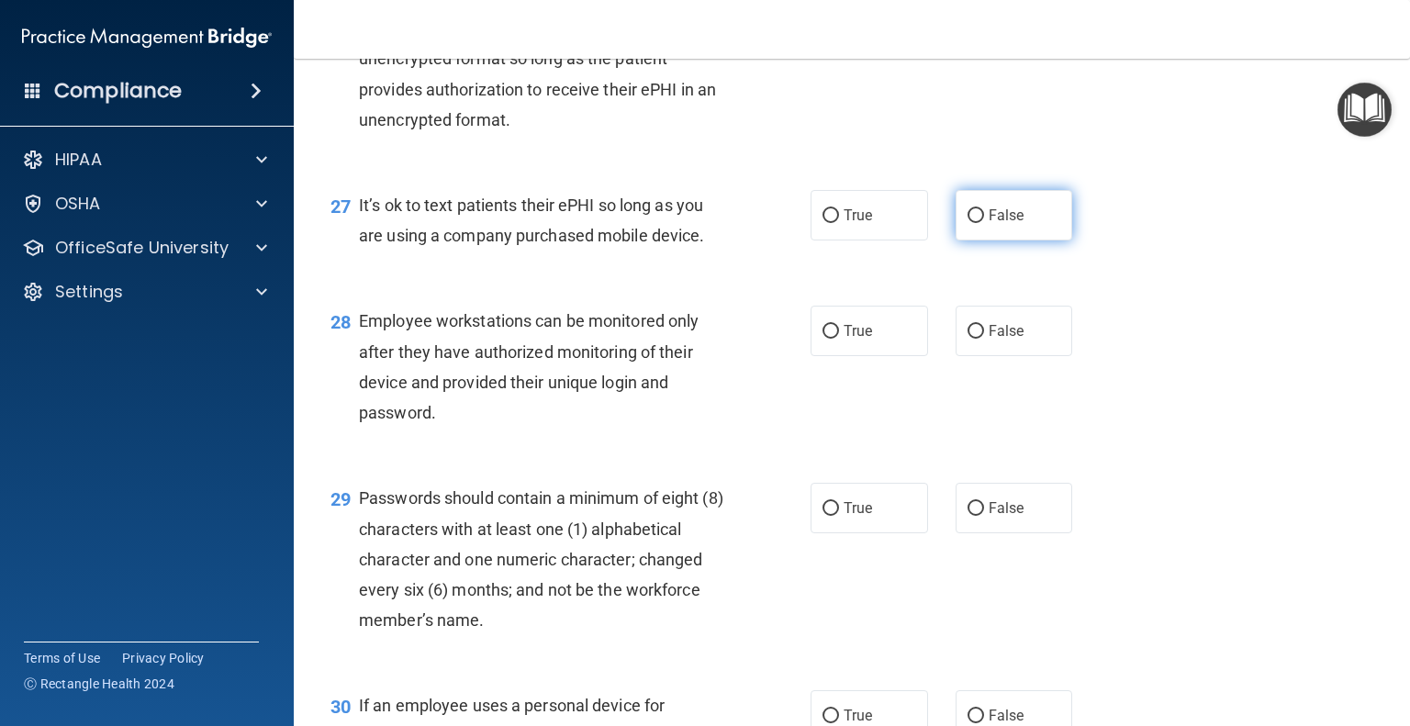
click at [1003, 241] on label "False" at bounding box center [1015, 215] width 118 height 51
click at [984, 223] on input "False" at bounding box center [976, 216] width 17 height 14
radio input "true"
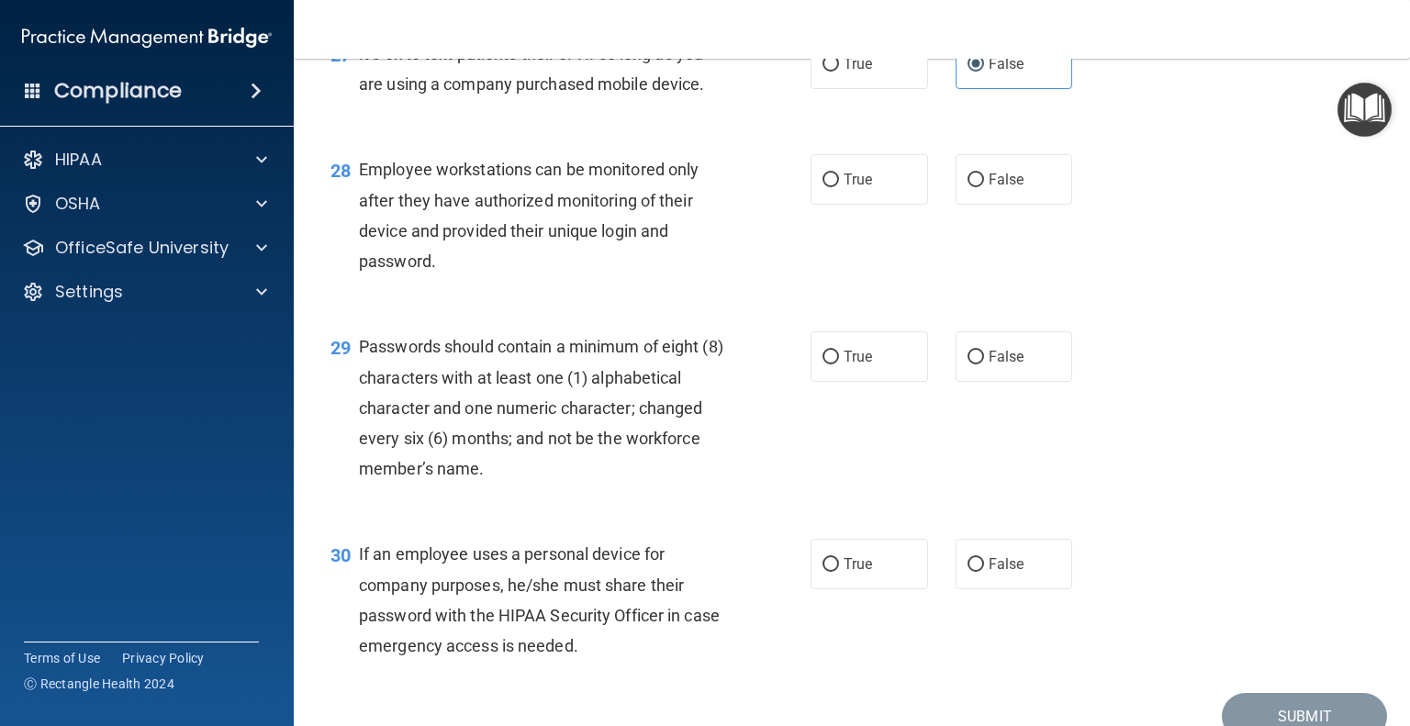
scroll to position [4591, 0]
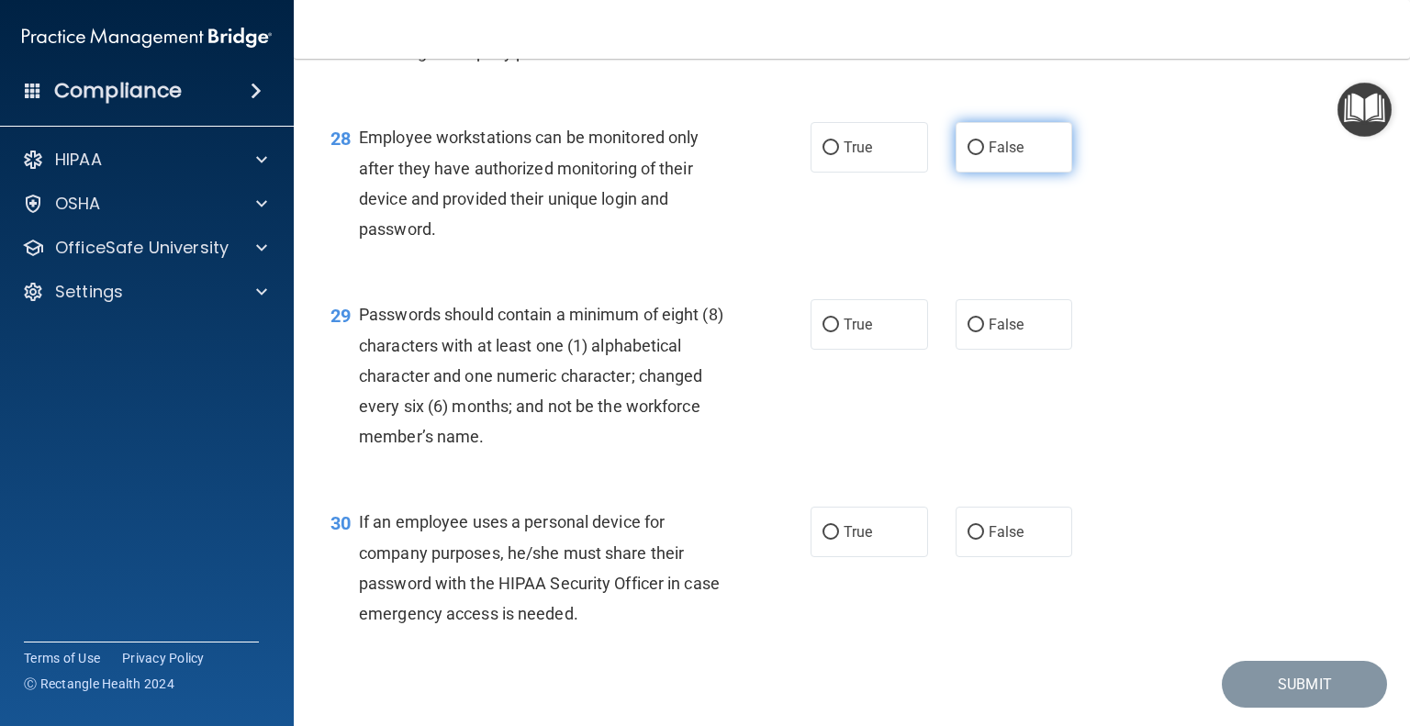
click at [1016, 173] on label "False" at bounding box center [1015, 147] width 118 height 51
click at [984, 155] on input "False" at bounding box center [976, 148] width 17 height 14
radio input "true"
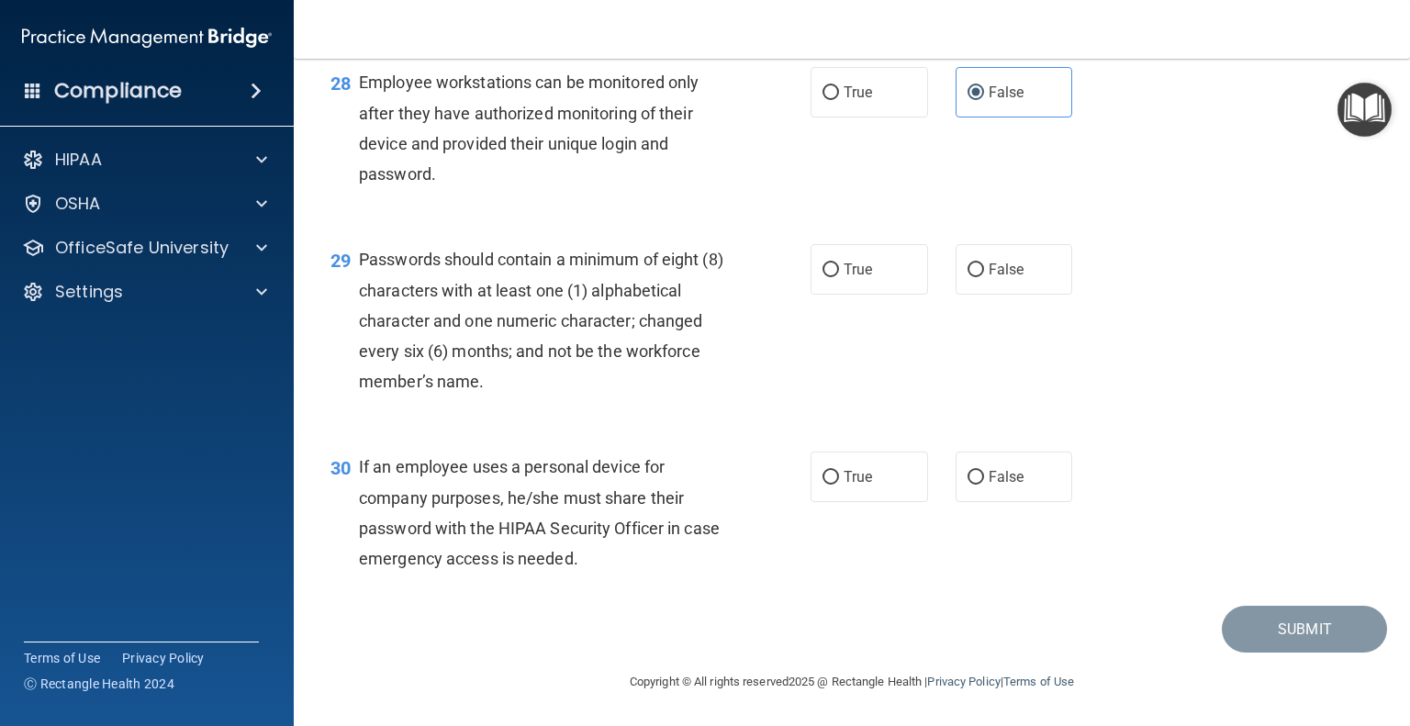
scroll to position [4738, 0]
click at [838, 282] on label "True" at bounding box center [870, 269] width 118 height 51
click at [838, 277] on input "True" at bounding box center [831, 271] width 17 height 14
radio input "true"
click at [1022, 479] on label "False" at bounding box center [1015, 477] width 118 height 51
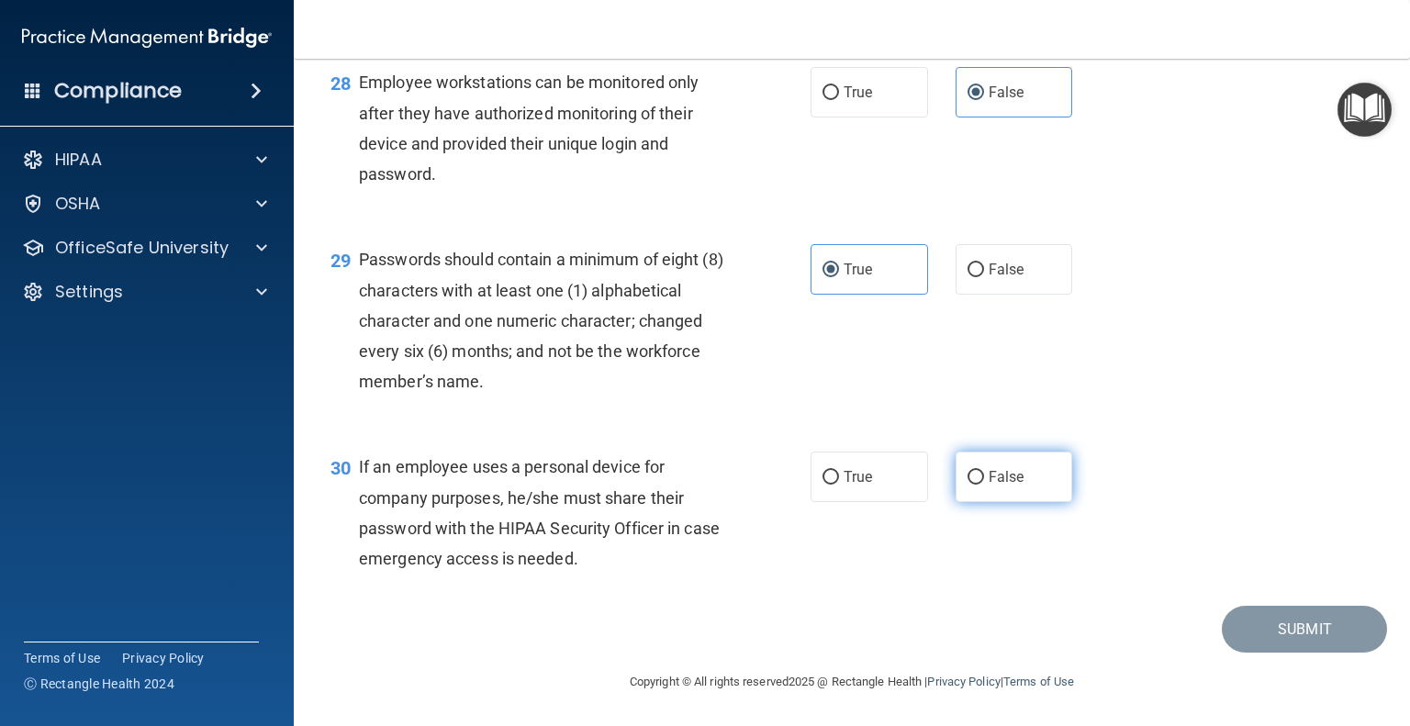
click at [984, 479] on input "False" at bounding box center [976, 478] width 17 height 14
radio input "true"
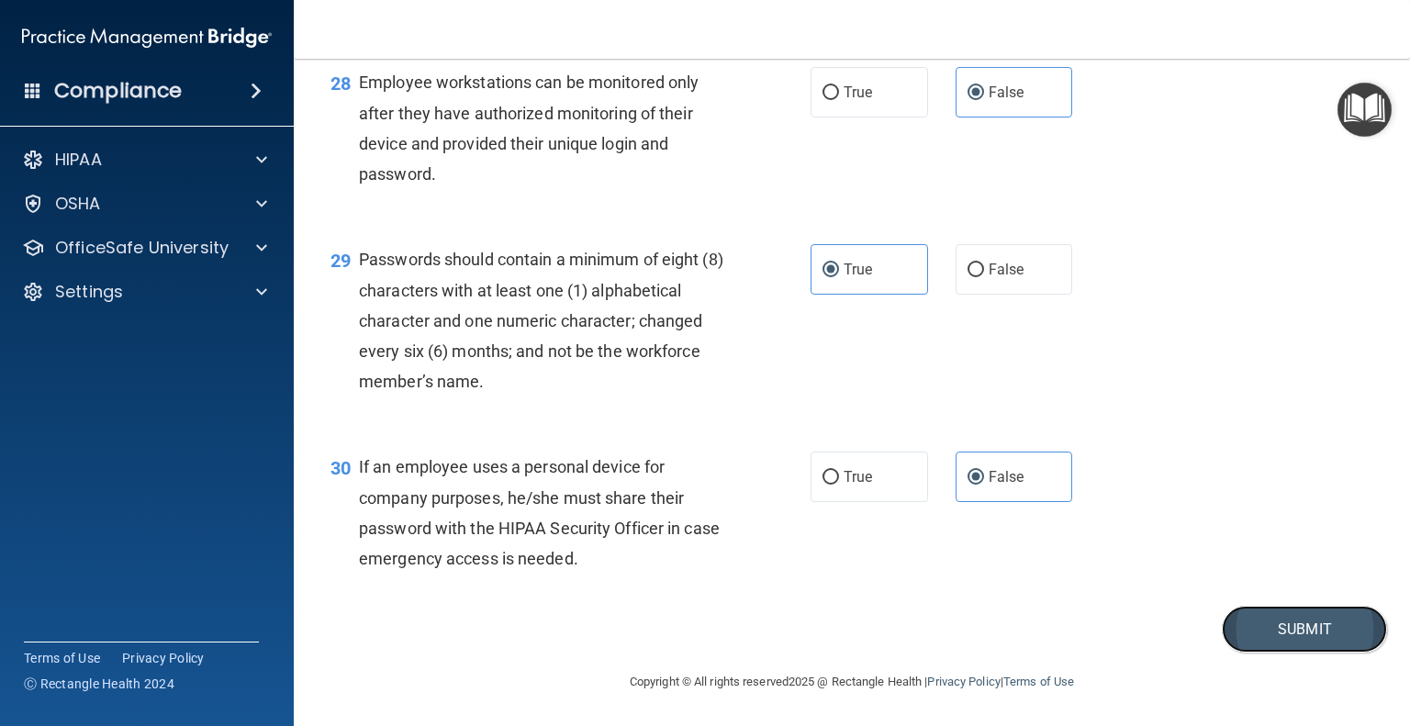
click at [1287, 634] on button "Submit" at bounding box center [1304, 629] width 165 height 47
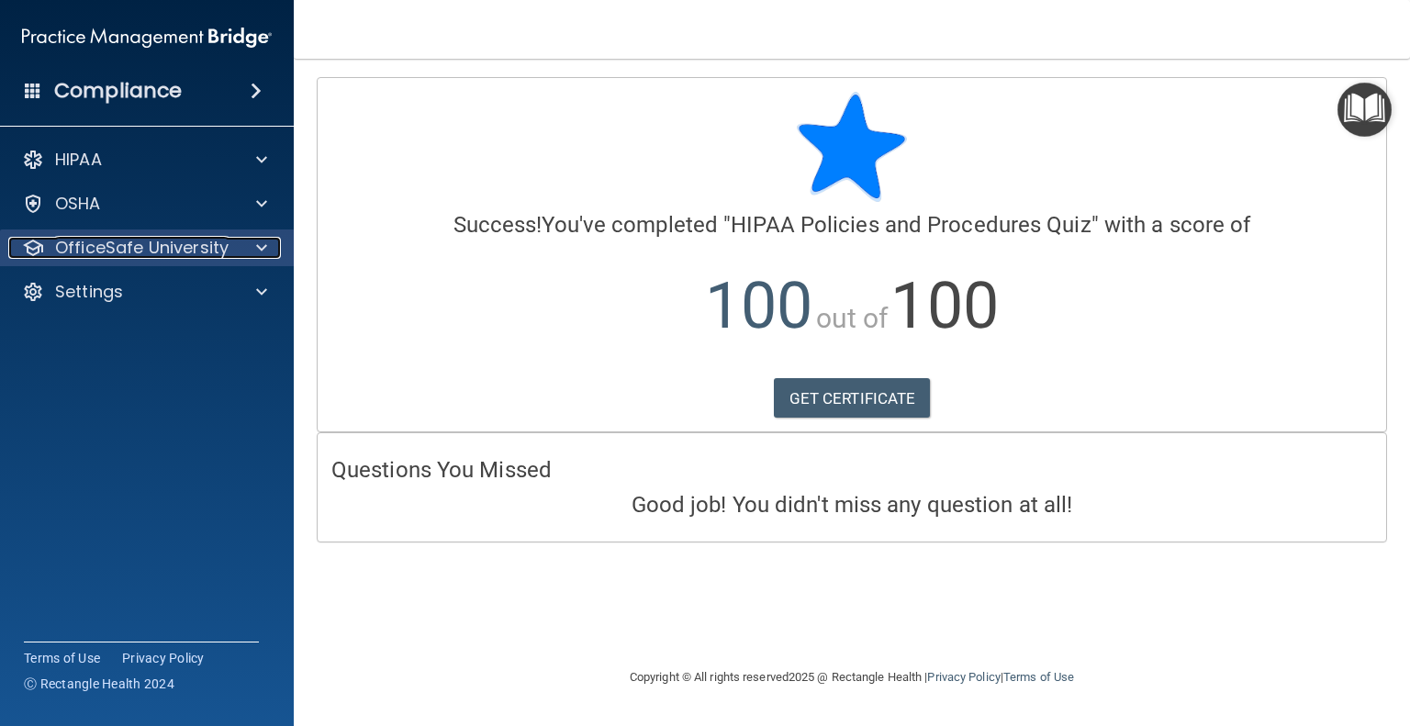
click at [256, 257] on span at bounding box center [261, 248] width 11 height 22
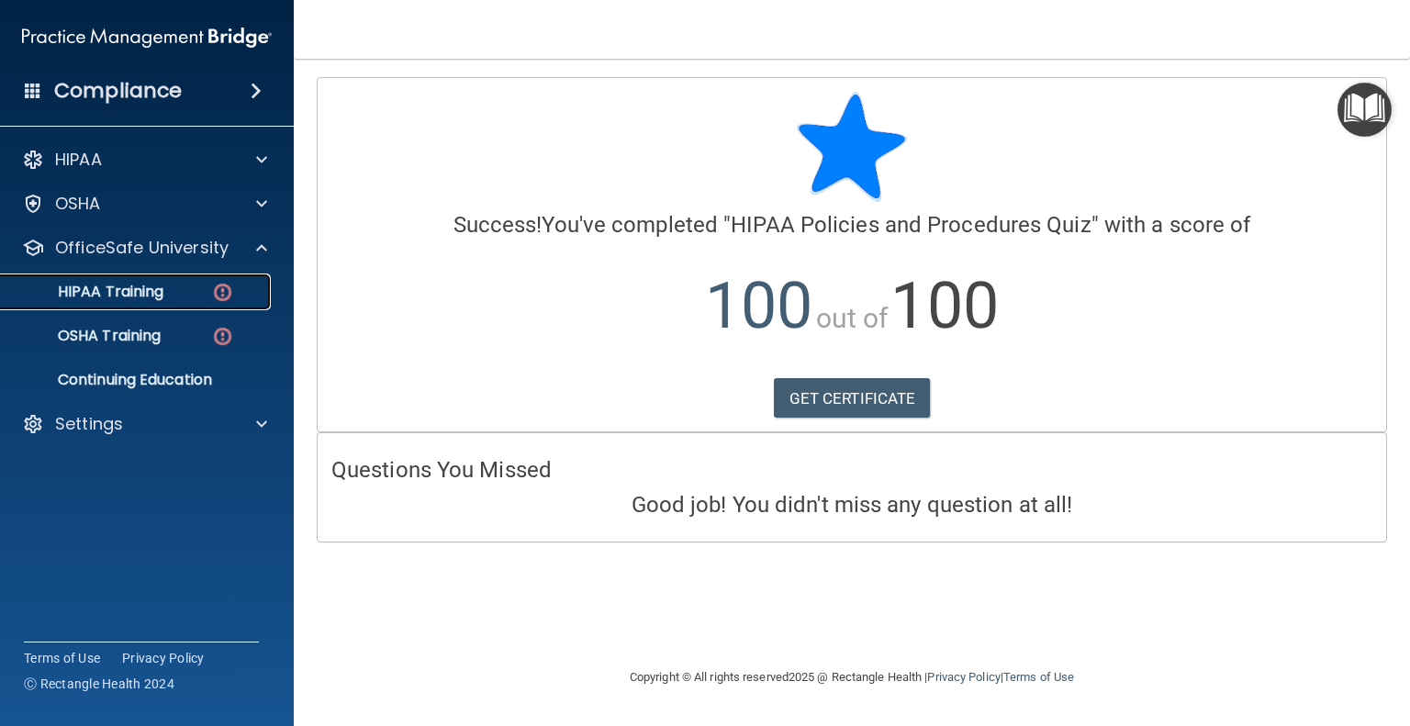
click at [177, 283] on div "HIPAA Training" at bounding box center [137, 292] width 251 height 18
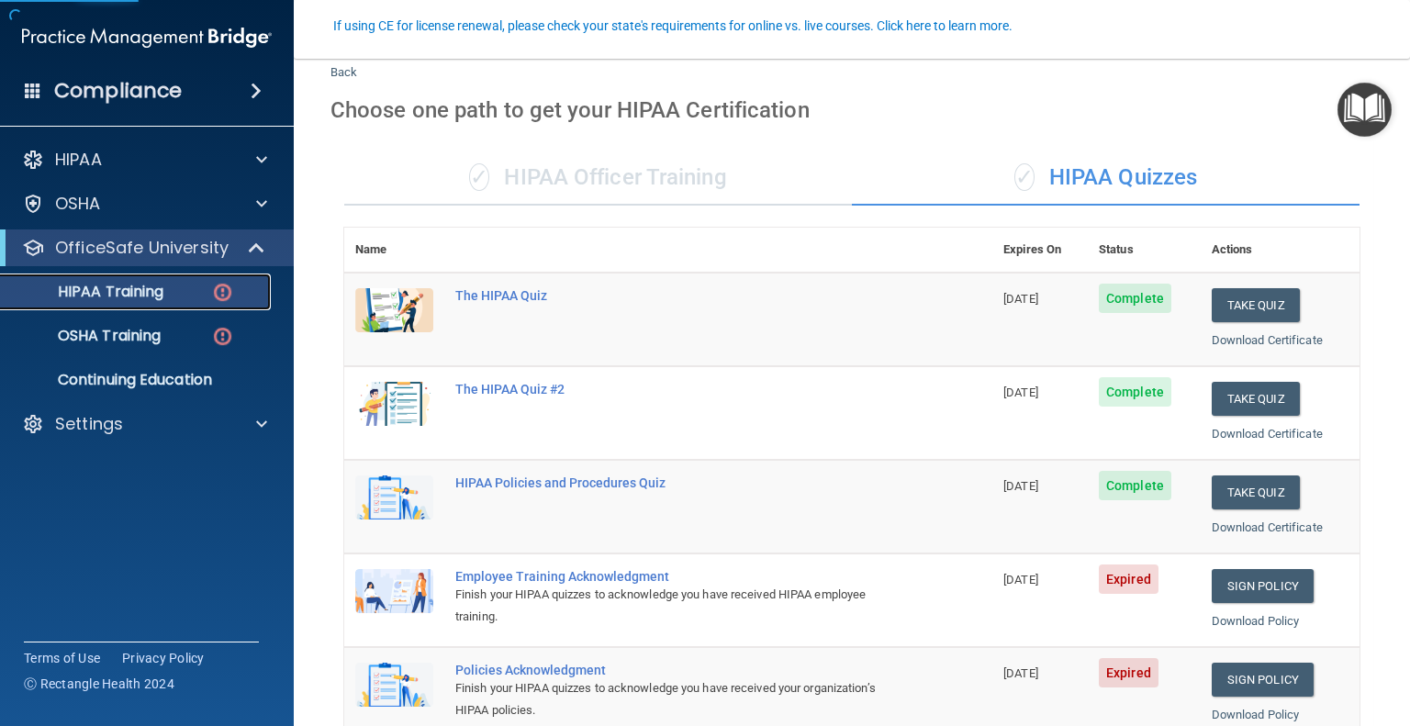
scroll to position [184, 0]
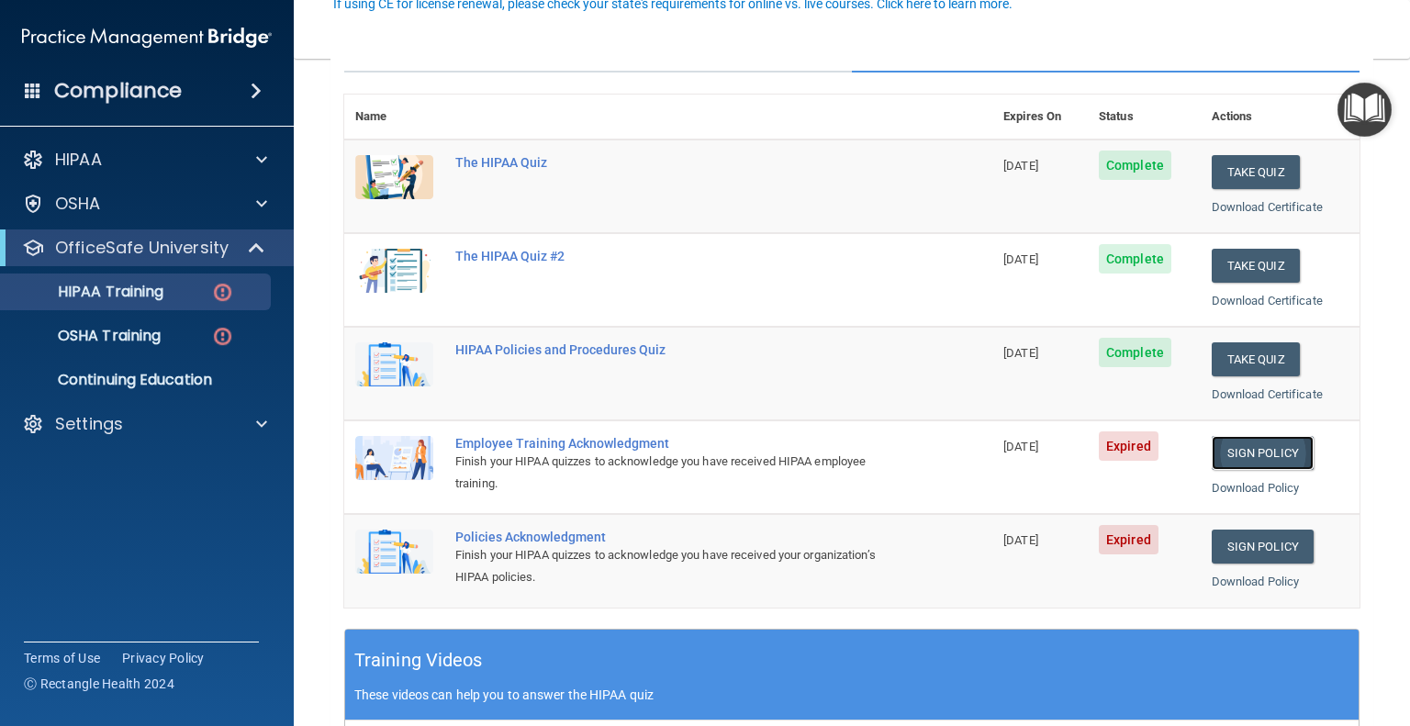
click at [1249, 446] on link "Sign Policy" at bounding box center [1263, 453] width 102 height 34
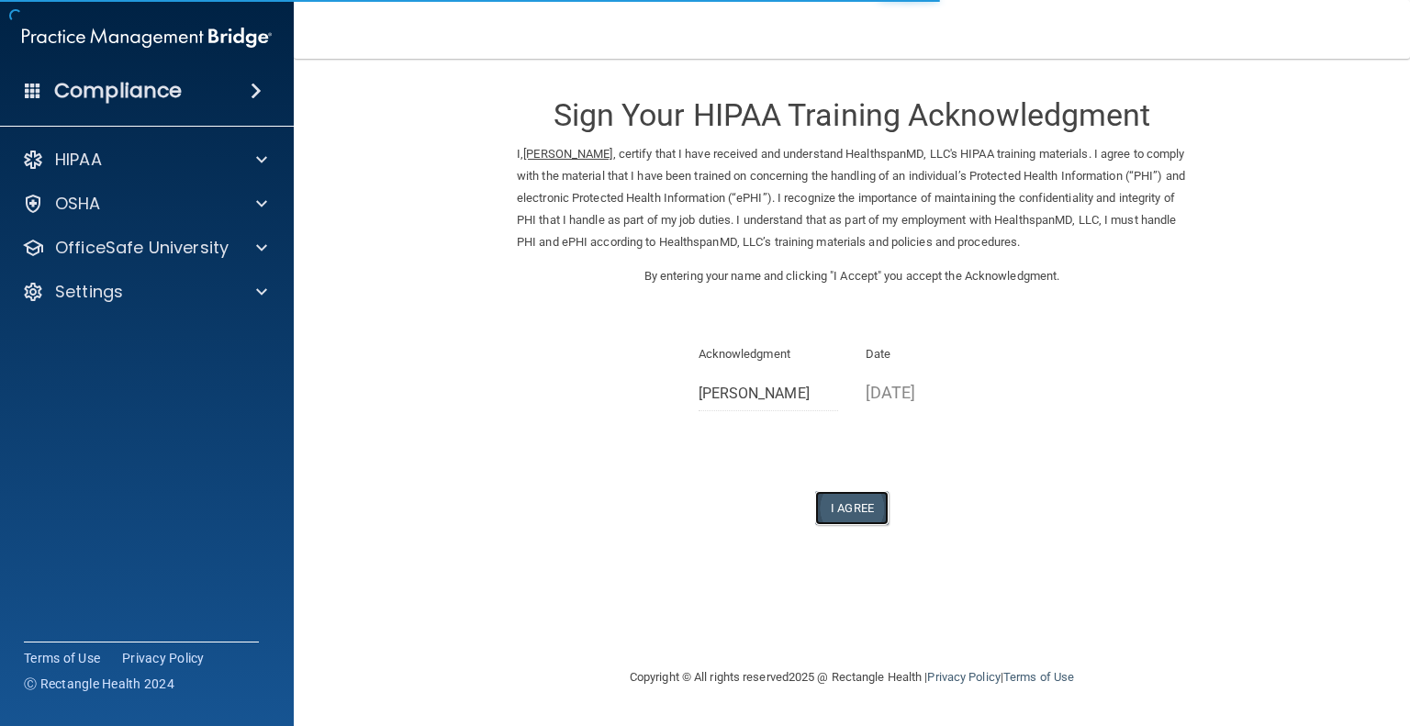
click at [856, 511] on button "I Agree" at bounding box center [851, 508] width 73 height 34
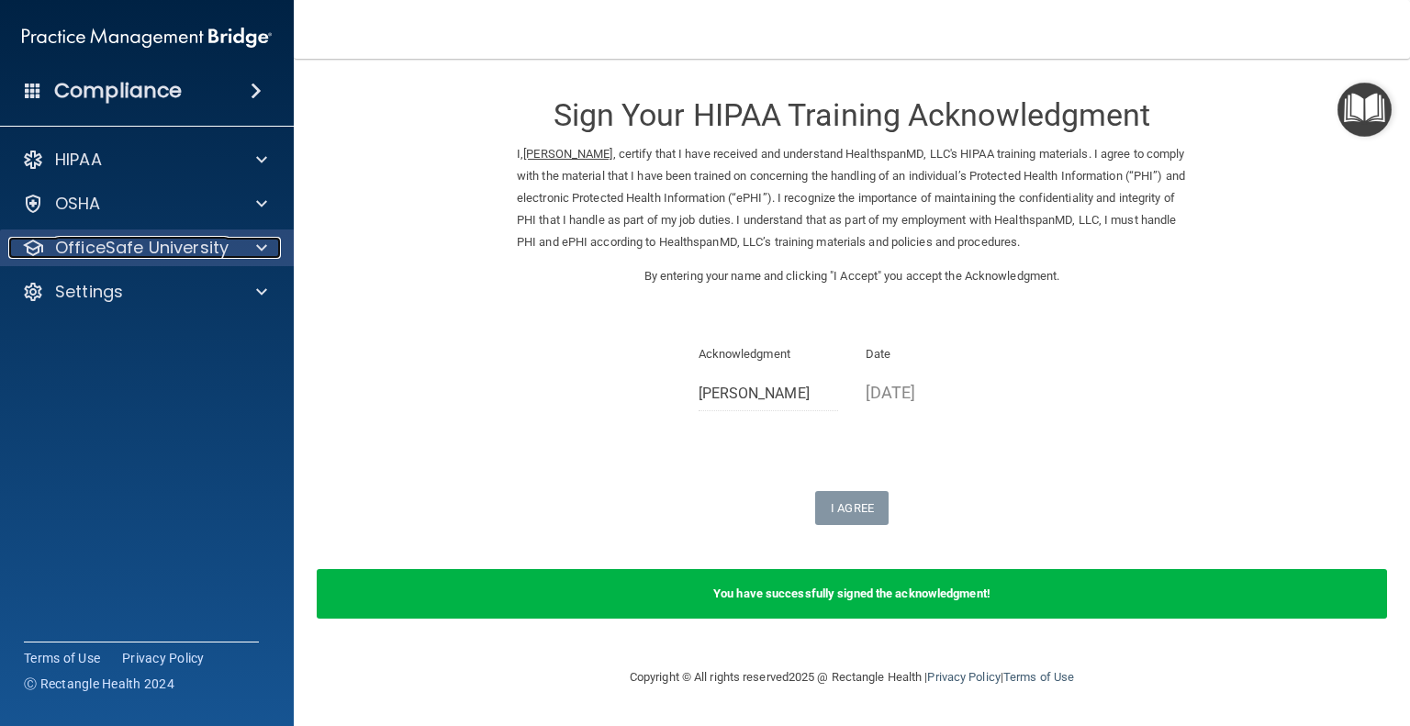
click at [217, 253] on p "OfficeSafe University" at bounding box center [142, 248] width 174 height 22
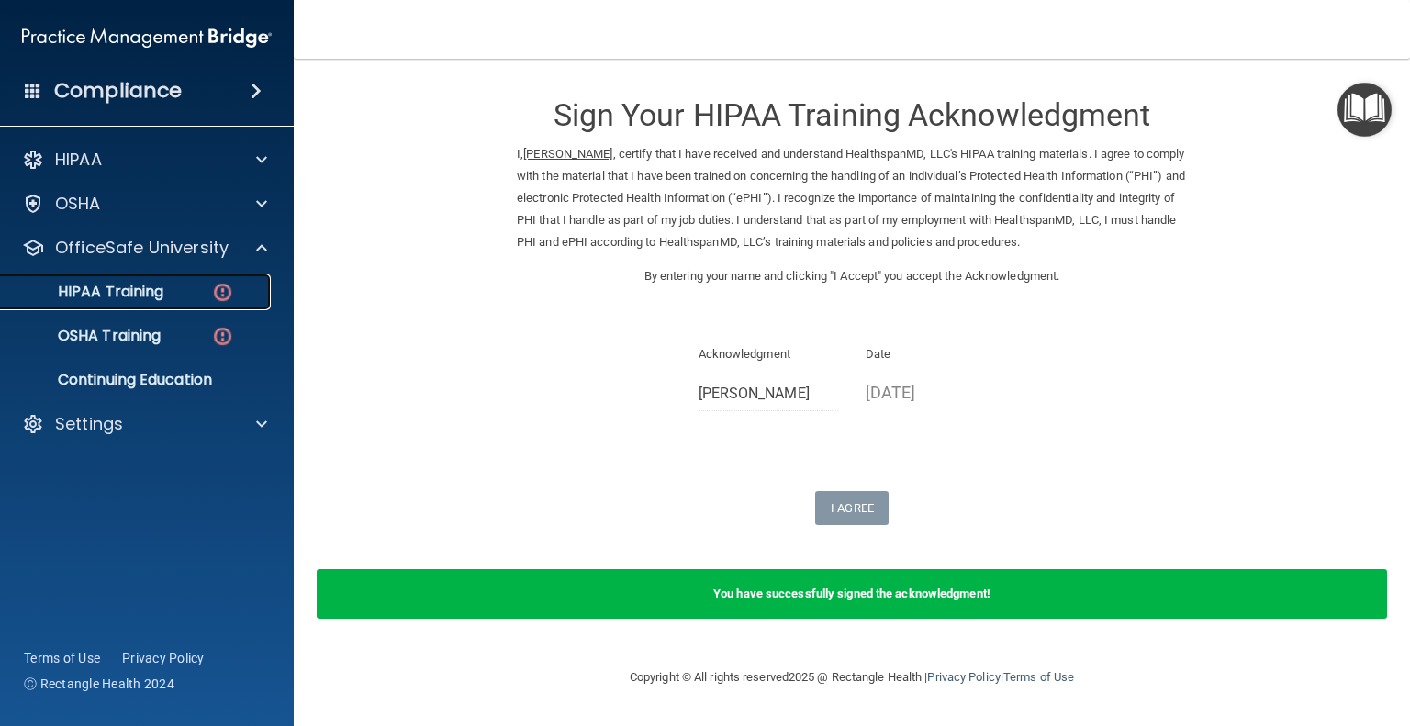
click at [221, 287] on img at bounding box center [222, 292] width 23 height 23
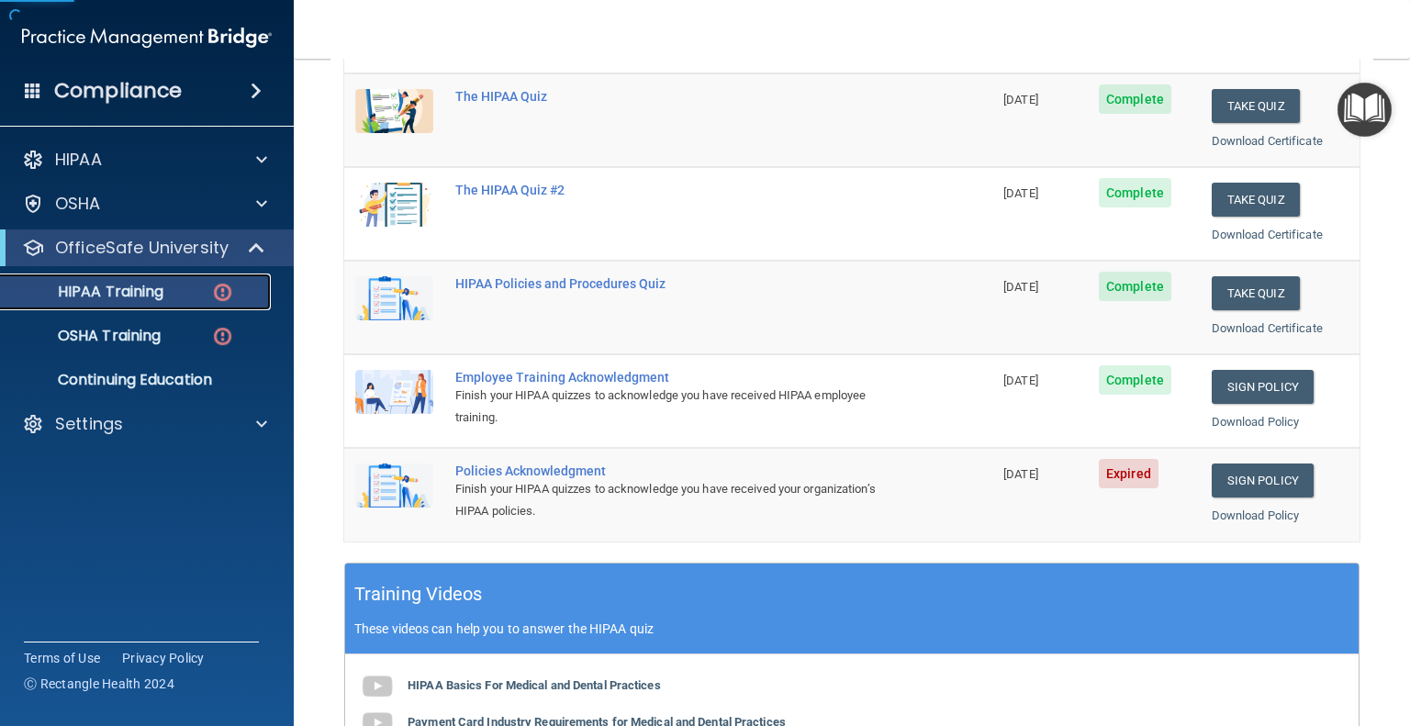
scroll to position [275, 0]
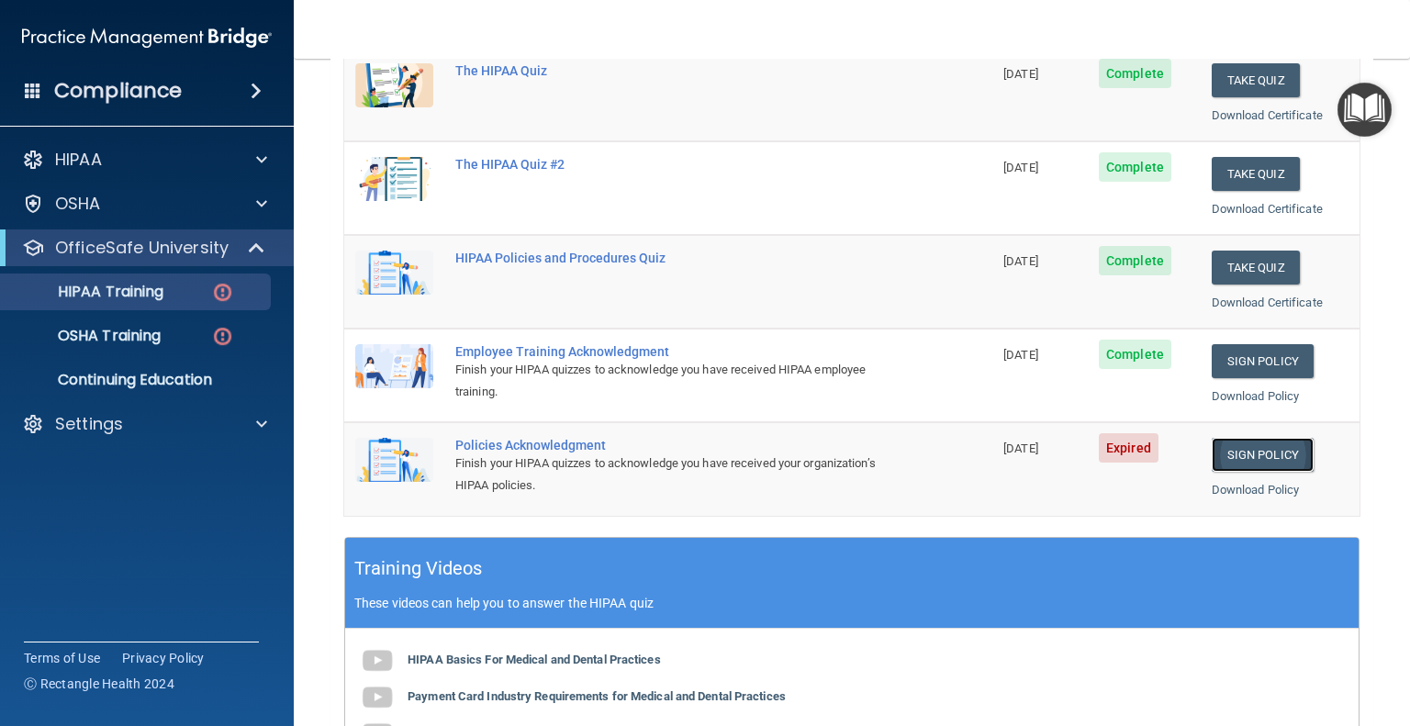
click at [1224, 455] on link "Sign Policy" at bounding box center [1263, 455] width 102 height 34
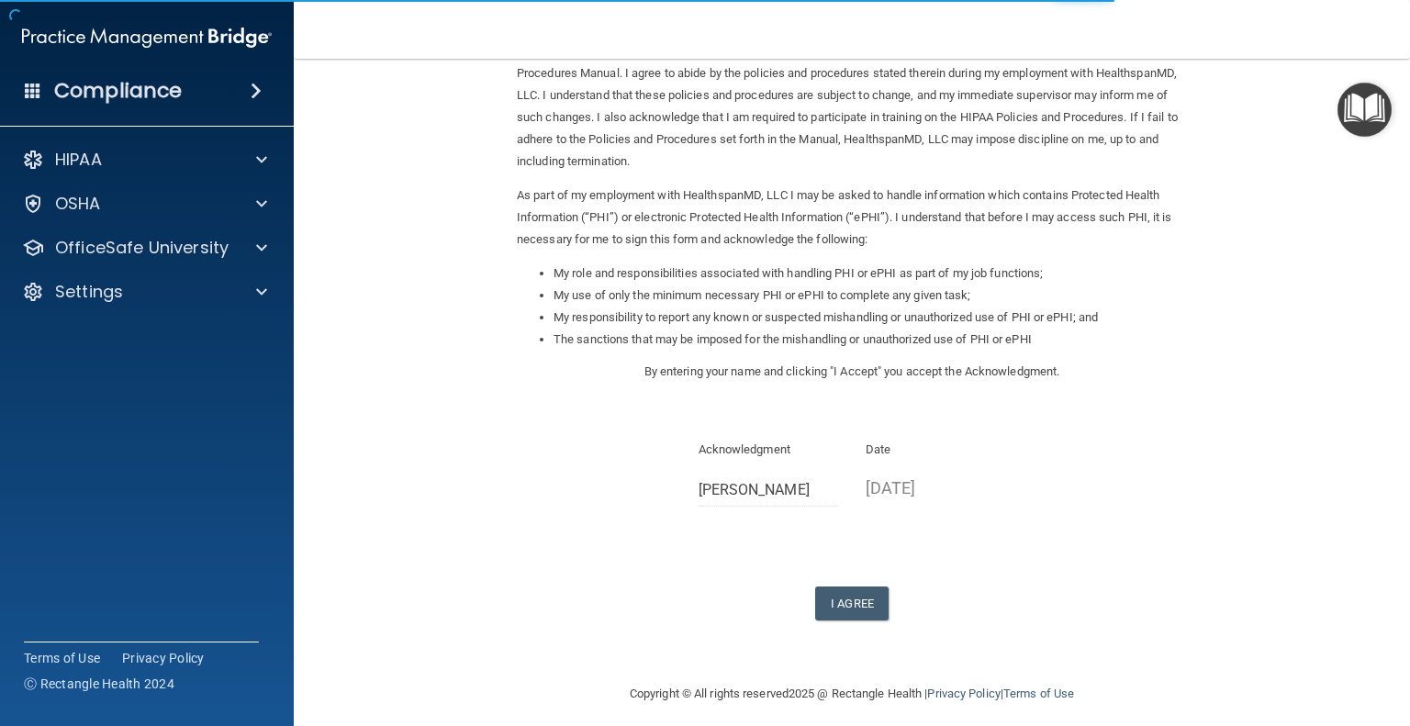
scroll to position [114, 0]
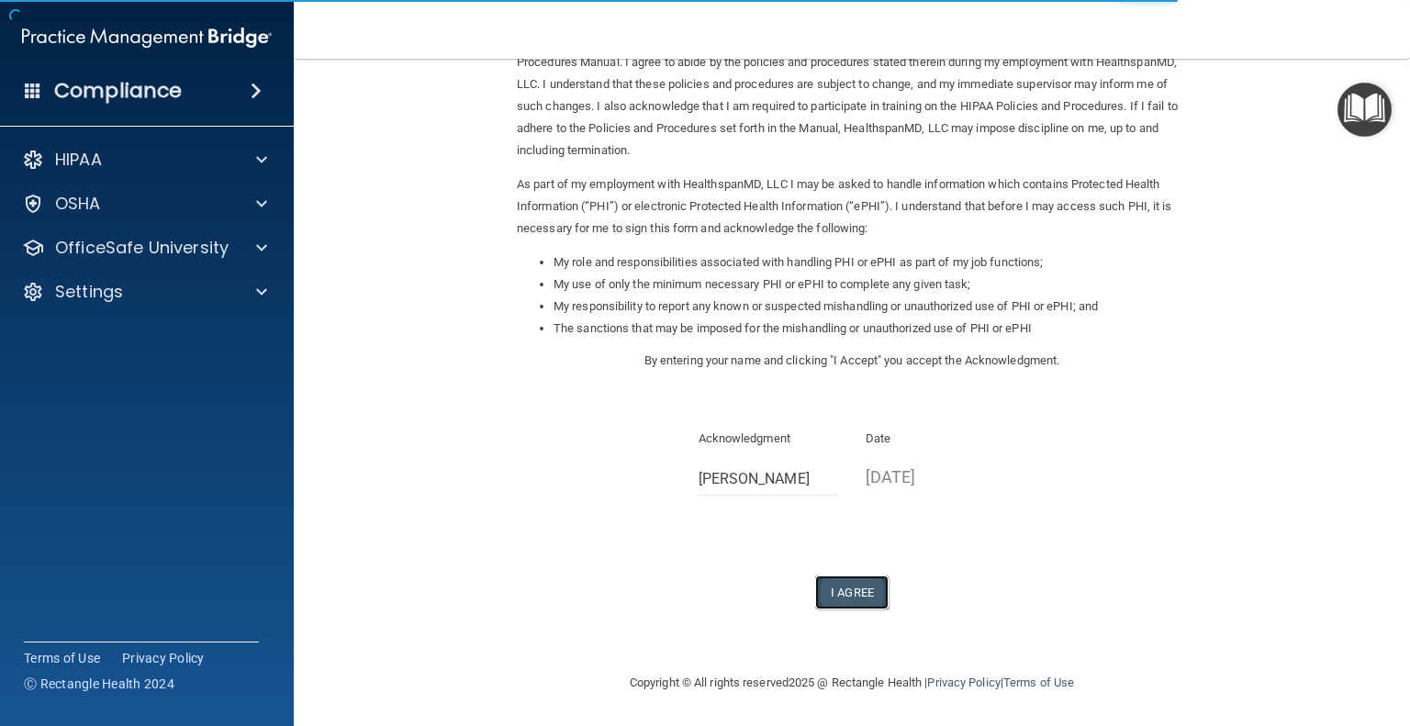
click at [831, 588] on button "I Agree" at bounding box center [851, 593] width 73 height 34
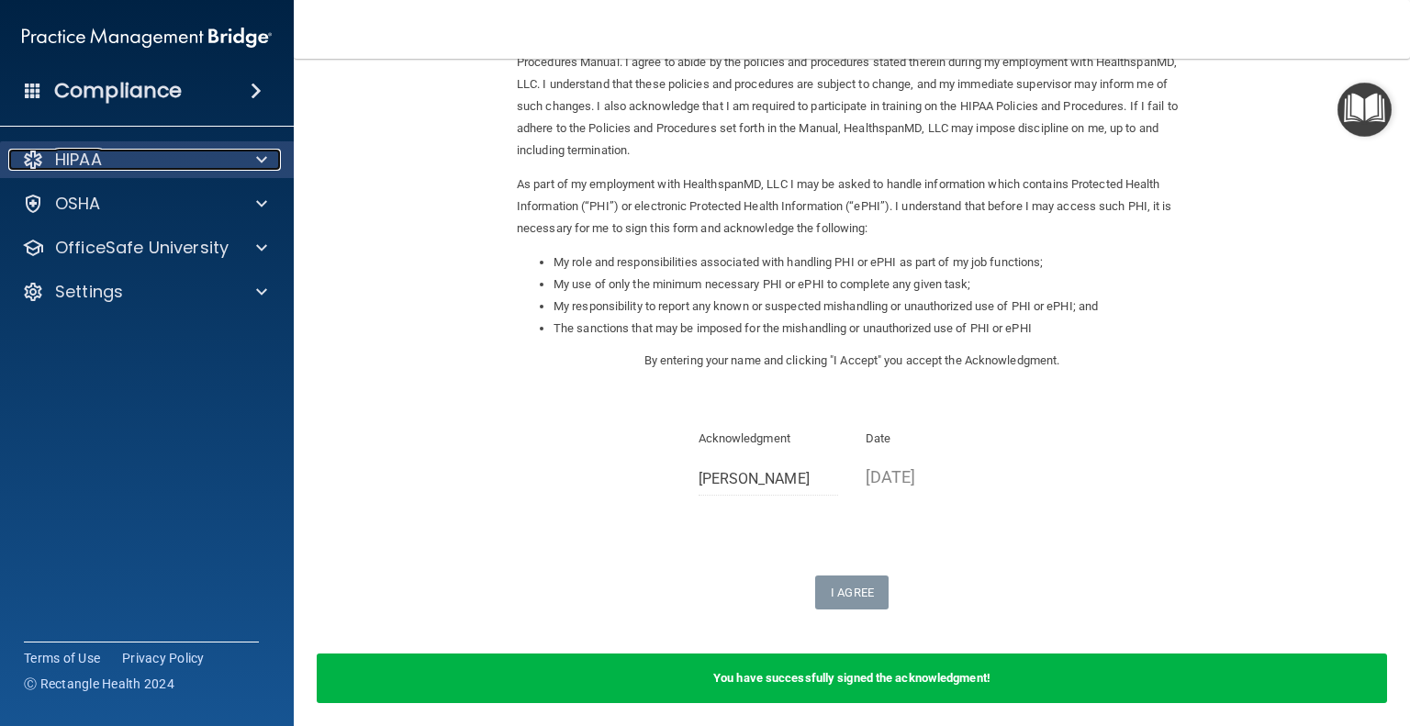
click at [101, 164] on p "HIPAA" at bounding box center [78, 160] width 47 height 22
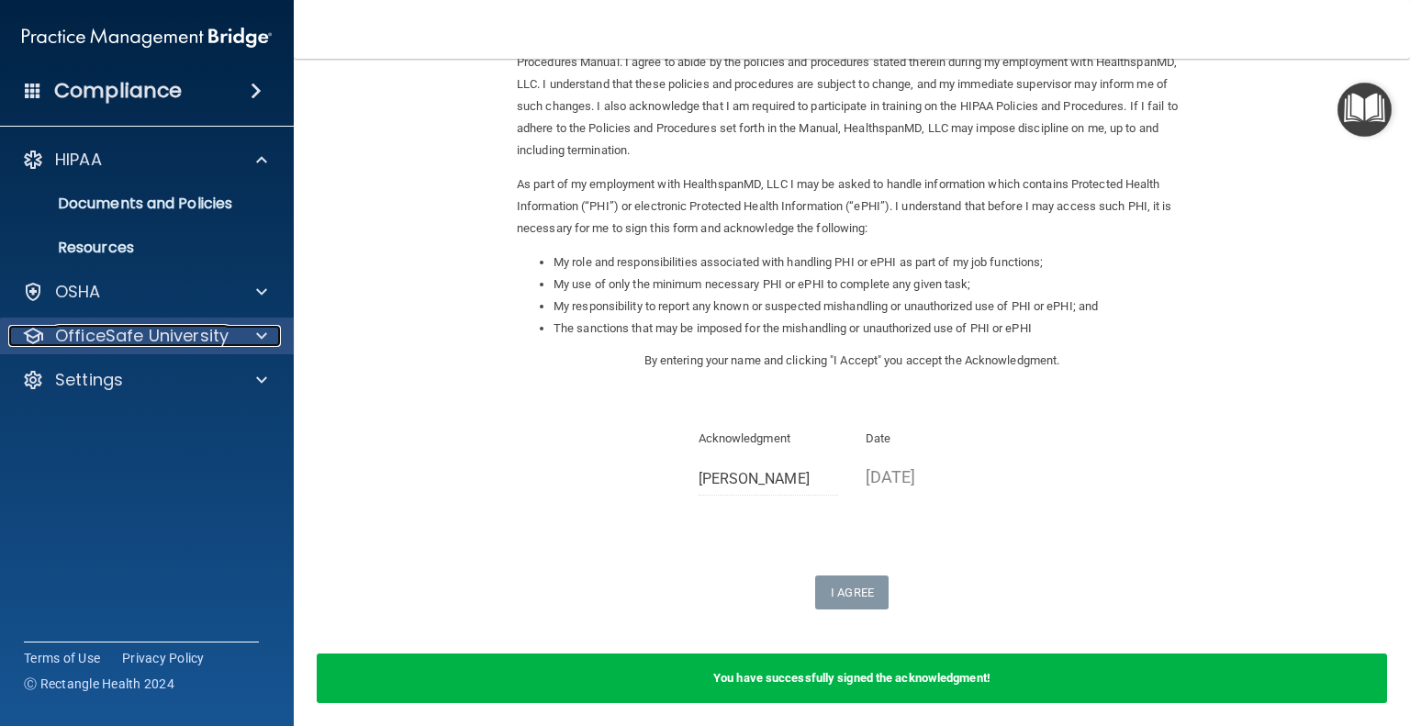
click at [100, 330] on p "OfficeSafe University" at bounding box center [142, 336] width 174 height 22
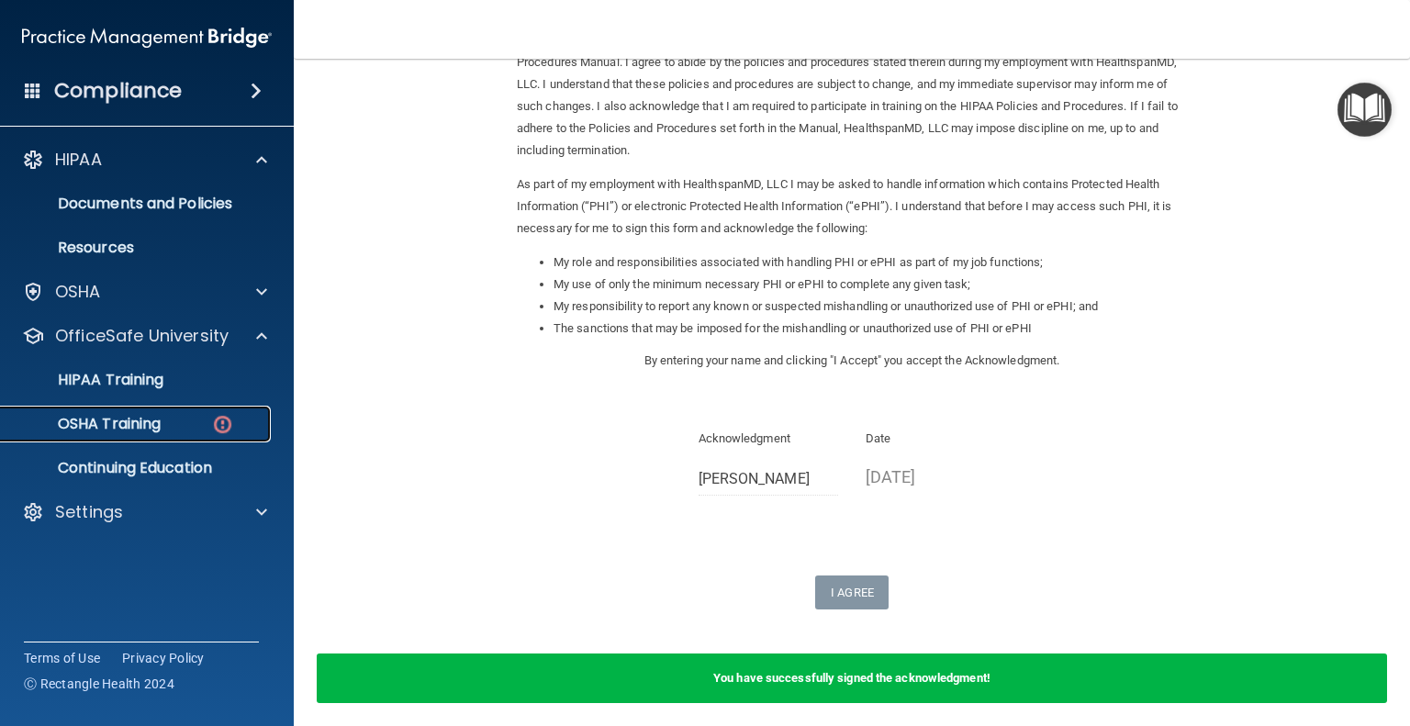
click at [127, 415] on p "OSHA Training" at bounding box center [86, 424] width 149 height 18
